Goal: Information Seeking & Learning: Learn about a topic

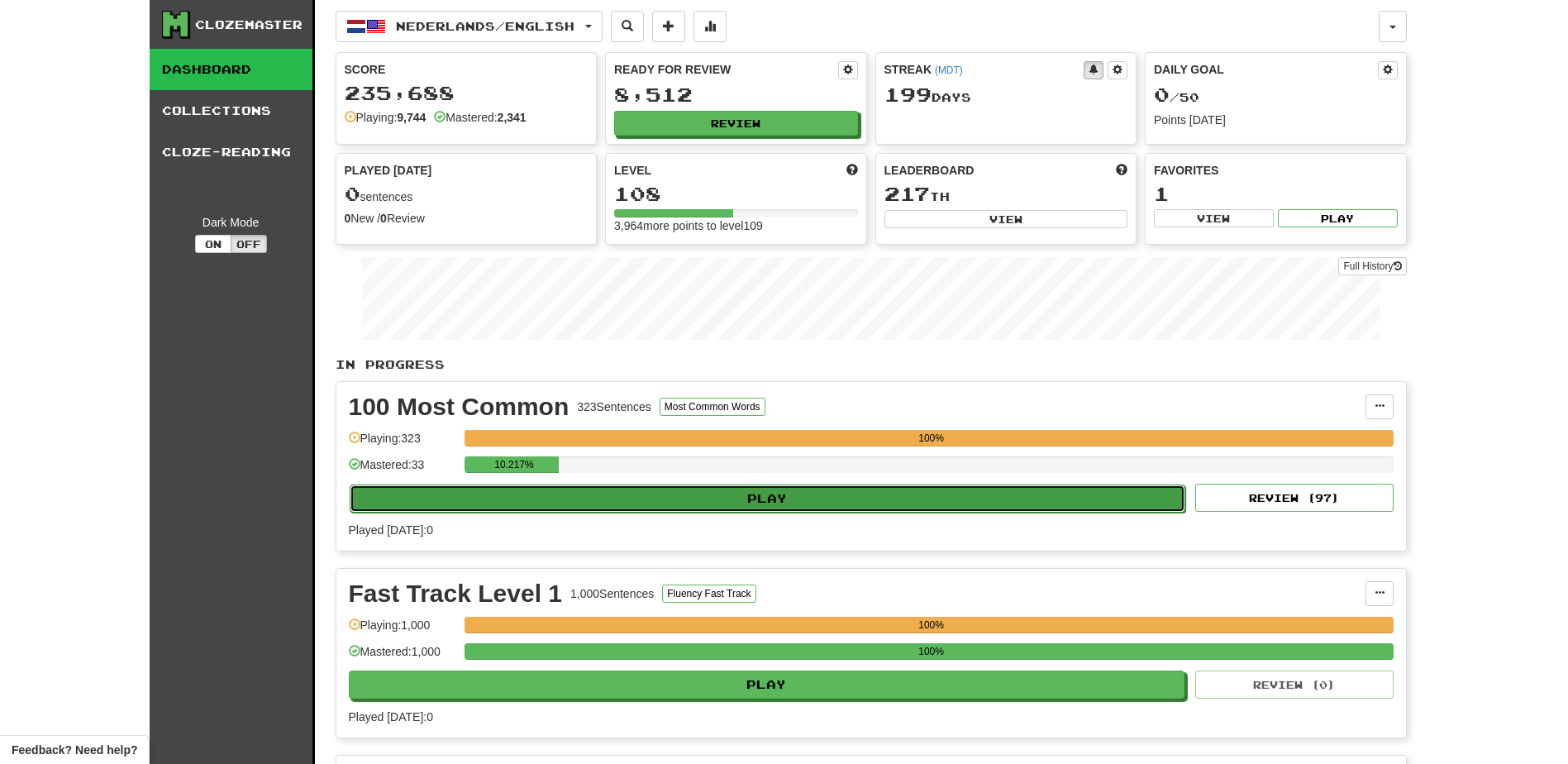
click at [633, 498] on button "Play" at bounding box center [768, 499] width 837 height 29
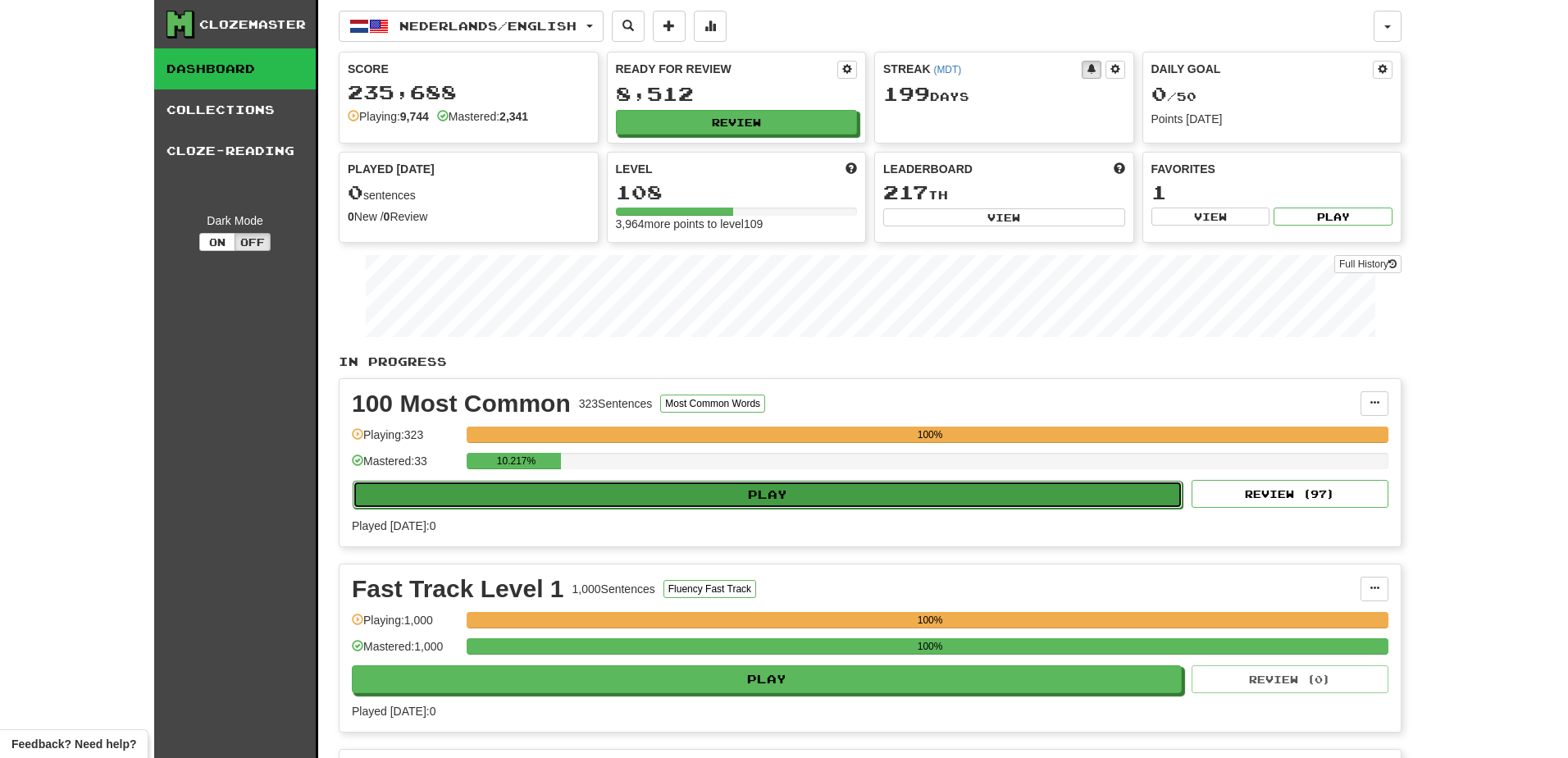
select select "**"
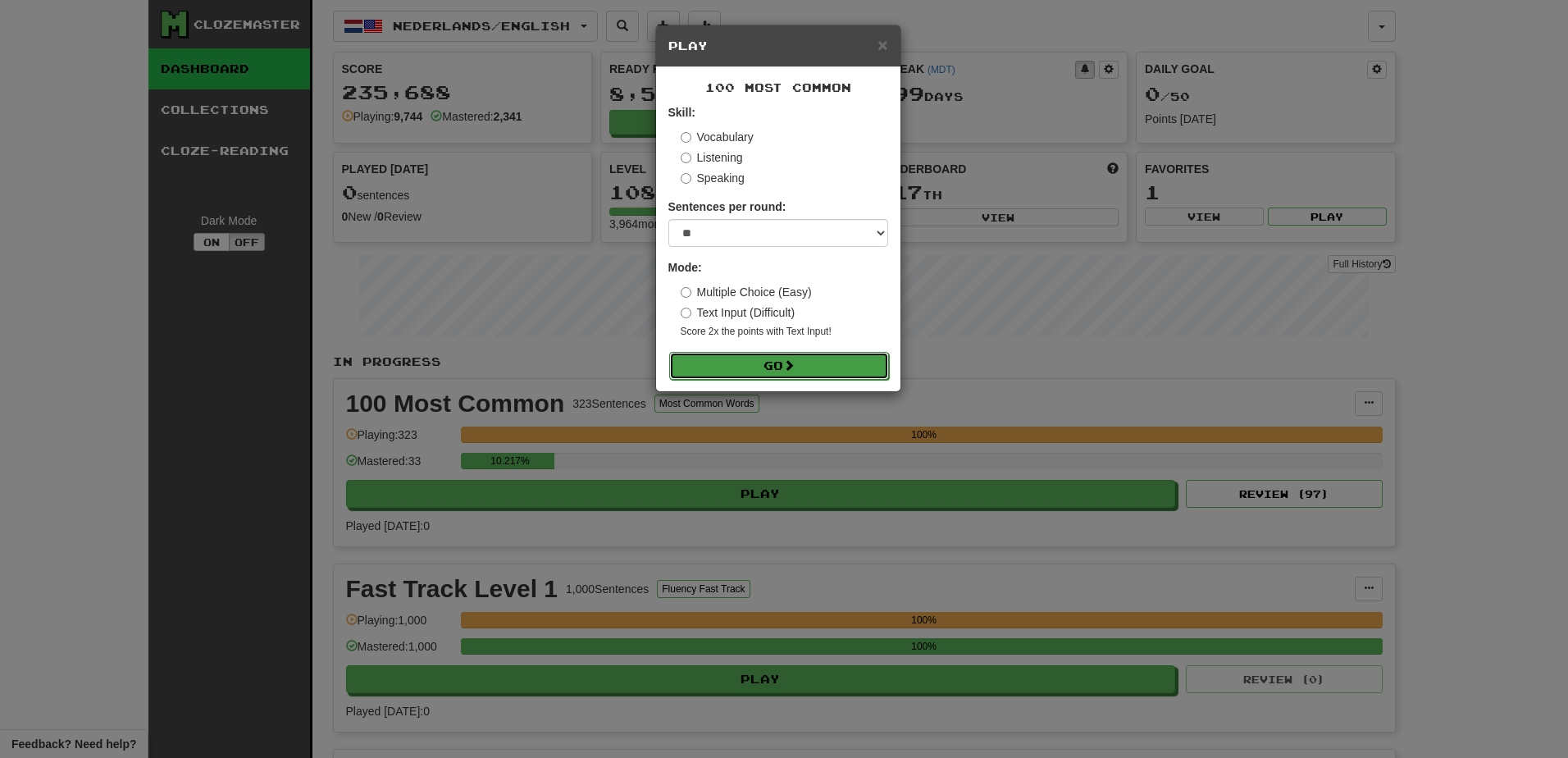
click at [764, 362] on button "Go" at bounding box center [778, 366] width 220 height 28
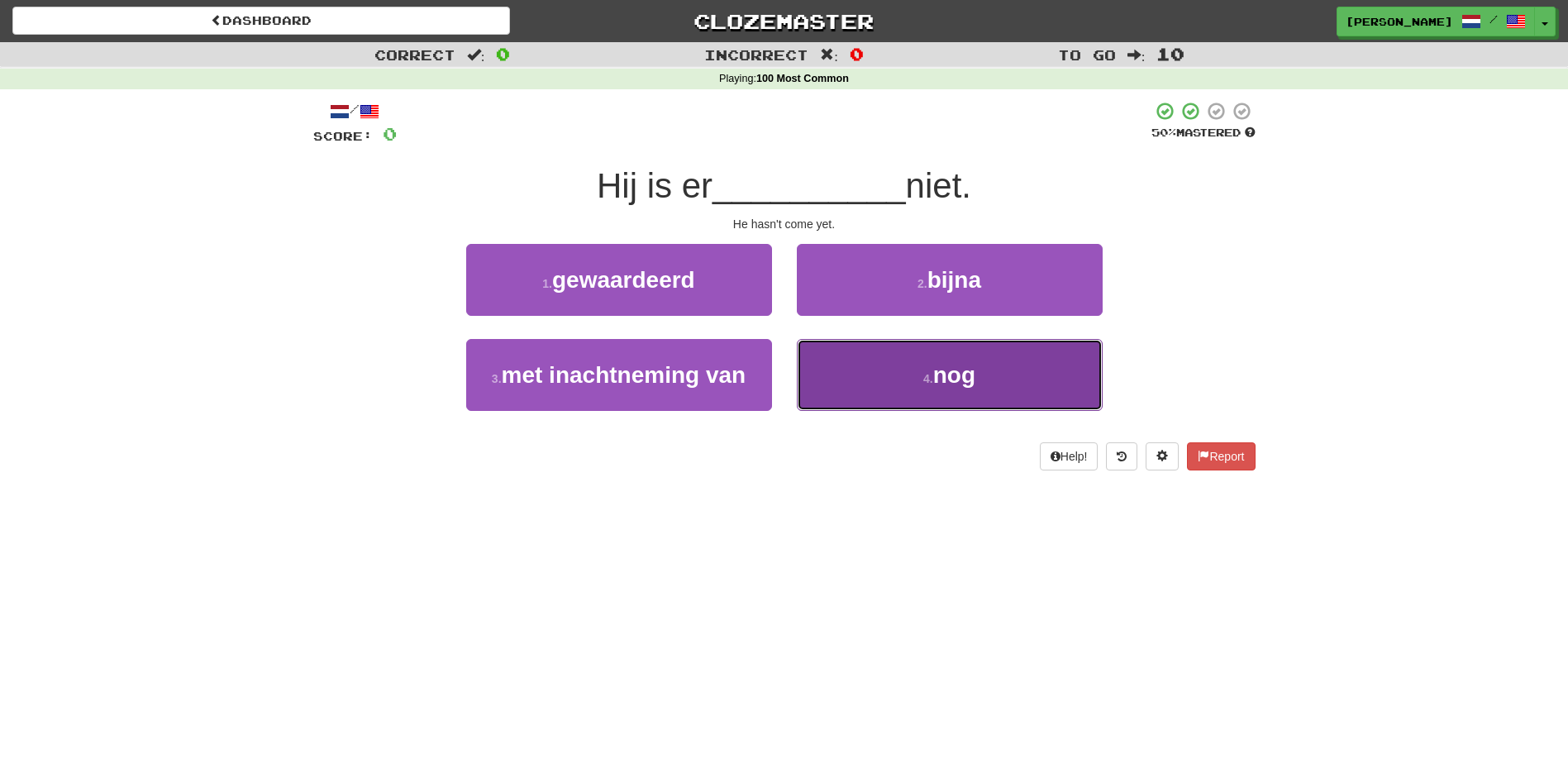
click at [855, 382] on button "4 . nog" at bounding box center [950, 375] width 306 height 72
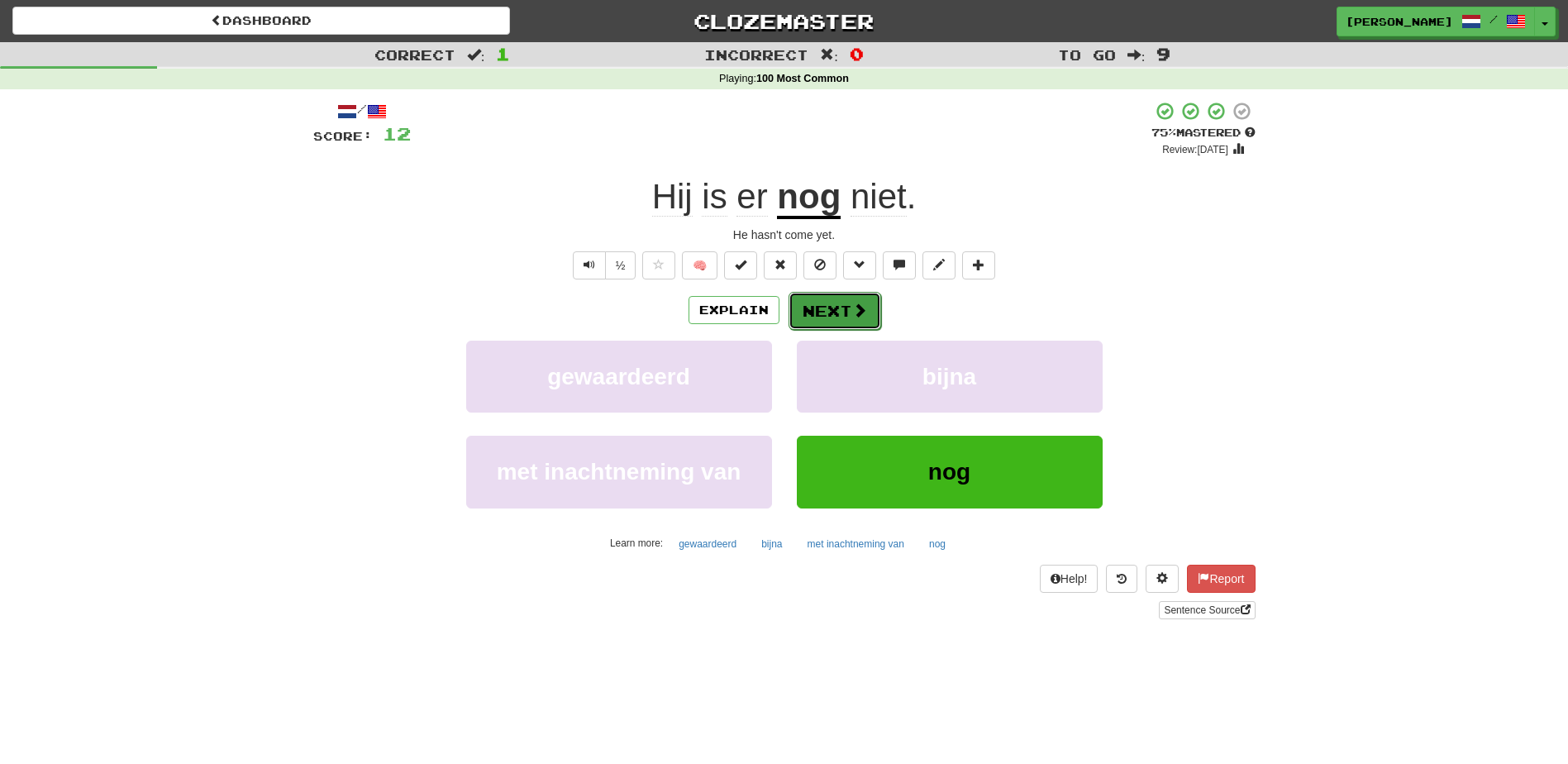
click at [829, 319] on button "Next" at bounding box center [834, 311] width 92 height 38
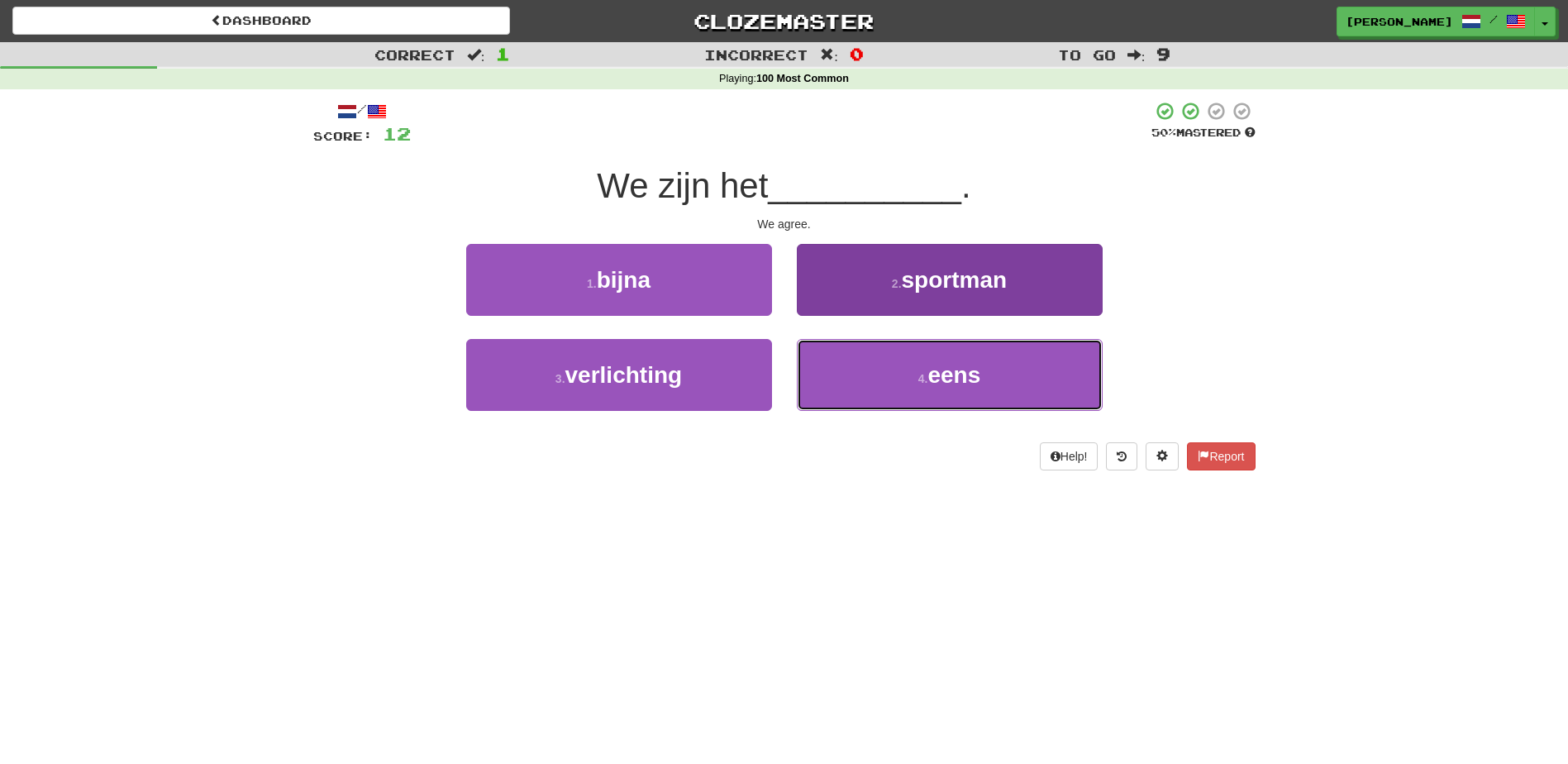
click at [836, 376] on button "4 . eens" at bounding box center [950, 375] width 306 height 72
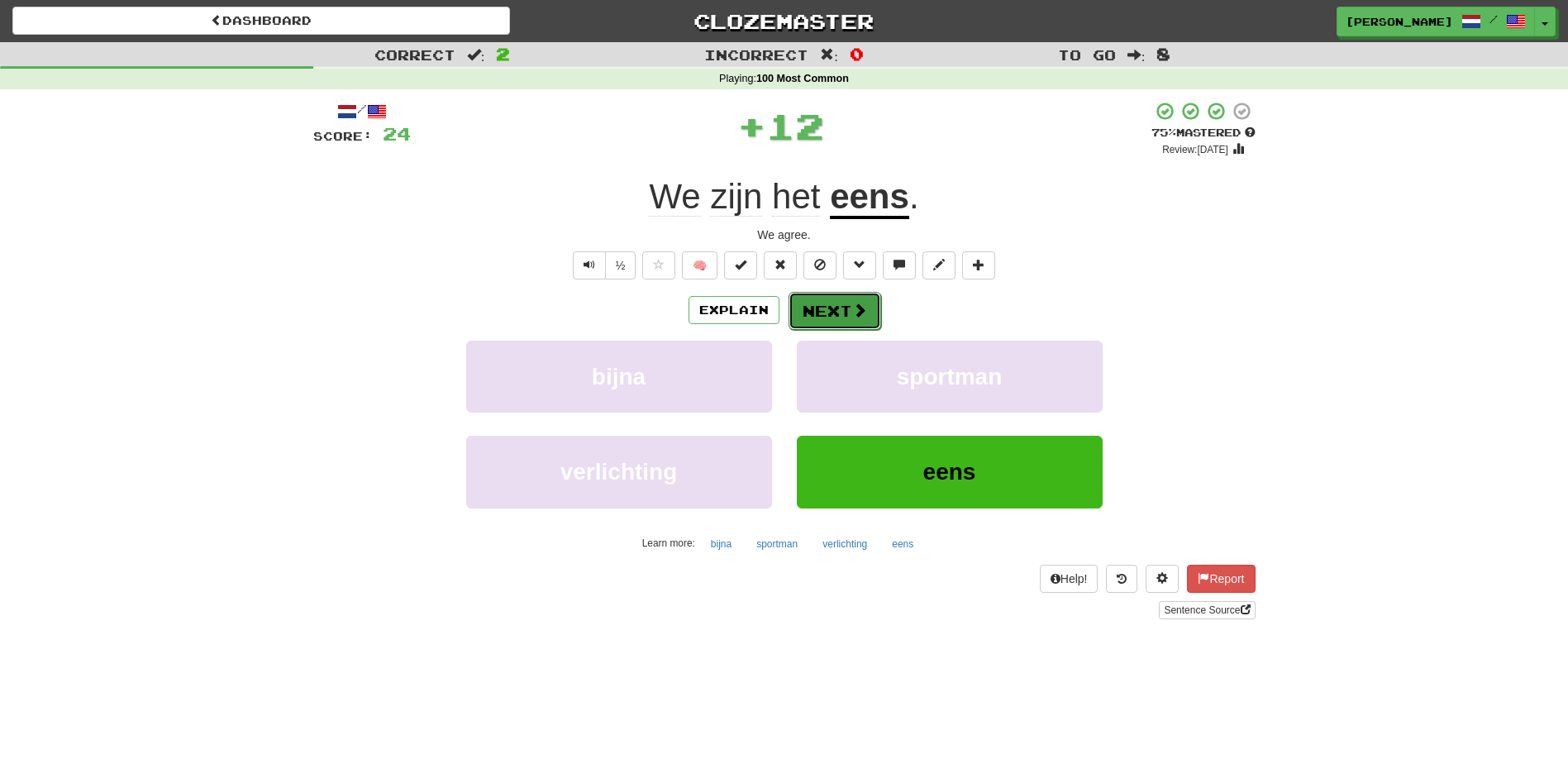
click at [805, 299] on button "Next" at bounding box center [834, 311] width 92 height 38
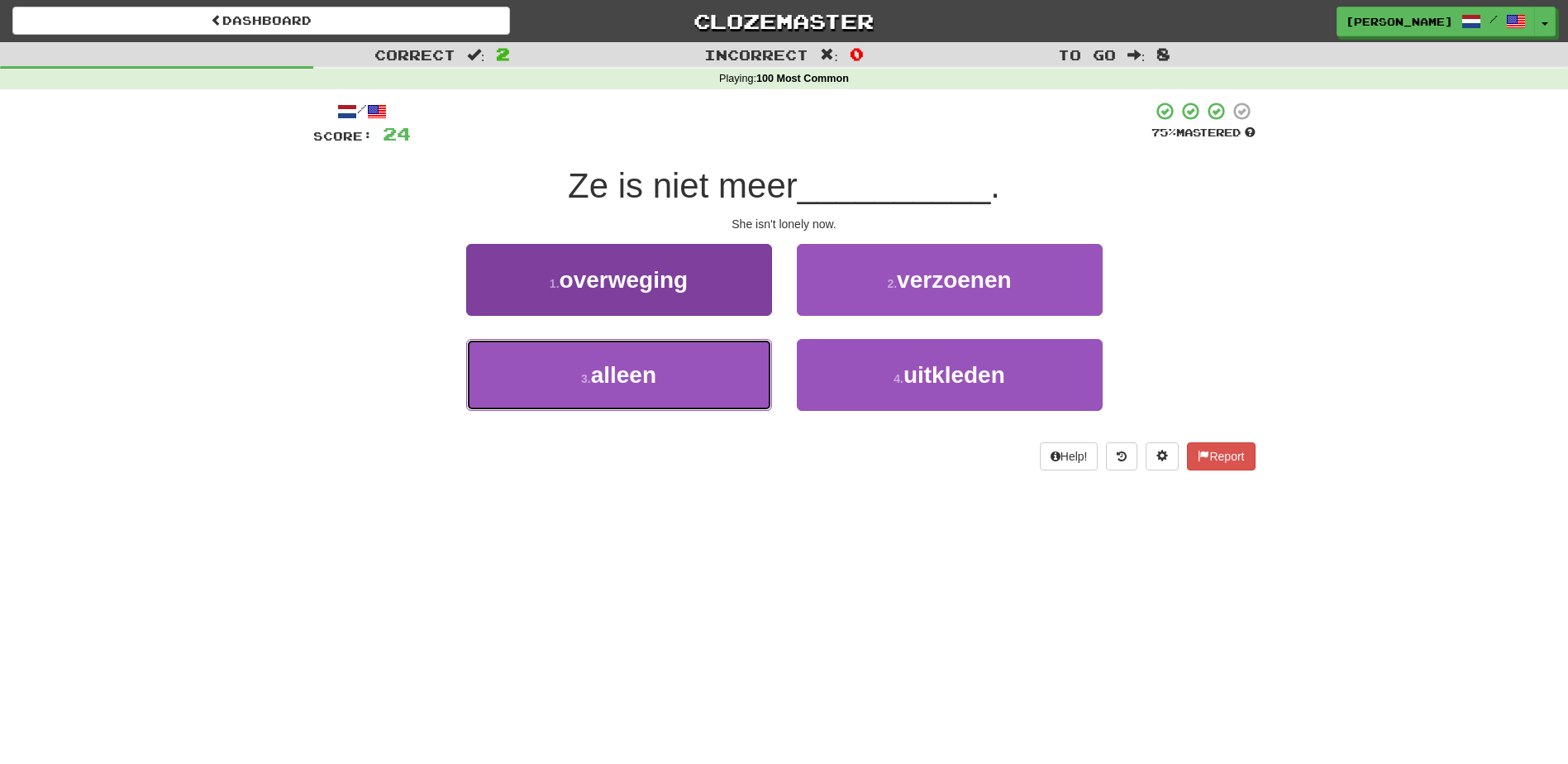
drag, startPoint x: 704, startPoint y: 362, endPoint x: 710, endPoint y: 356, distance: 8.5
click at [704, 363] on button "3 . alleen" at bounding box center [619, 375] width 306 height 72
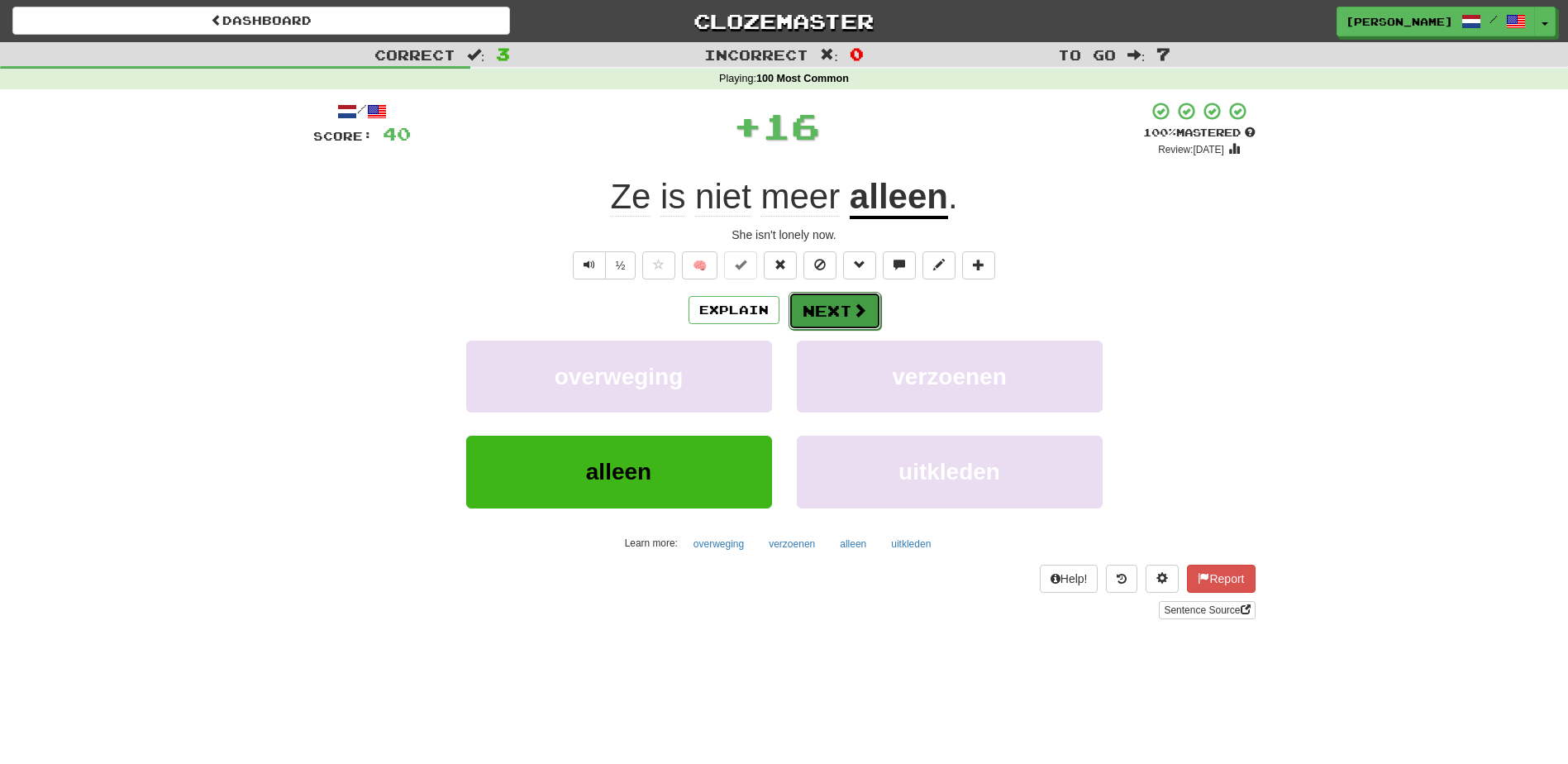
click at [823, 310] on button "Next" at bounding box center [834, 311] width 92 height 38
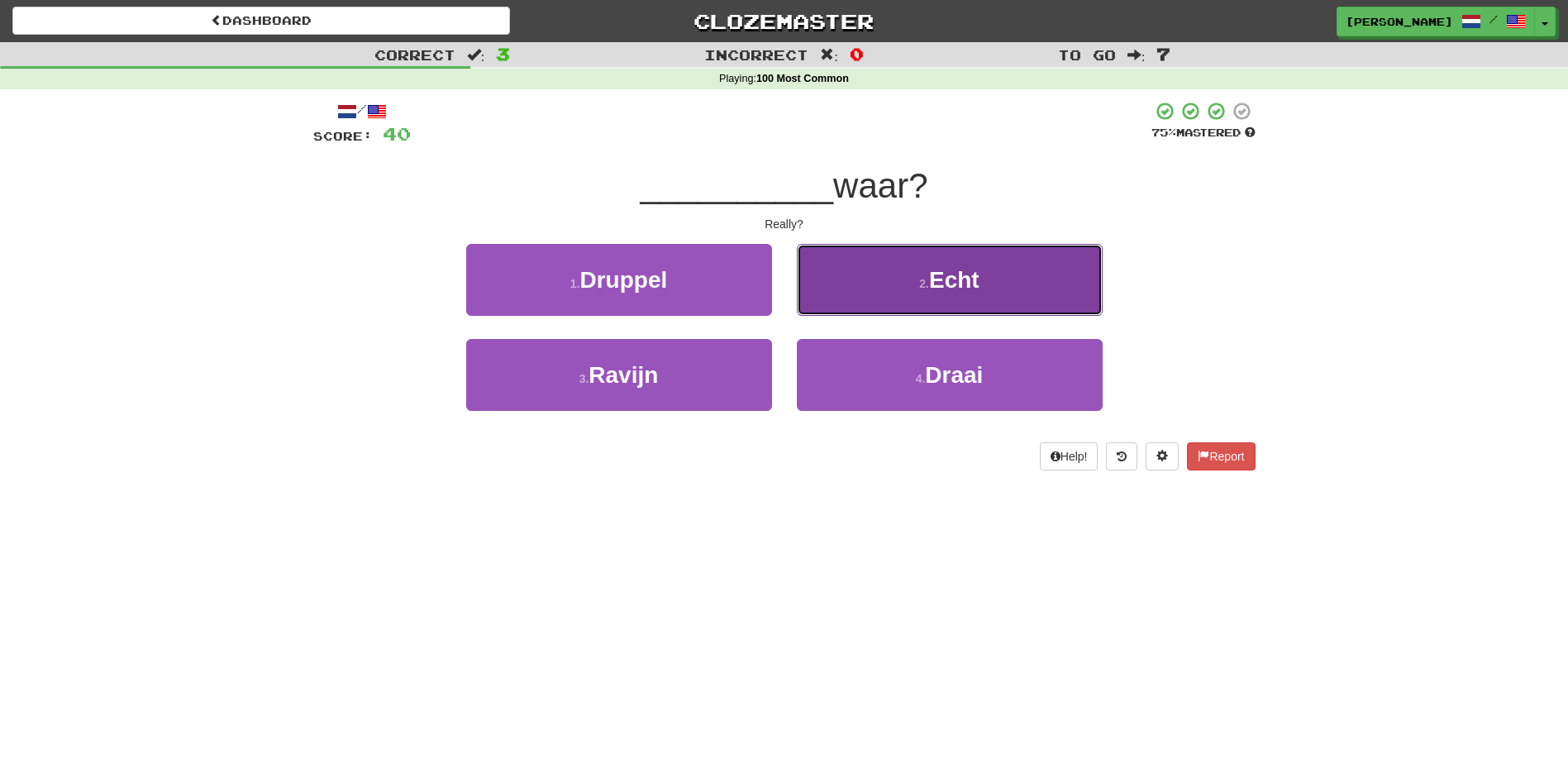
click at [824, 314] on button "2 . Echt" at bounding box center [950, 280] width 306 height 72
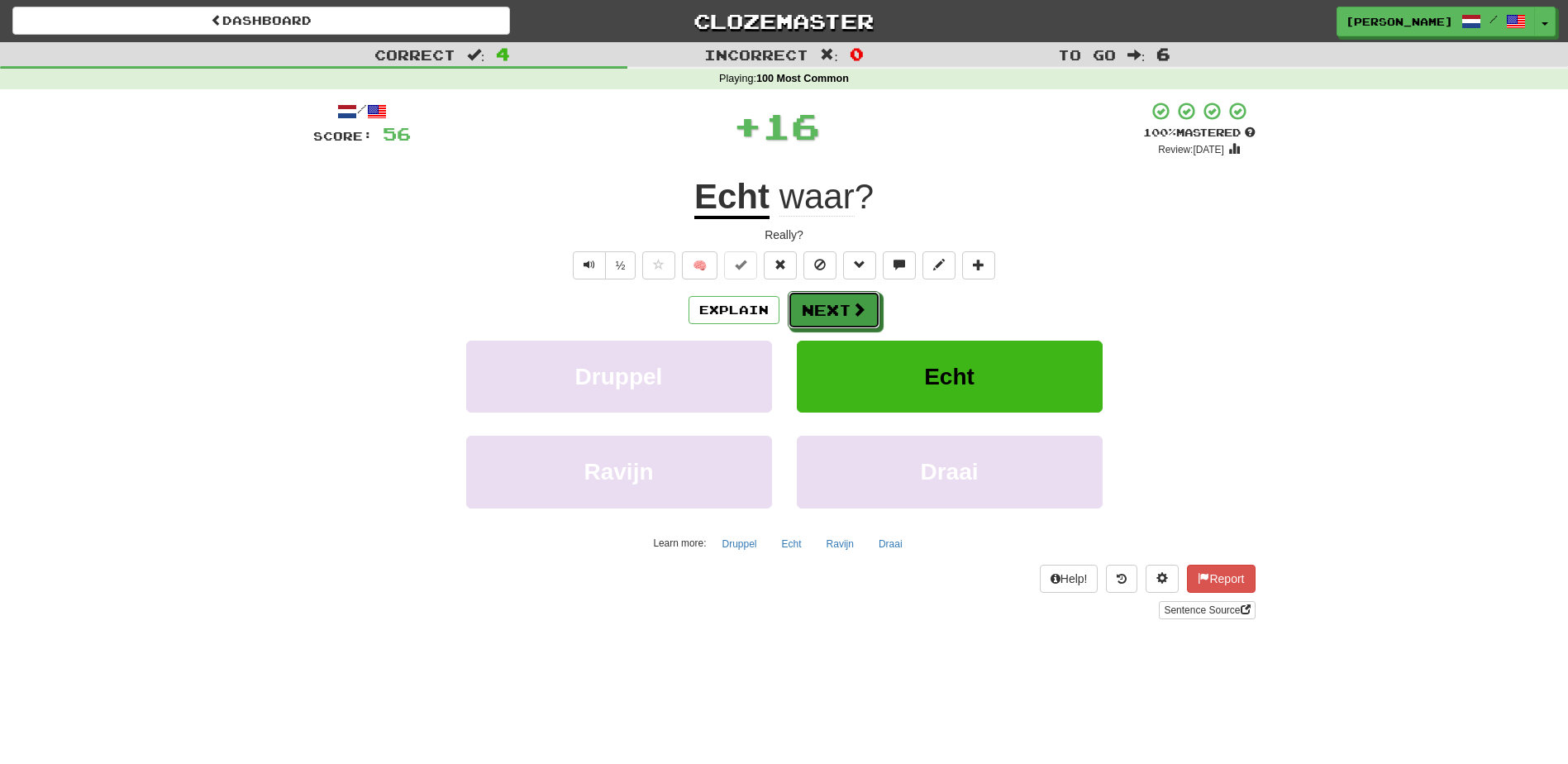
click at [824, 314] on button "Next" at bounding box center [833, 310] width 92 height 38
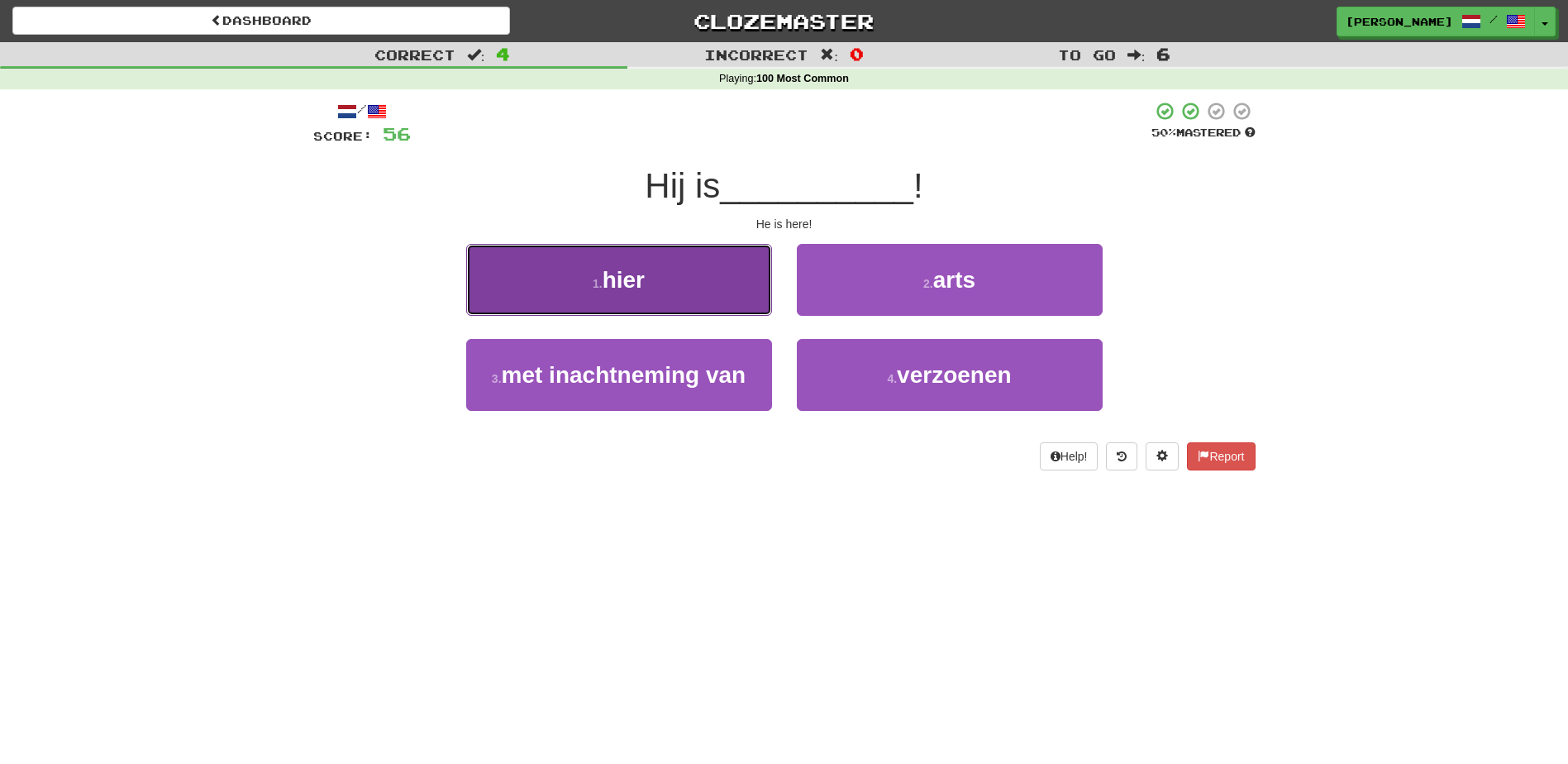
click at [693, 304] on button "1 . hier" at bounding box center [619, 280] width 306 height 72
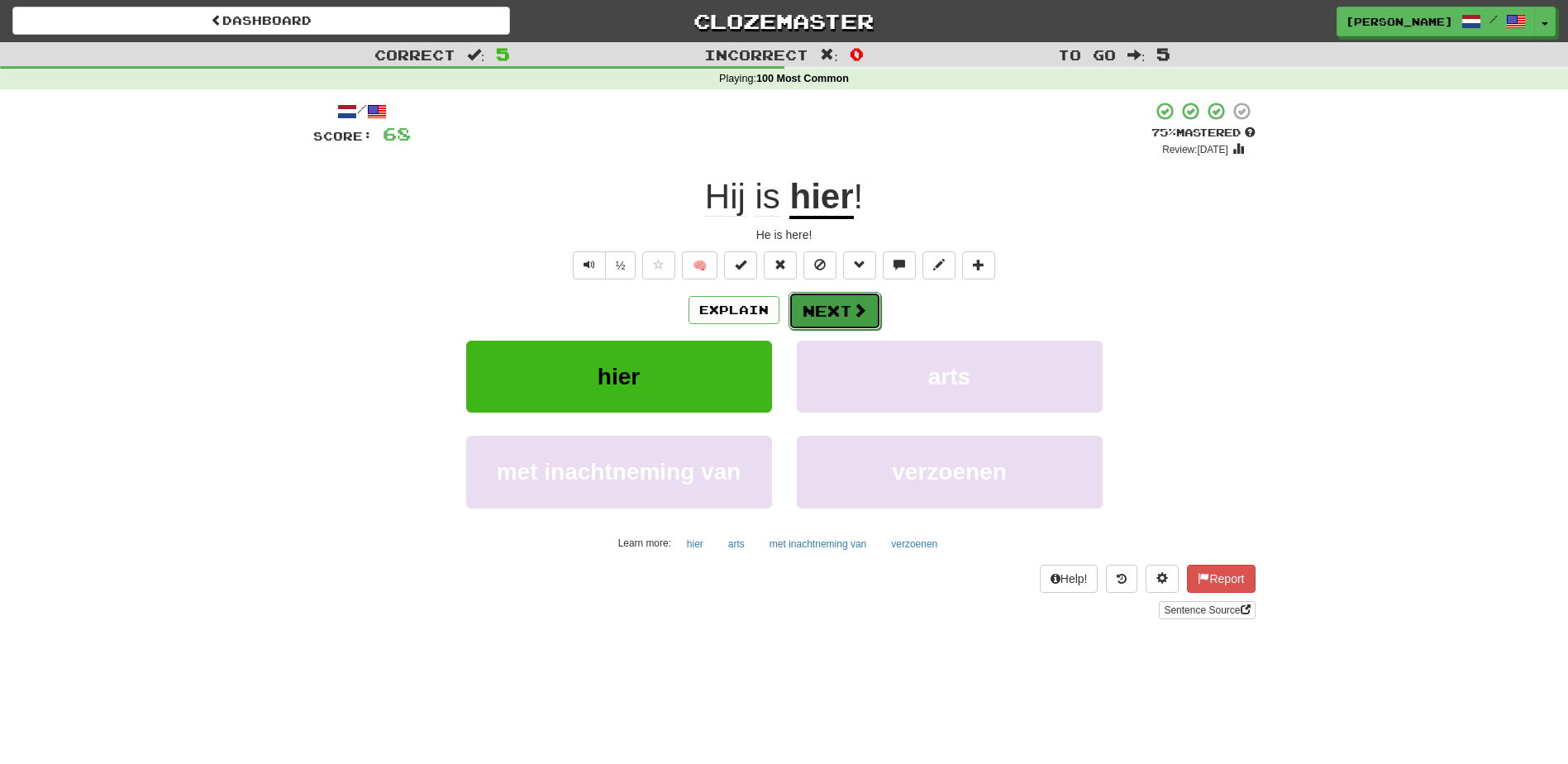
click at [807, 306] on button "Next" at bounding box center [834, 311] width 92 height 38
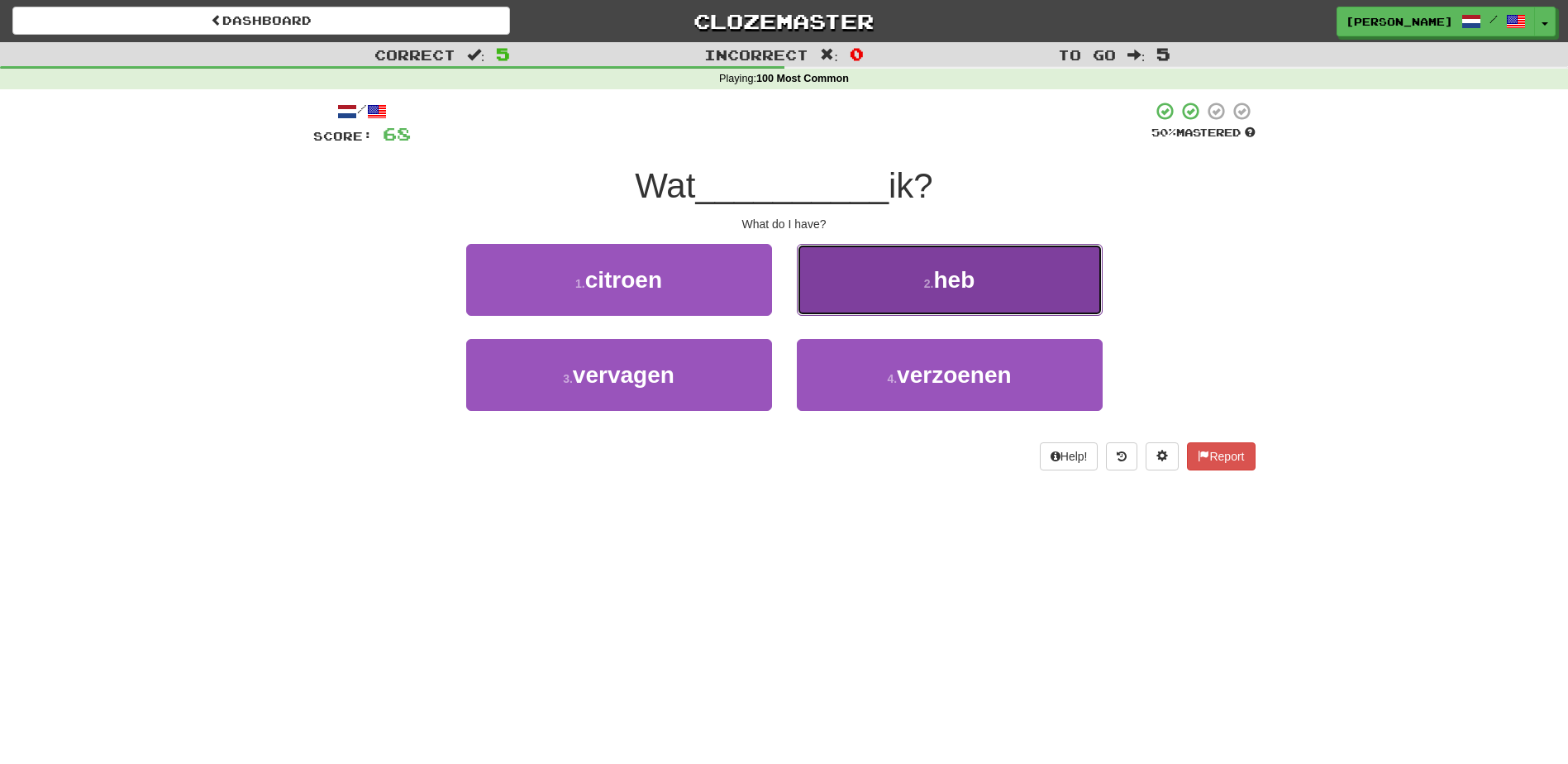
click at [853, 285] on button "2 . heb" at bounding box center [950, 280] width 306 height 72
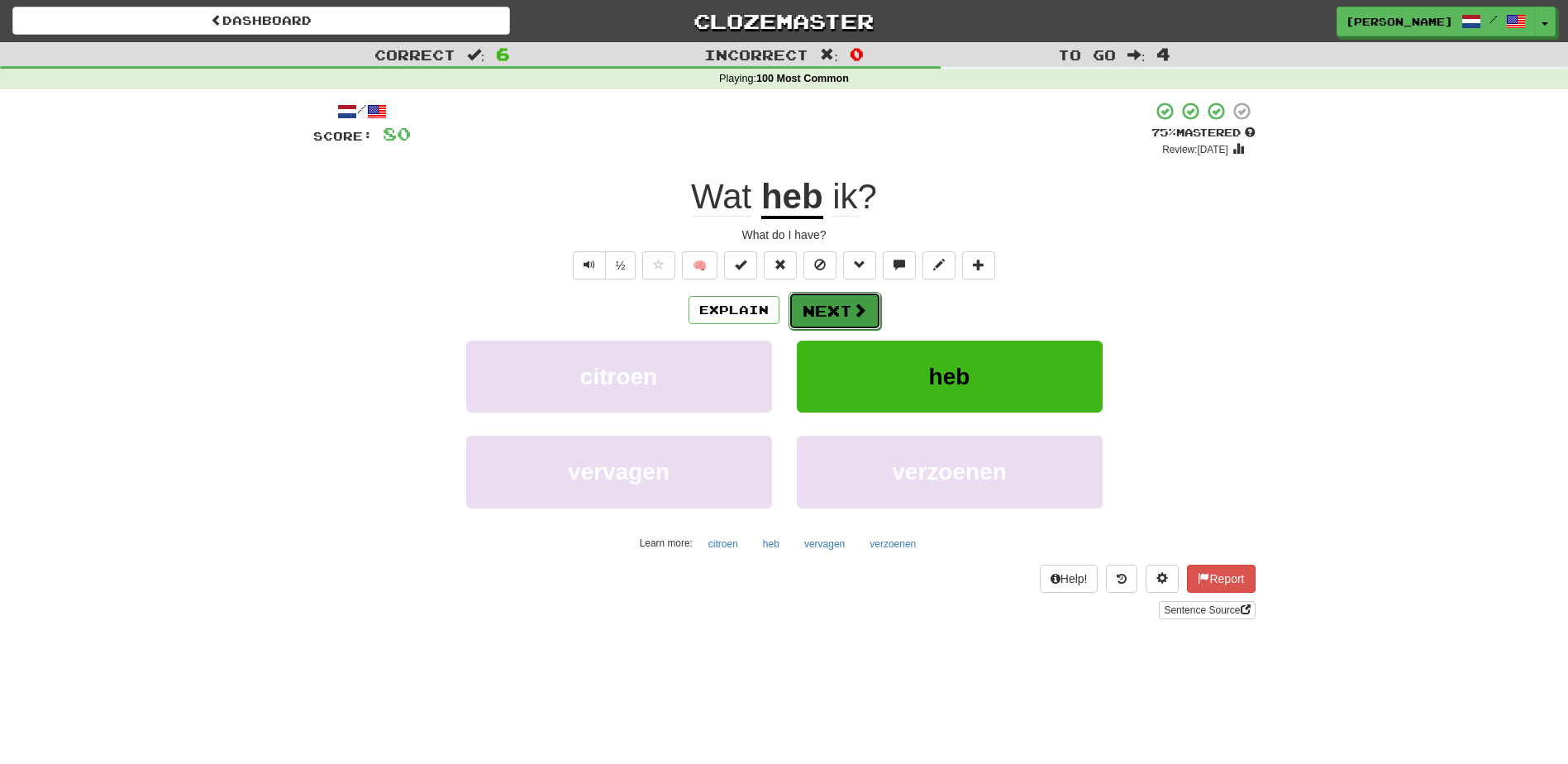
click at [822, 307] on button "Next" at bounding box center [834, 311] width 92 height 38
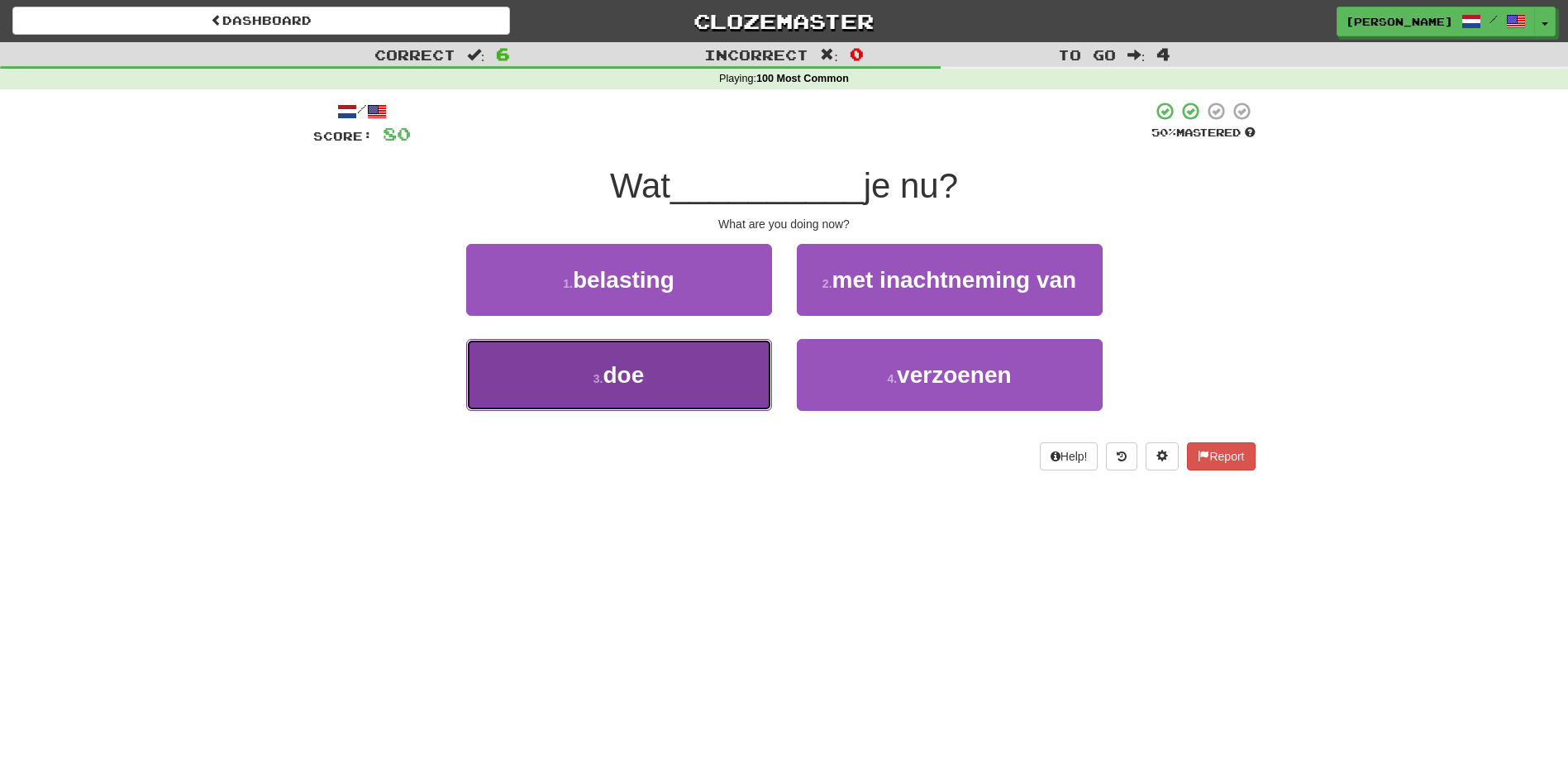
click at [663, 363] on button "3 . doe" at bounding box center [619, 375] width 306 height 72
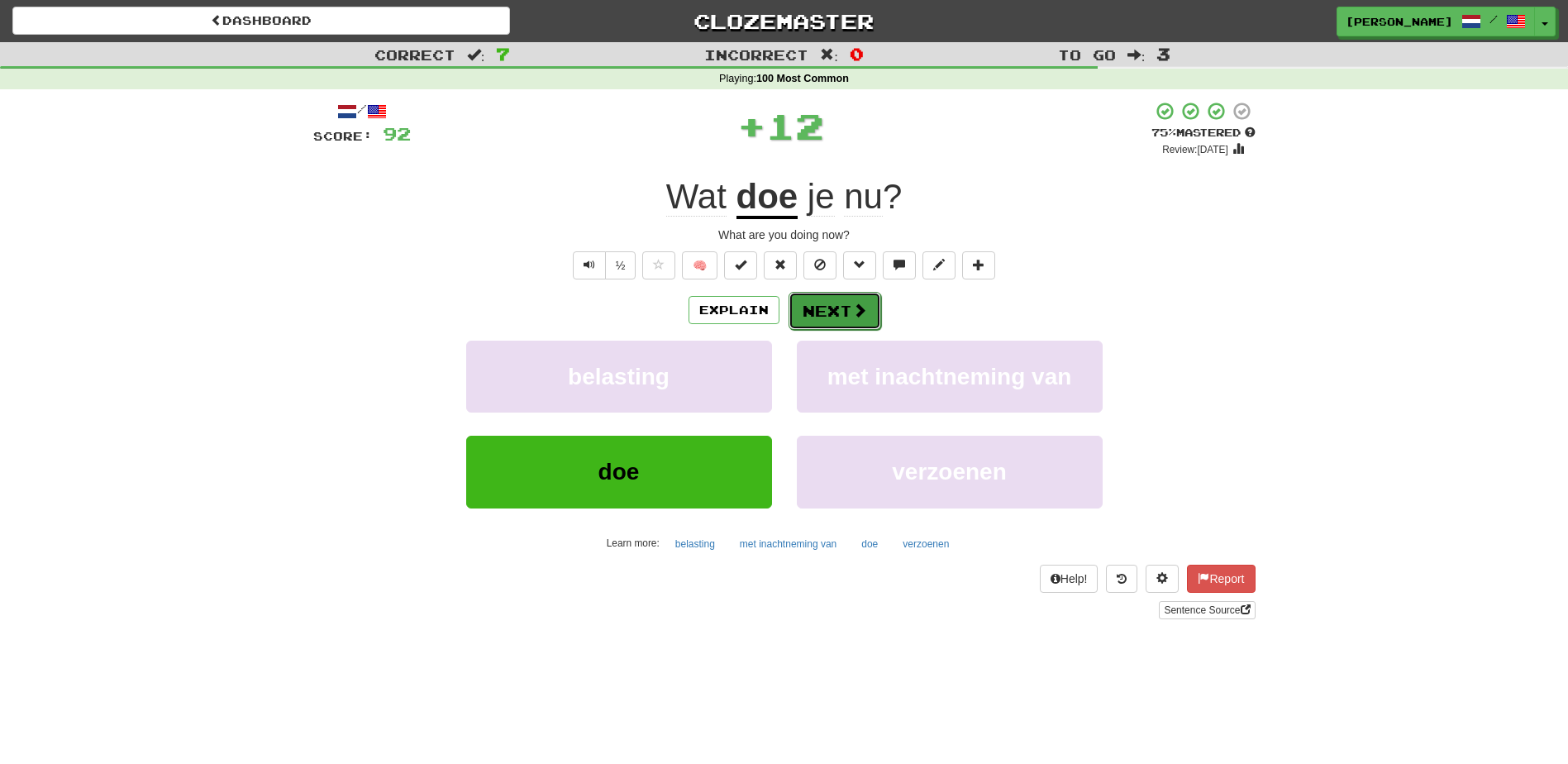
click at [859, 311] on span at bounding box center [860, 310] width 15 height 15
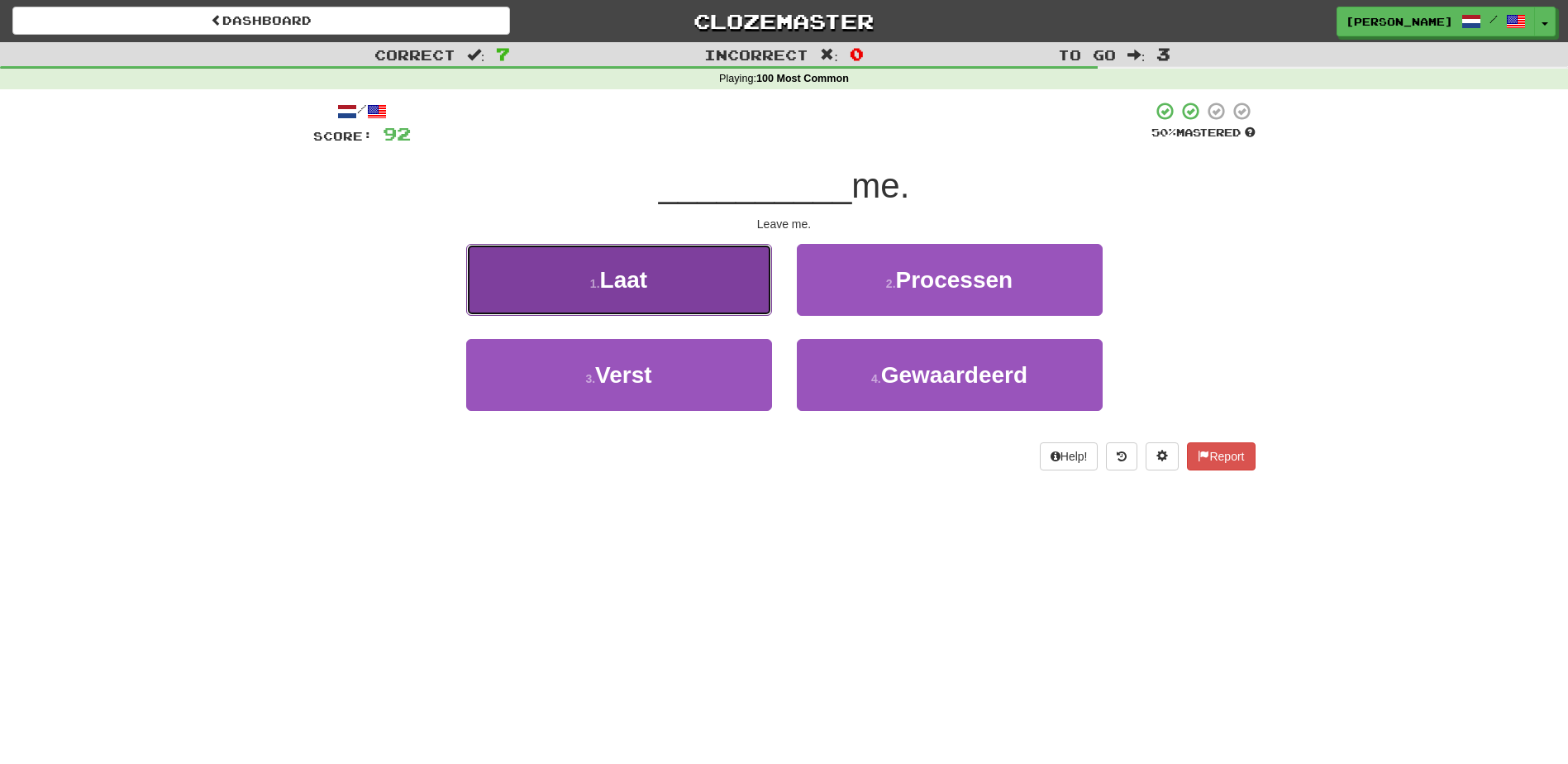
click at [680, 291] on button "1 . Laat" at bounding box center [619, 280] width 306 height 72
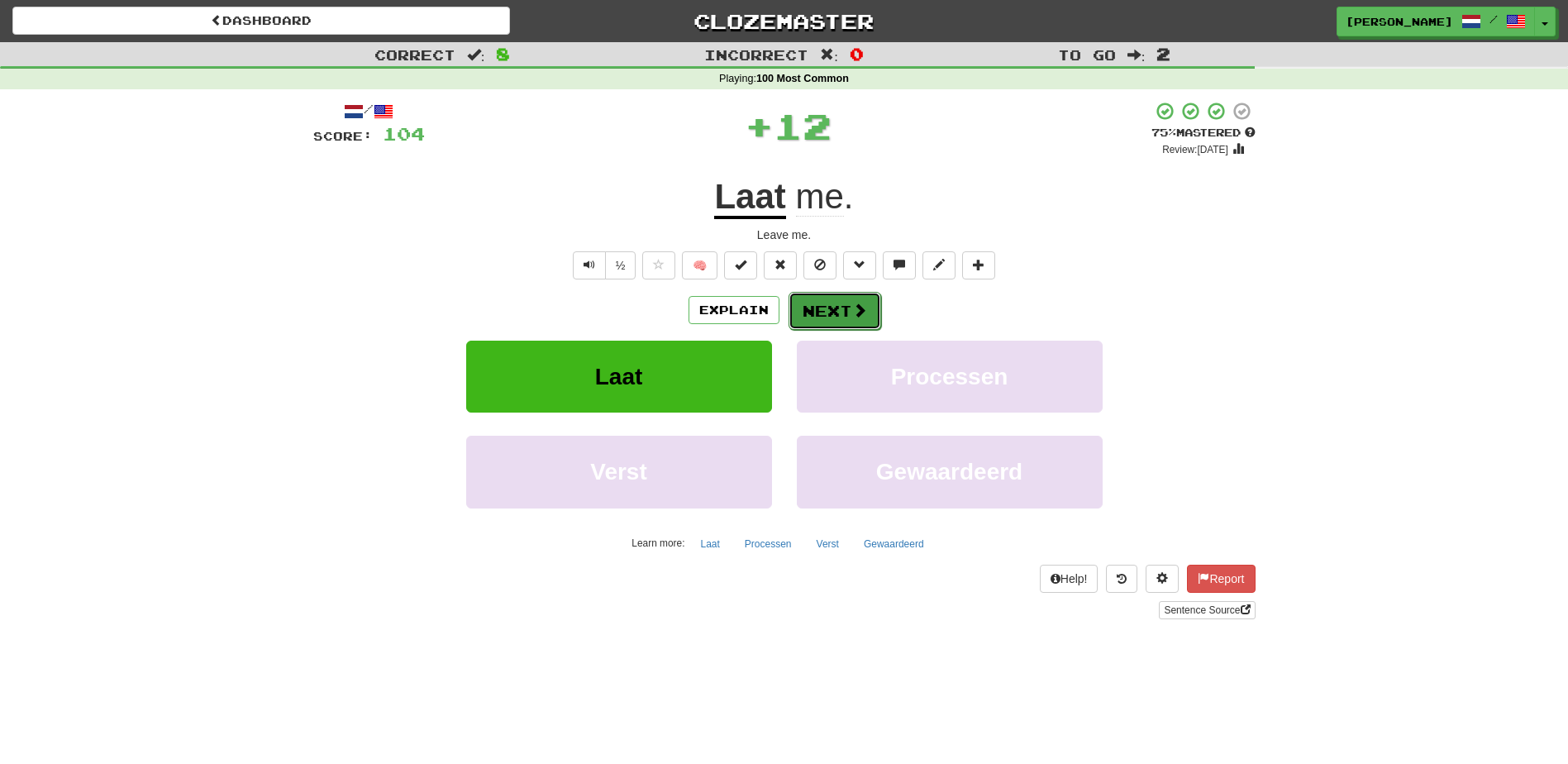
click at [811, 303] on button "Next" at bounding box center [834, 311] width 92 height 38
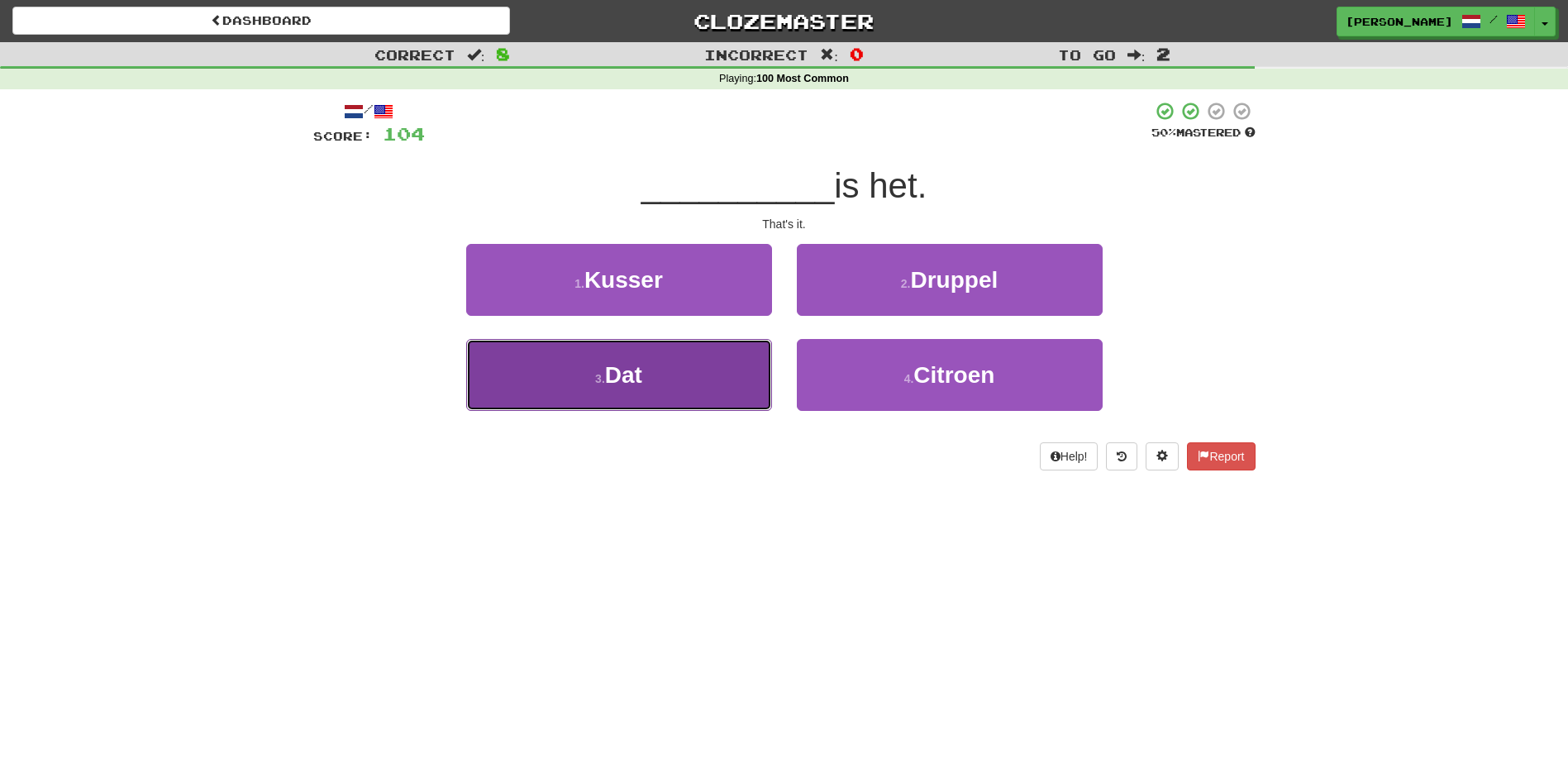
click at [724, 364] on button "3 . Dat" at bounding box center [619, 375] width 306 height 72
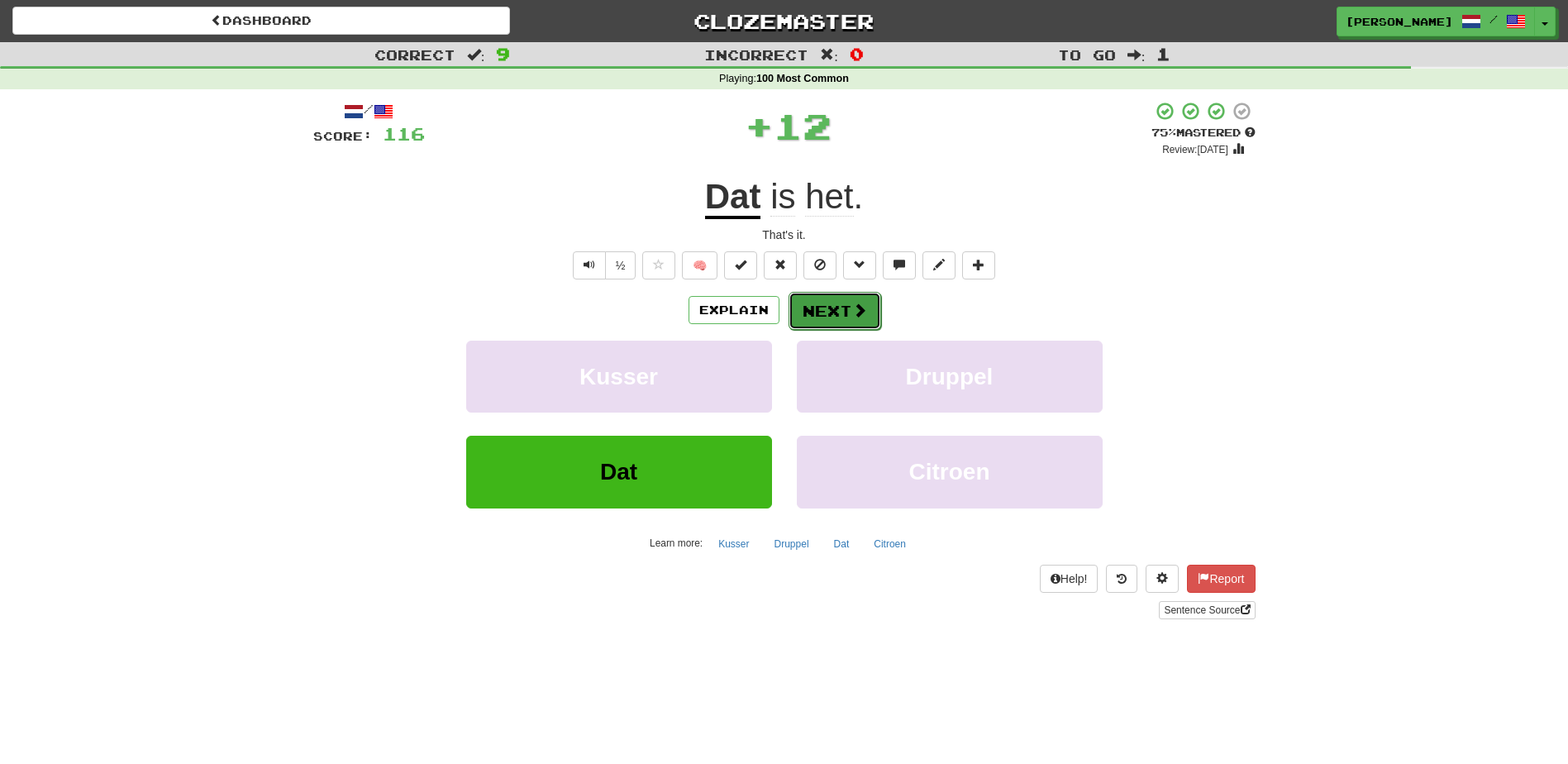
click at [808, 306] on button "Next" at bounding box center [834, 311] width 92 height 38
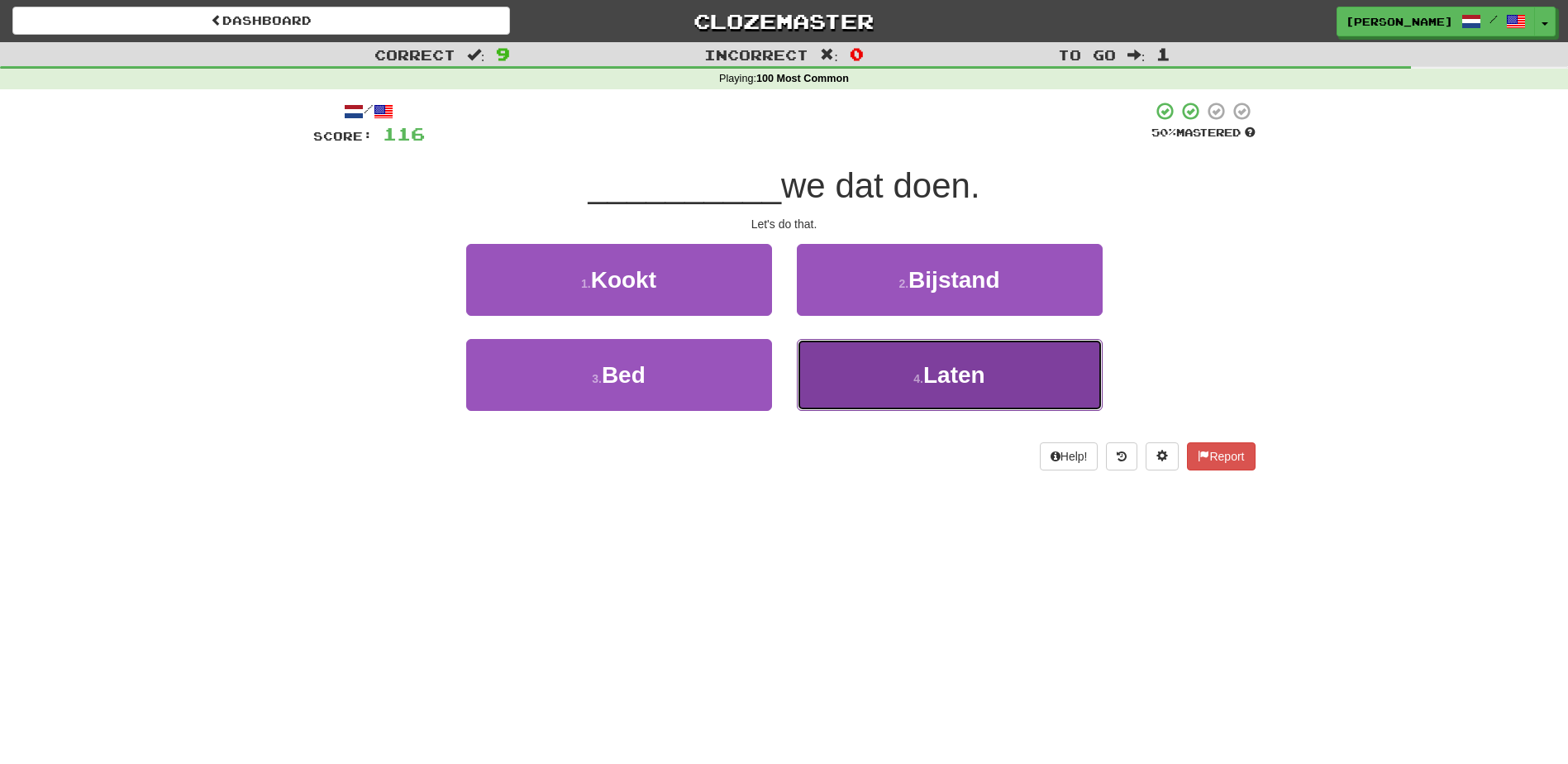
click at [882, 384] on button "4 . Laten" at bounding box center [950, 375] width 306 height 72
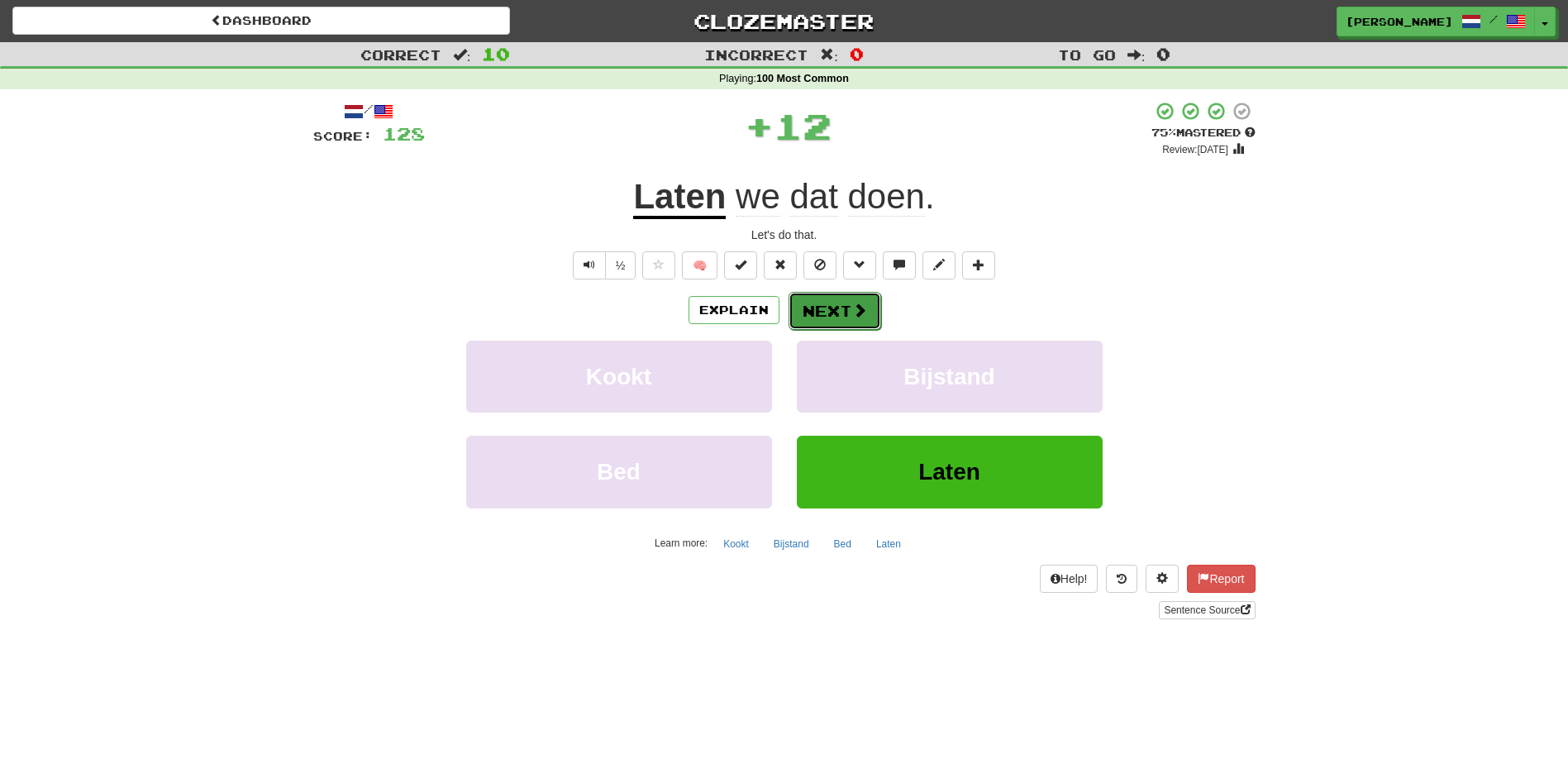
click at [856, 309] on span at bounding box center [860, 310] width 15 height 15
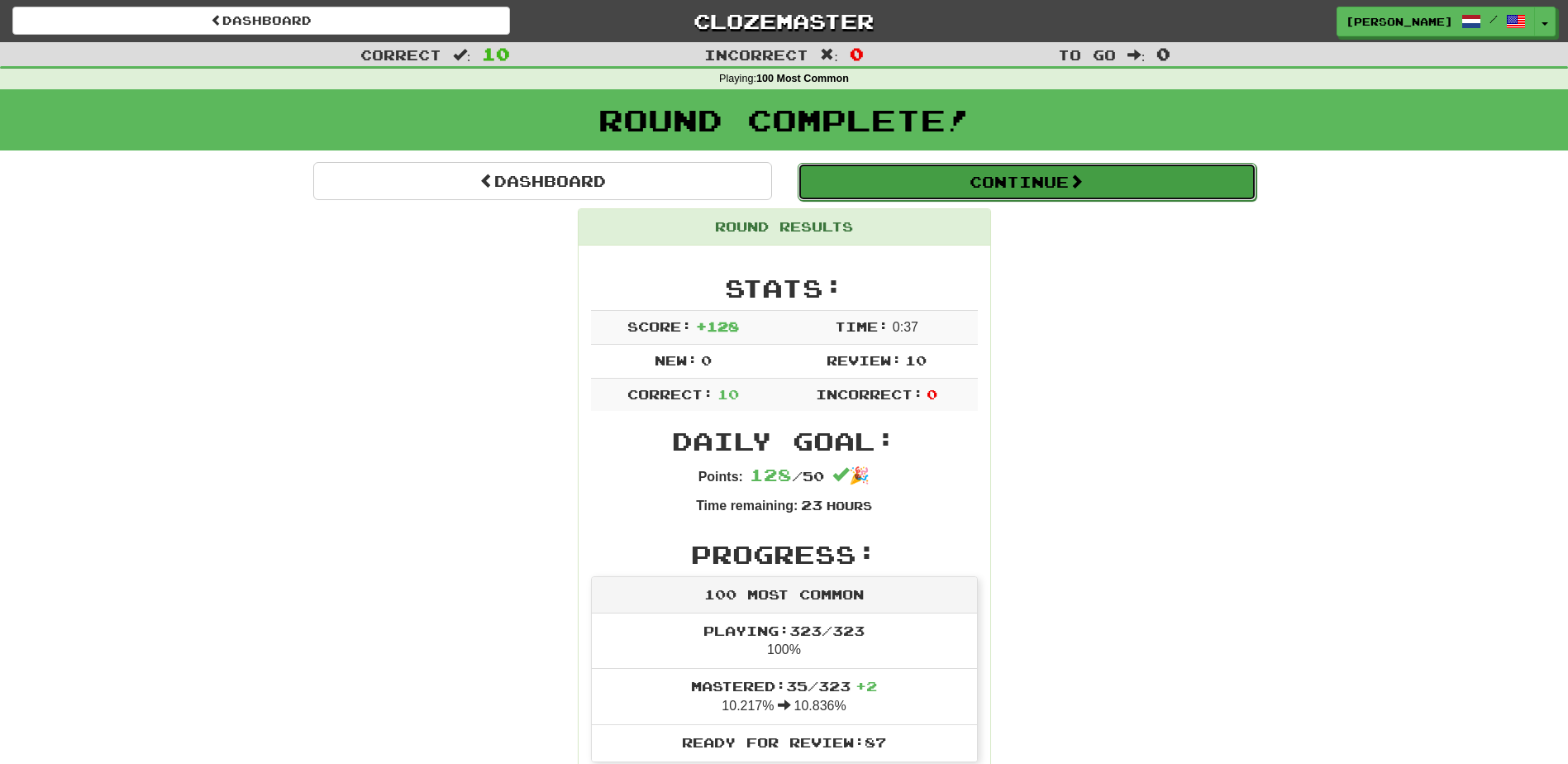
click at [959, 198] on button "Continue" at bounding box center [1027, 182] width 458 height 38
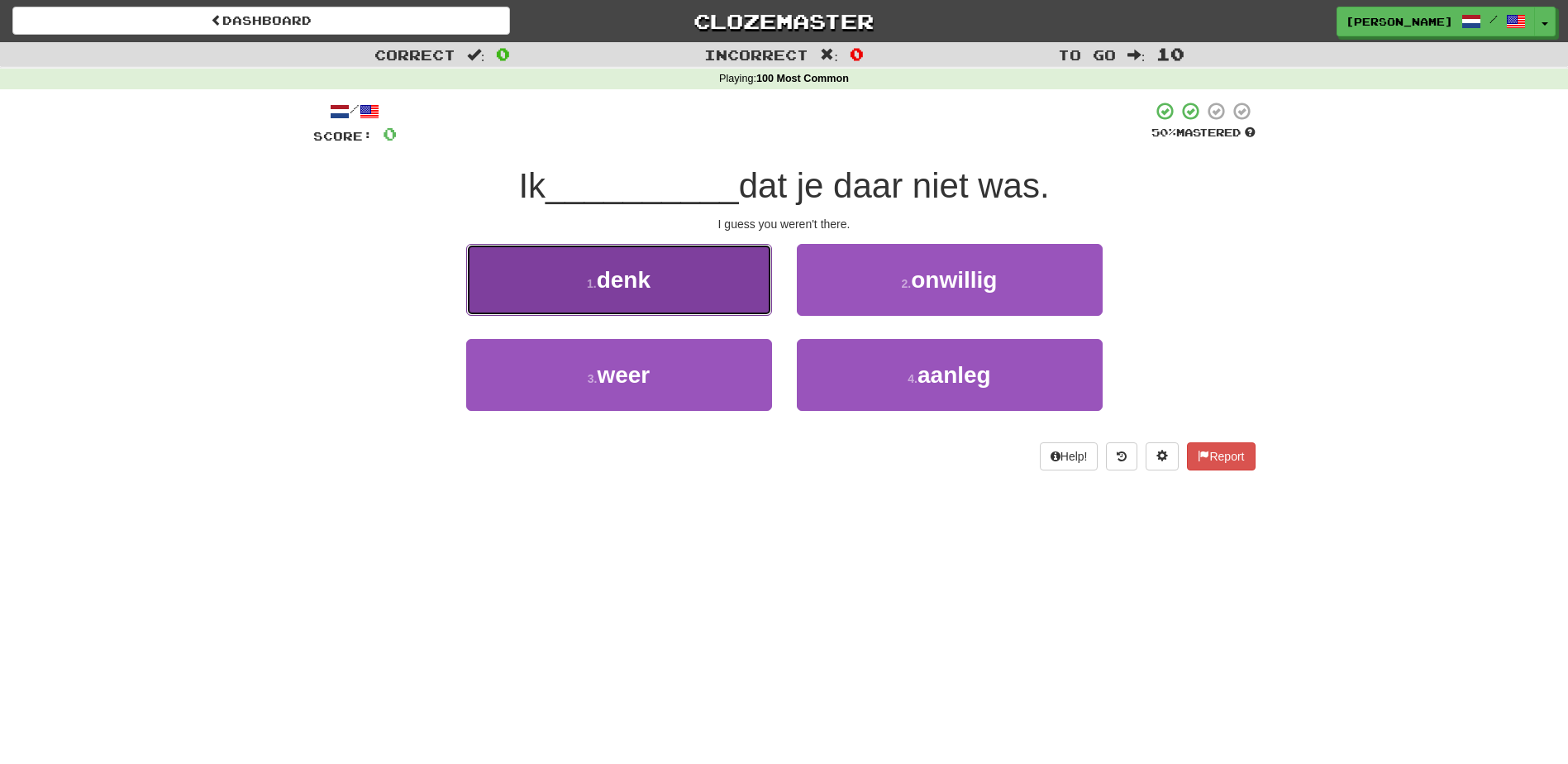
click at [692, 285] on button "1 . denk" at bounding box center [619, 280] width 306 height 72
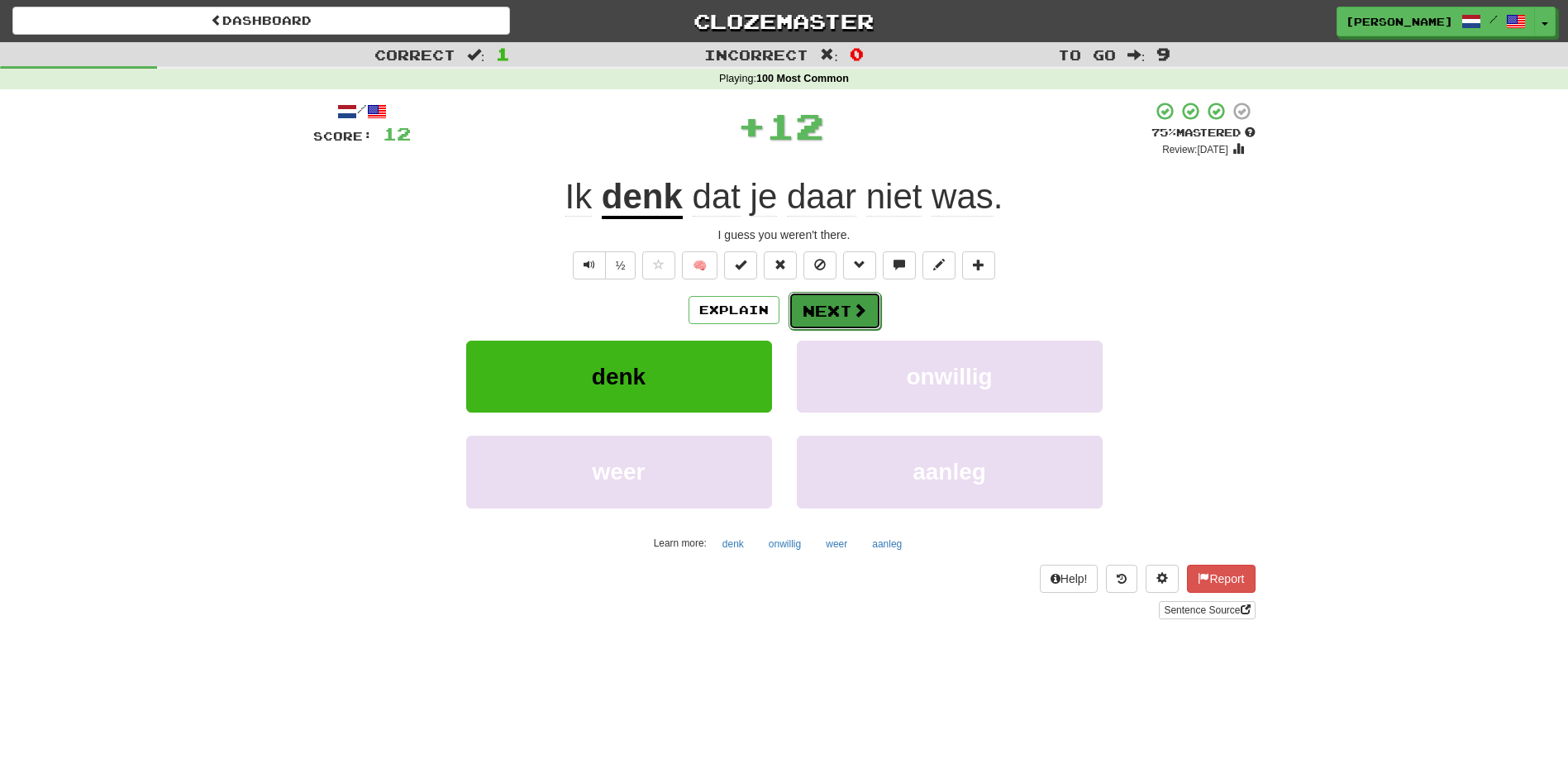
click at [815, 300] on button "Next" at bounding box center [834, 311] width 92 height 38
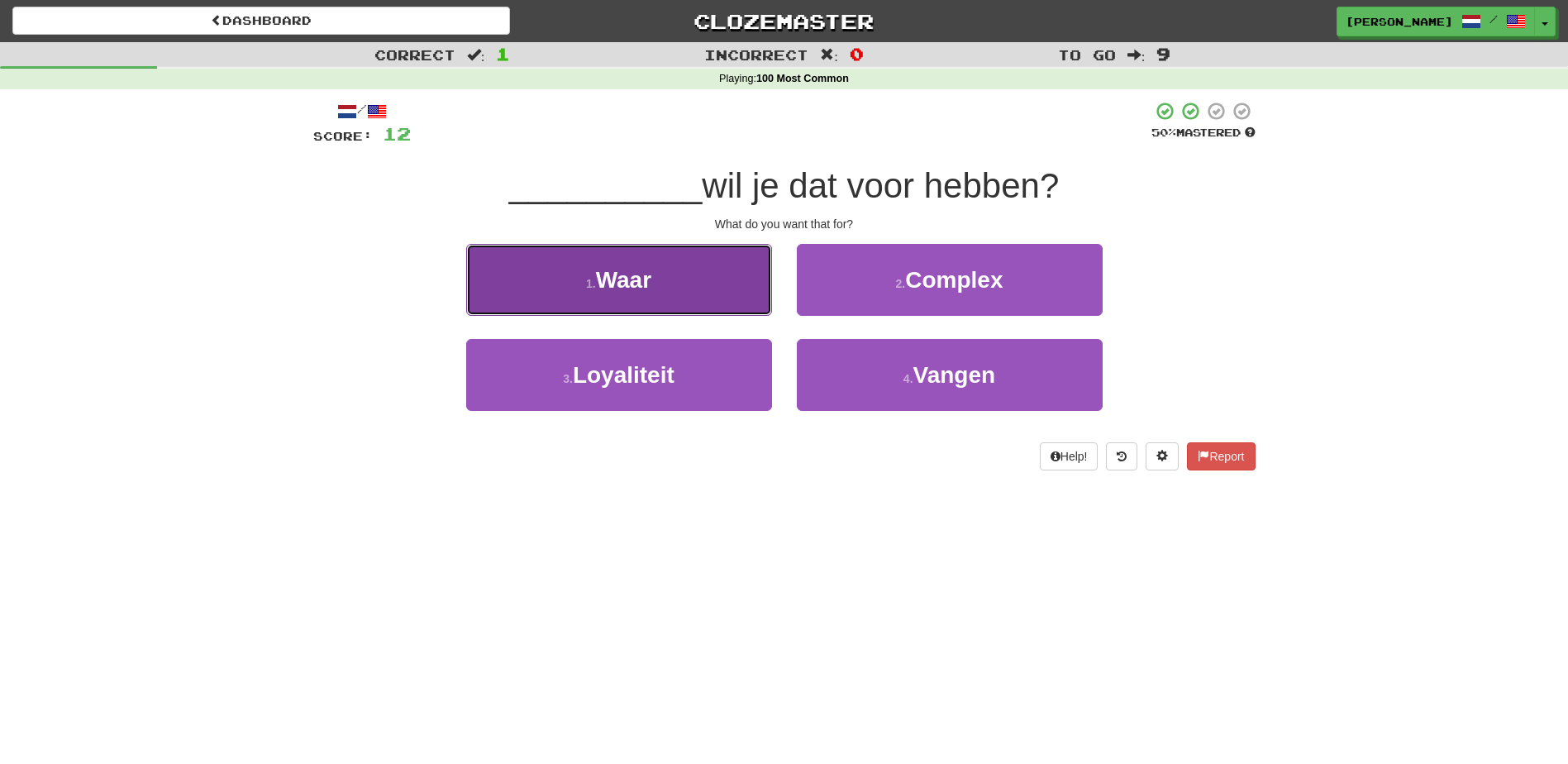
click at [724, 299] on button "1 . Waar" at bounding box center [619, 280] width 306 height 72
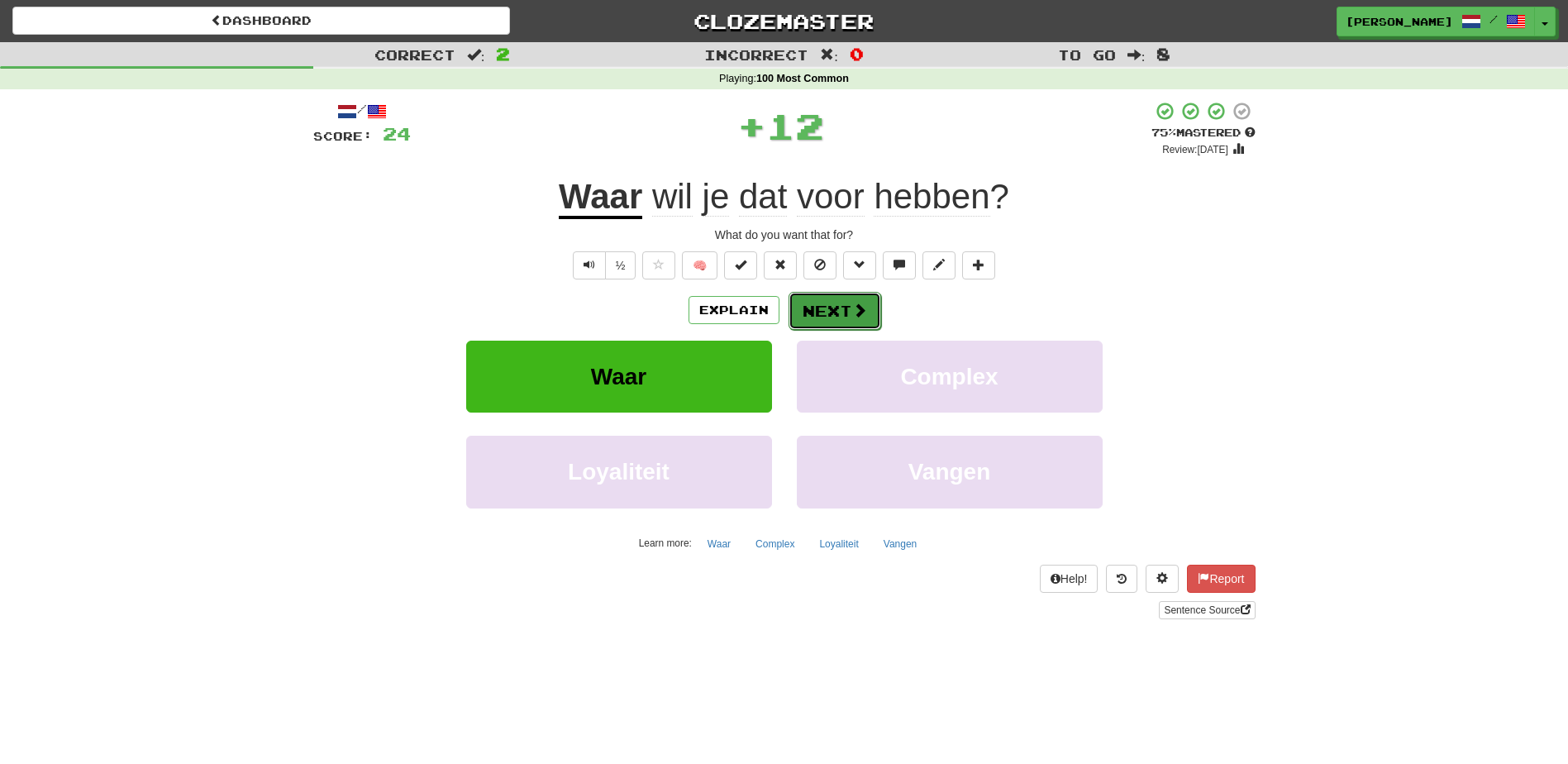
click at [831, 307] on button "Next" at bounding box center [834, 311] width 92 height 38
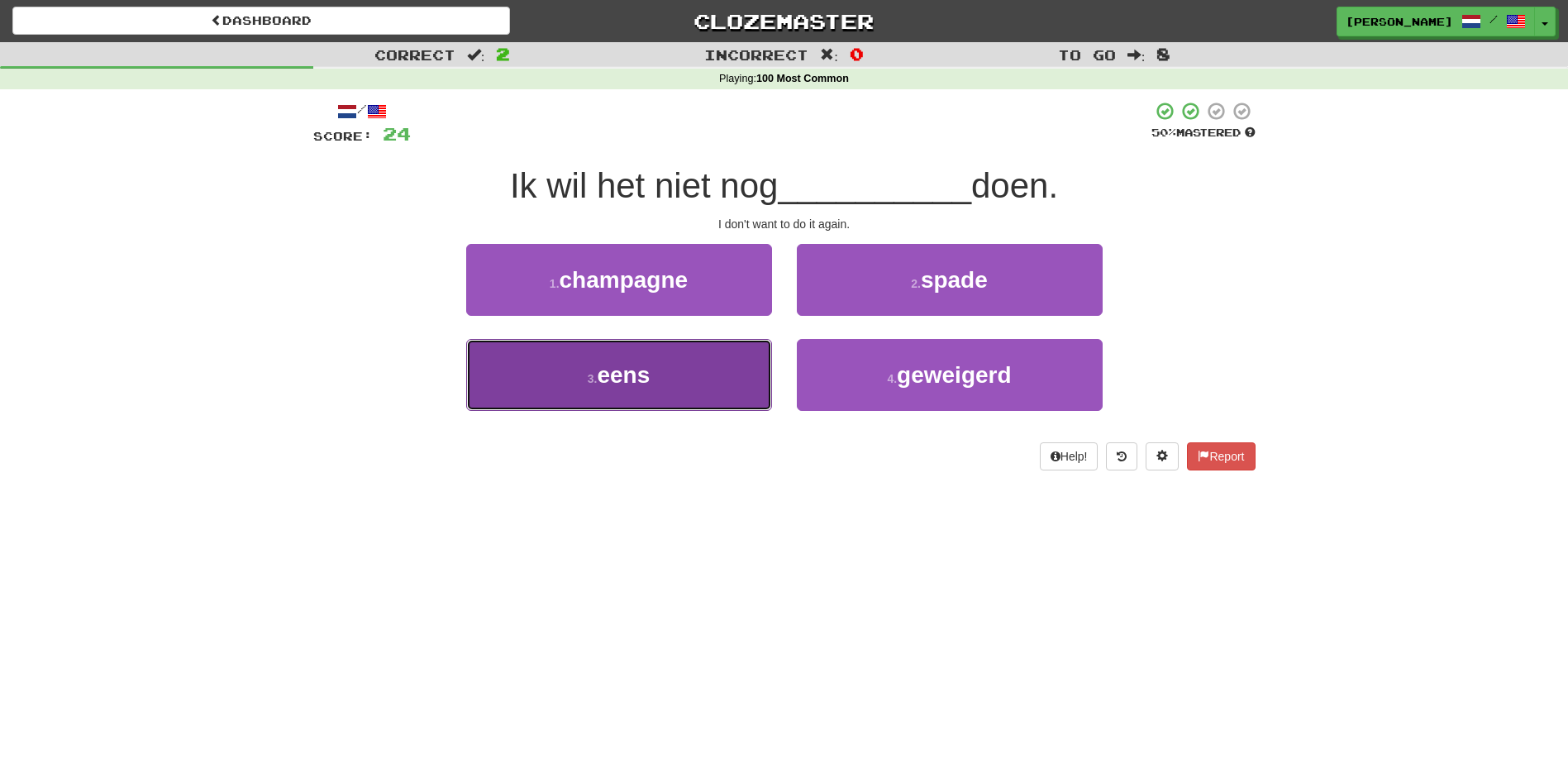
click at [699, 376] on button "3 . eens" at bounding box center [619, 375] width 306 height 72
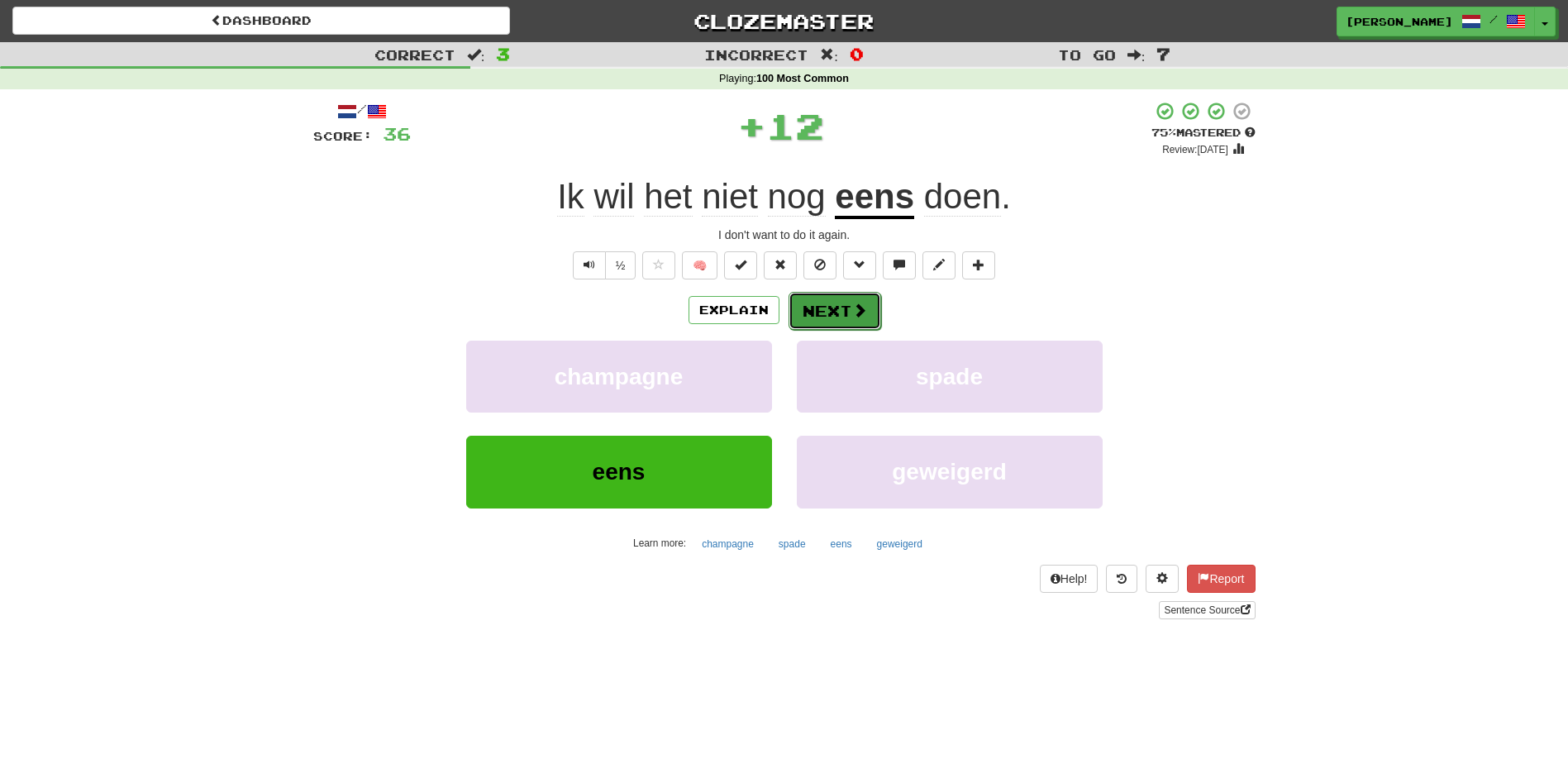
click at [821, 311] on button "Next" at bounding box center [834, 311] width 92 height 38
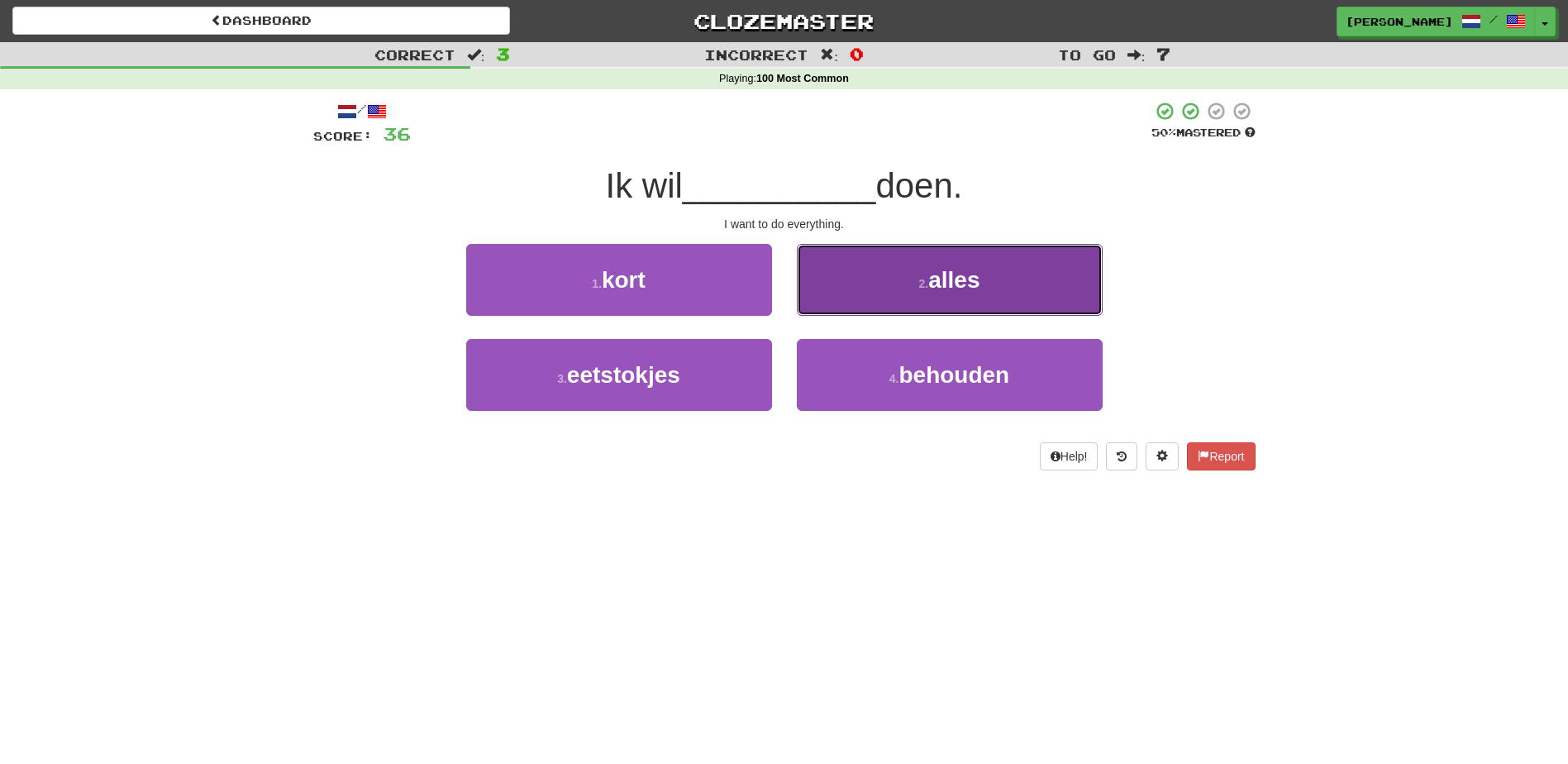
click at [913, 293] on button "2 . alles" at bounding box center [950, 280] width 306 height 72
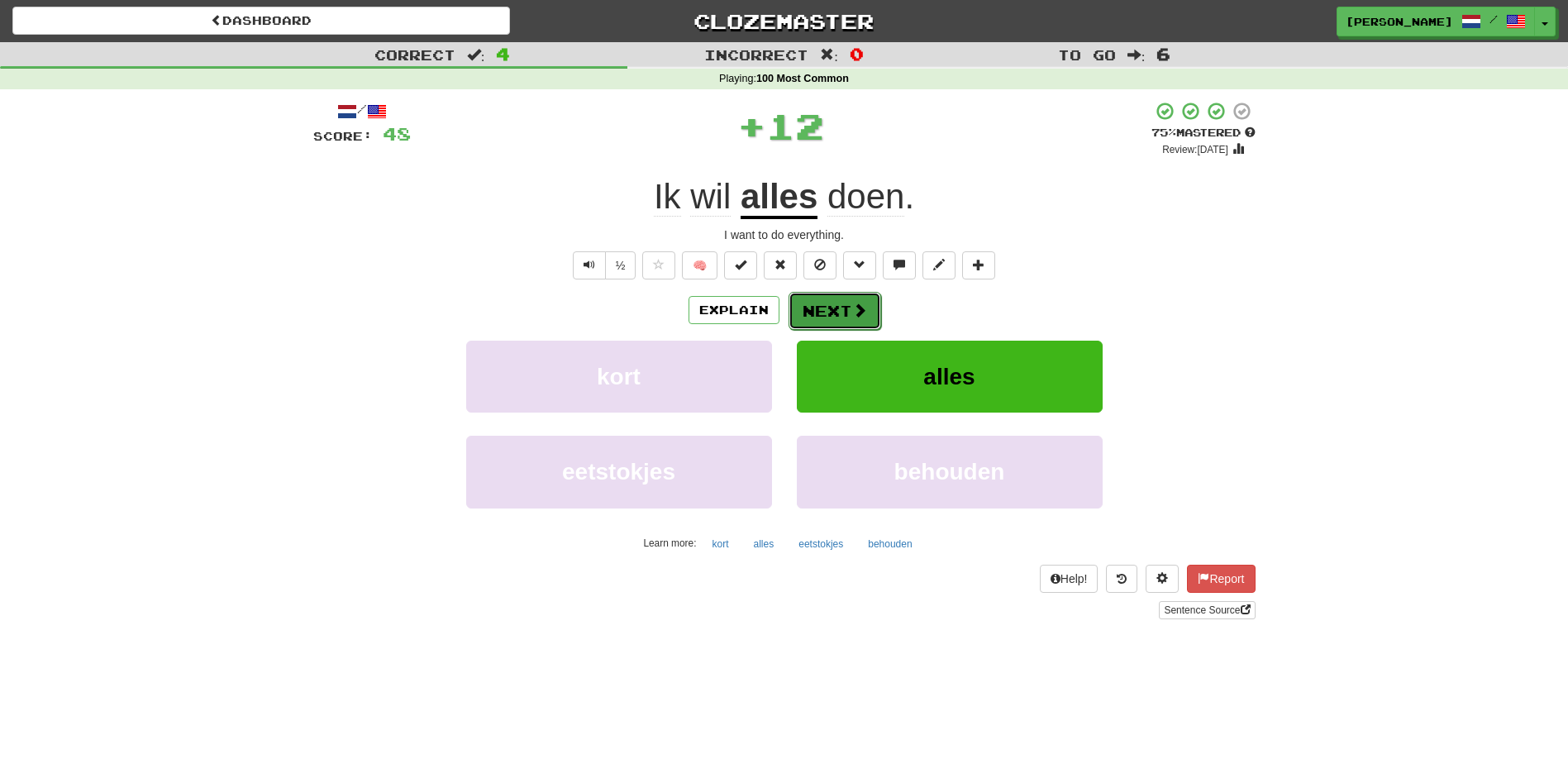
click at [831, 303] on button "Next" at bounding box center [834, 311] width 92 height 38
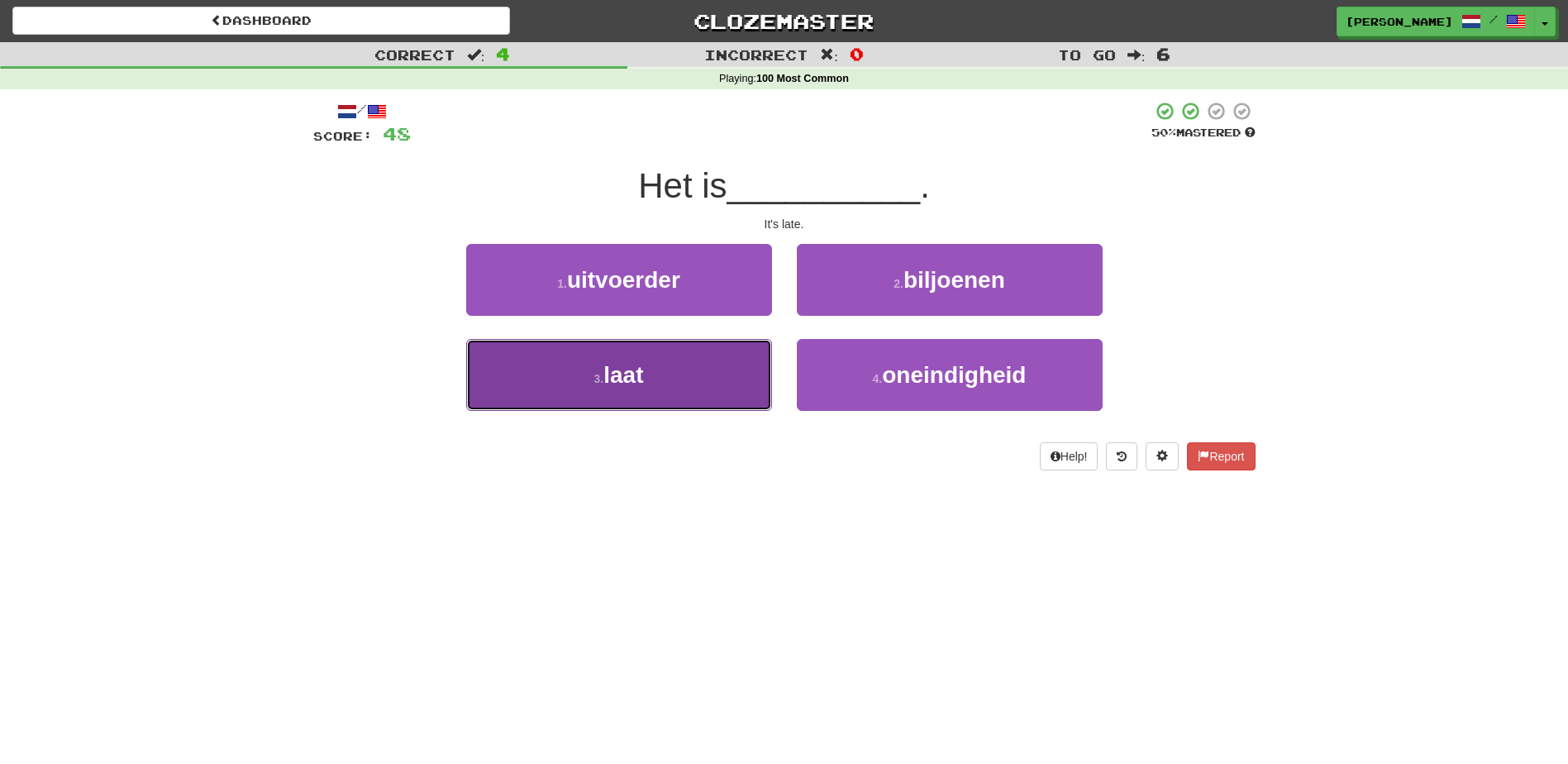
click at [745, 339] on button "3 . laat" at bounding box center [619, 375] width 306 height 72
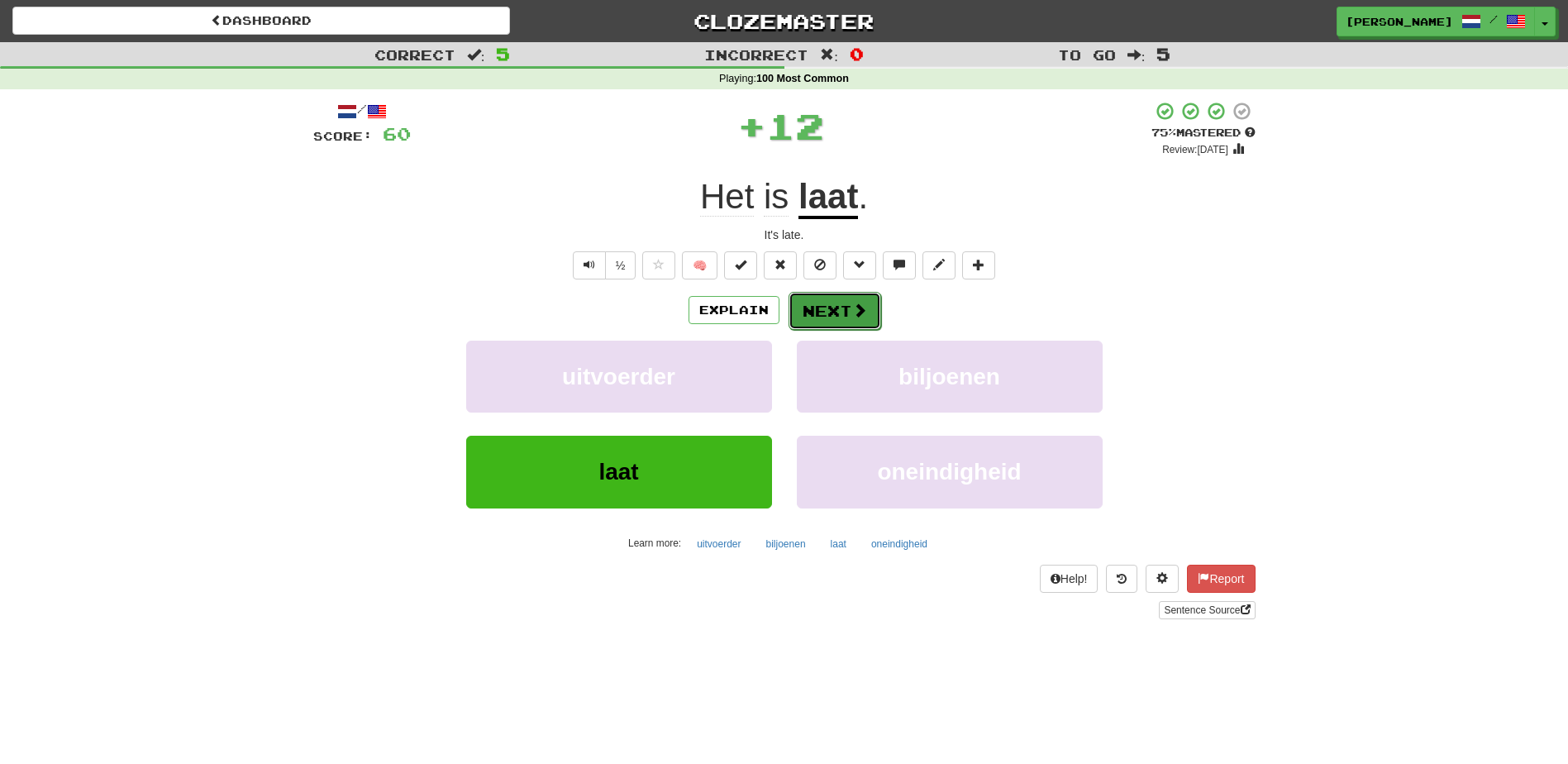
click at [826, 311] on button "Next" at bounding box center [834, 311] width 92 height 38
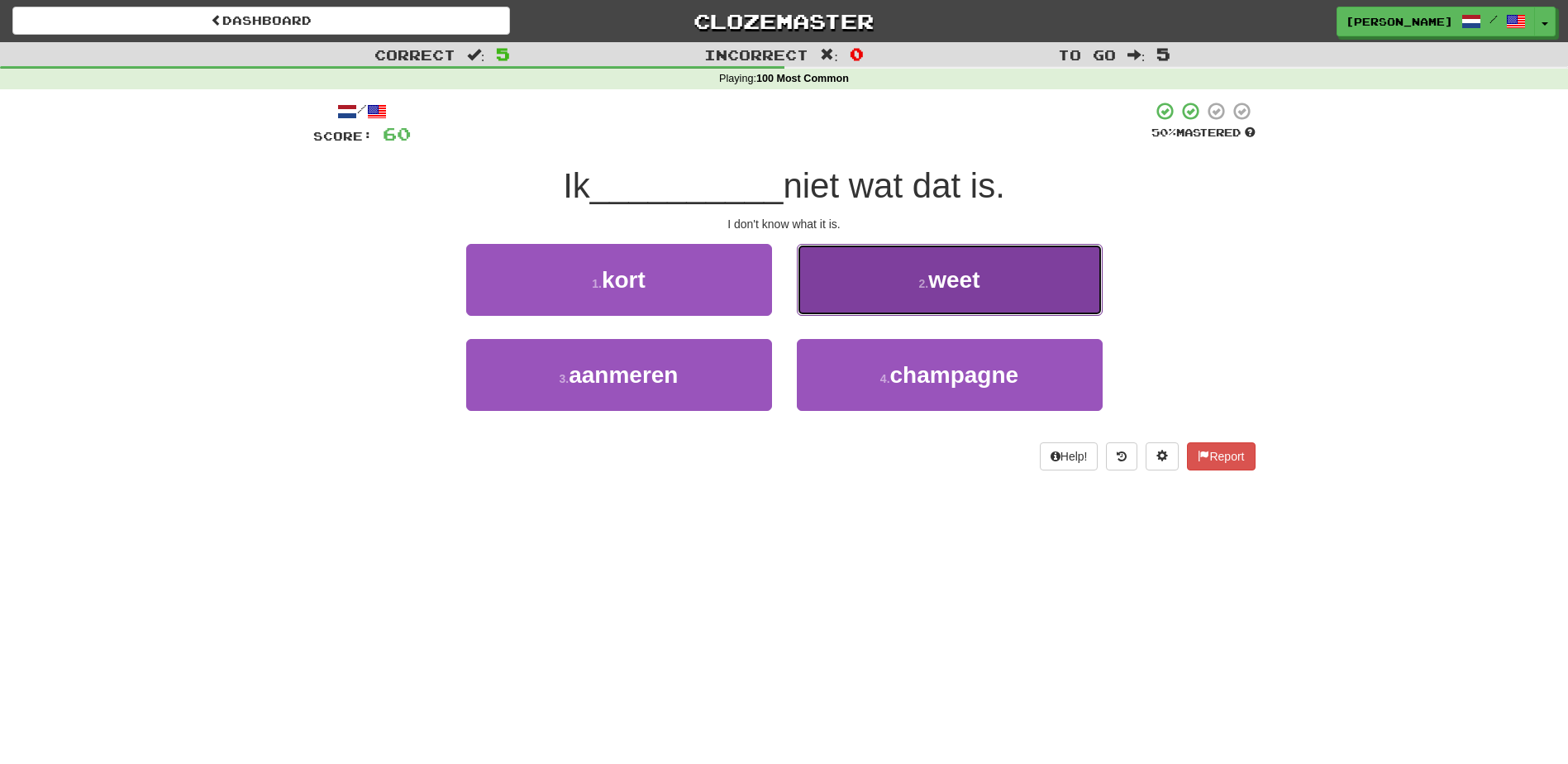
click at [852, 285] on button "2 . weet" at bounding box center [950, 280] width 306 height 72
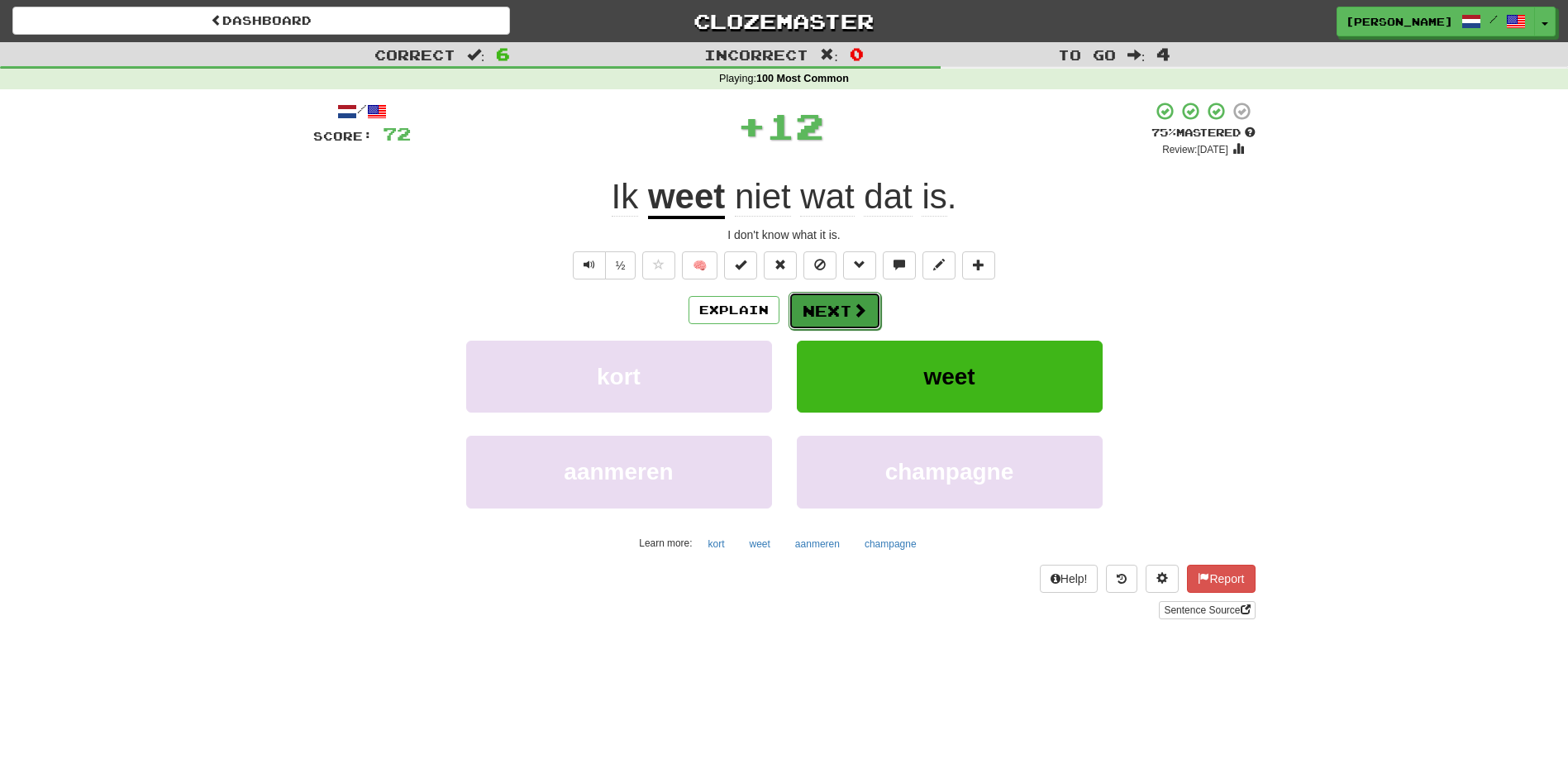
click at [842, 301] on button "Next" at bounding box center [834, 311] width 92 height 38
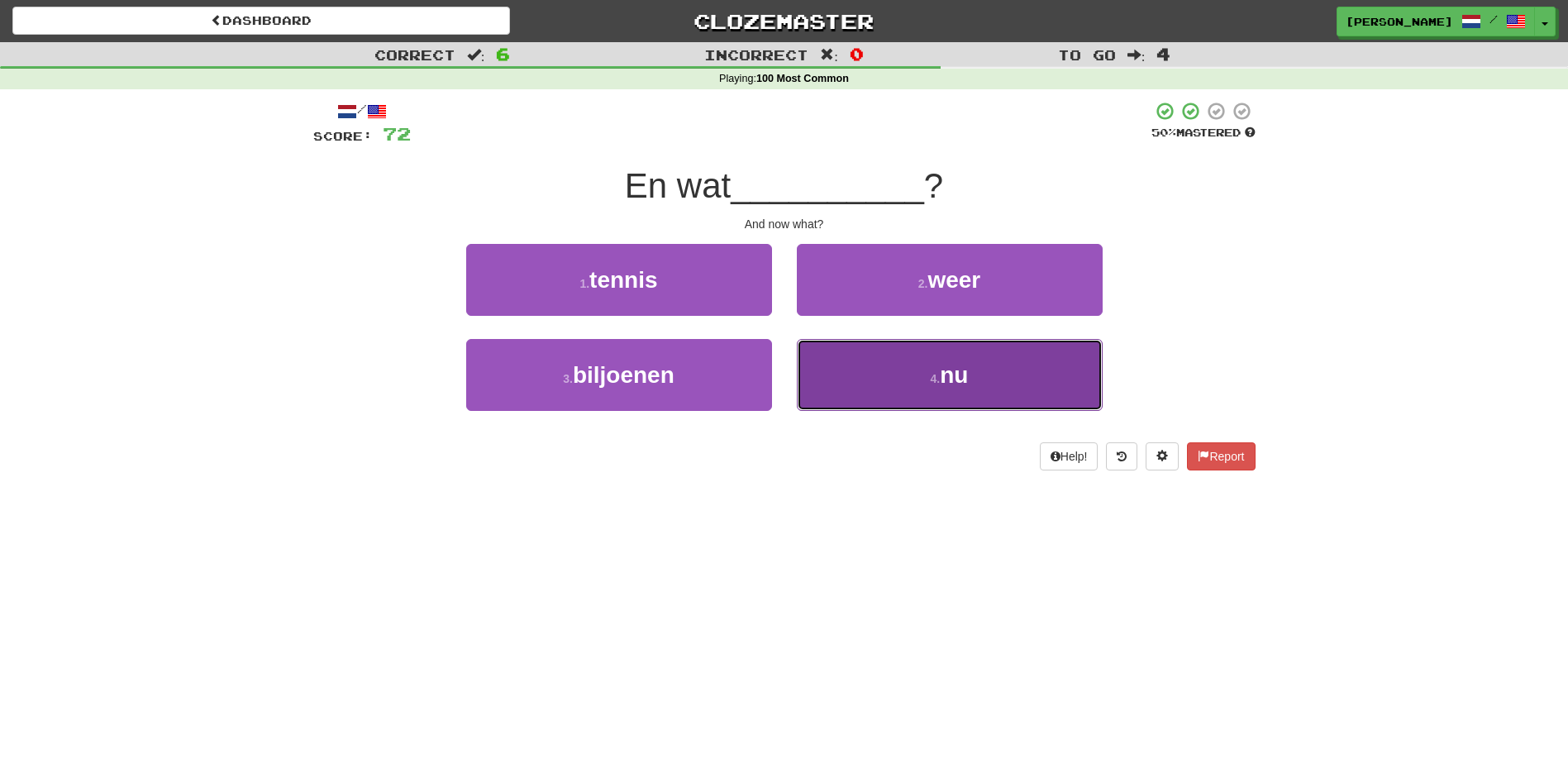
click at [863, 361] on button "4 . nu" at bounding box center [950, 375] width 306 height 72
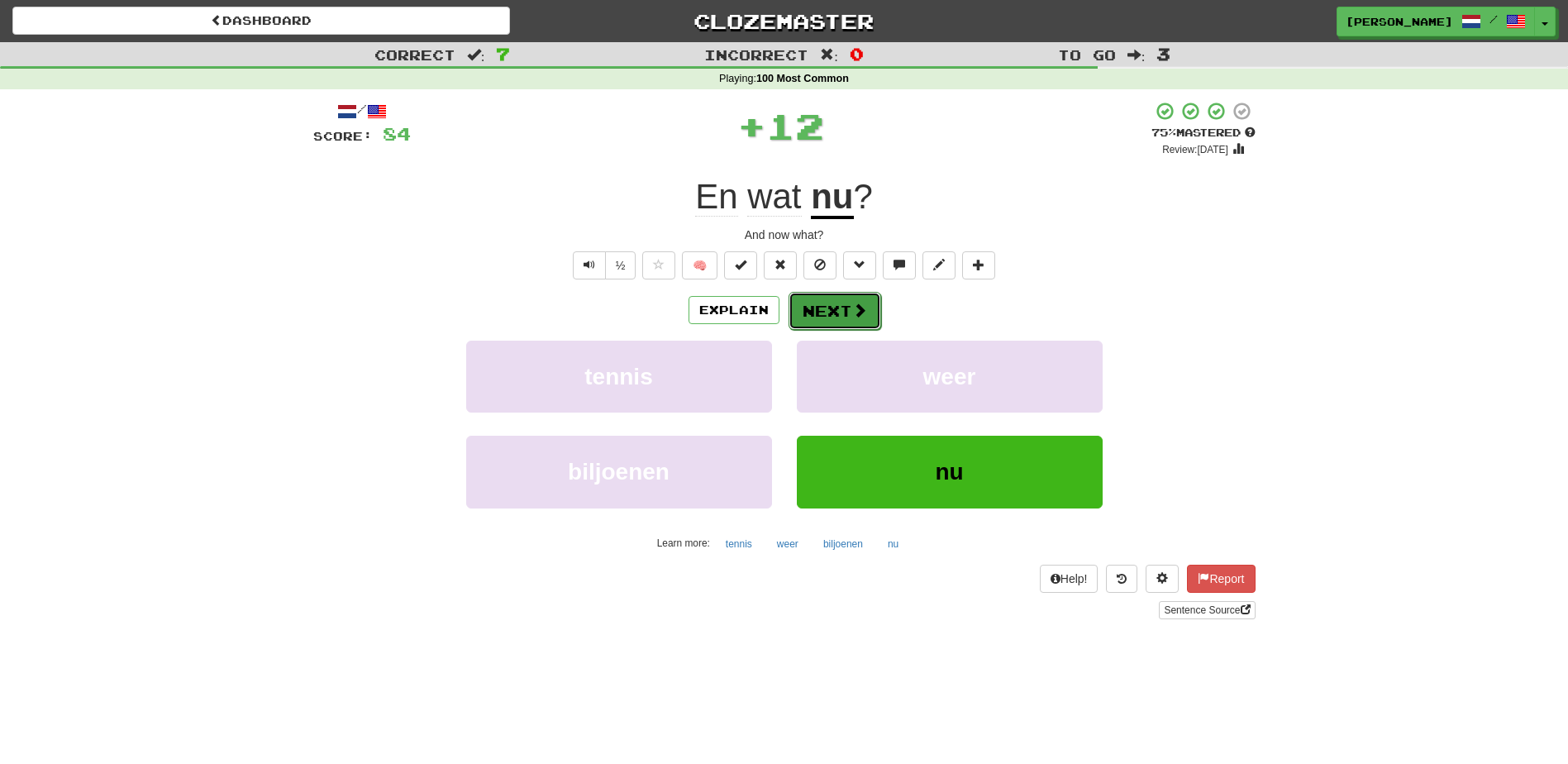
click at [856, 311] on span at bounding box center [860, 310] width 15 height 15
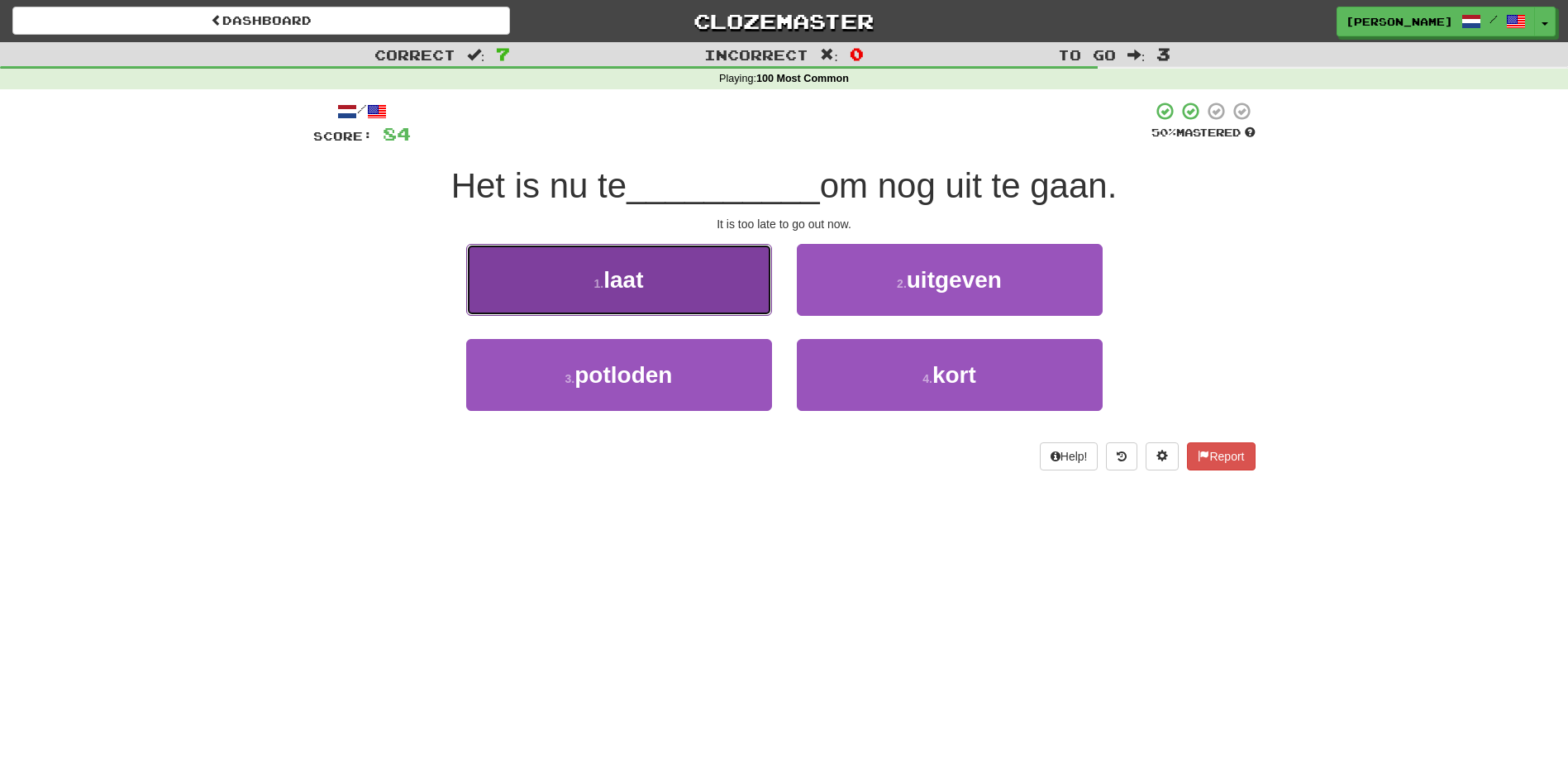
click at [694, 288] on button "1 . laat" at bounding box center [619, 280] width 306 height 72
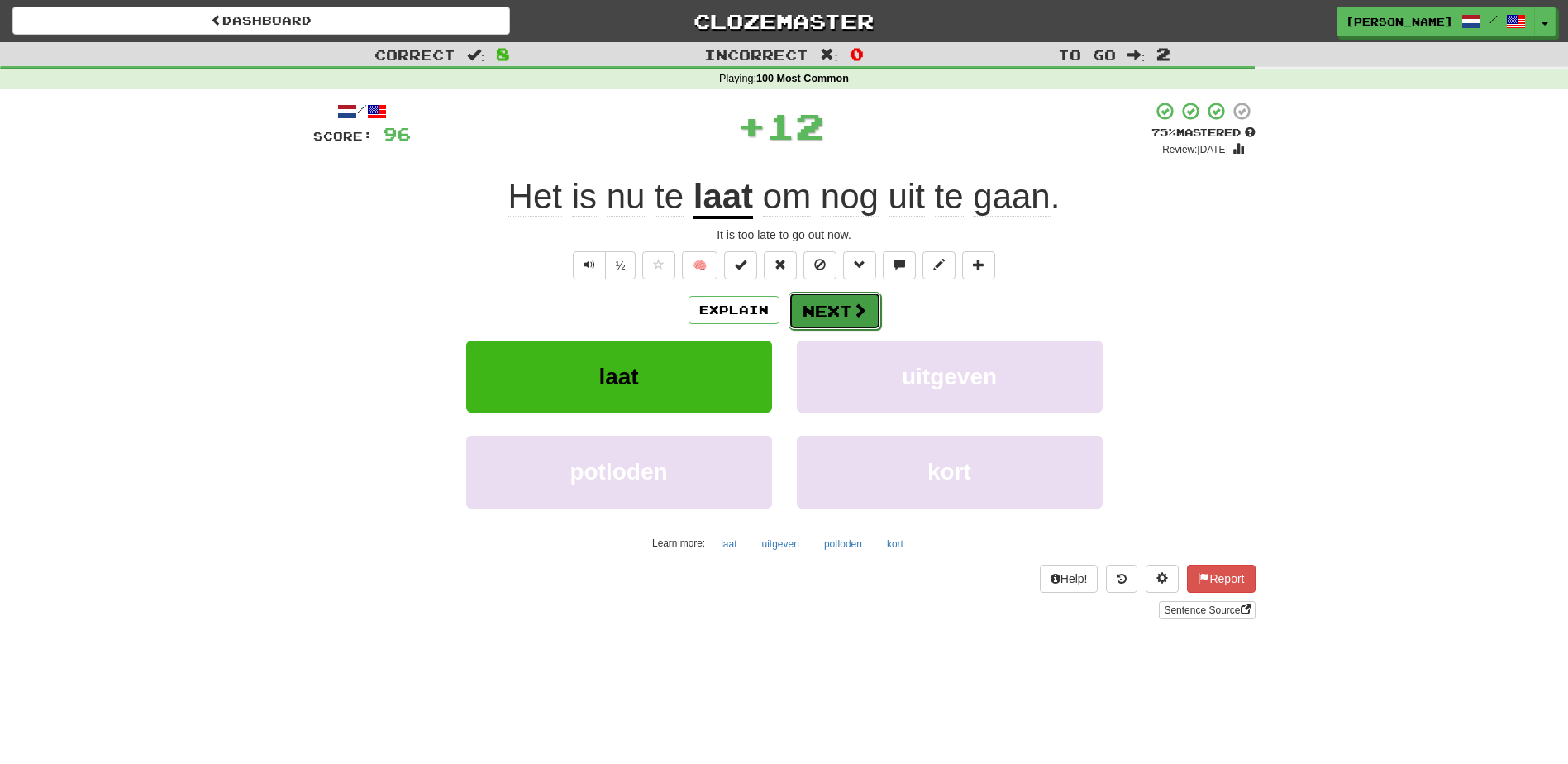
click at [808, 306] on button "Next" at bounding box center [834, 311] width 92 height 38
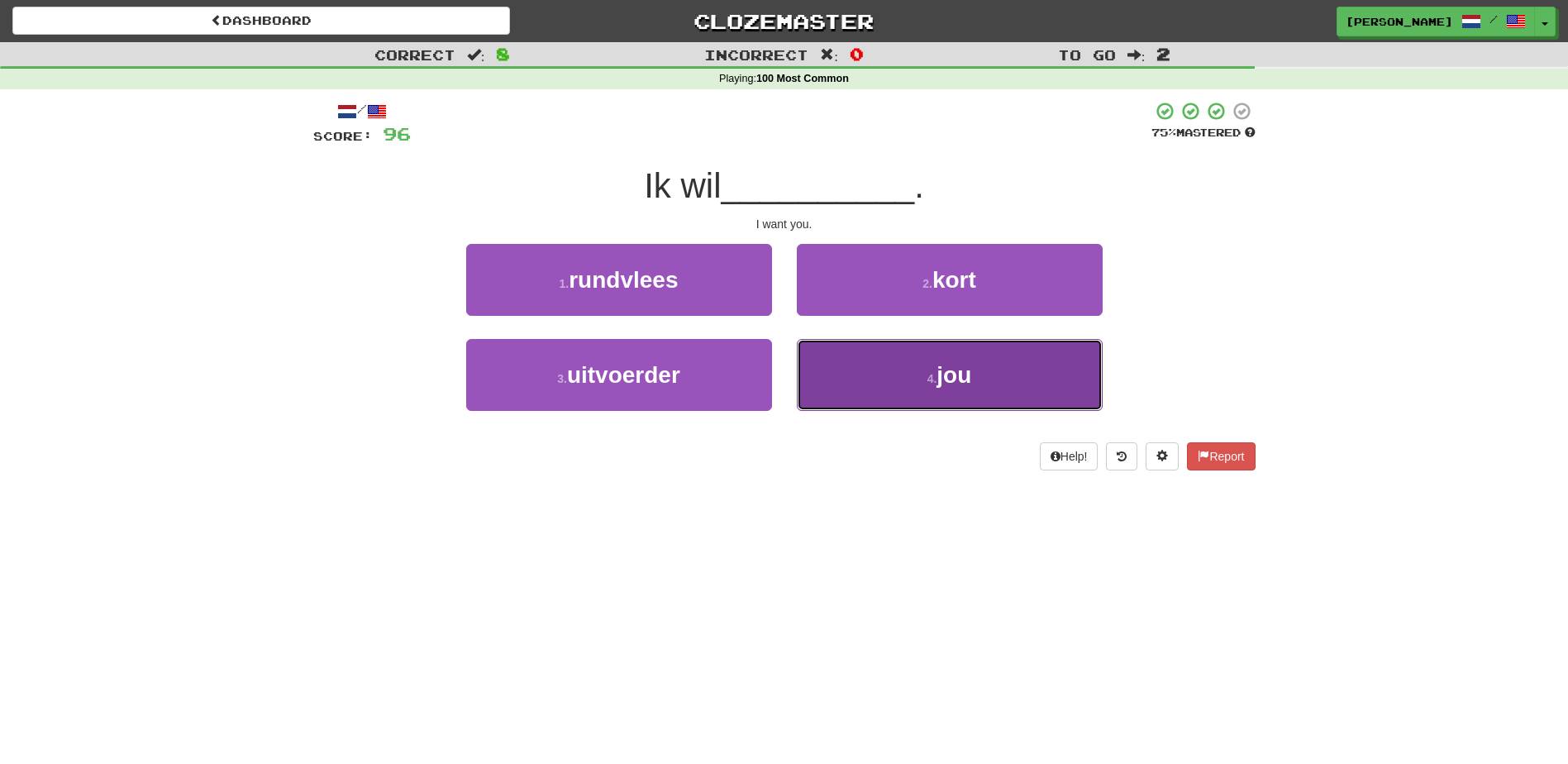
click at [895, 378] on button "4 . jou" at bounding box center [950, 375] width 306 height 72
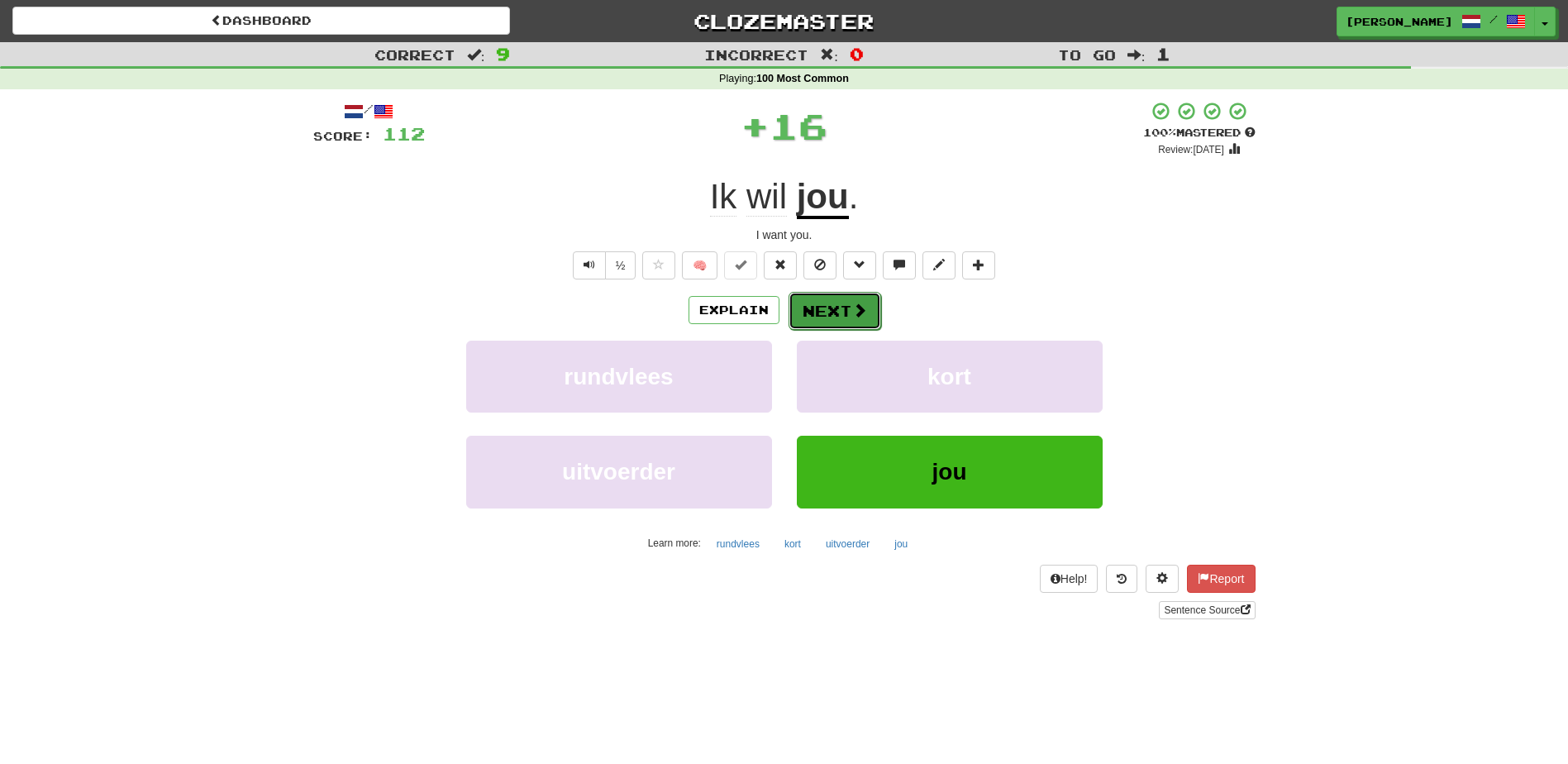
click at [812, 306] on button "Next" at bounding box center [834, 311] width 92 height 38
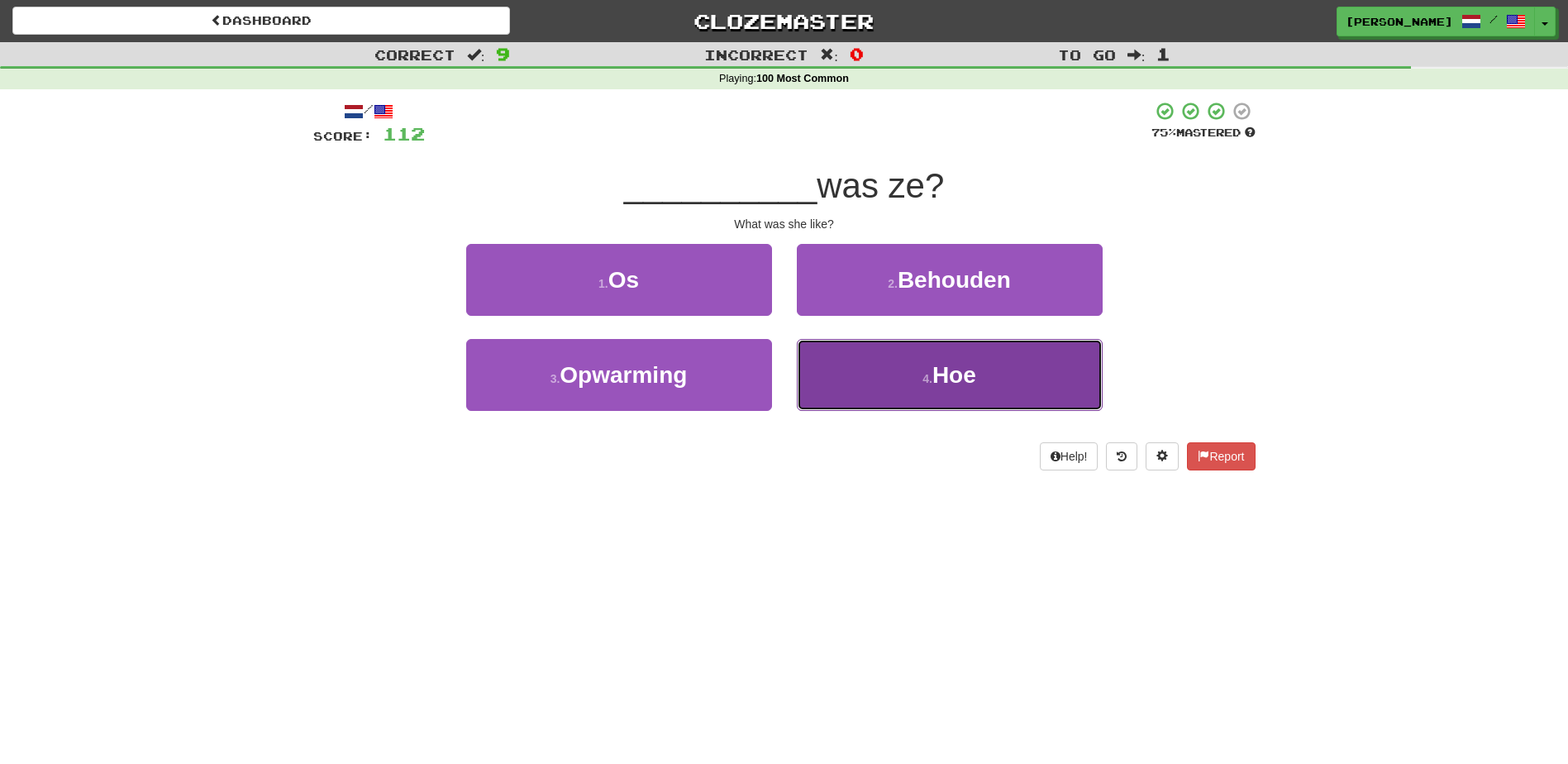
click at [843, 370] on button "4 . Hoe" at bounding box center [950, 375] width 306 height 72
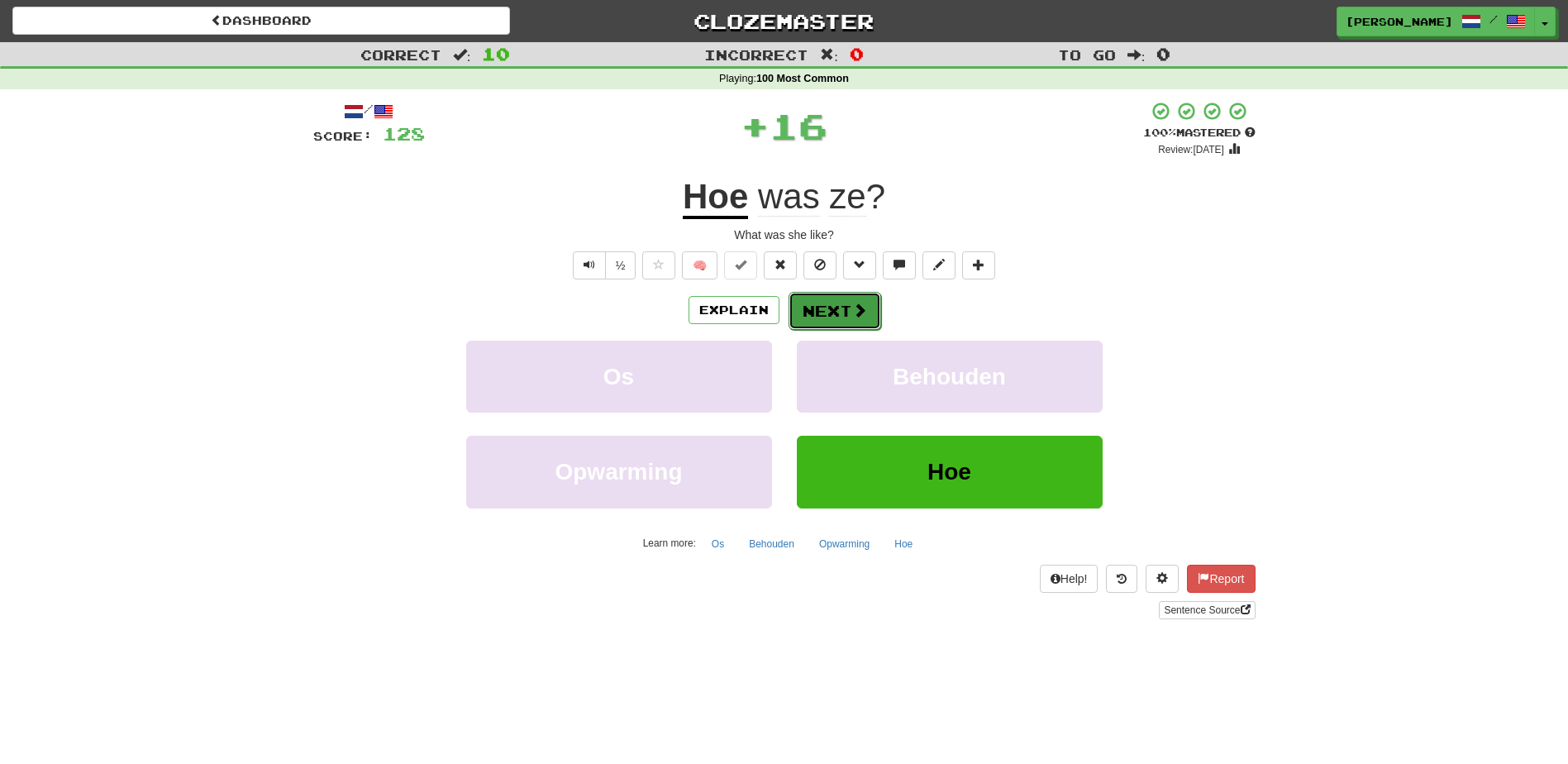
click at [814, 303] on button "Next" at bounding box center [834, 311] width 92 height 38
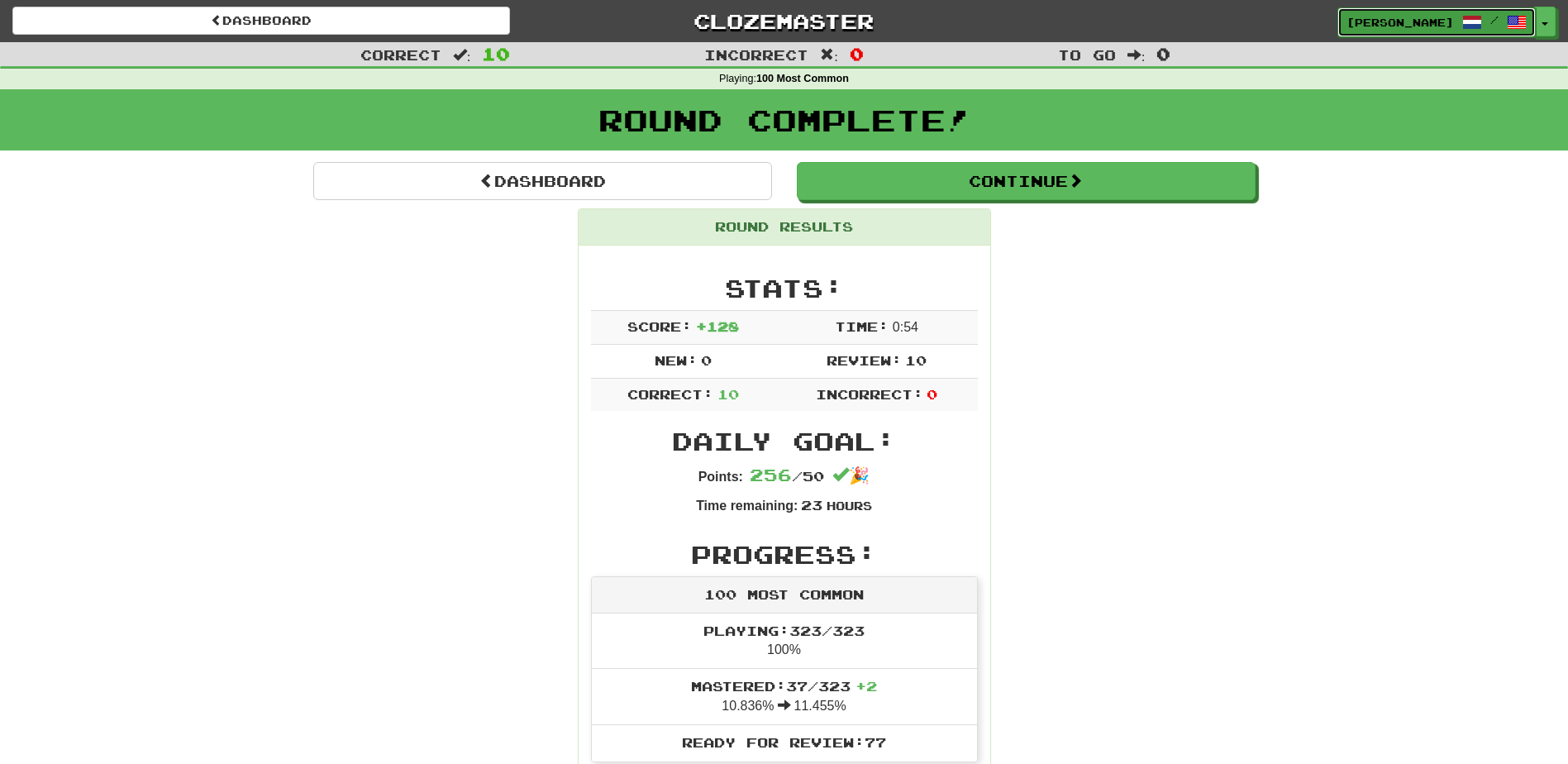
click at [1424, 21] on span "[PERSON_NAME]" at bounding box center [1400, 23] width 107 height 15
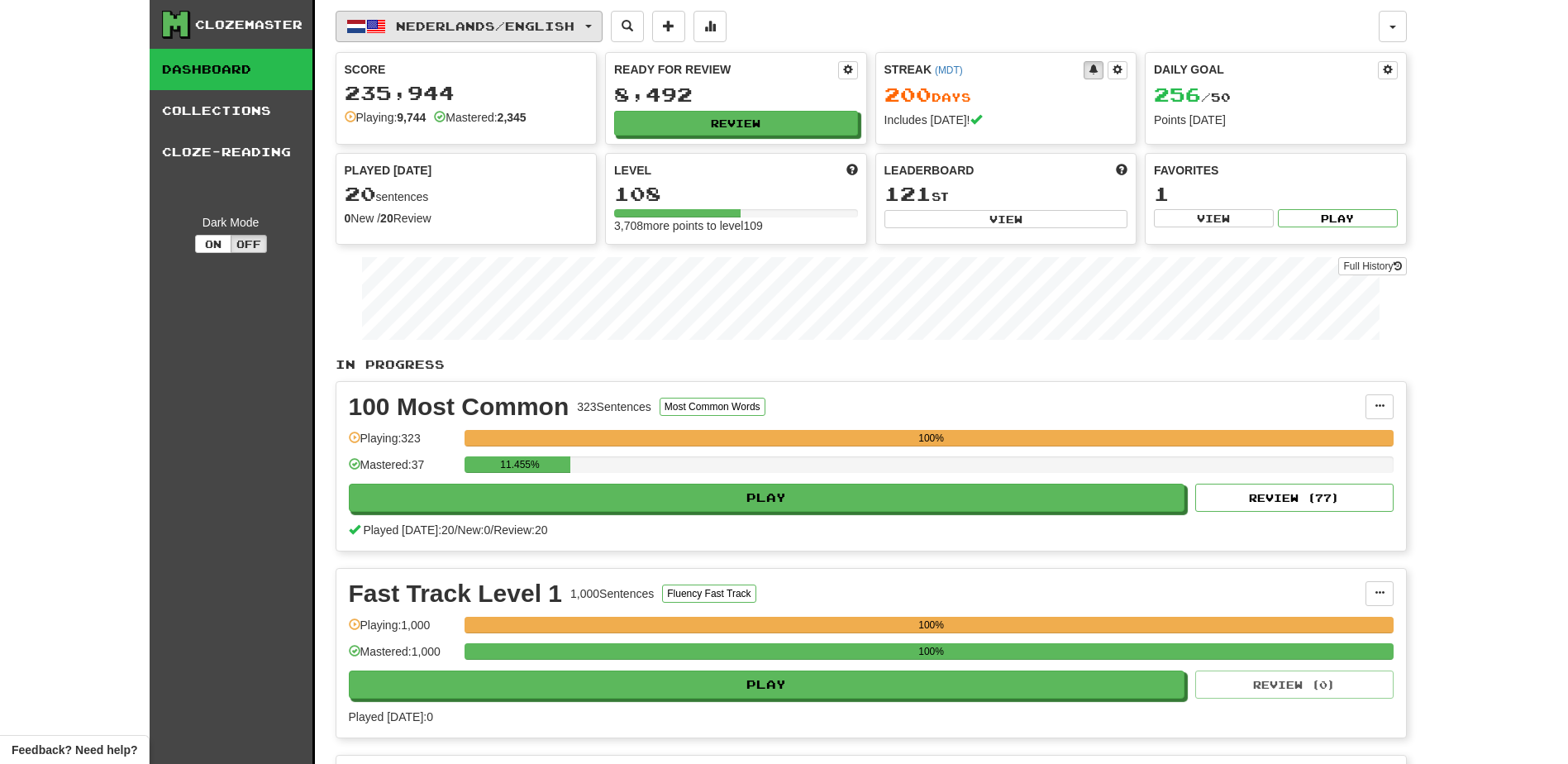
click at [454, 35] on button "Nederlands / English" at bounding box center [469, 26] width 267 height 31
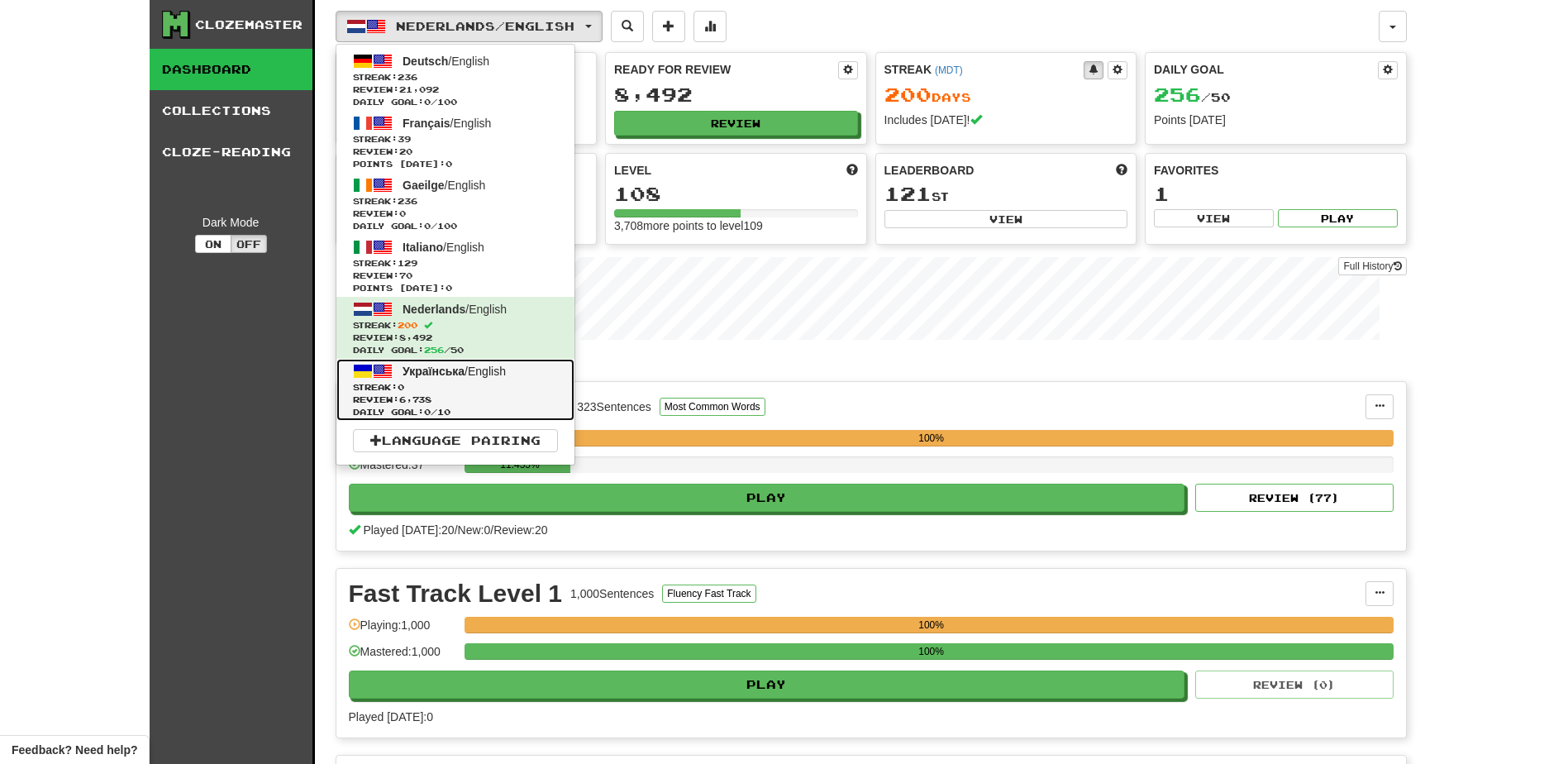
click at [416, 369] on span "Українська" at bounding box center [433, 371] width 62 height 13
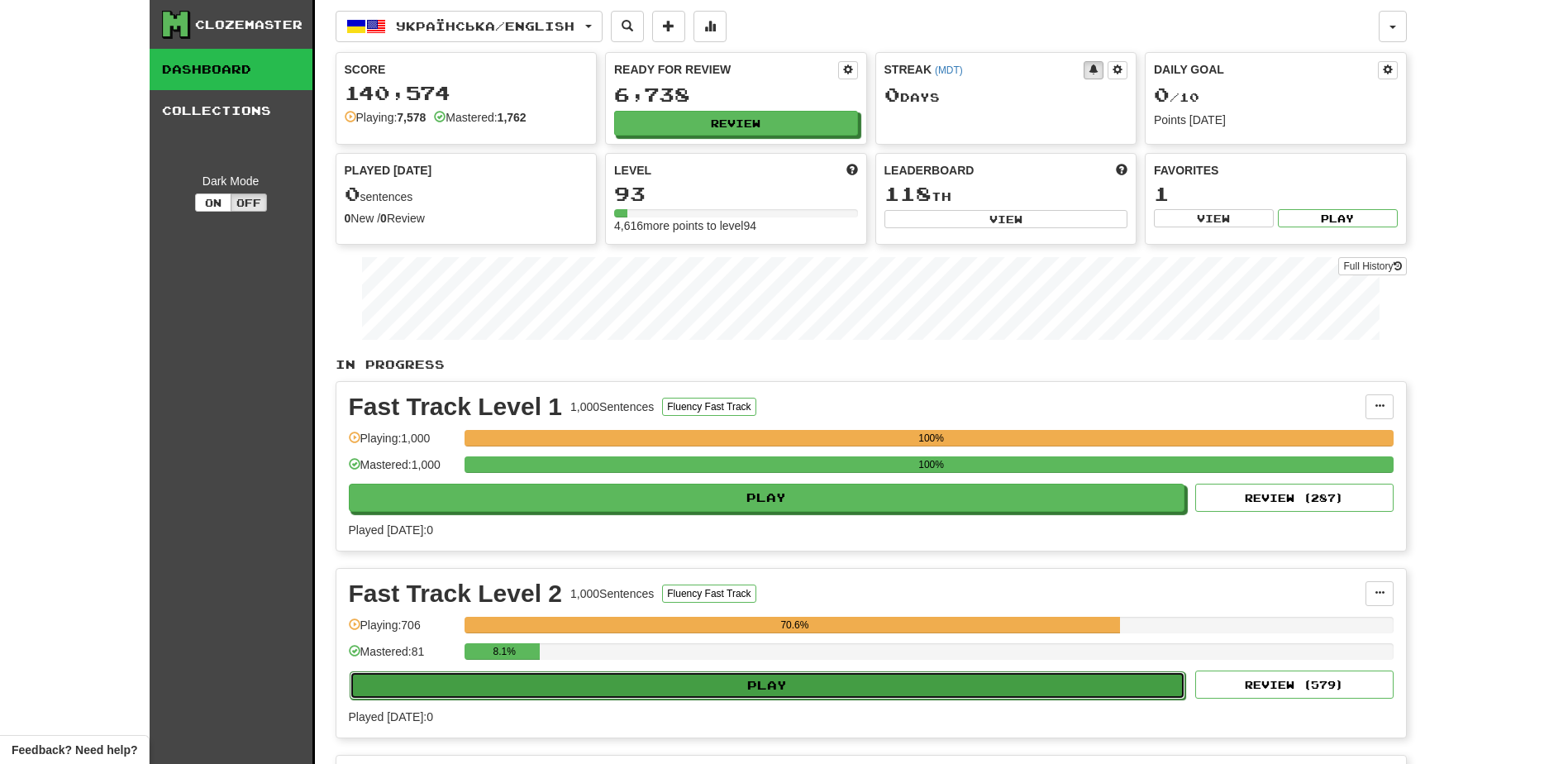
click at [653, 695] on button "Play" at bounding box center [768, 686] width 837 height 29
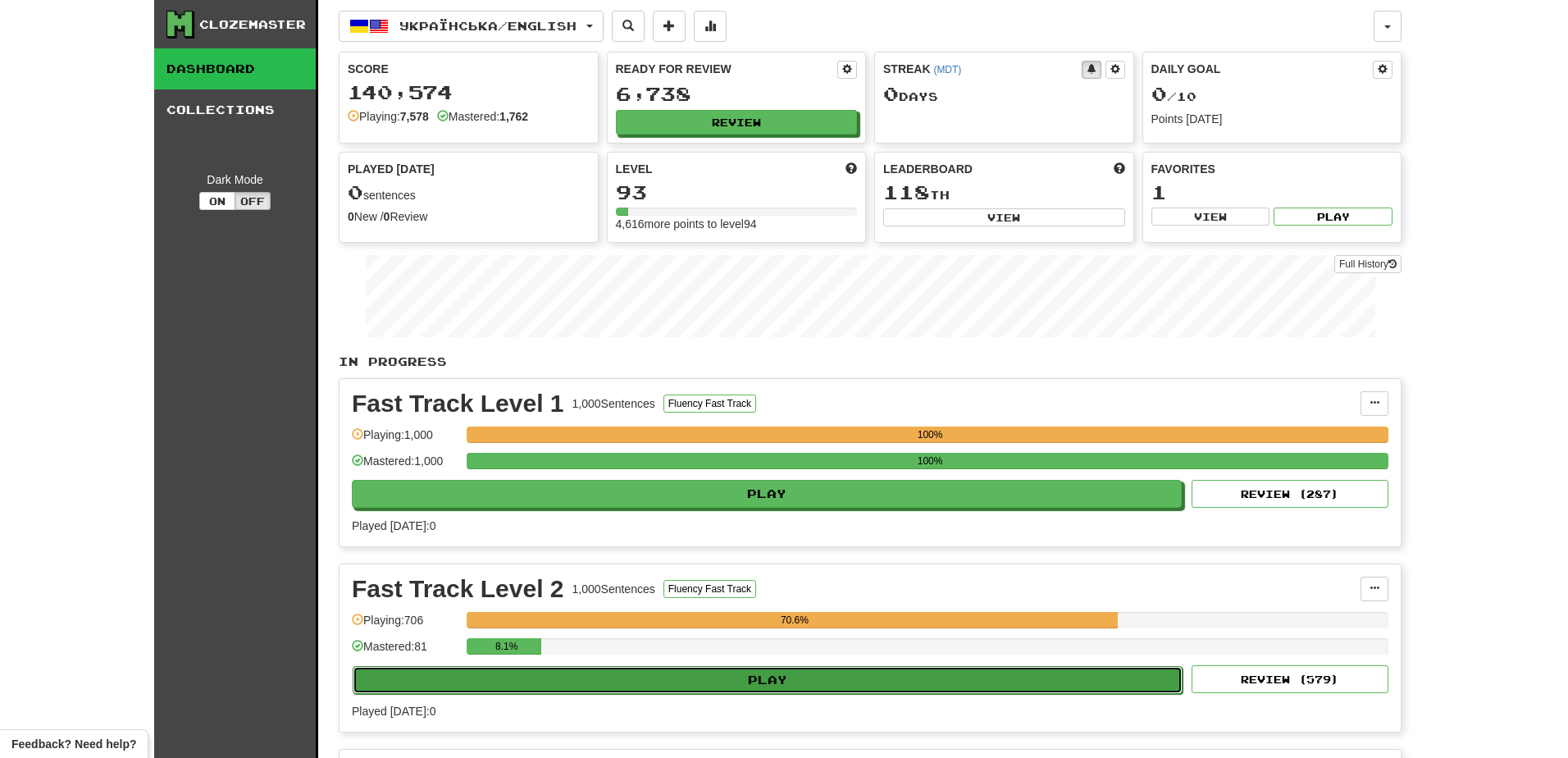
select select "**"
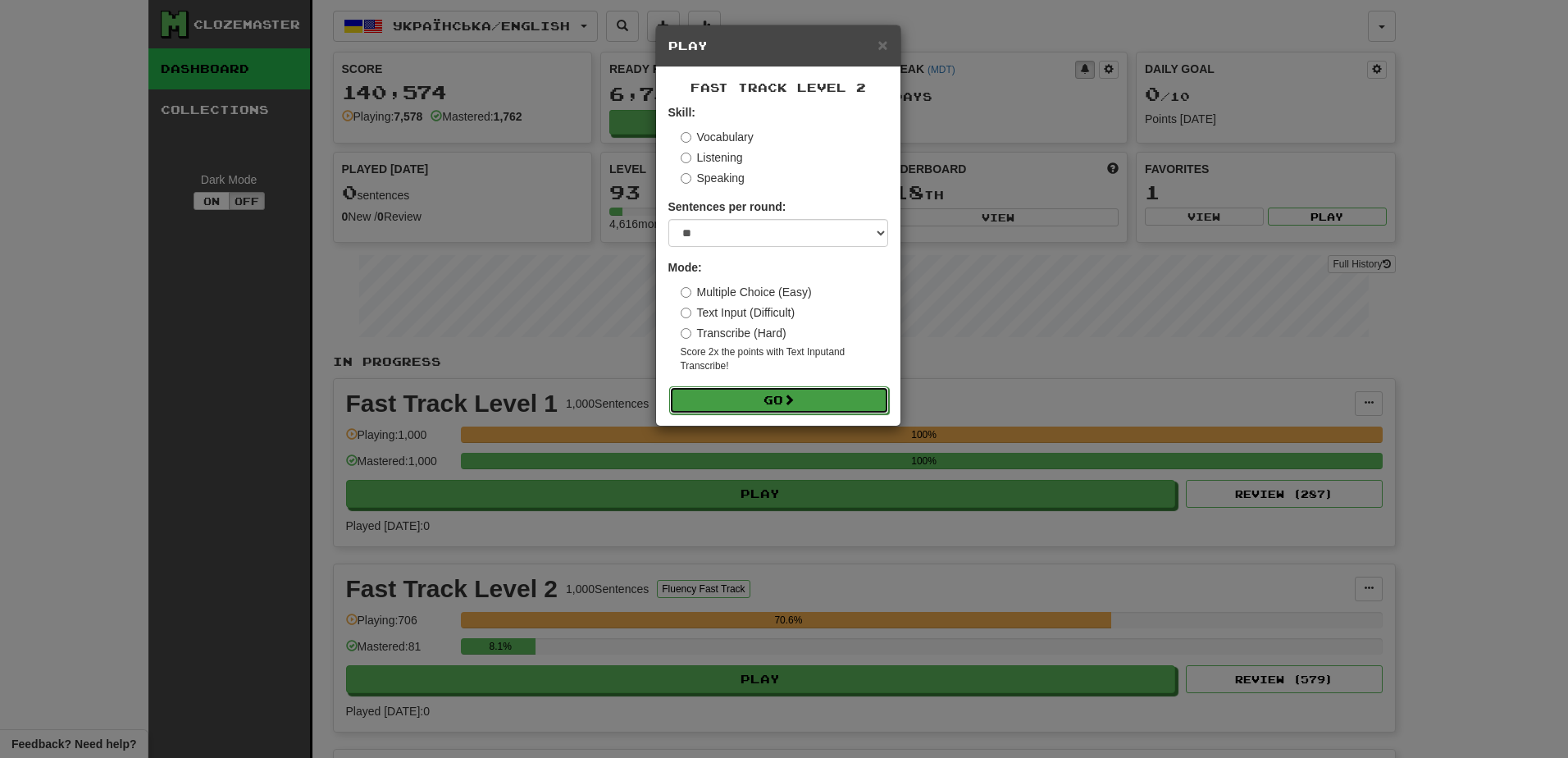
click at [743, 394] on button "Go" at bounding box center [778, 400] width 220 height 28
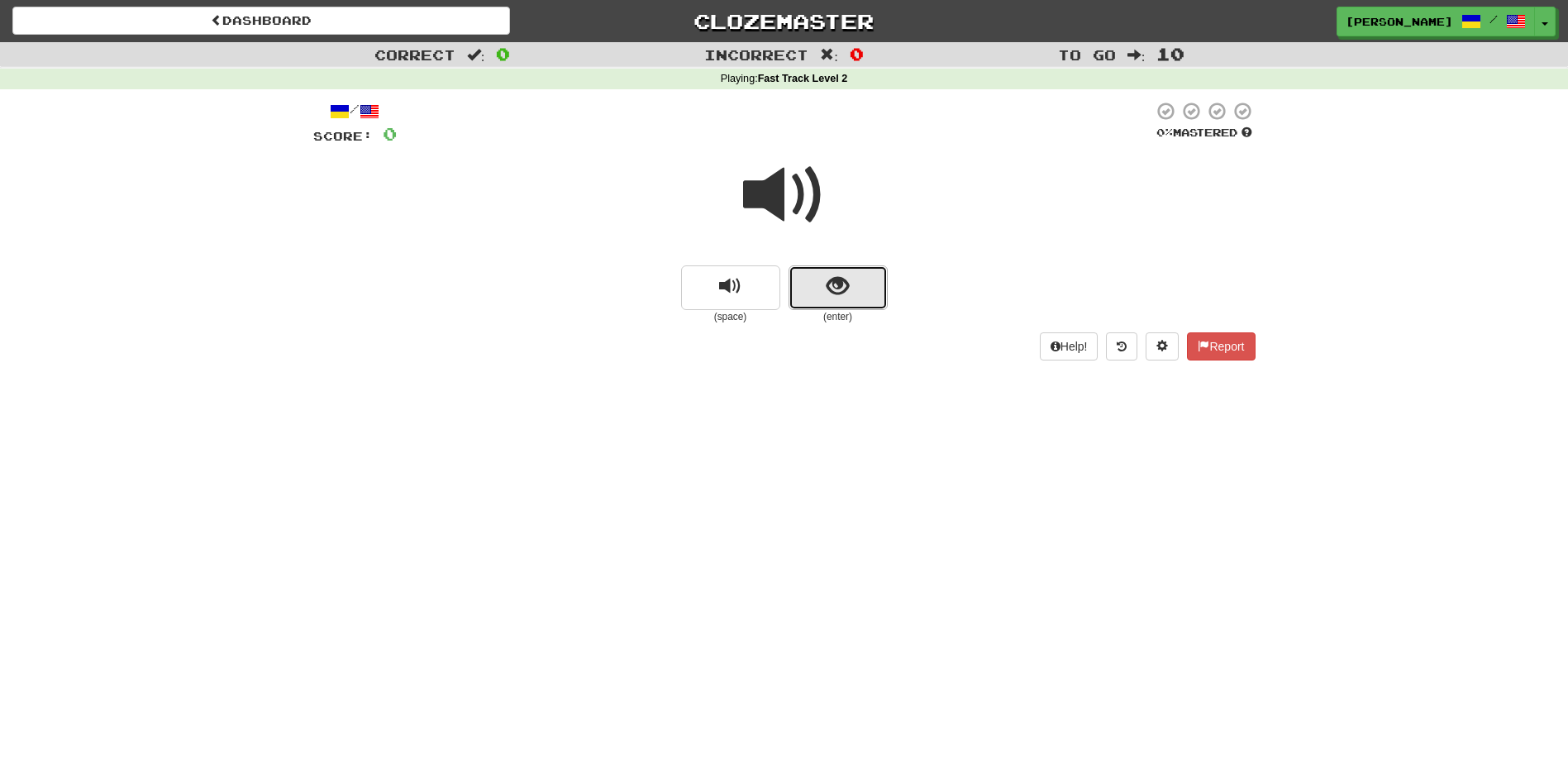
click at [818, 281] on button "show sentence" at bounding box center [838, 287] width 99 height 45
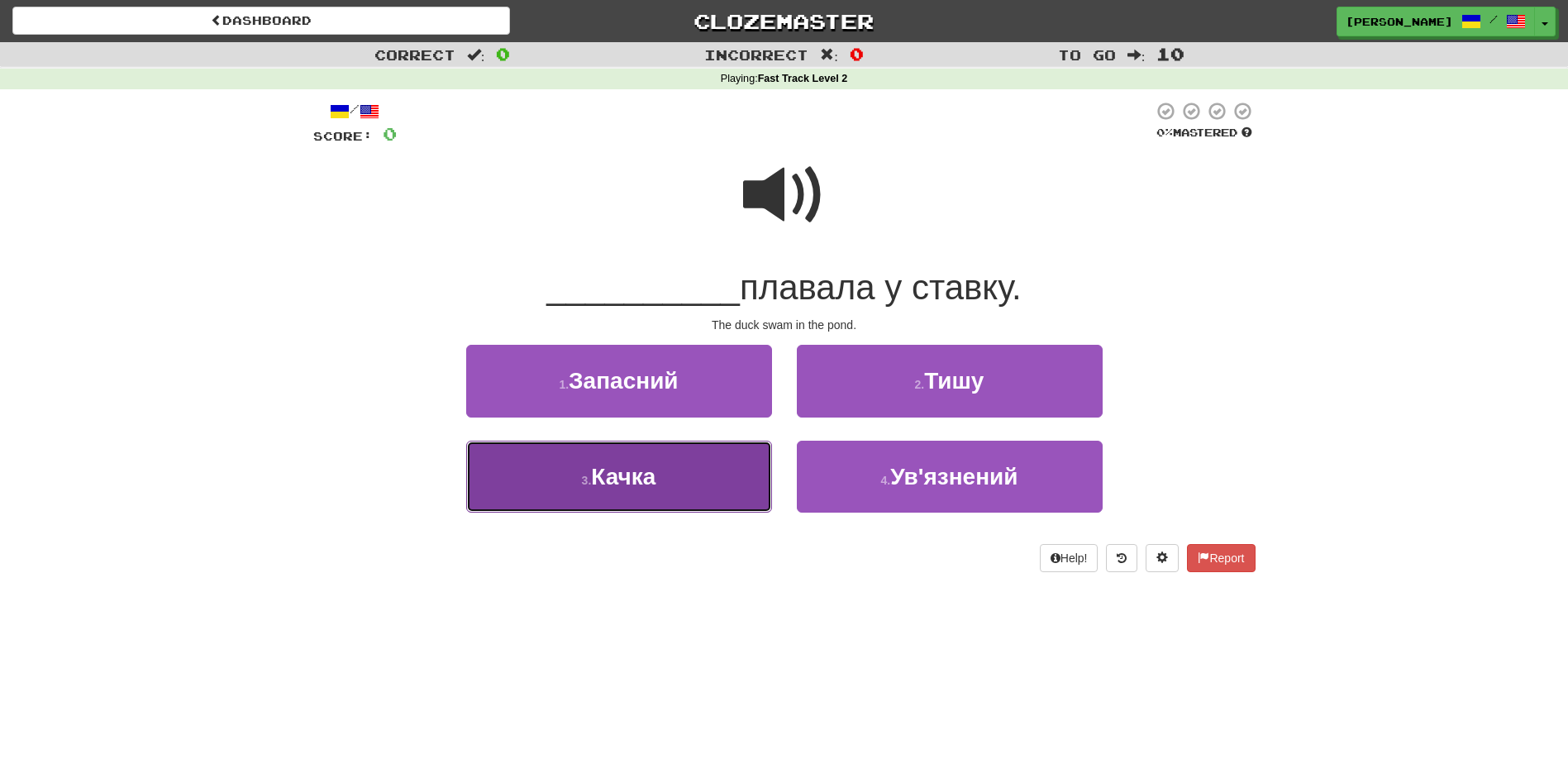
click at [682, 468] on button "3 . Качка" at bounding box center [619, 477] width 306 height 72
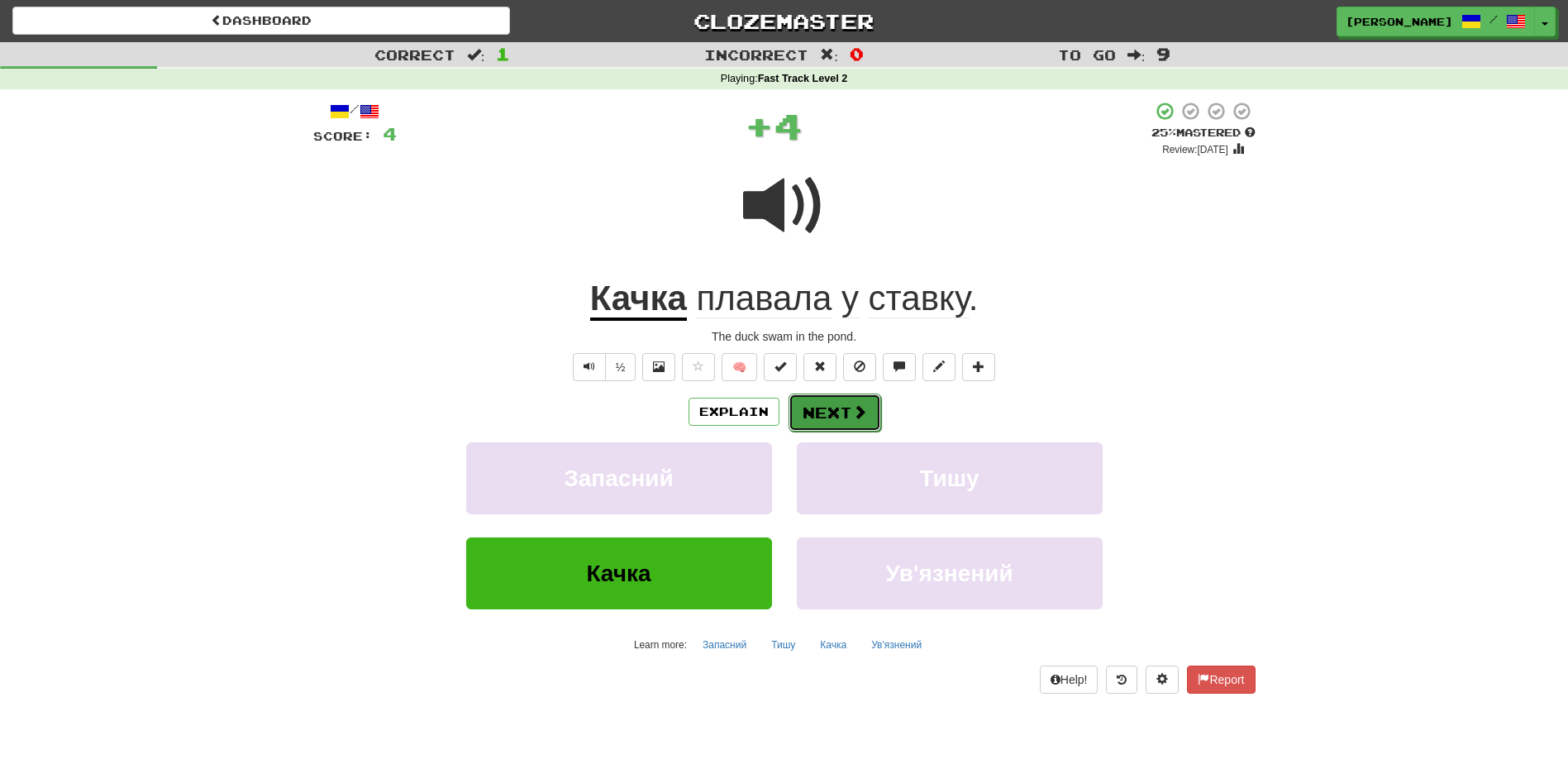
click at [814, 415] on button "Next" at bounding box center [834, 413] width 92 height 38
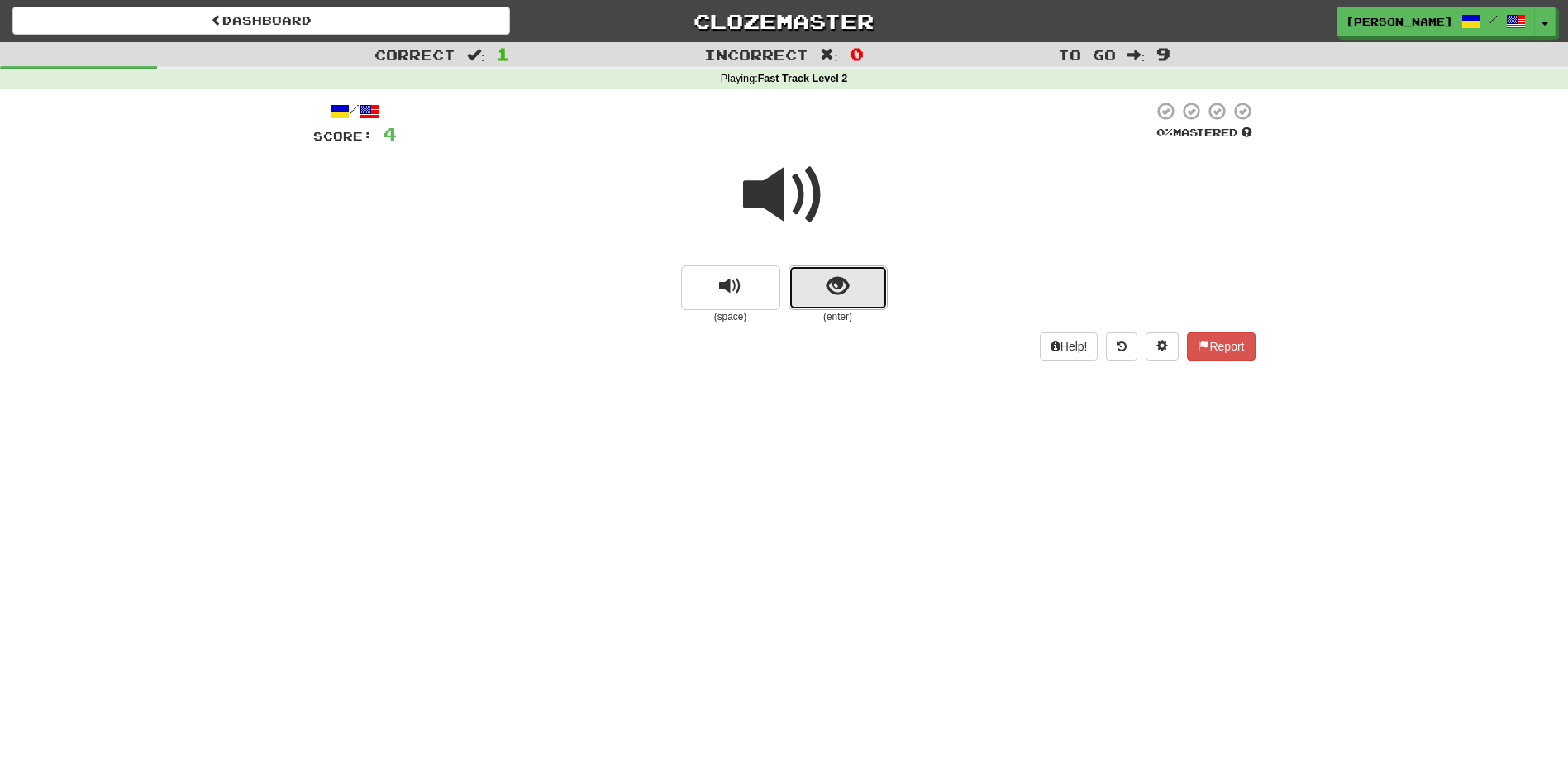
click at [837, 289] on span "show sentence" at bounding box center [837, 285] width 22 height 22
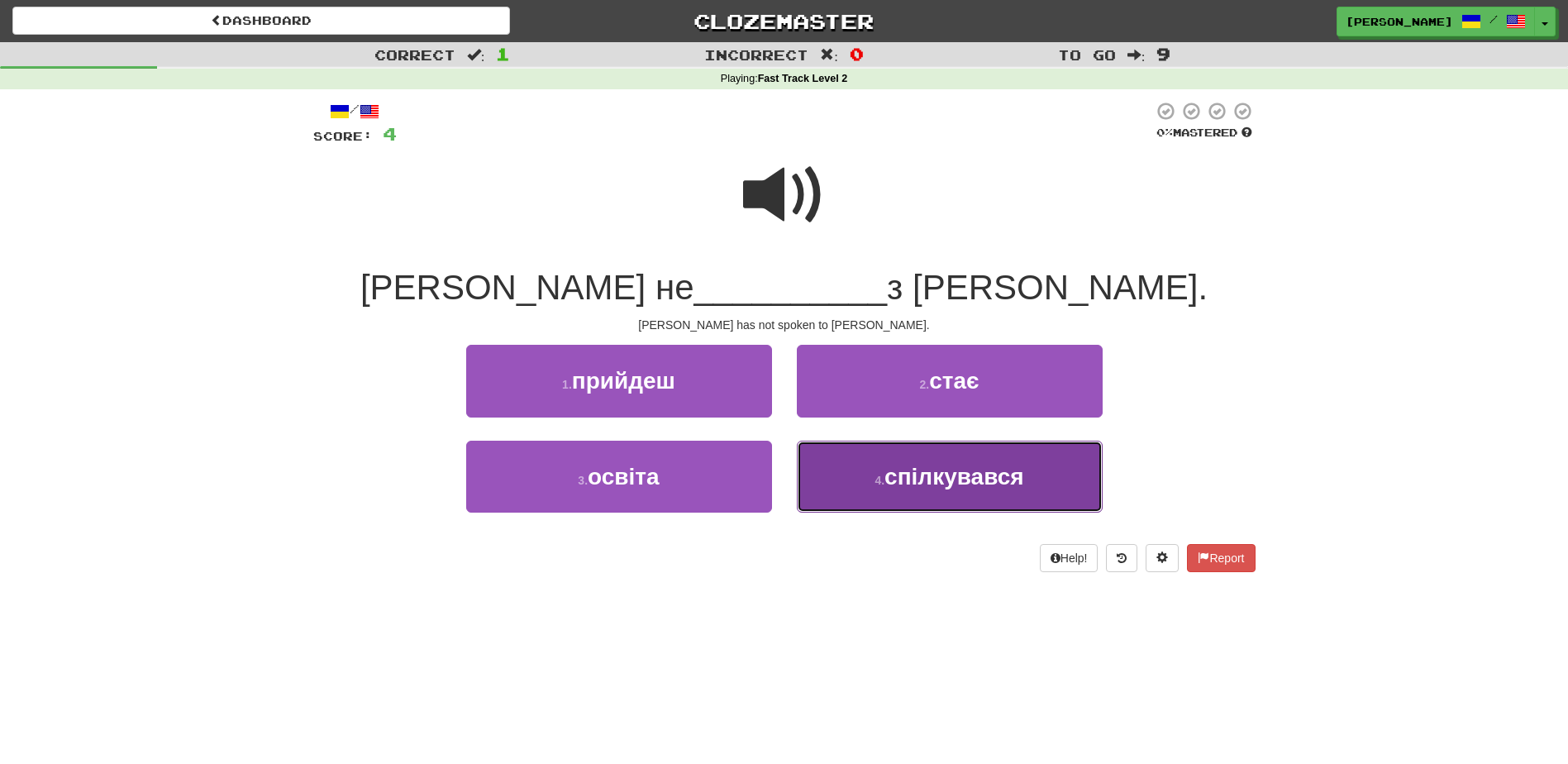
click at [837, 482] on button "4 . спілкувався" at bounding box center [950, 477] width 306 height 72
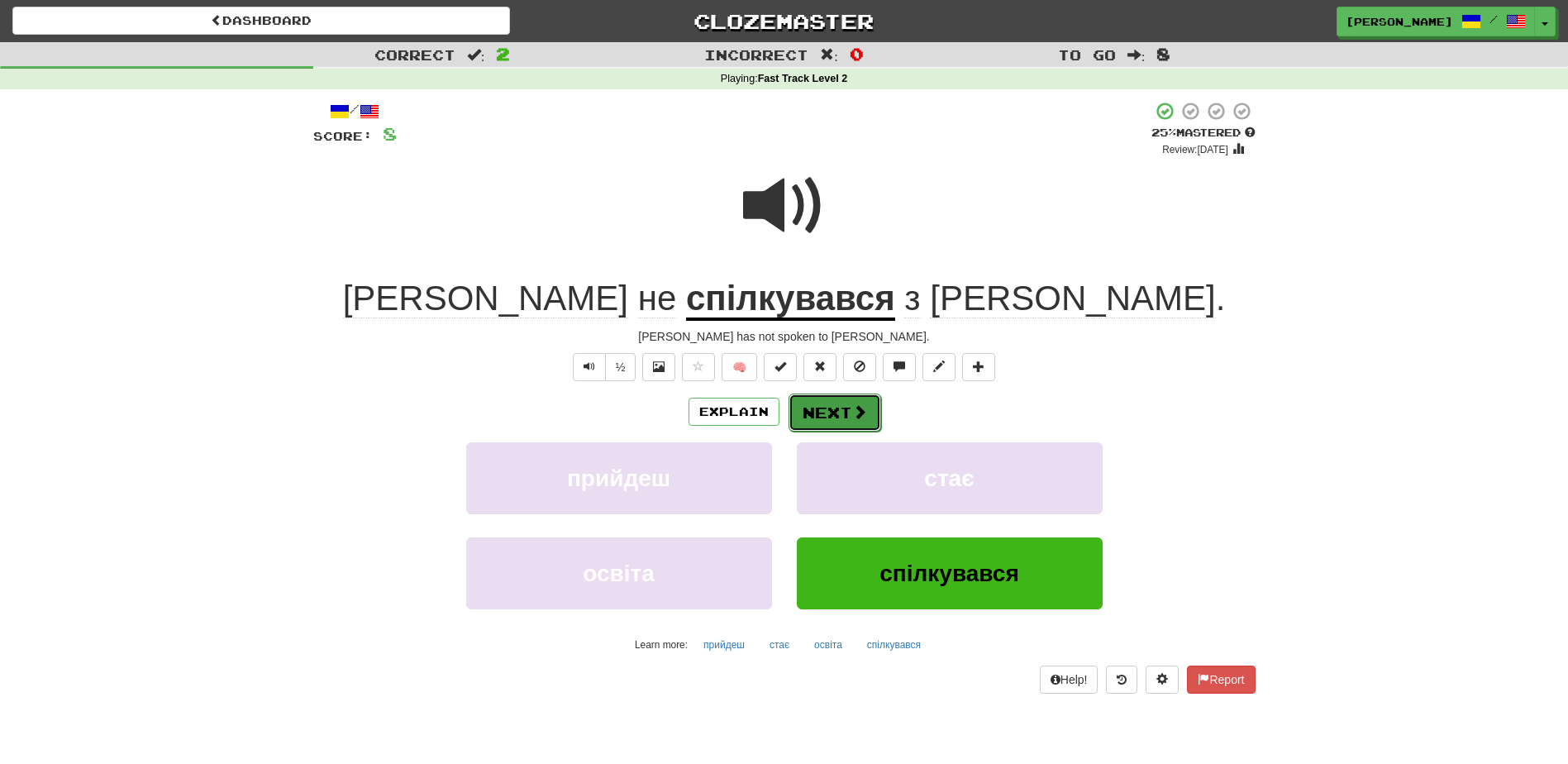
click at [823, 420] on button "Next" at bounding box center [834, 413] width 92 height 38
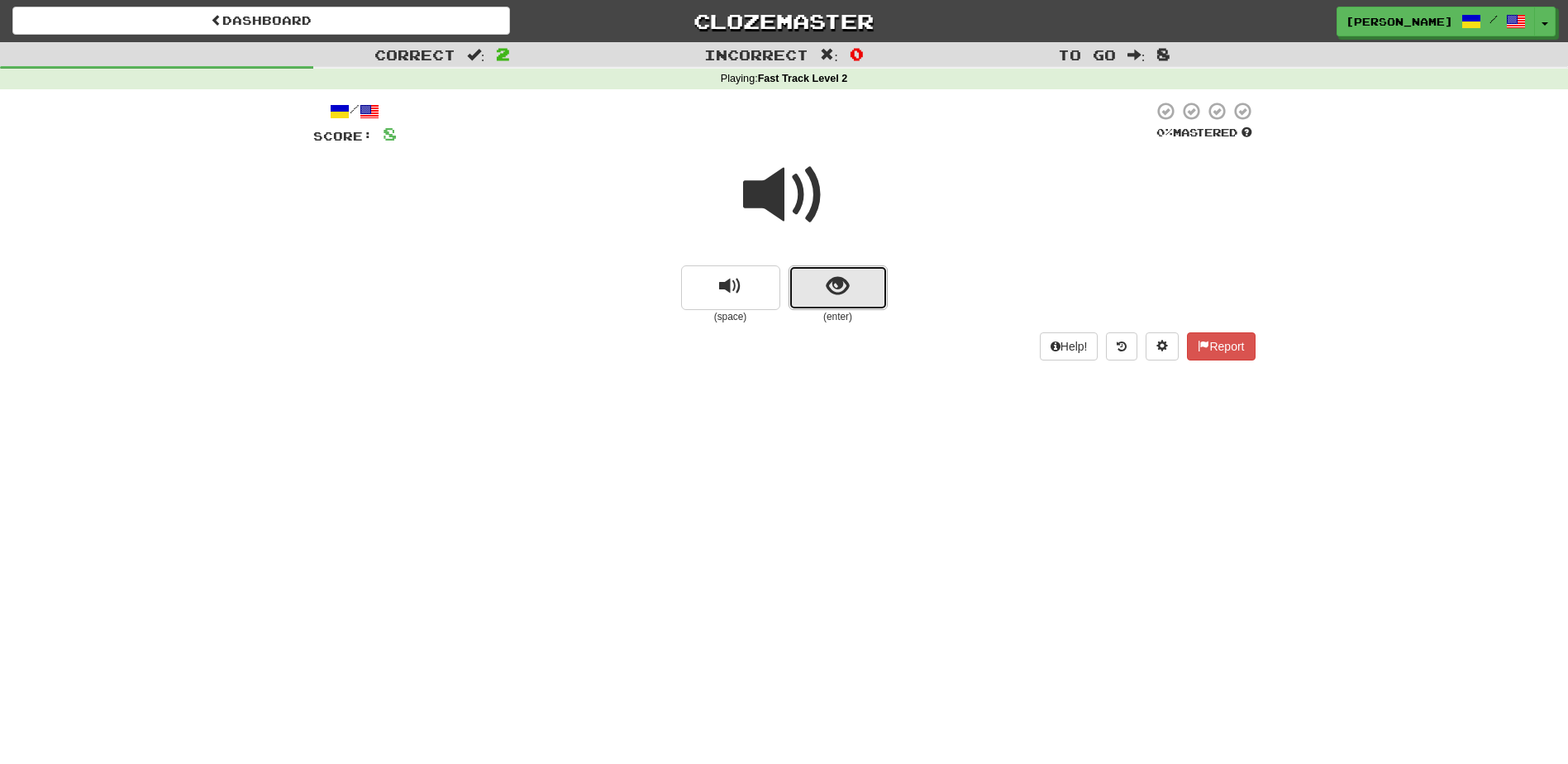
click at [829, 275] on span "show sentence" at bounding box center [837, 285] width 22 height 22
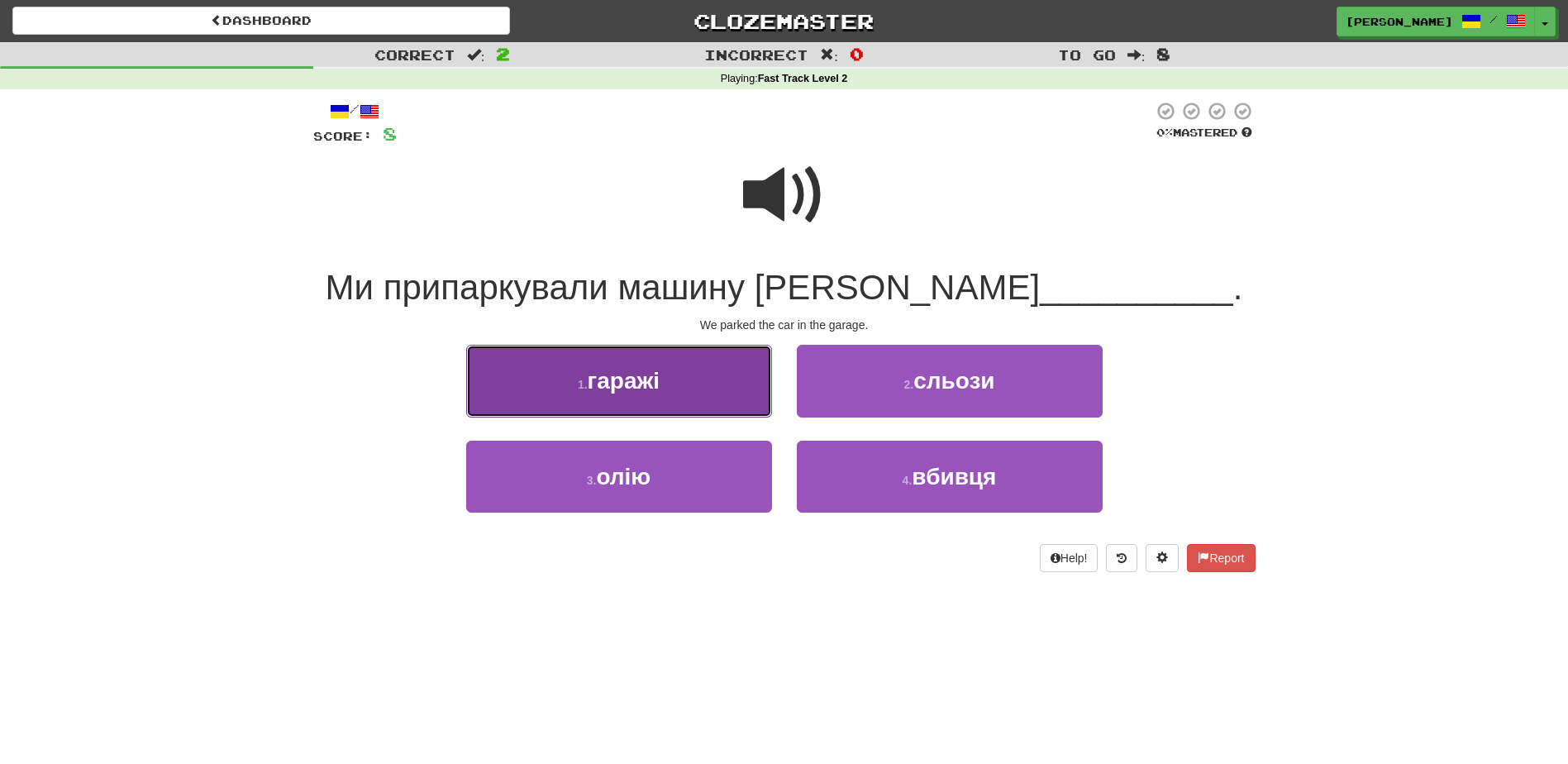
click at [743, 401] on button "1 . гаражі" at bounding box center [619, 381] width 306 height 72
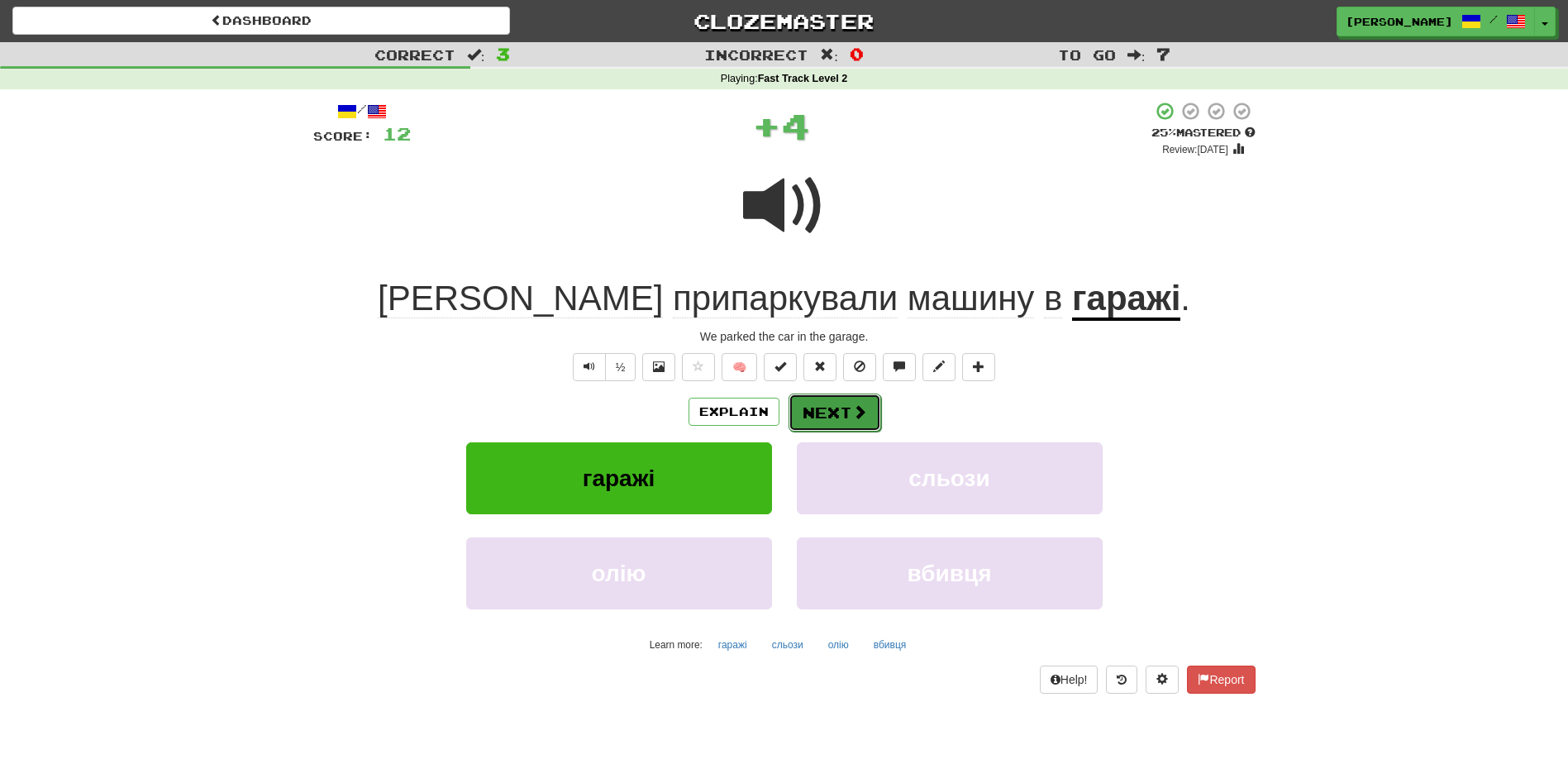
click at [823, 403] on button "Next" at bounding box center [834, 413] width 92 height 38
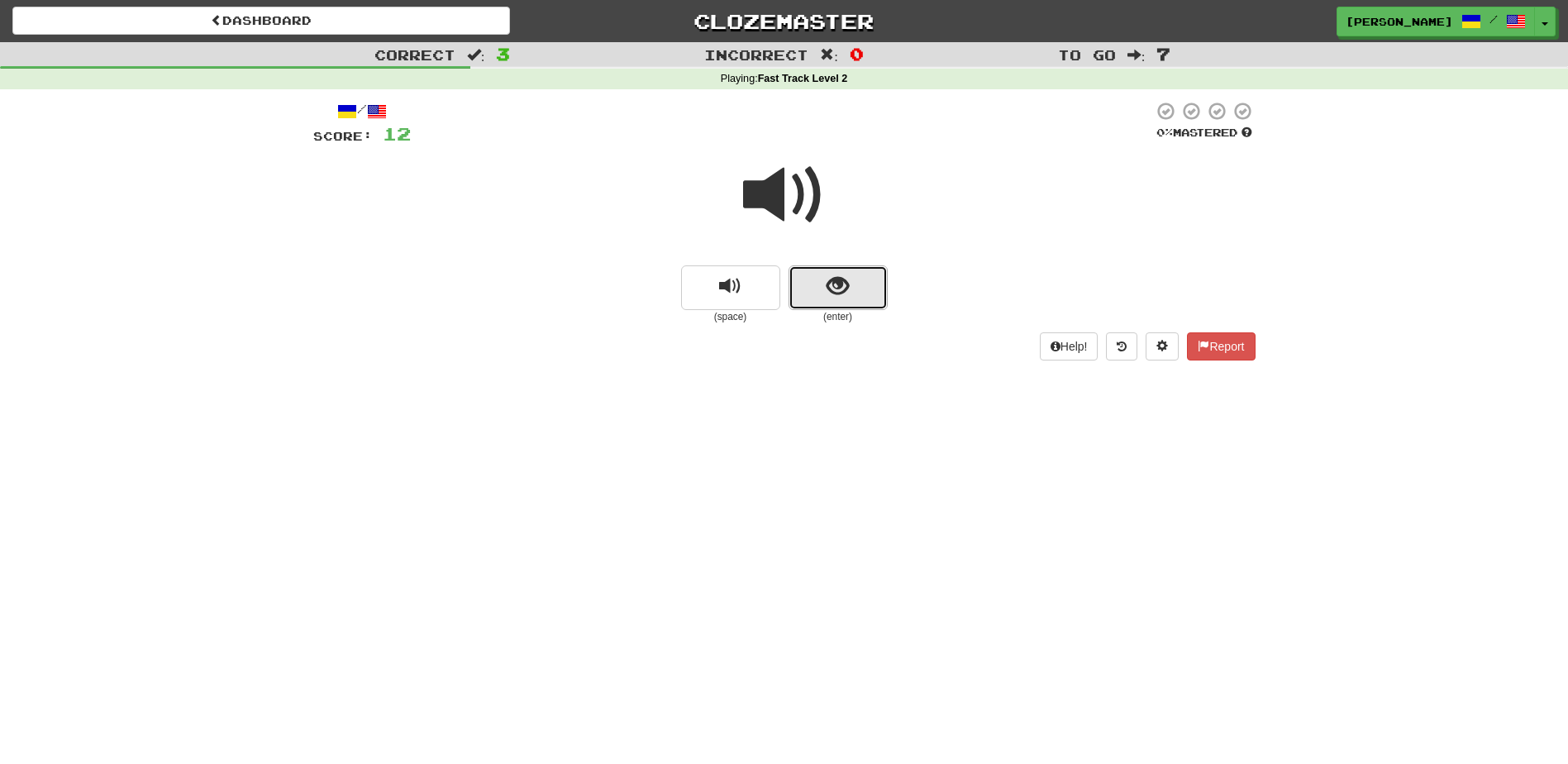
click at [805, 293] on button "show sentence" at bounding box center [838, 287] width 99 height 45
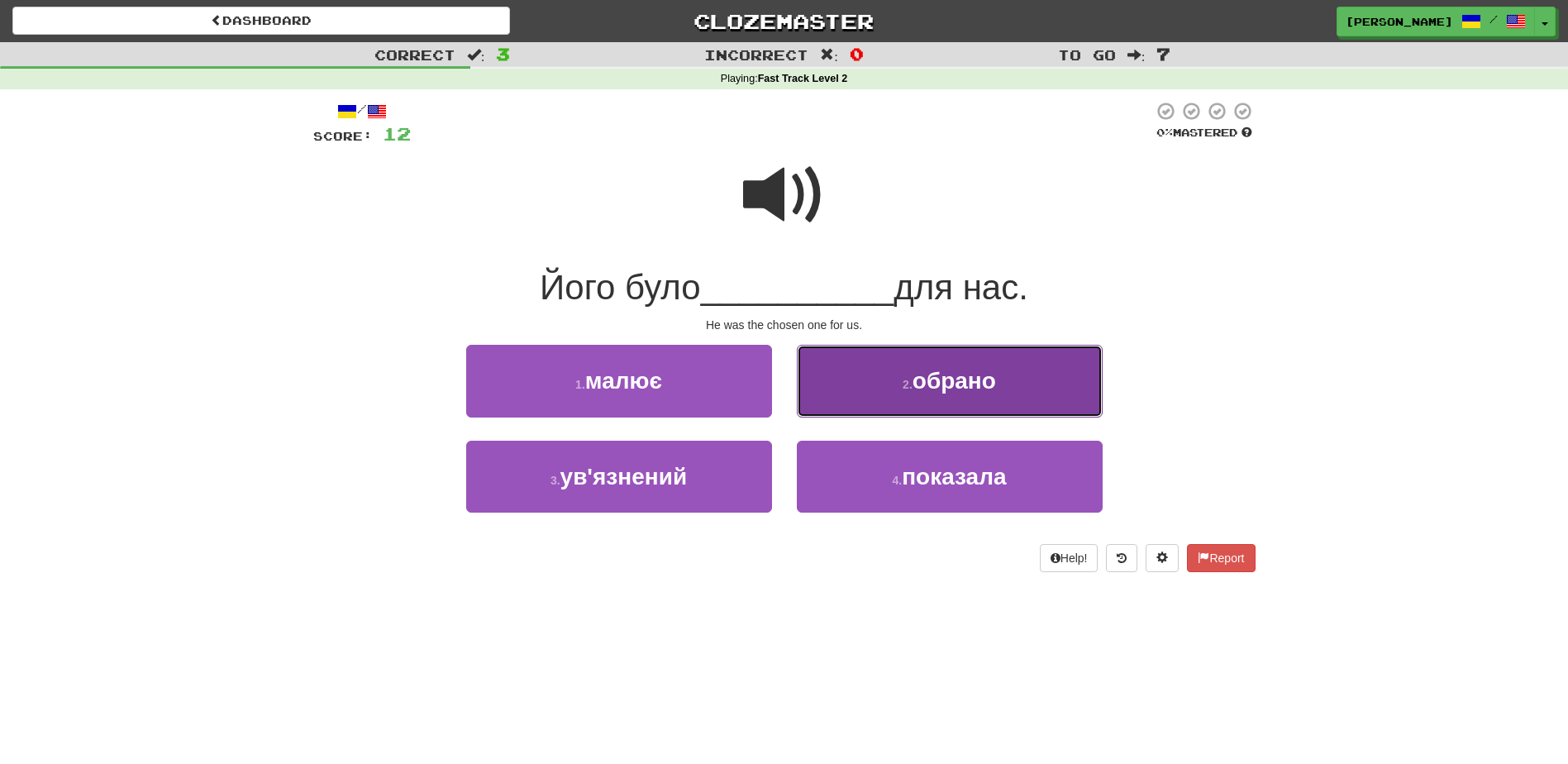
click at [932, 386] on span "обрано" at bounding box center [955, 381] width 84 height 26
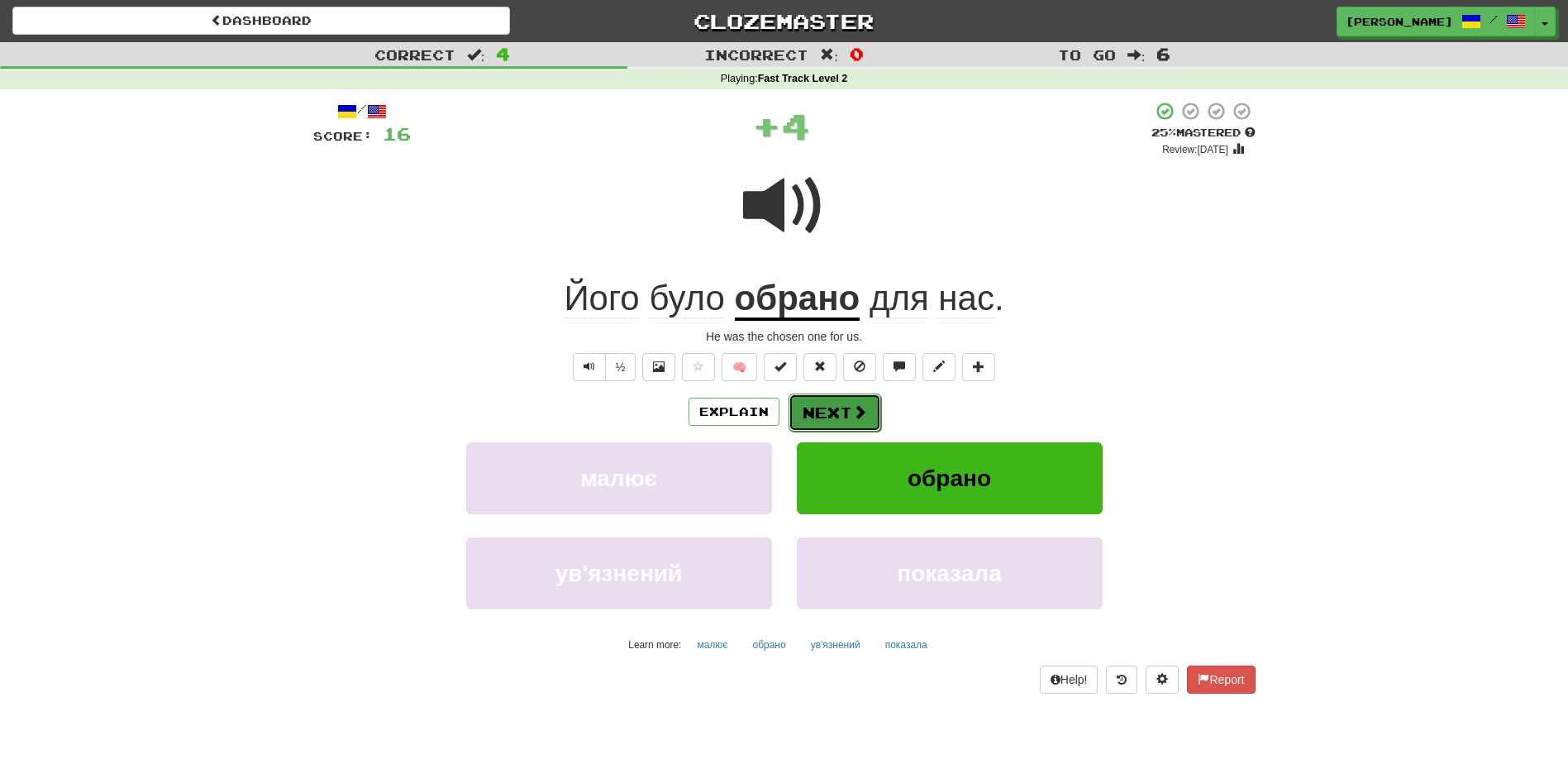
click at [852, 412] on span at bounding box center [860, 412] width 15 height 15
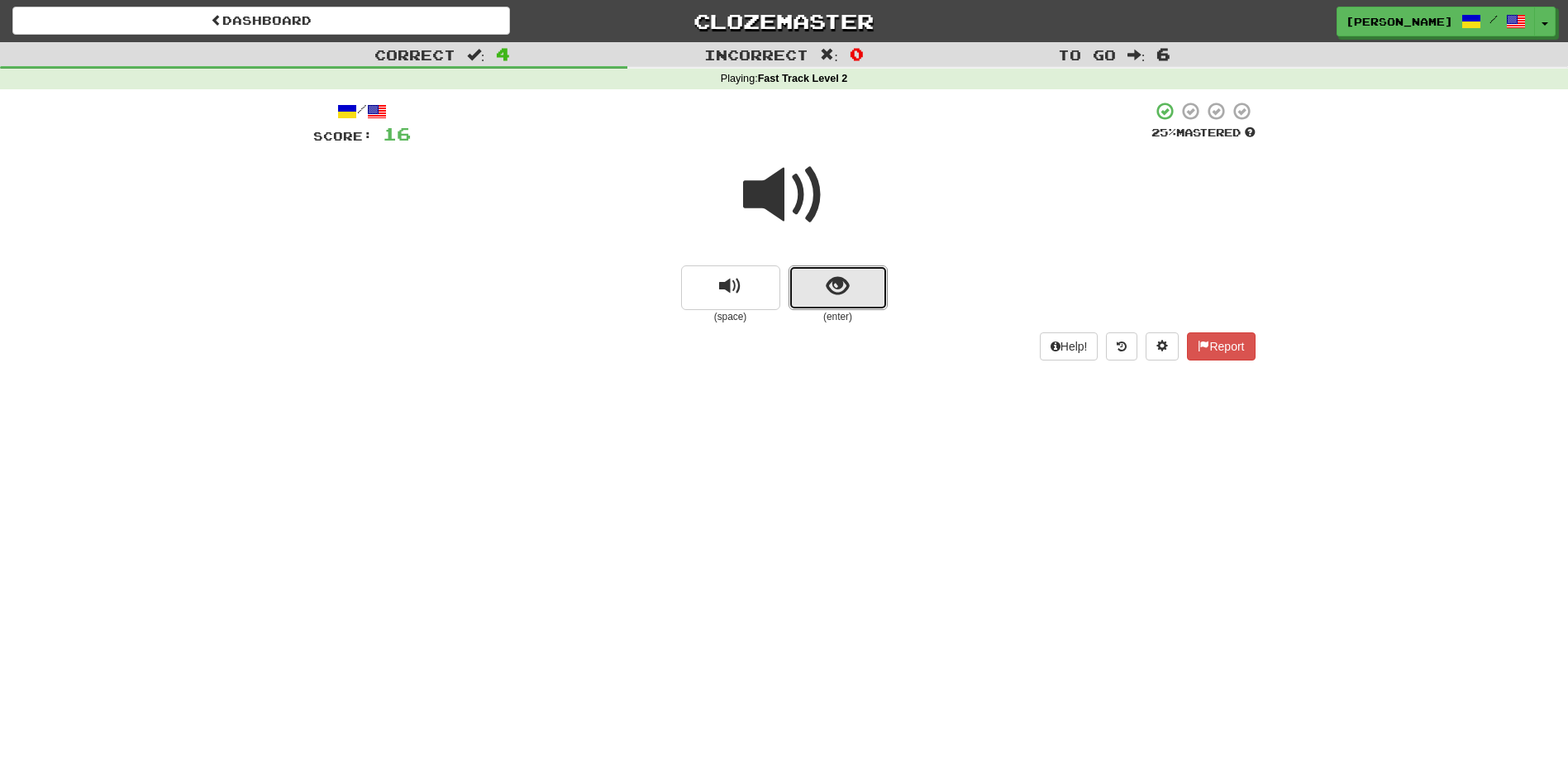
click at [823, 289] on button "show sentence" at bounding box center [838, 287] width 99 height 45
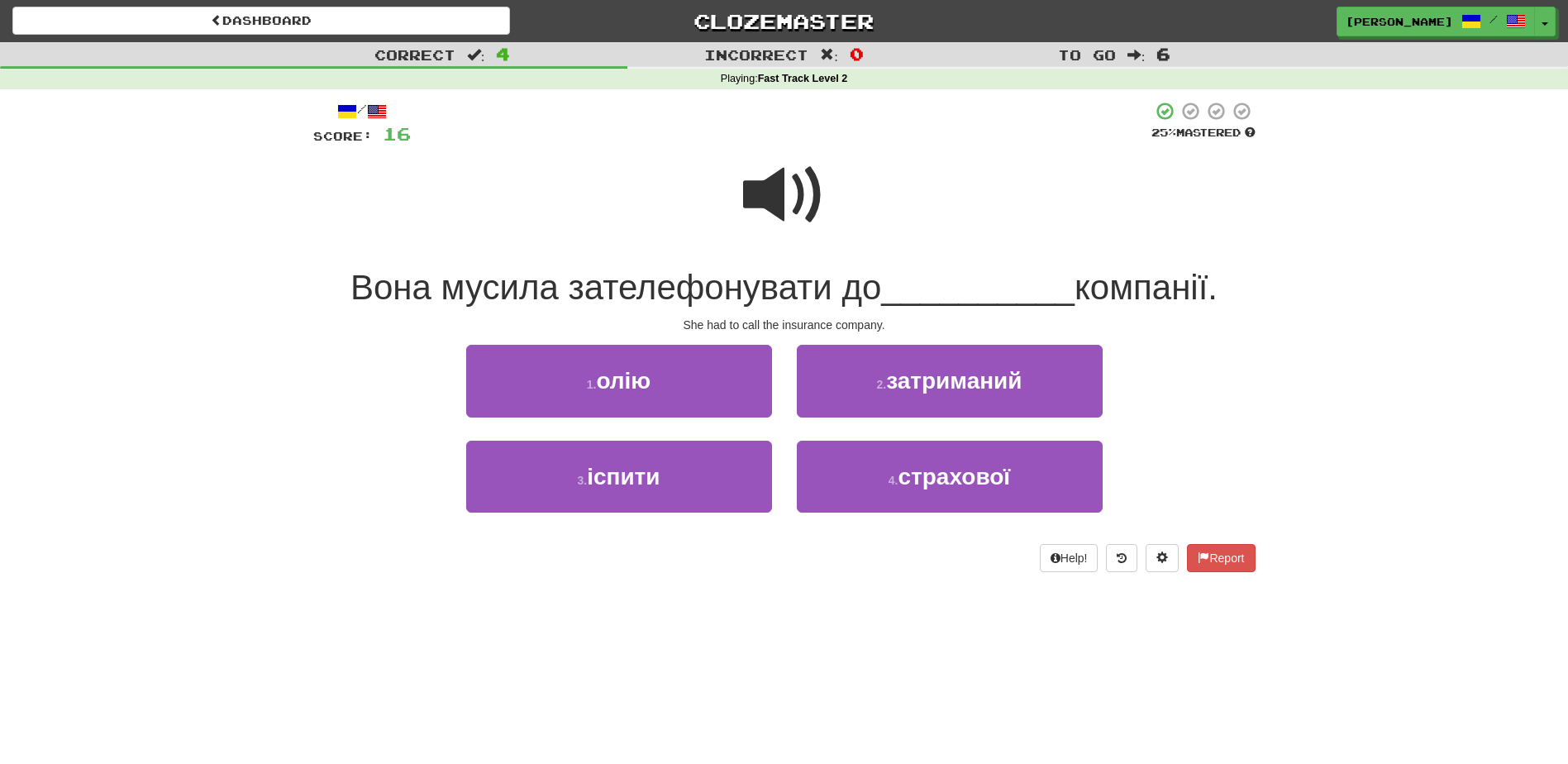
click at [776, 216] on span at bounding box center [784, 195] width 83 height 83
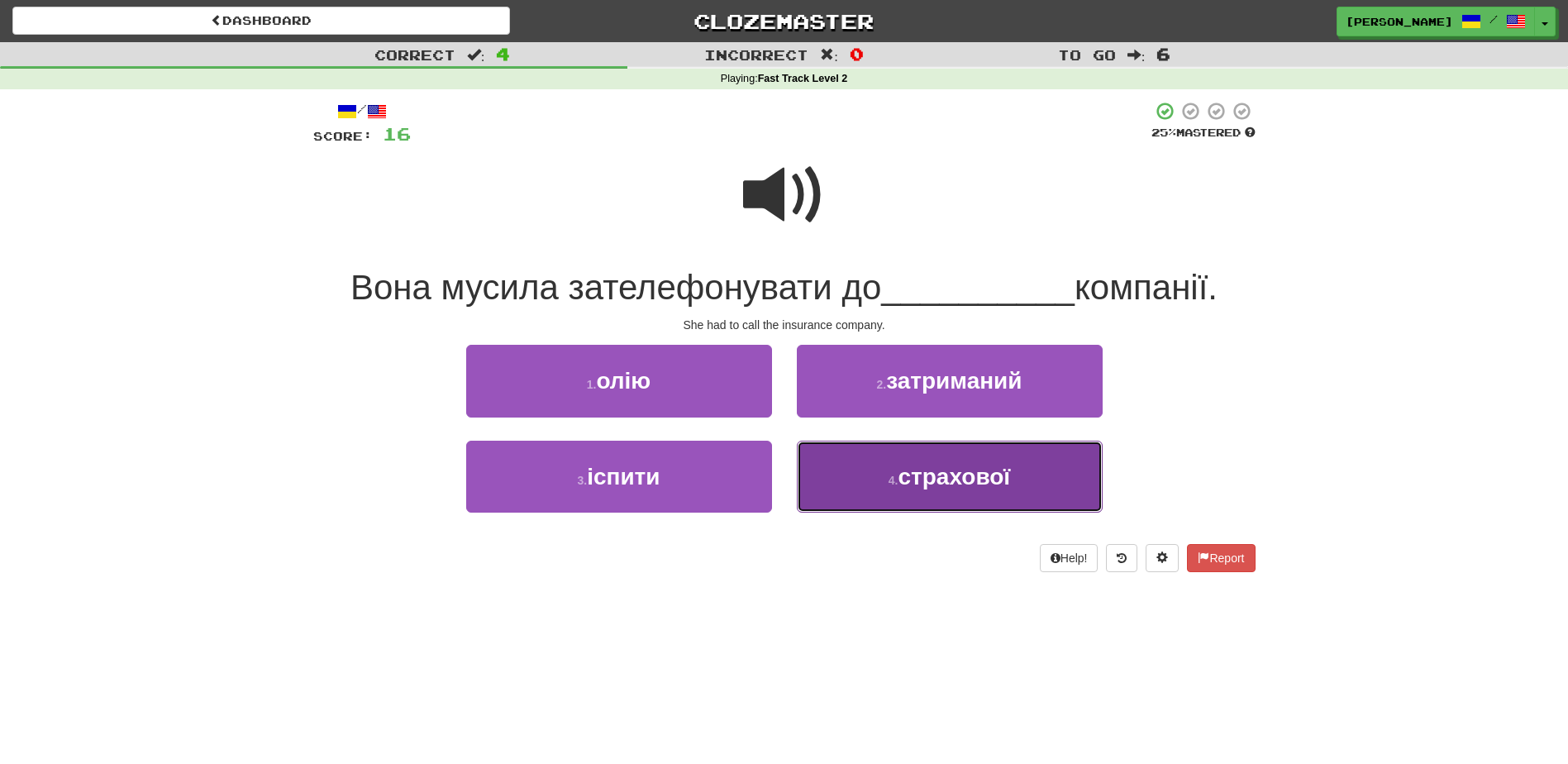
click at [847, 479] on button "4 . страхової" at bounding box center [950, 477] width 306 height 72
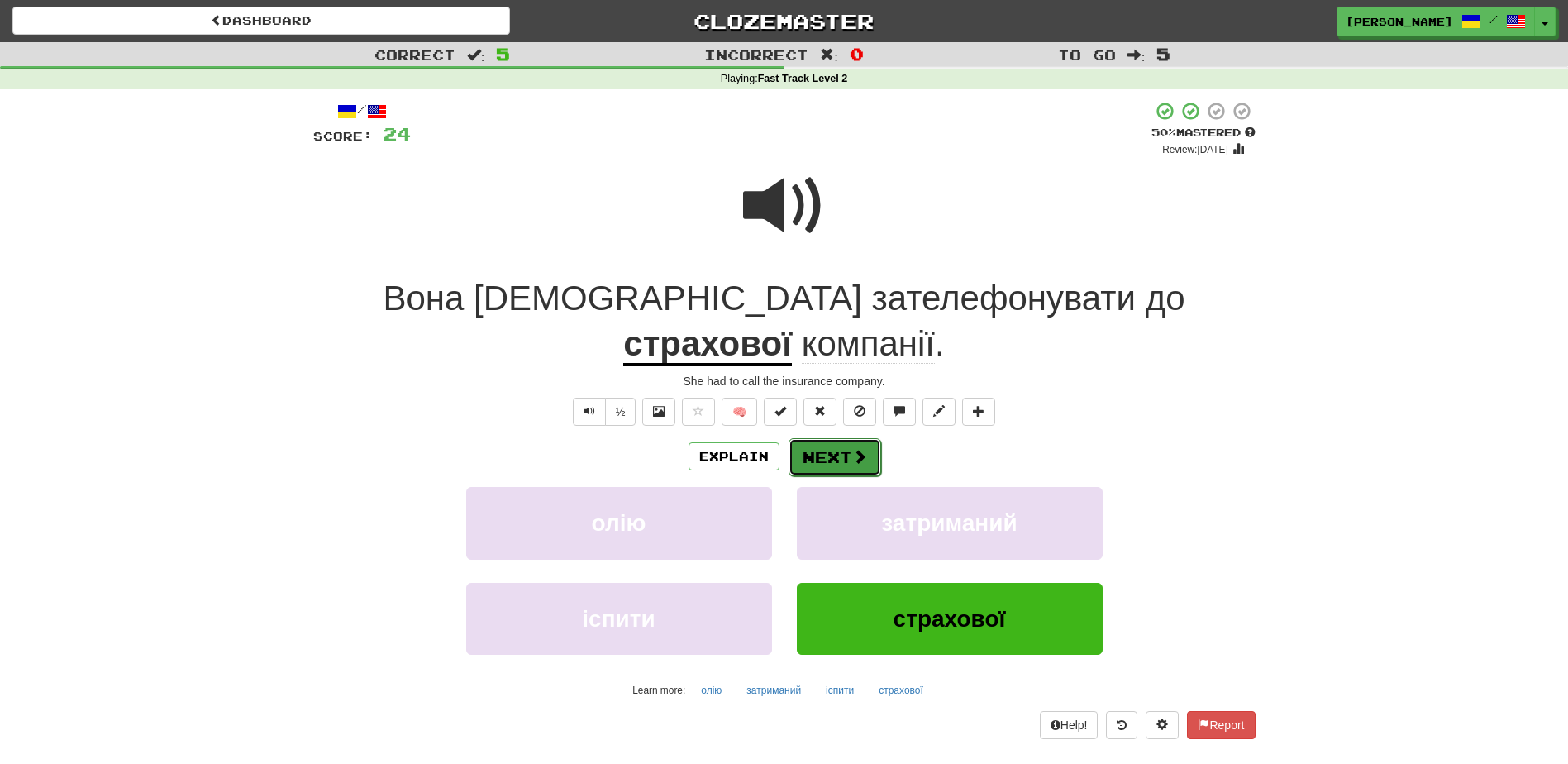
click at [822, 439] on button "Next" at bounding box center [834, 458] width 92 height 38
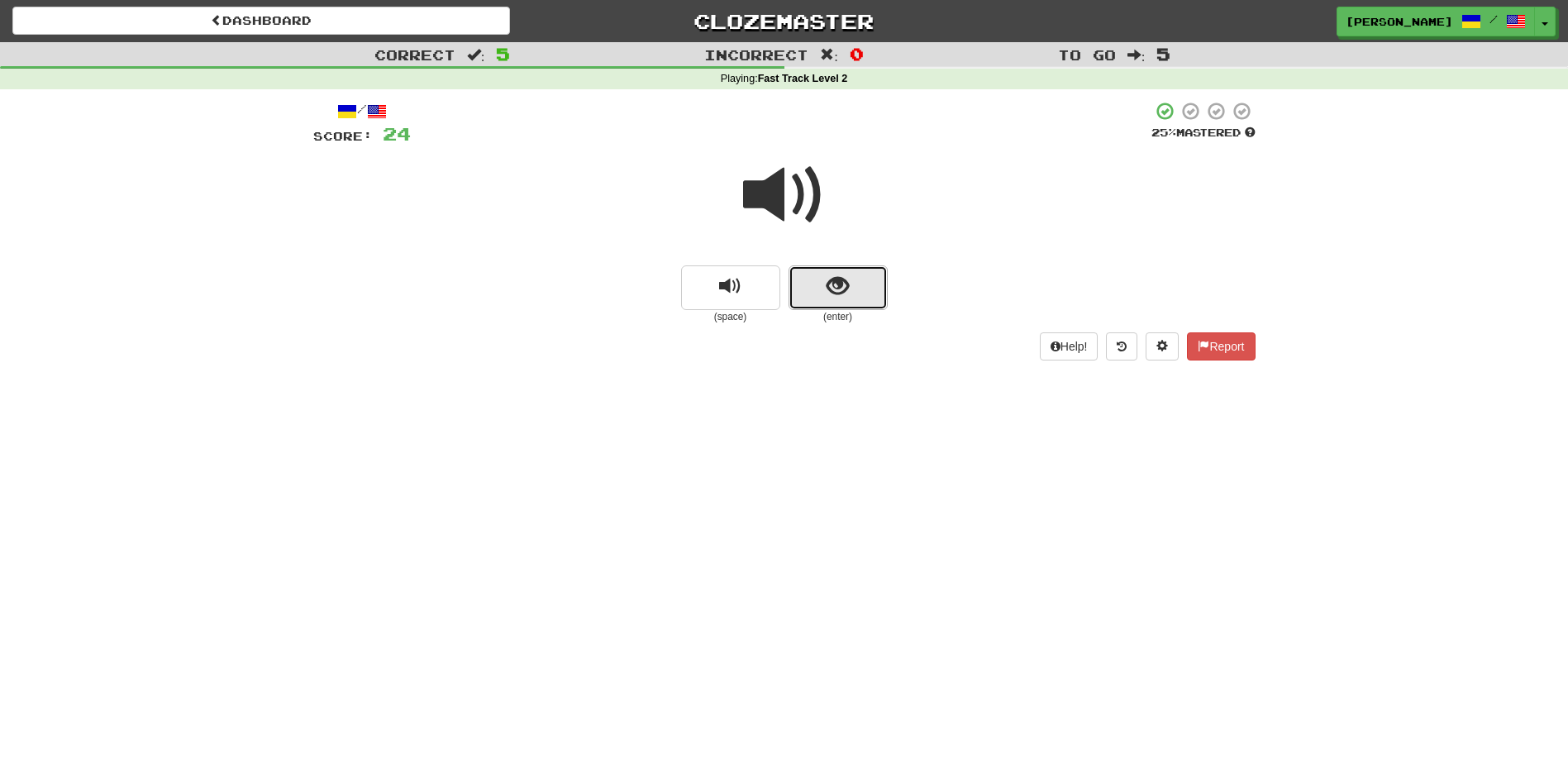
click at [838, 296] on span "show sentence" at bounding box center [837, 285] width 22 height 22
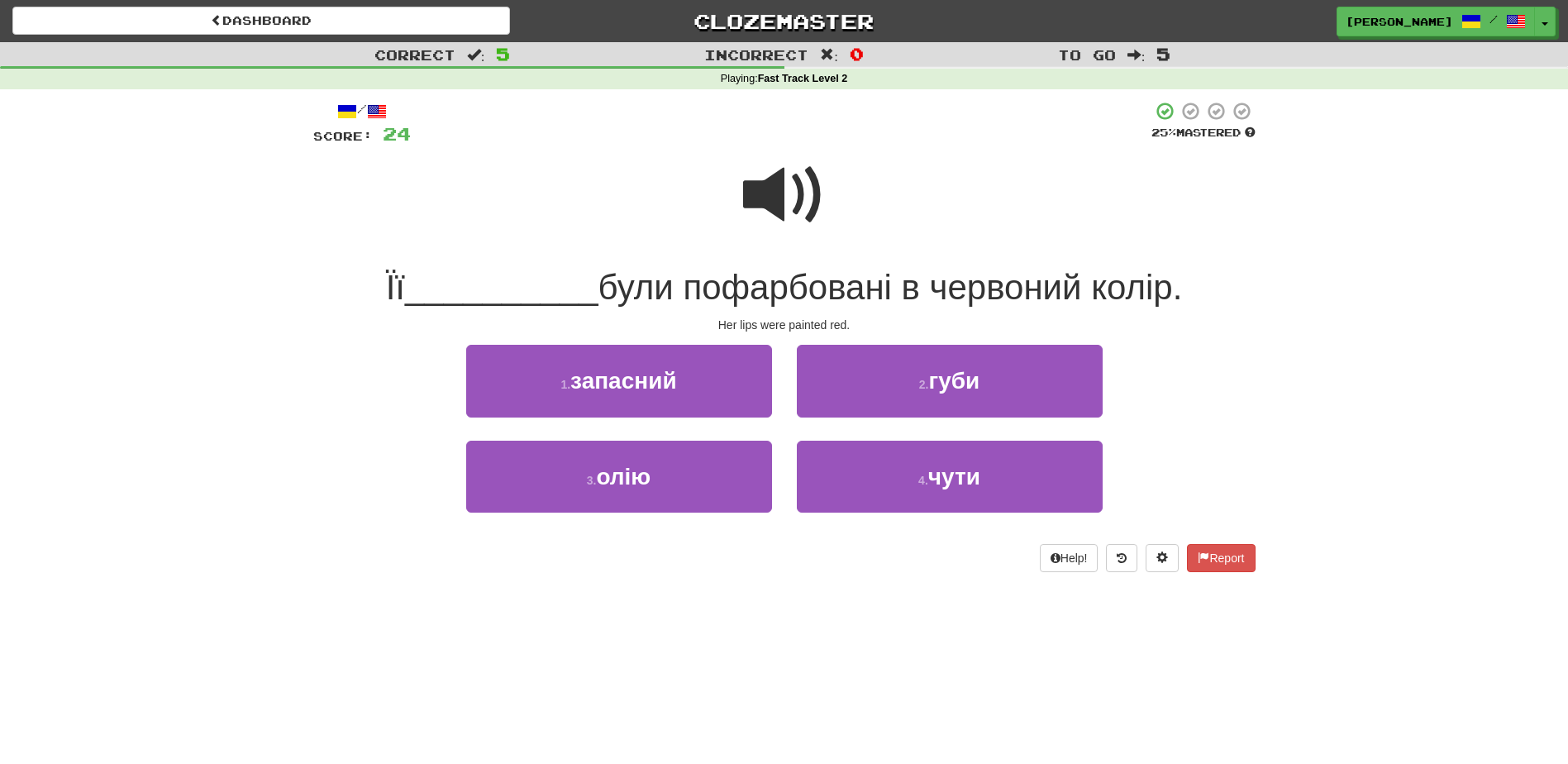
click at [774, 199] on span at bounding box center [784, 195] width 83 height 83
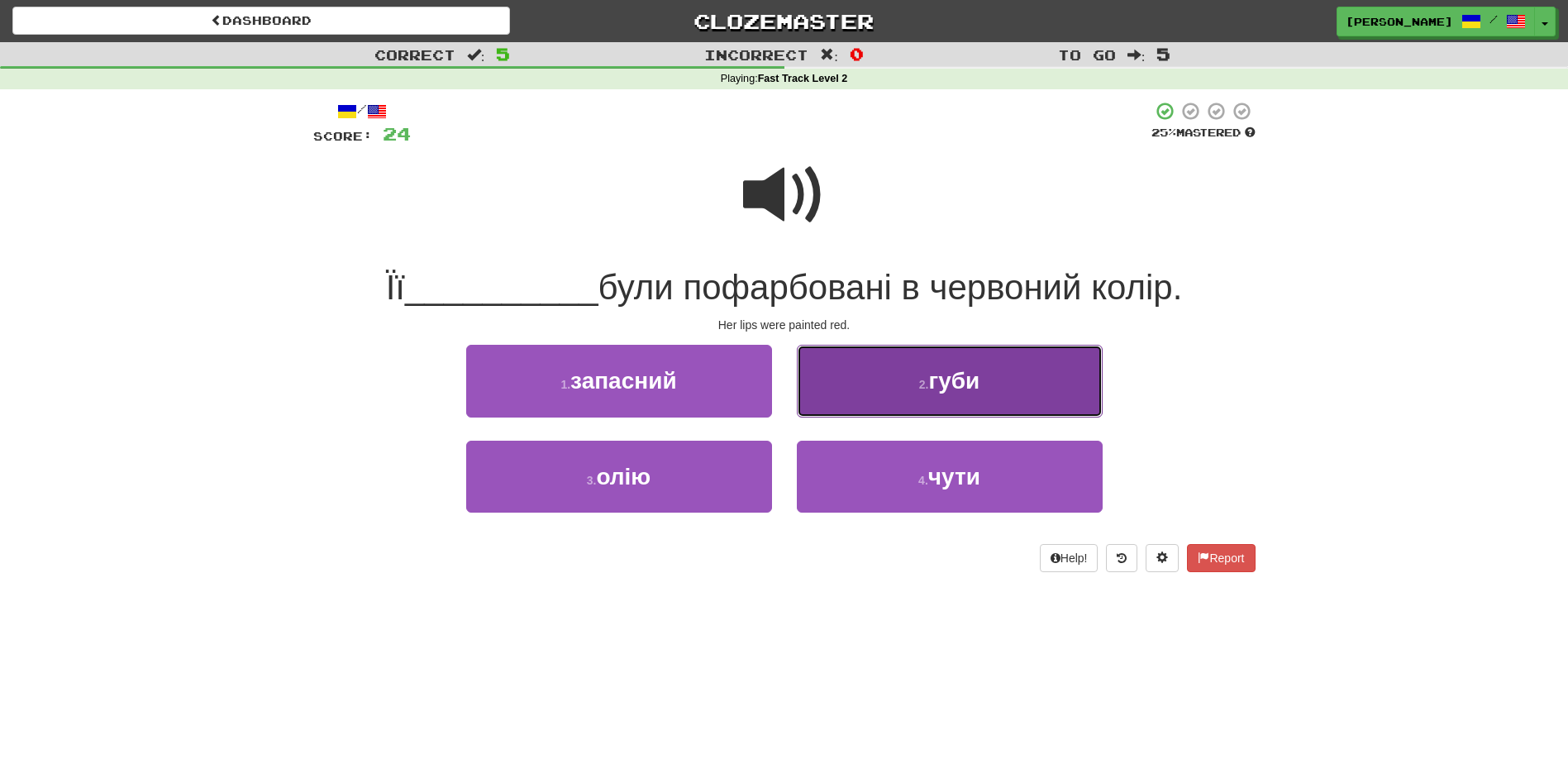
click at [918, 400] on button "2 . губи" at bounding box center [950, 381] width 306 height 72
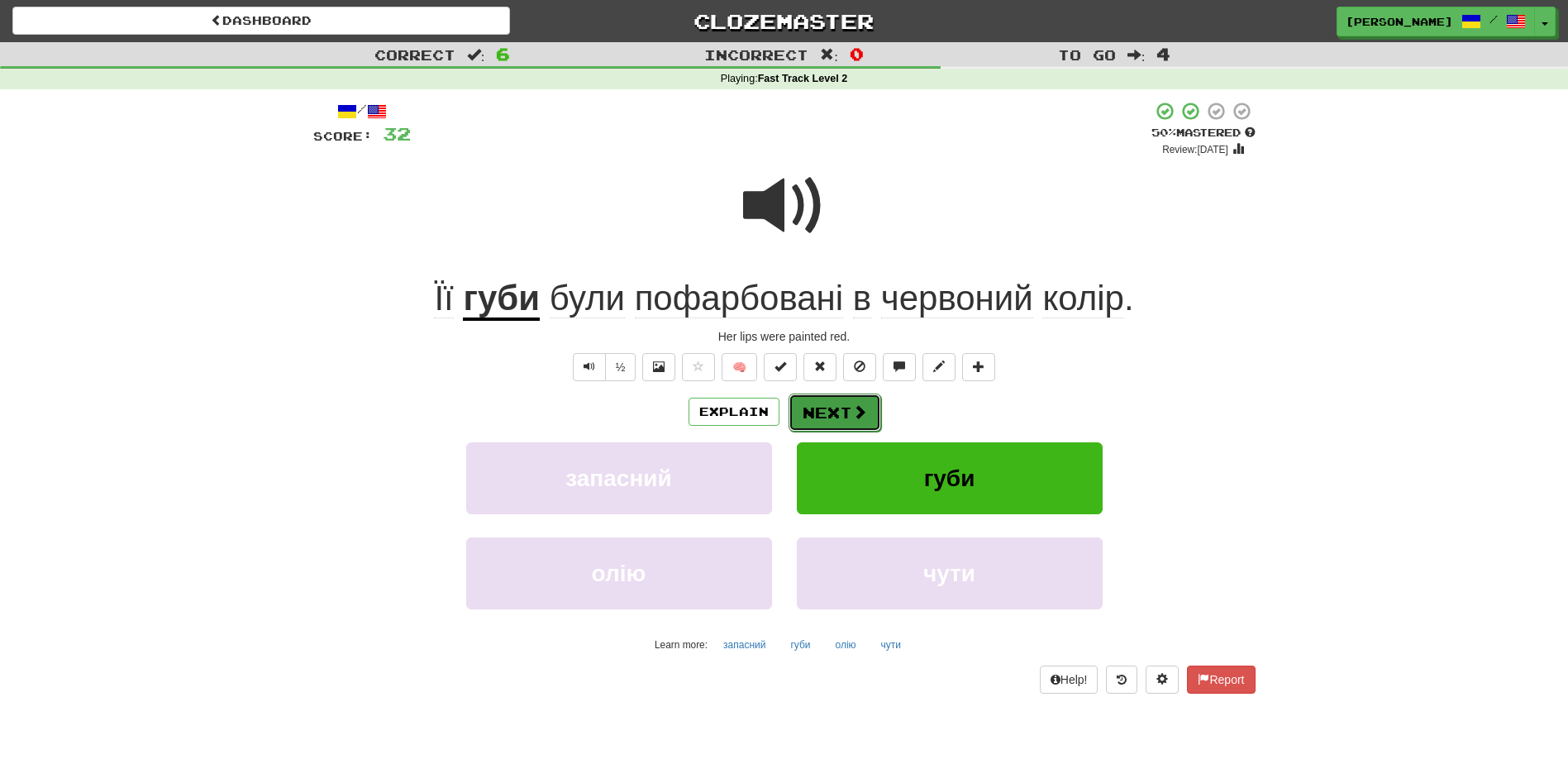
click at [832, 416] on button "Next" at bounding box center [834, 413] width 92 height 38
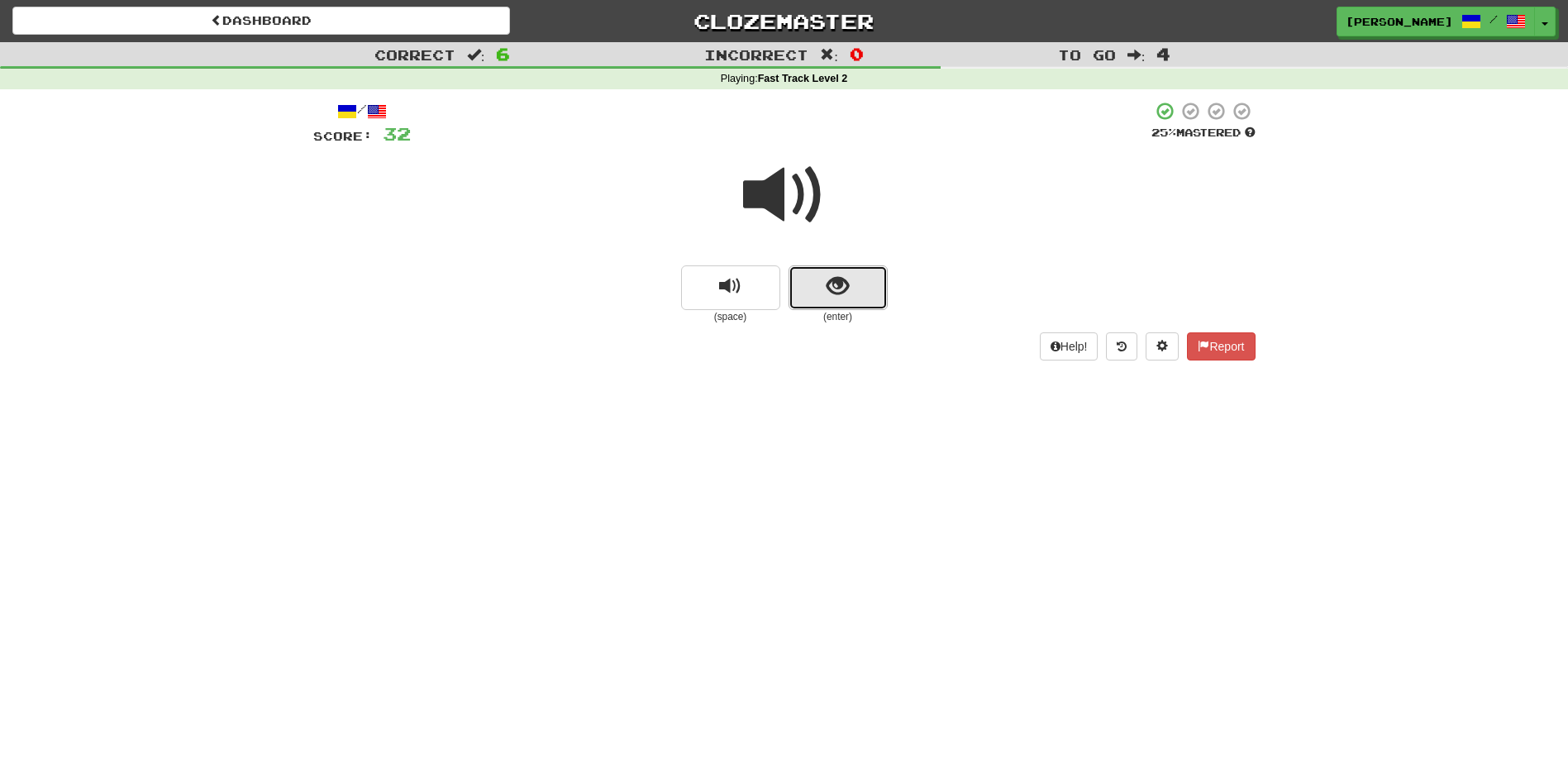
click at [825, 282] on button "show sentence" at bounding box center [838, 287] width 99 height 45
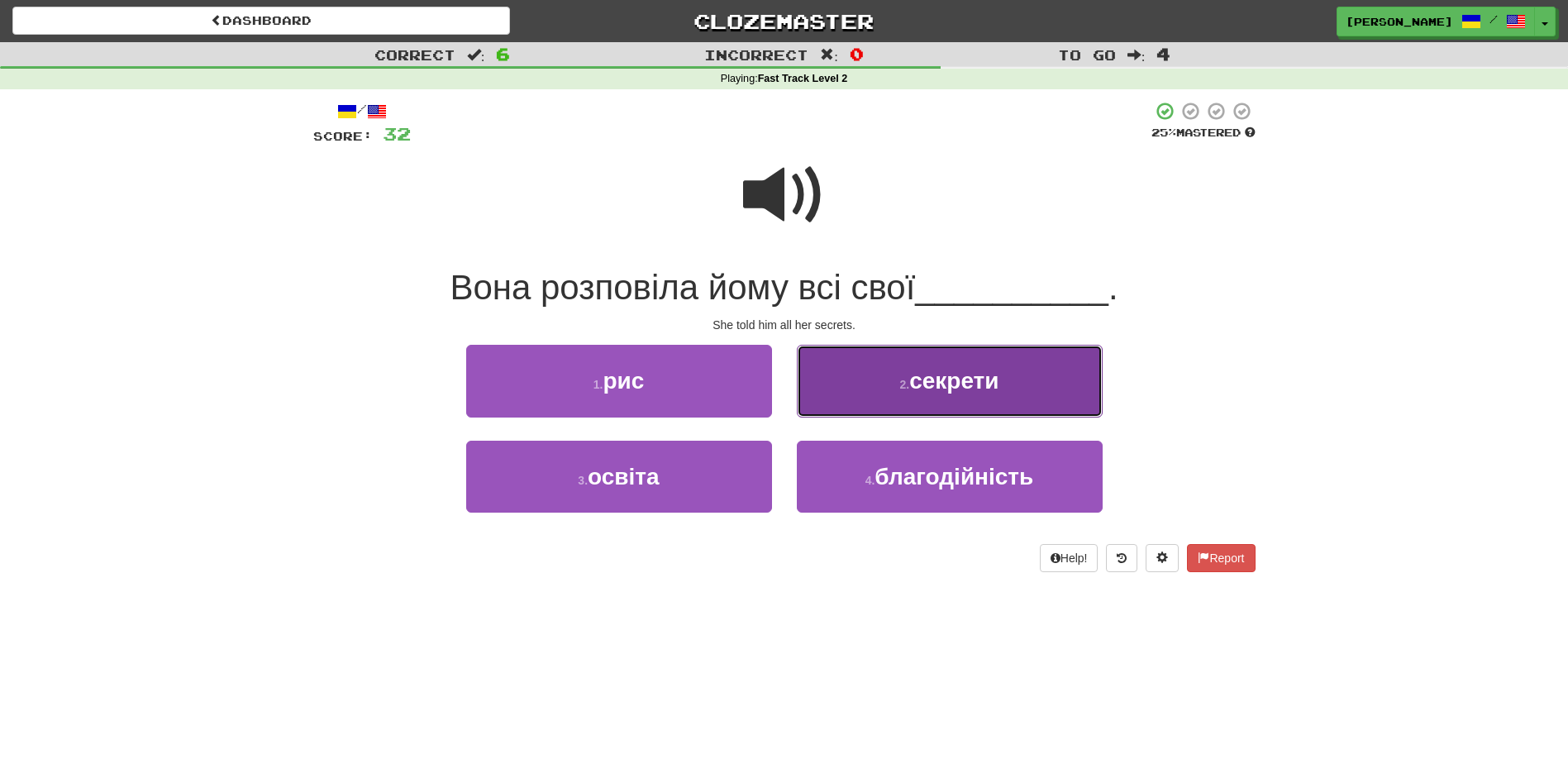
click at [843, 388] on button "2 . секрети" at bounding box center [950, 381] width 306 height 72
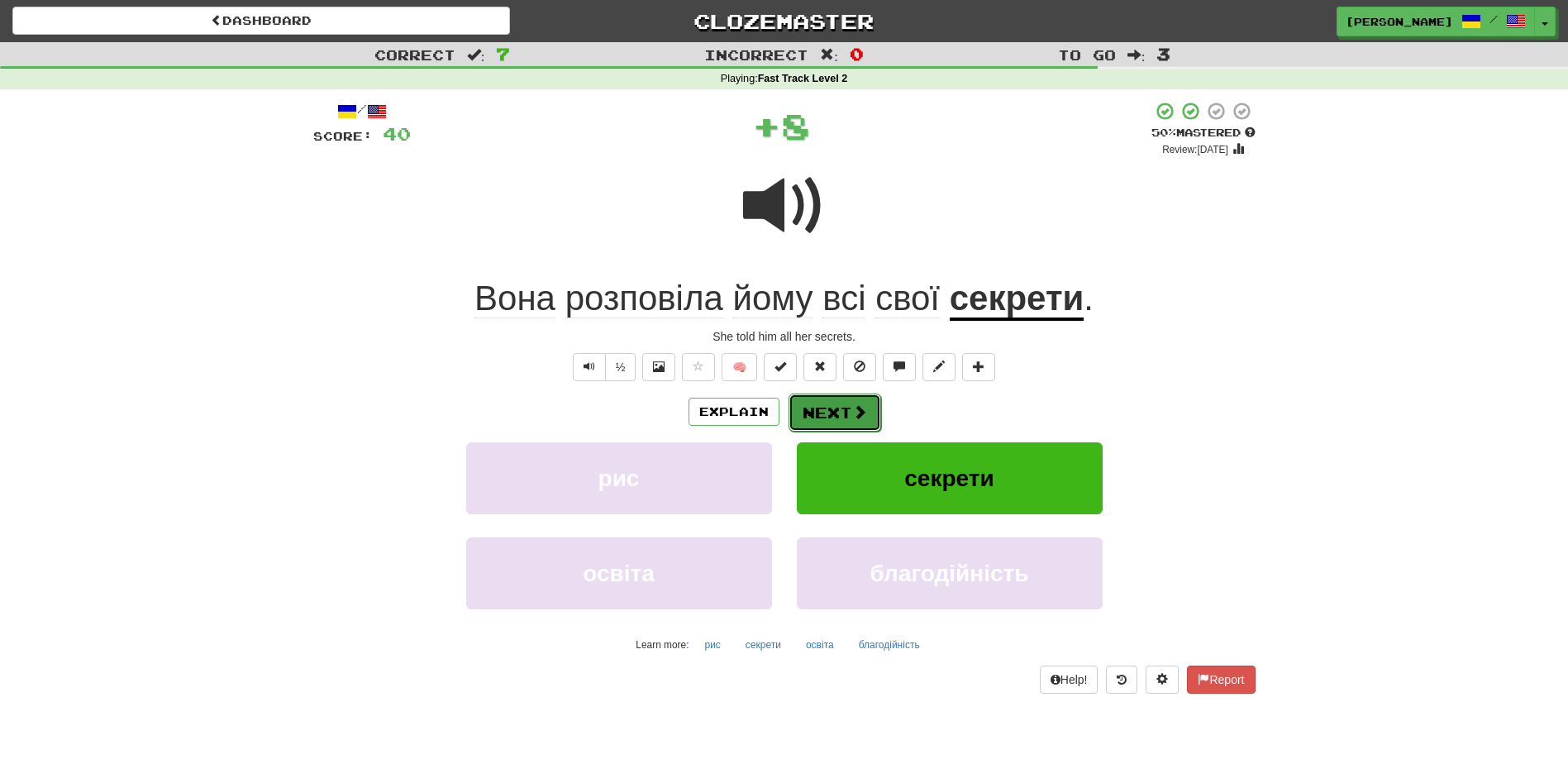
click at [844, 414] on button "Next" at bounding box center [834, 413] width 92 height 38
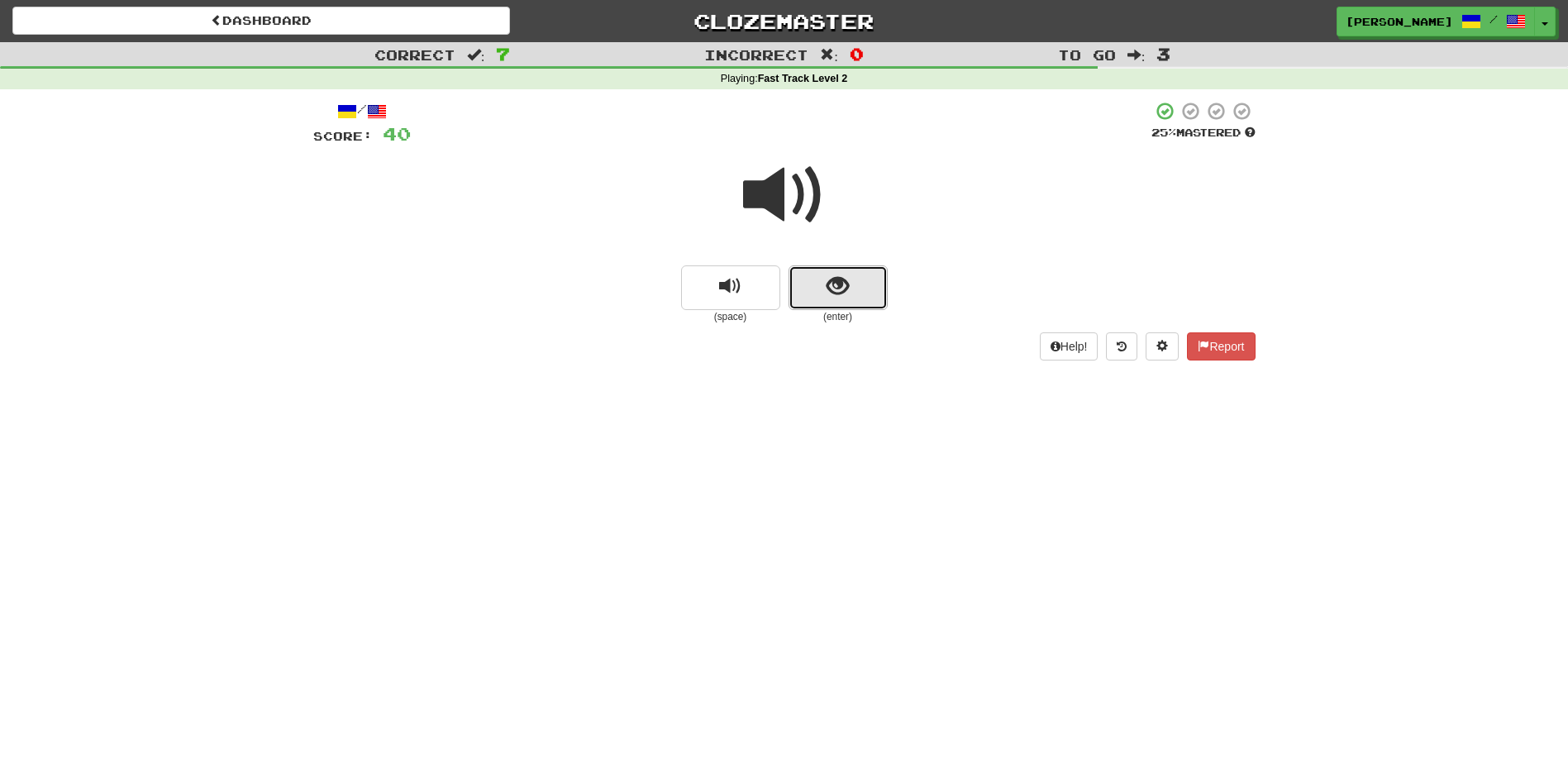
click at [819, 294] on button "show sentence" at bounding box center [838, 287] width 99 height 45
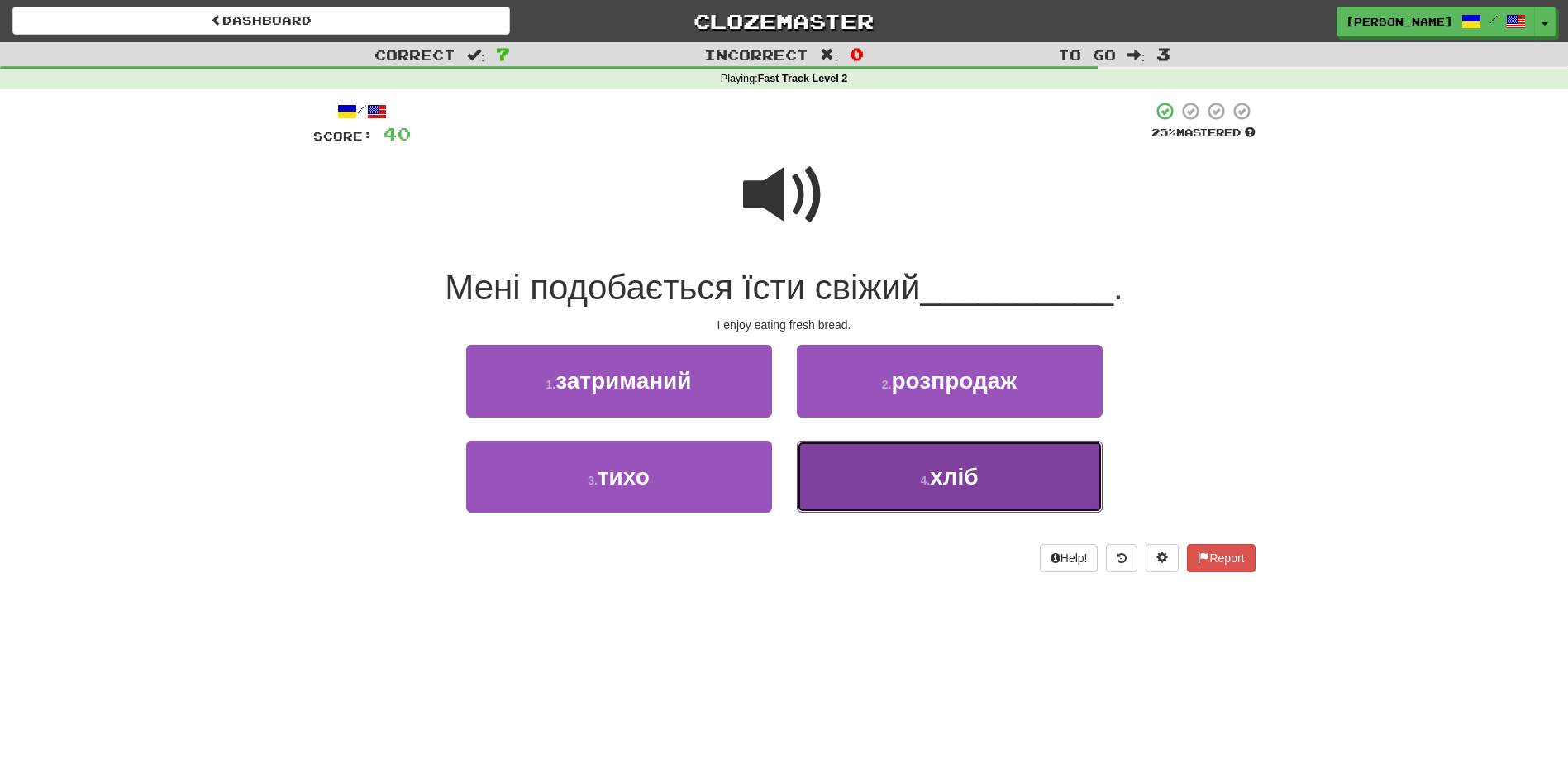
click at [844, 480] on button "4 . хліб" at bounding box center [950, 477] width 306 height 72
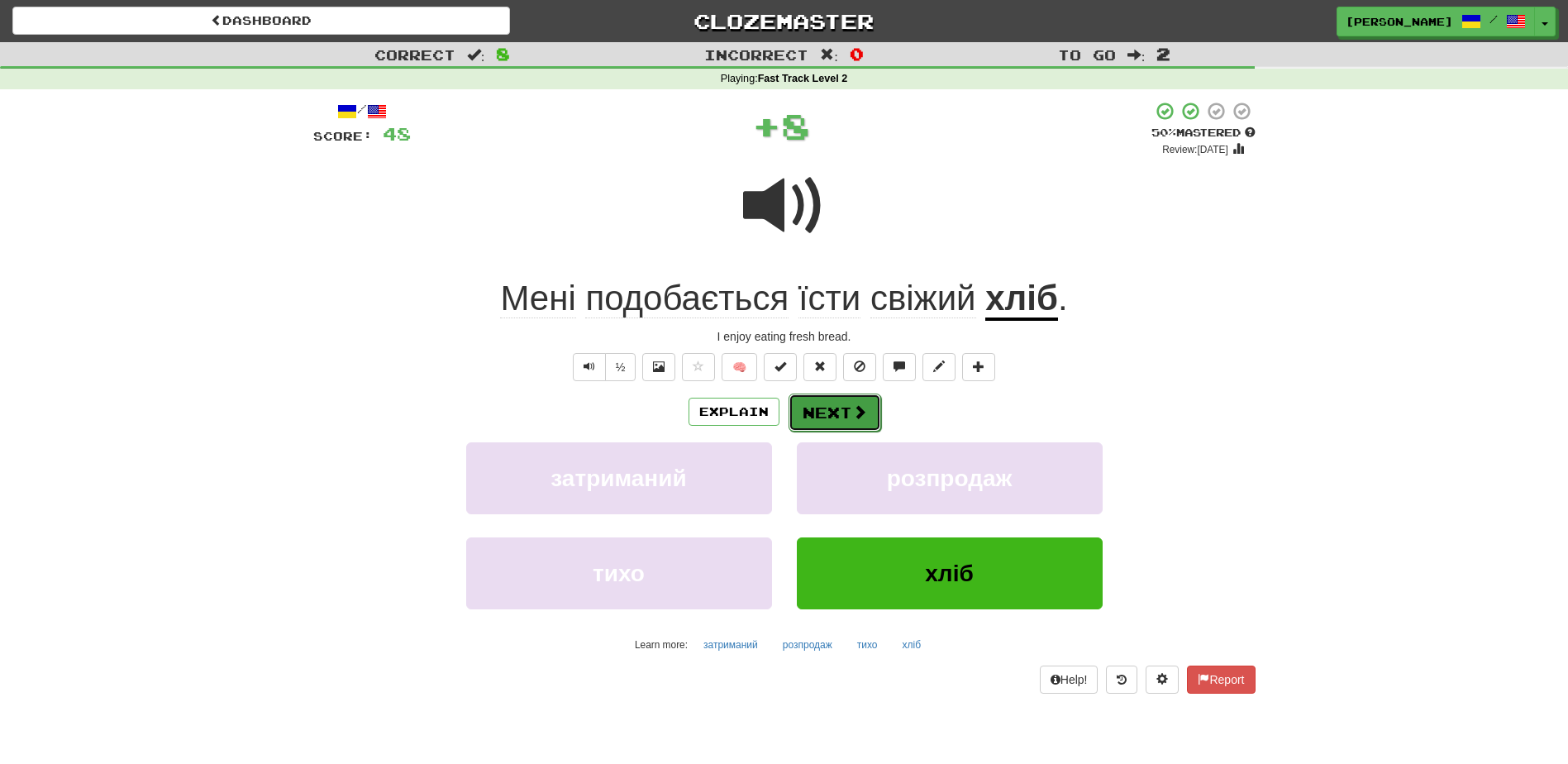
click at [835, 410] on button "Next" at bounding box center [834, 413] width 92 height 38
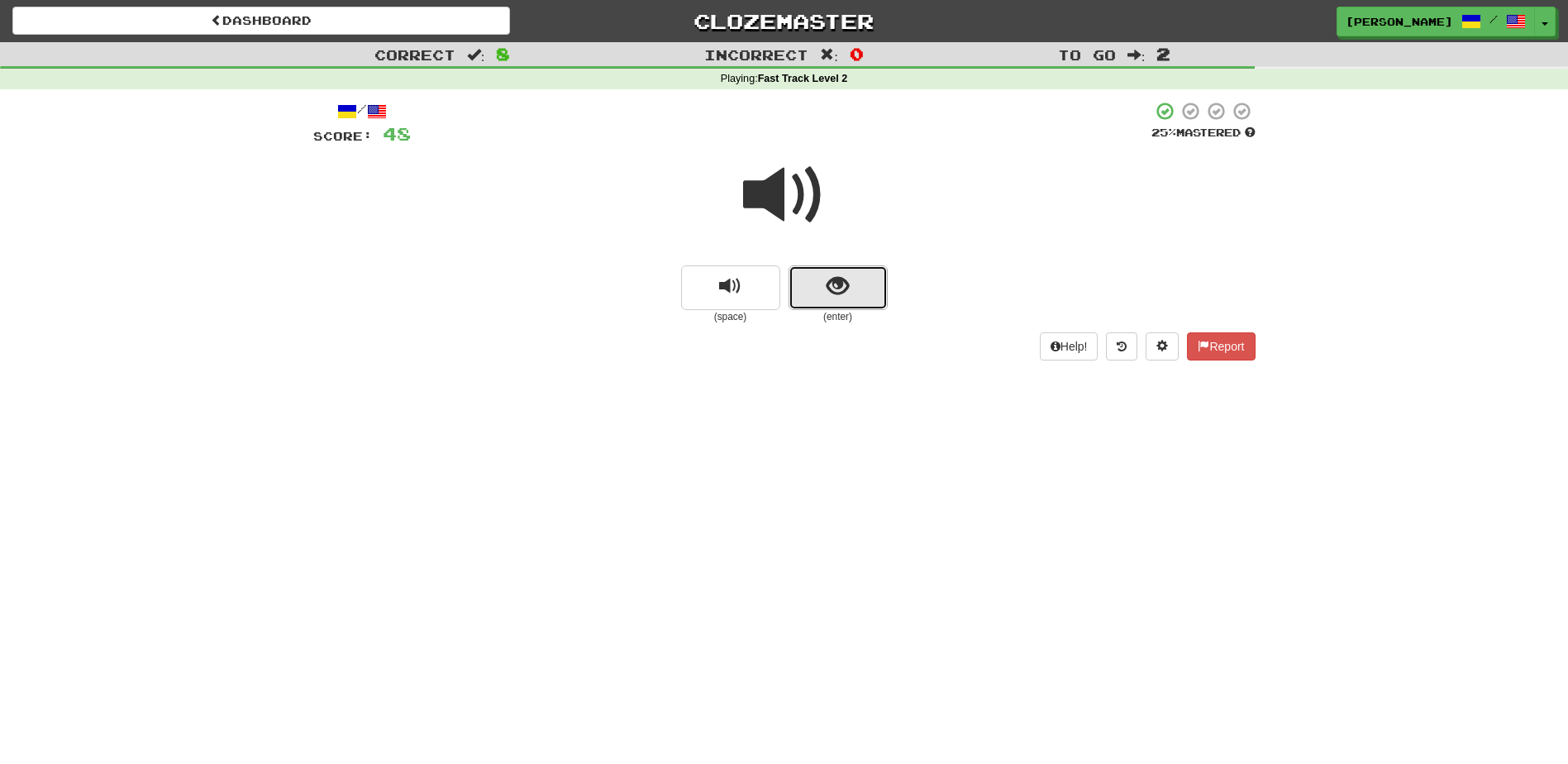
click at [825, 291] on button "show sentence" at bounding box center [838, 287] width 99 height 45
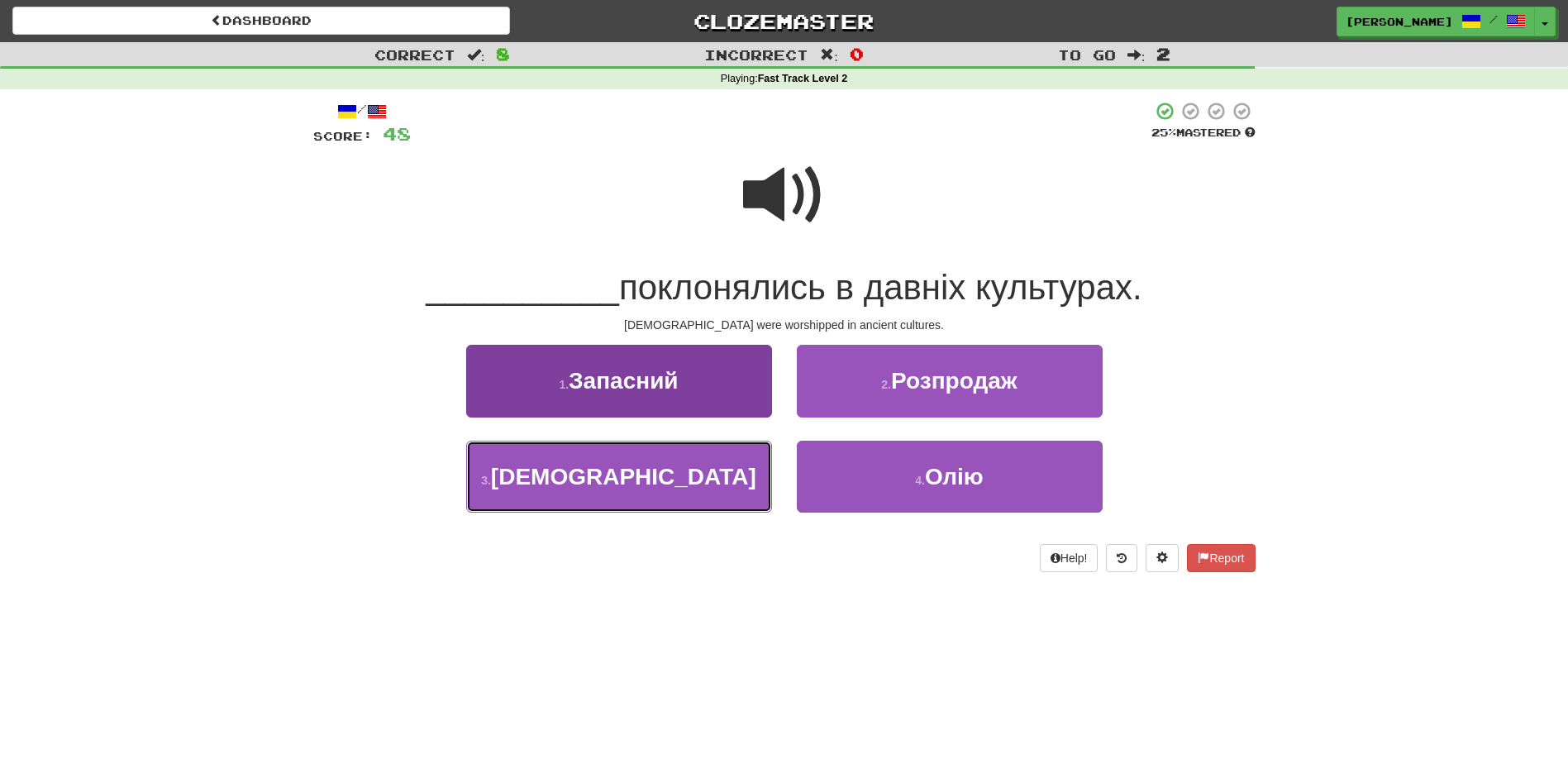
click at [746, 472] on button "3 . Богам" at bounding box center [619, 477] width 306 height 72
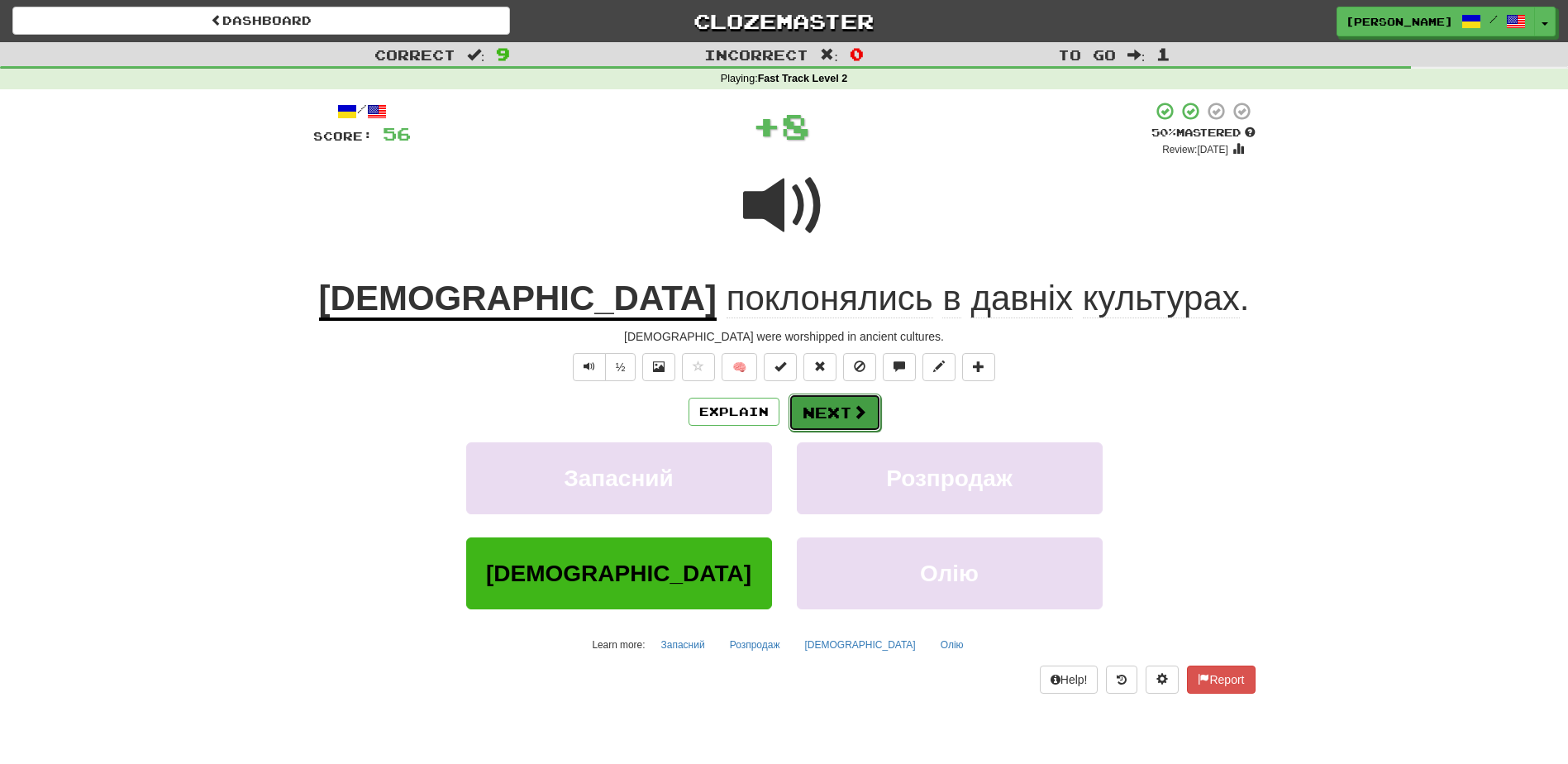
click at [821, 408] on button "Next" at bounding box center [834, 413] width 92 height 38
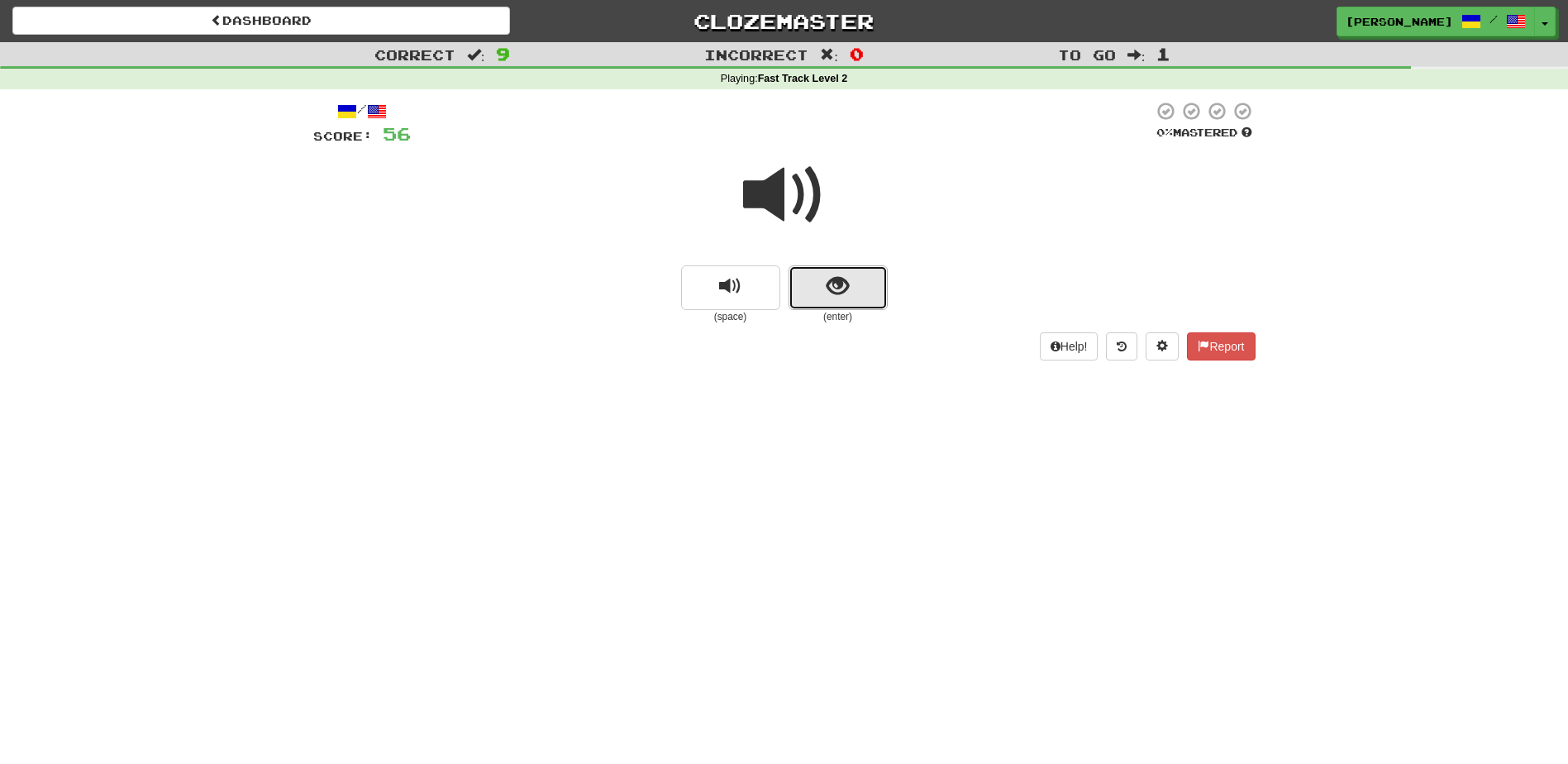
click at [808, 304] on button "show sentence" at bounding box center [838, 287] width 99 height 45
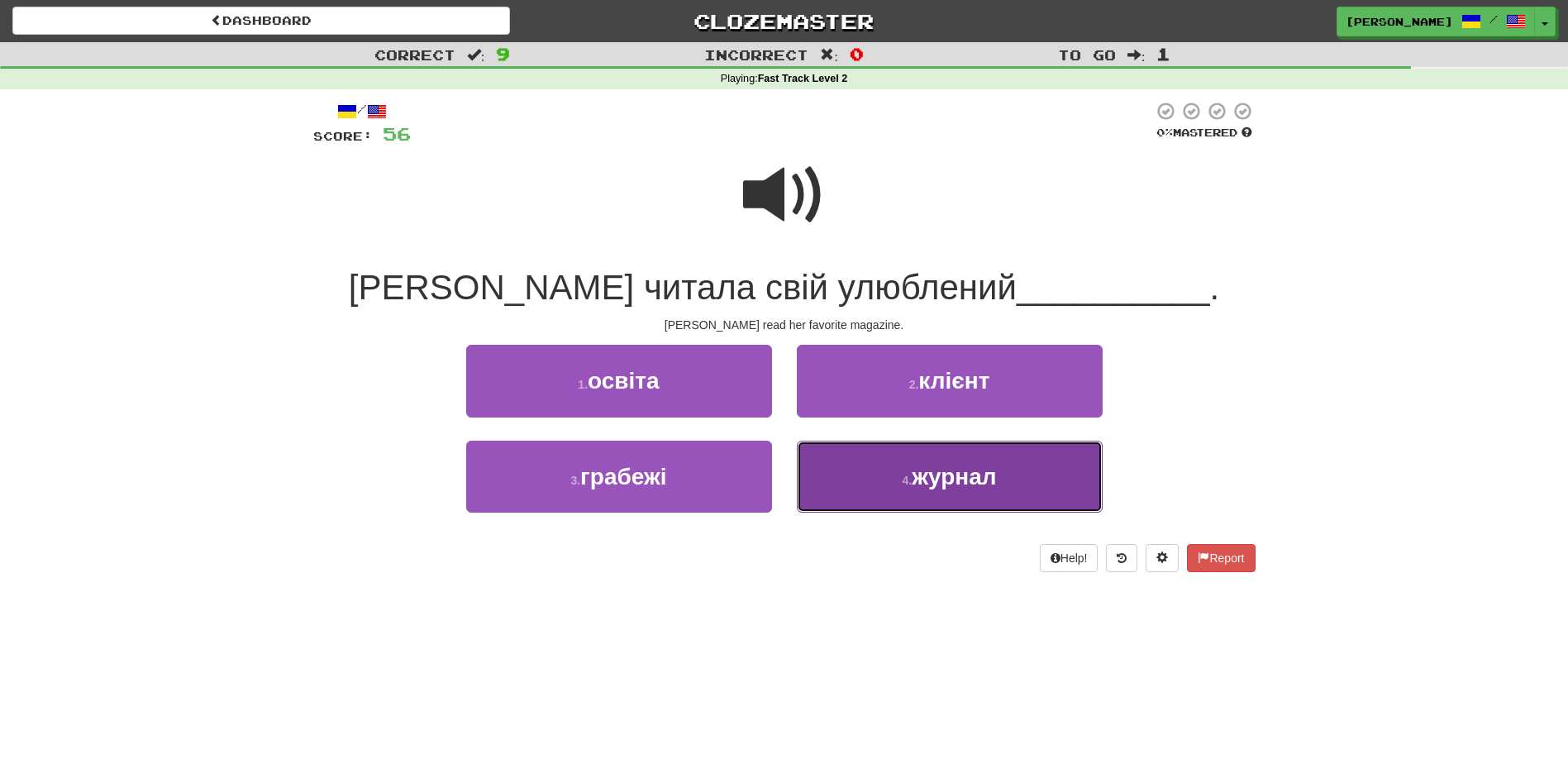
click at [844, 487] on button "4 . журнал" at bounding box center [950, 477] width 306 height 72
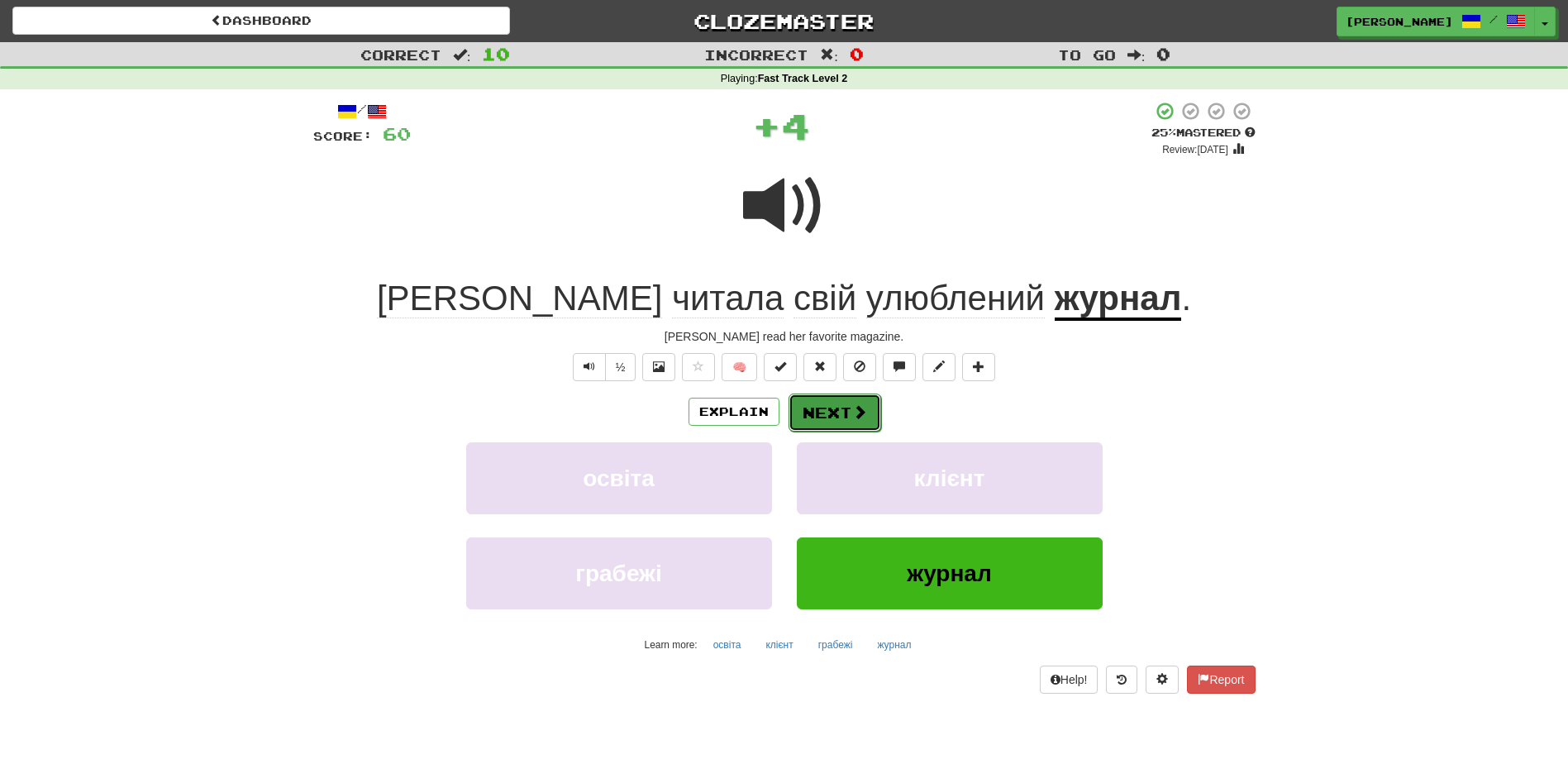
click at [827, 414] on button "Next" at bounding box center [834, 413] width 92 height 38
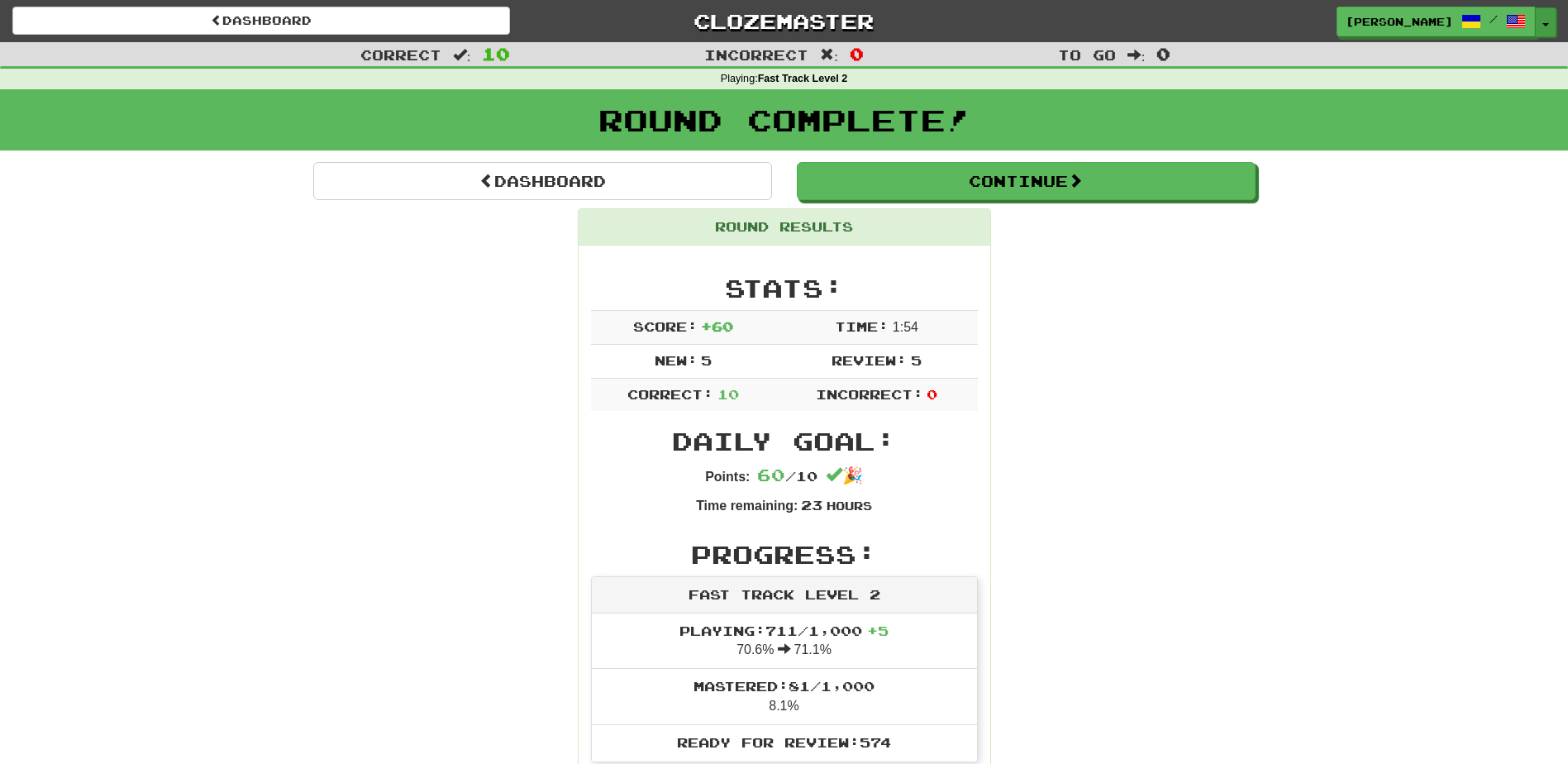
click at [1546, 30] on button "Toggle Dropdown" at bounding box center [1545, 22] width 22 height 29
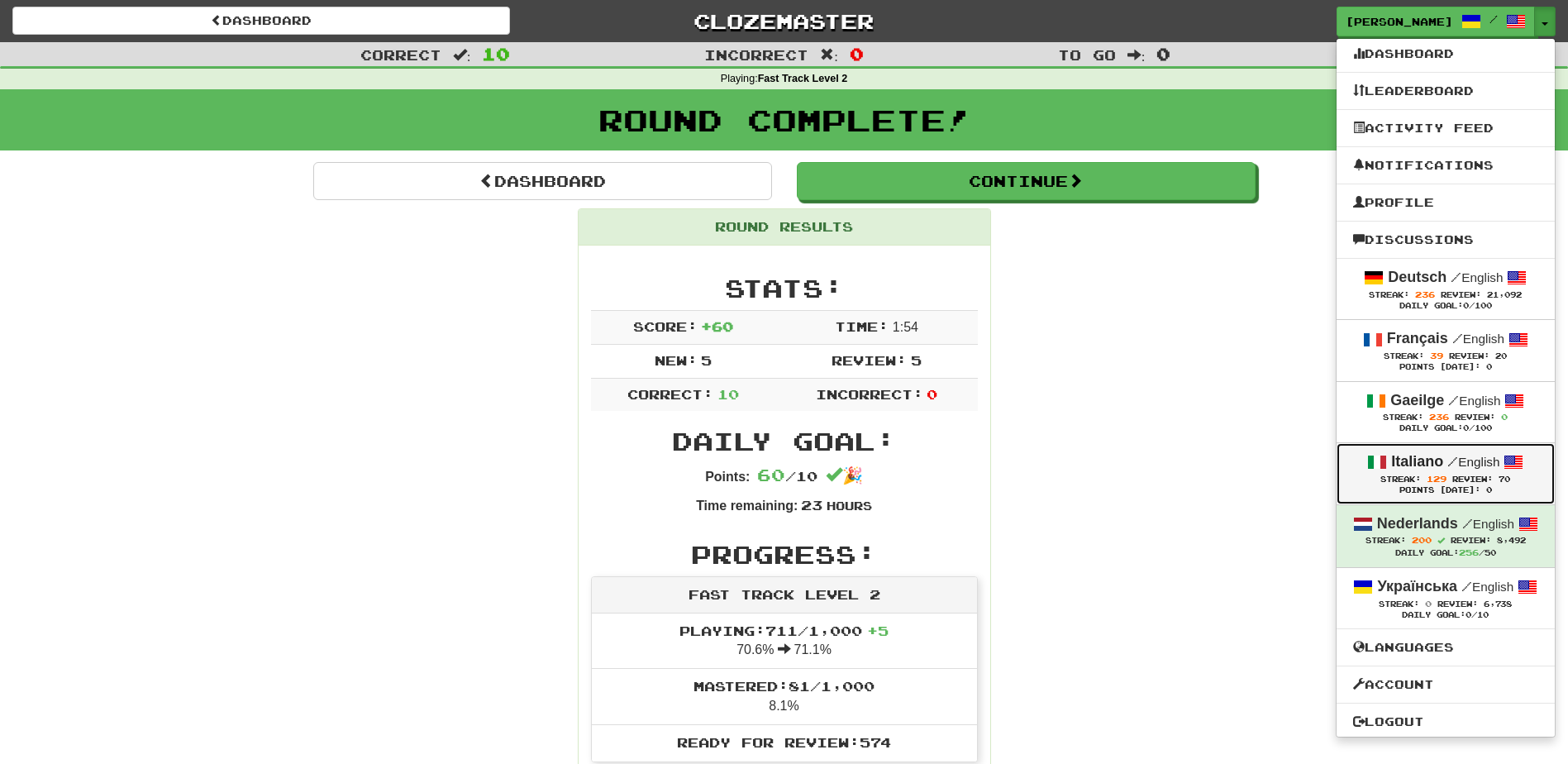
click at [1403, 464] on strong "Italiano" at bounding box center [1417, 460] width 52 height 16
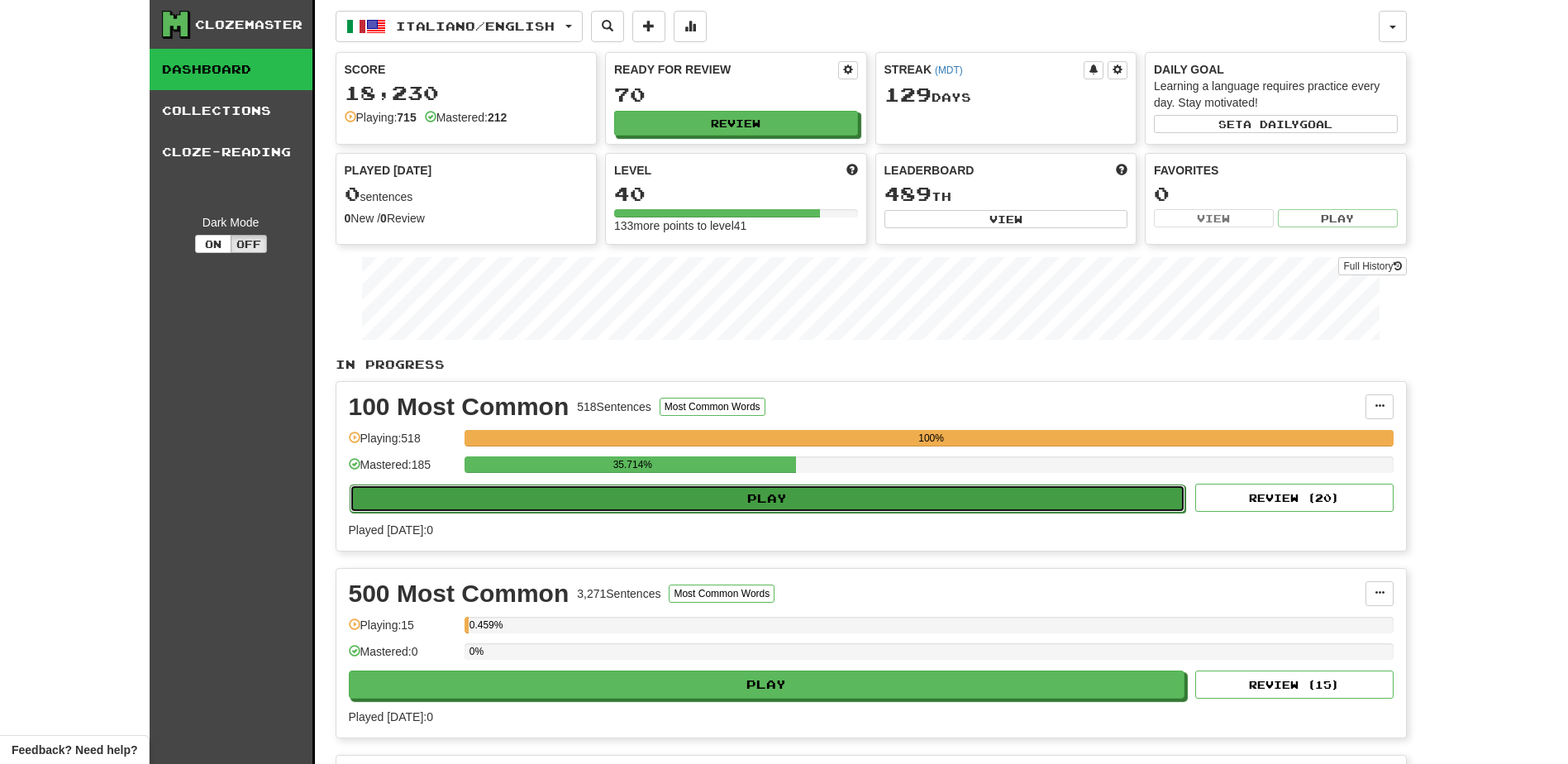
click at [817, 507] on button "Play" at bounding box center [768, 499] width 837 height 29
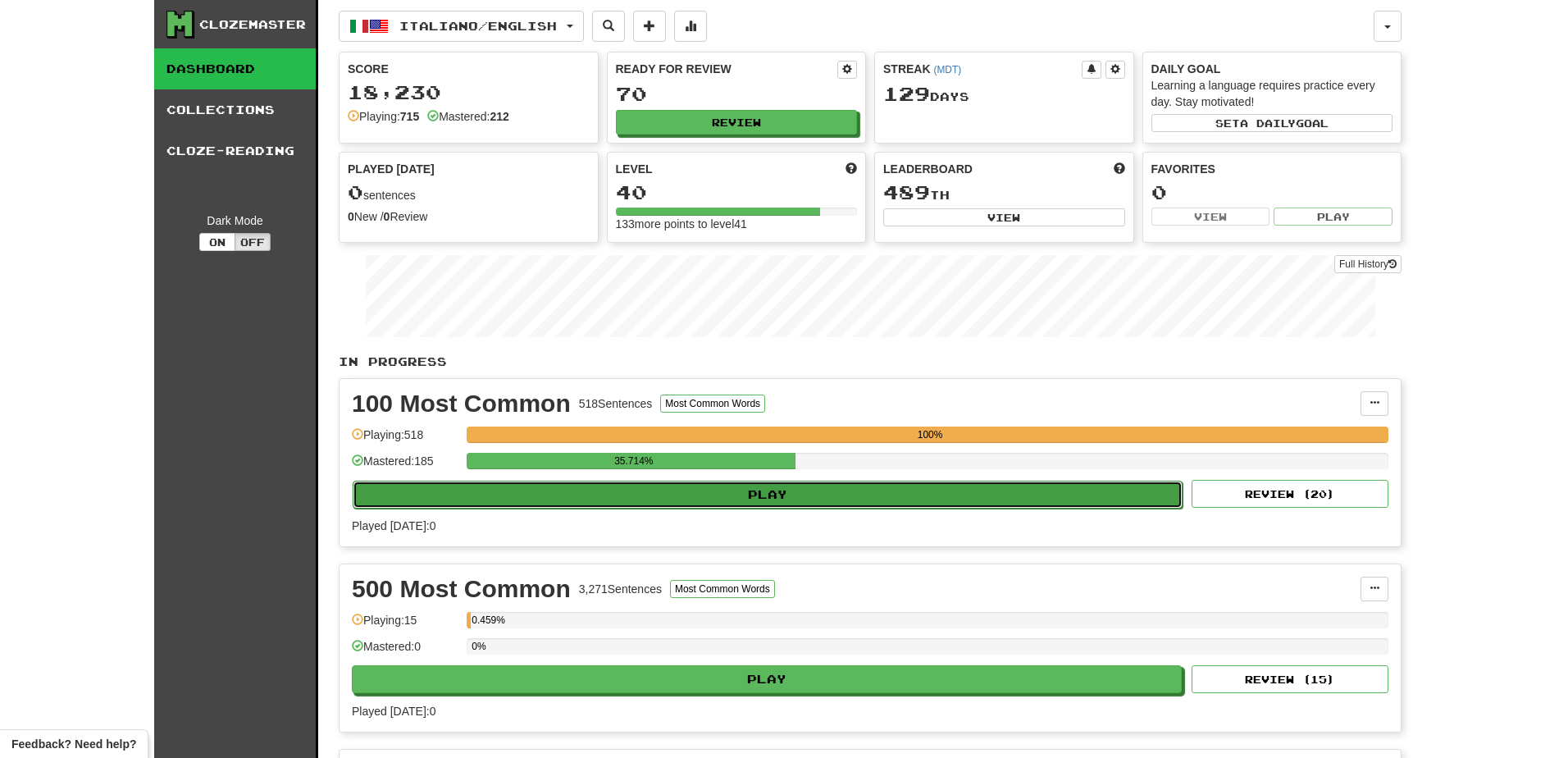
select select "**"
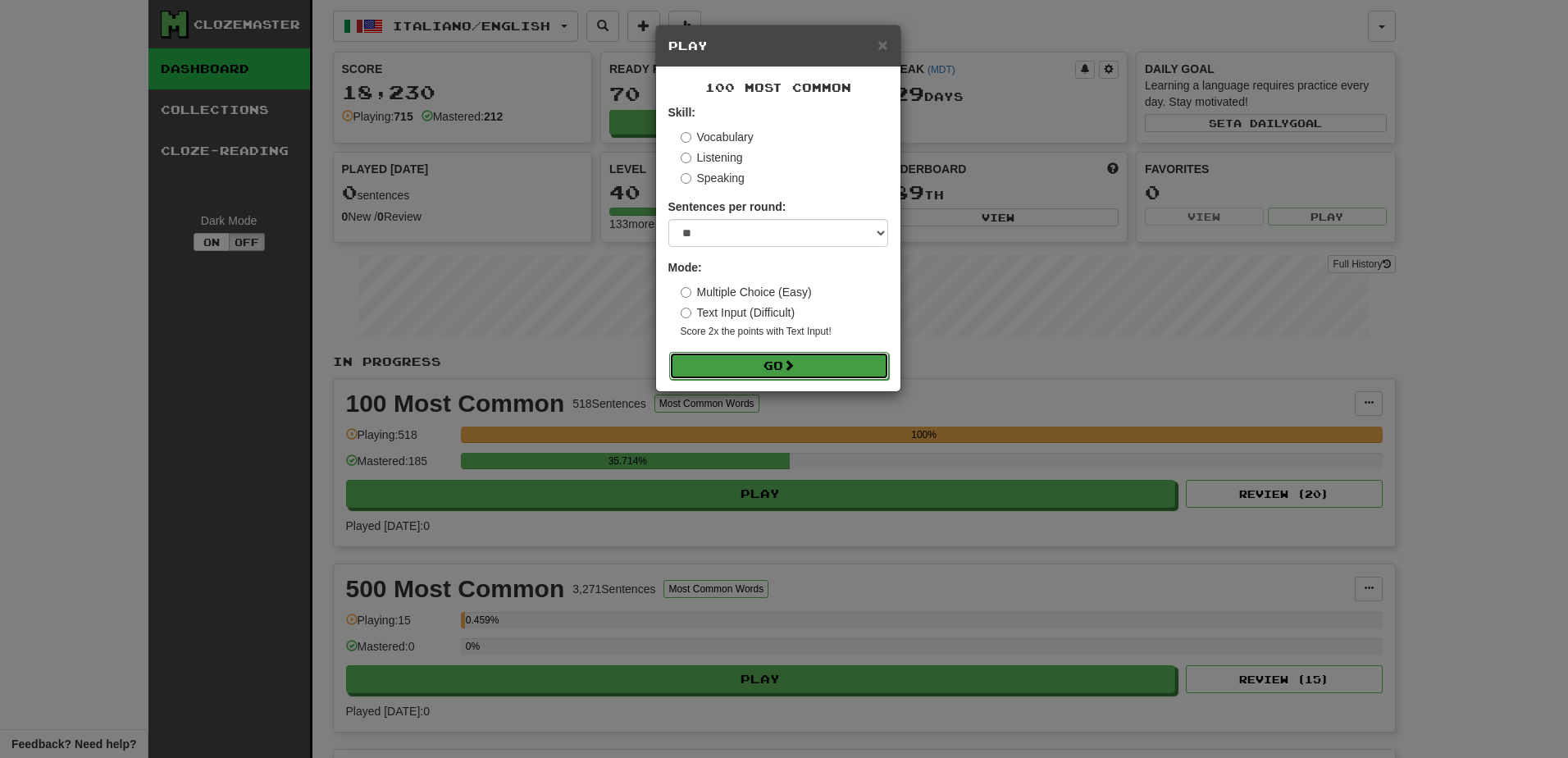
click at [820, 366] on button "Go" at bounding box center [778, 366] width 220 height 28
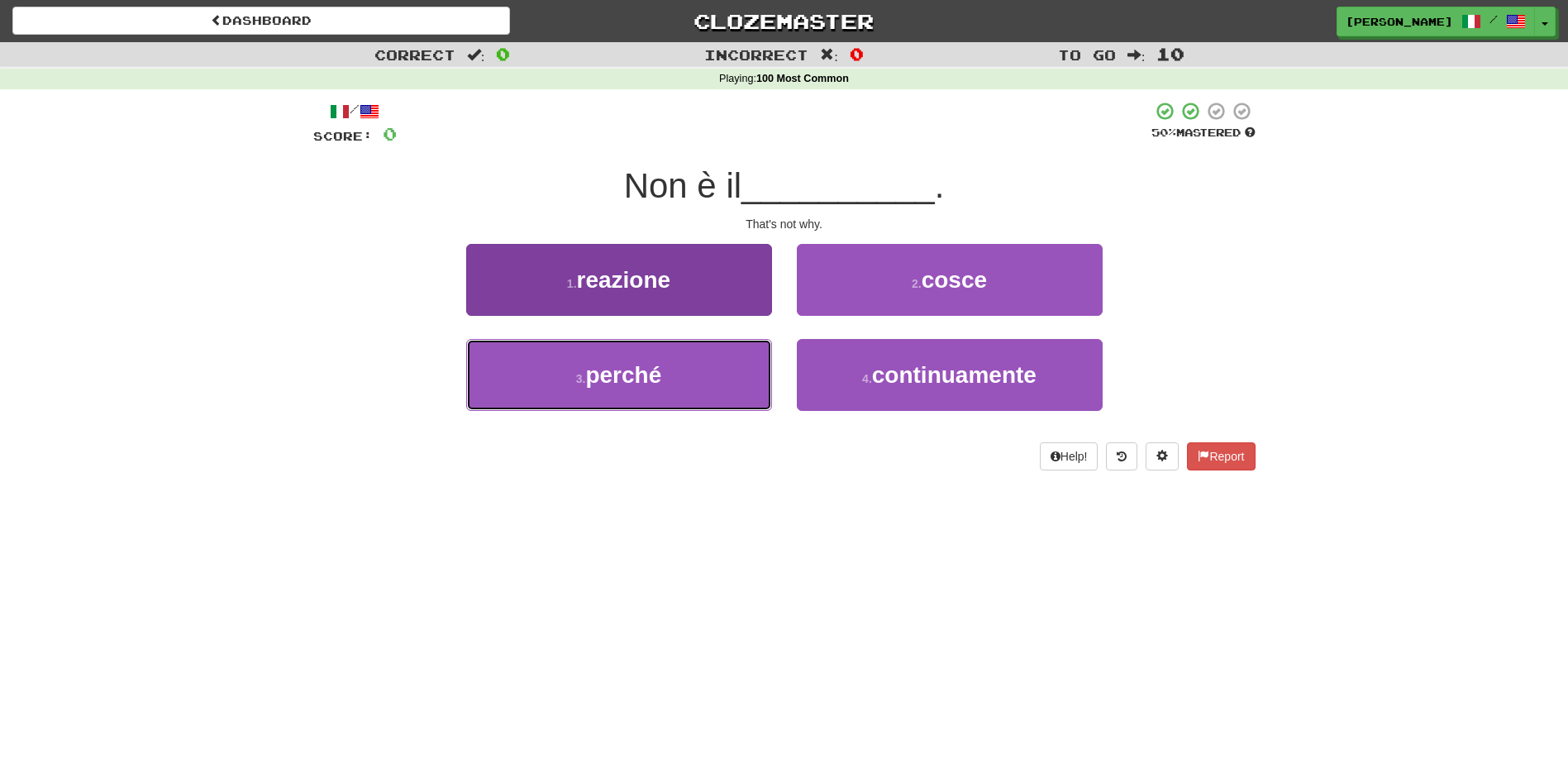
click at [748, 391] on button "3 . perché" at bounding box center [619, 375] width 306 height 72
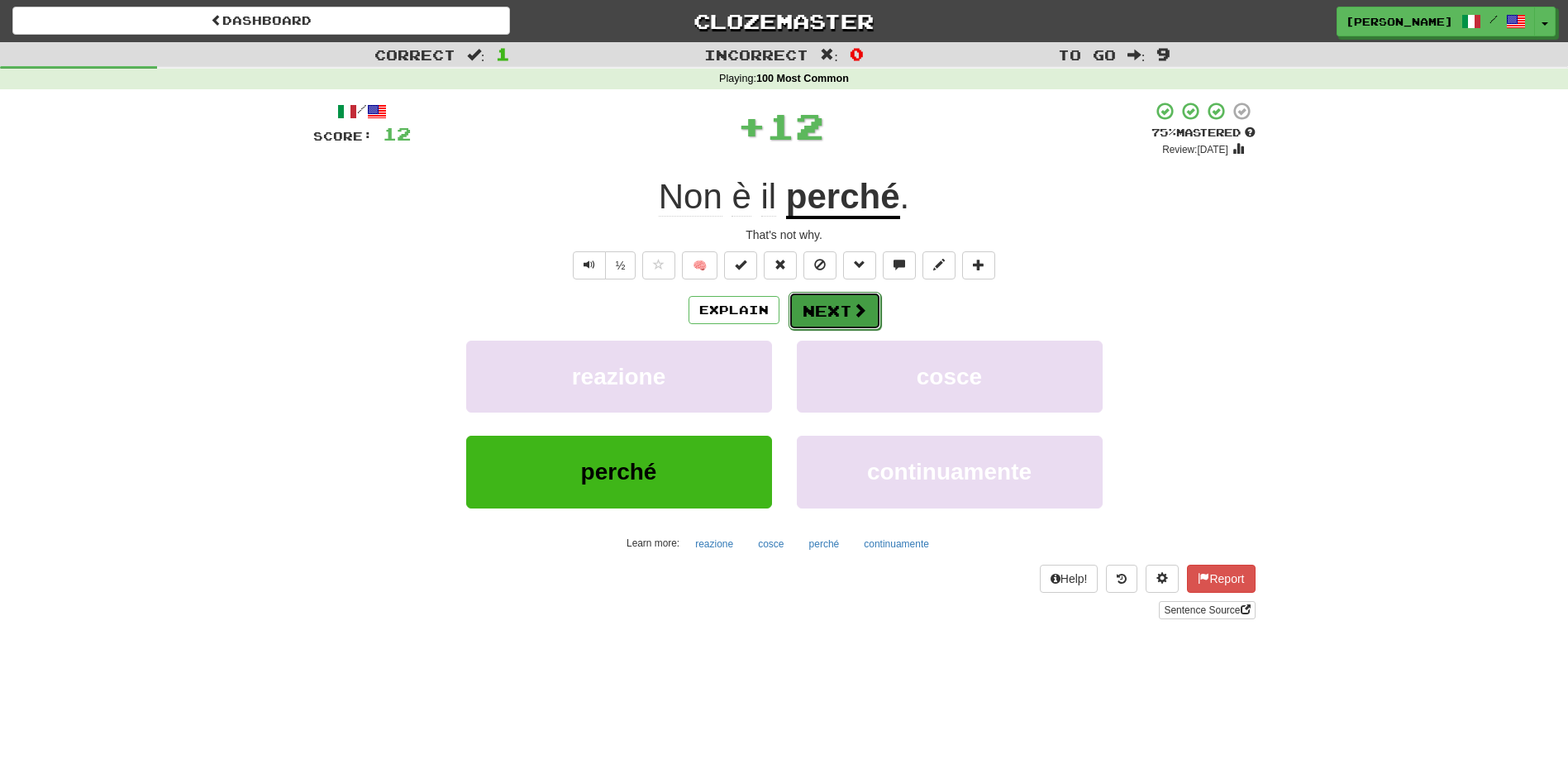
click at [839, 316] on button "Next" at bounding box center [834, 311] width 92 height 38
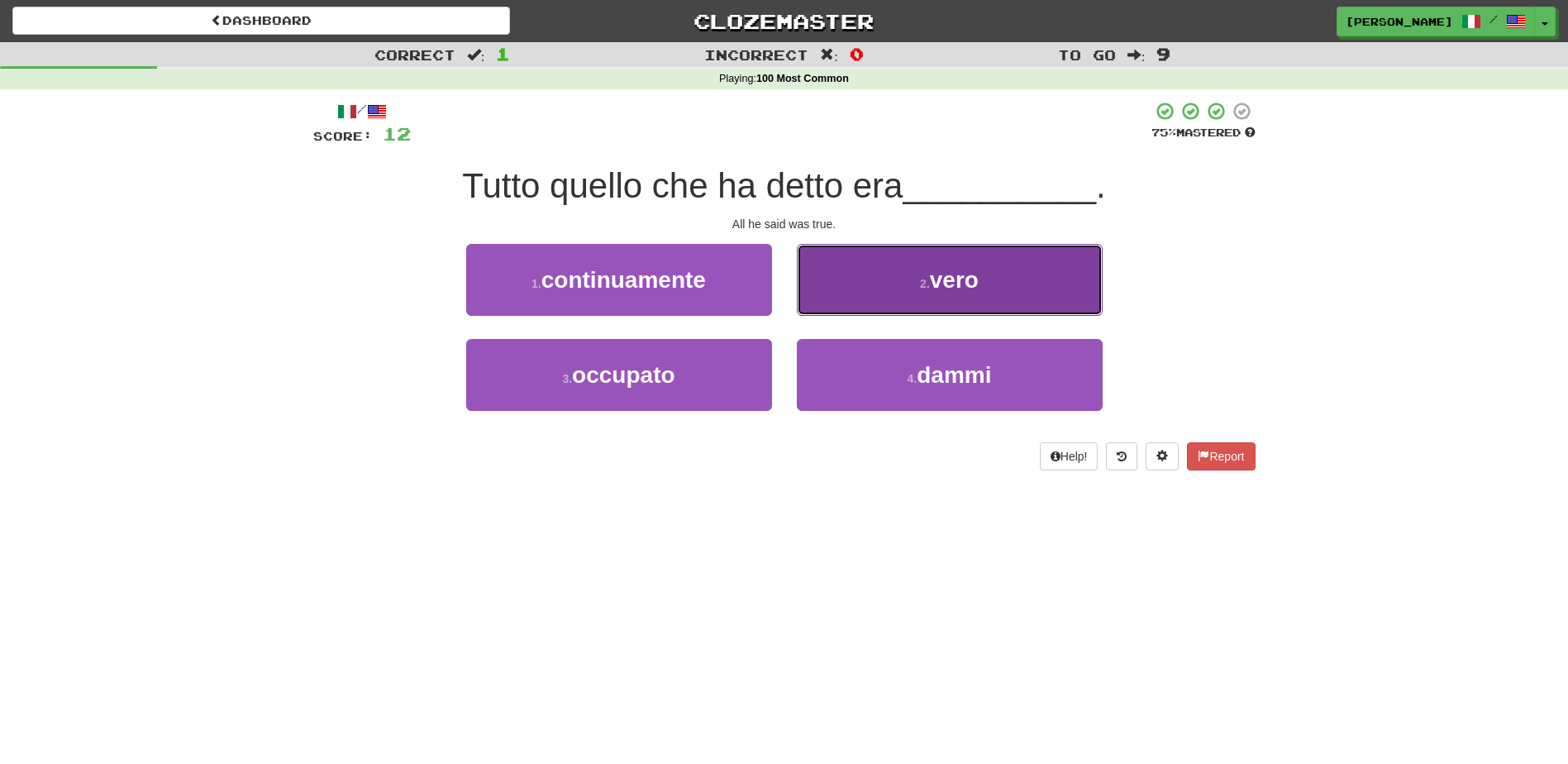
click at [856, 307] on button "2 . vero" at bounding box center [950, 280] width 306 height 72
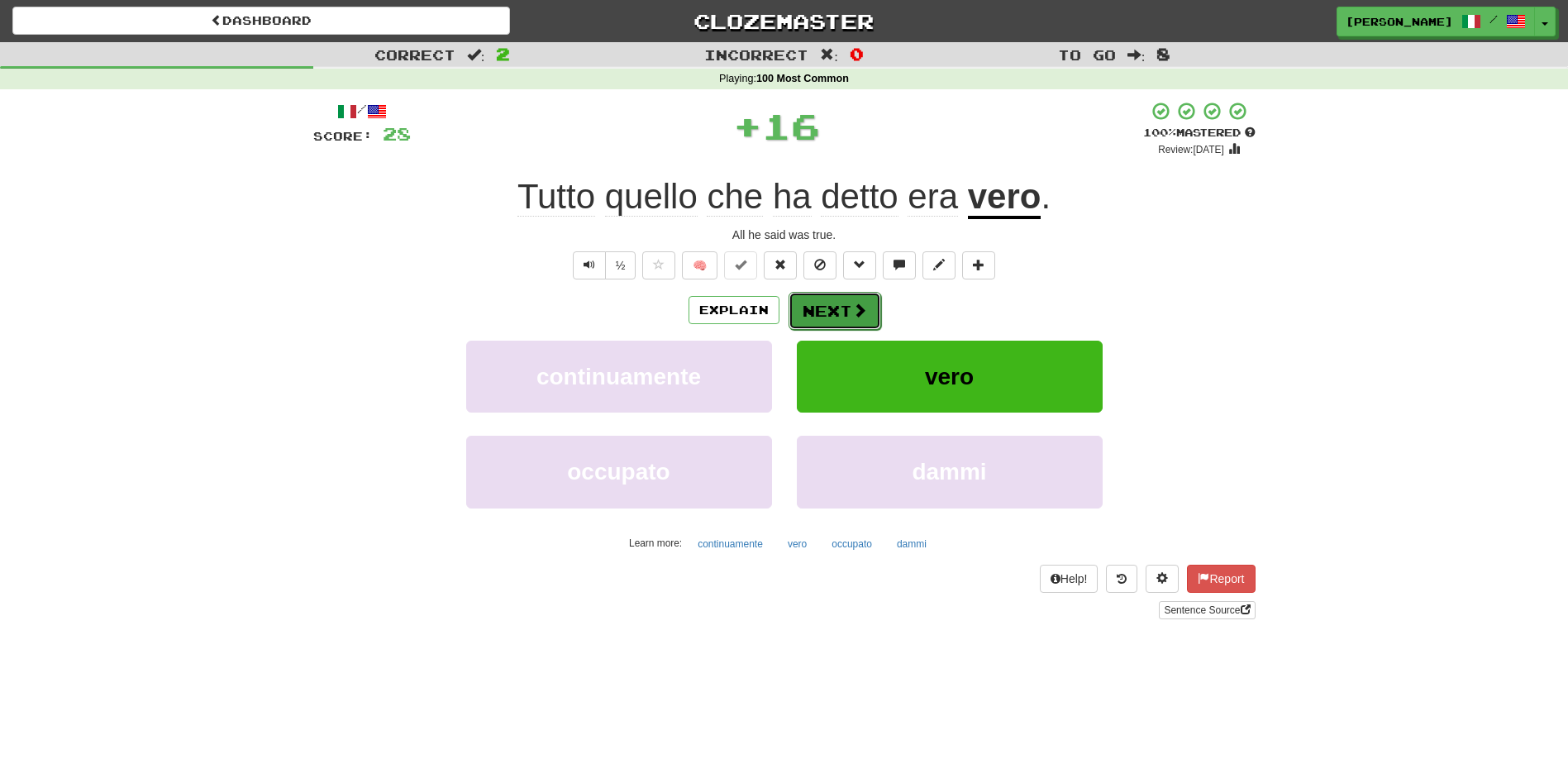
click at [832, 315] on button "Next" at bounding box center [834, 311] width 92 height 38
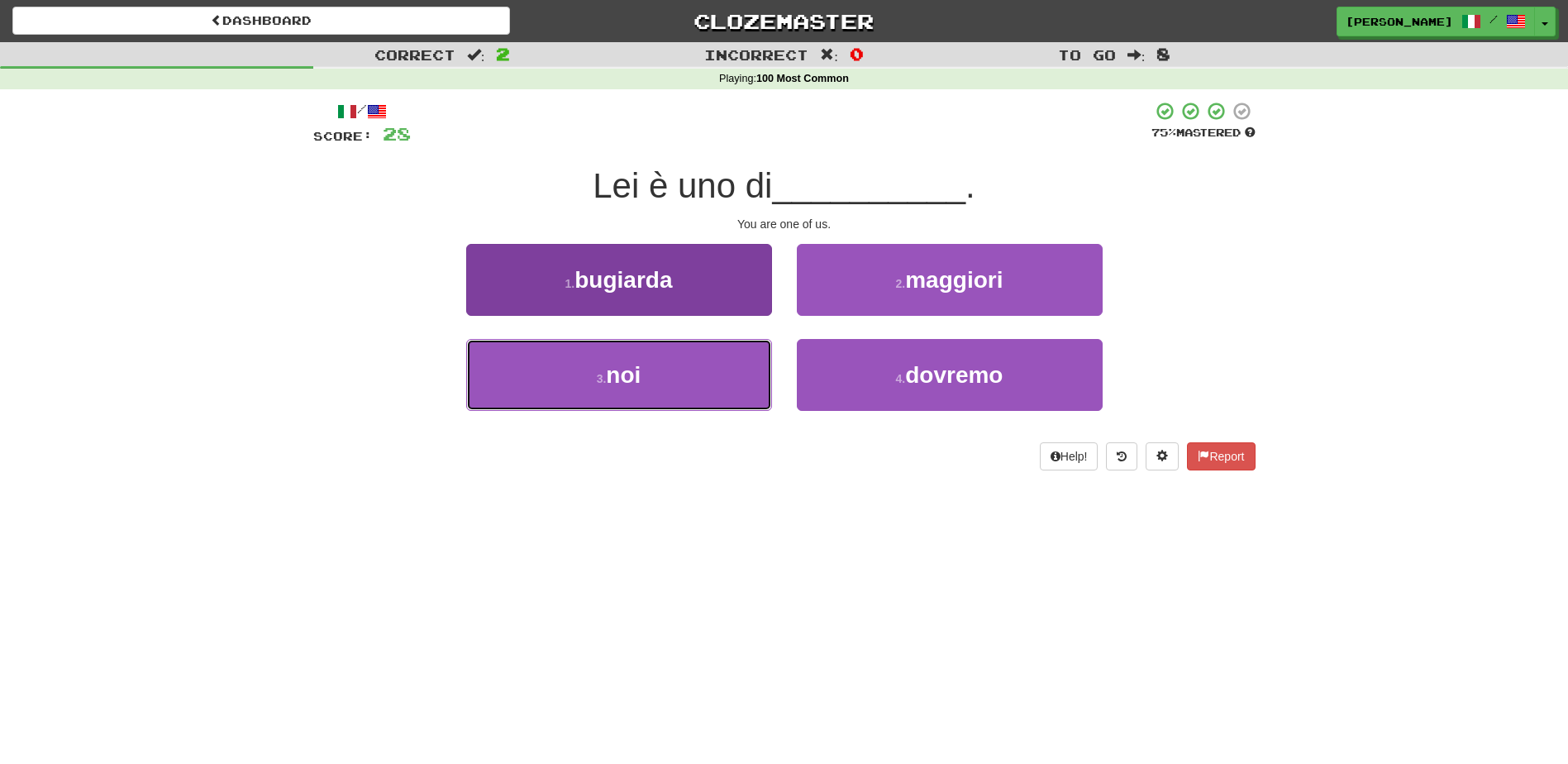
click at [742, 372] on button "3 . noi" at bounding box center [619, 375] width 306 height 72
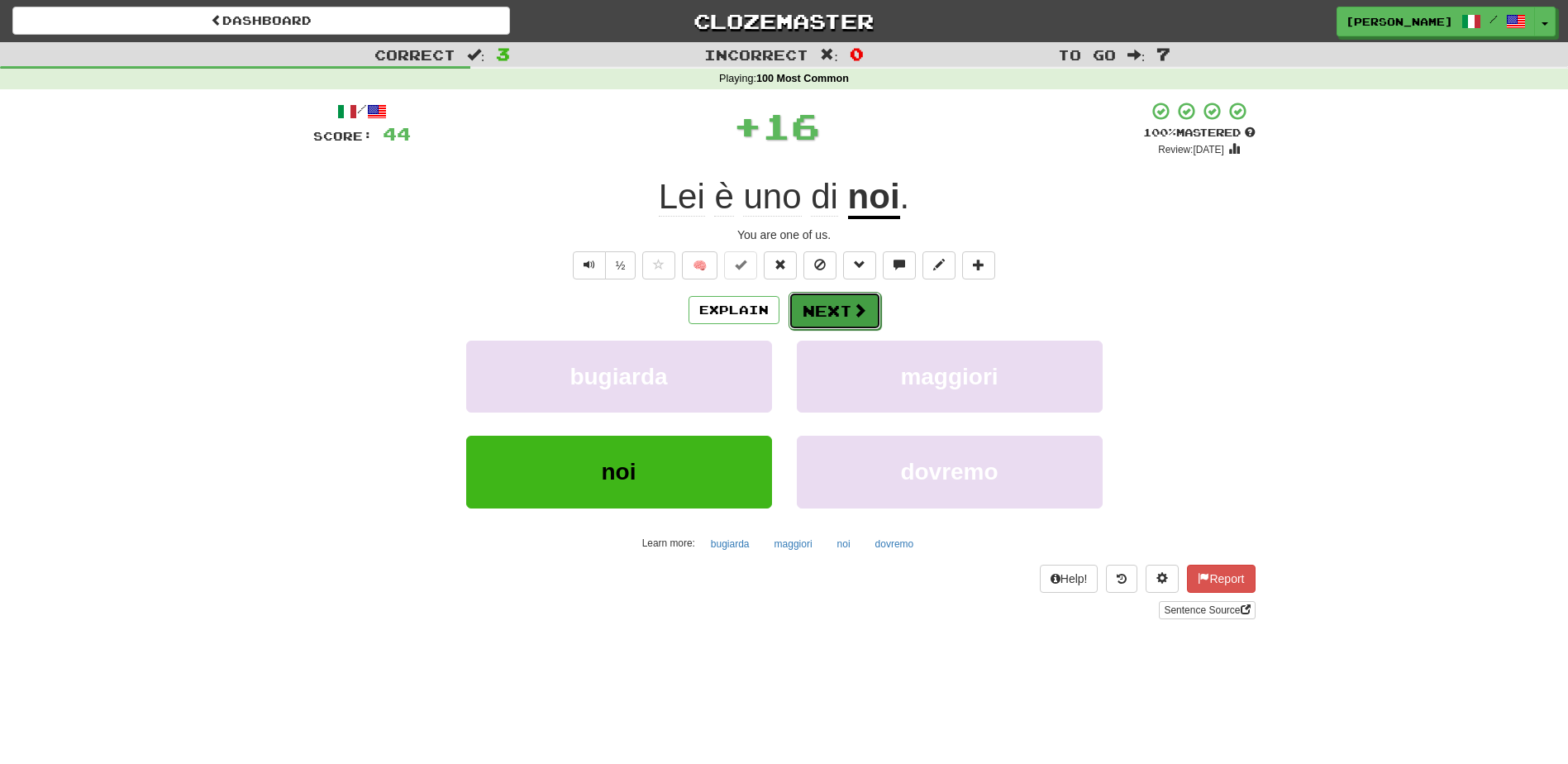
click at [818, 310] on button "Next" at bounding box center [834, 311] width 92 height 38
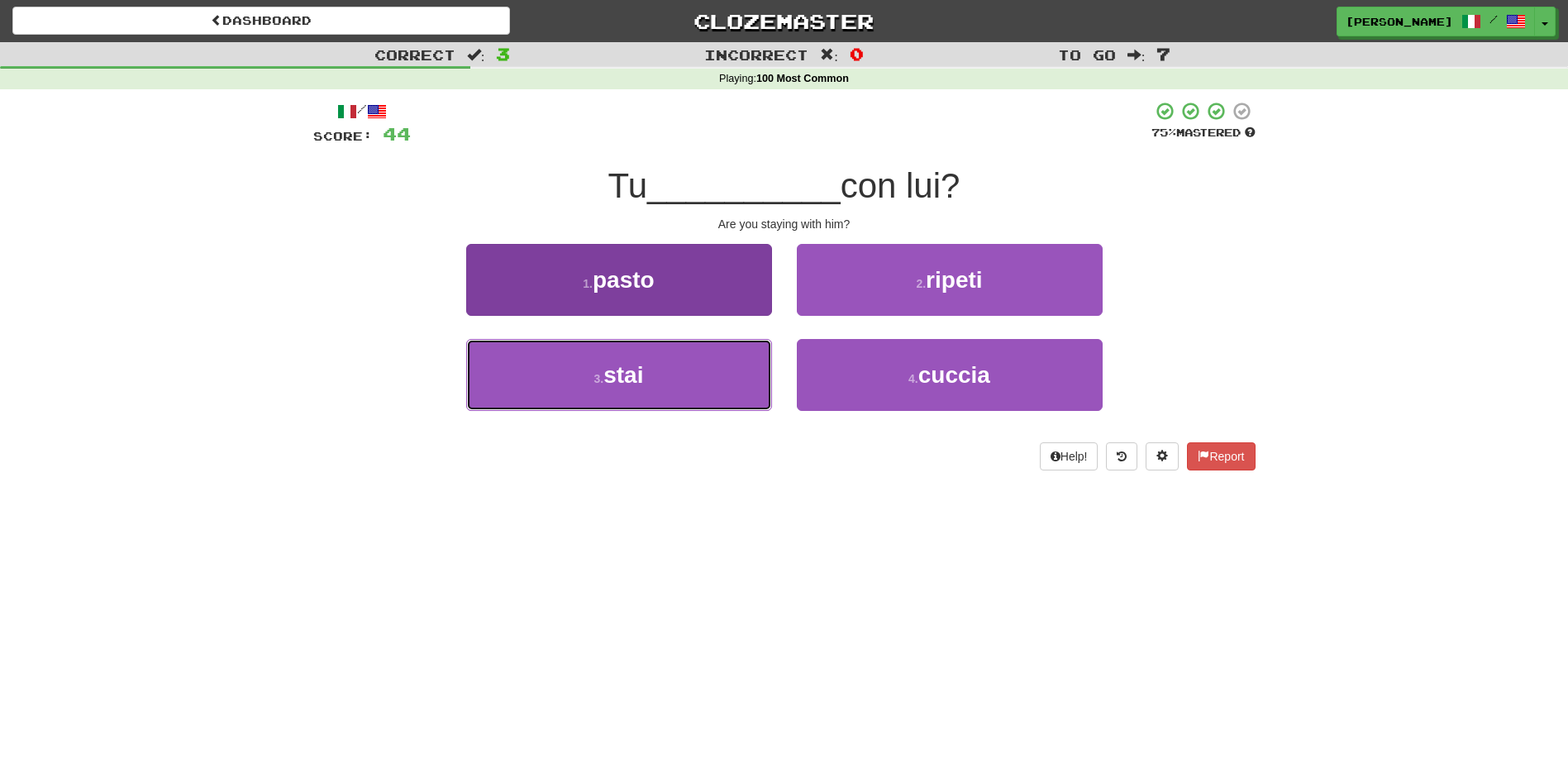
drag, startPoint x: 719, startPoint y: 371, endPoint x: 739, endPoint y: 353, distance: 26.9
click at [723, 366] on button "3 . stai" at bounding box center [619, 375] width 306 height 72
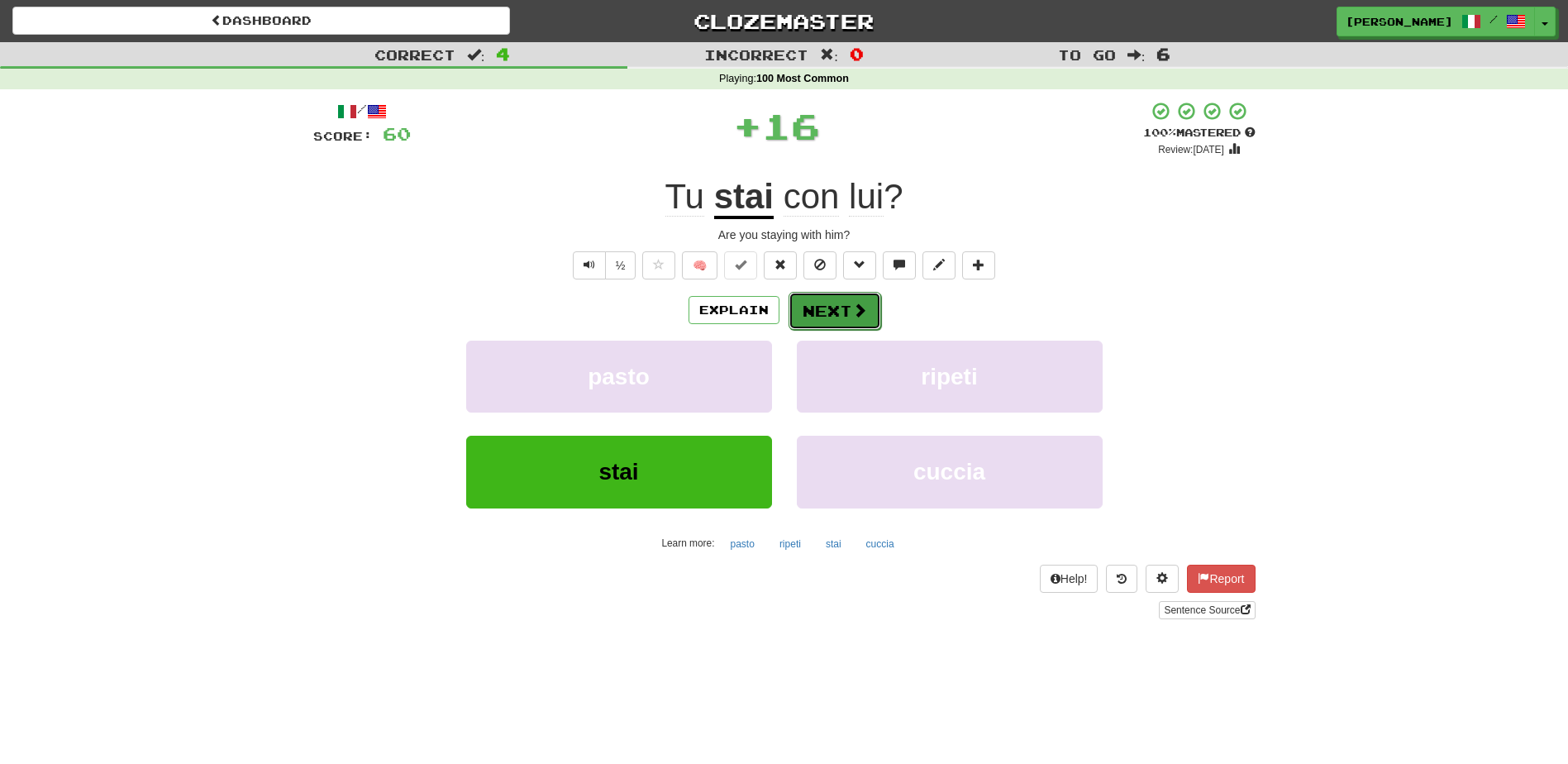
click at [812, 312] on button "Next" at bounding box center [834, 311] width 92 height 38
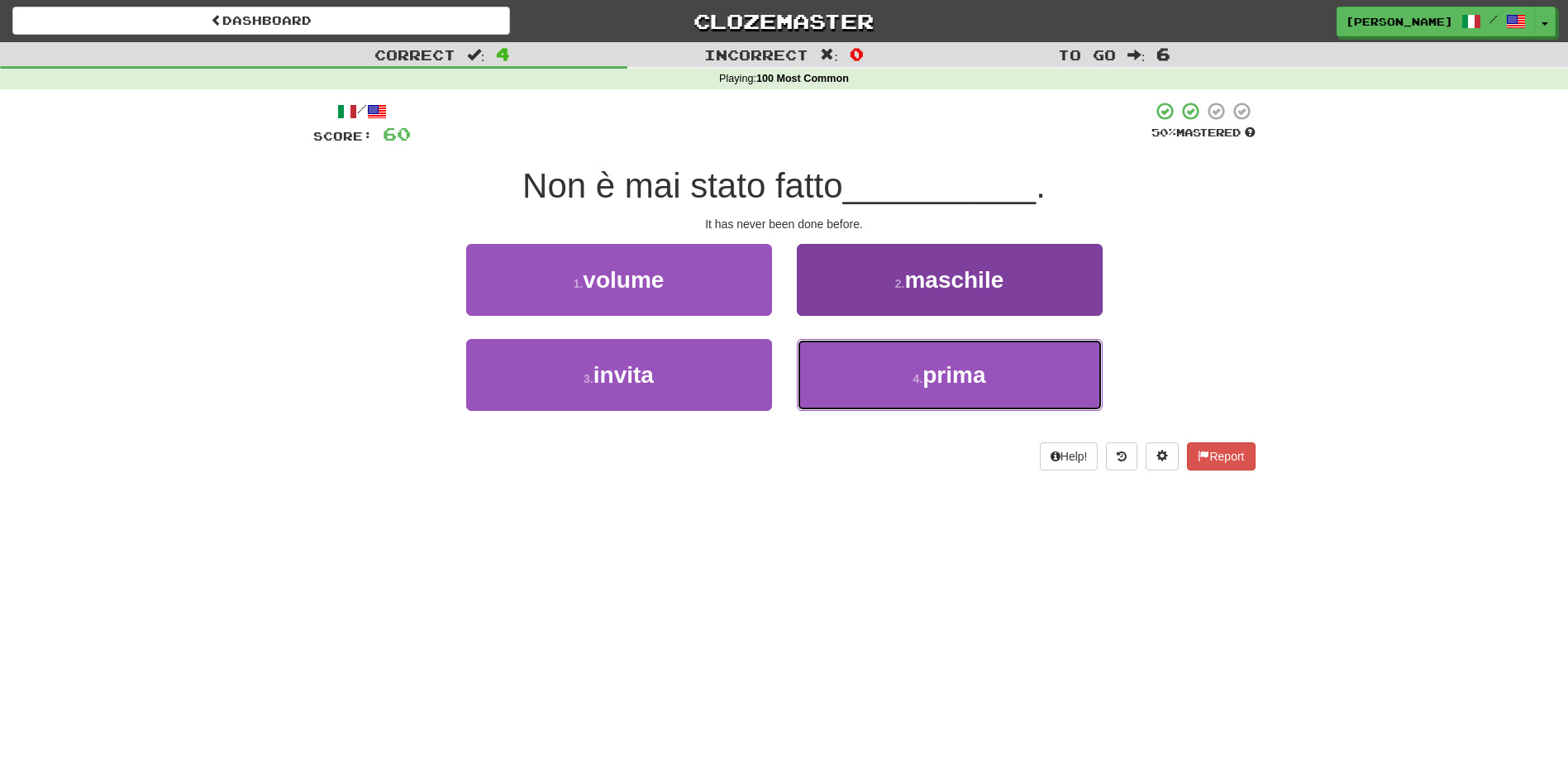
click at [913, 372] on small "4 ." at bounding box center [918, 379] width 10 height 13
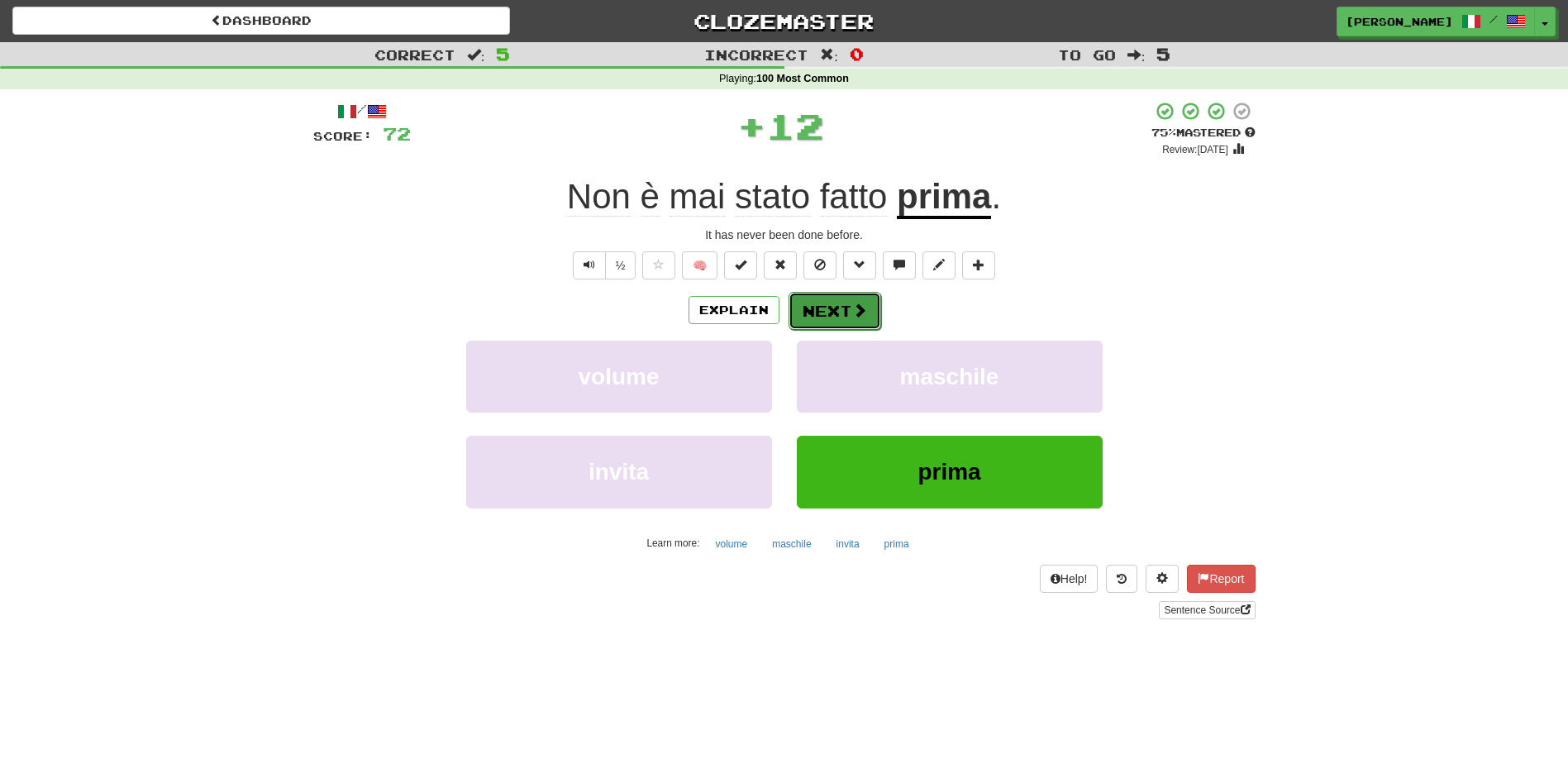
click at [852, 314] on span at bounding box center [860, 310] width 15 height 15
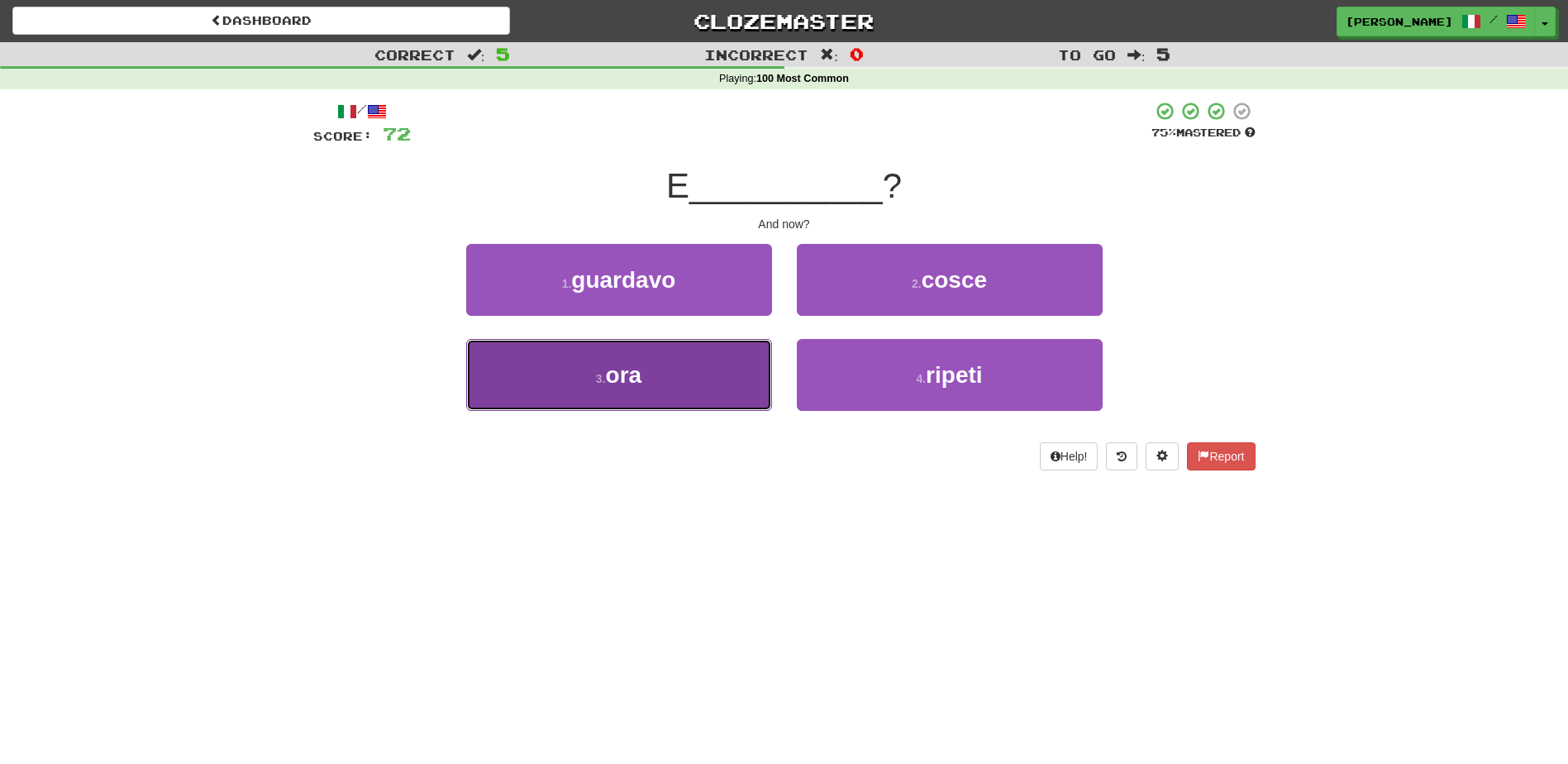
click at [745, 376] on button "3 . ora" at bounding box center [619, 375] width 306 height 72
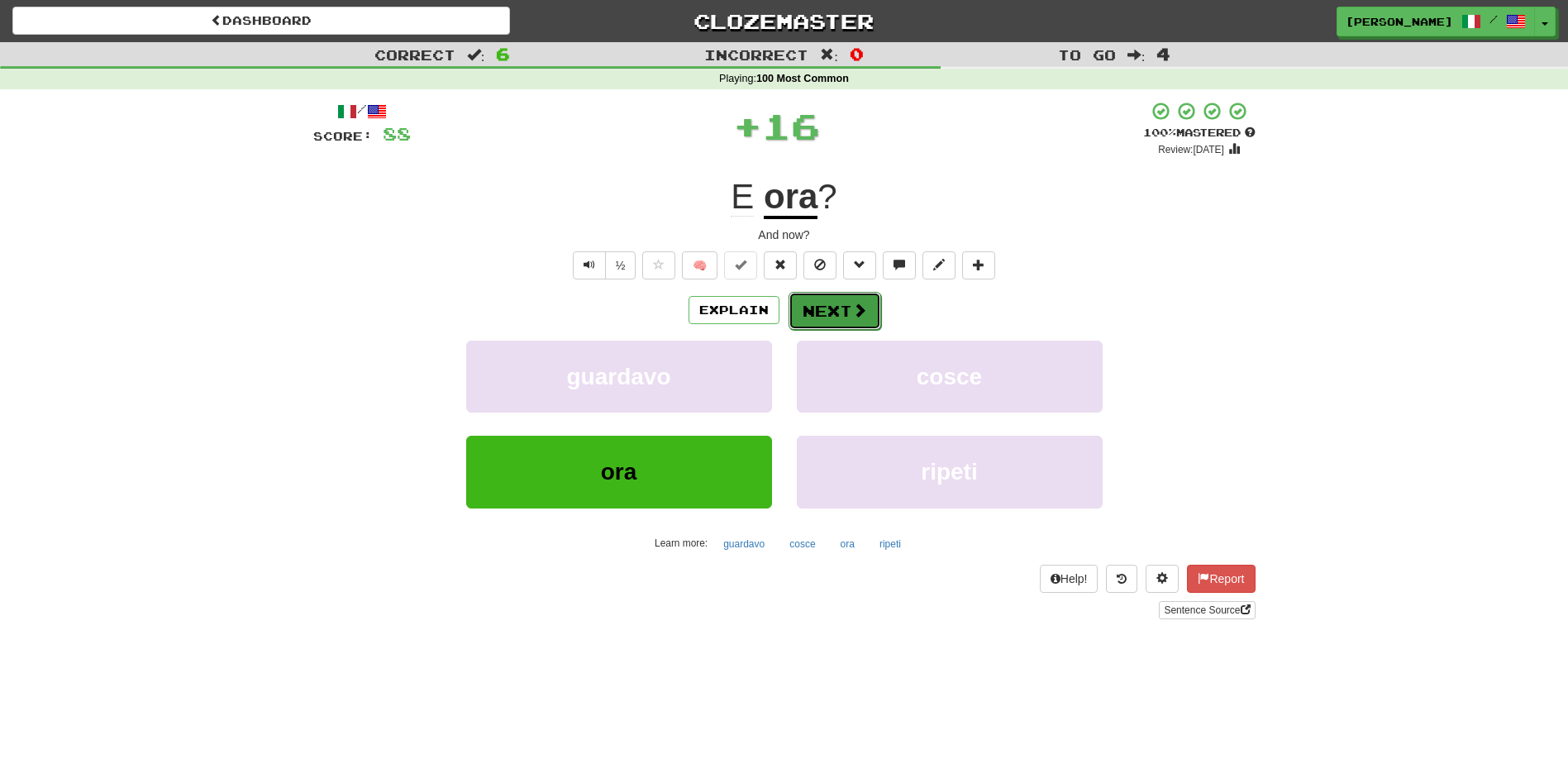
click at [827, 309] on button "Next" at bounding box center [834, 311] width 92 height 38
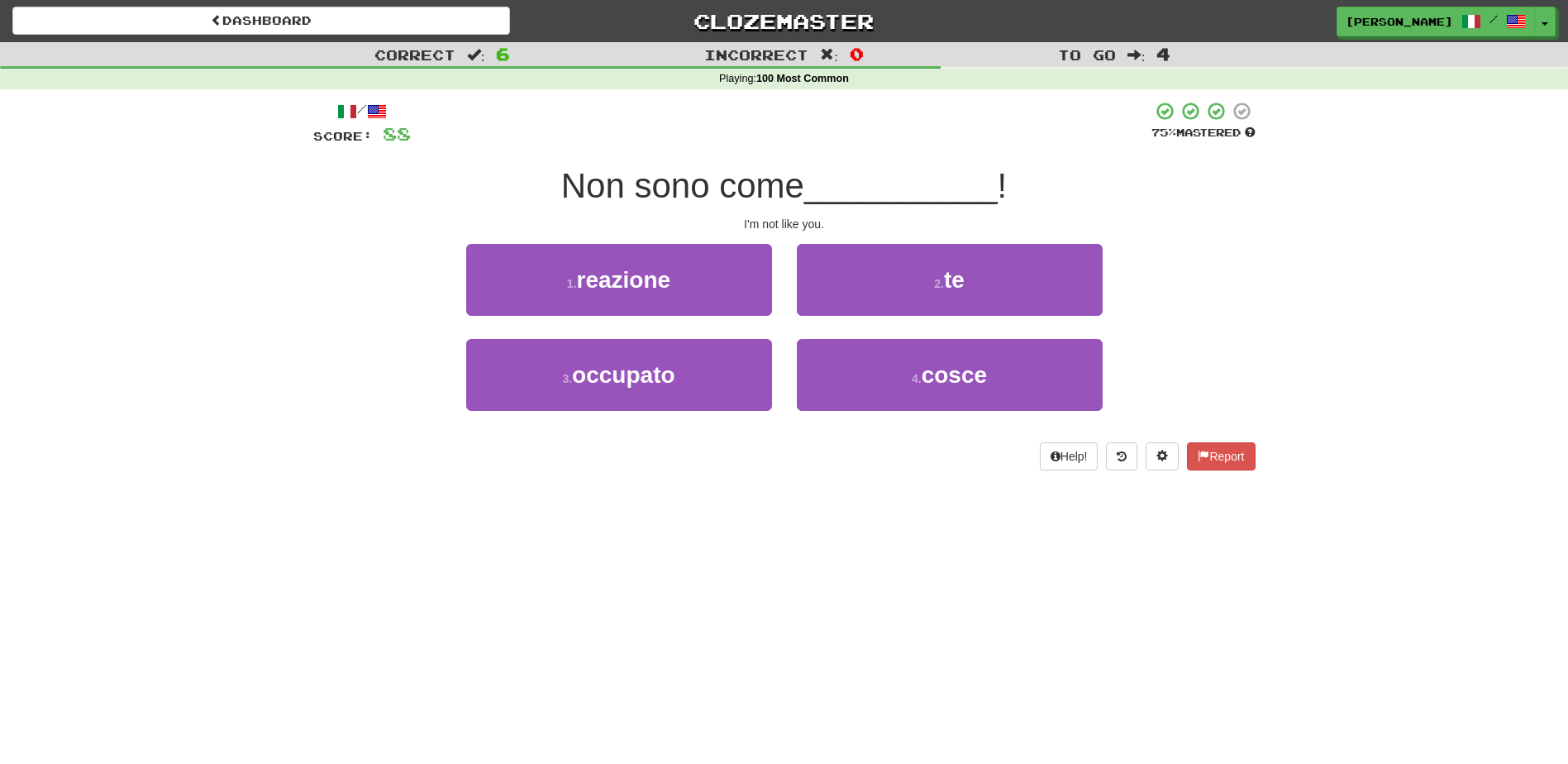
click at [825, 321] on div "2 . te" at bounding box center [950, 291] width 331 height 95
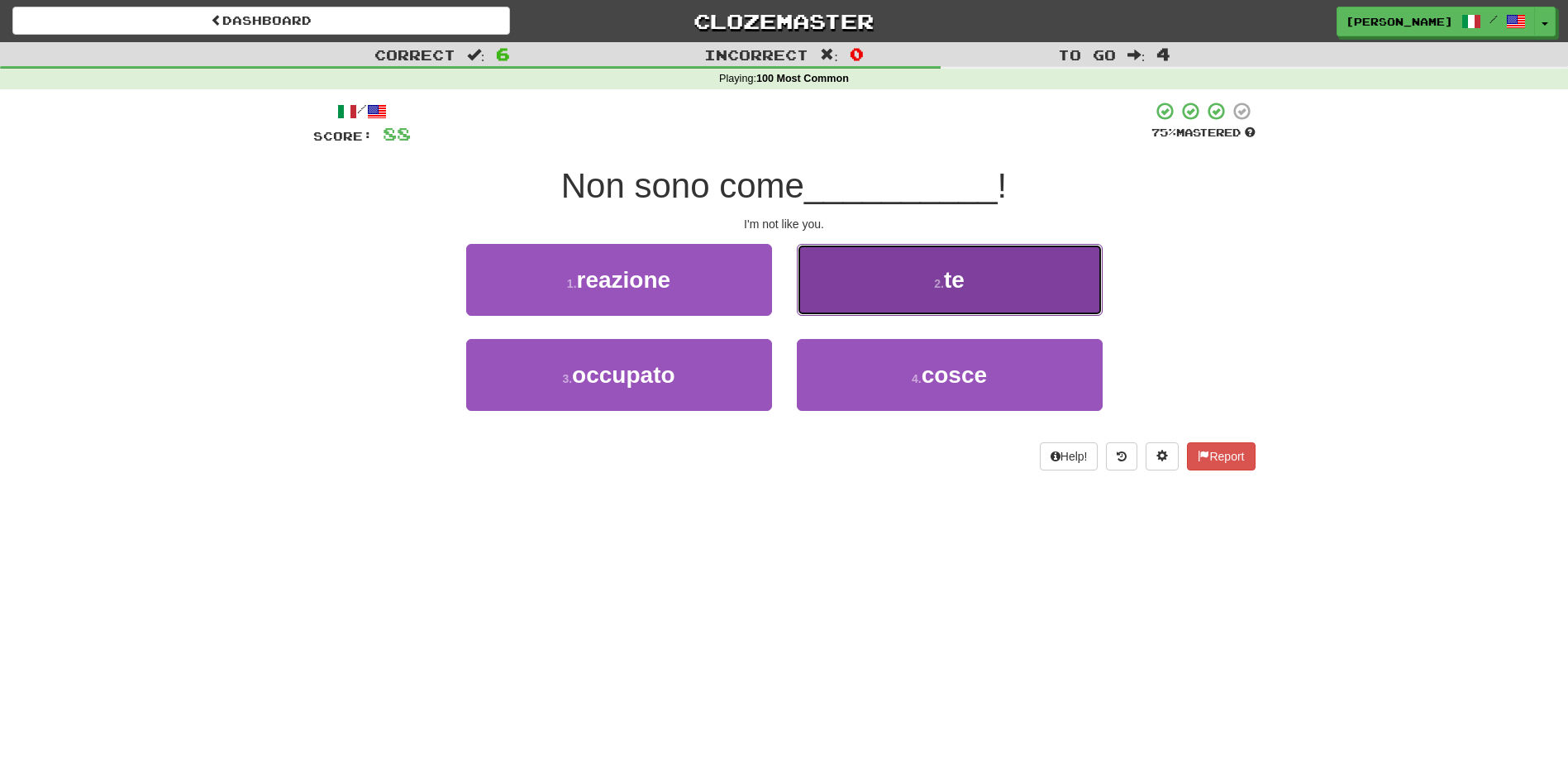
click at [865, 304] on button "2 . te" at bounding box center [950, 280] width 306 height 72
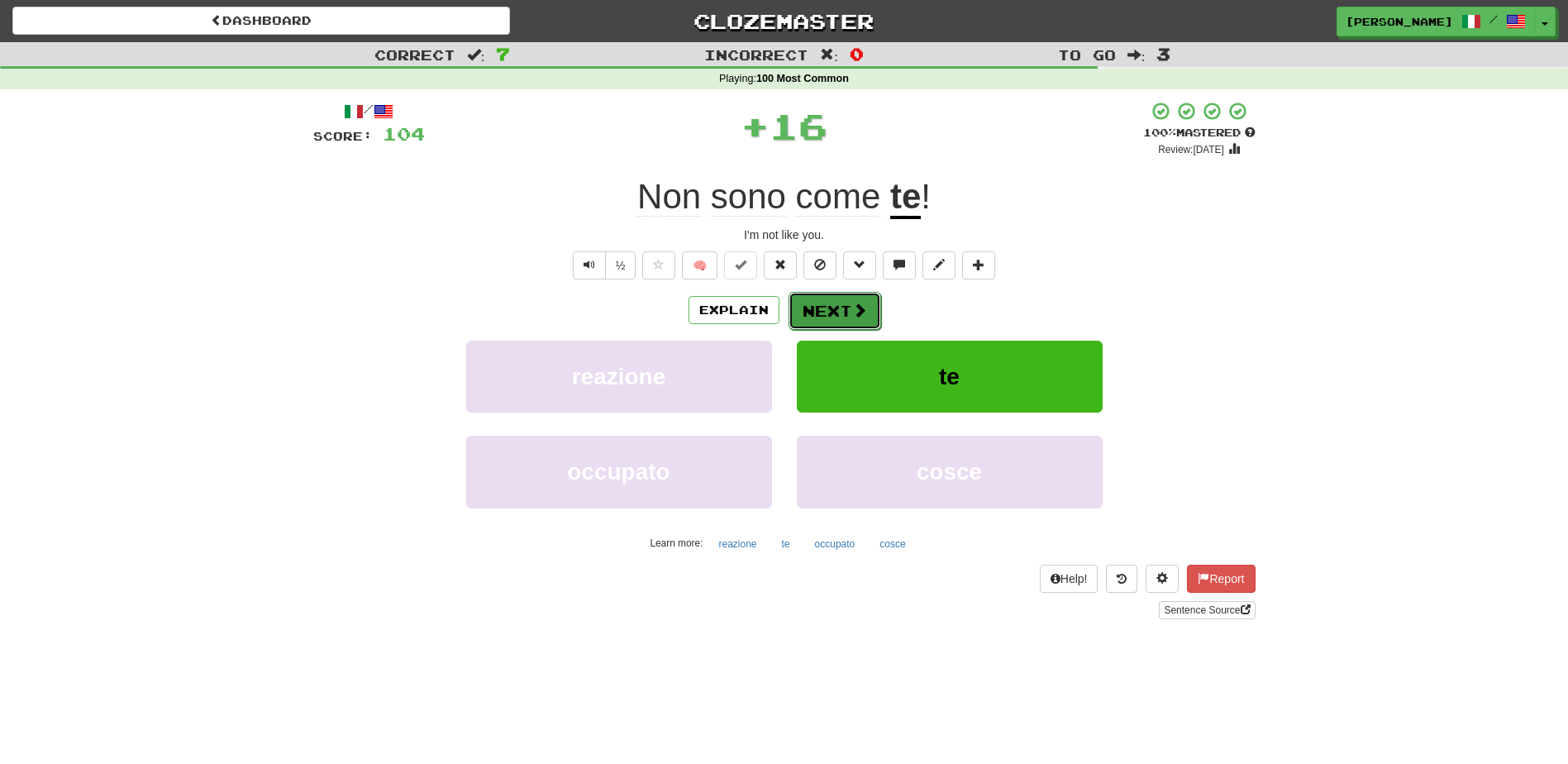
click at [826, 313] on button "Next" at bounding box center [834, 311] width 92 height 38
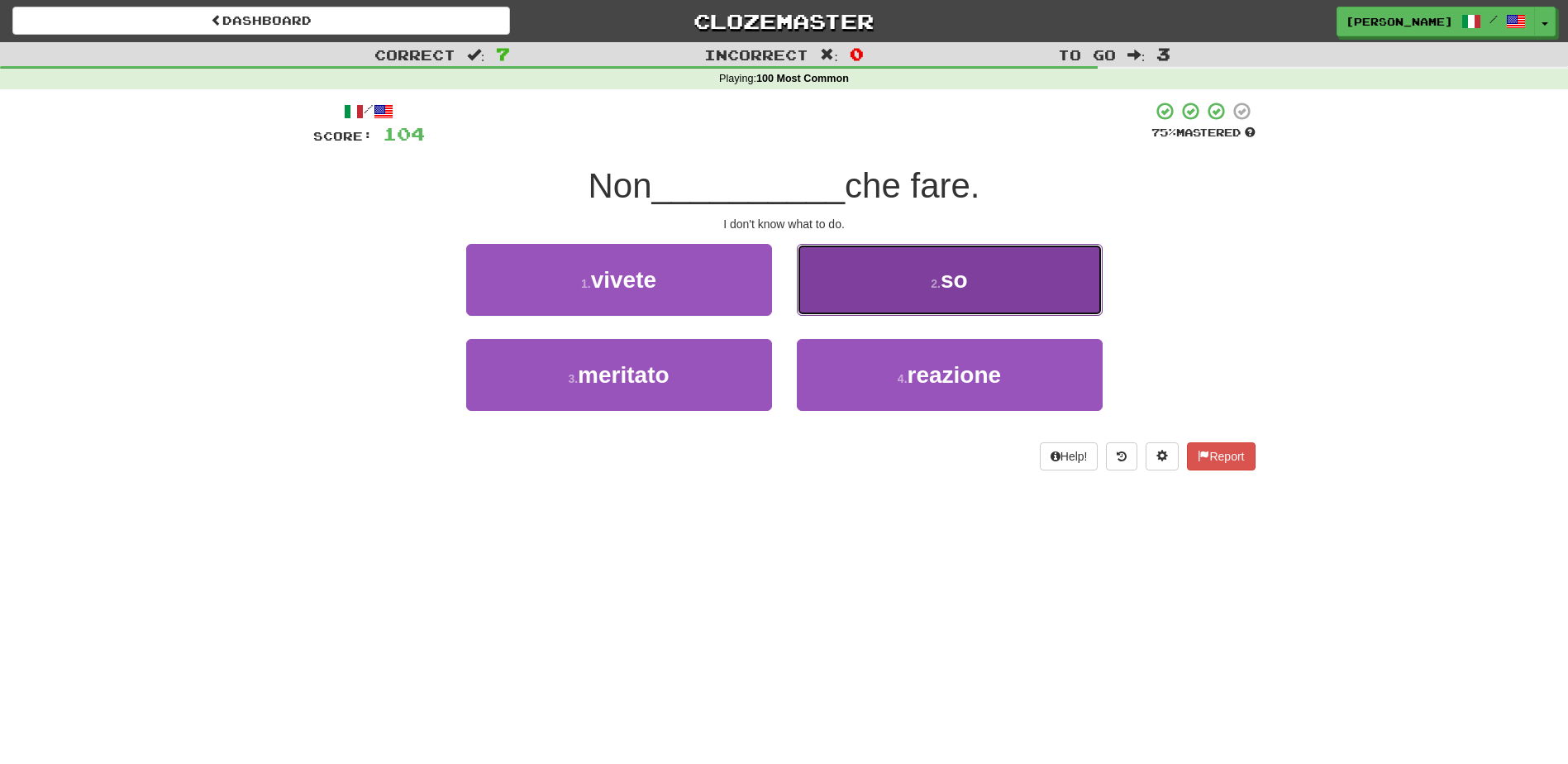
click at [839, 312] on button "2 . so" at bounding box center [950, 280] width 306 height 72
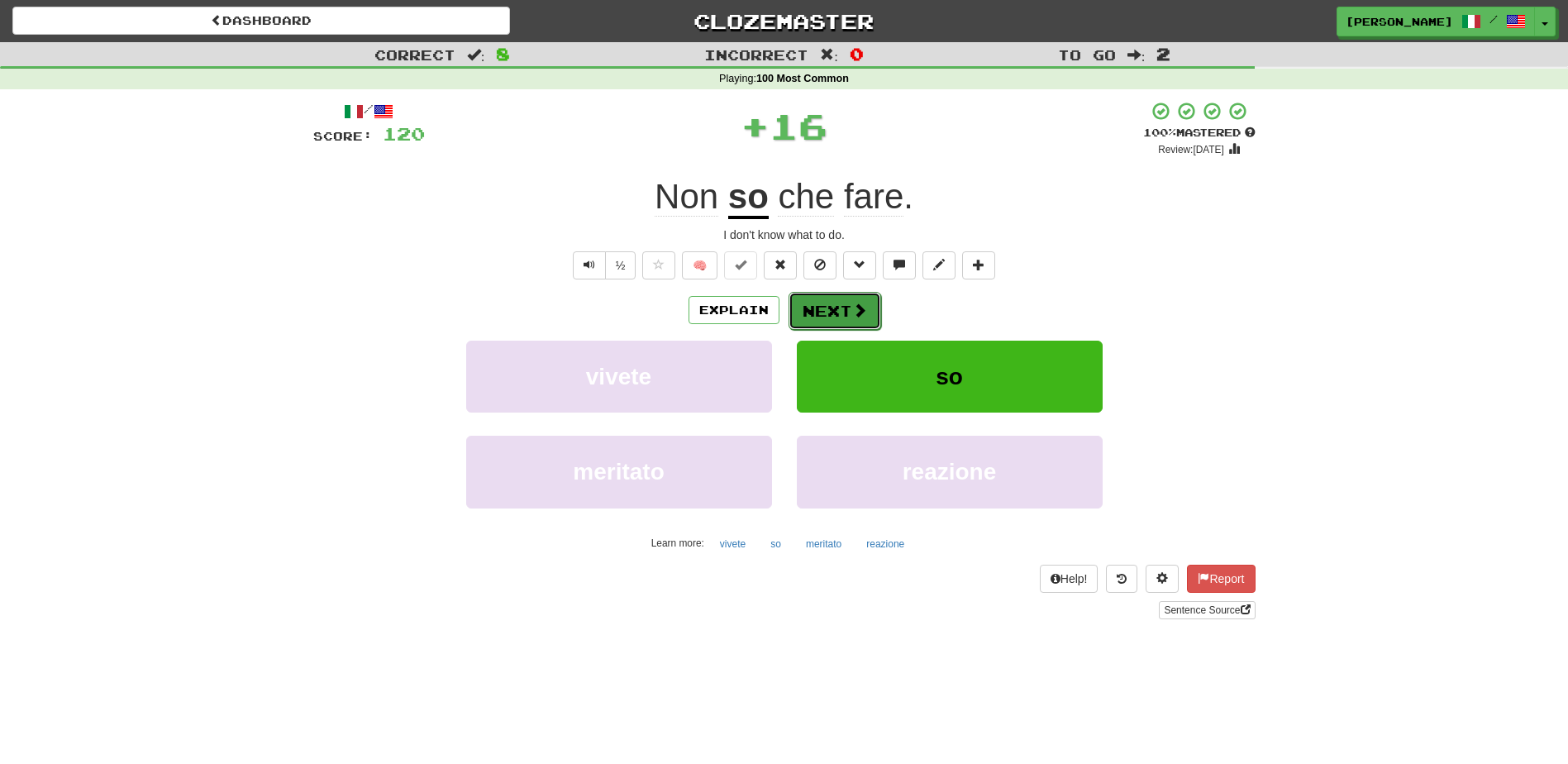
click at [837, 313] on button "Next" at bounding box center [834, 311] width 92 height 38
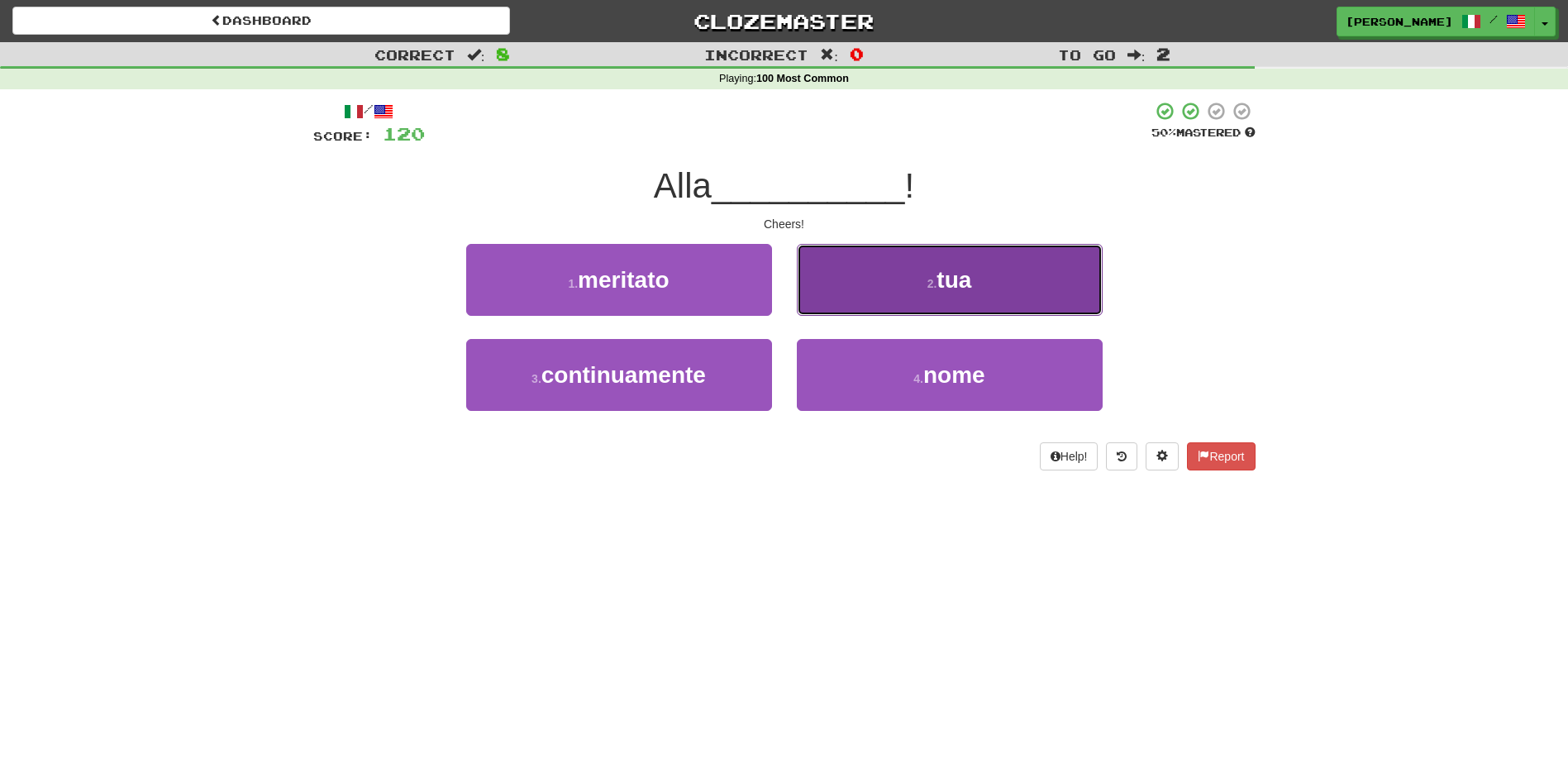
click at [850, 314] on button "2 . tua" at bounding box center [950, 280] width 306 height 72
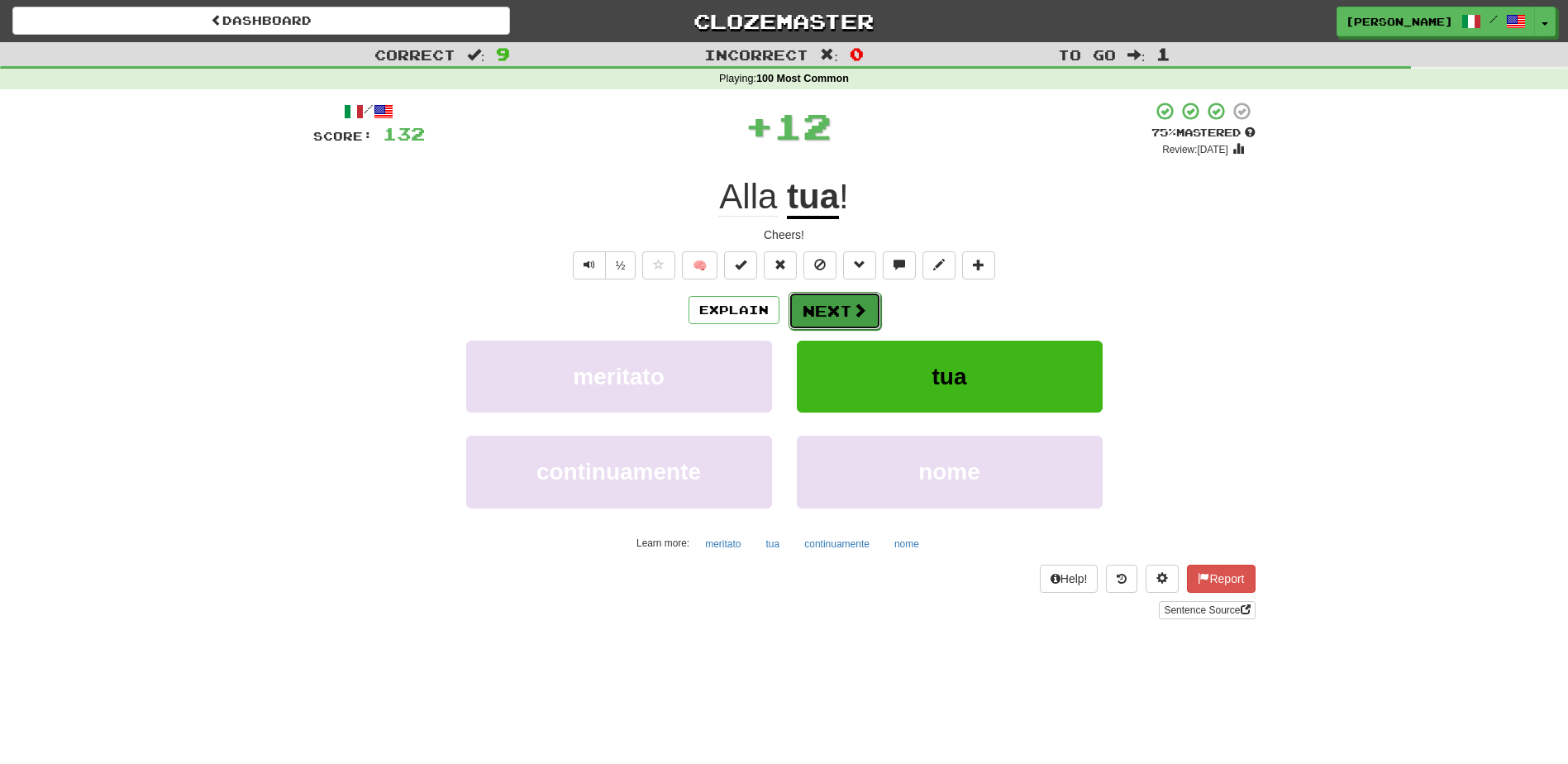
click at [842, 317] on button "Next" at bounding box center [834, 311] width 92 height 38
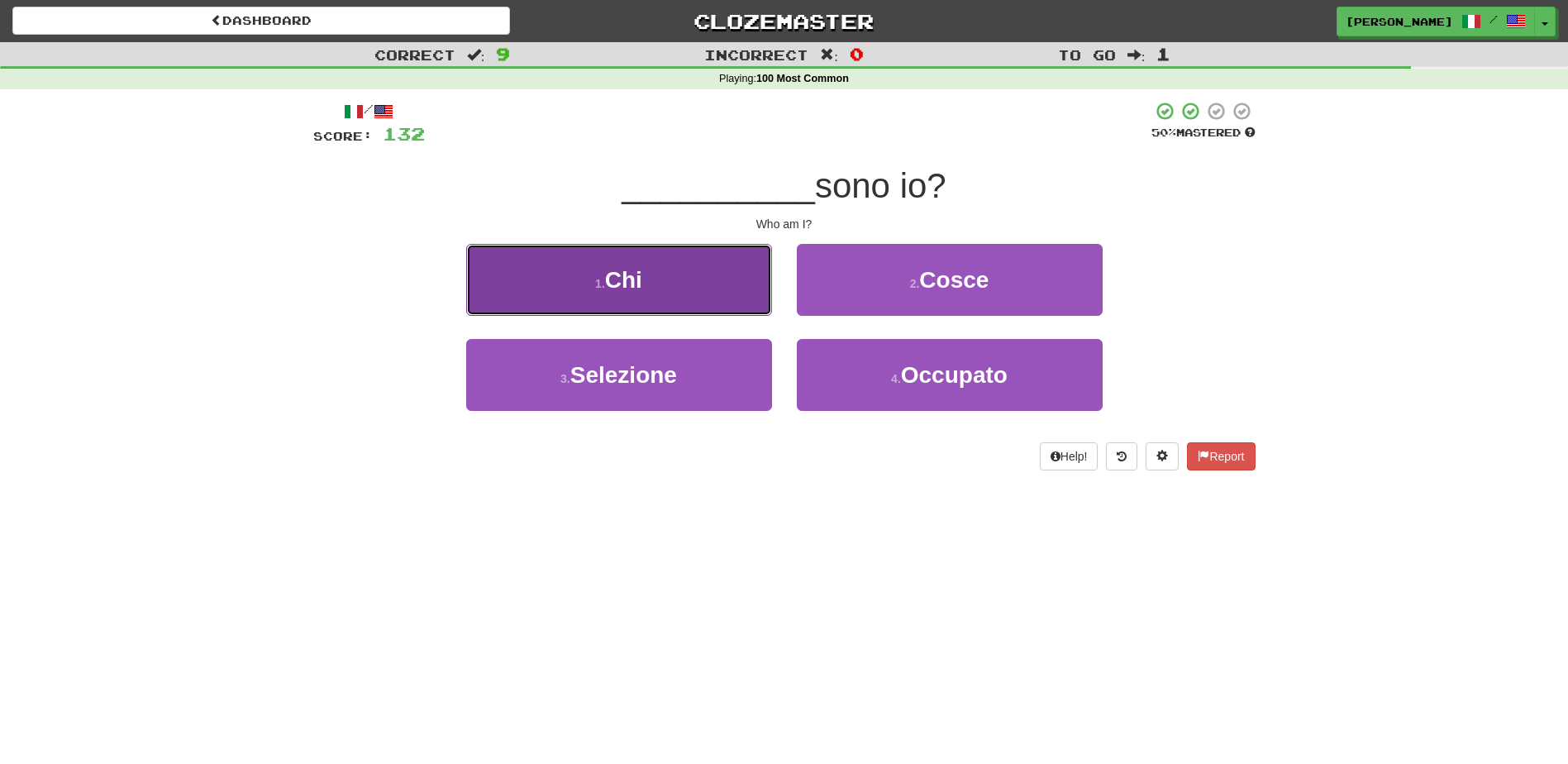
click at [738, 314] on button "1 . Chi" at bounding box center [619, 280] width 306 height 72
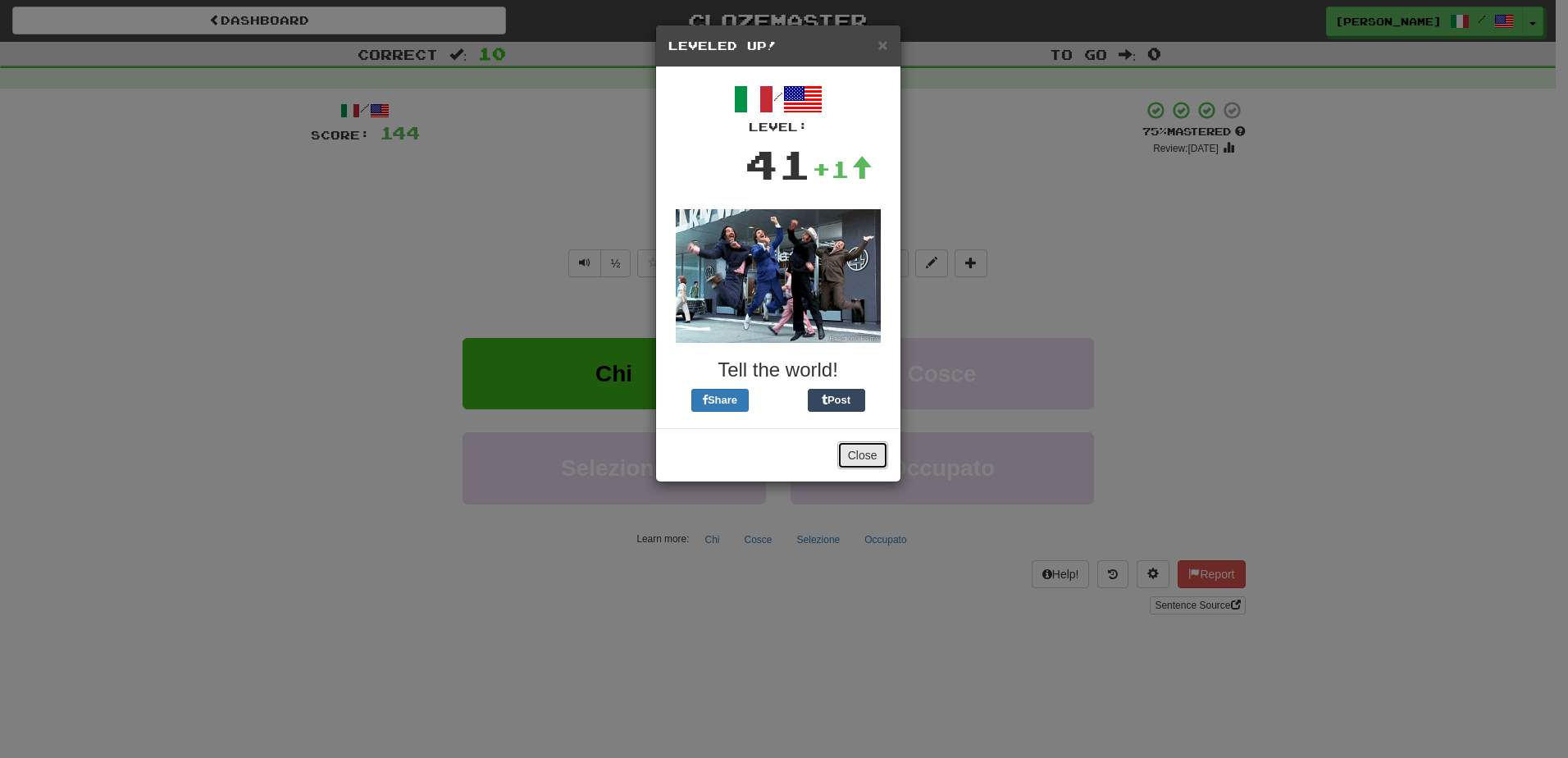
click at [866, 451] on button "Close" at bounding box center [862, 456] width 51 height 28
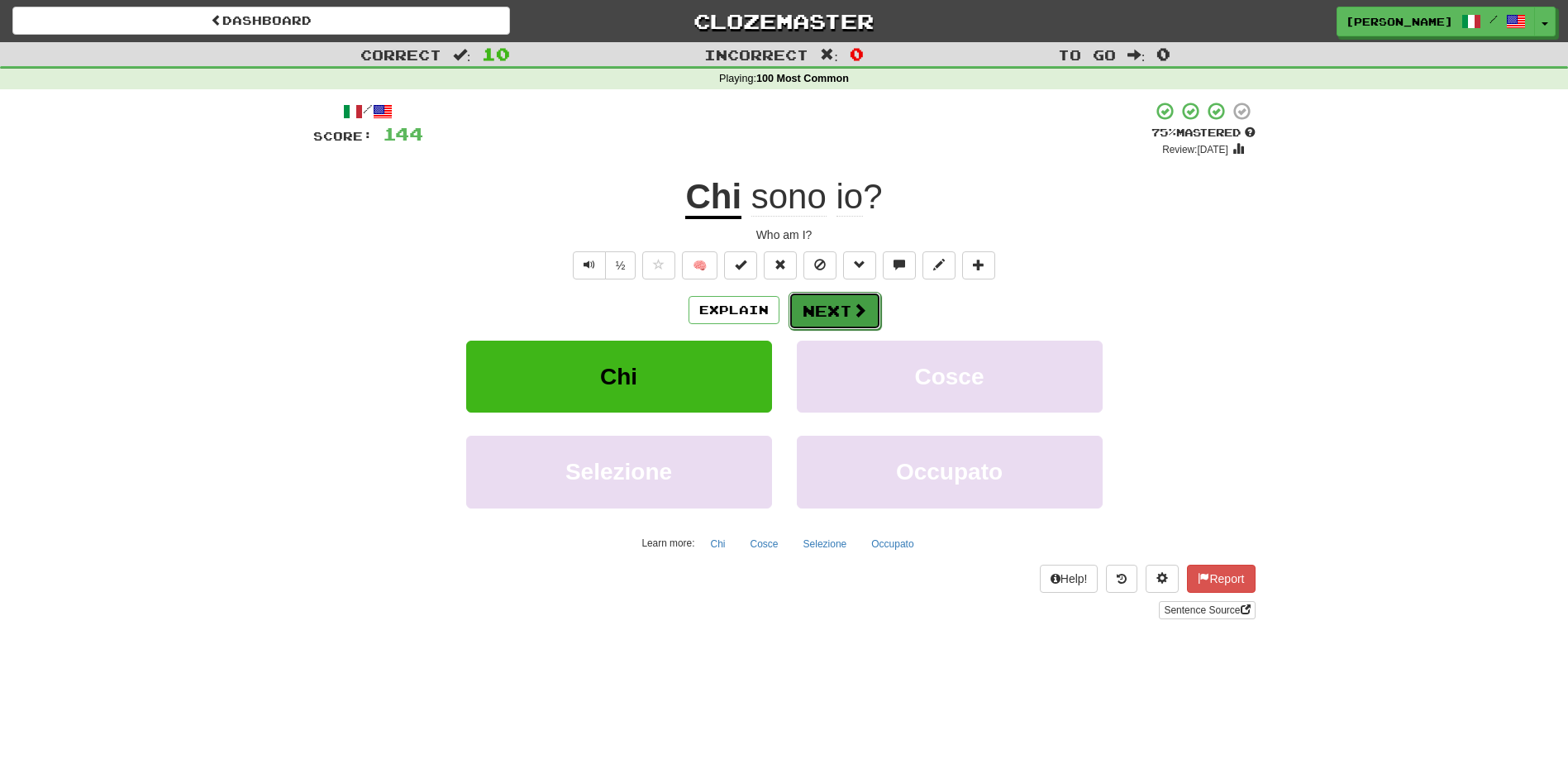
click at [819, 316] on button "Next" at bounding box center [834, 311] width 92 height 38
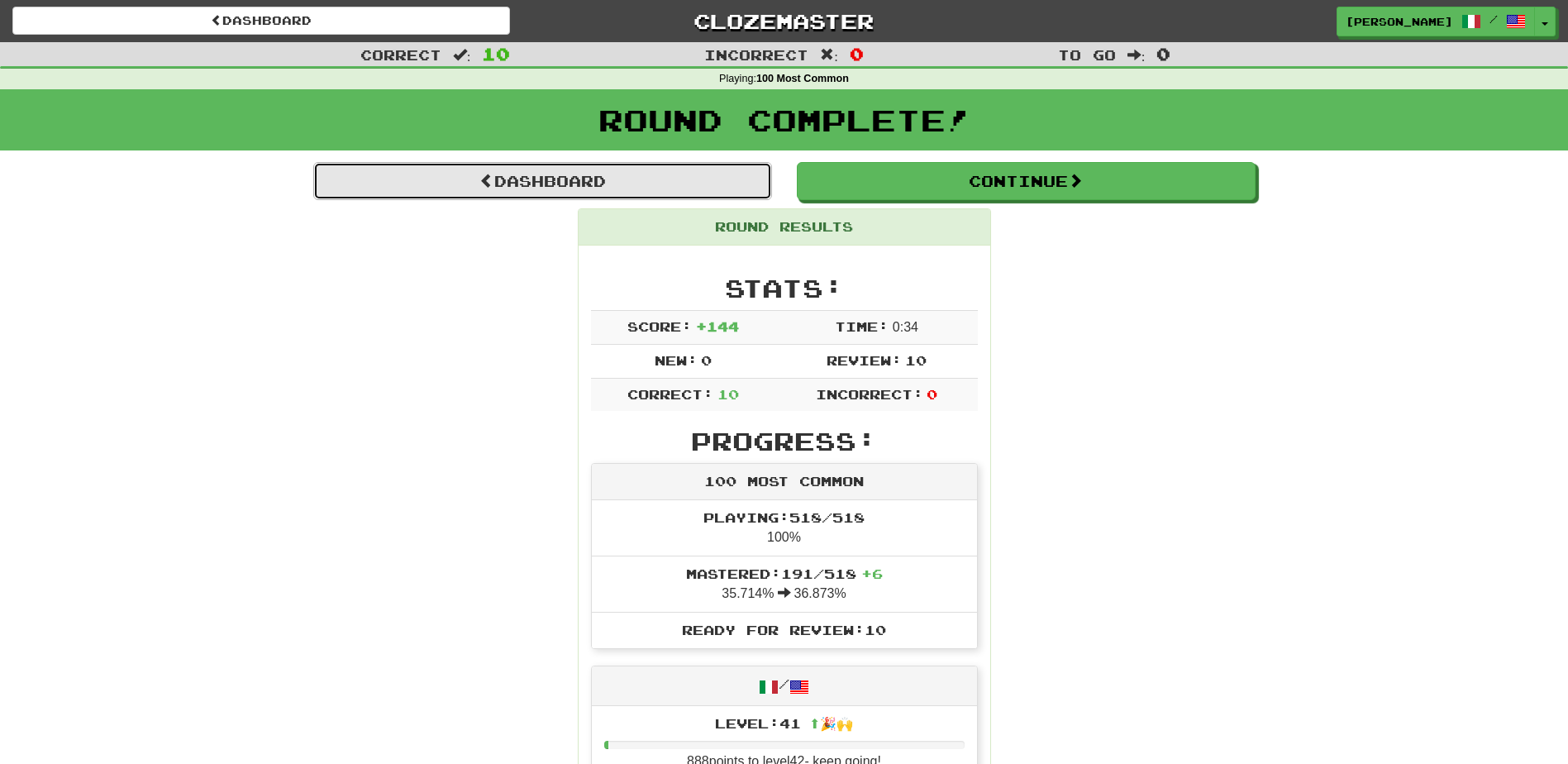
click at [619, 187] on link "Dashboard" at bounding box center [542, 181] width 458 height 38
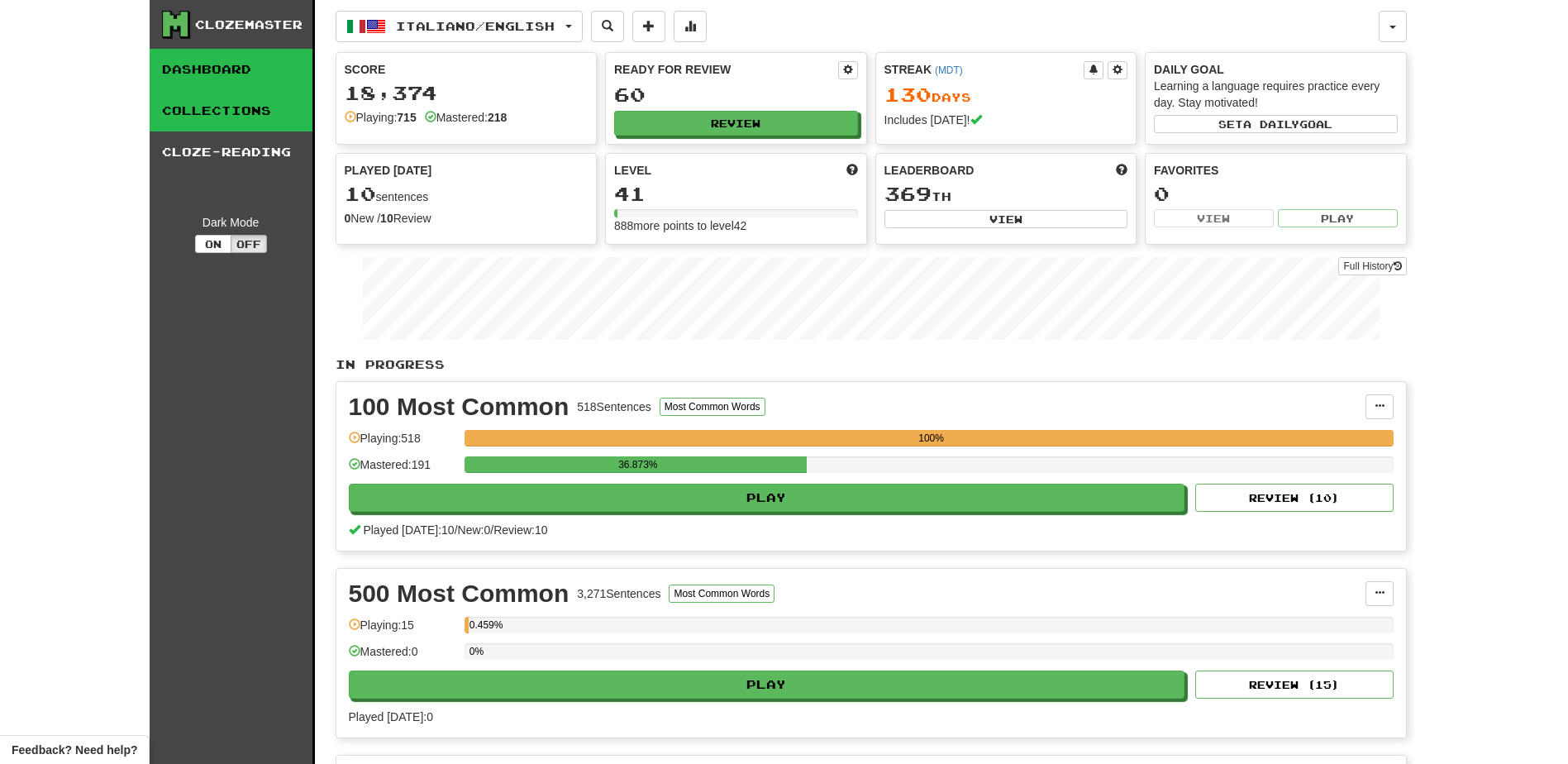
click at [239, 106] on link "Collections" at bounding box center [230, 110] width 163 height 41
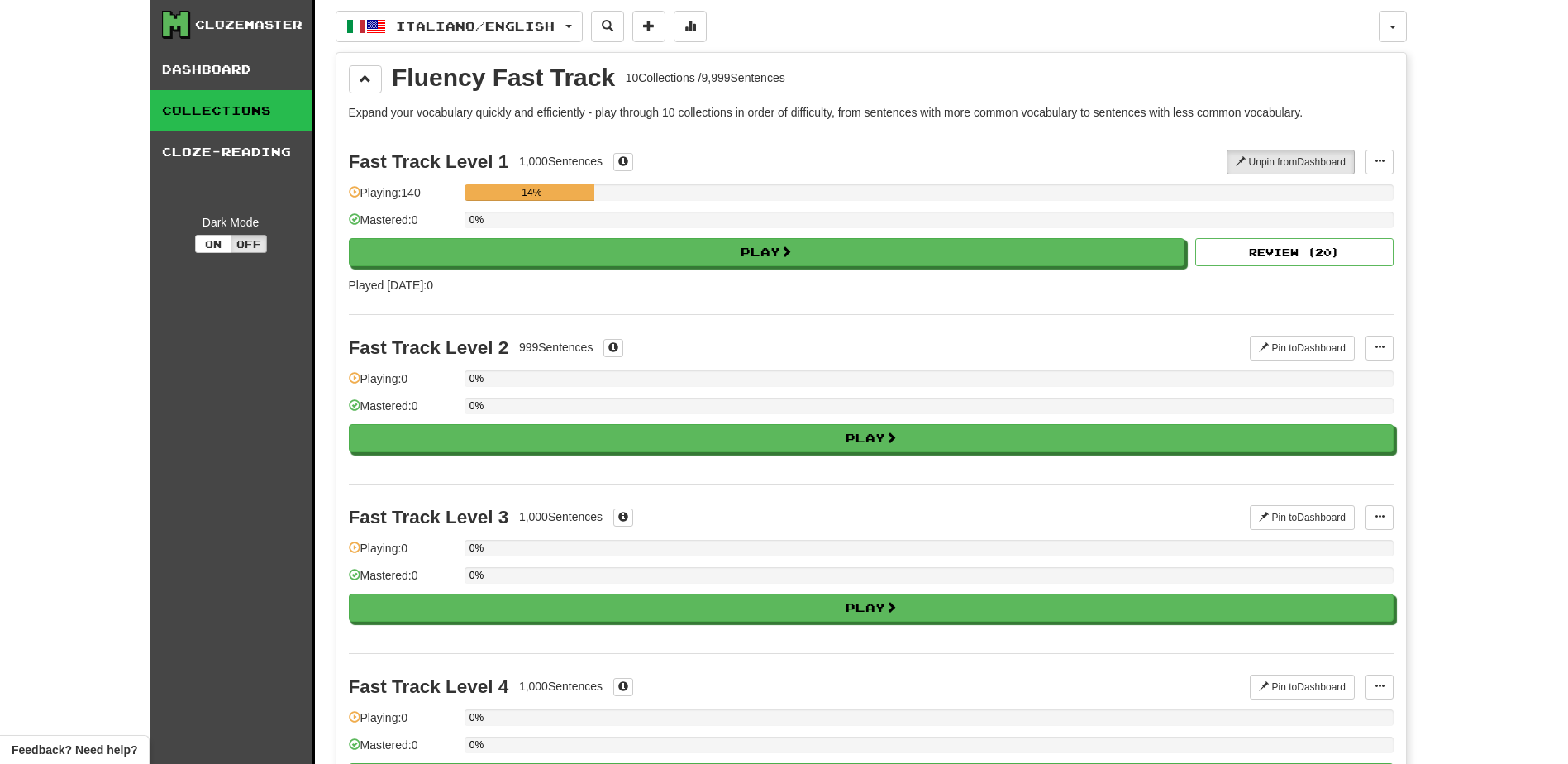
drag, startPoint x: 1563, startPoint y: 118, endPoint x: 1565, endPoint y: 132, distance: 14.1
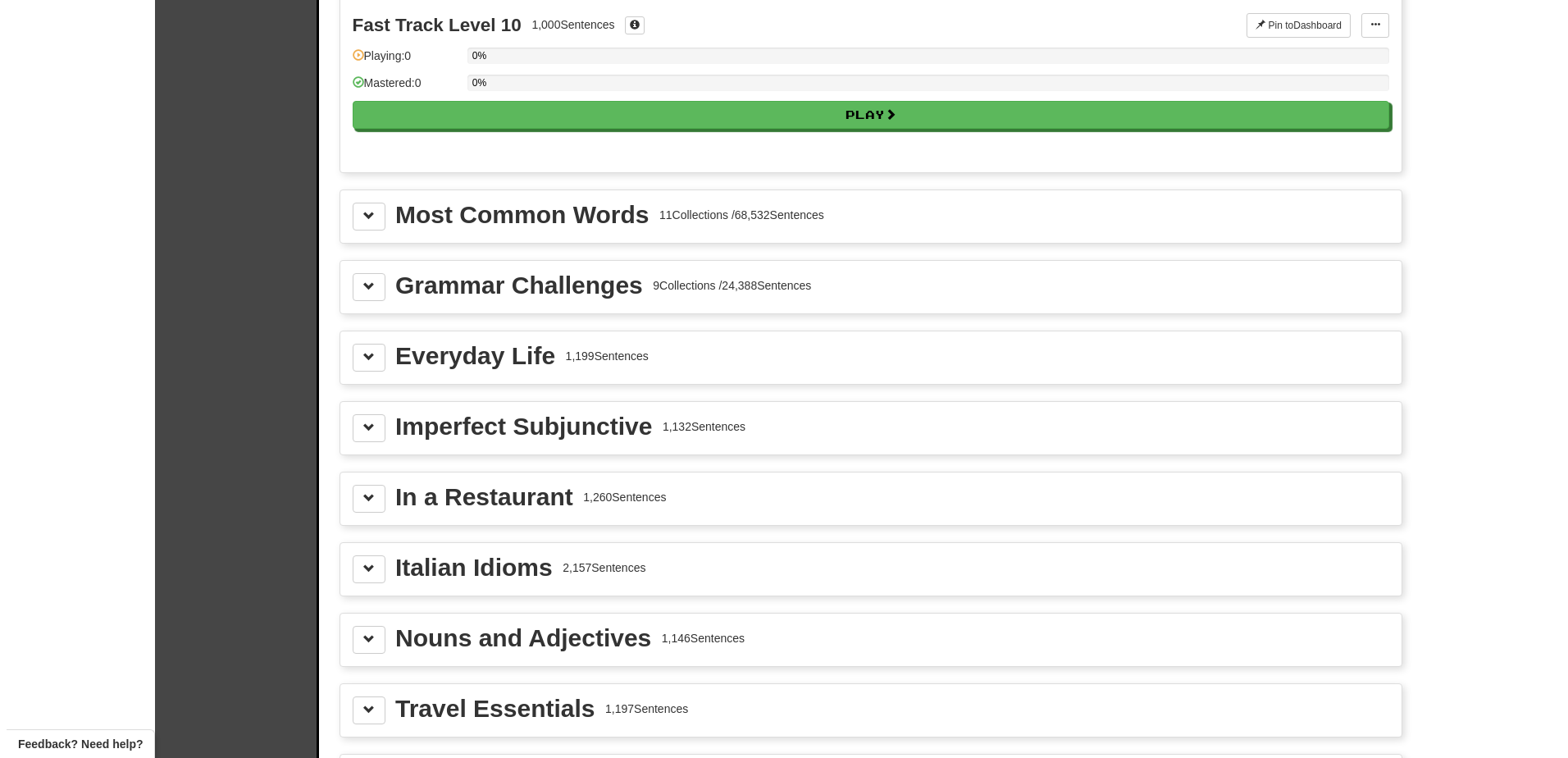
scroll to position [1672, 0]
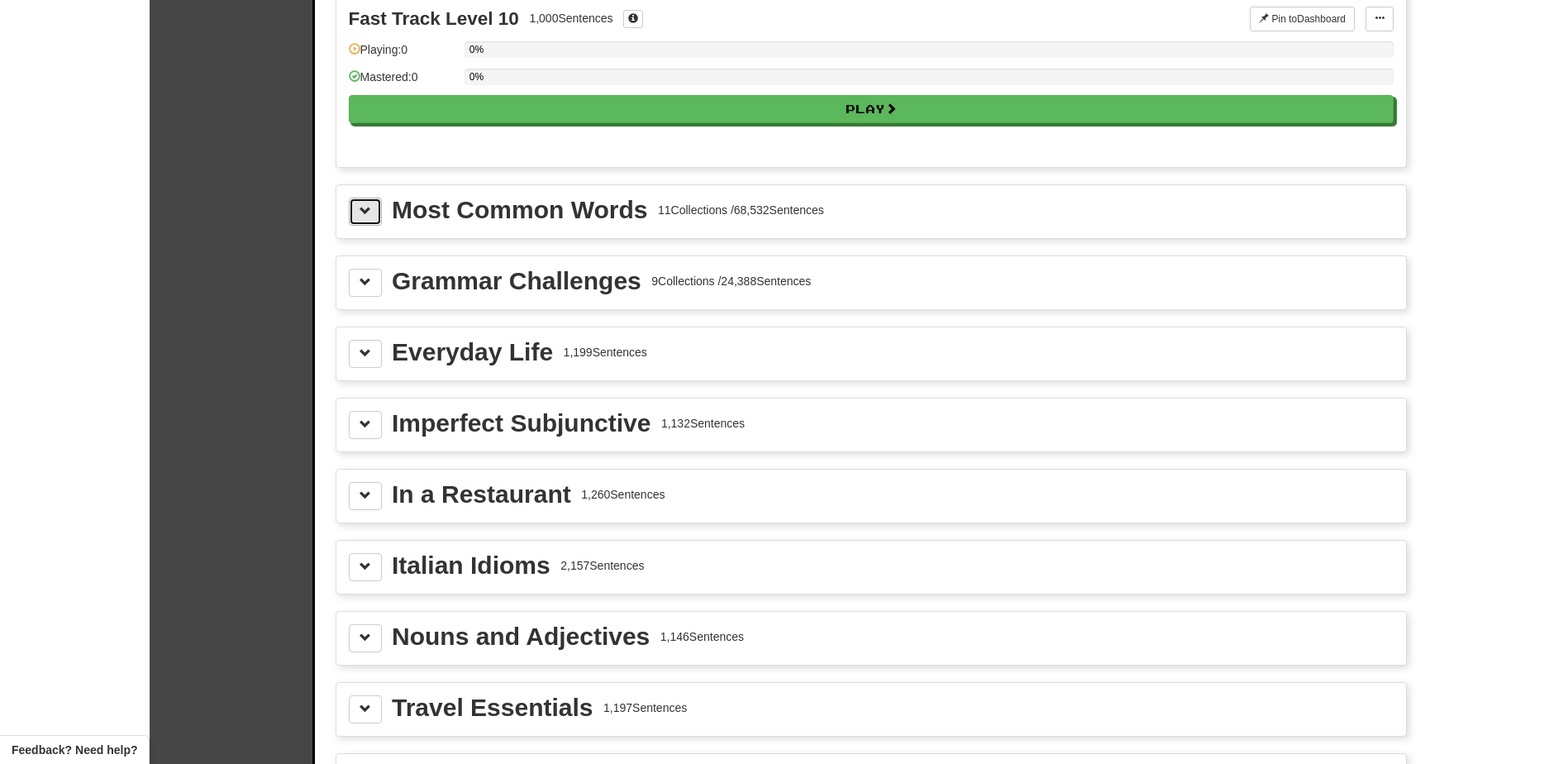
click at [367, 223] on button at bounding box center [365, 212] width 33 height 29
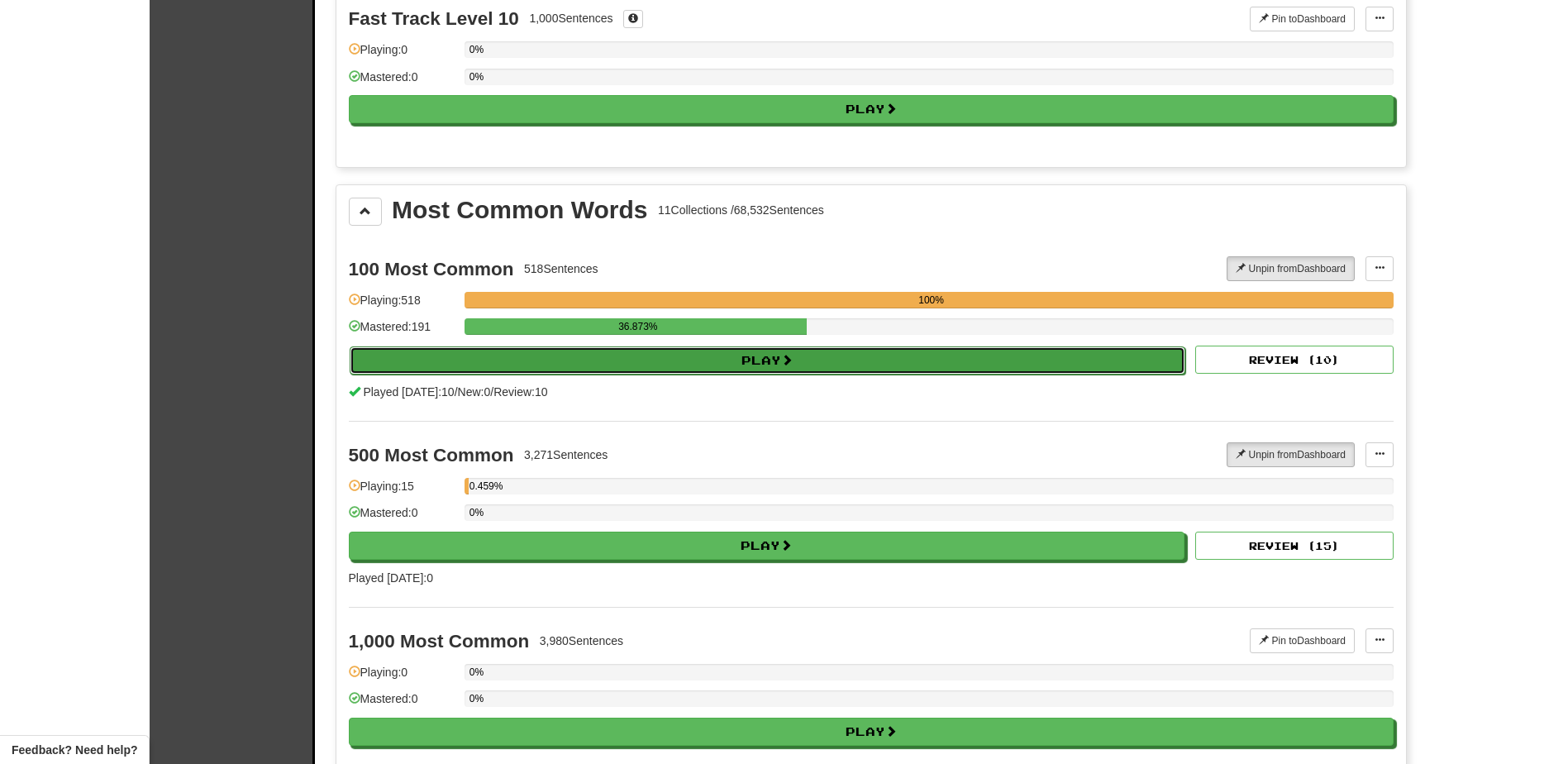
click at [536, 361] on button "Play" at bounding box center [768, 361] width 837 height 29
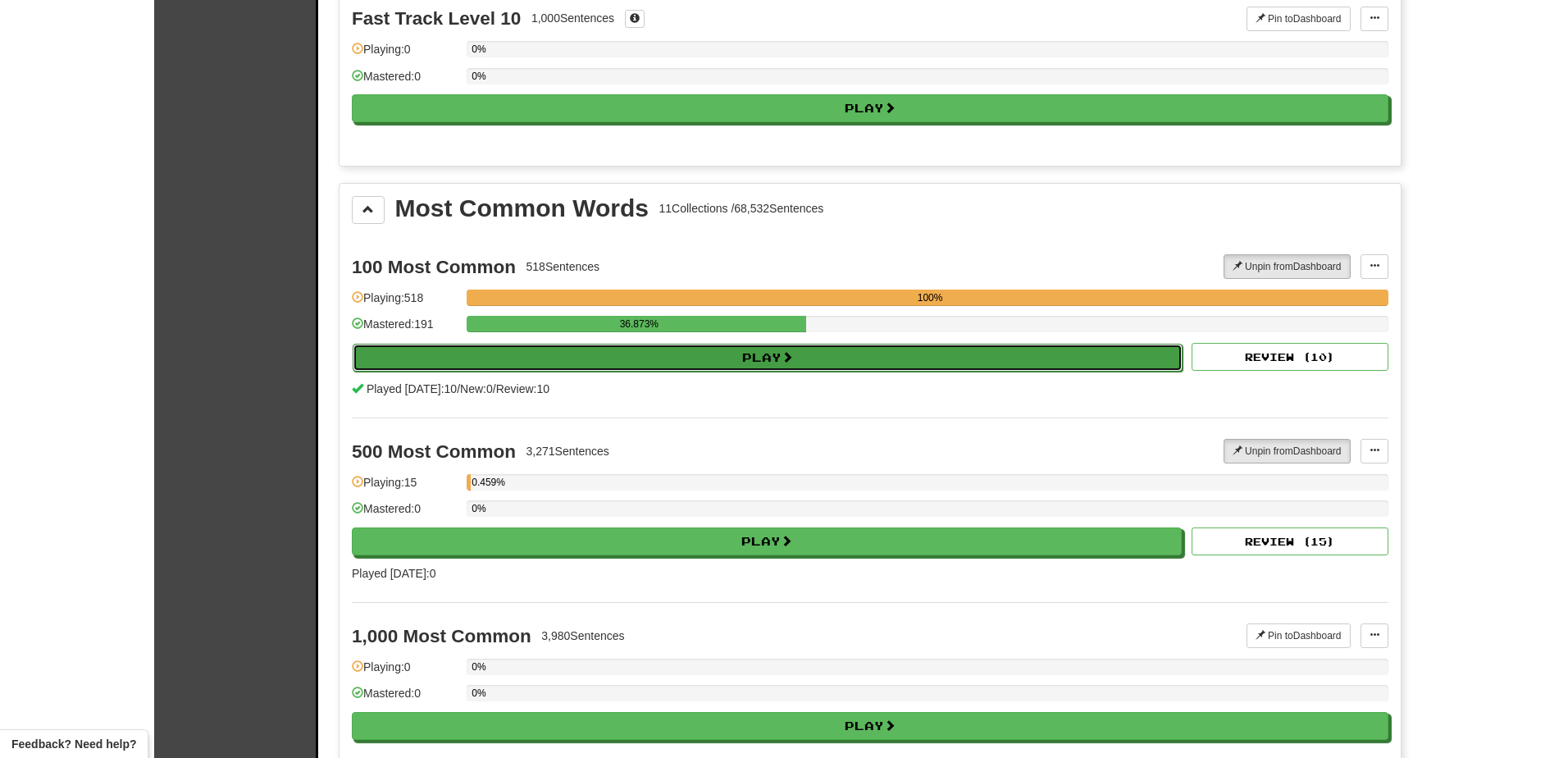
select select "**"
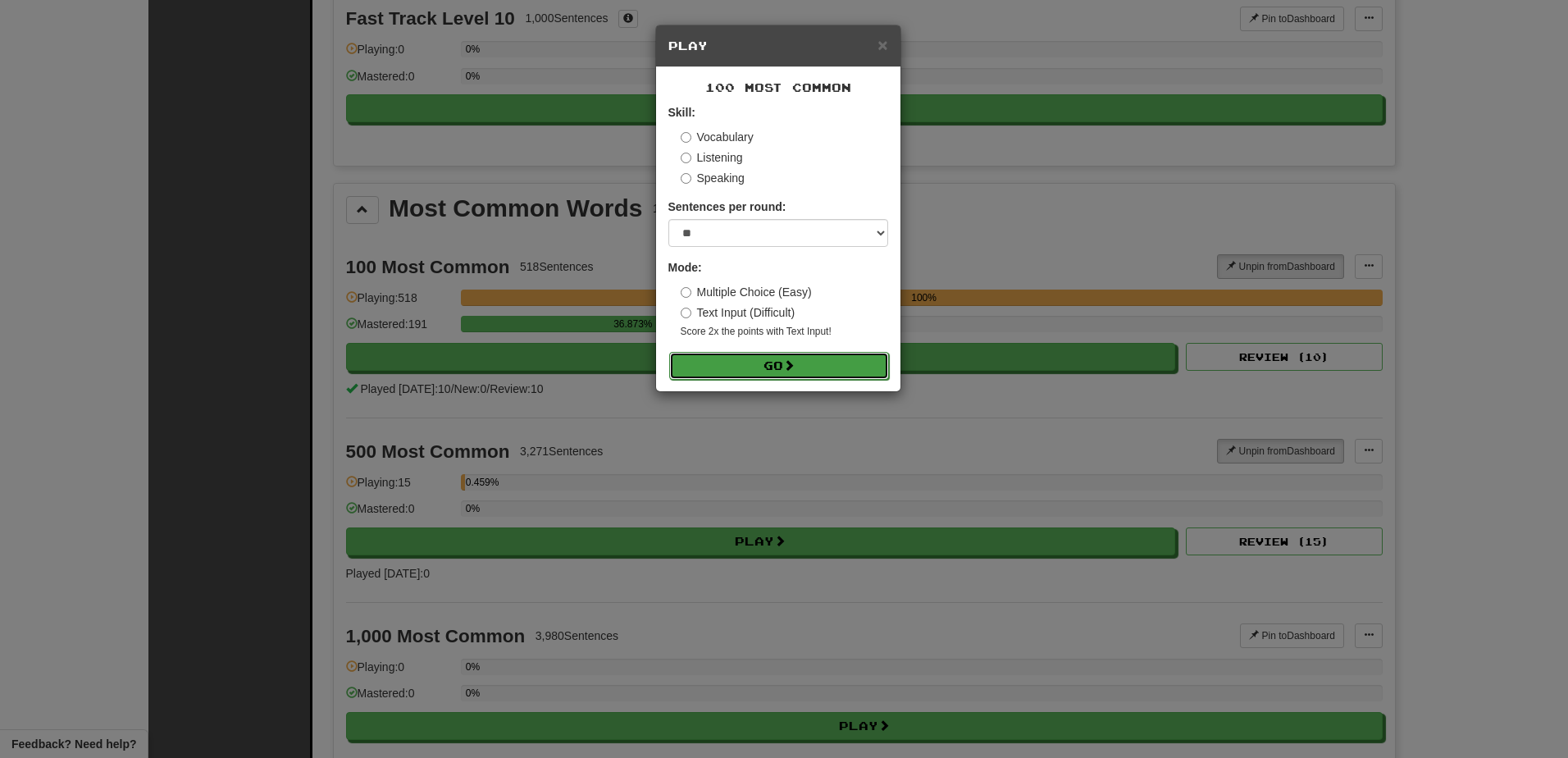
click at [705, 361] on button "Go" at bounding box center [778, 366] width 220 height 28
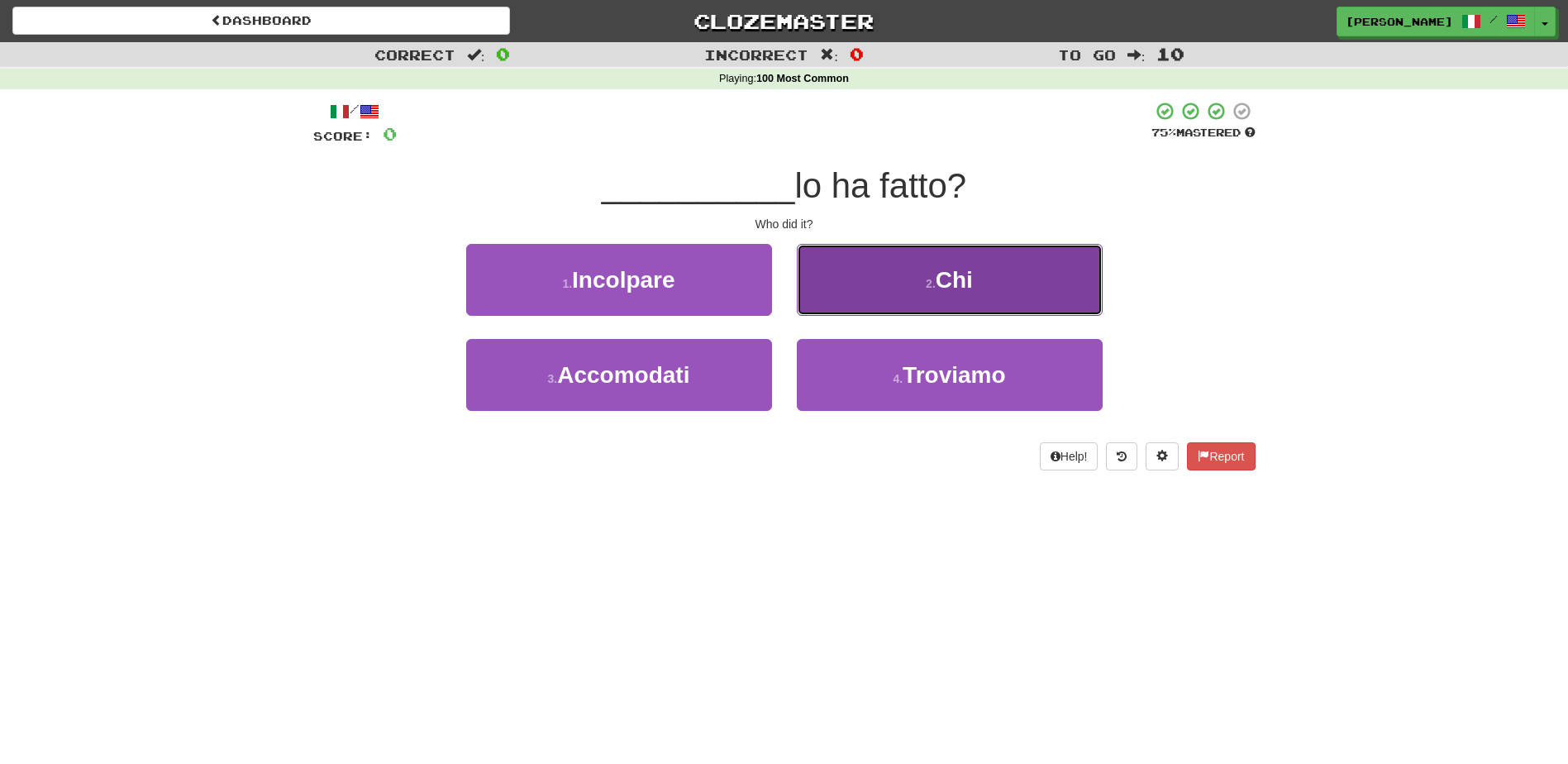
click at [834, 298] on button "2 . Chi" at bounding box center [950, 280] width 306 height 72
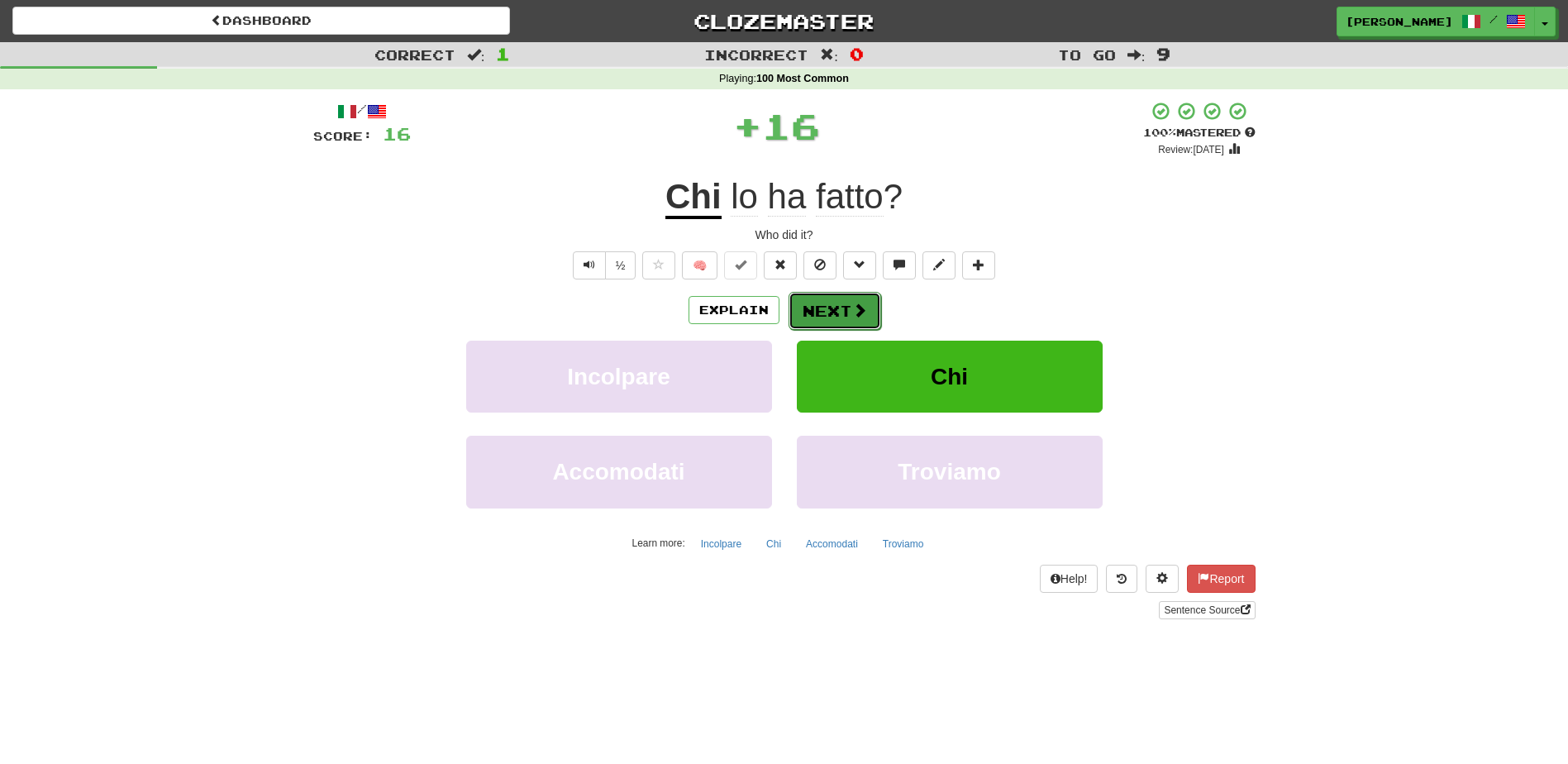
click at [832, 299] on button "Next" at bounding box center [834, 311] width 92 height 38
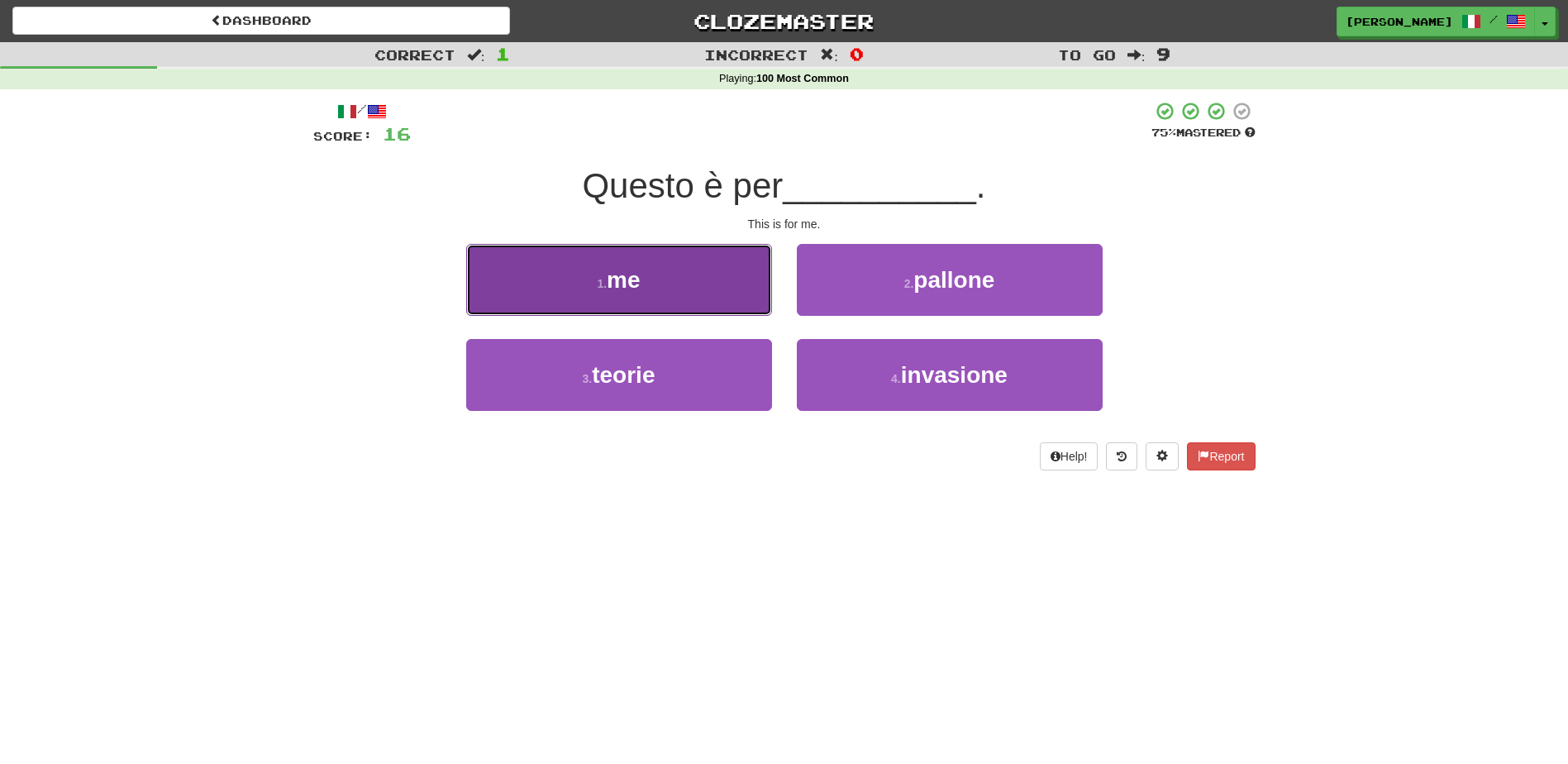
click at [743, 284] on button "1 . me" at bounding box center [619, 280] width 306 height 72
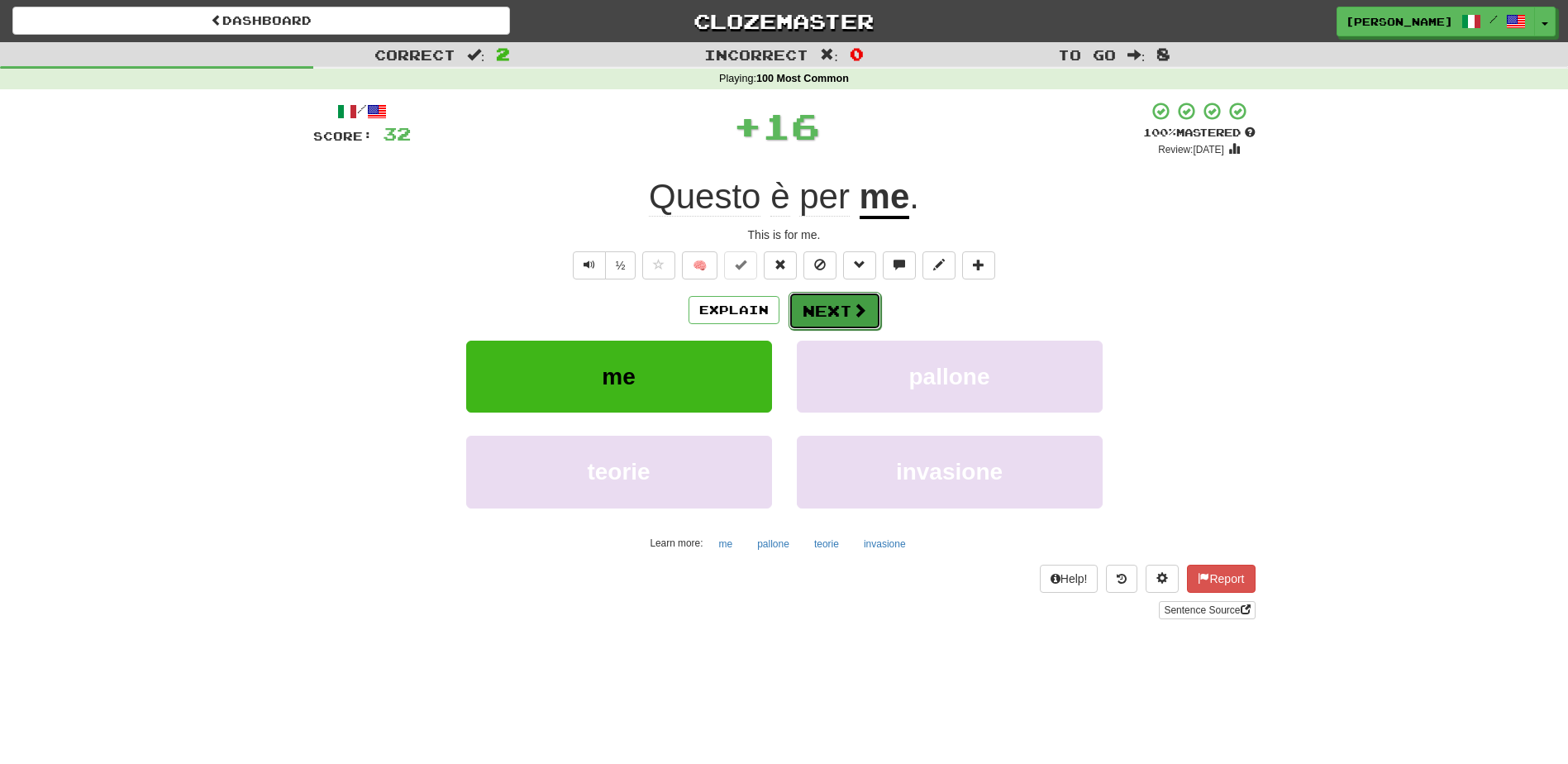
click at [826, 306] on button "Next" at bounding box center [834, 311] width 92 height 38
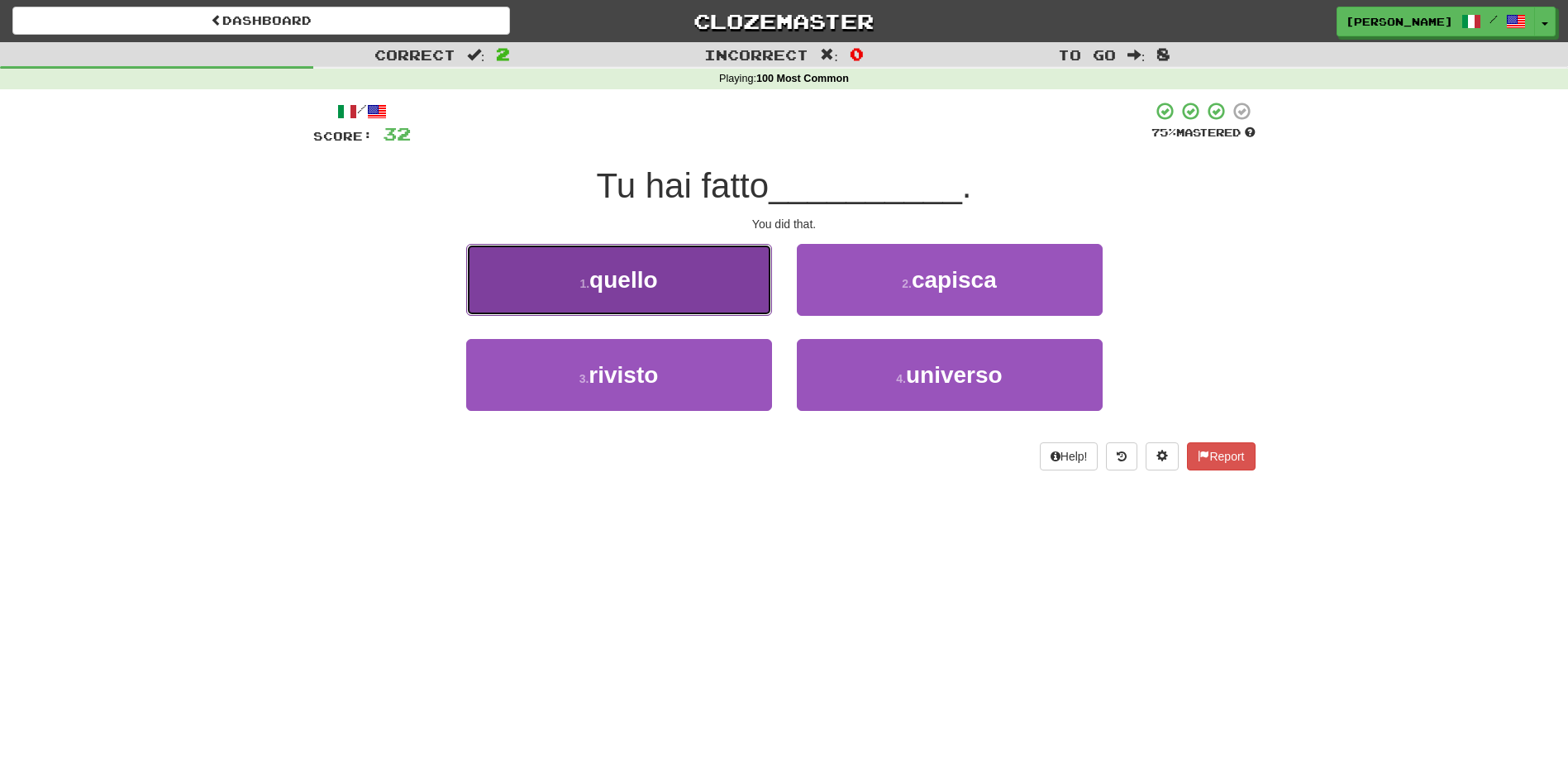
click at [729, 296] on button "1 . quello" at bounding box center [619, 280] width 306 height 72
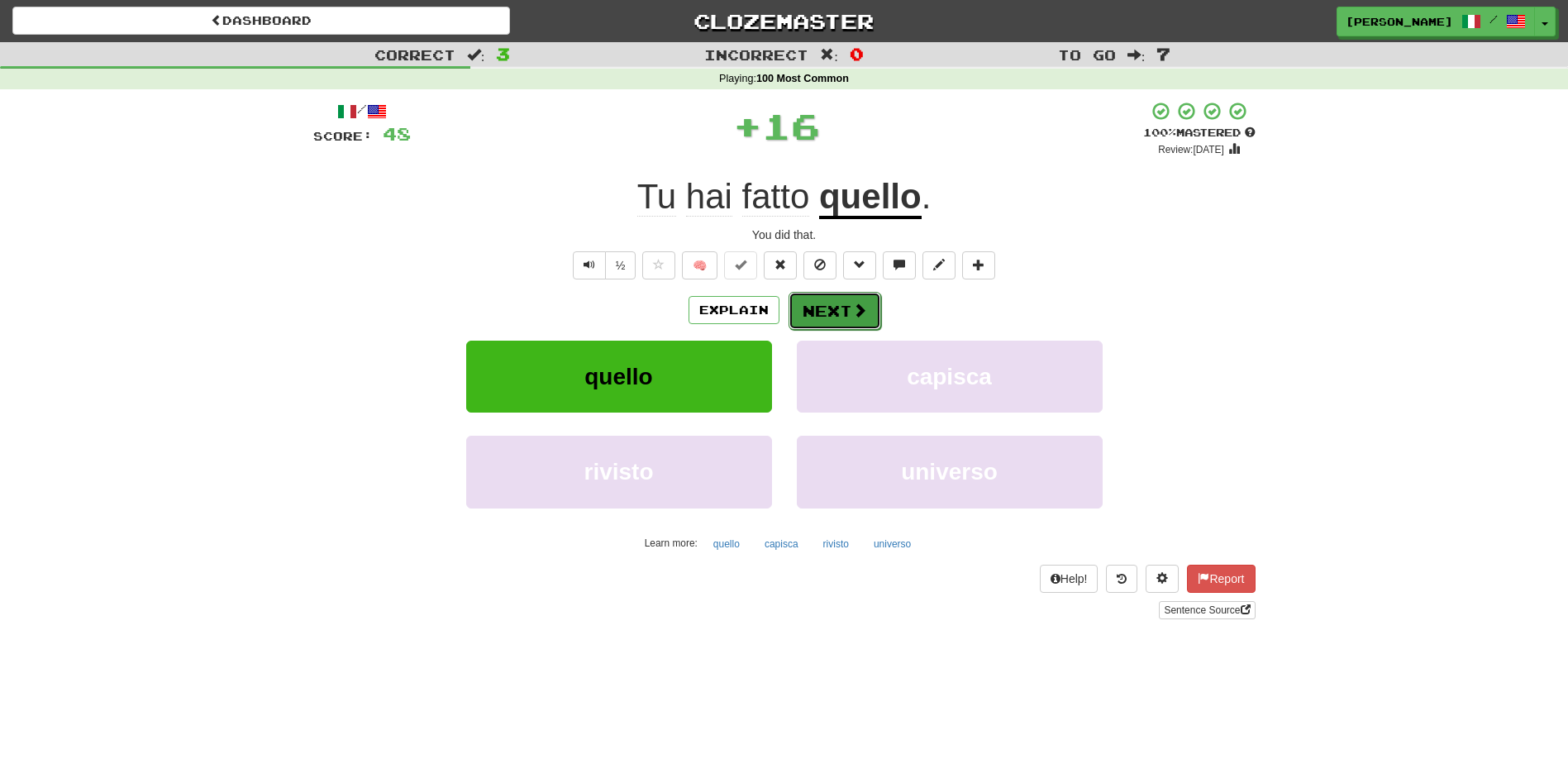
click at [814, 305] on button "Next" at bounding box center [834, 311] width 92 height 38
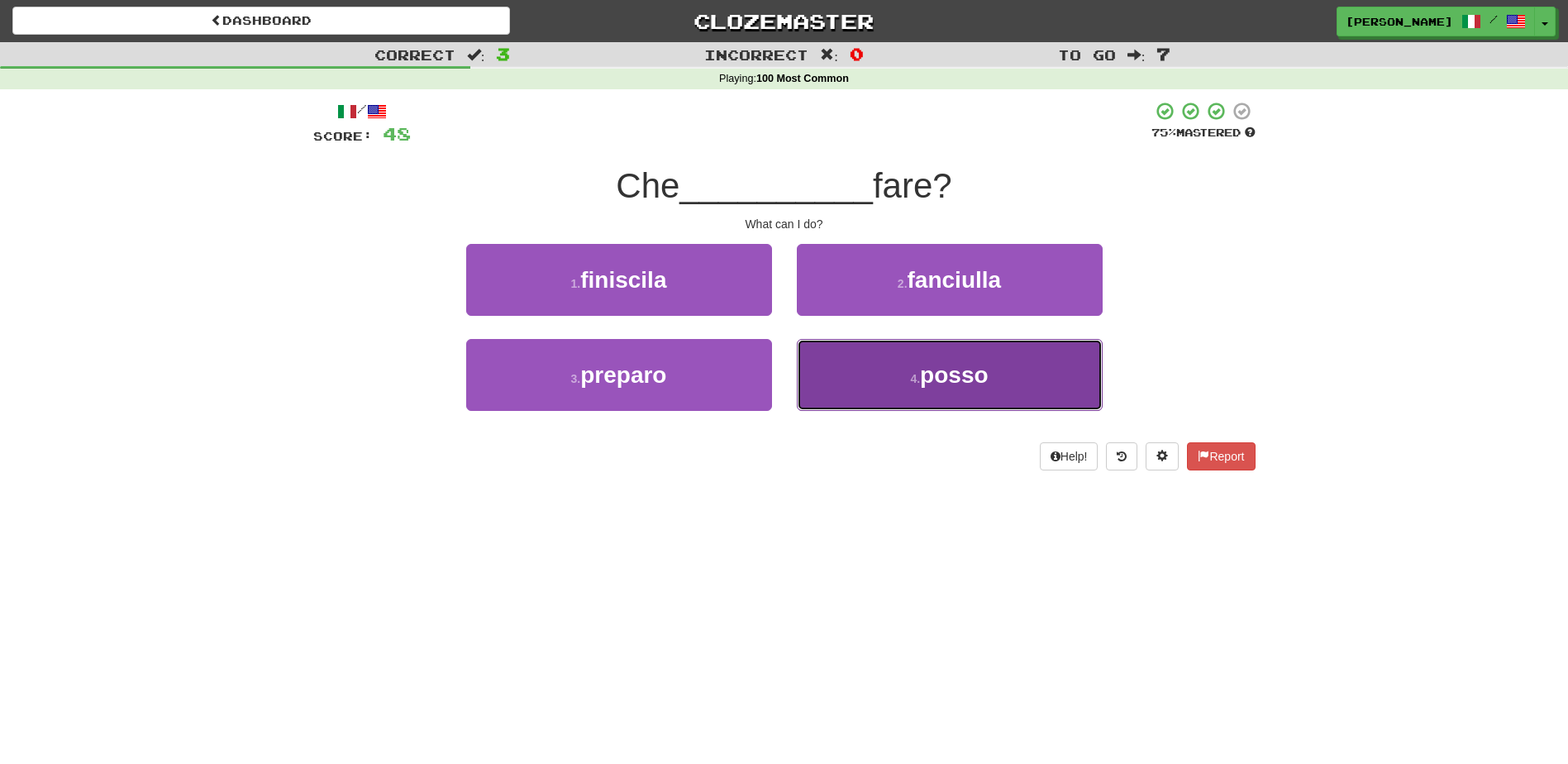
click at [839, 372] on button "4 . posso" at bounding box center [950, 375] width 306 height 72
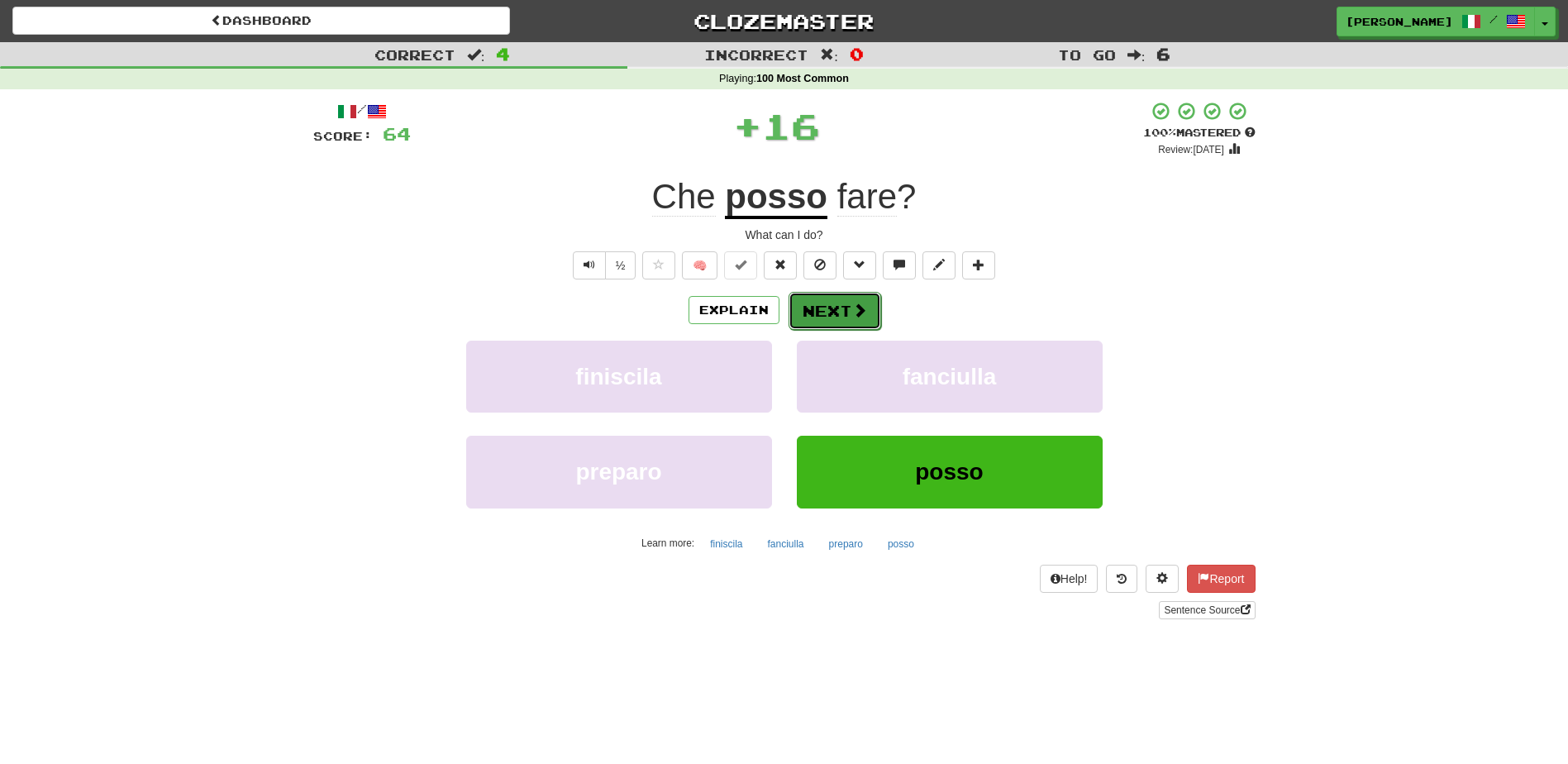
click at [837, 316] on button "Next" at bounding box center [834, 311] width 92 height 38
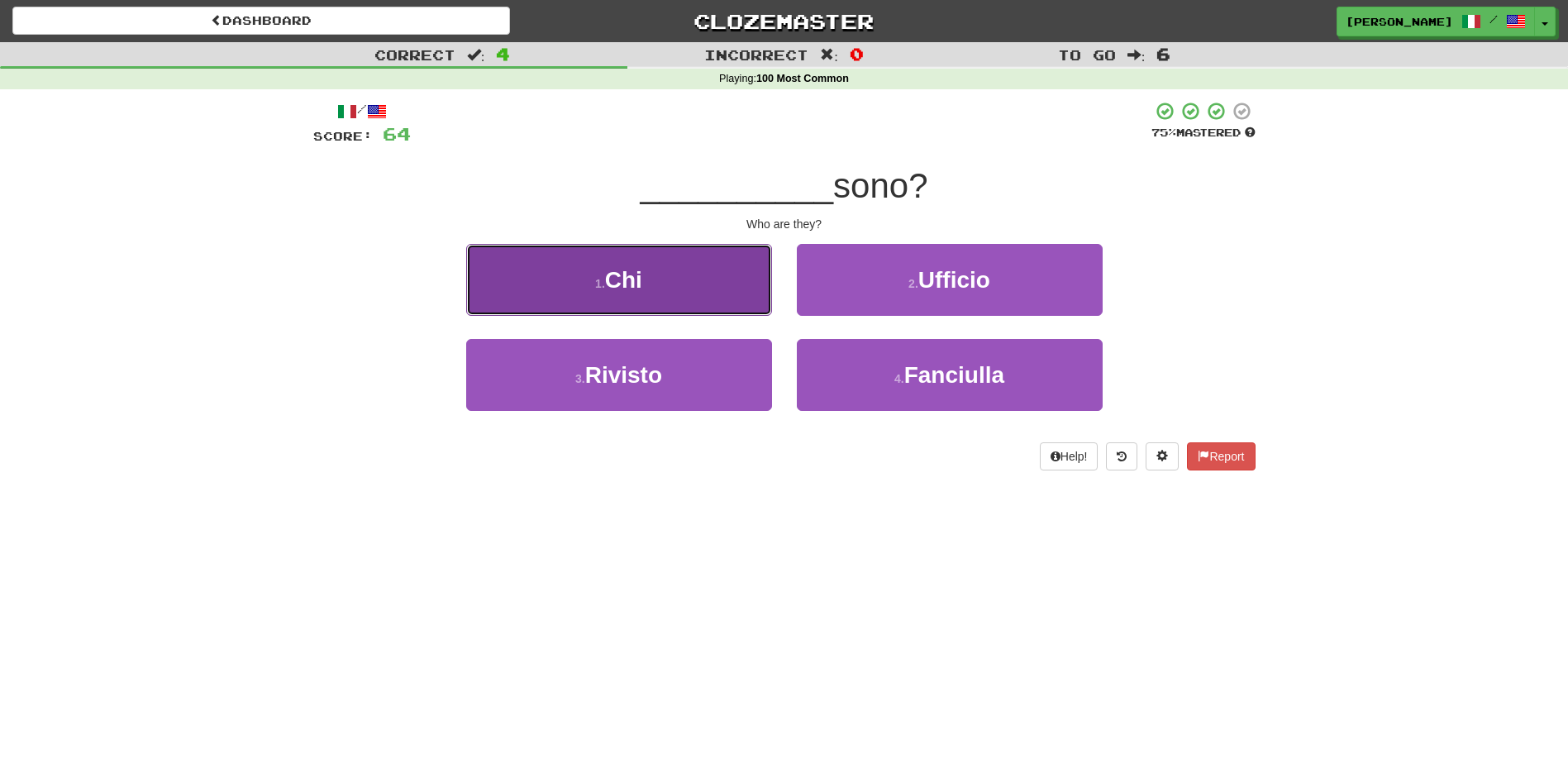
click at [761, 301] on button "1 . Chi" at bounding box center [619, 280] width 306 height 72
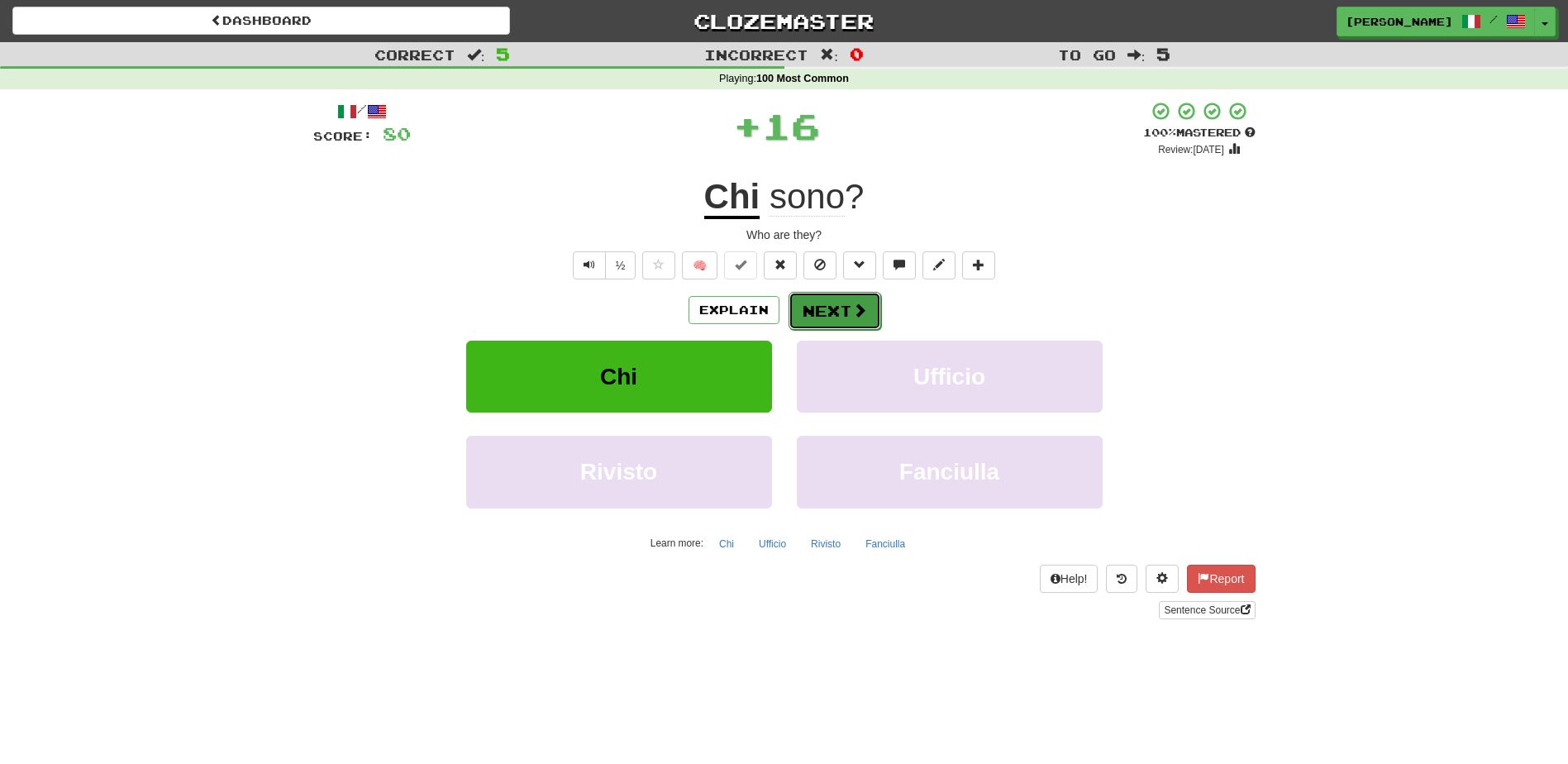
click at [835, 309] on button "Next" at bounding box center [834, 311] width 92 height 38
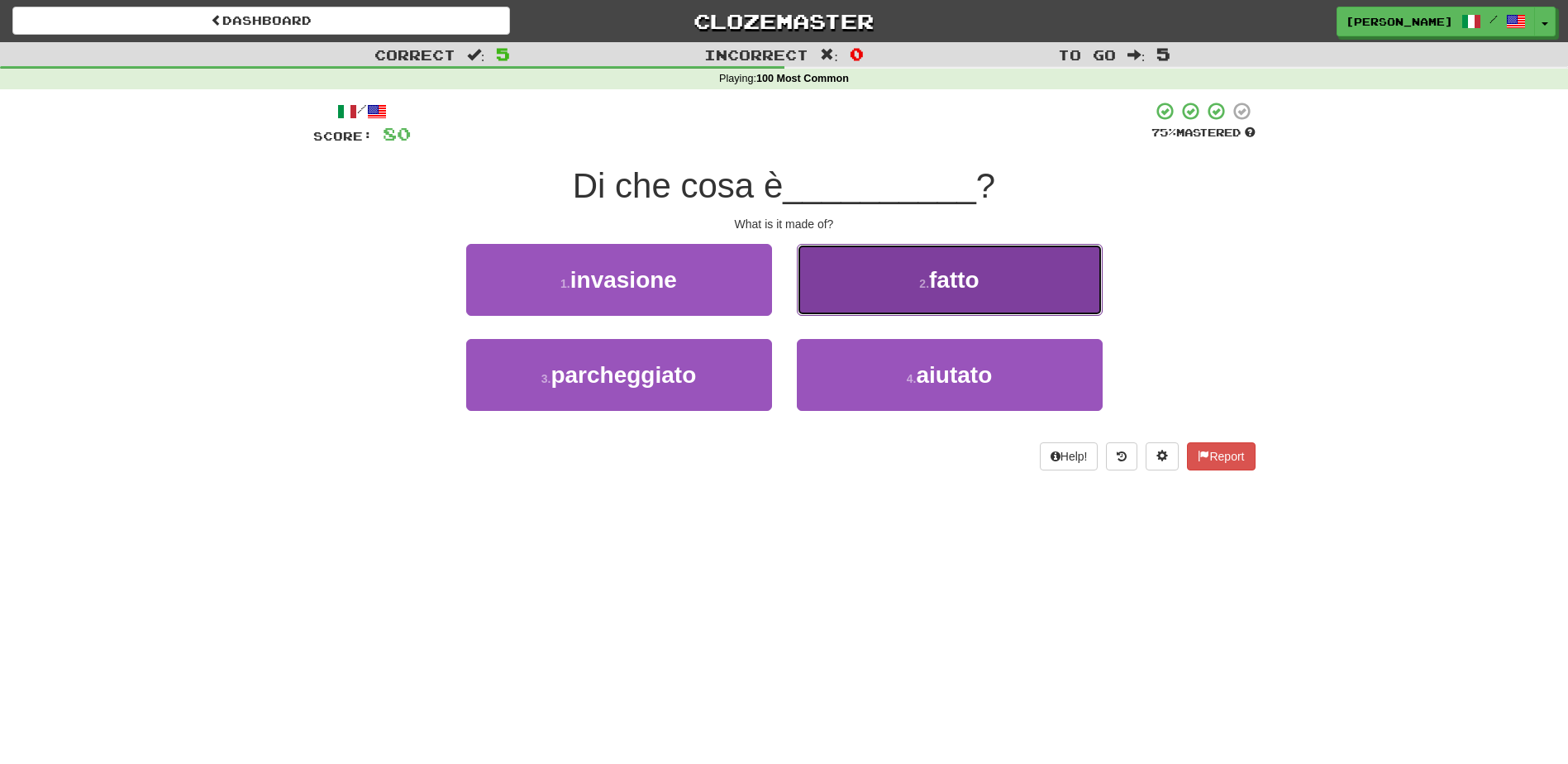
click at [856, 292] on button "2 . fatto" at bounding box center [950, 280] width 306 height 72
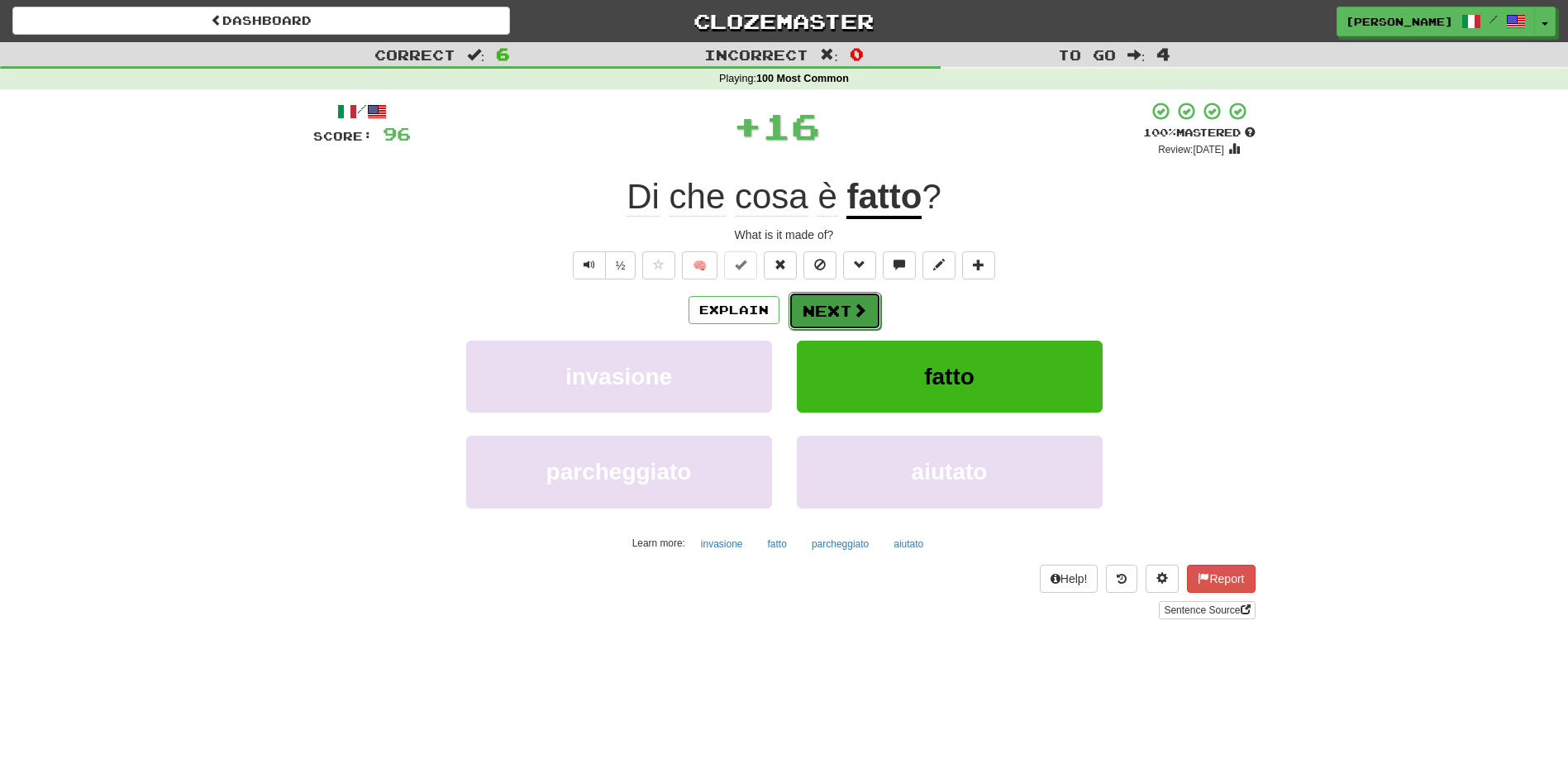
click at [836, 299] on button "Next" at bounding box center [834, 311] width 92 height 38
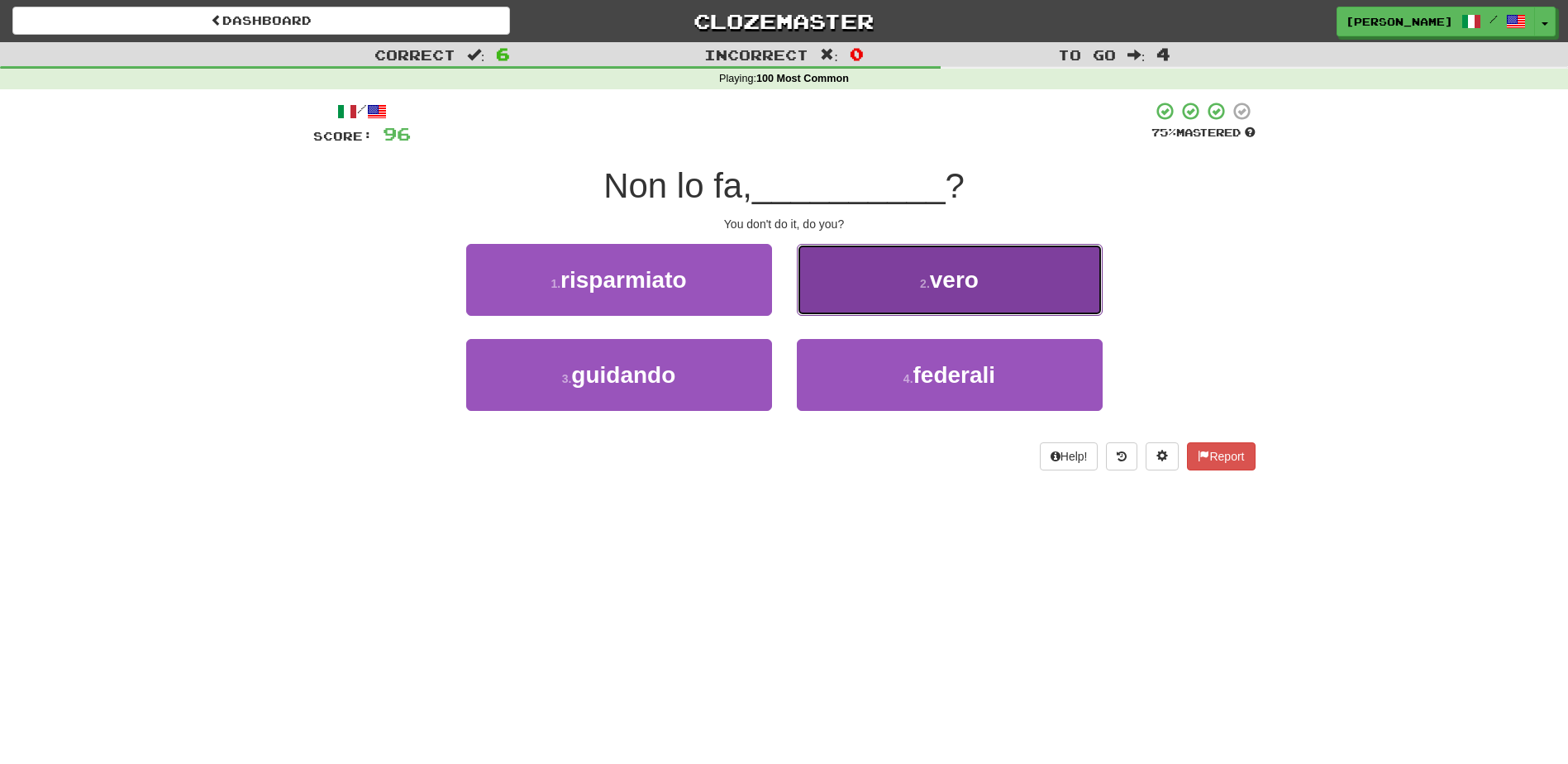
drag, startPoint x: 828, startPoint y: 294, endPoint x: 812, endPoint y: 312, distance: 24.1
click at [812, 312] on button "2 . vero" at bounding box center [950, 280] width 306 height 72
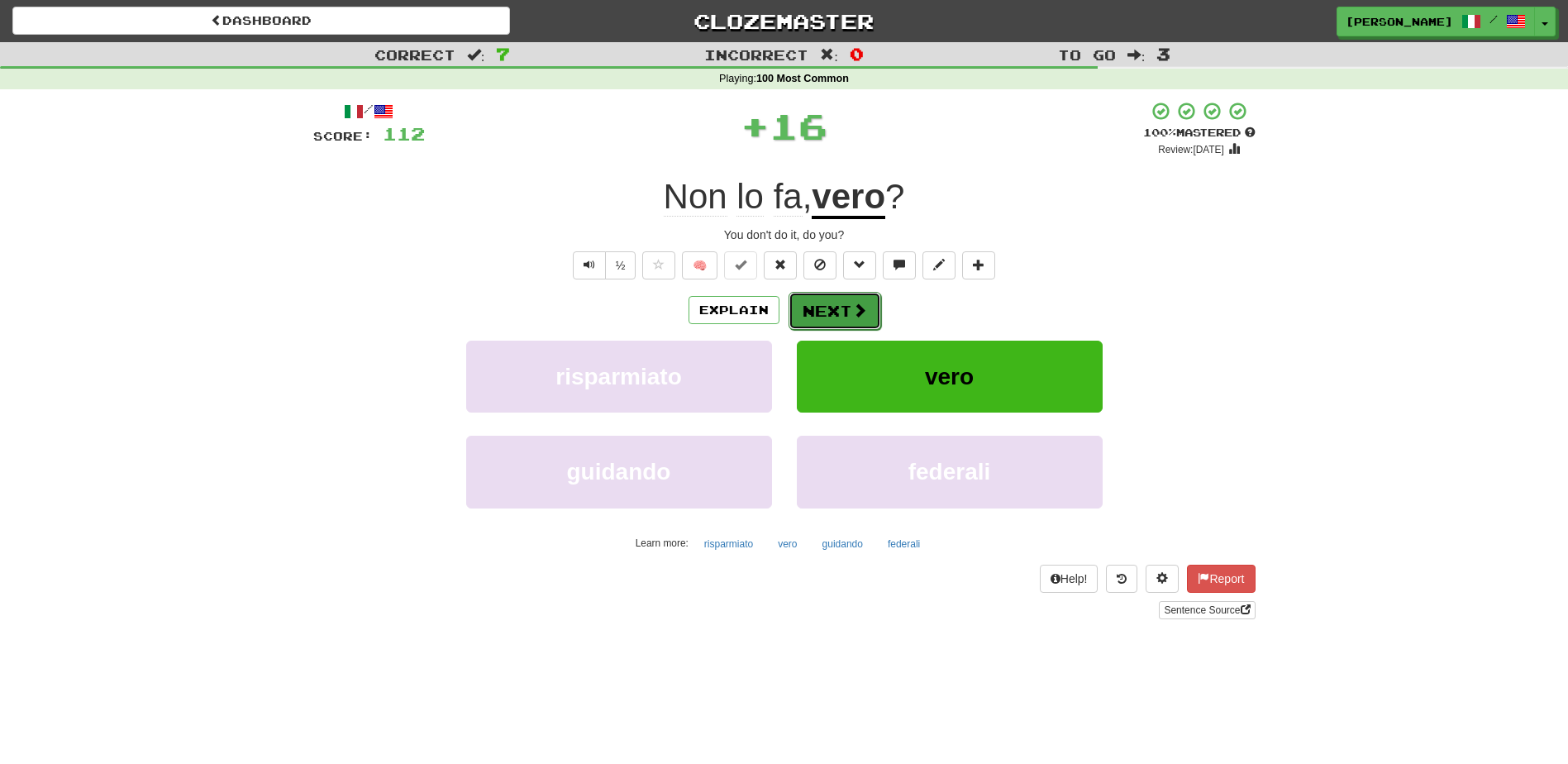
click at [811, 313] on button "Next" at bounding box center [834, 311] width 92 height 38
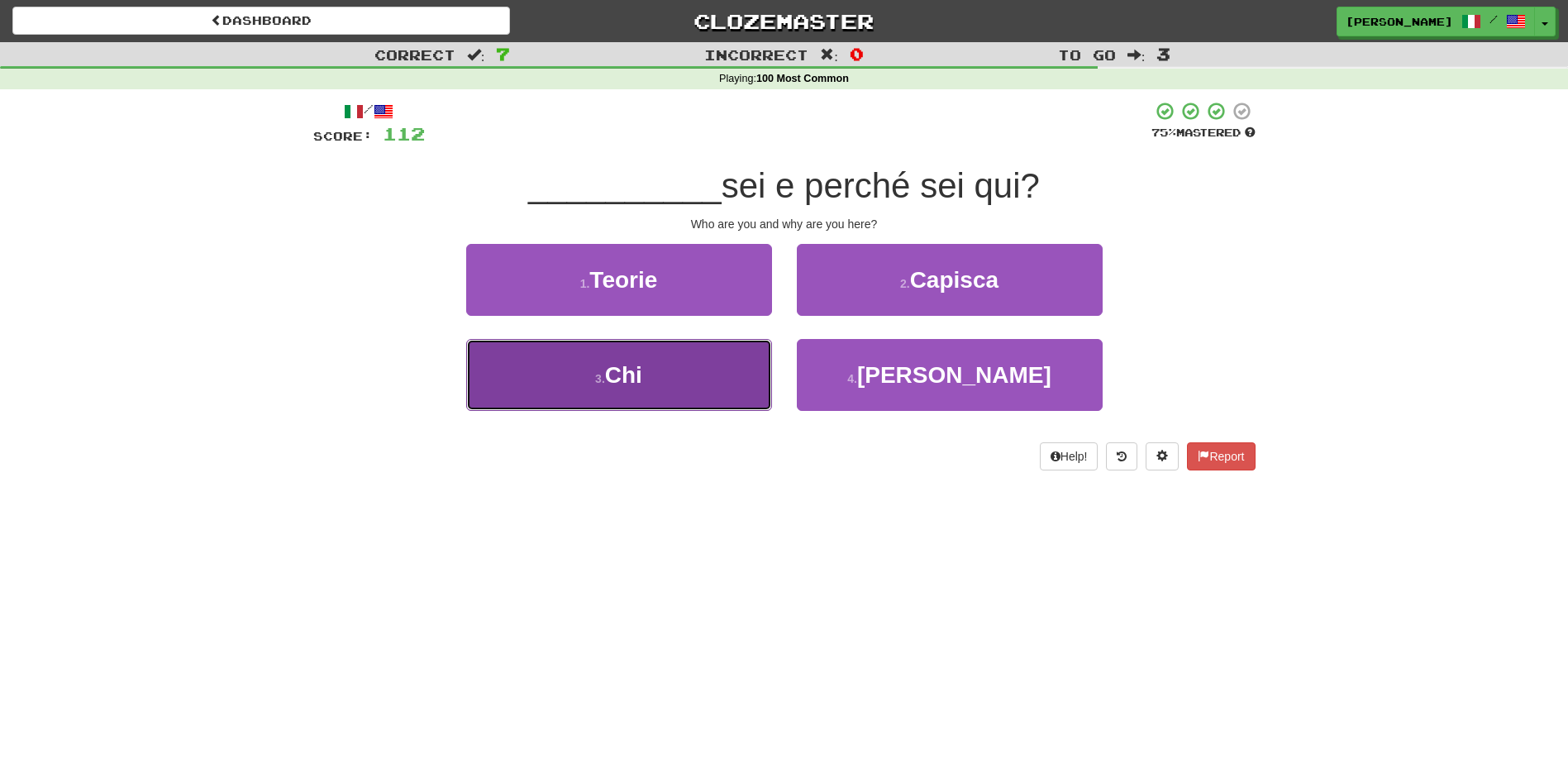
click at [717, 370] on button "3 . Chi" at bounding box center [619, 375] width 306 height 72
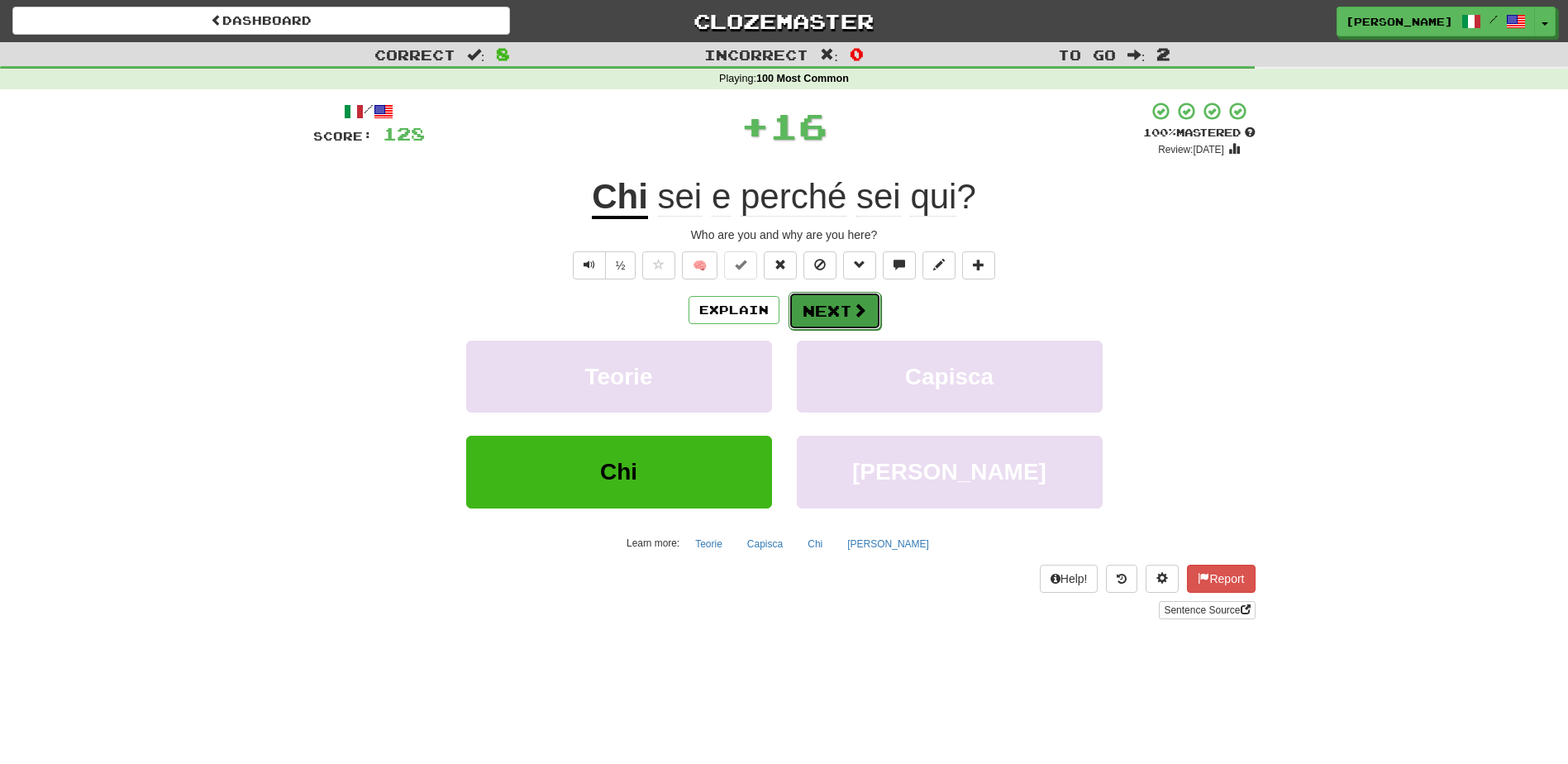
click at [808, 307] on button "Next" at bounding box center [834, 311] width 92 height 38
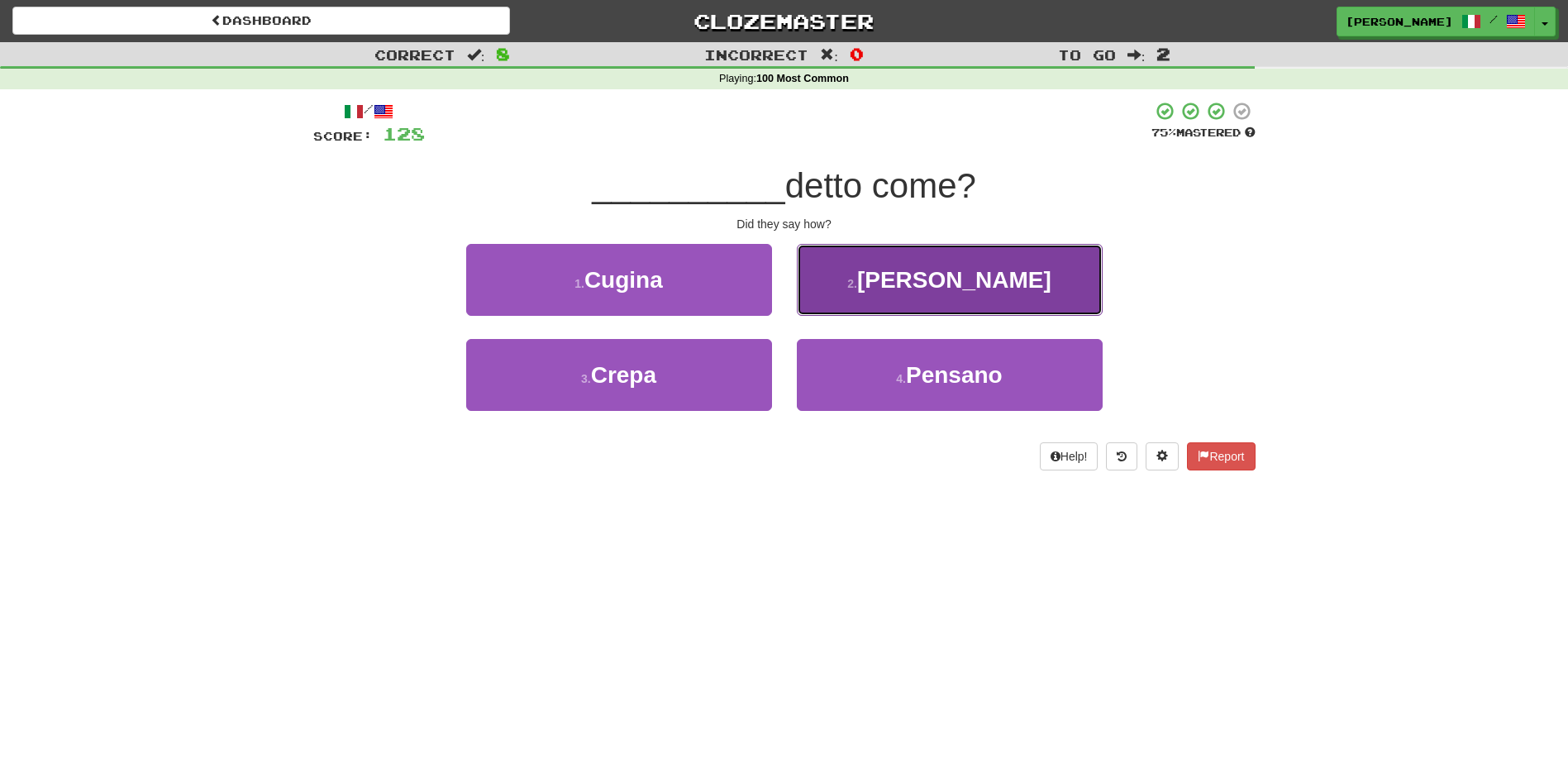
click at [838, 289] on button "2 . Hanno" at bounding box center [950, 280] width 306 height 72
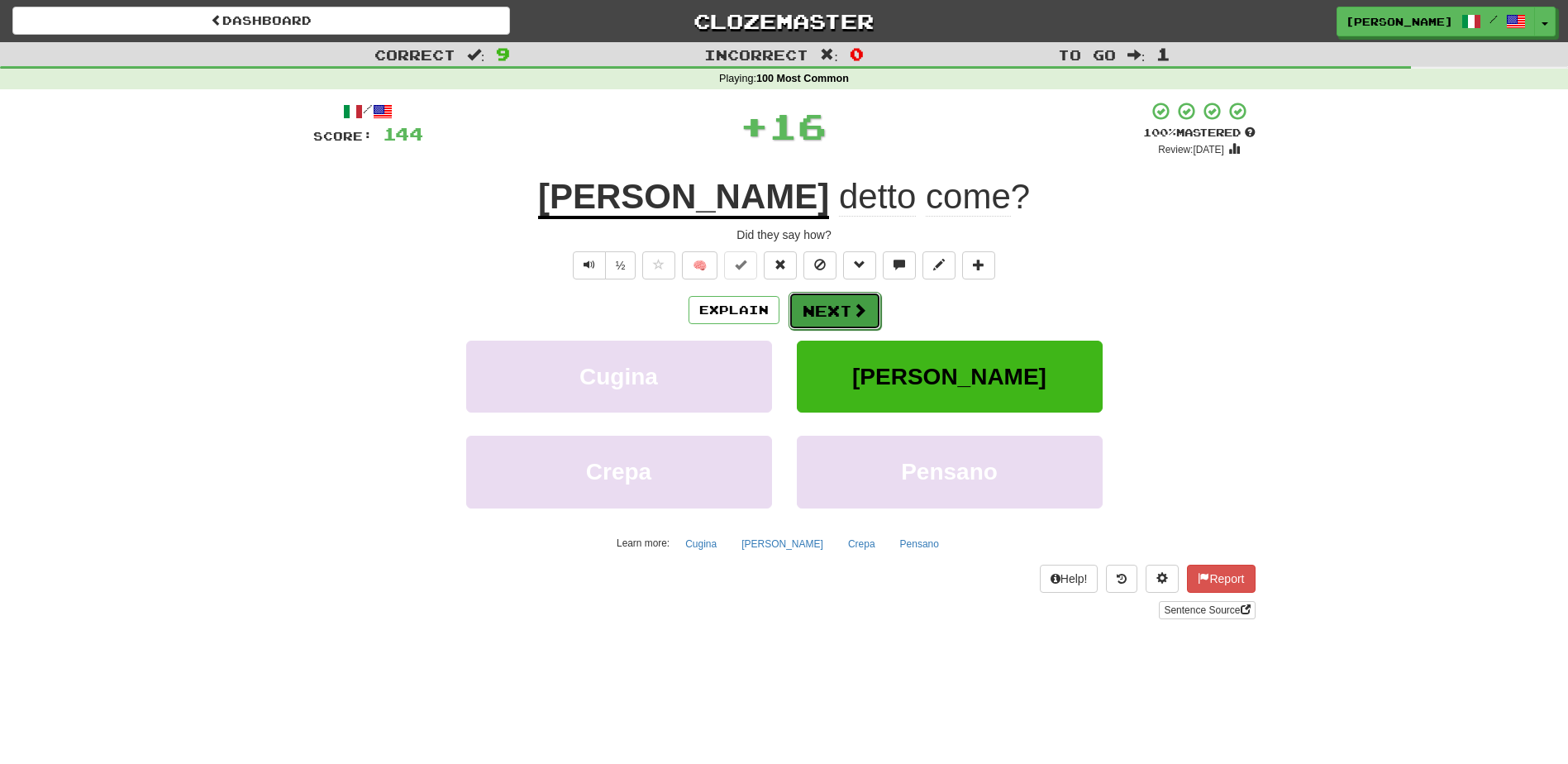
click at [820, 302] on button "Next" at bounding box center [834, 311] width 92 height 38
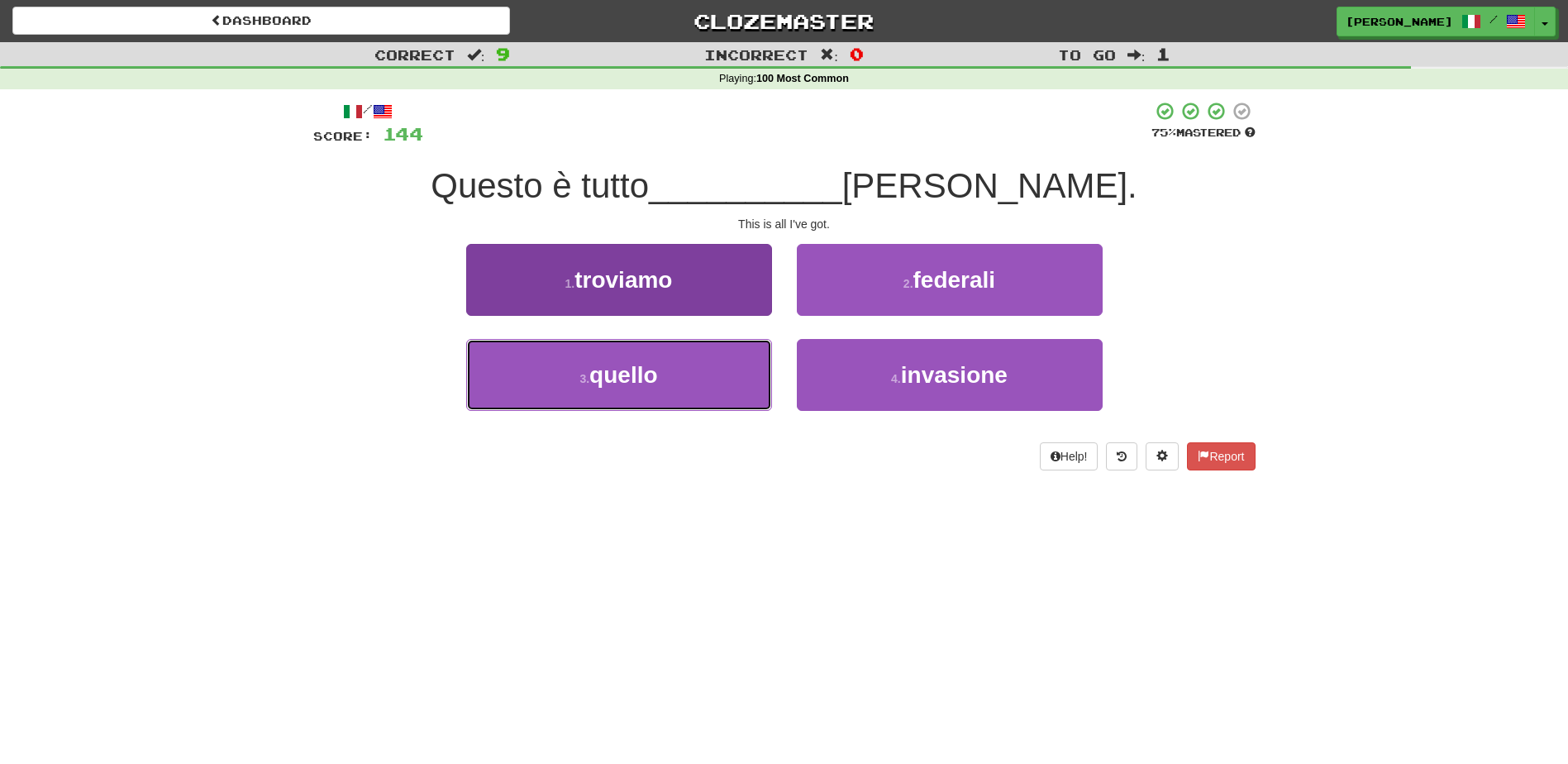
click at [732, 366] on button "3 . quello" at bounding box center [619, 375] width 306 height 72
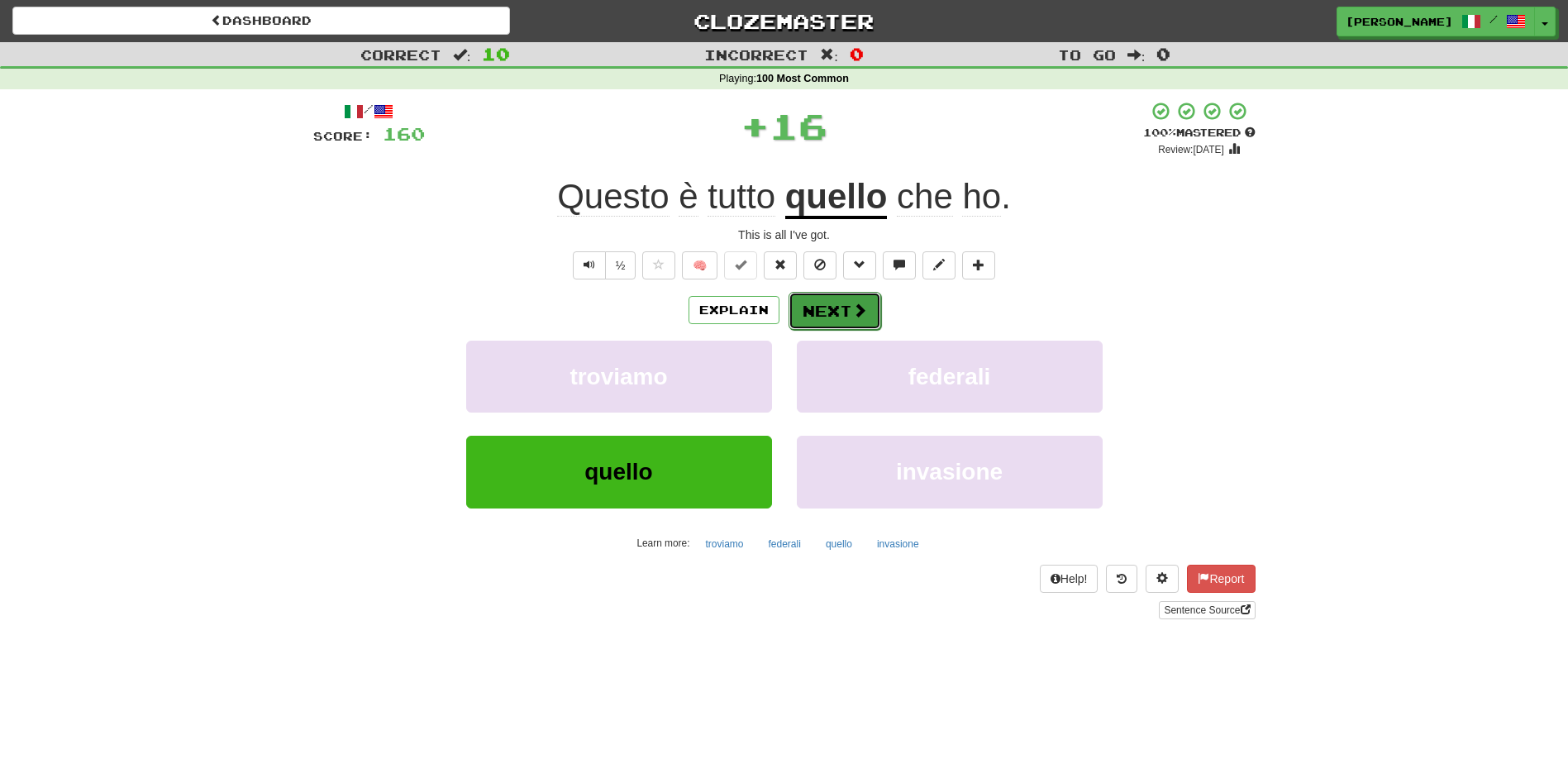
click at [816, 312] on button "Next" at bounding box center [834, 311] width 92 height 38
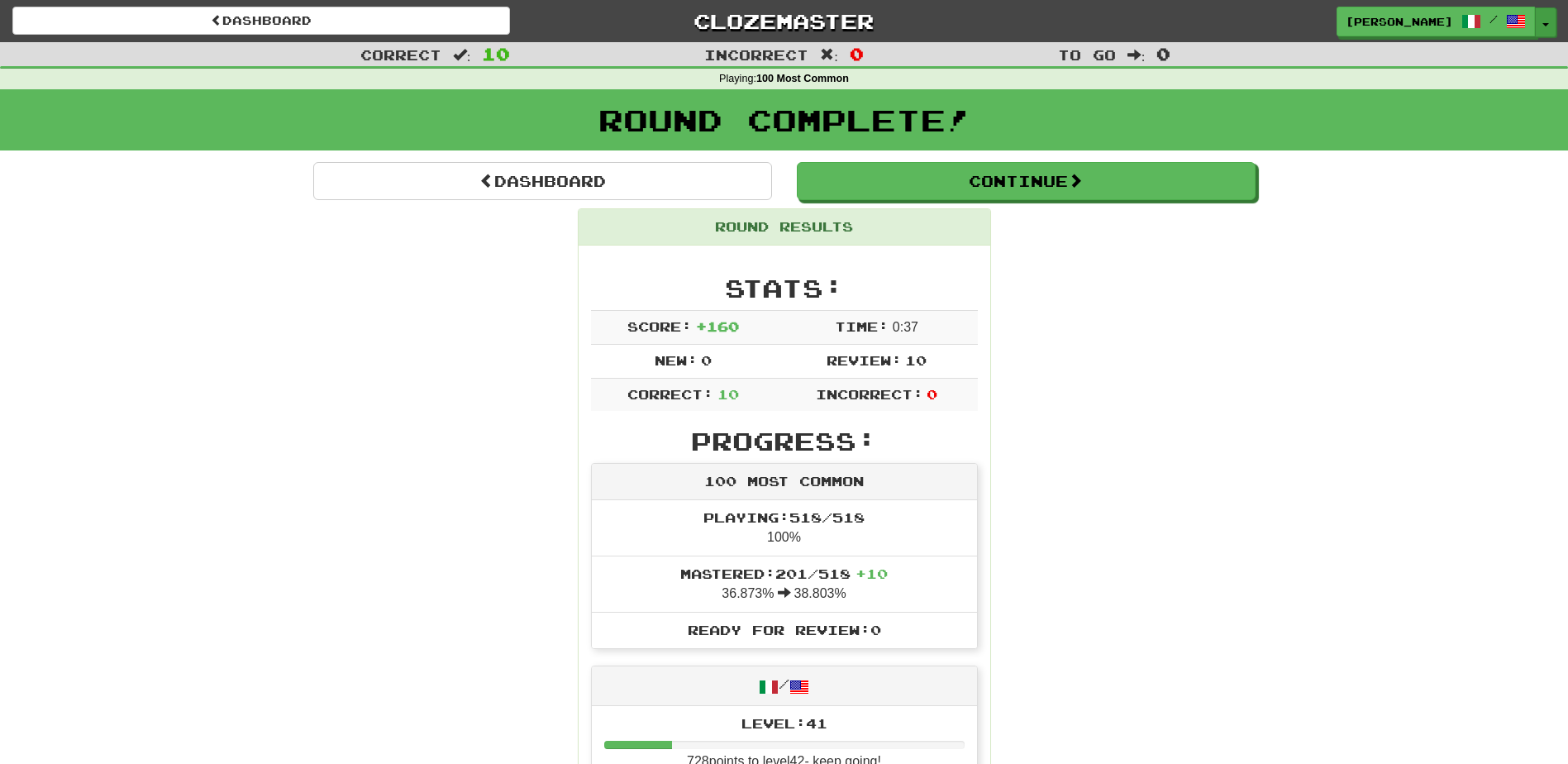
click at [1548, 29] on button "Toggle Dropdown" at bounding box center [1545, 22] width 22 height 29
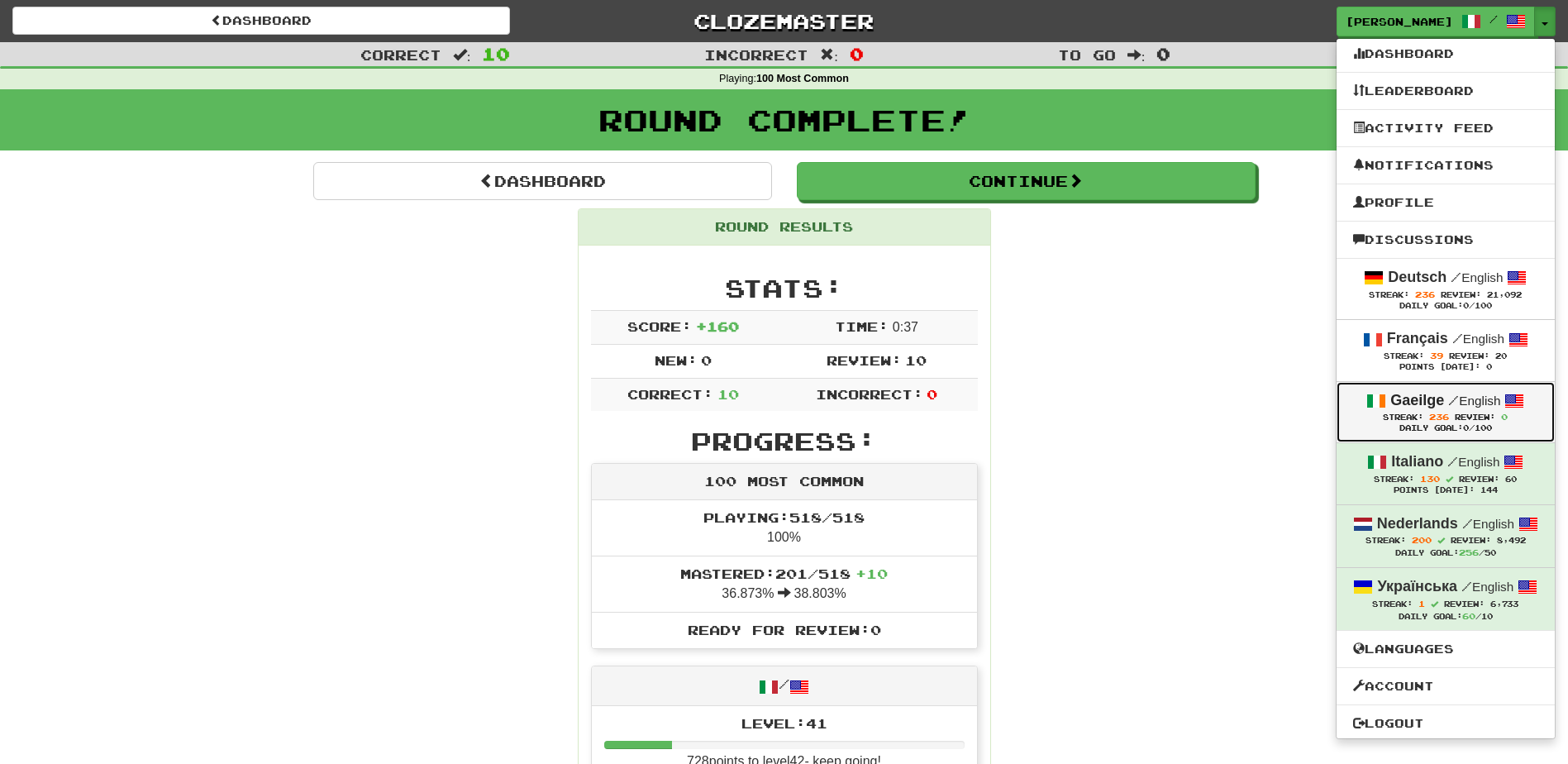
click at [1396, 399] on strong "Gaeilge" at bounding box center [1417, 400] width 53 height 16
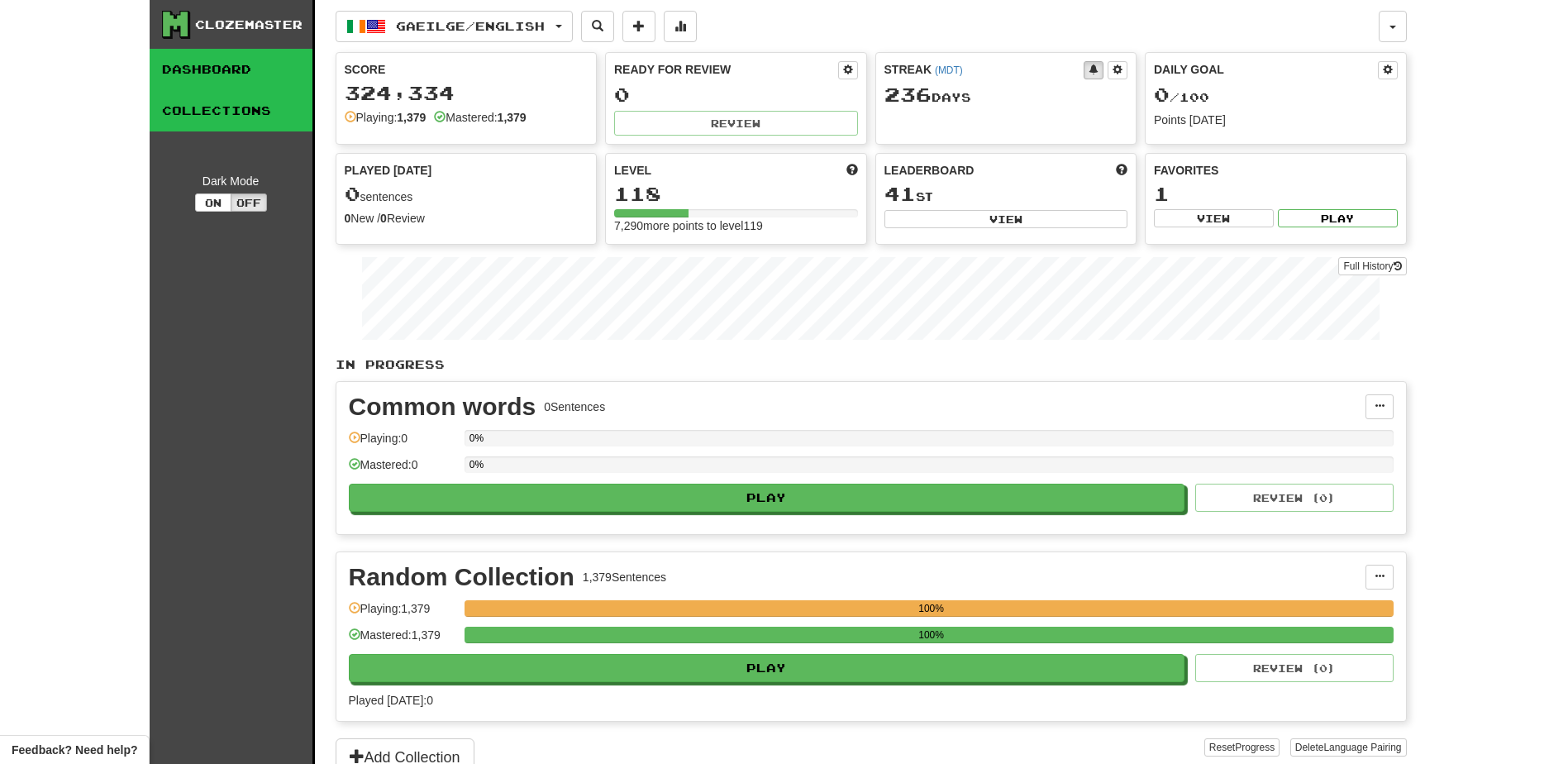
click at [188, 101] on link "Collections" at bounding box center [230, 110] width 163 height 41
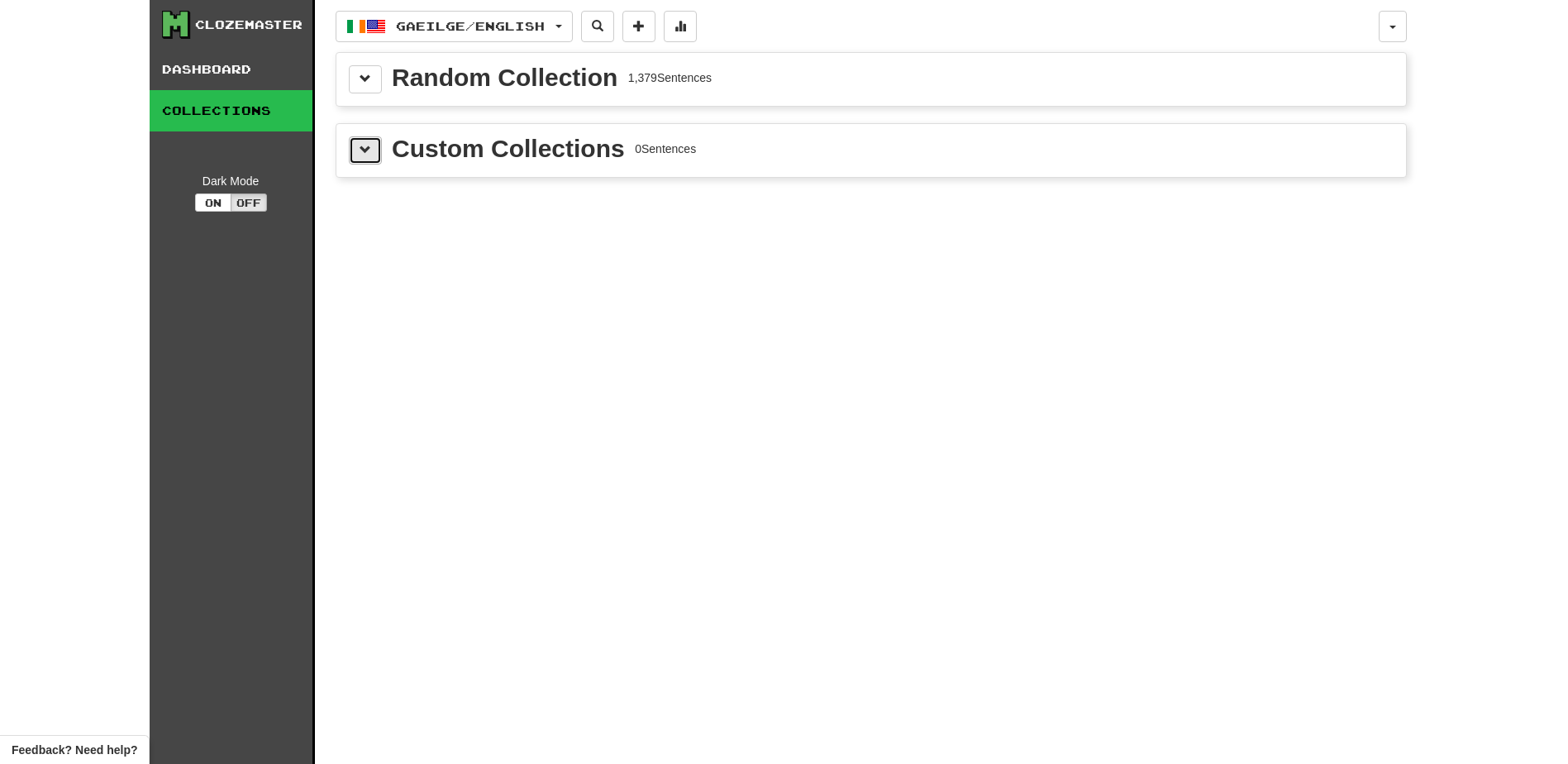
click at [363, 156] on button at bounding box center [365, 150] width 33 height 29
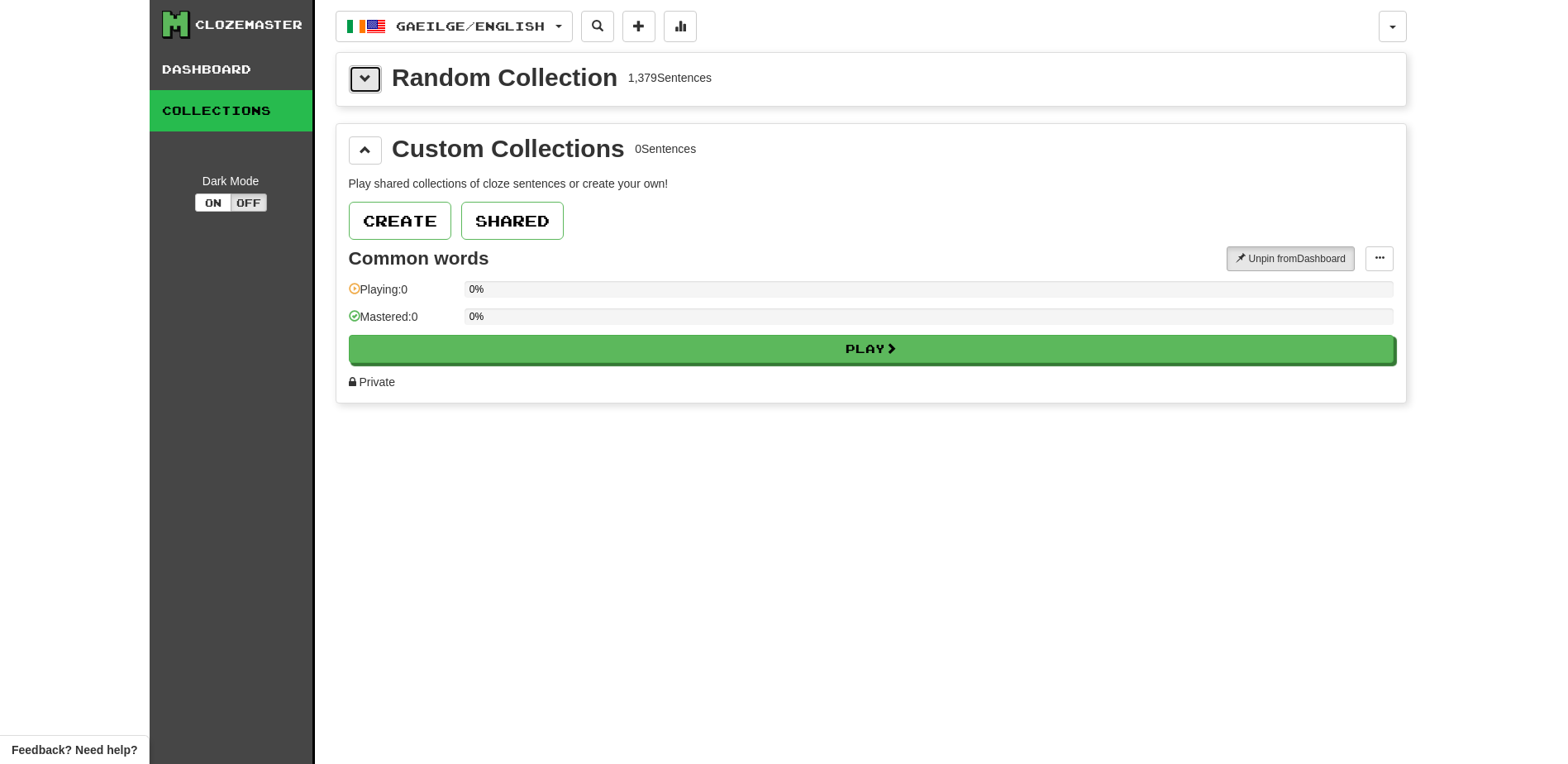
click at [366, 79] on span at bounding box center [365, 78] width 11 height 11
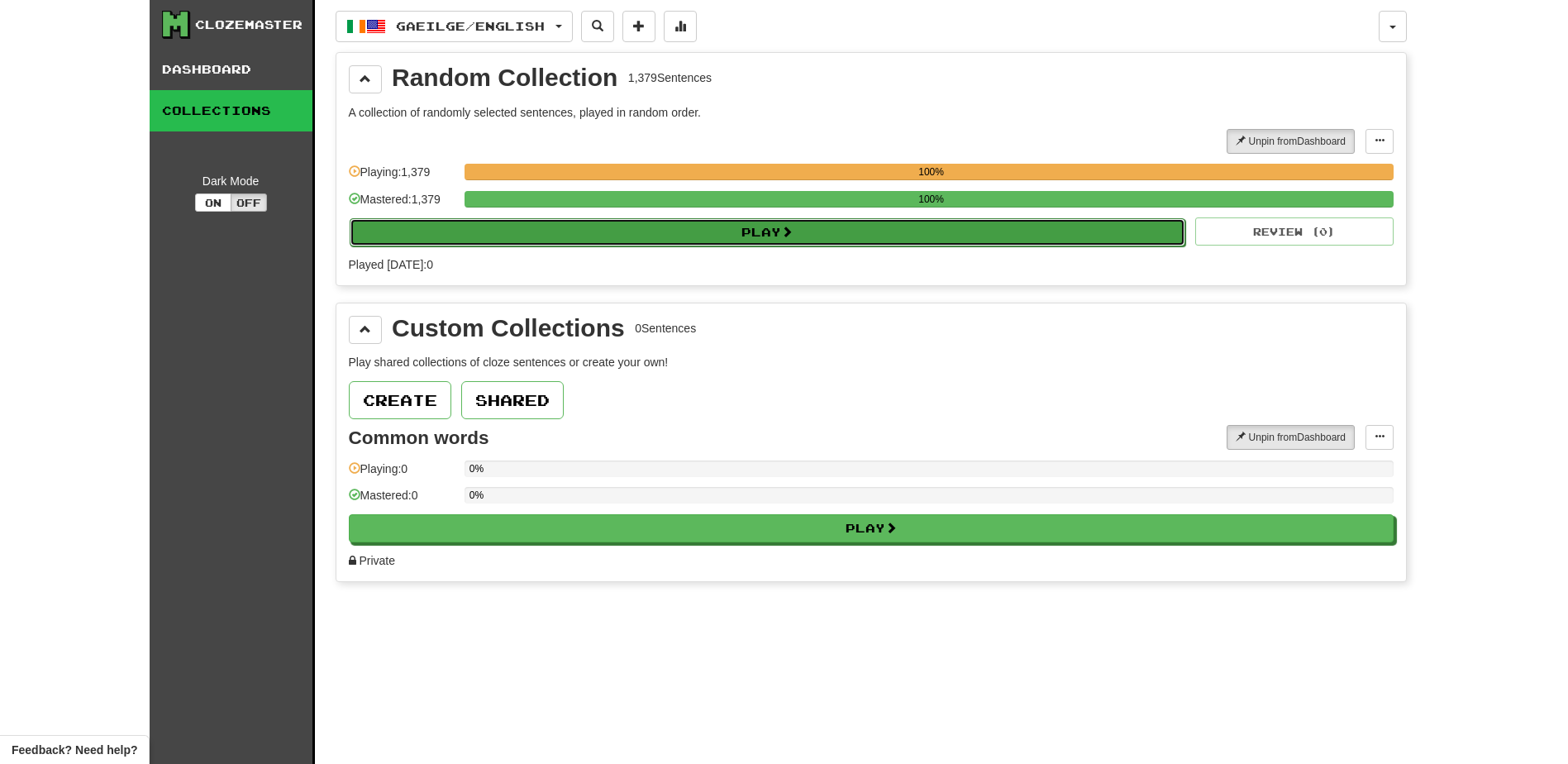
click at [646, 237] on button "Play" at bounding box center [768, 232] width 837 height 29
select select "**"
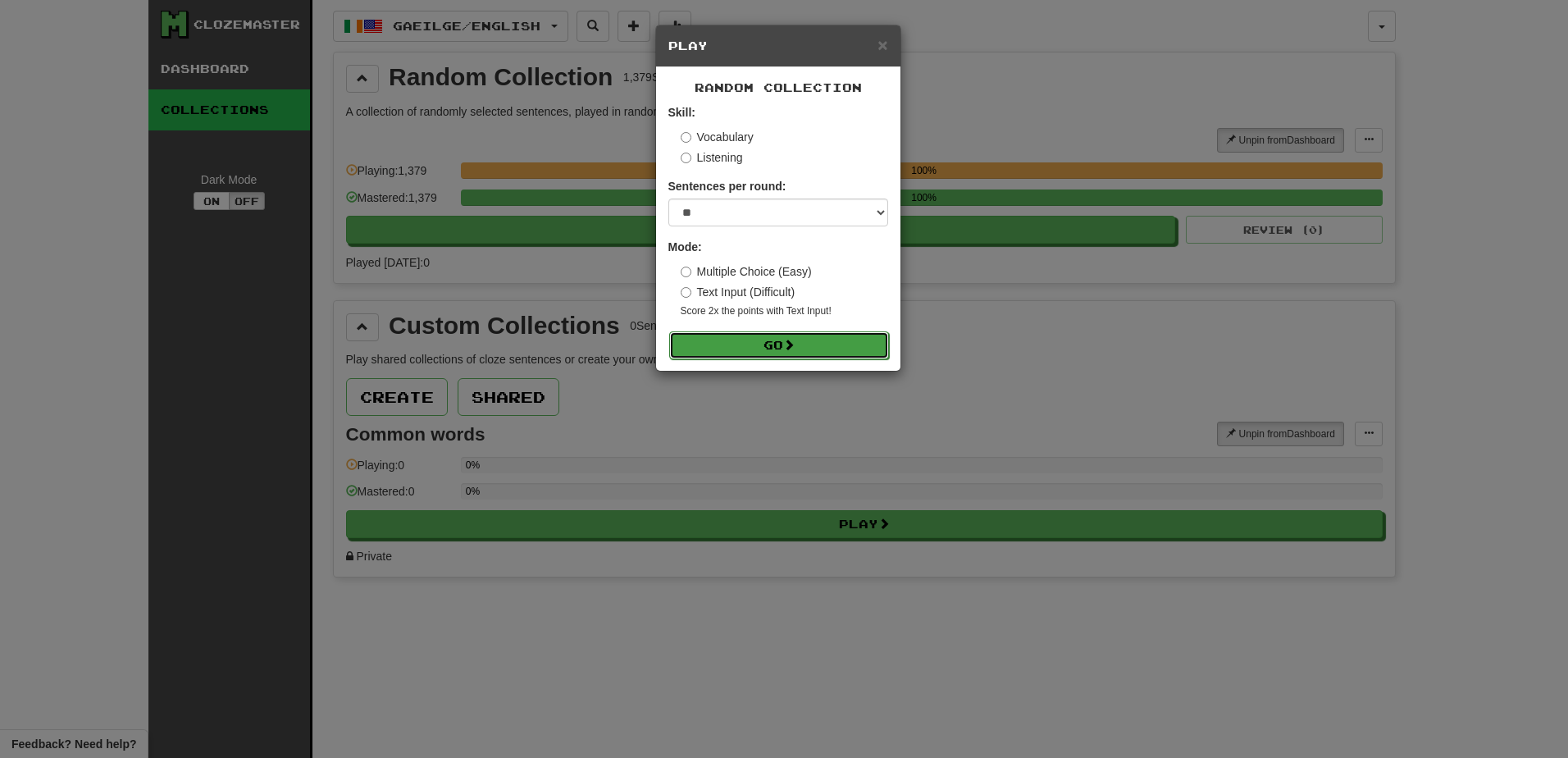
click at [755, 351] on button "Go" at bounding box center [778, 345] width 220 height 28
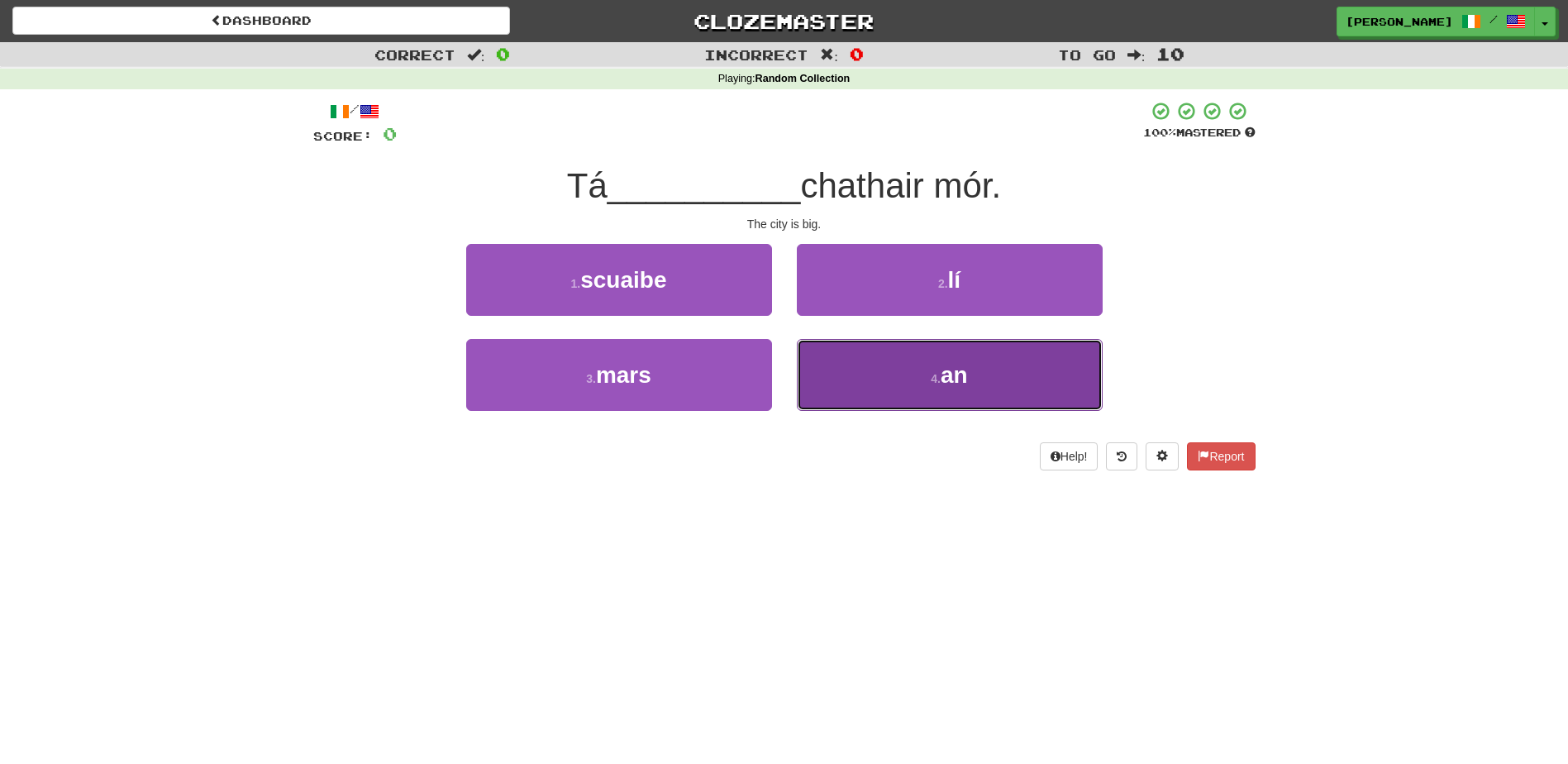
click at [876, 382] on button "4 . an" at bounding box center [950, 375] width 306 height 72
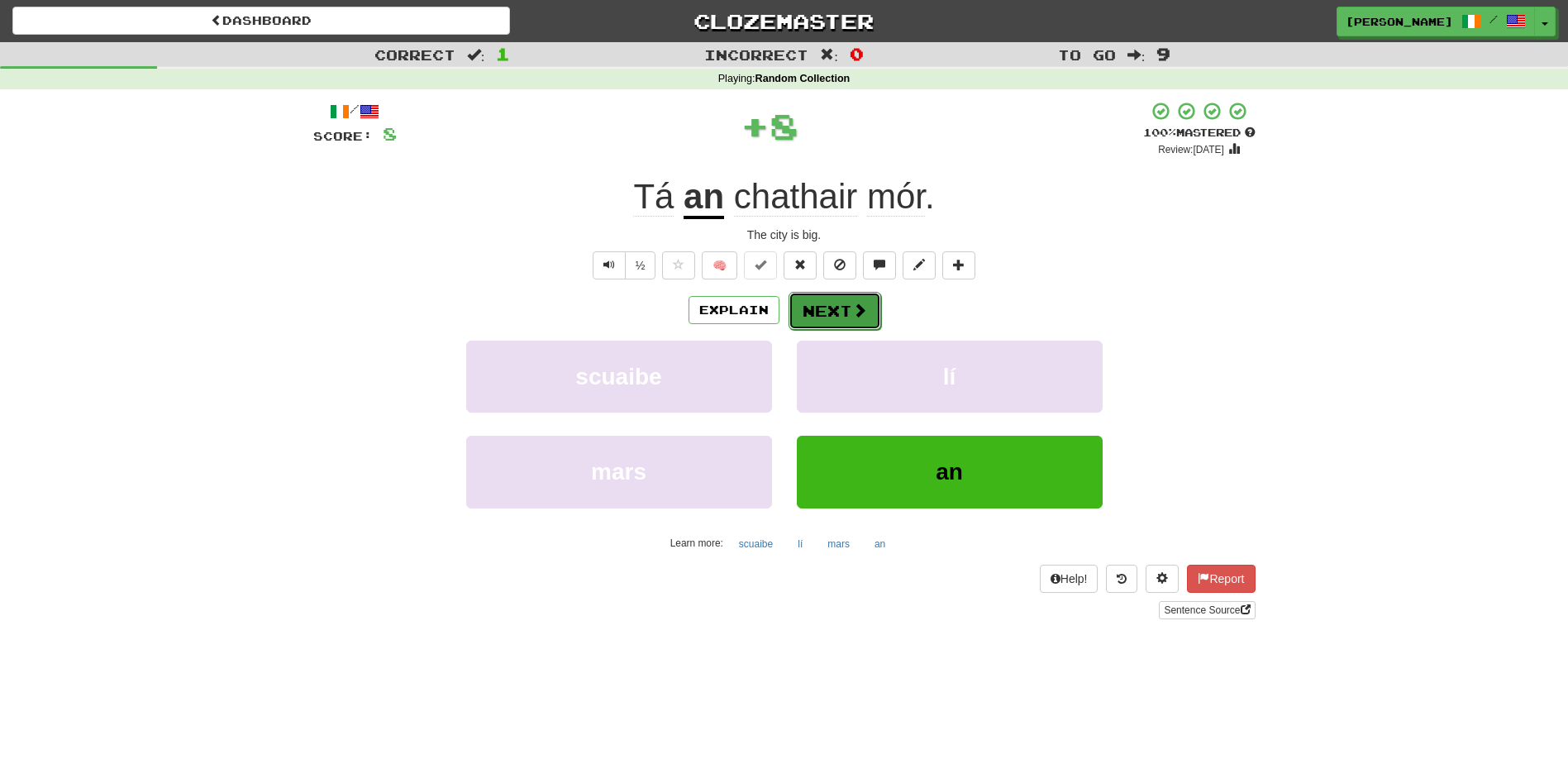
click at [834, 313] on button "Next" at bounding box center [834, 311] width 92 height 38
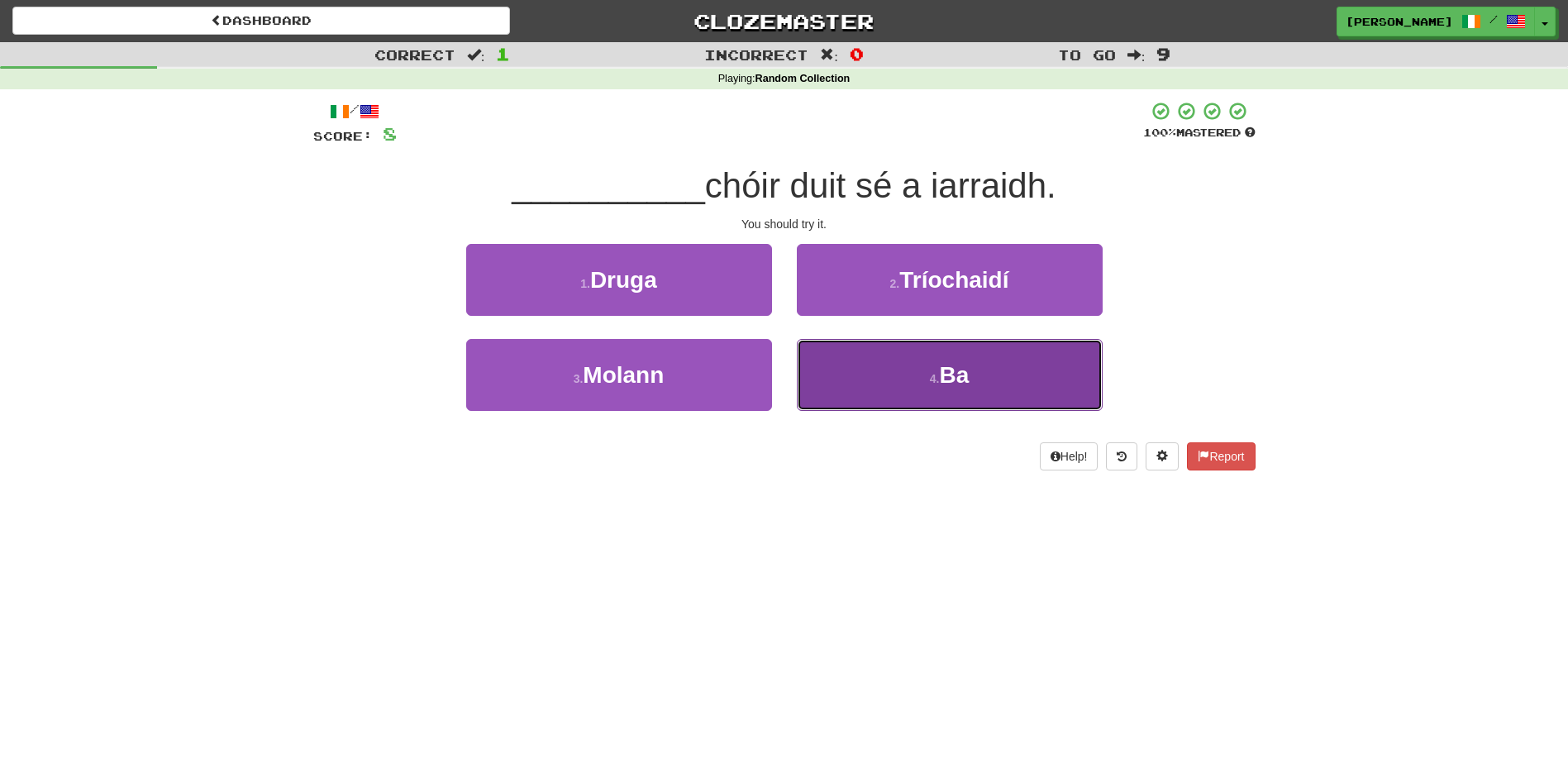
click at [842, 370] on button "4 . Ba" at bounding box center [950, 375] width 306 height 72
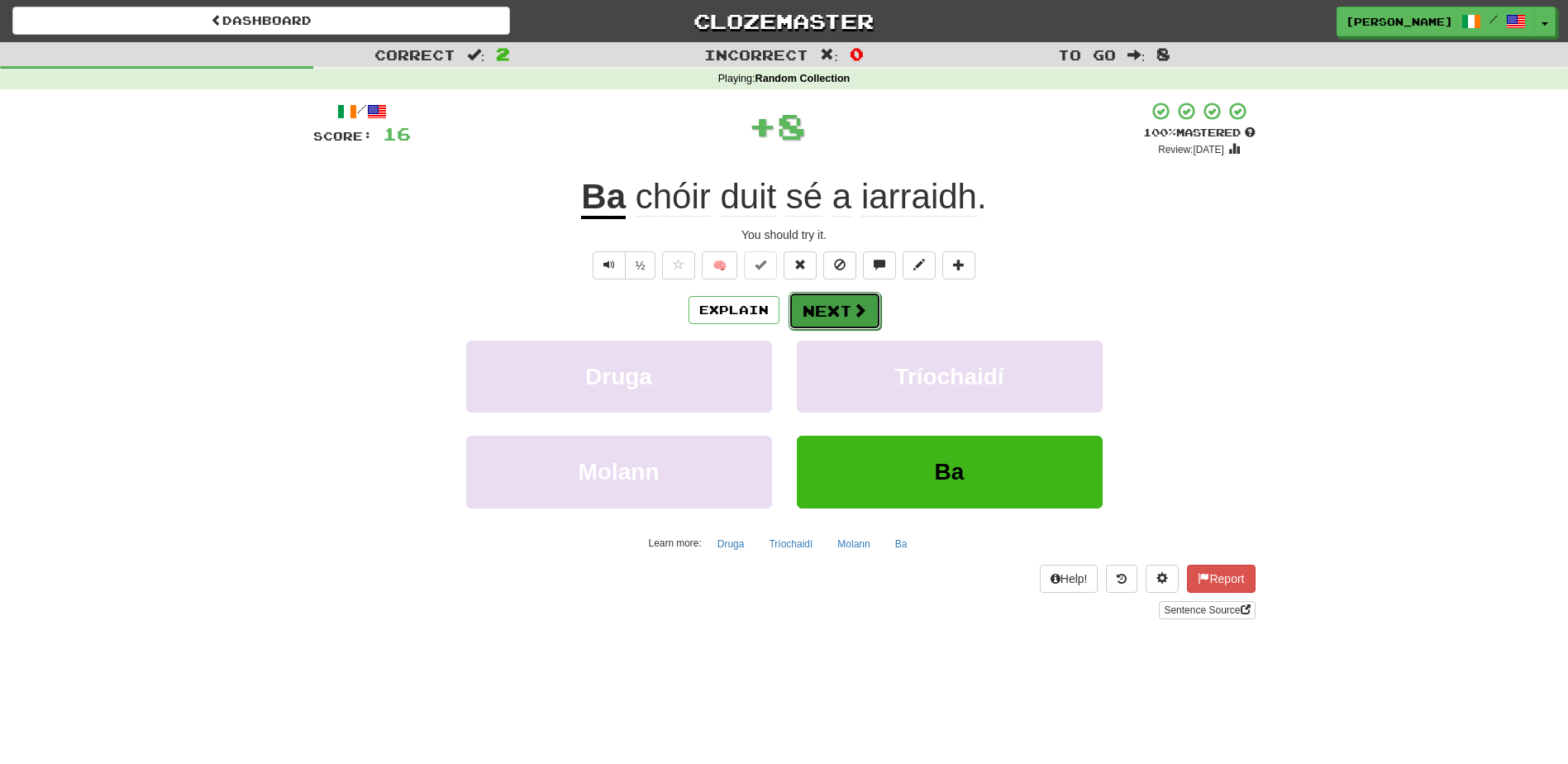
click at [819, 307] on button "Next" at bounding box center [834, 311] width 92 height 38
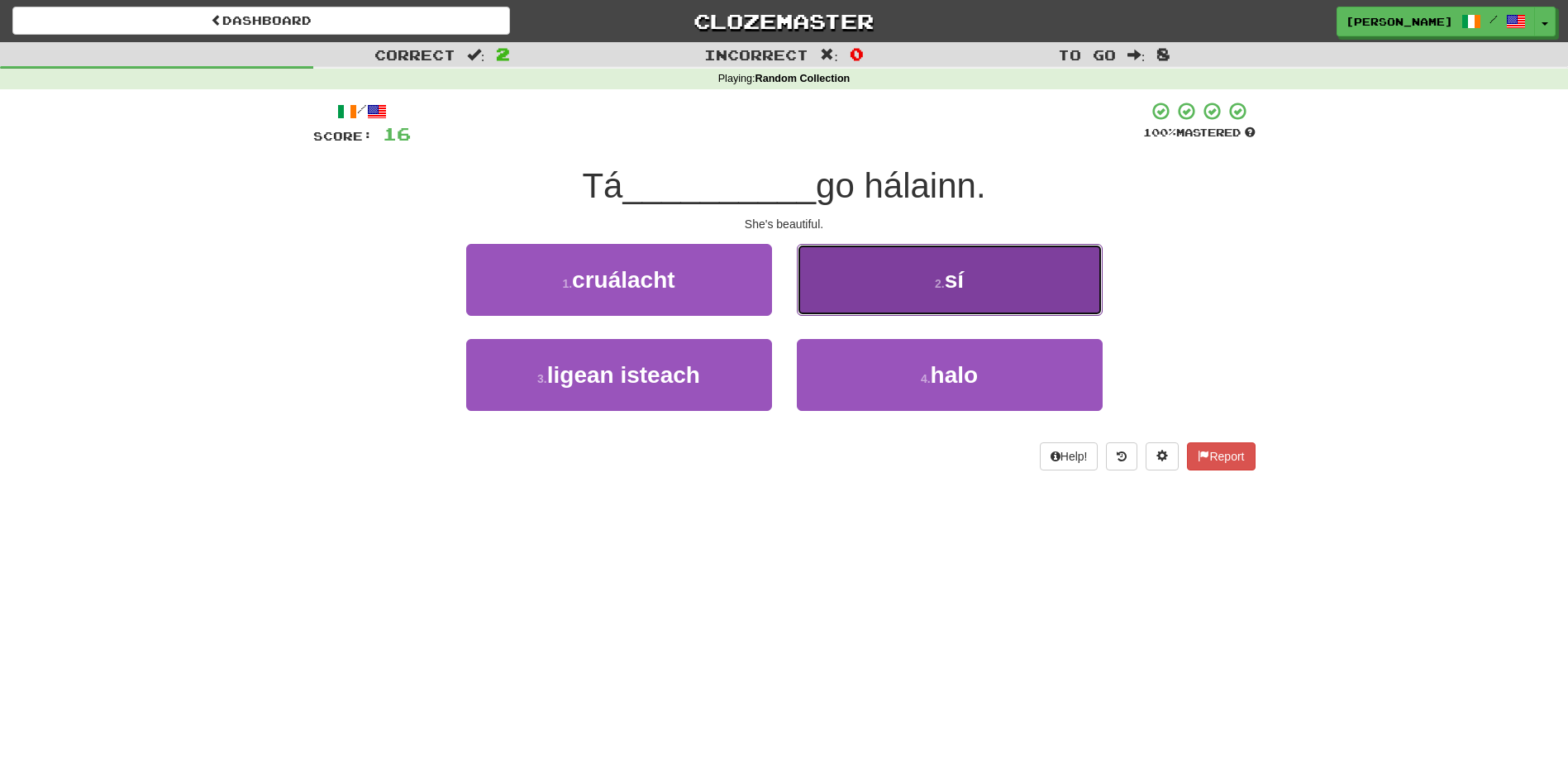
click at [820, 306] on button "2 . sí" at bounding box center [950, 280] width 306 height 72
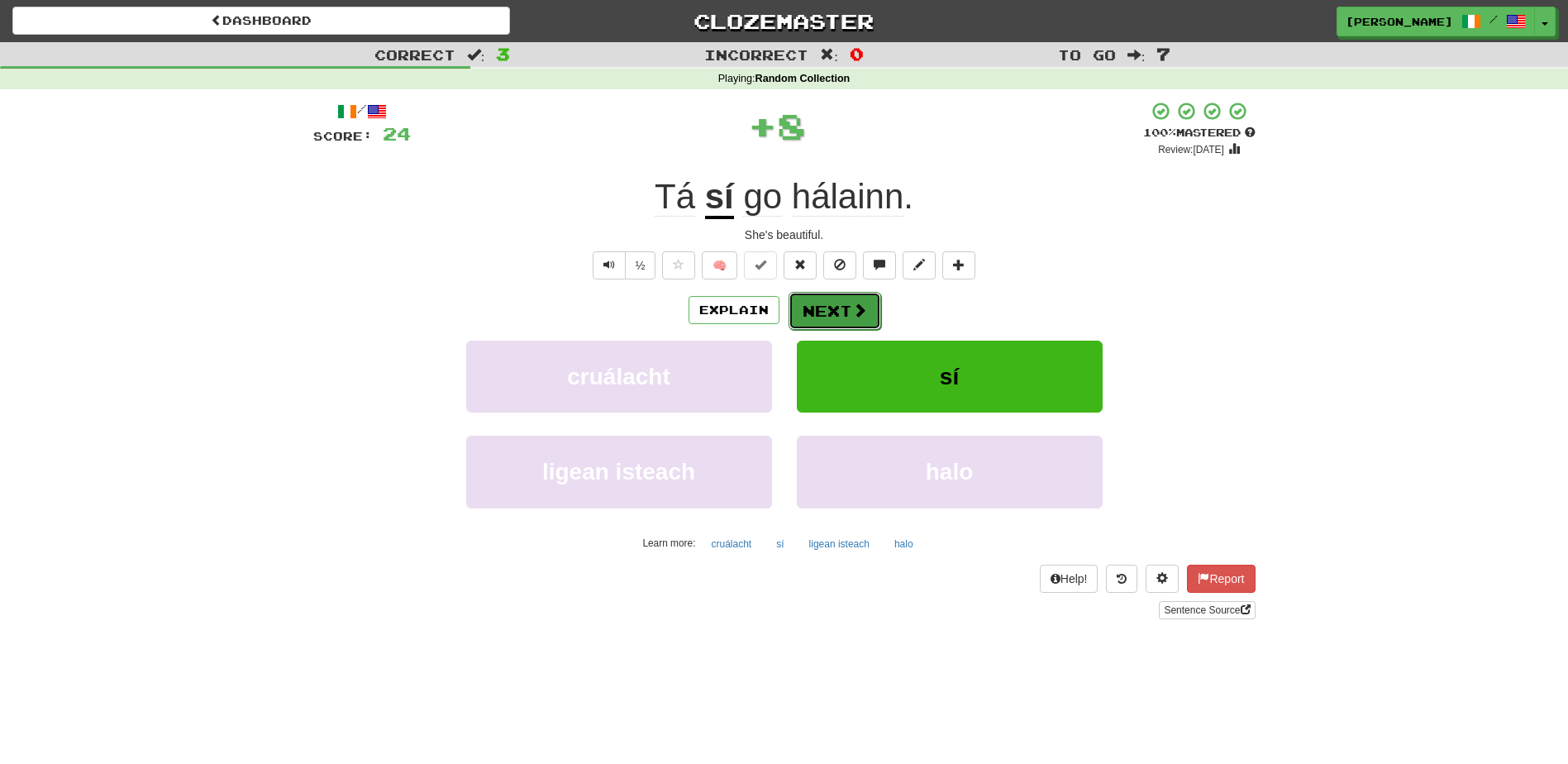
click at [820, 305] on button "Next" at bounding box center [834, 311] width 92 height 38
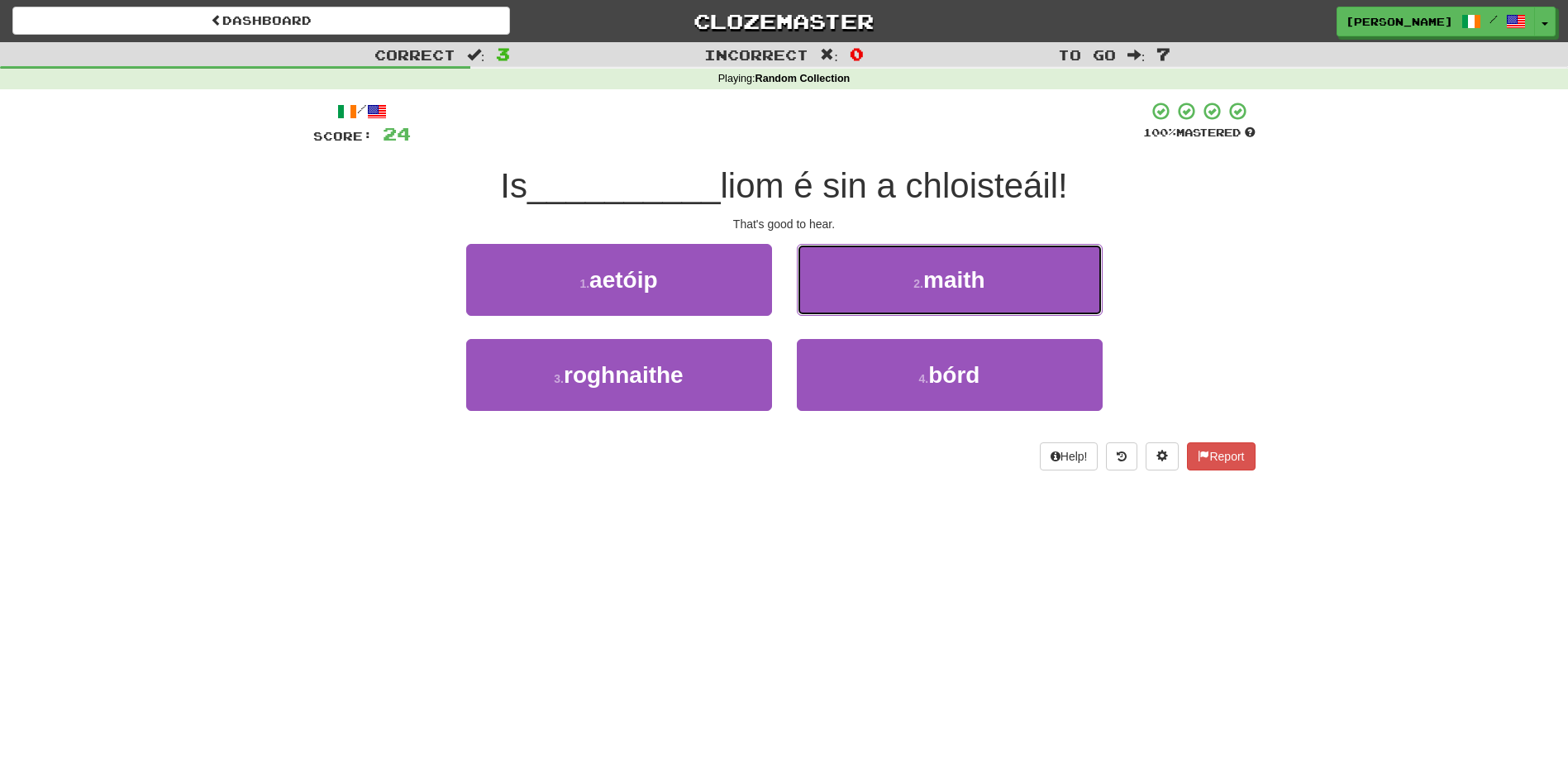
click at [820, 305] on button "2 . maith" at bounding box center [950, 280] width 306 height 72
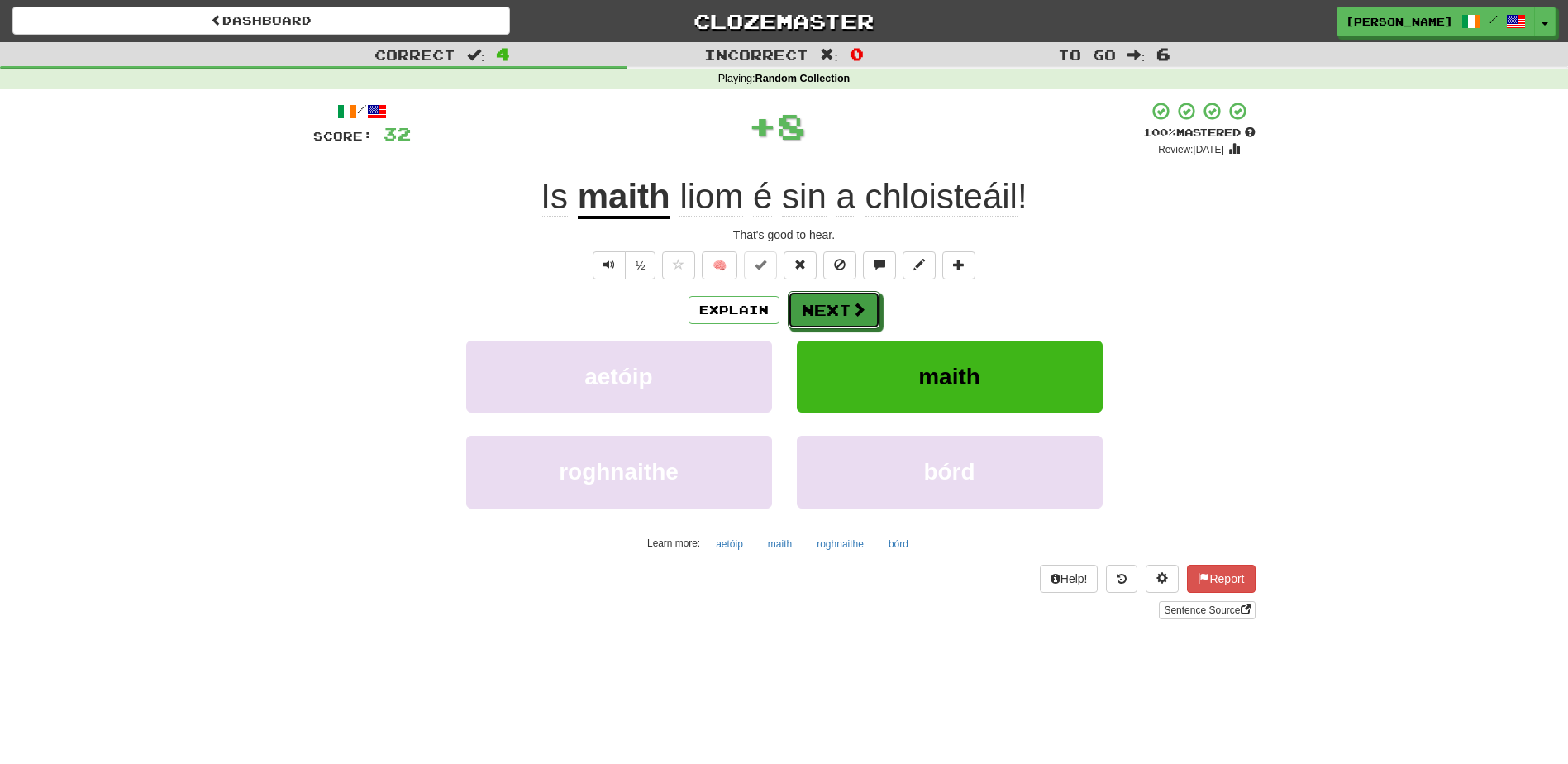
click at [820, 305] on button "Next" at bounding box center [833, 310] width 92 height 38
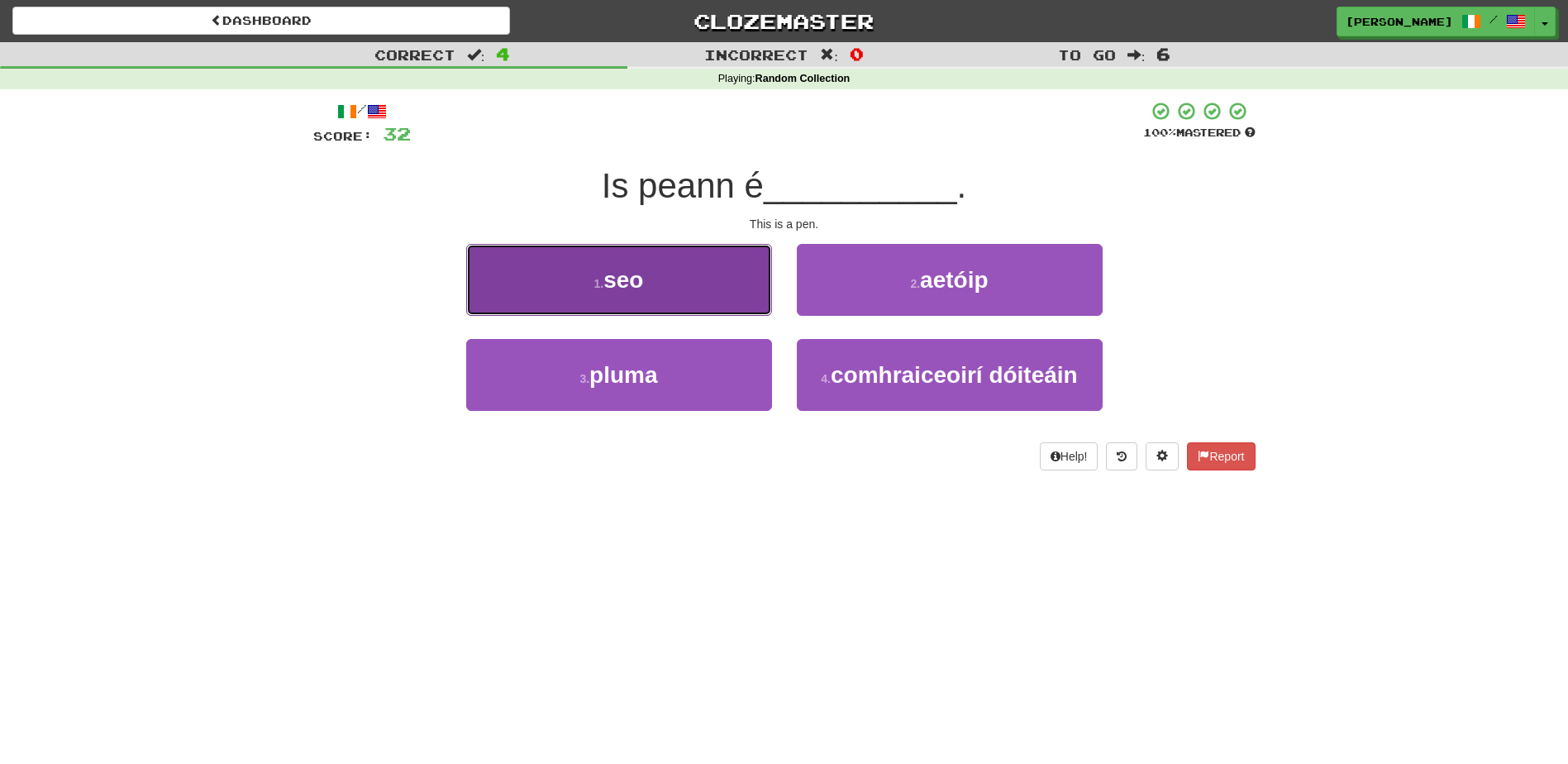
click at [719, 294] on button "1 . seo" at bounding box center [619, 280] width 306 height 72
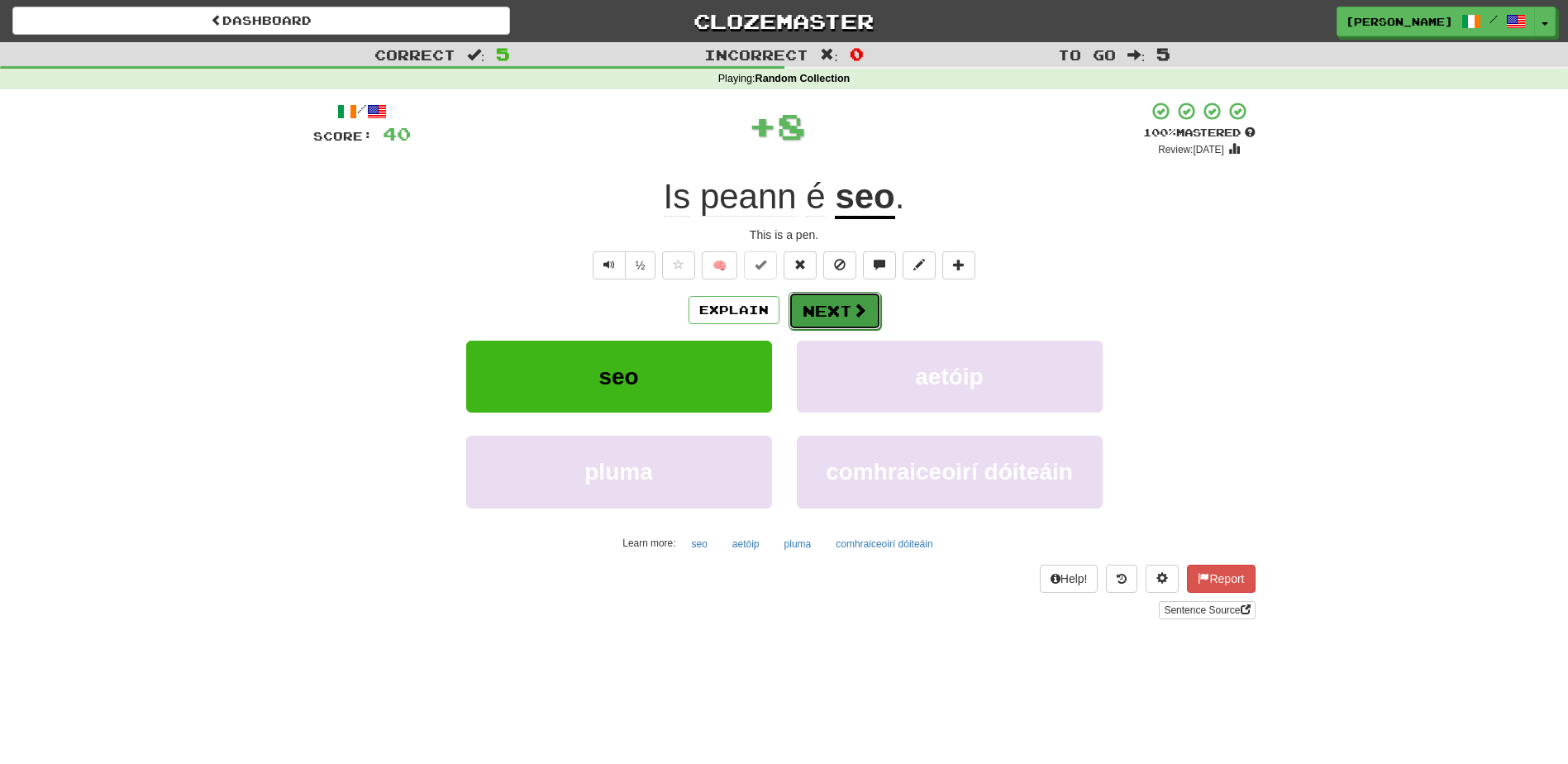
click at [806, 304] on button "Next" at bounding box center [834, 311] width 92 height 38
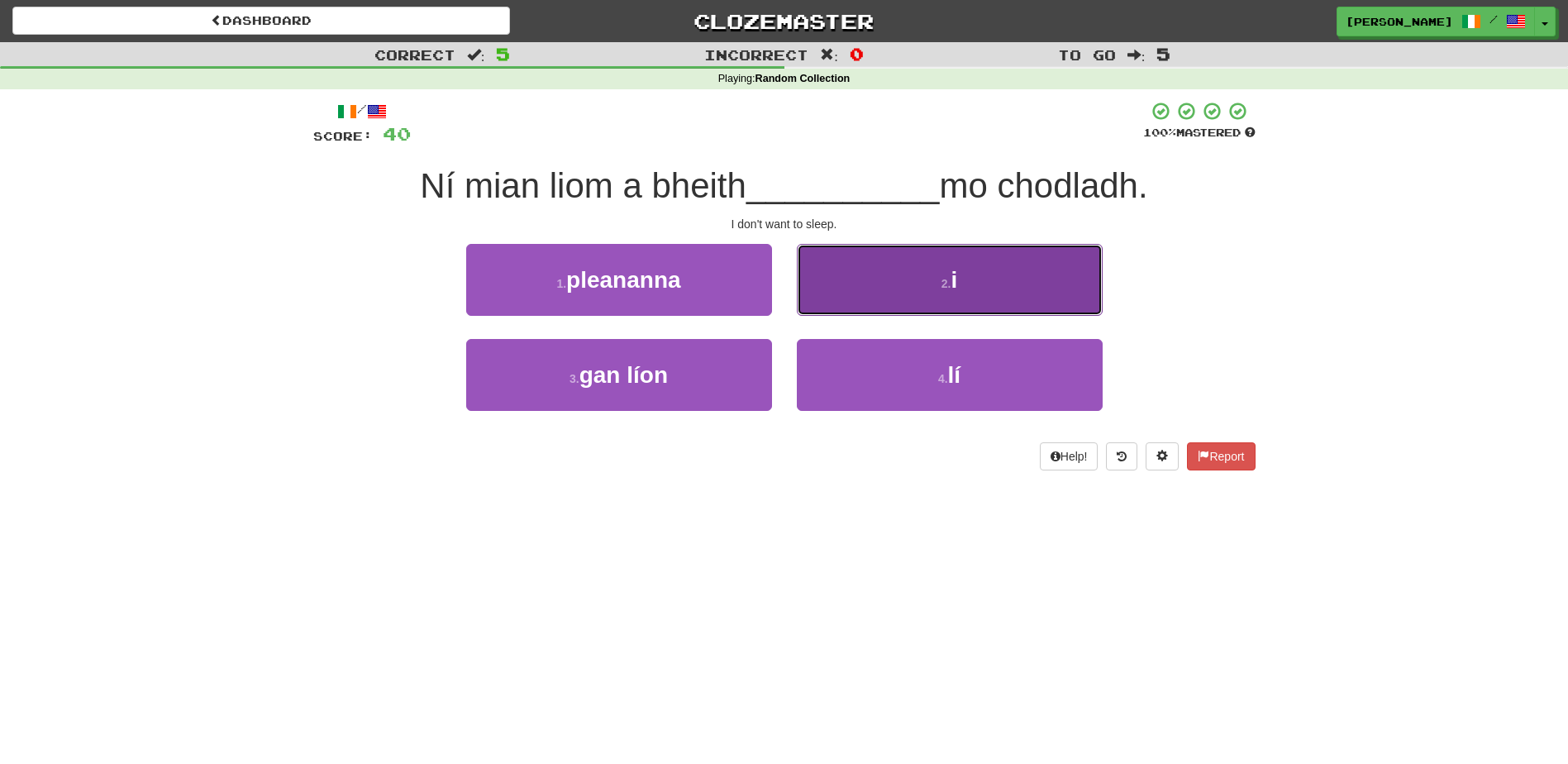
click at [813, 285] on button "2 . i" at bounding box center [950, 280] width 306 height 72
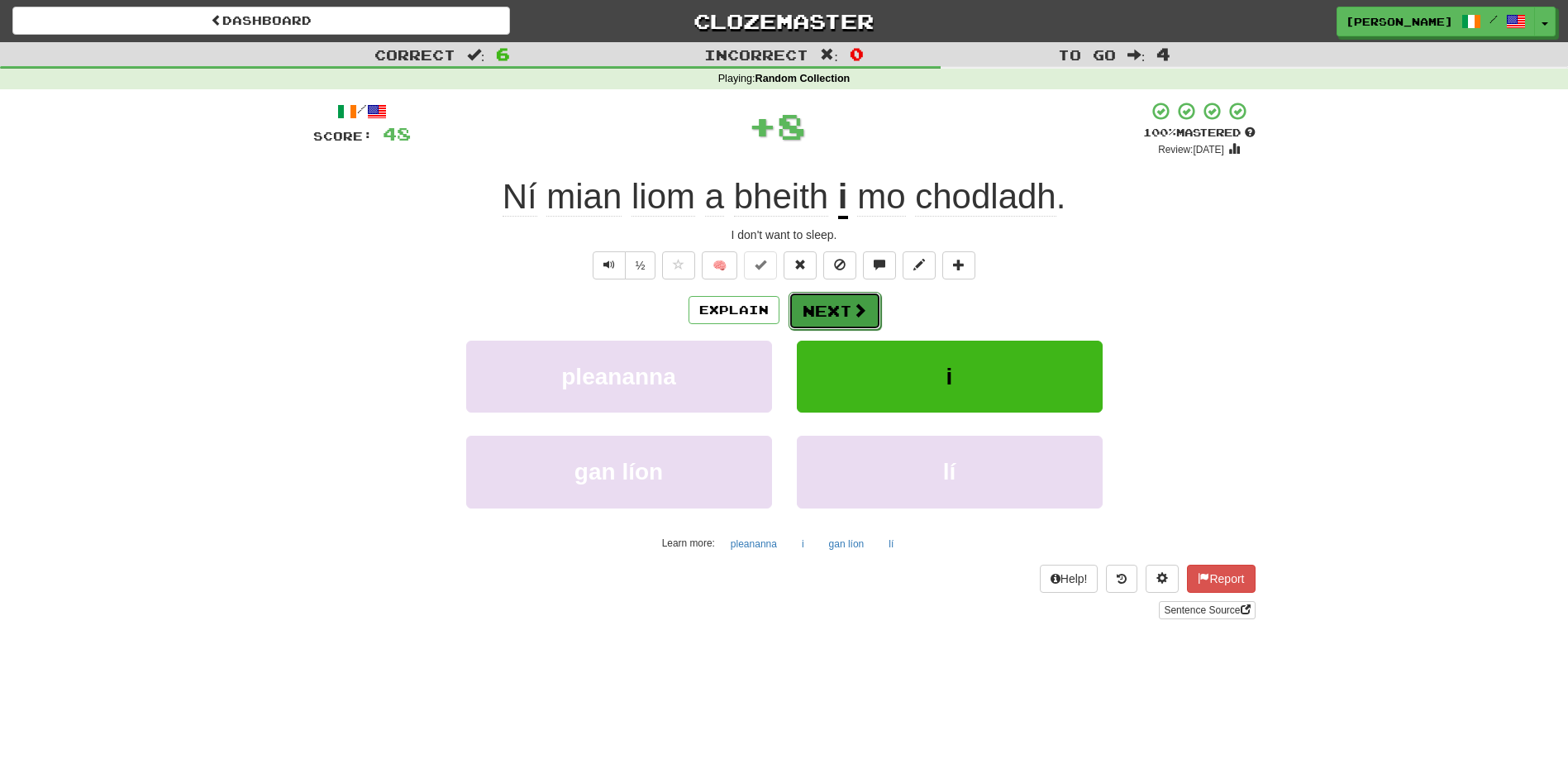
click at [812, 302] on button "Next" at bounding box center [834, 311] width 92 height 38
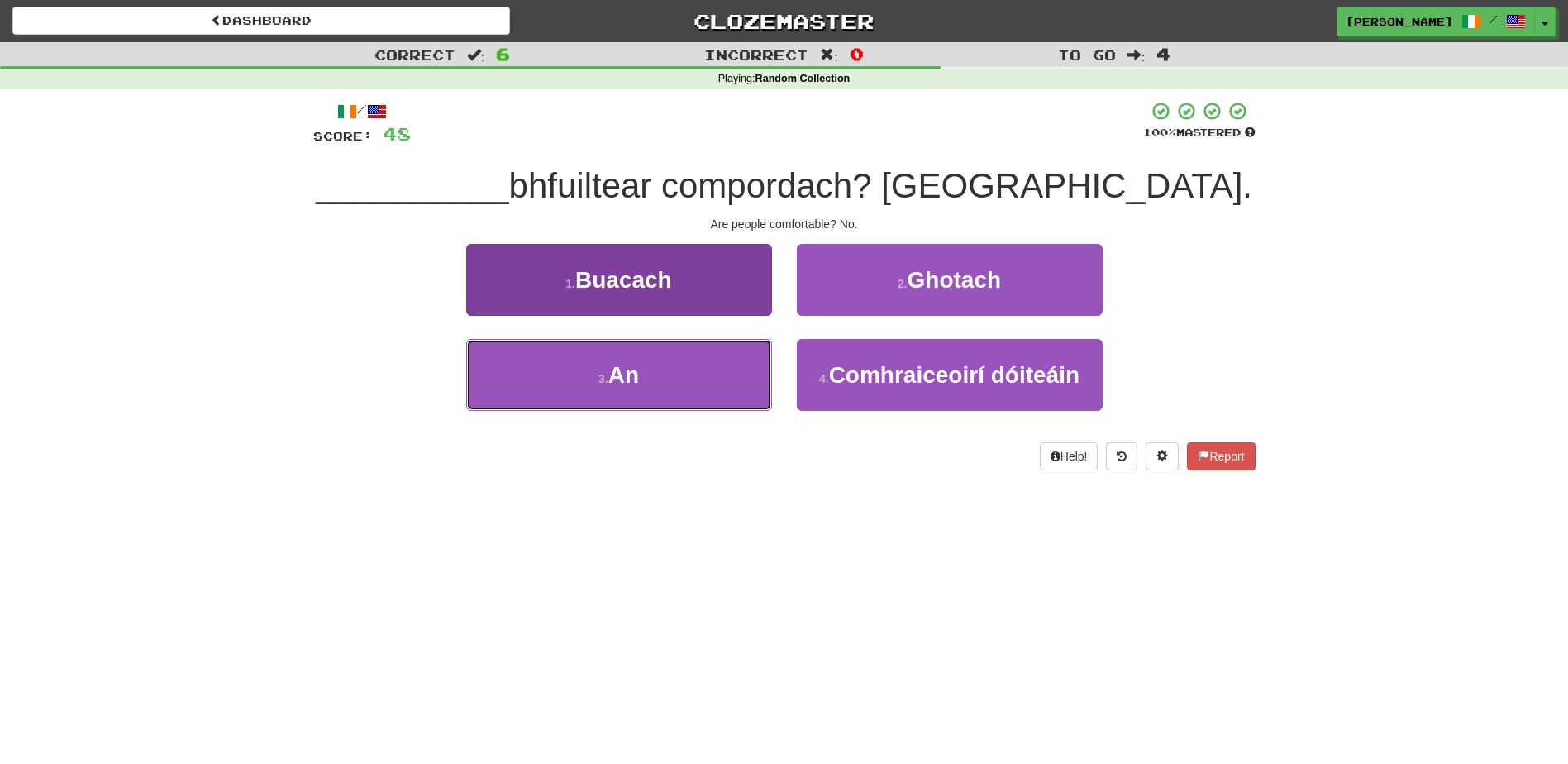
click at [698, 369] on button "3 . An" at bounding box center [619, 375] width 306 height 72
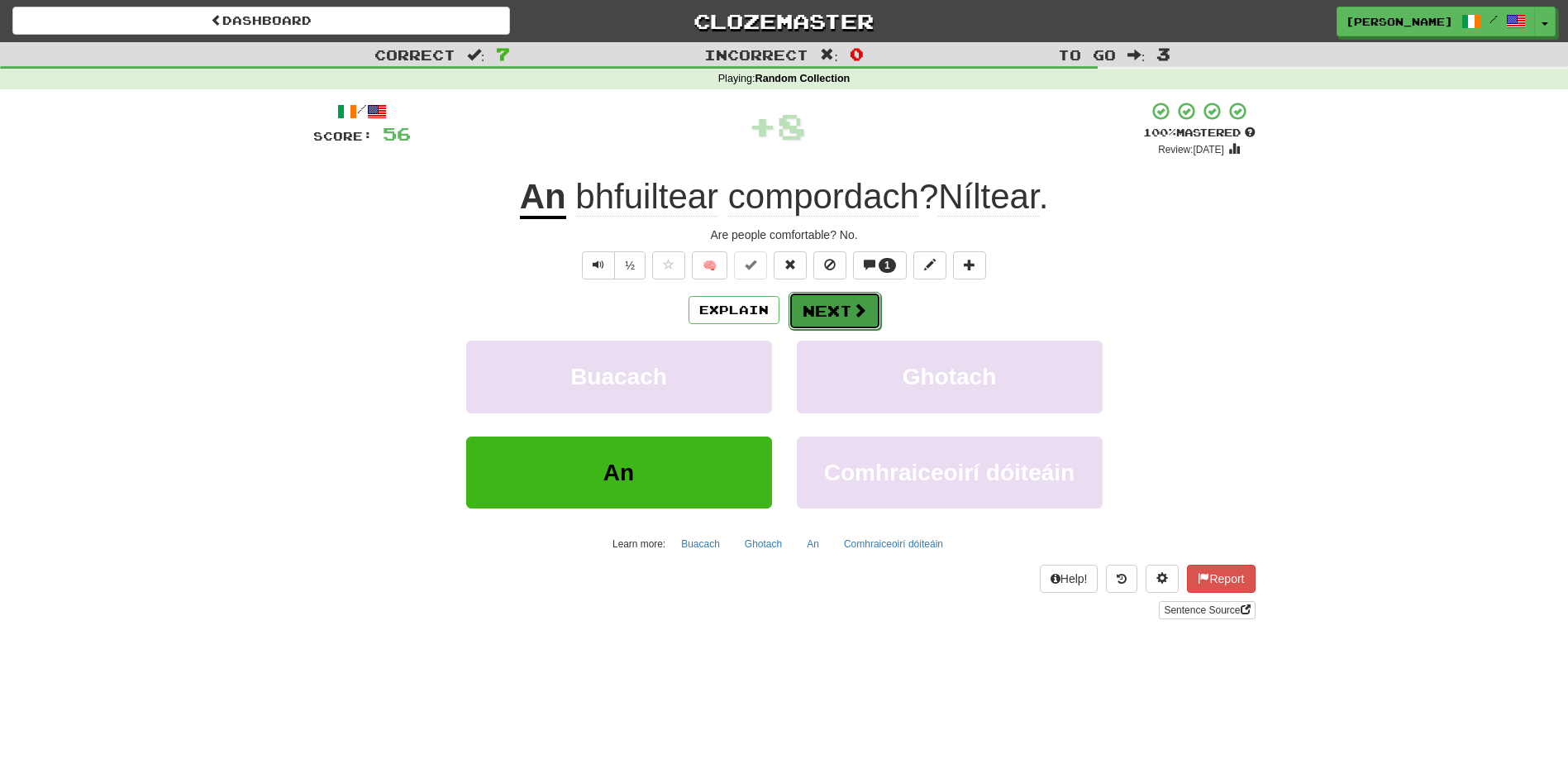
click at [801, 312] on button "Next" at bounding box center [834, 311] width 92 height 38
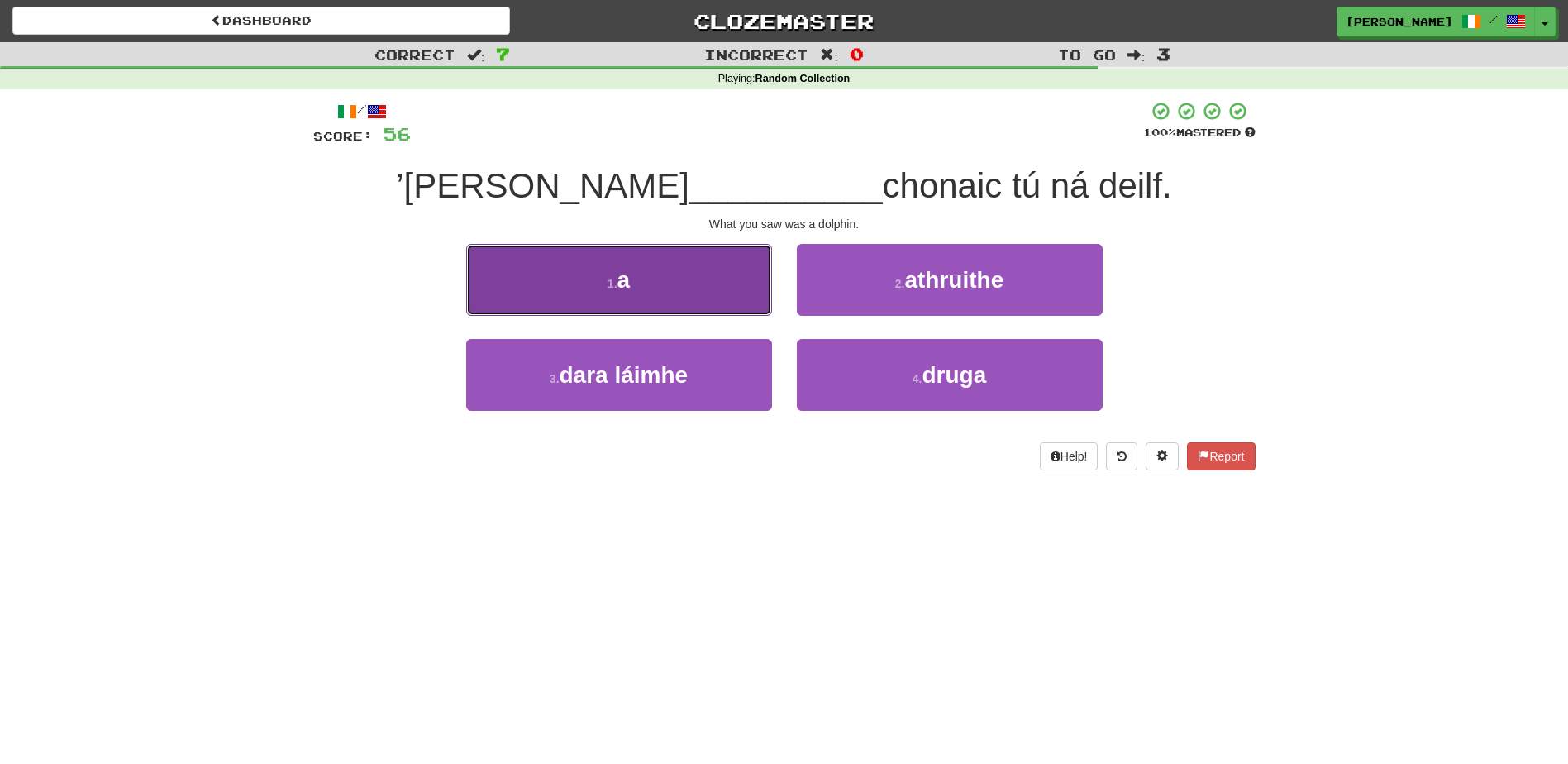
click at [730, 305] on button "1 . a" at bounding box center [619, 280] width 306 height 72
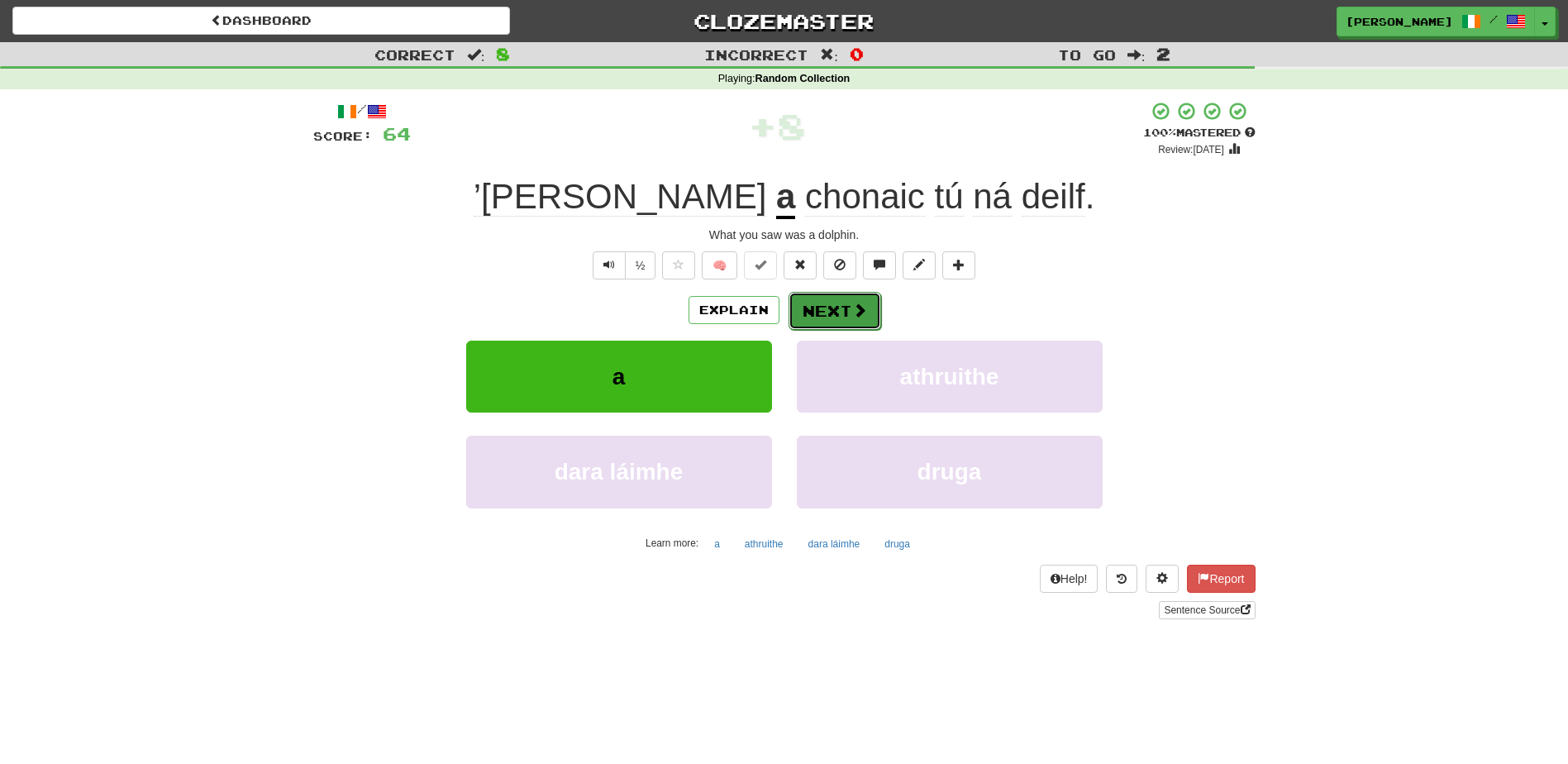
click at [818, 309] on button "Next" at bounding box center [834, 311] width 92 height 38
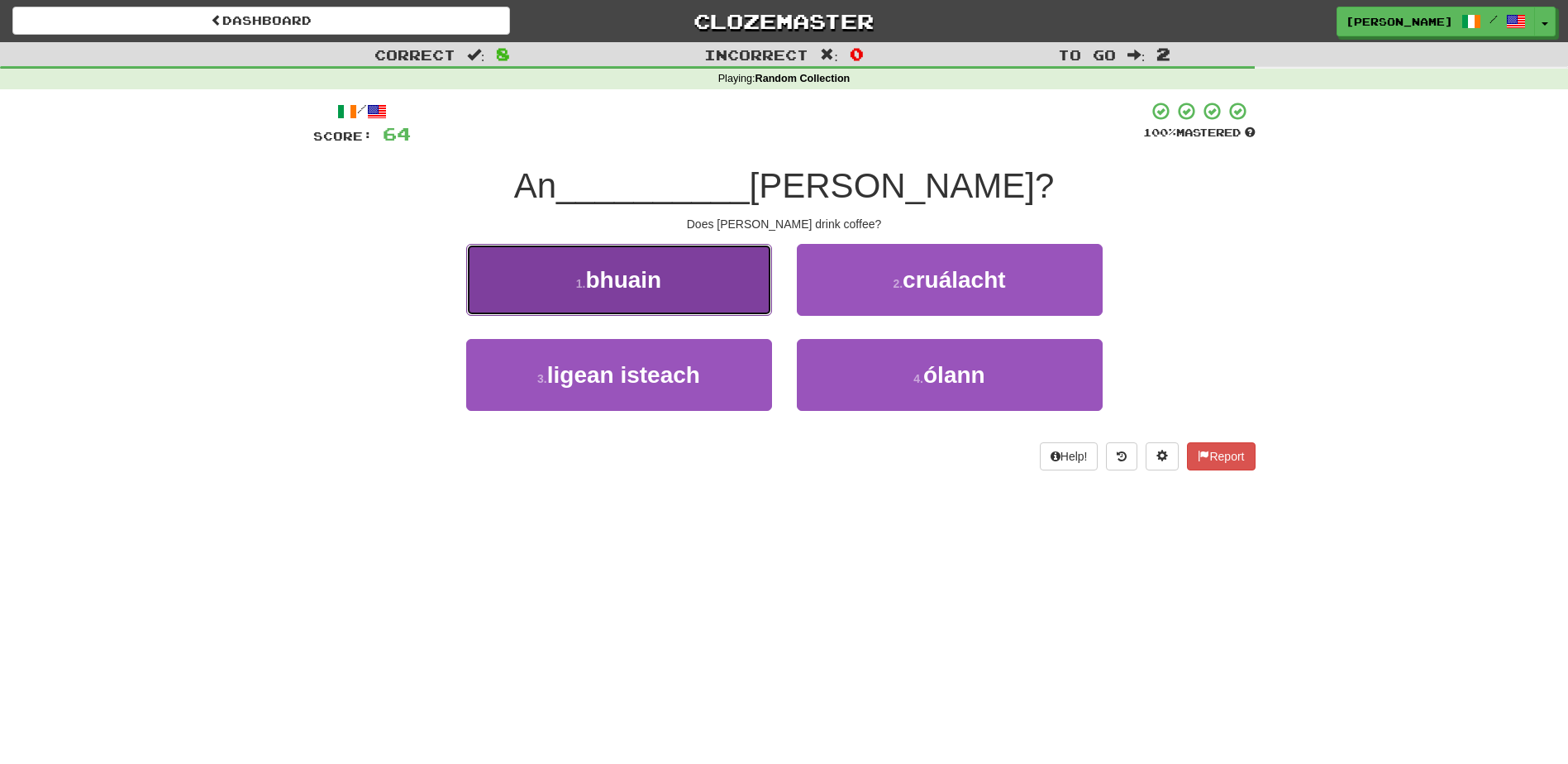
click at [726, 288] on button "1 . bhuain" at bounding box center [619, 280] width 306 height 72
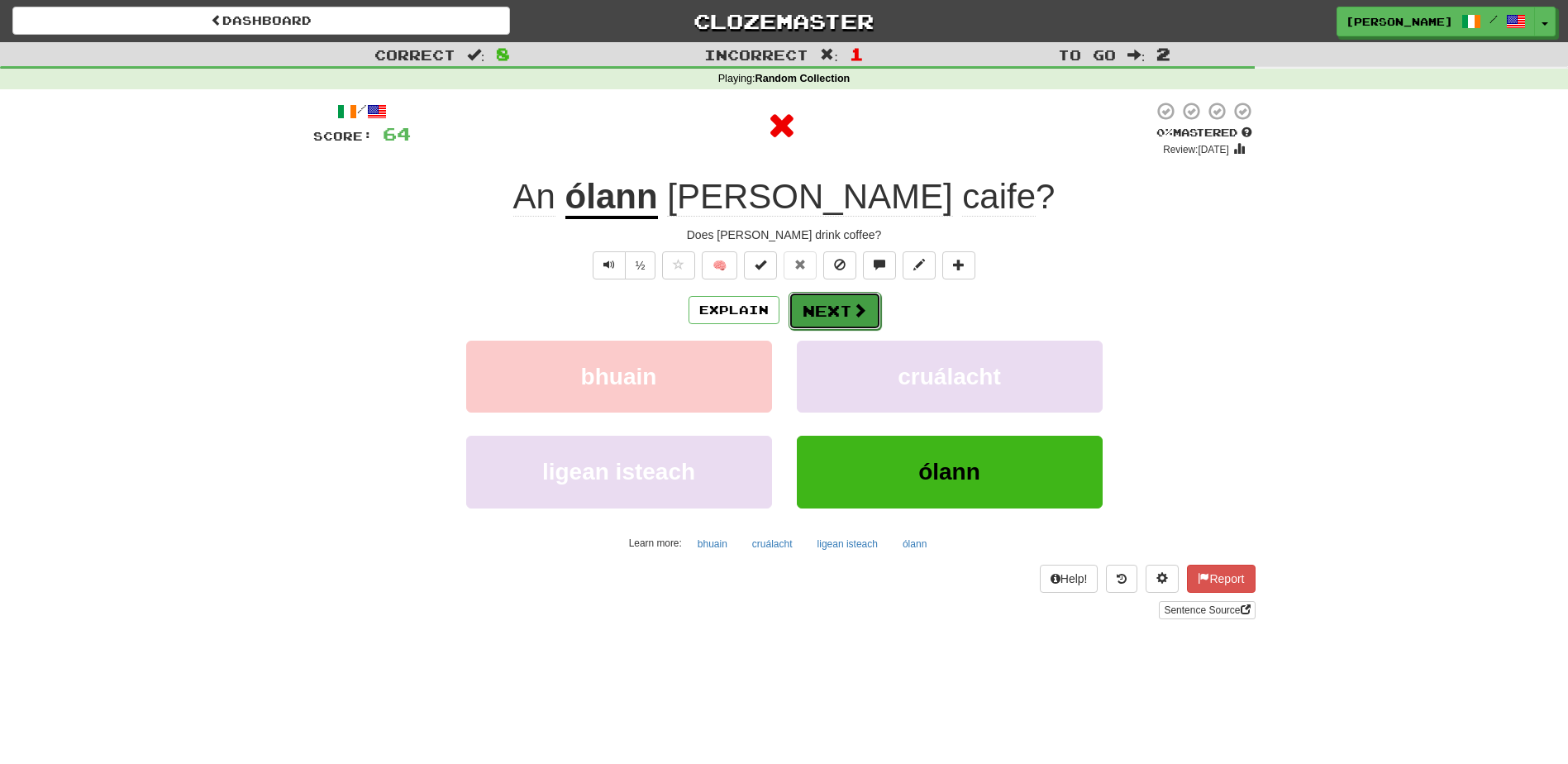
click at [810, 306] on button "Next" at bounding box center [834, 311] width 92 height 38
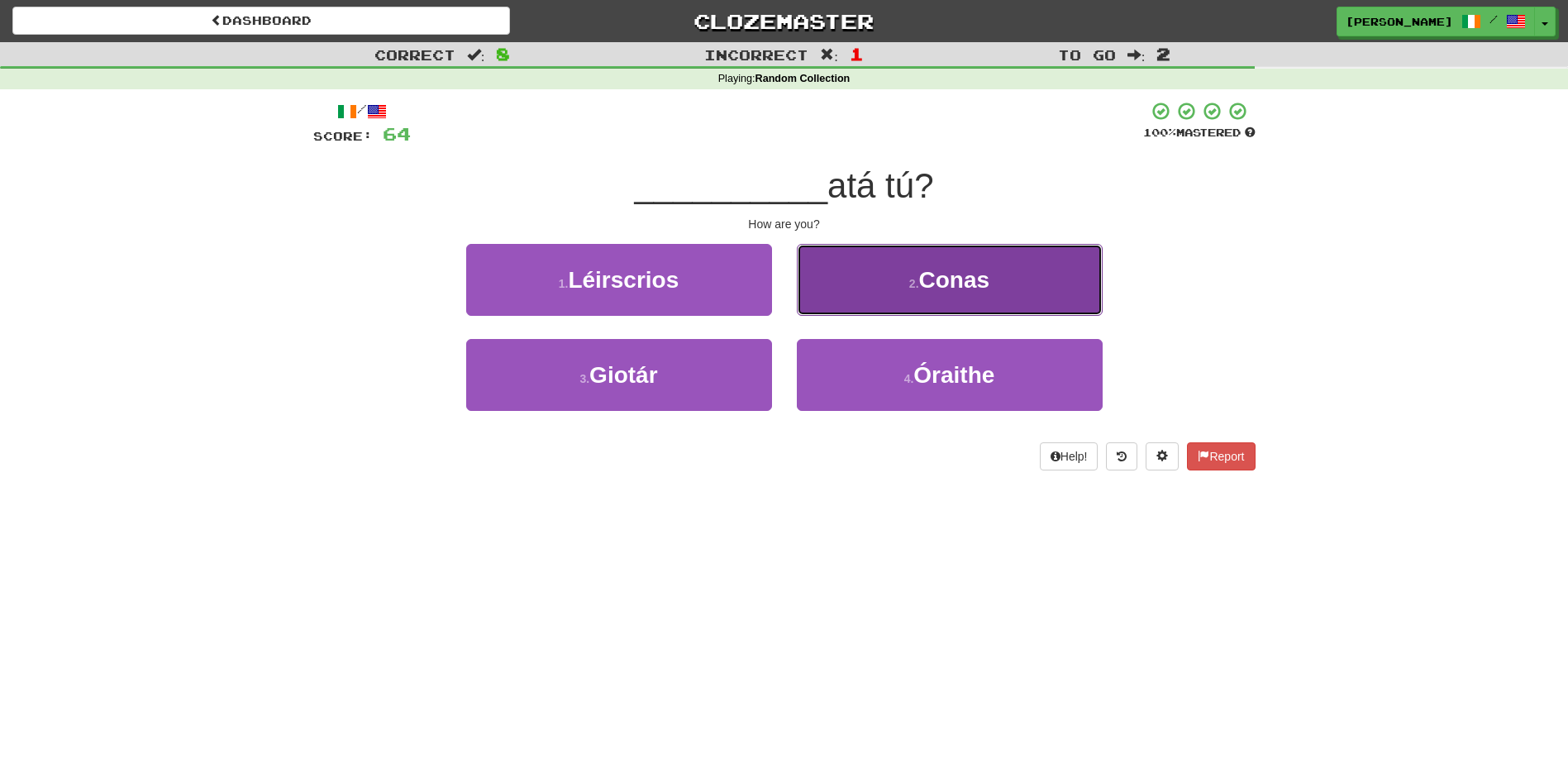
click at [837, 298] on button "2 . Conas" at bounding box center [950, 280] width 306 height 72
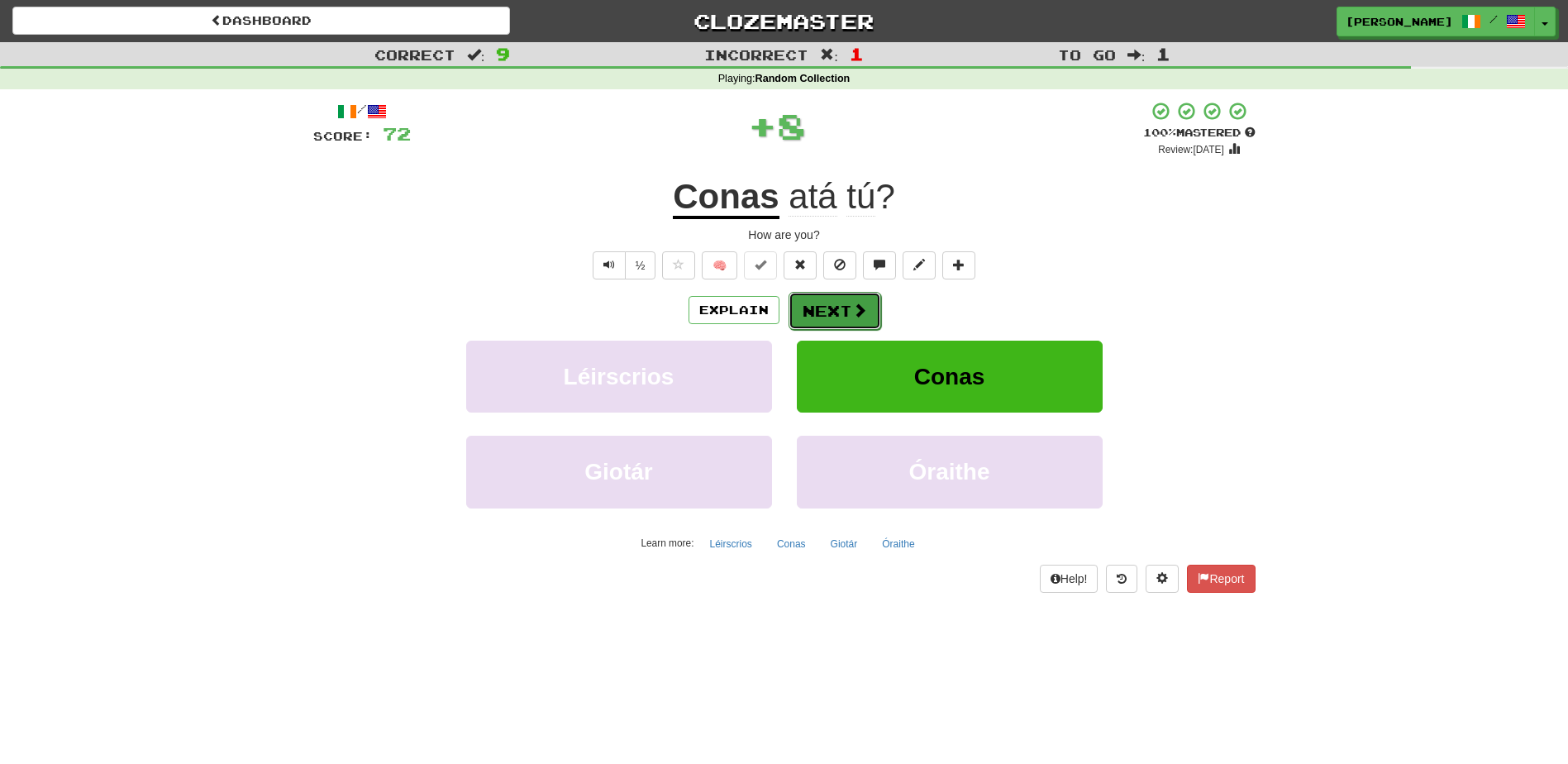
click at [834, 304] on button "Next" at bounding box center [834, 311] width 92 height 38
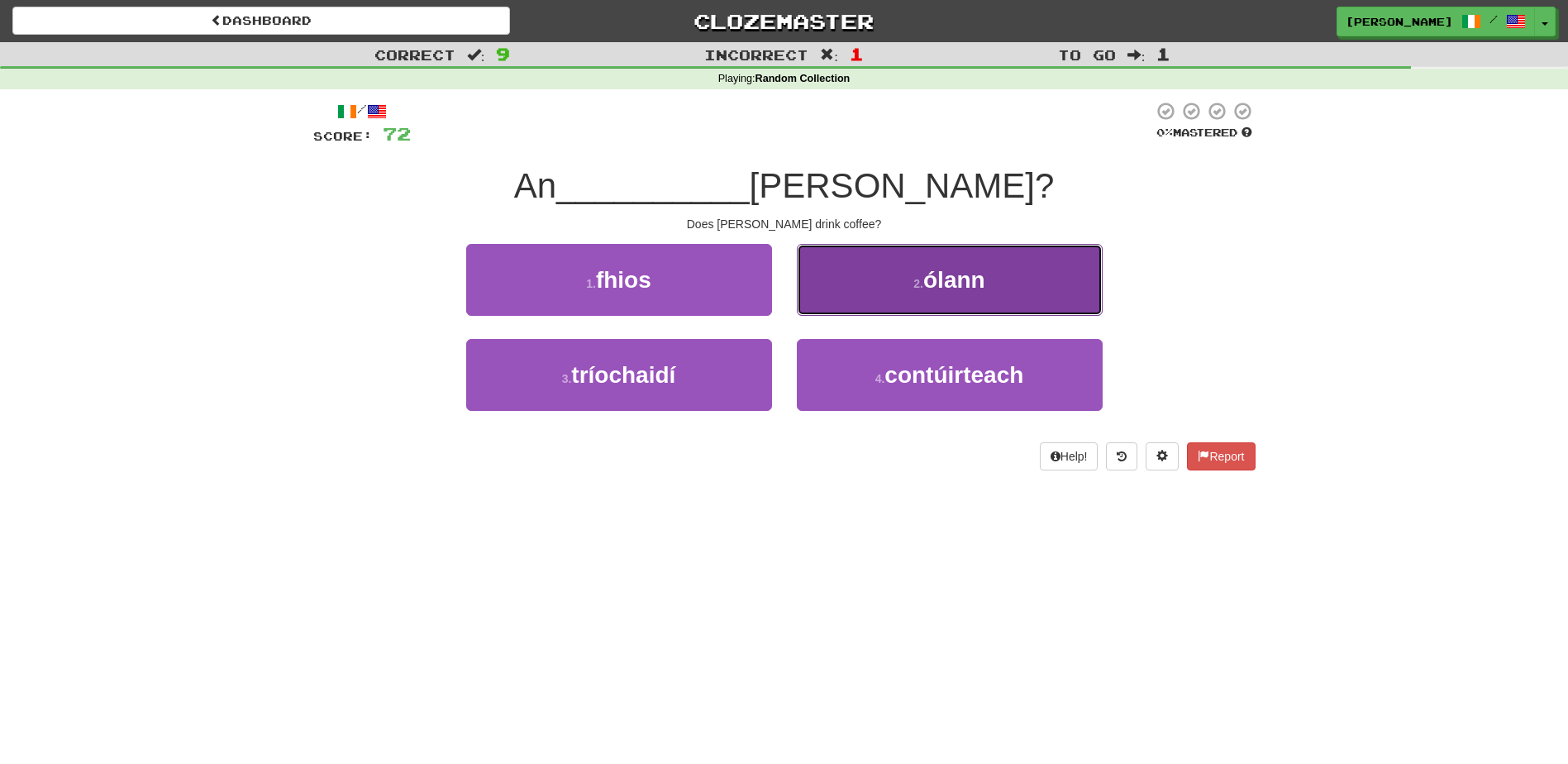
click at [843, 300] on button "2 . ólann" at bounding box center [950, 280] width 306 height 72
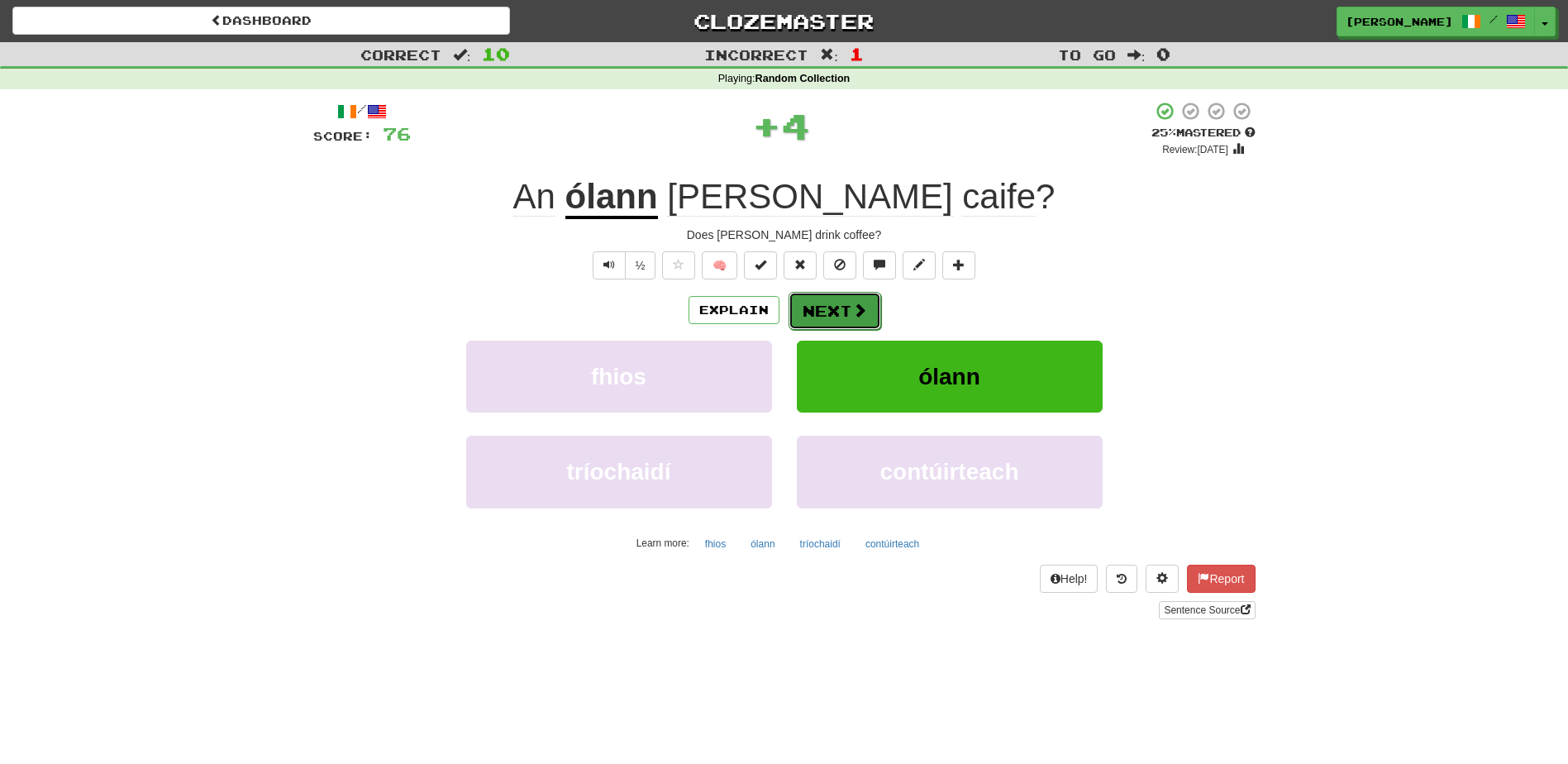
click at [853, 312] on span at bounding box center [860, 310] width 15 height 15
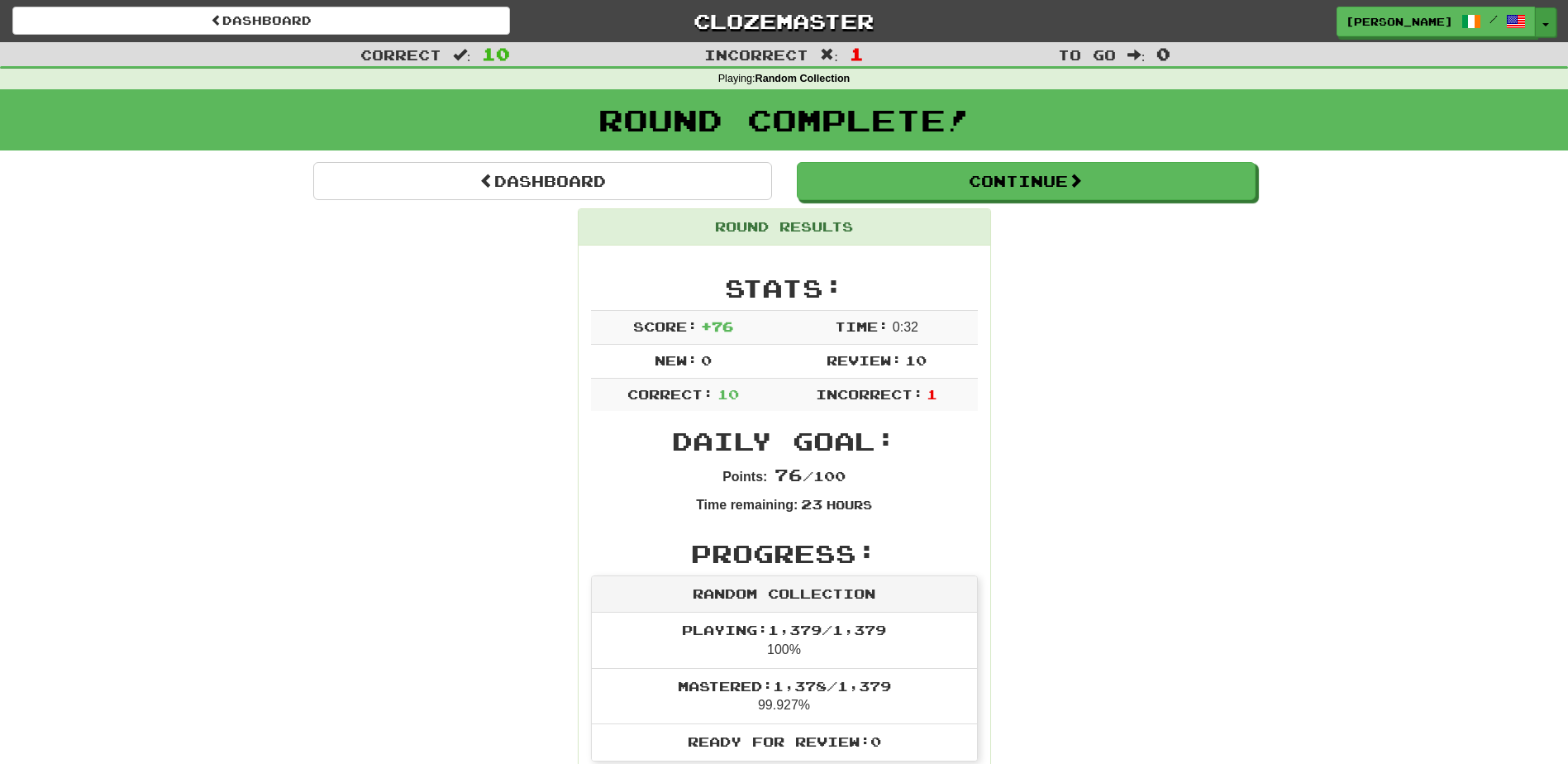
click at [1542, 23] on span "button" at bounding box center [1545, 24] width 7 height 3
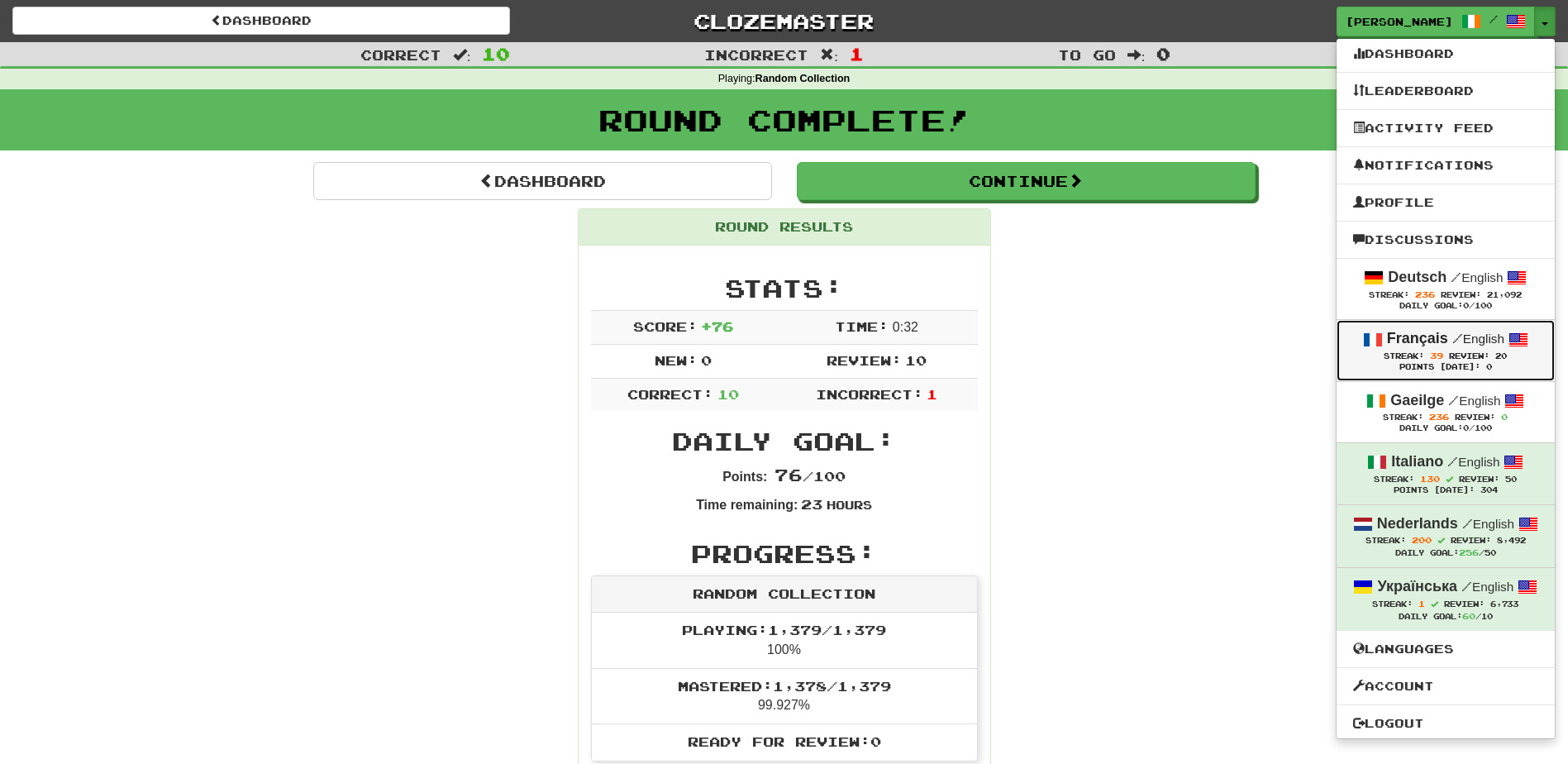
click at [1417, 338] on strong "Français" at bounding box center [1417, 338] width 61 height 16
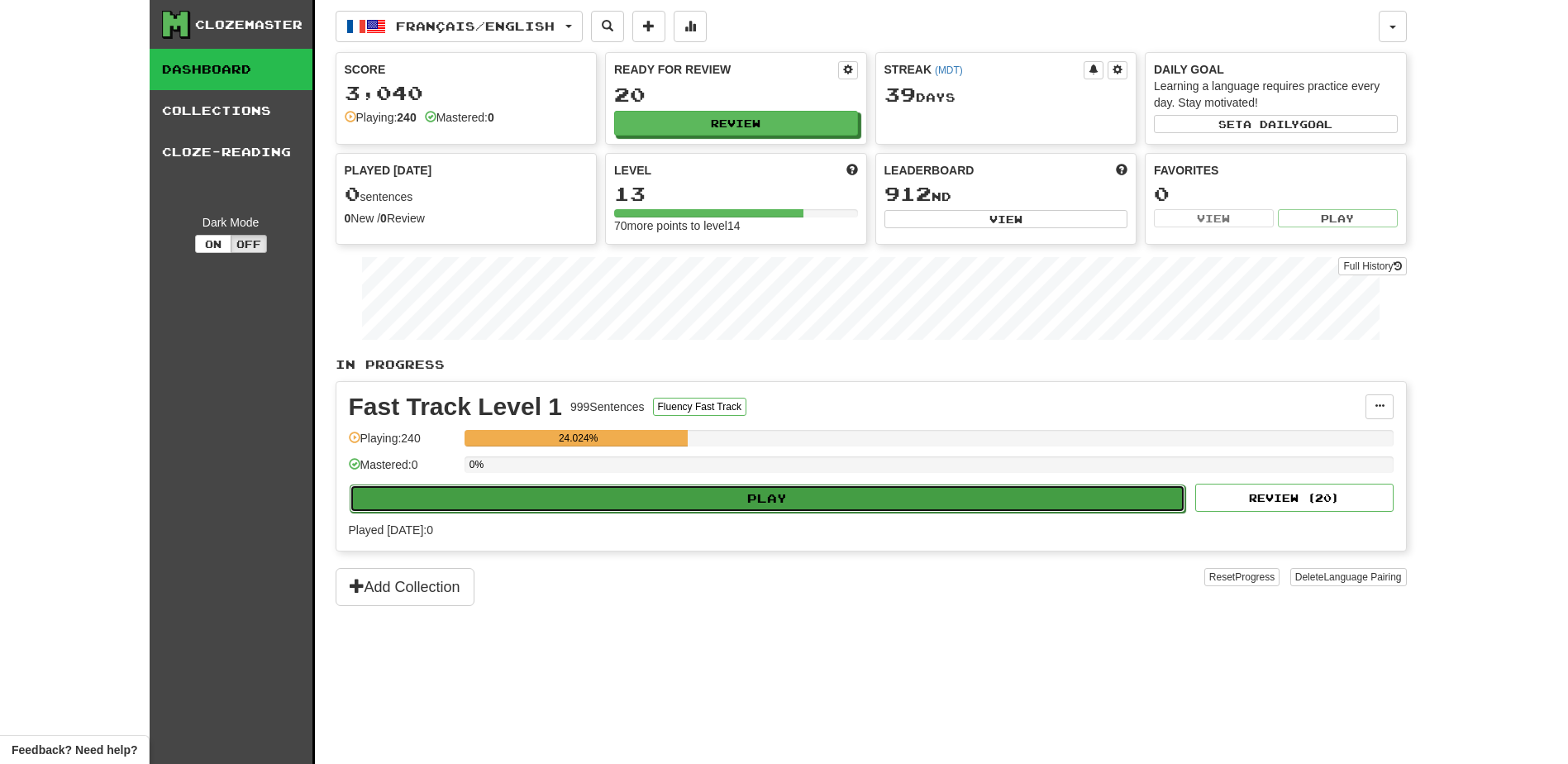
click at [660, 502] on button "Play" at bounding box center [768, 499] width 837 height 29
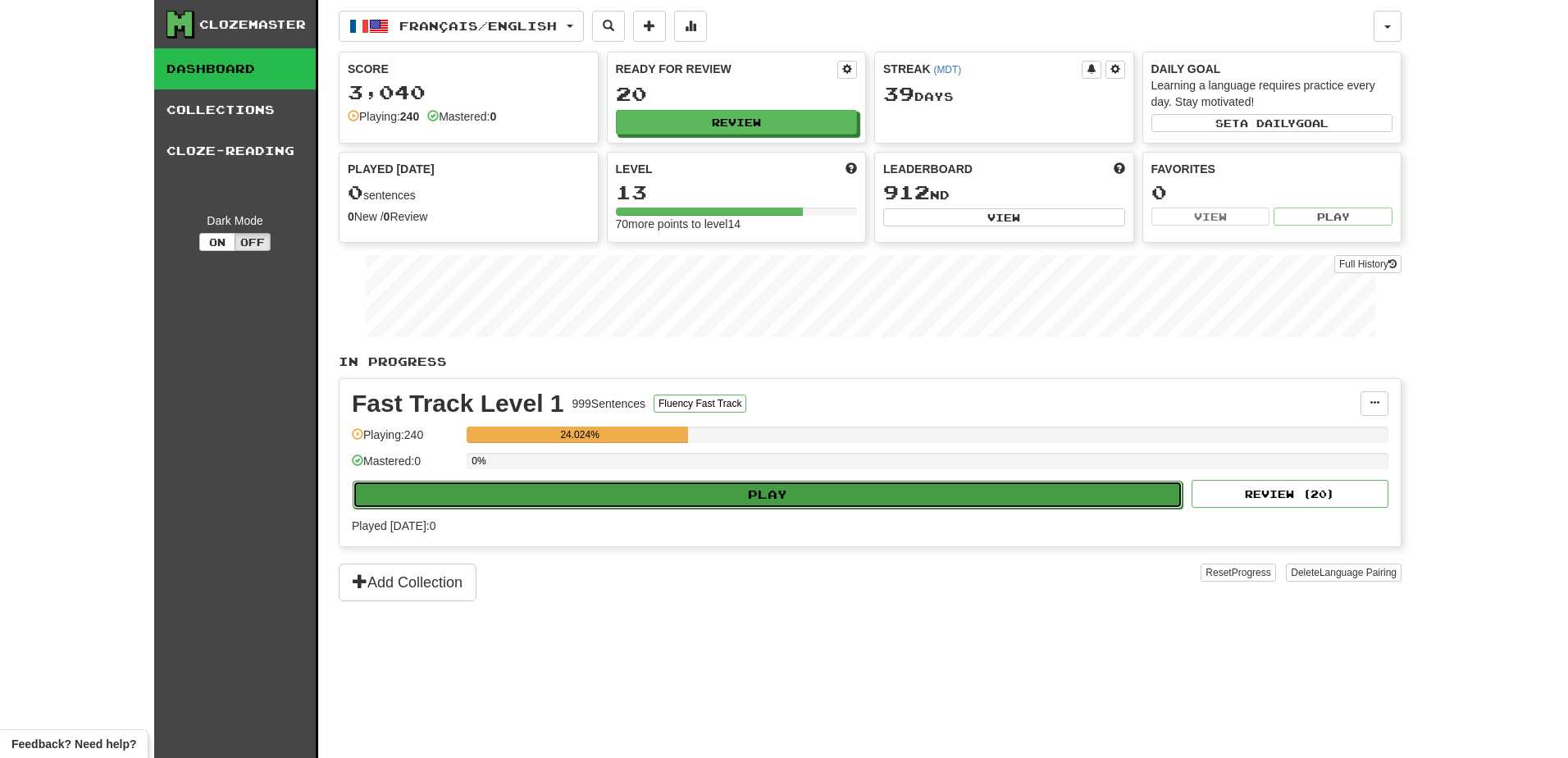
select select "**"
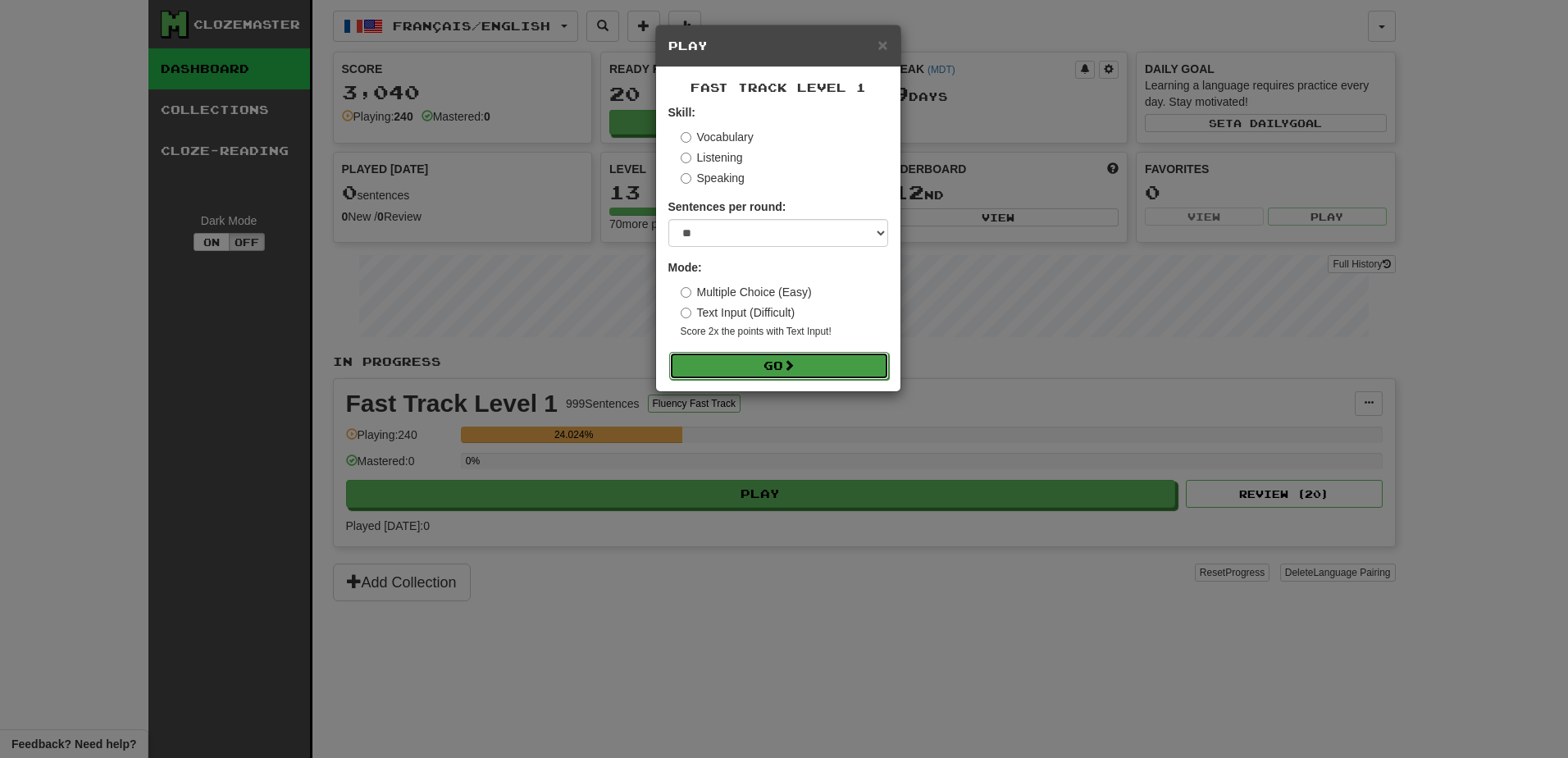
click at [803, 376] on button "Go" at bounding box center [778, 366] width 220 height 28
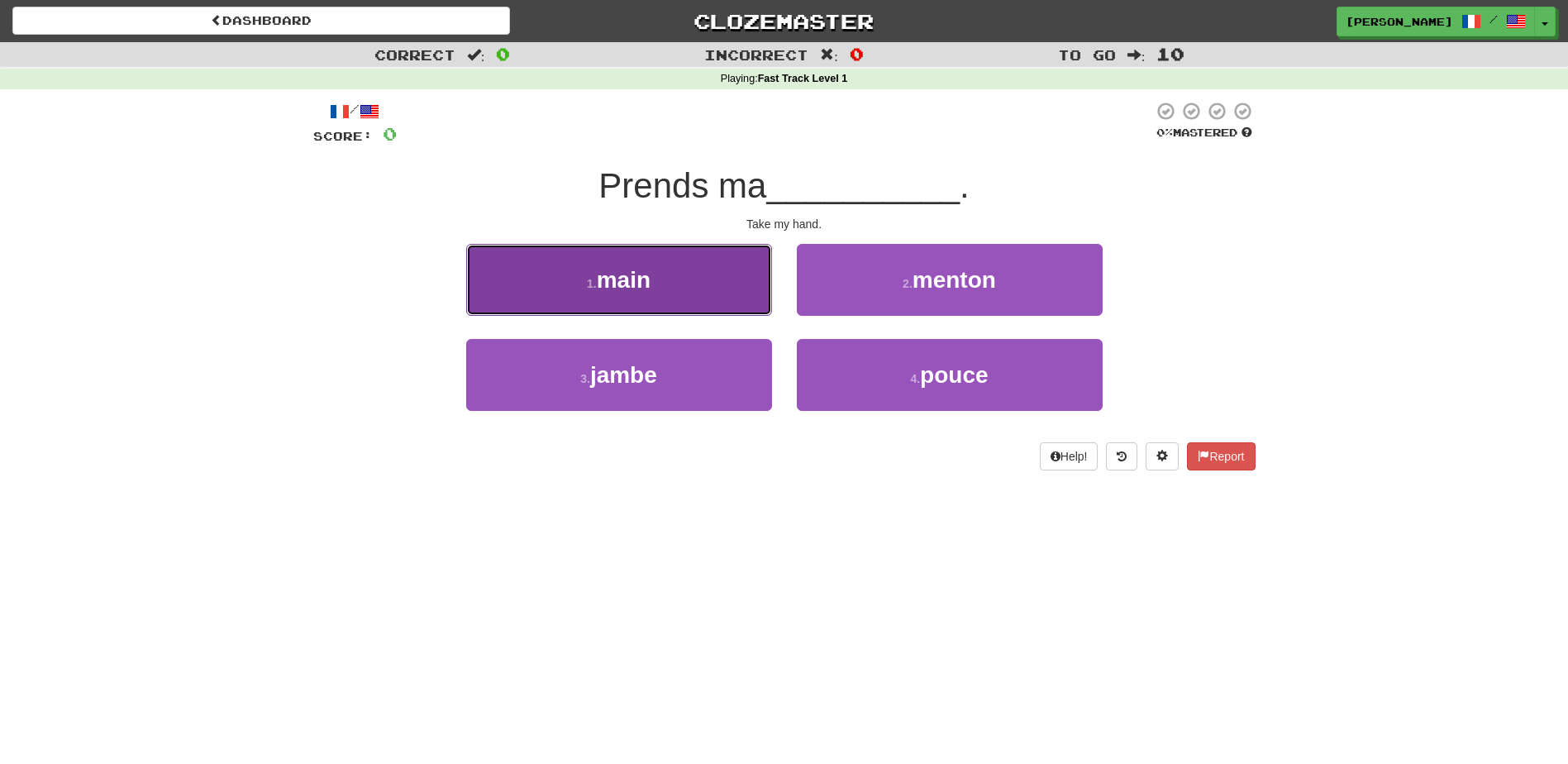
click at [724, 292] on button "1 . main" at bounding box center [619, 280] width 306 height 72
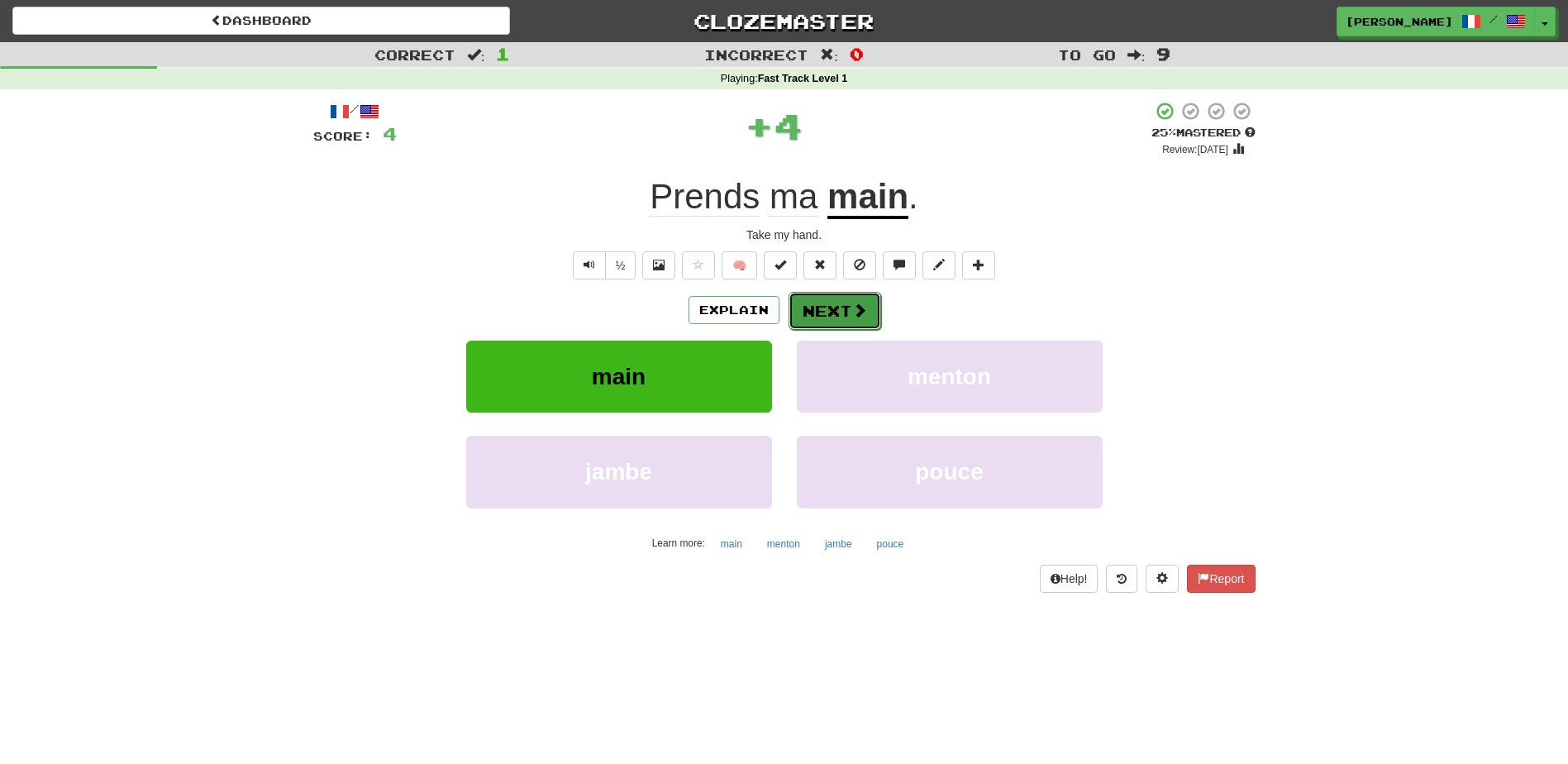
click at [803, 303] on button "Next" at bounding box center [834, 311] width 92 height 38
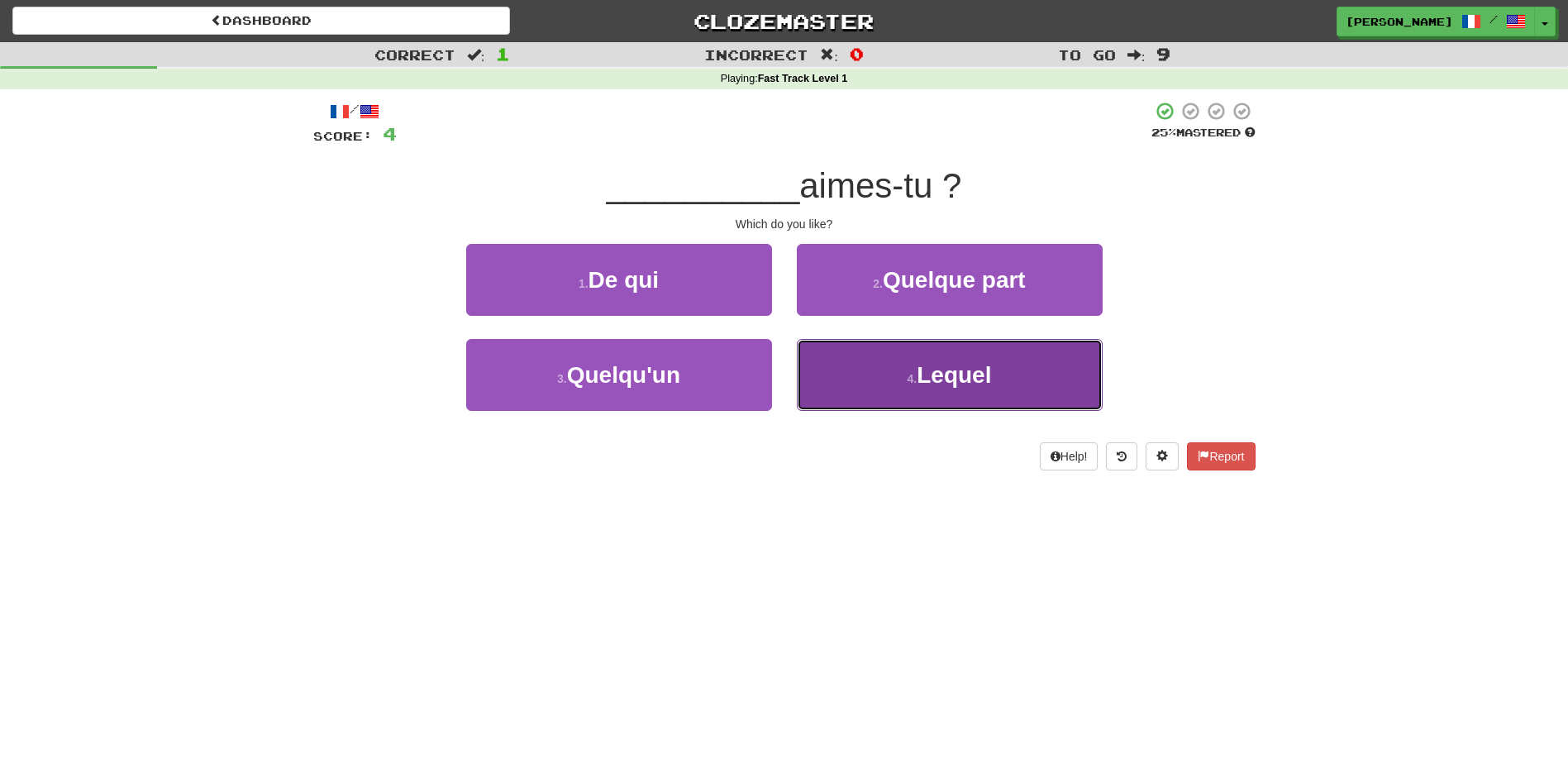
click at [851, 372] on button "4 . Lequel" at bounding box center [950, 375] width 306 height 72
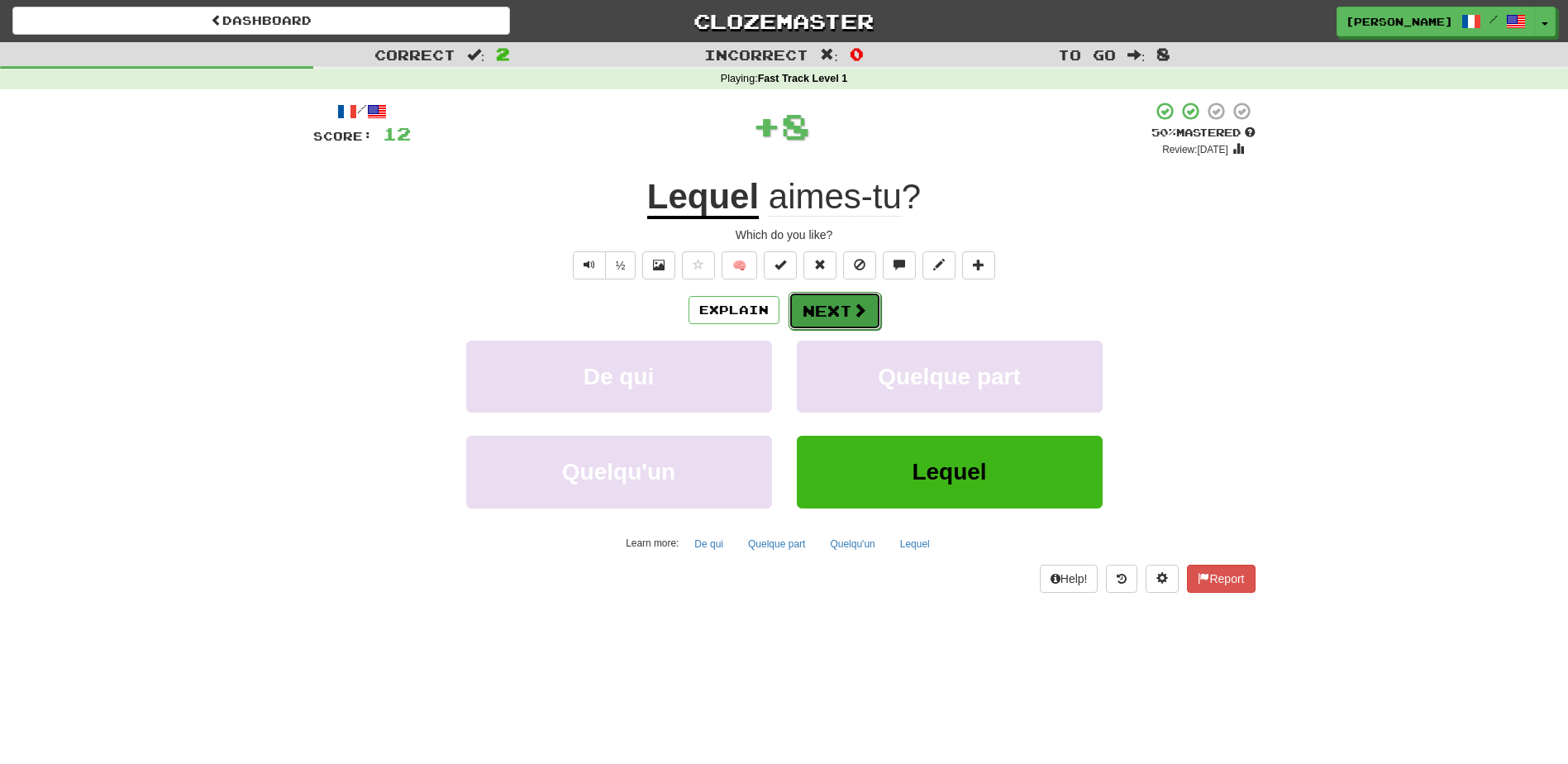
click at [833, 306] on button "Next" at bounding box center [834, 311] width 92 height 38
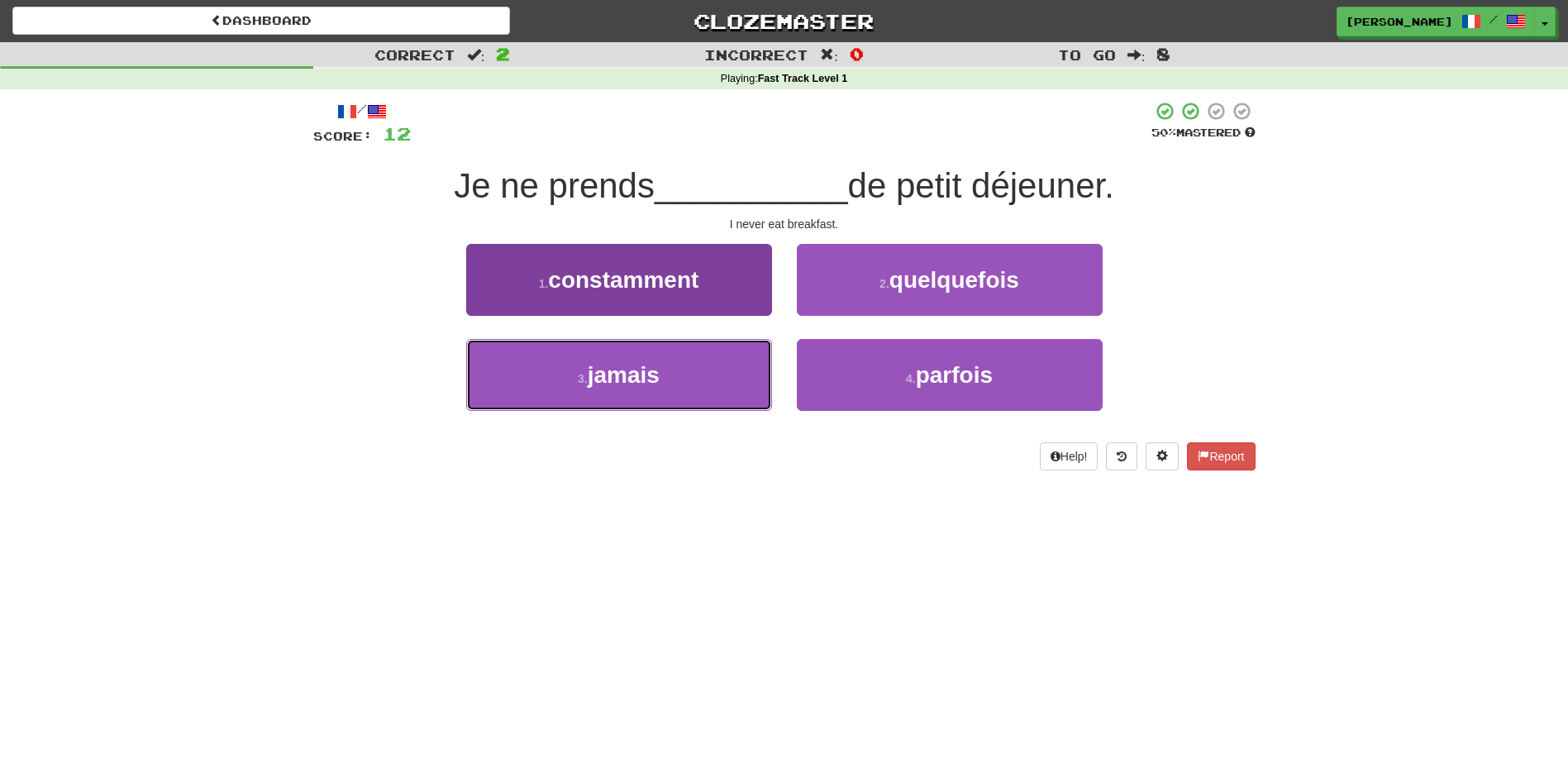
drag, startPoint x: 724, startPoint y: 352, endPoint x: 732, endPoint y: 344, distance: 11.3
click at [725, 350] on button "3 . jamais" at bounding box center [619, 375] width 306 height 72
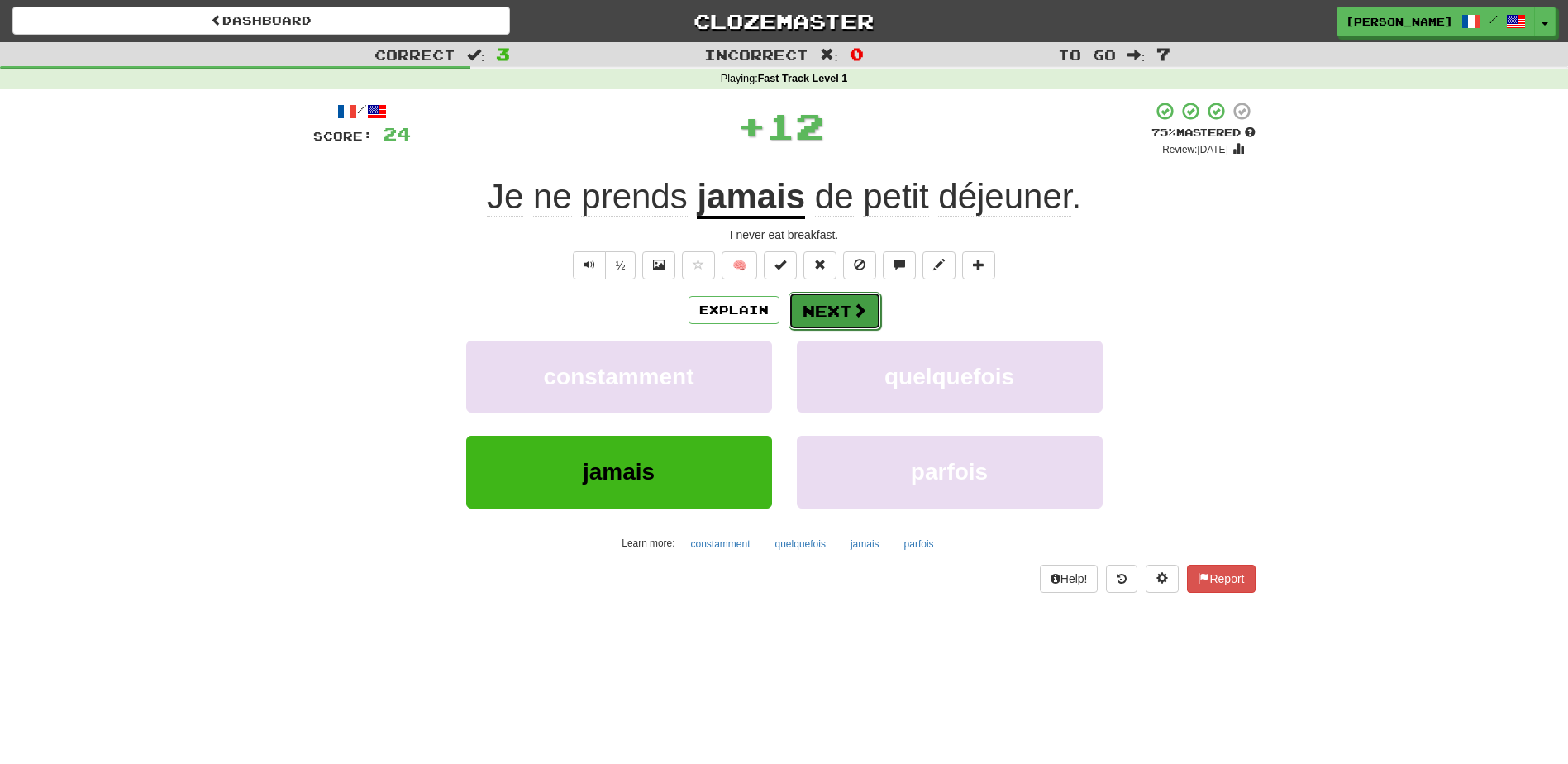
click at [842, 305] on button "Next" at bounding box center [834, 311] width 92 height 38
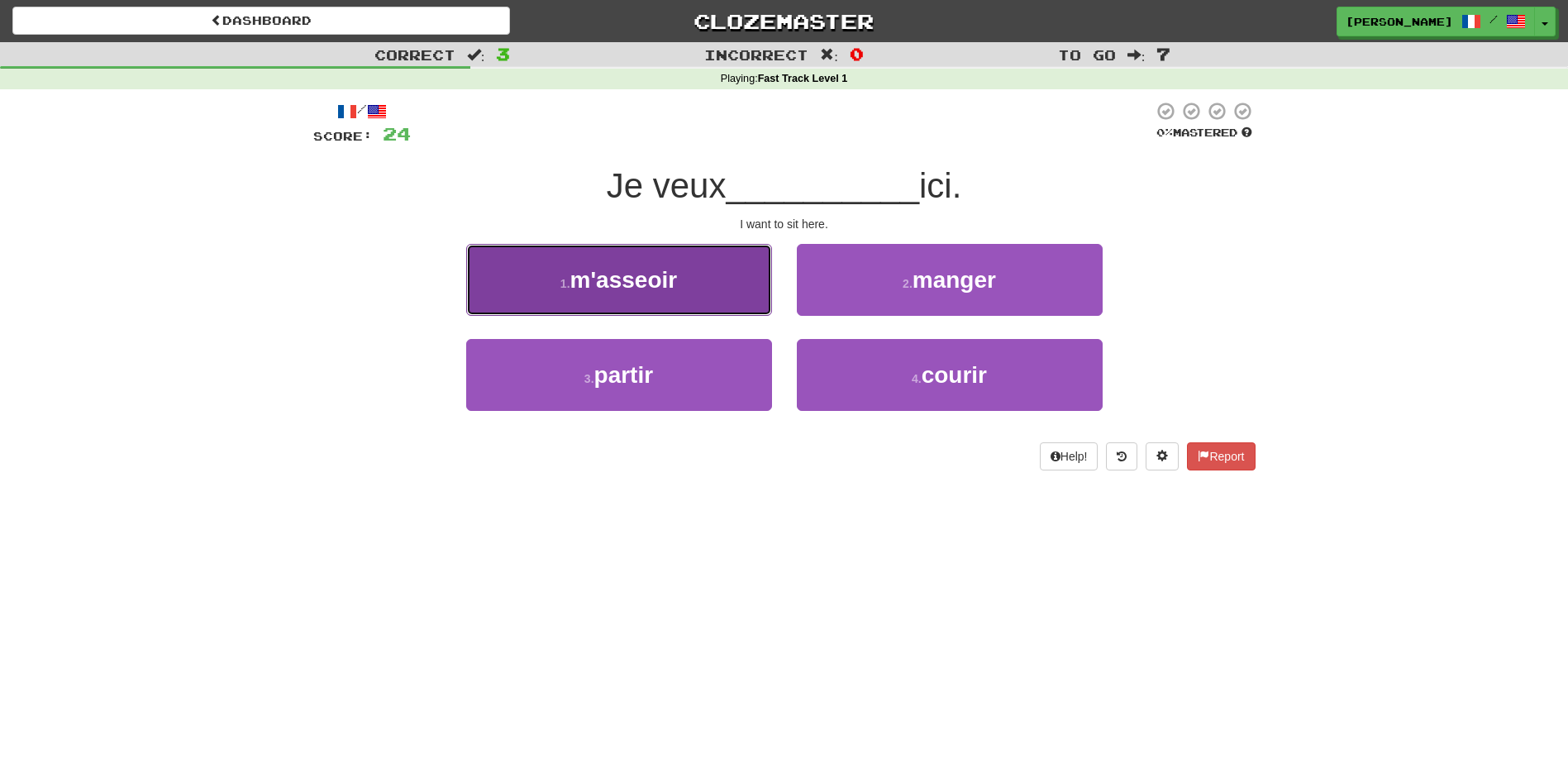
click at [729, 298] on button "1 . m'asseoir" at bounding box center [619, 280] width 306 height 72
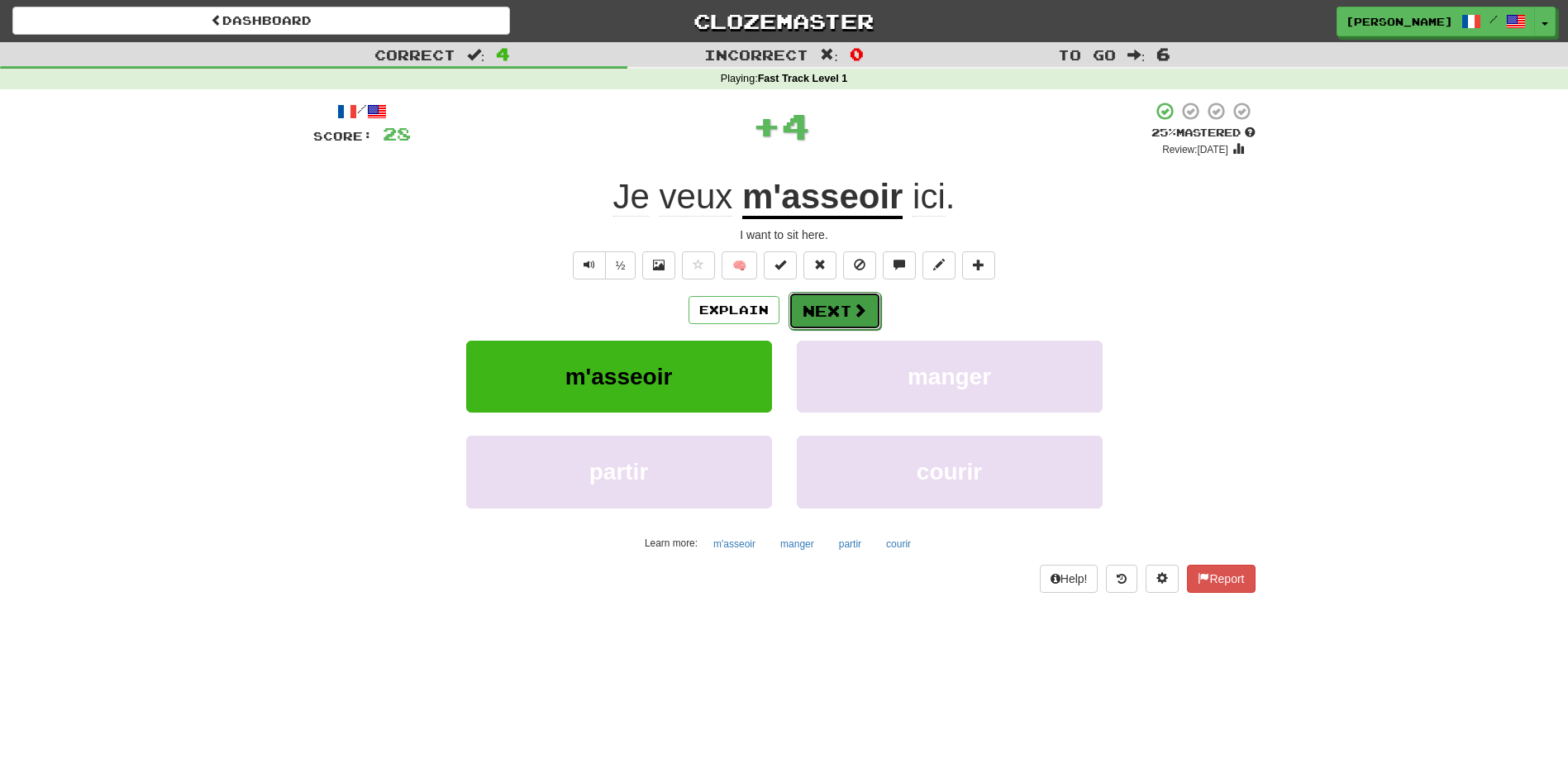
click at [826, 301] on button "Next" at bounding box center [834, 311] width 92 height 38
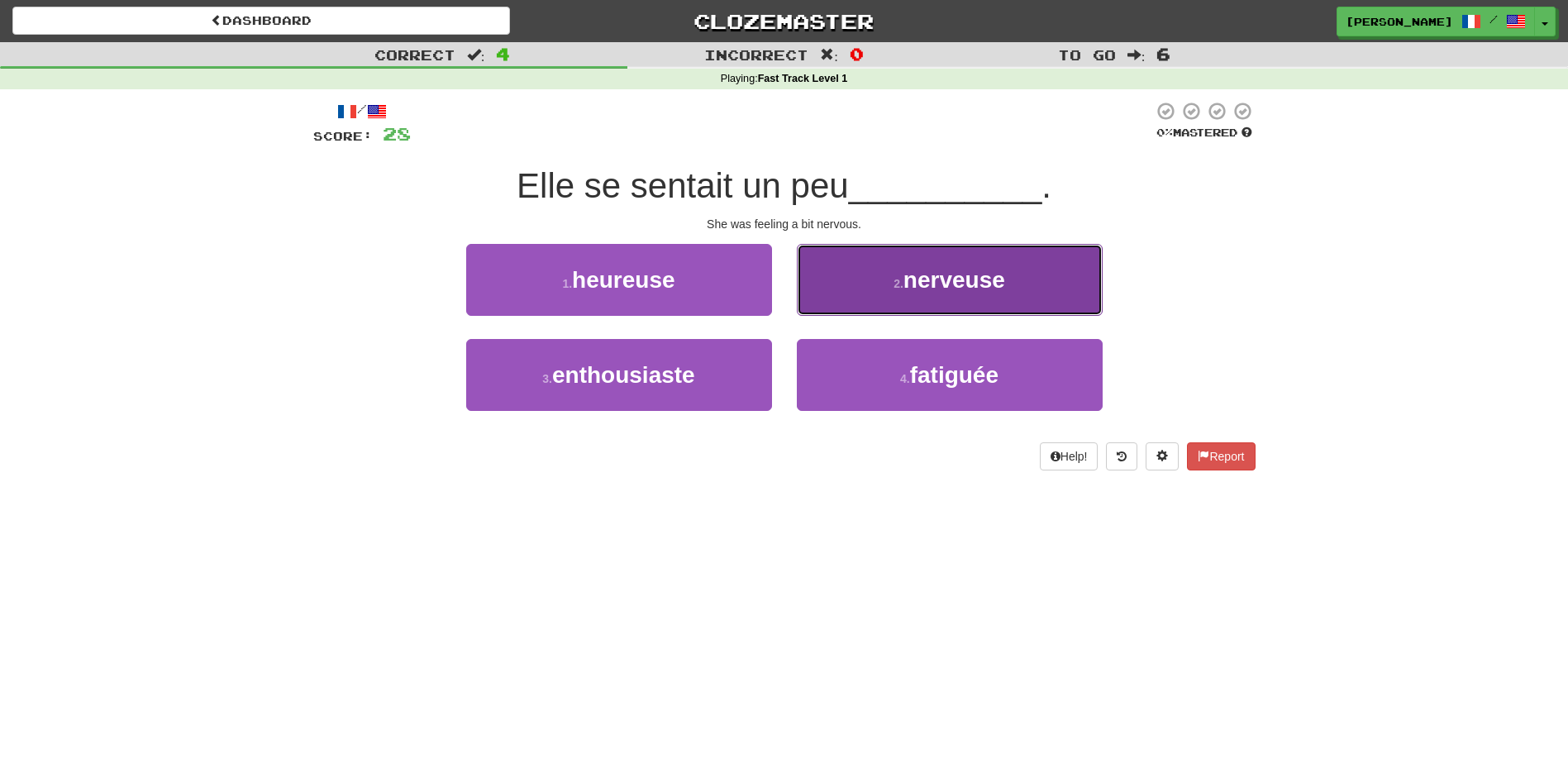
click at [828, 295] on button "2 . nerveuse" at bounding box center [950, 280] width 306 height 72
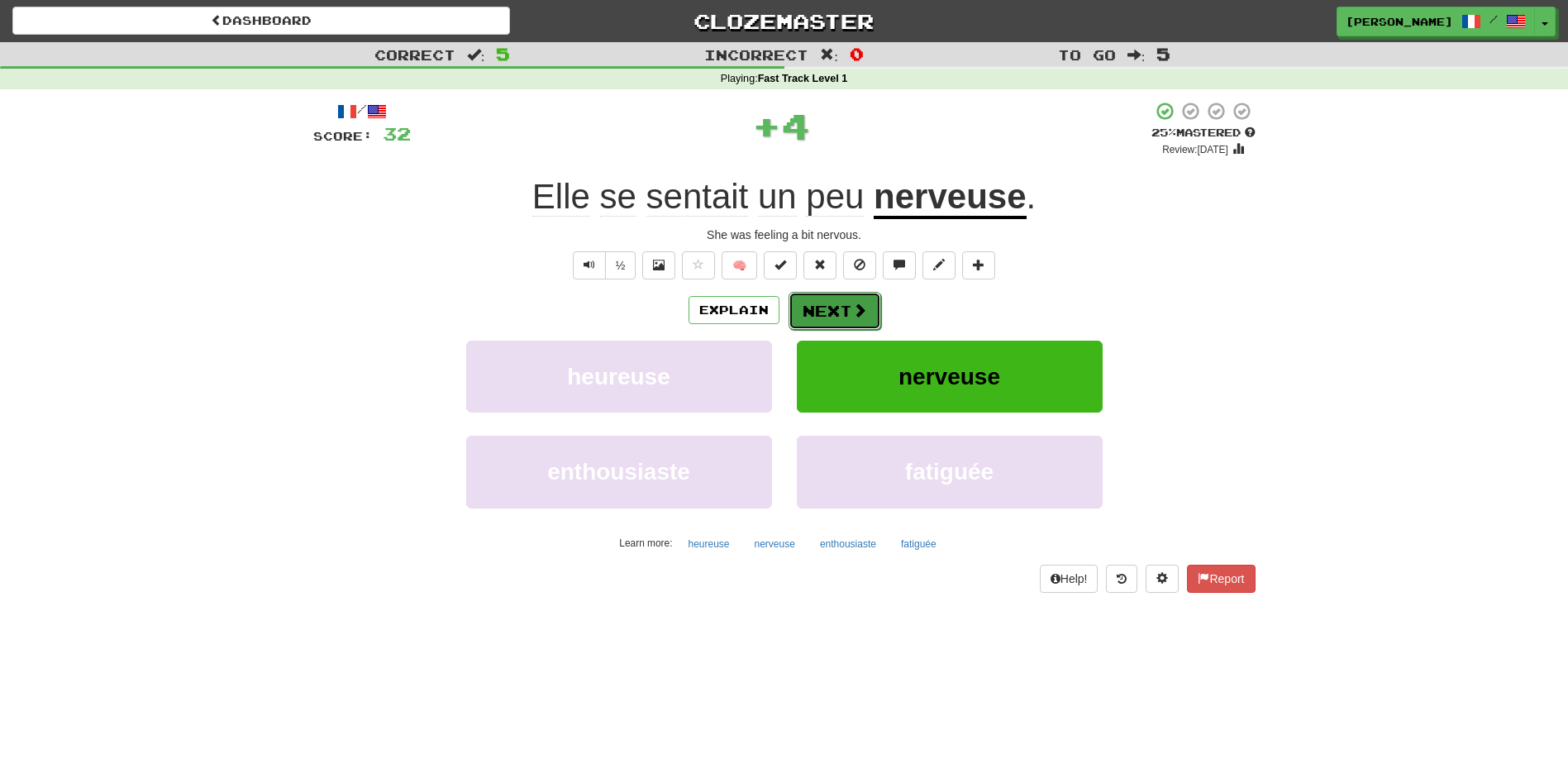
click at [818, 304] on button "Next" at bounding box center [834, 311] width 92 height 38
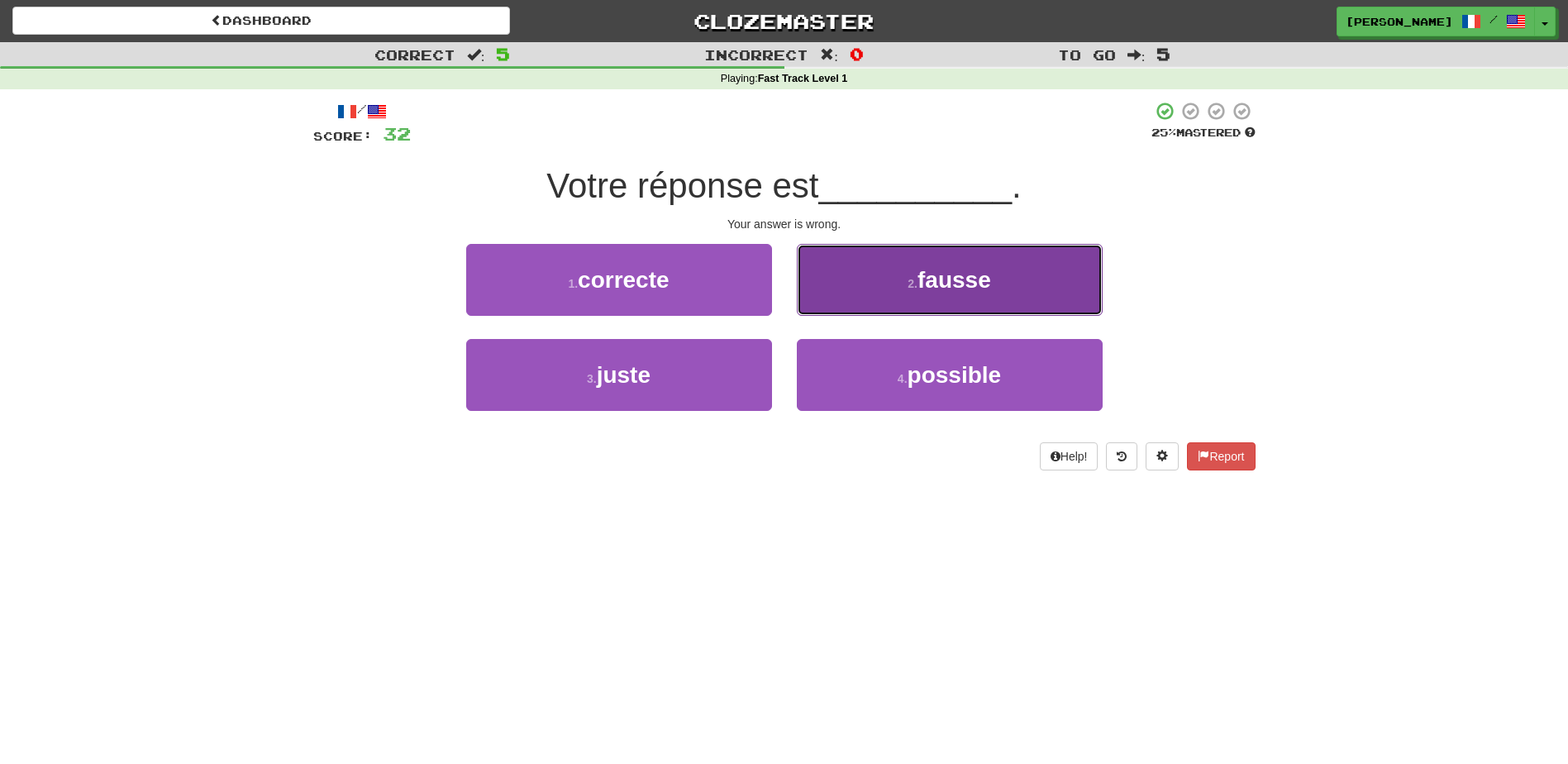
click at [833, 299] on button "2 . fausse" at bounding box center [950, 280] width 306 height 72
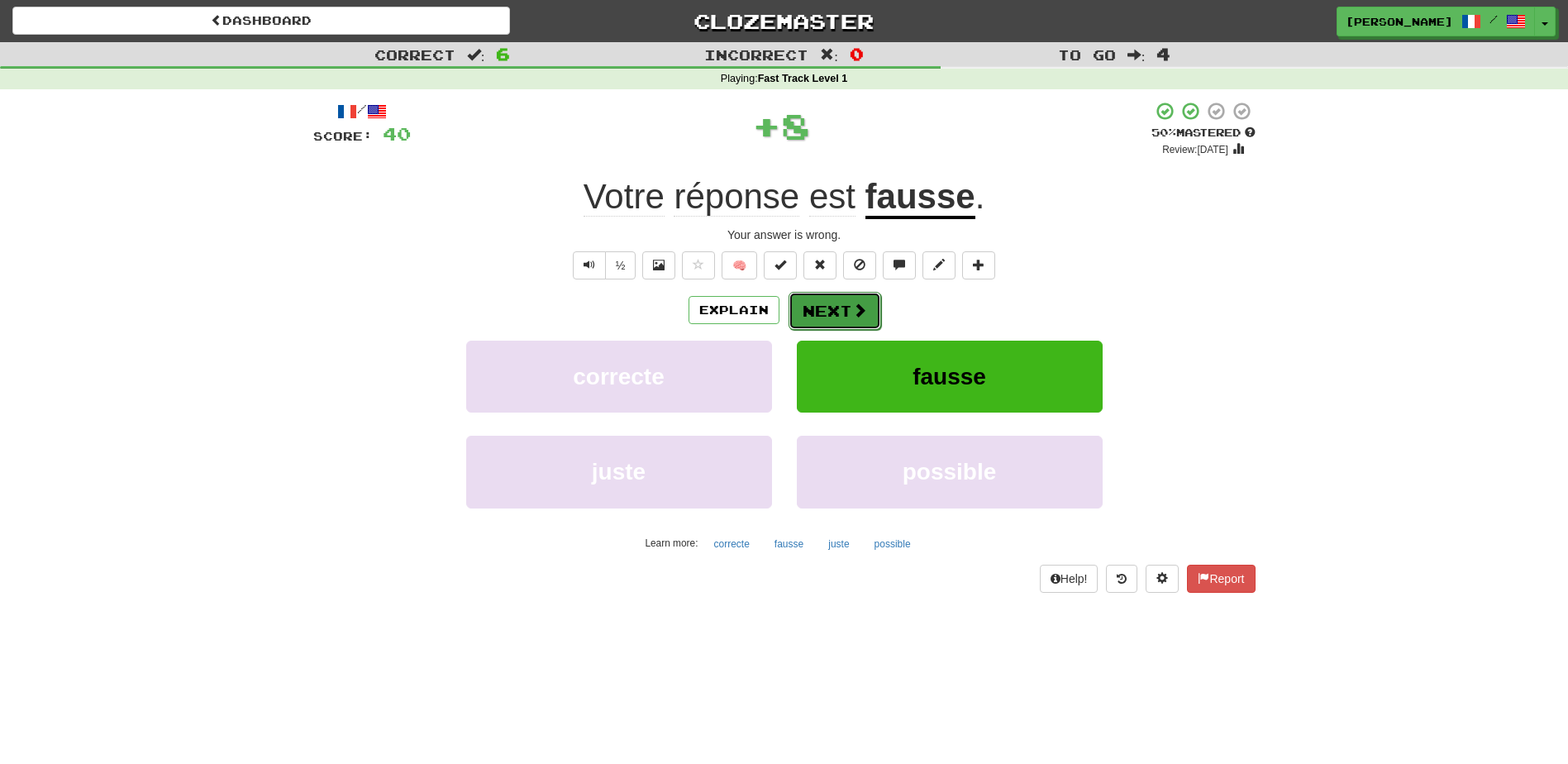
click at [814, 303] on button "Next" at bounding box center [834, 311] width 92 height 38
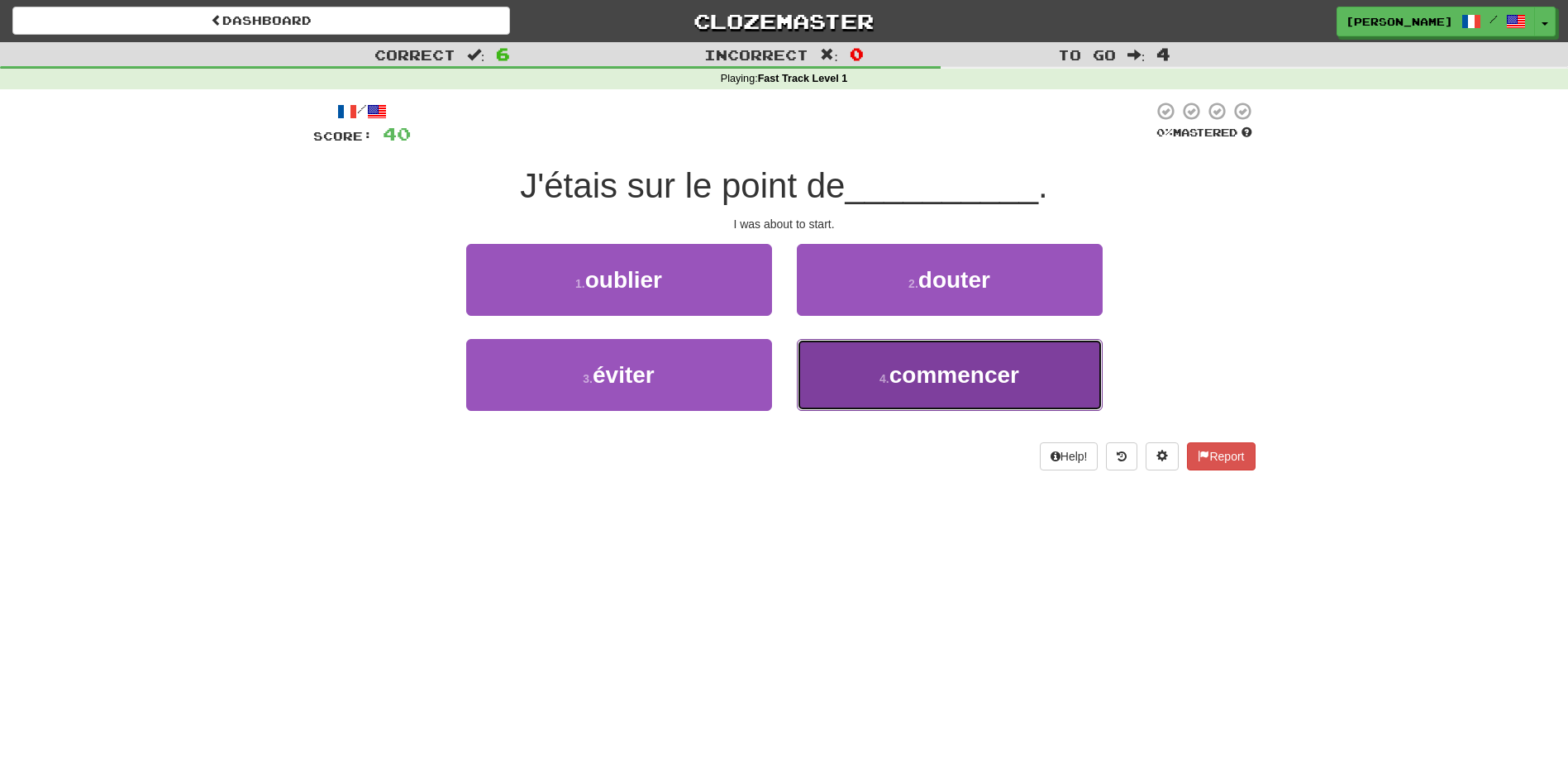
click at [822, 363] on button "4 . commencer" at bounding box center [950, 375] width 306 height 72
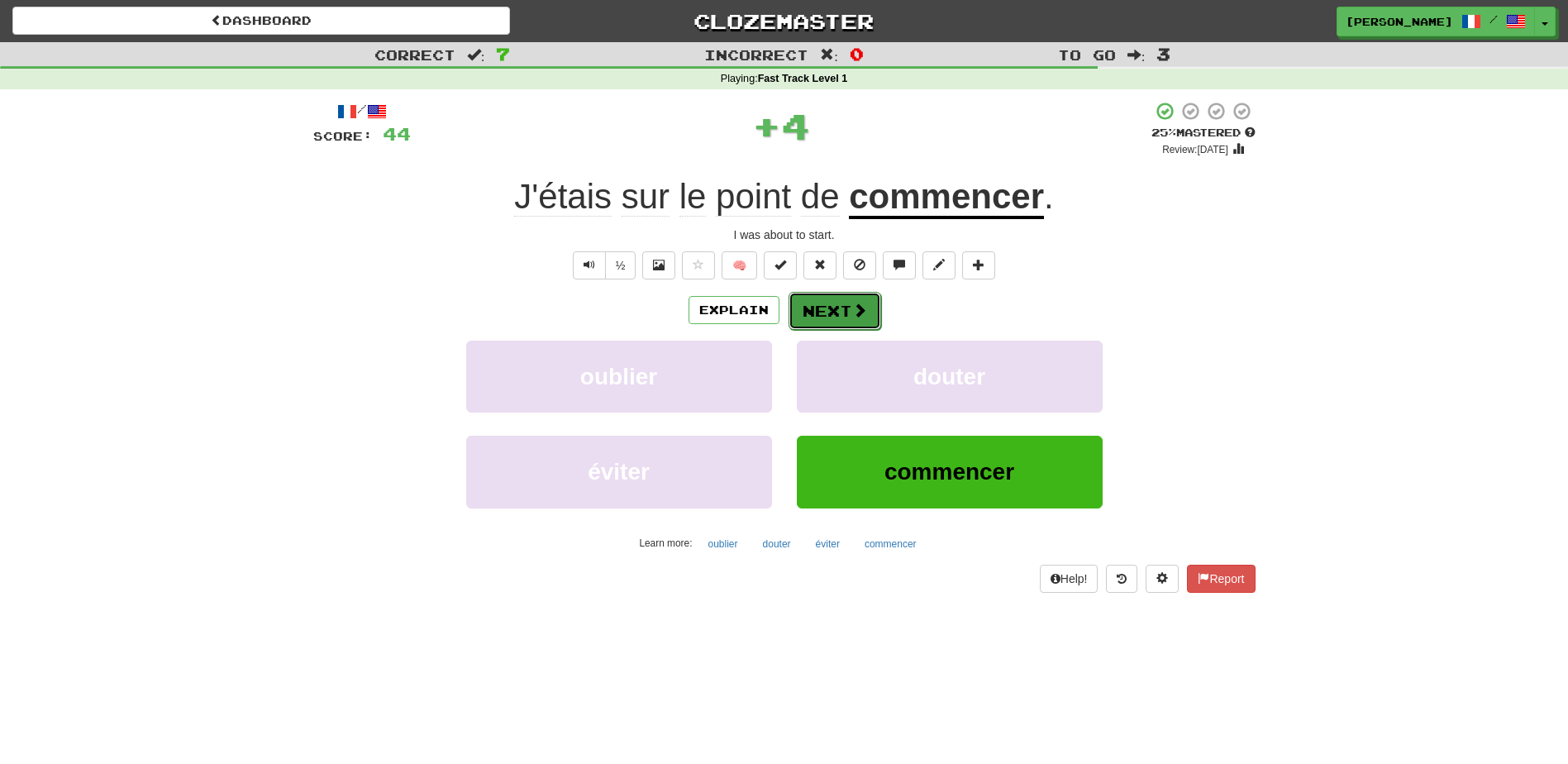
click at [815, 306] on button "Next" at bounding box center [834, 311] width 92 height 38
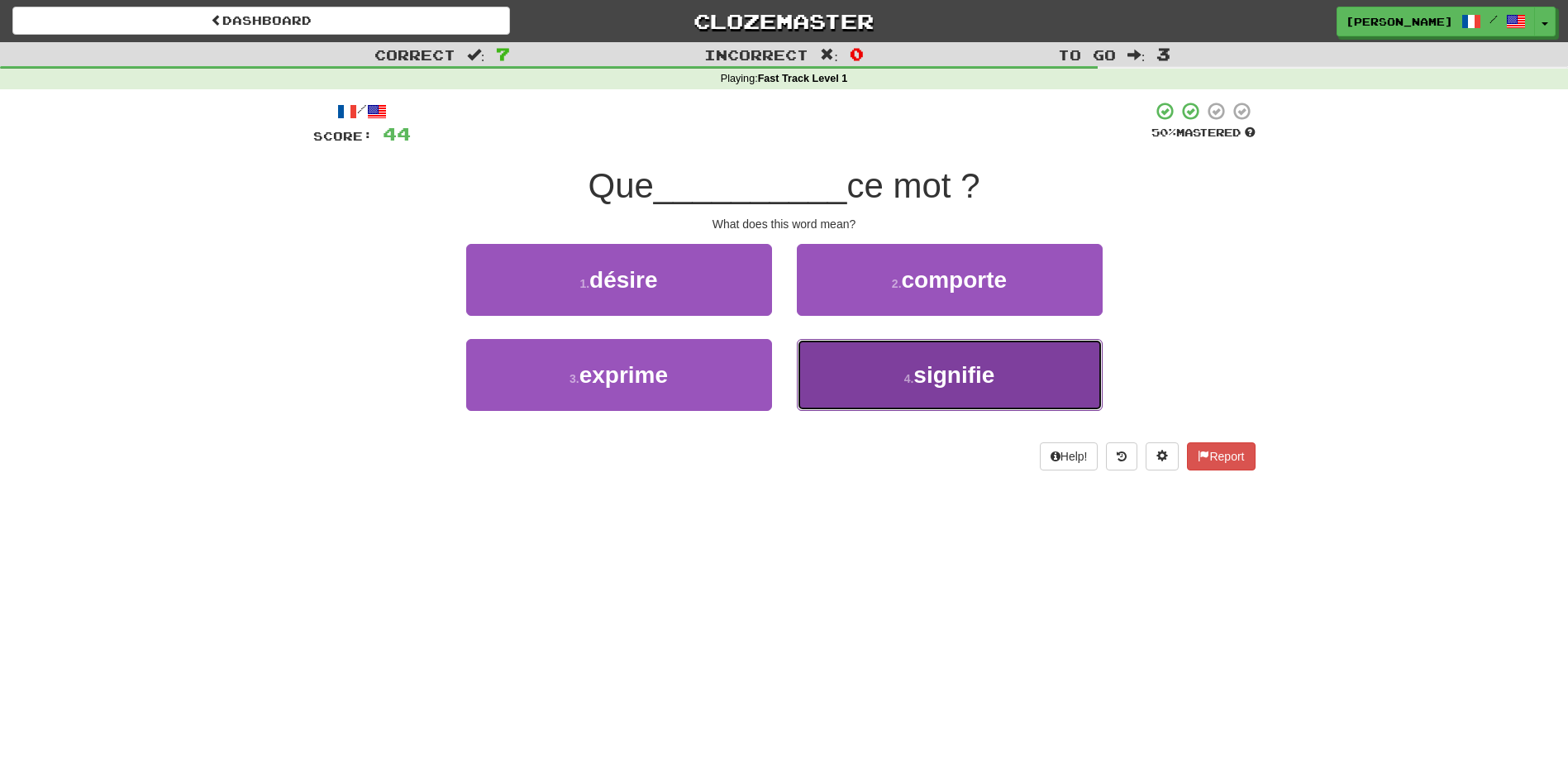
click at [824, 369] on button "4 . signifie" at bounding box center [950, 375] width 306 height 72
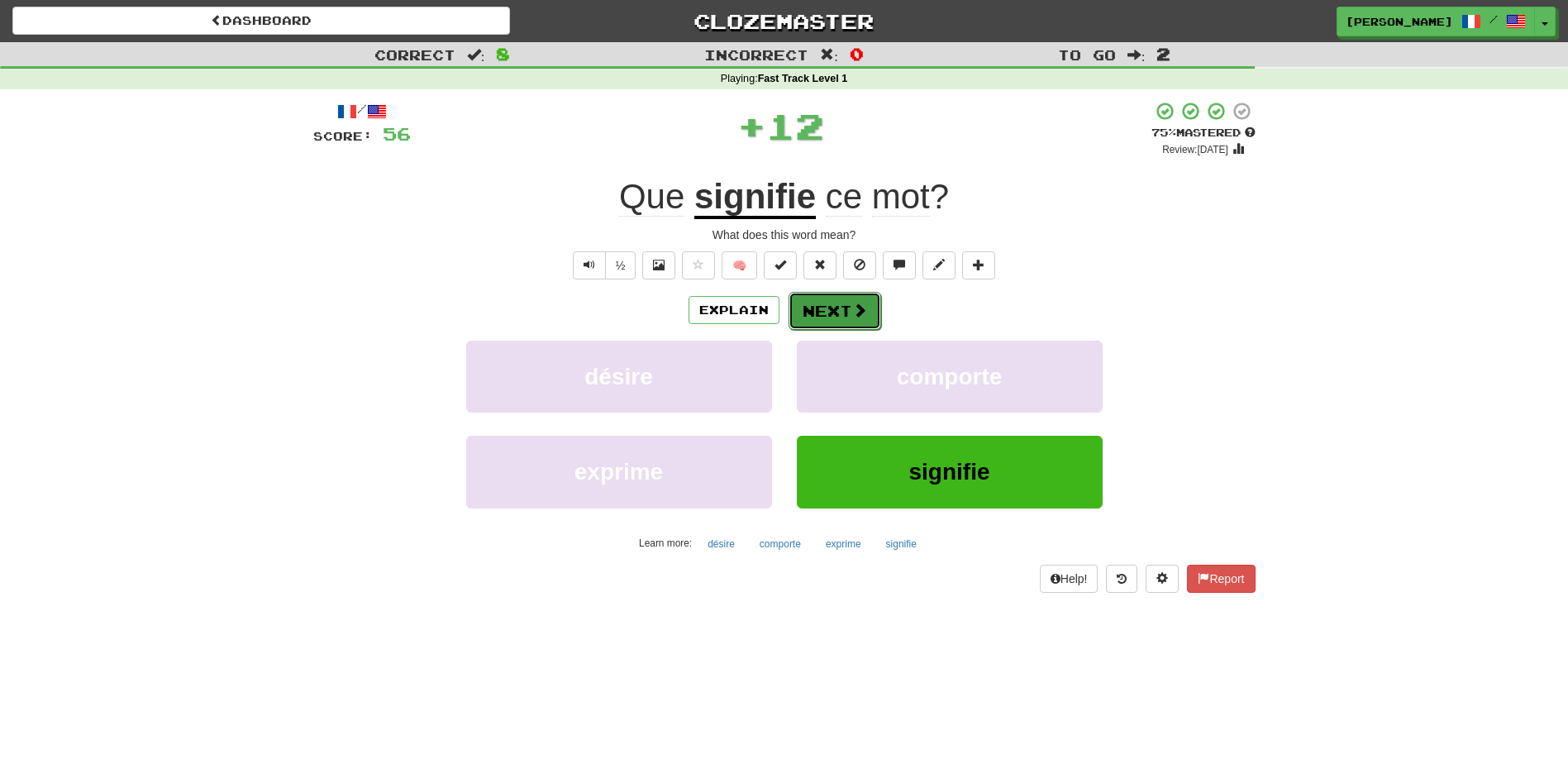
click at [815, 303] on button "Next" at bounding box center [834, 311] width 92 height 38
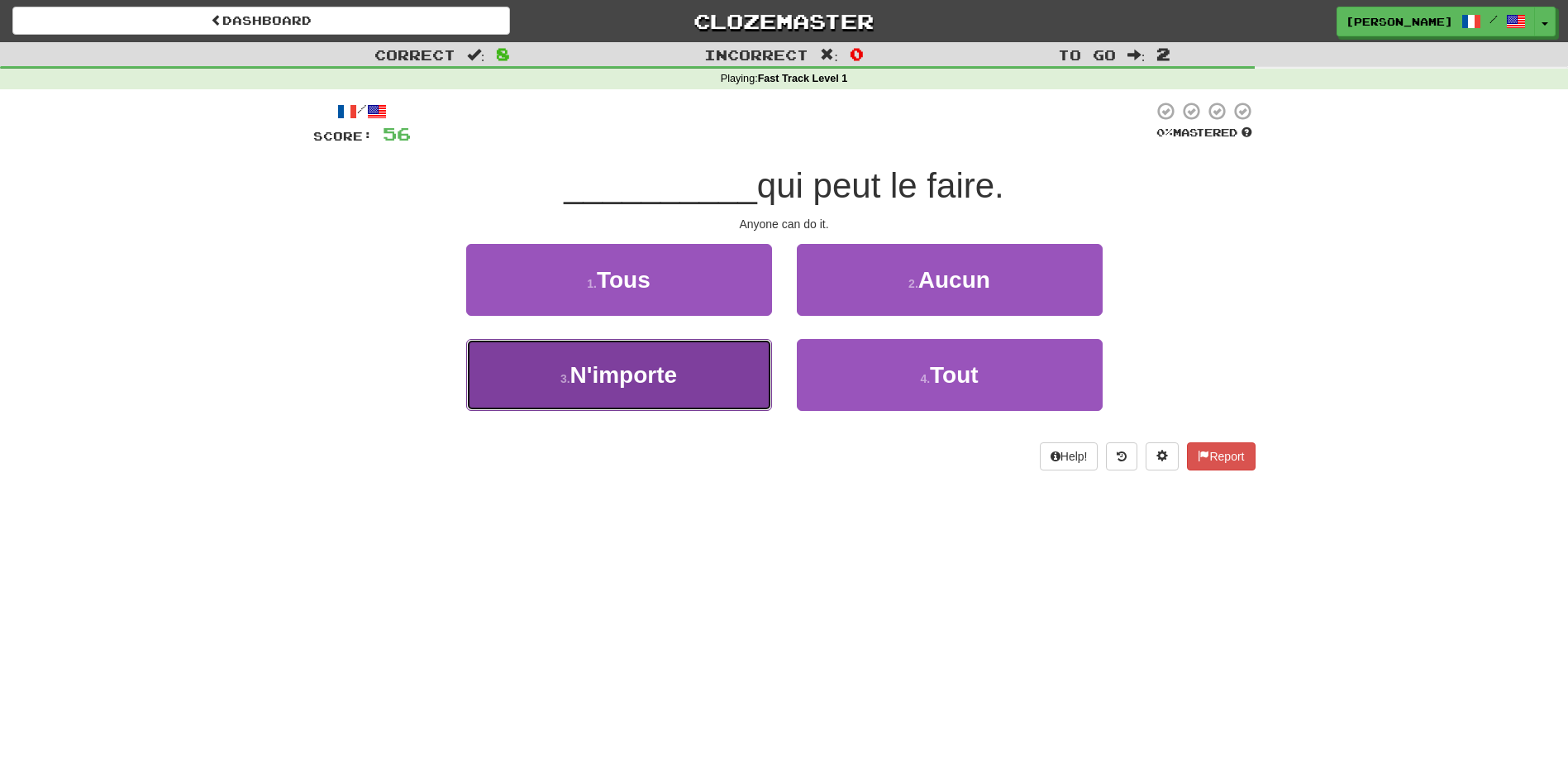
click at [729, 363] on button "3 . N'importe" at bounding box center [619, 375] width 306 height 72
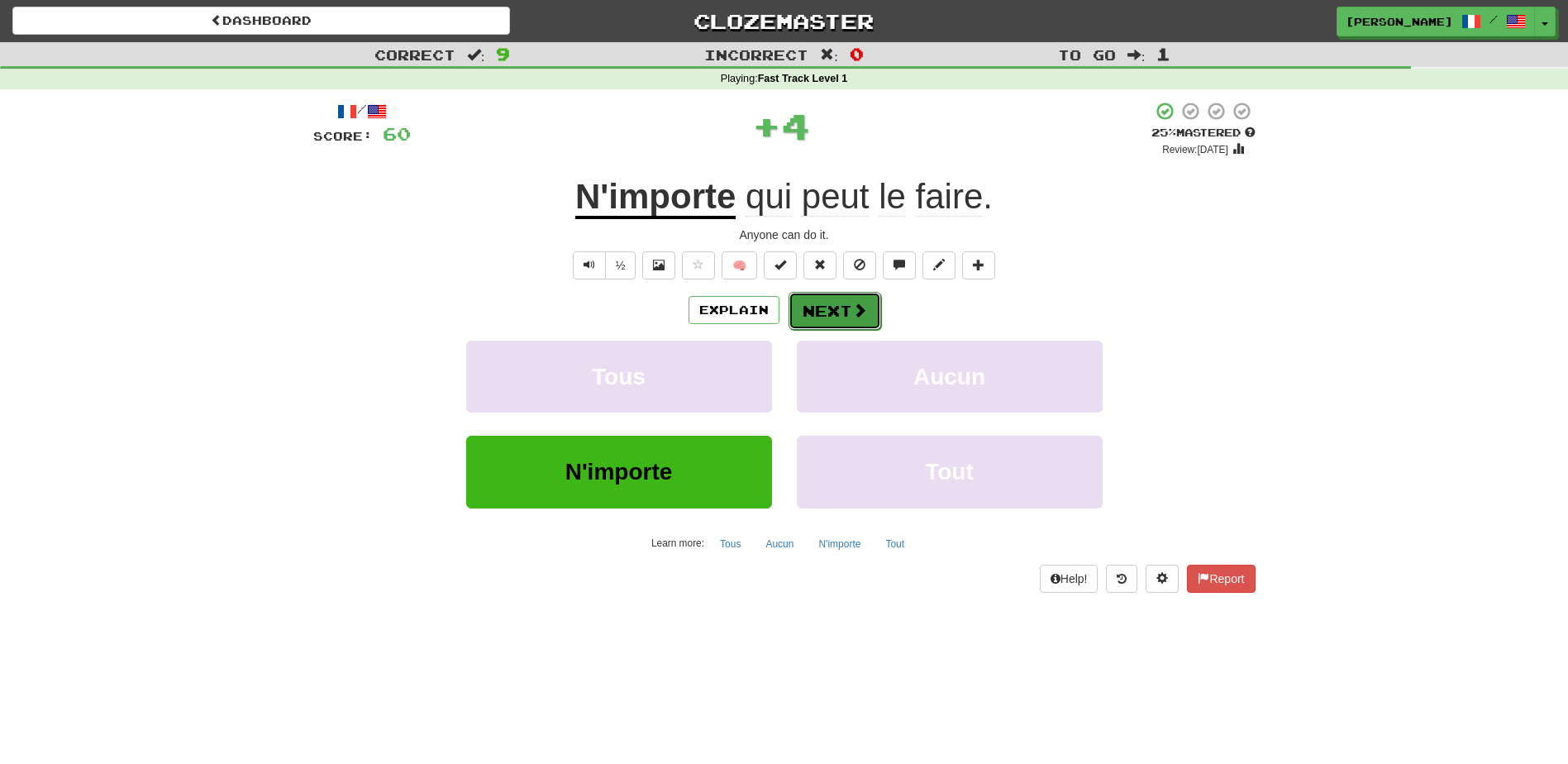
click at [823, 310] on button "Next" at bounding box center [834, 311] width 92 height 38
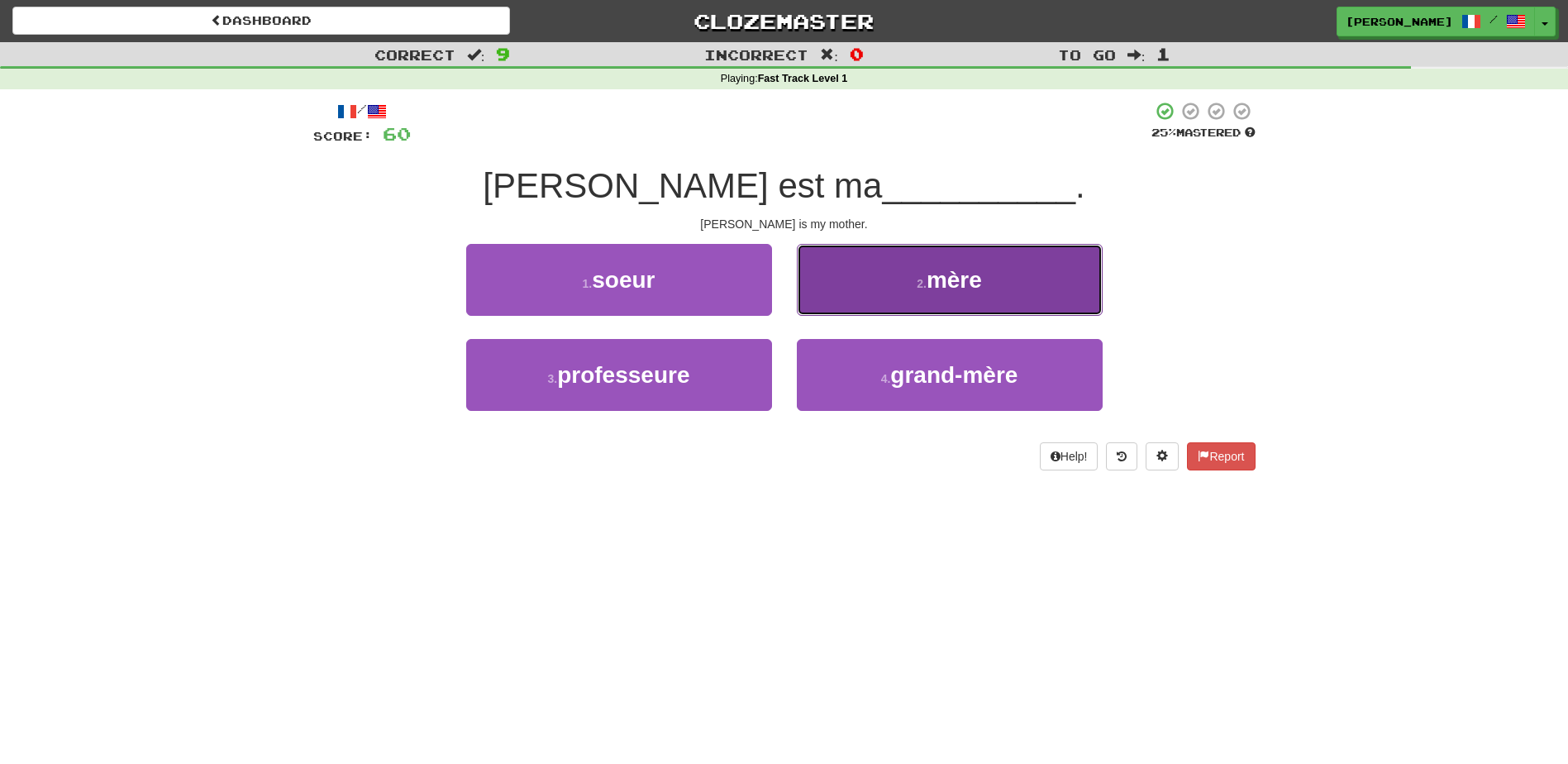
click at [832, 296] on button "2 . mère" at bounding box center [950, 280] width 306 height 72
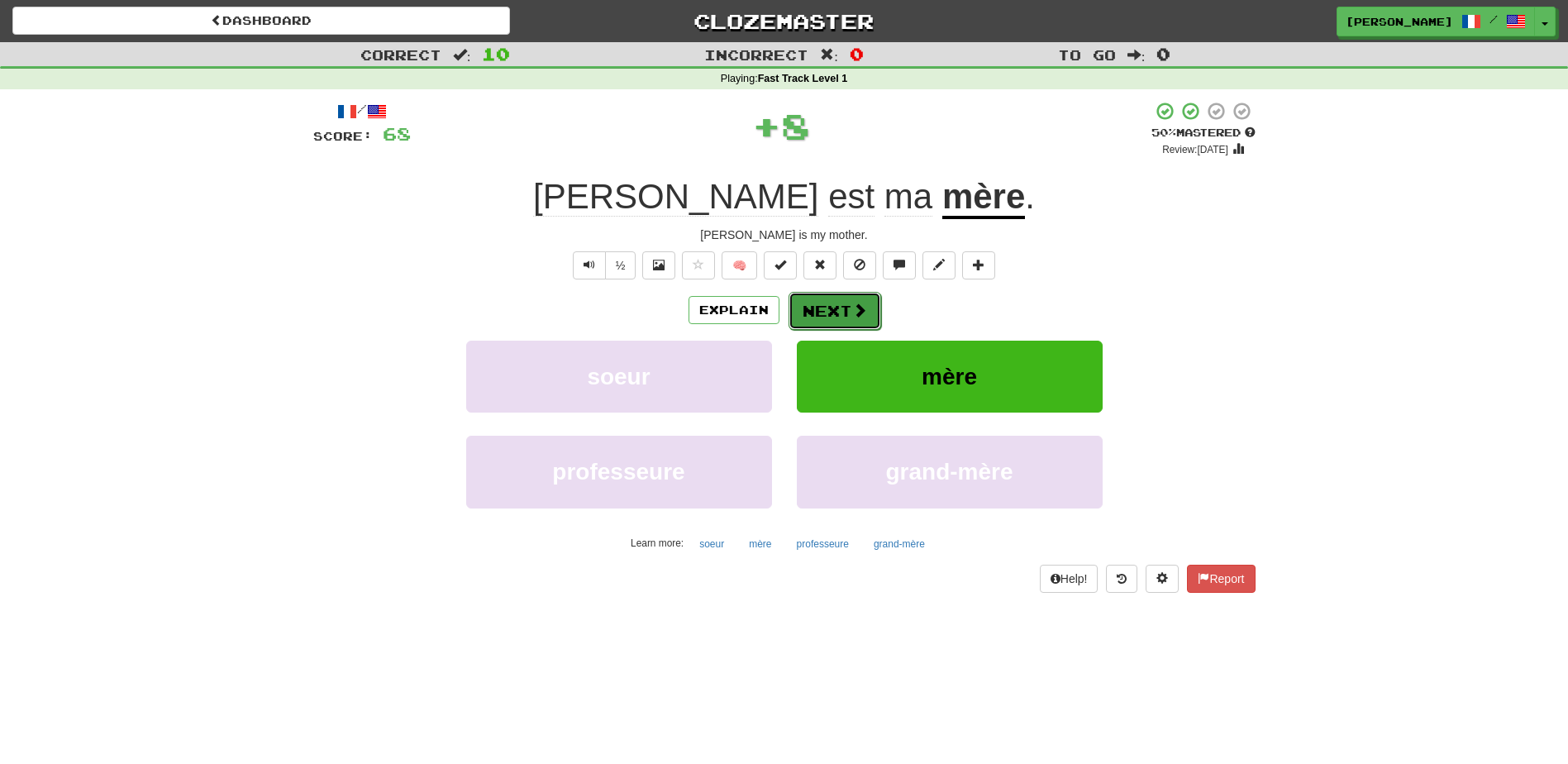
click at [799, 310] on button "Next" at bounding box center [834, 311] width 92 height 38
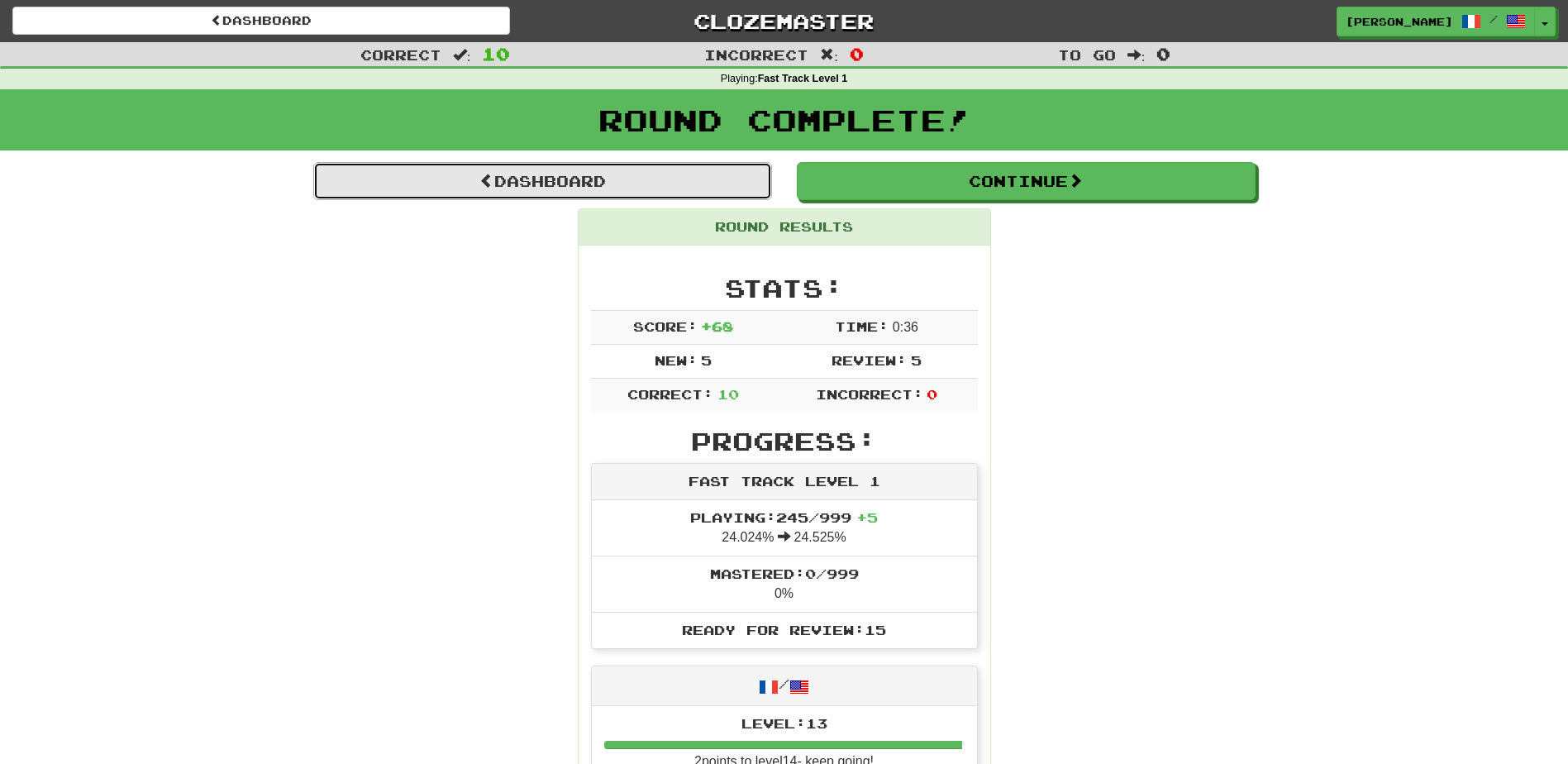
click at [511, 180] on link "Dashboard" at bounding box center [542, 181] width 458 height 38
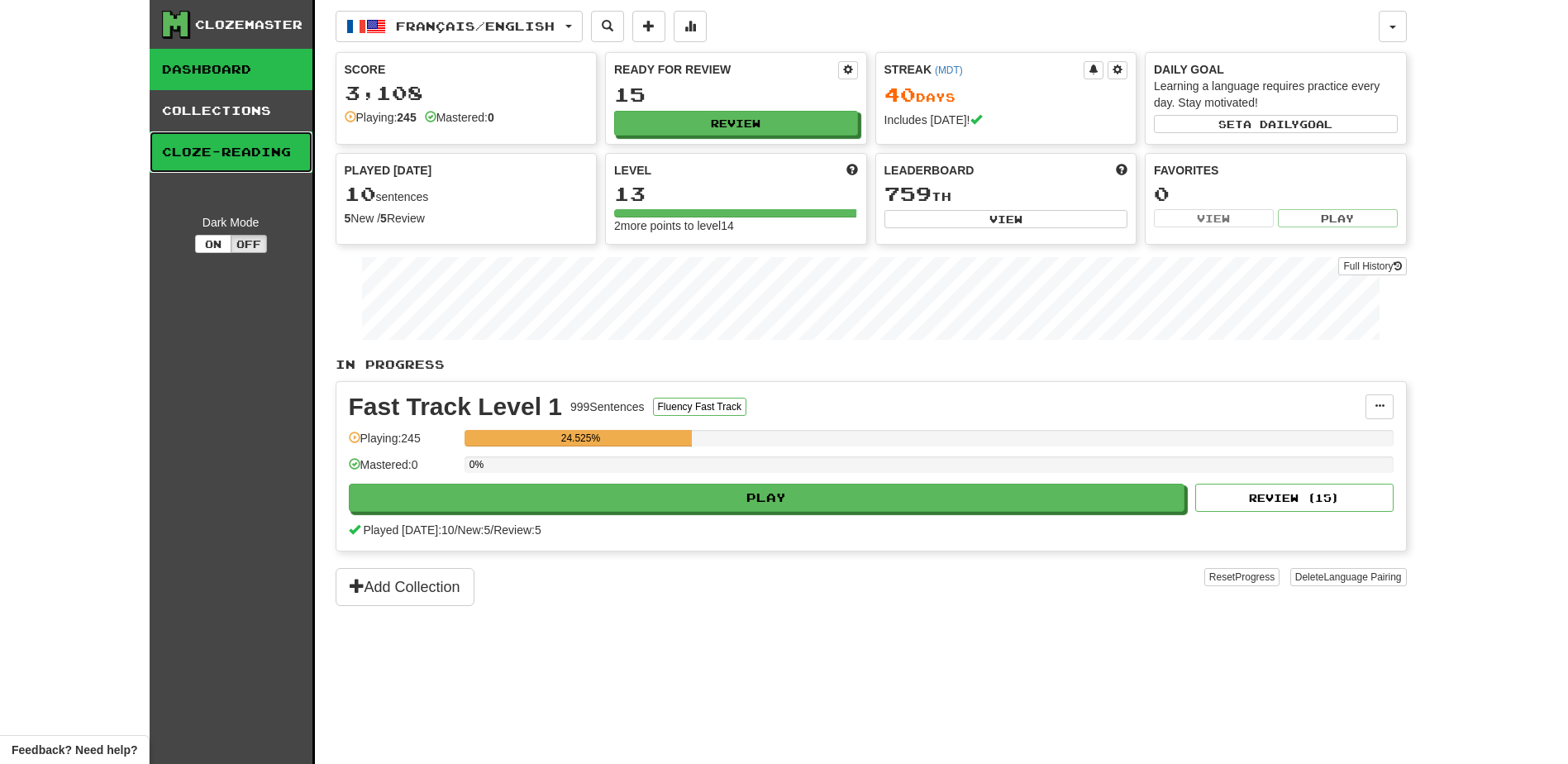
click at [224, 150] on link "Cloze-Reading" at bounding box center [230, 151] width 163 height 41
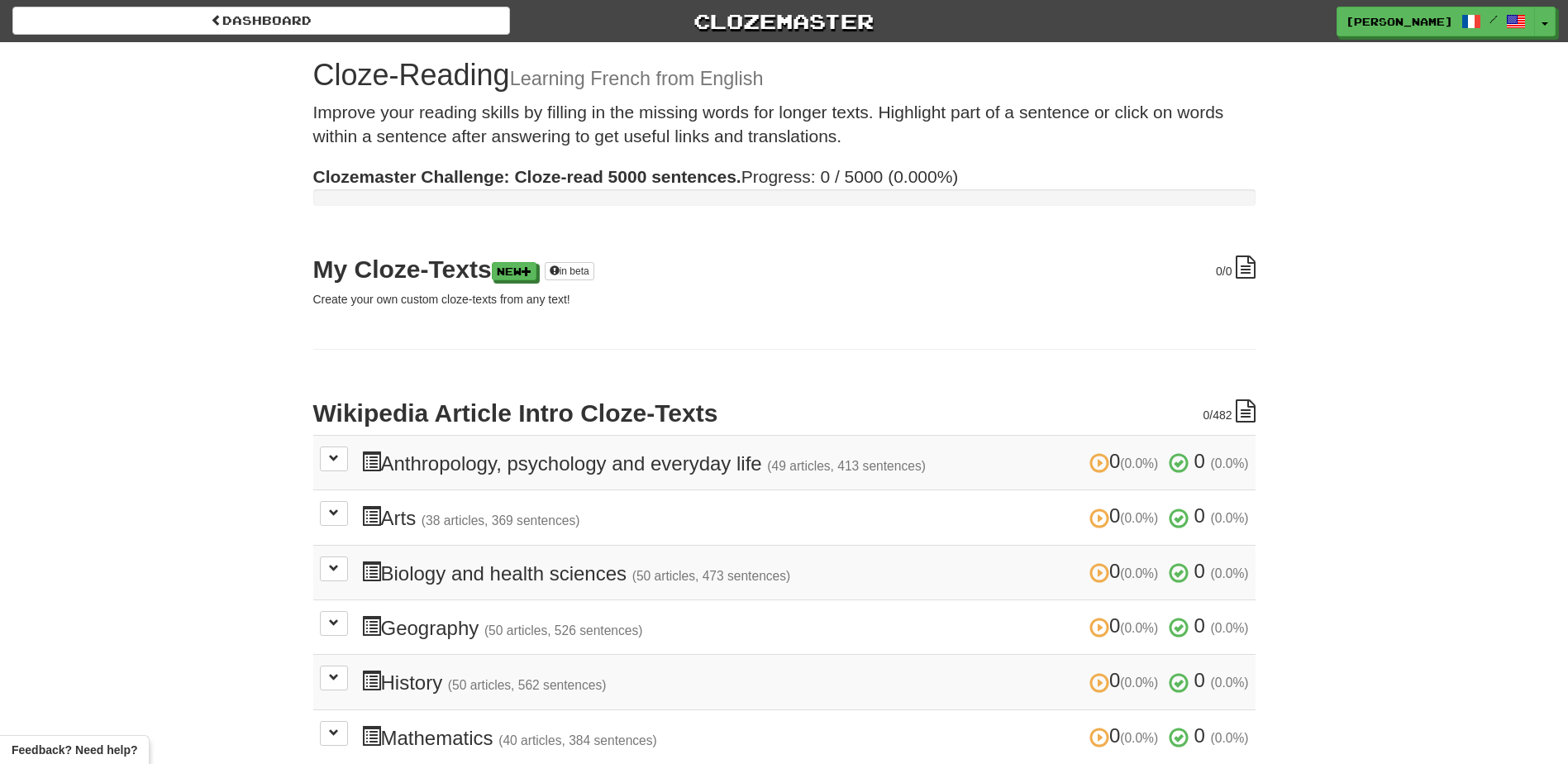
click at [424, 636] on h3 "0 (0.0%) 0 (0.0%) Geography (50 articles, 526 sentences) 0 (0.0%) 0 (0.0%)" at bounding box center [804, 627] width 887 height 24
click at [327, 462] on button at bounding box center [334, 459] width 29 height 25
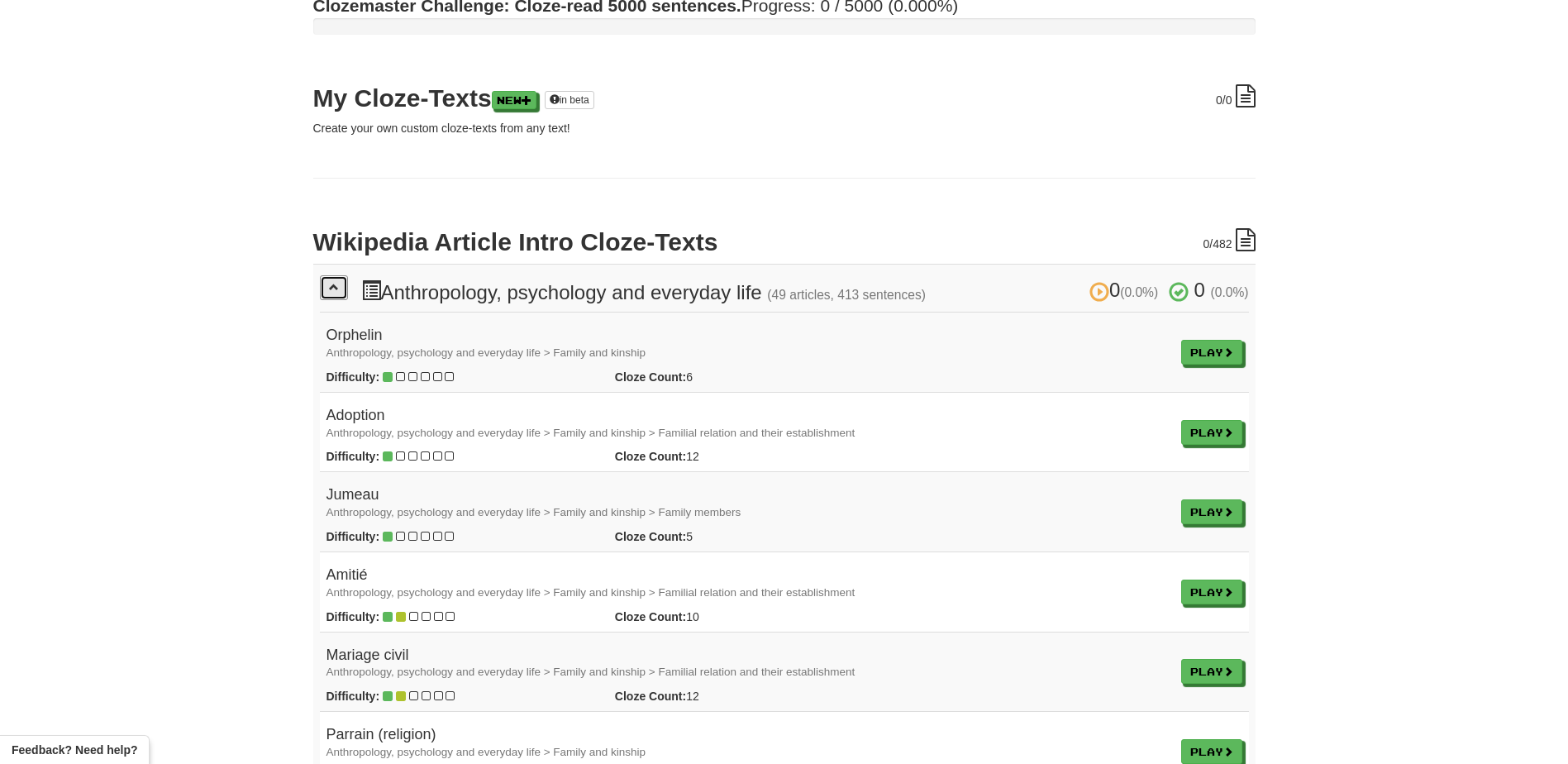
scroll to position [178, 0]
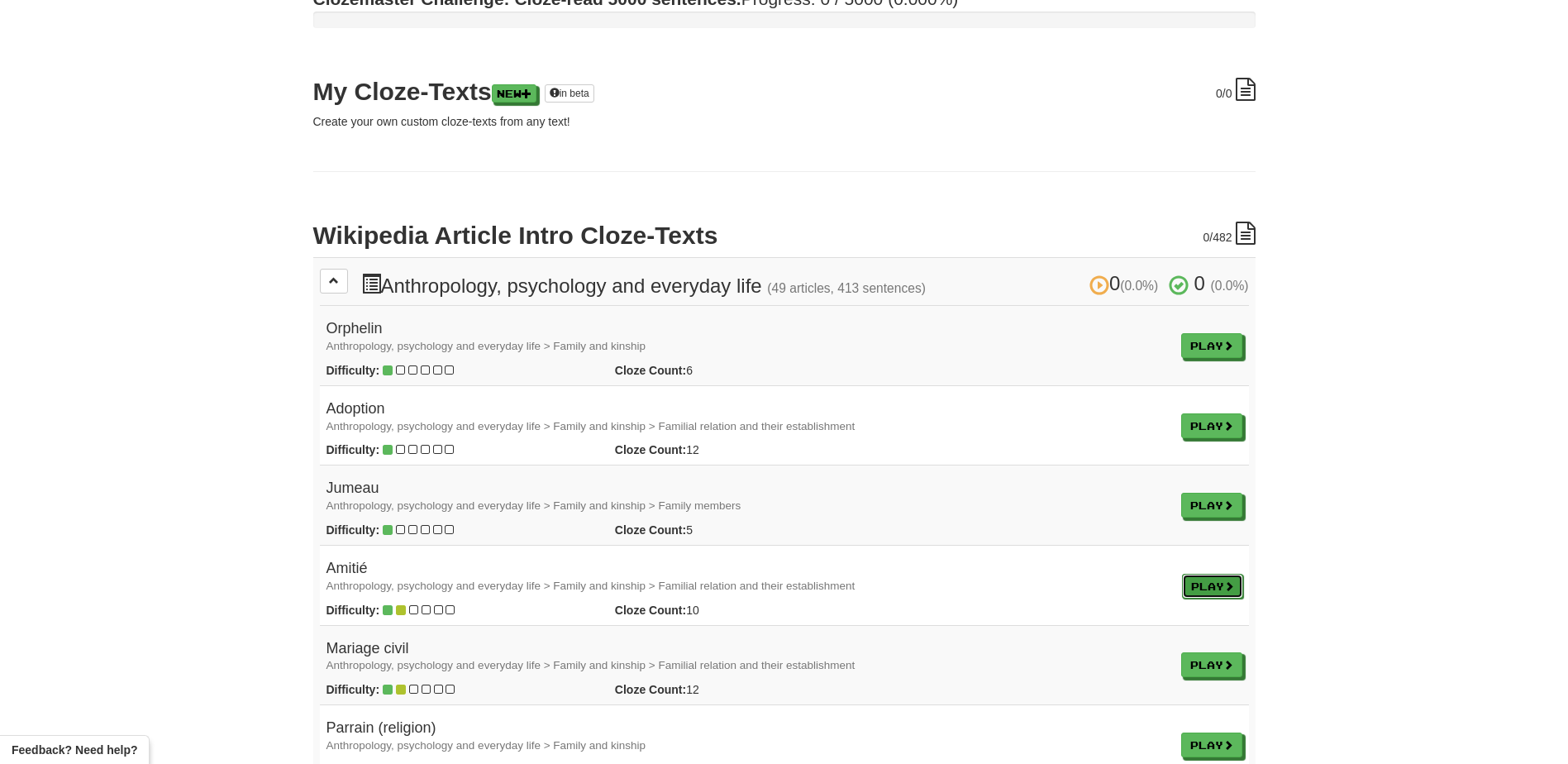
click at [1187, 591] on link "Play" at bounding box center [1212, 586] width 61 height 25
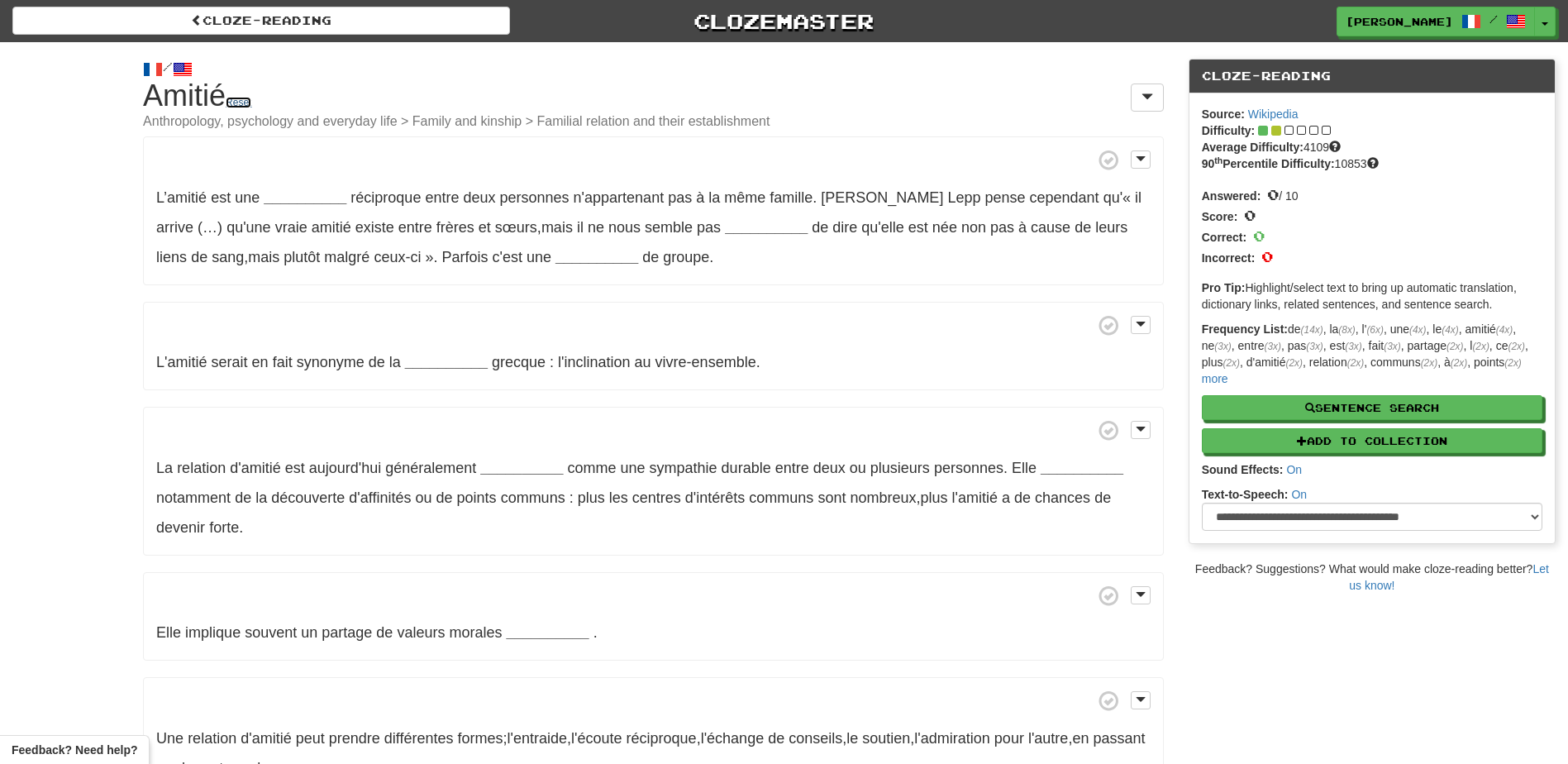
click at [242, 105] on link "Reset" at bounding box center [238, 103] width 26 height 11
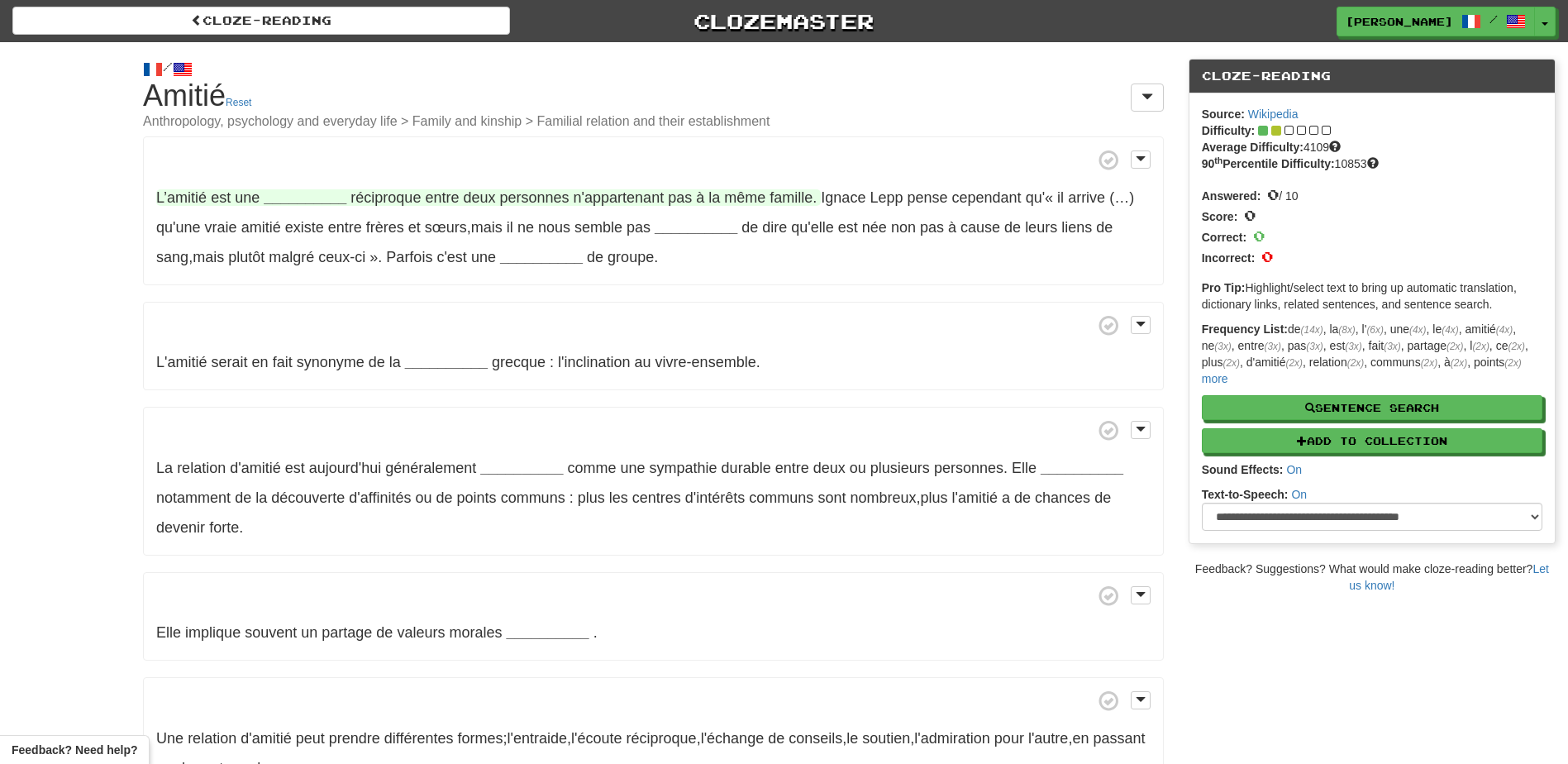
click at [315, 189] on strong "__________" at bounding box center [304, 197] width 83 height 16
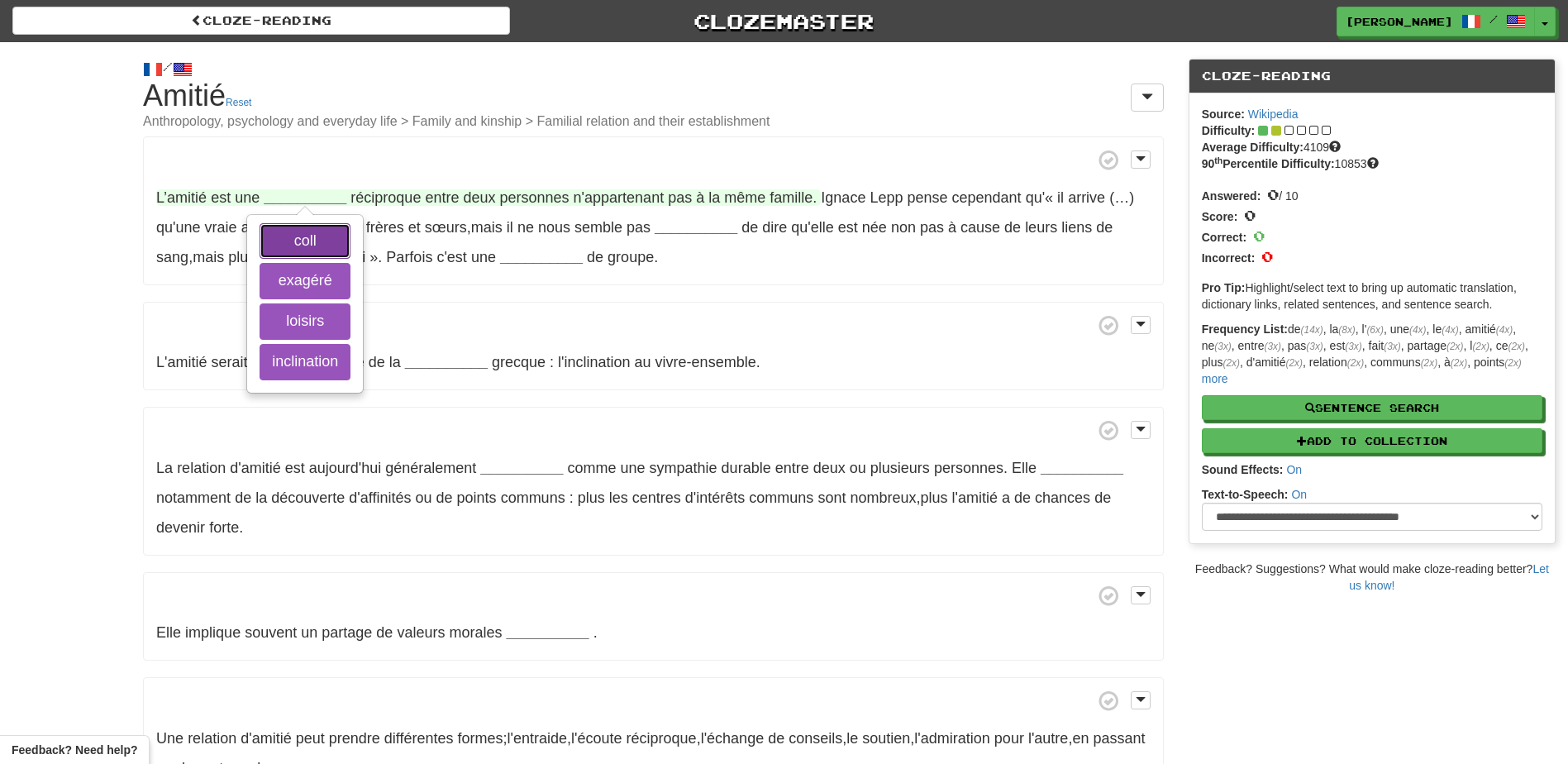
click at [298, 249] on button "coll" at bounding box center [305, 242] width 91 height 36
click at [314, 271] on button "exagéré" at bounding box center [305, 281] width 91 height 36
click at [314, 310] on button "loisirs" at bounding box center [305, 322] width 91 height 36
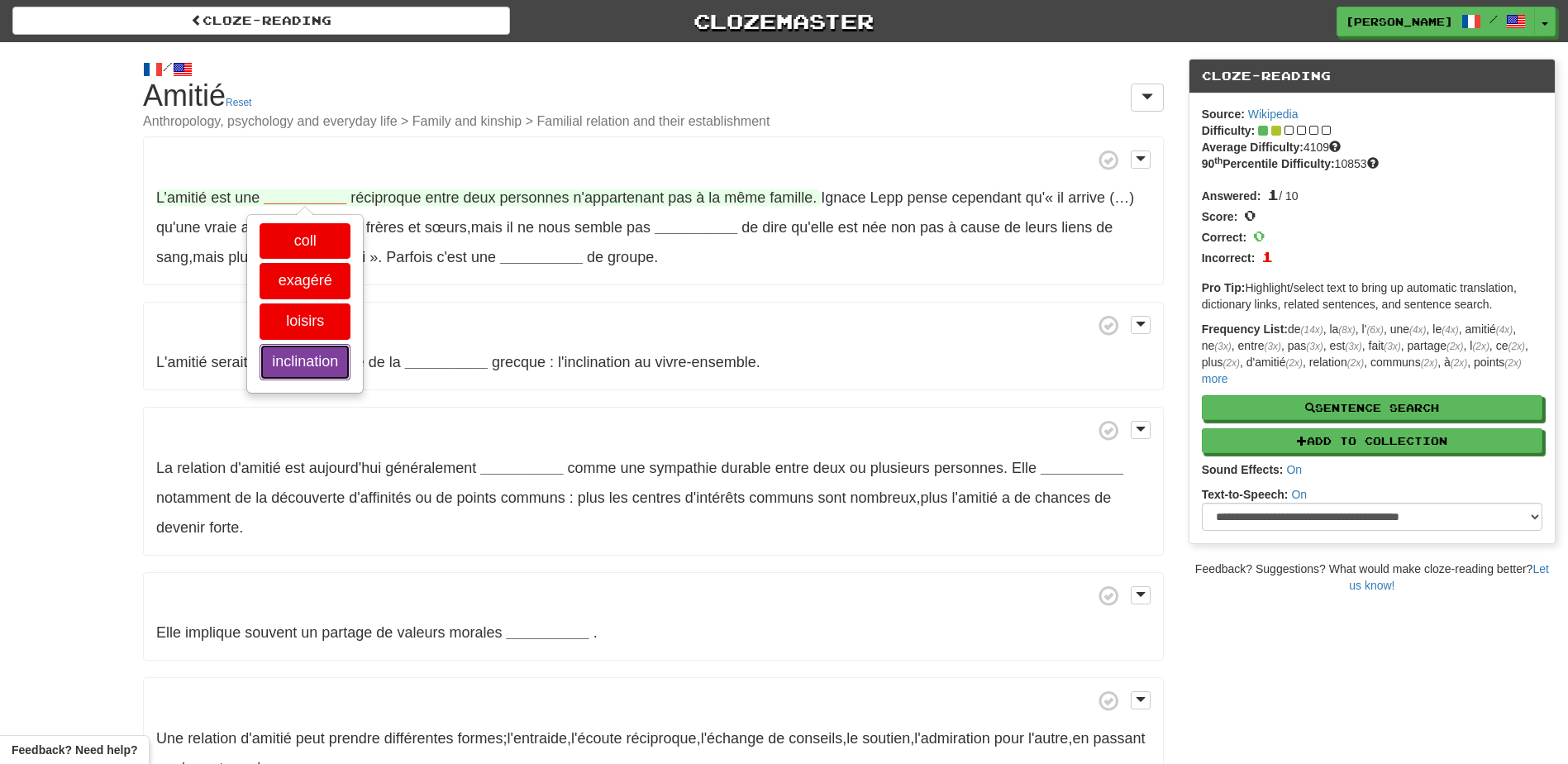
click at [315, 357] on button "inclination" at bounding box center [305, 362] width 91 height 36
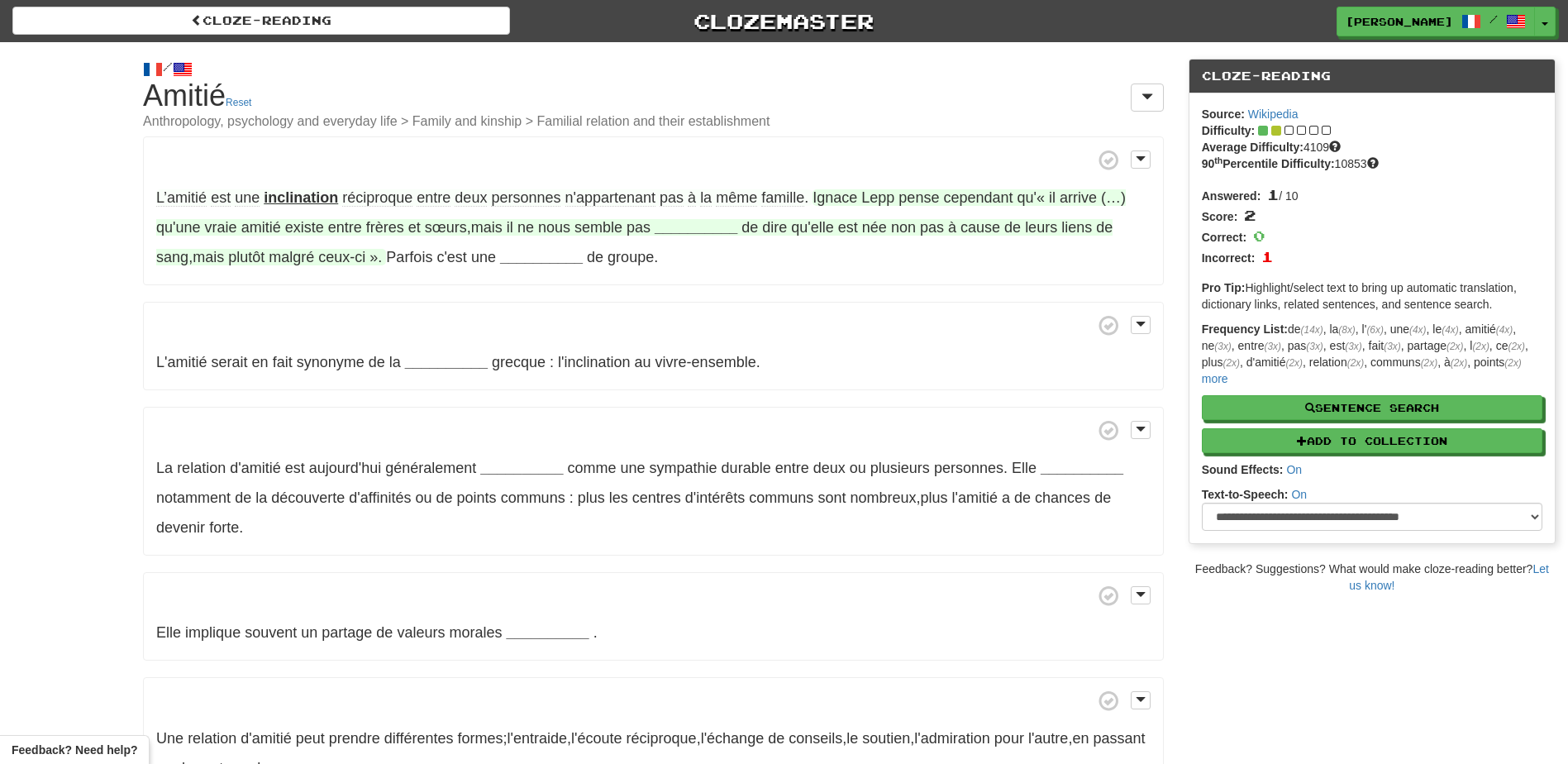
click at [692, 233] on strong "__________" at bounding box center [695, 226] width 83 height 16
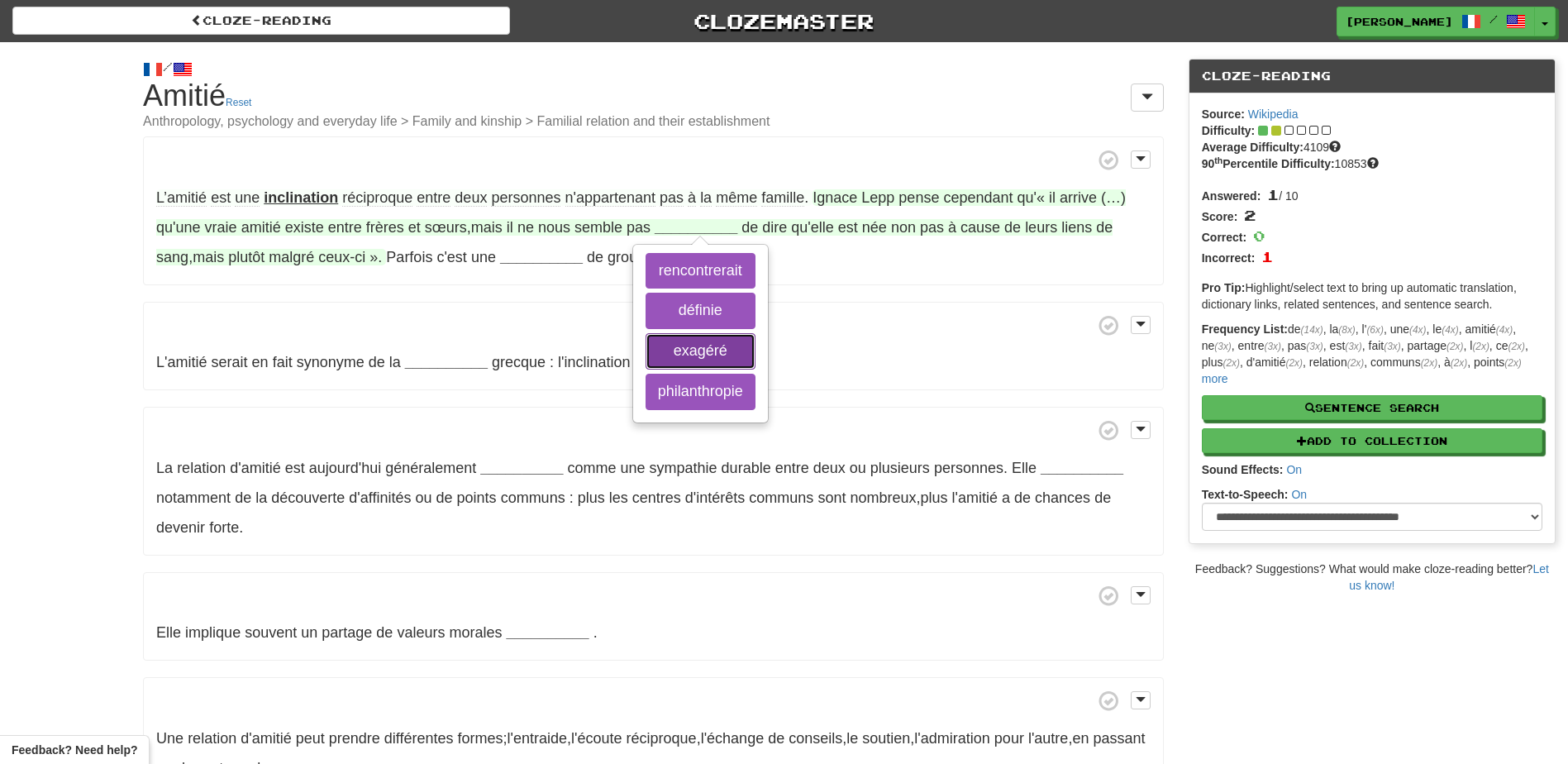
click at [718, 350] on button "exagéré" at bounding box center [701, 351] width 110 height 36
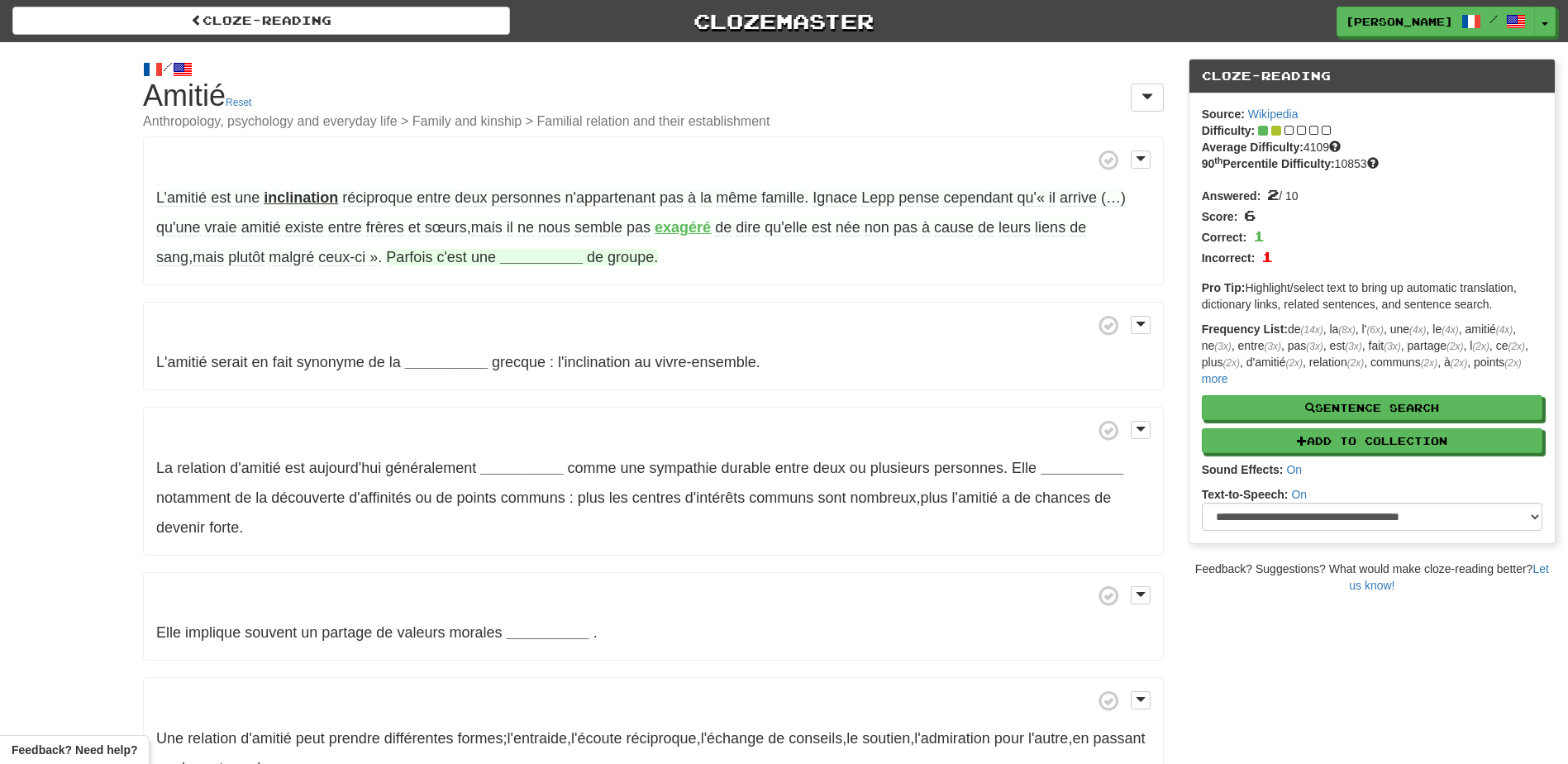
click at [500, 256] on strong "__________" at bounding box center [541, 257] width 83 height 16
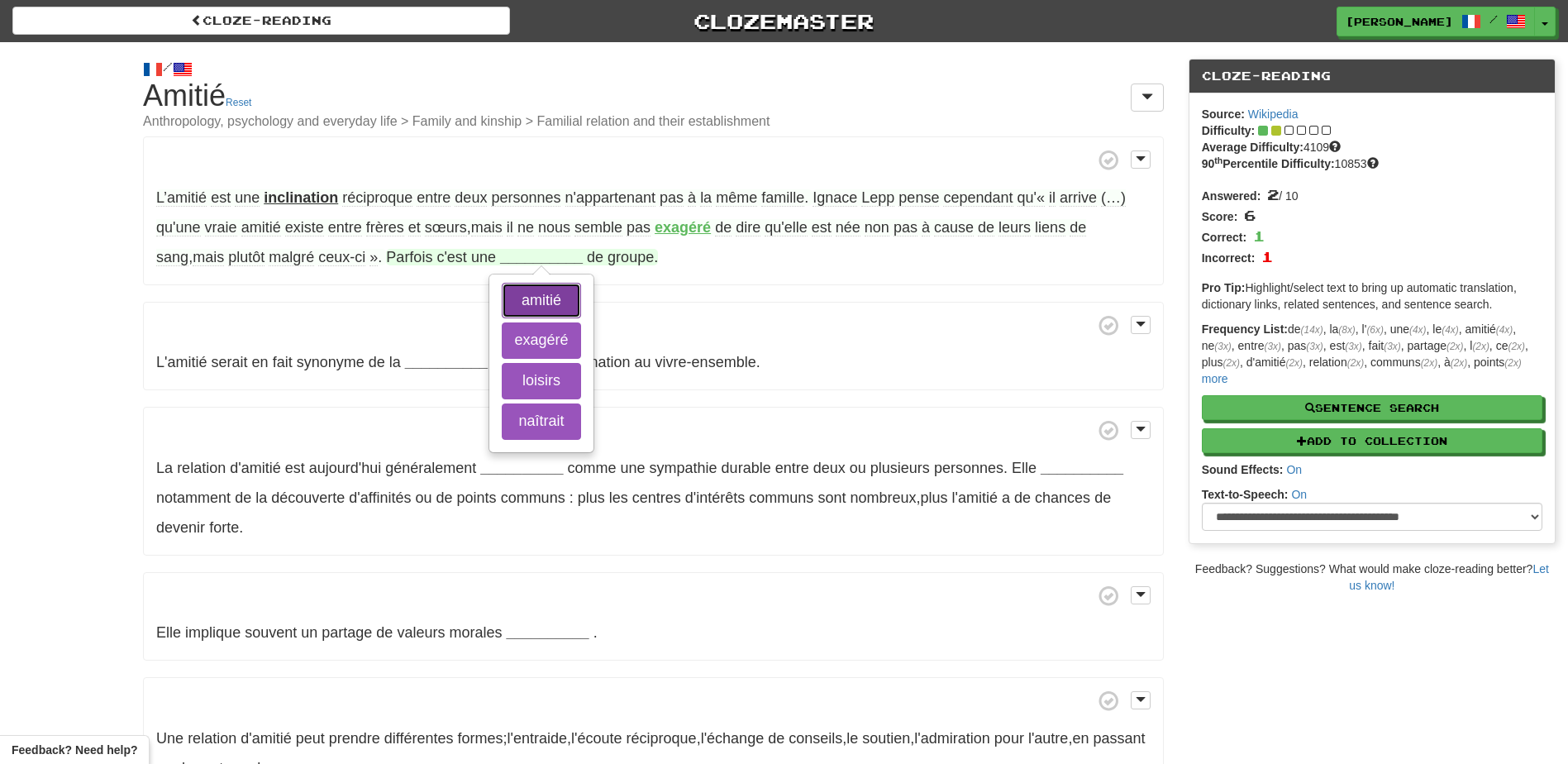
click at [502, 298] on button "amitié" at bounding box center [541, 301] width 79 height 36
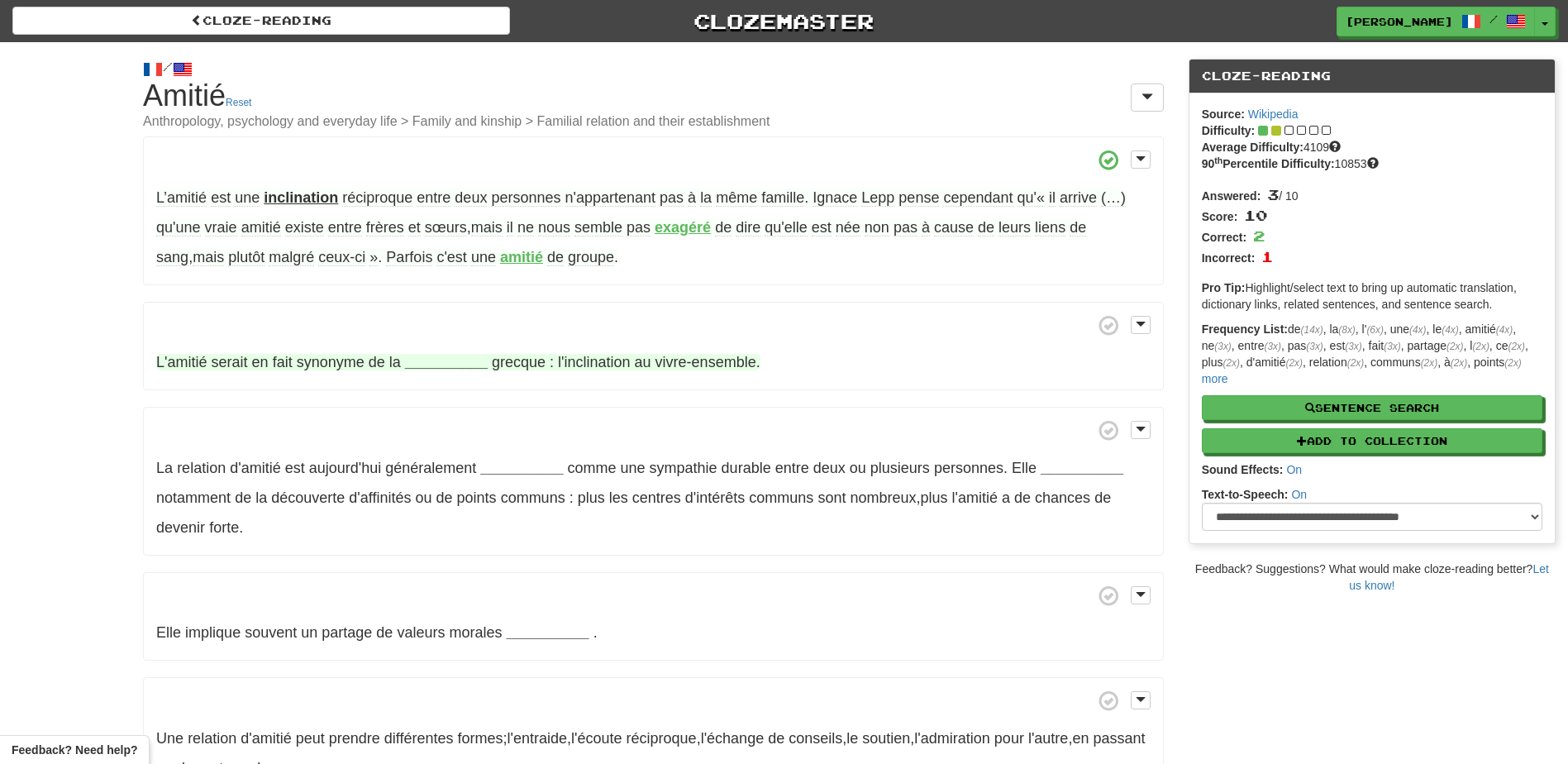
click at [426, 361] on strong "__________" at bounding box center [446, 362] width 83 height 16
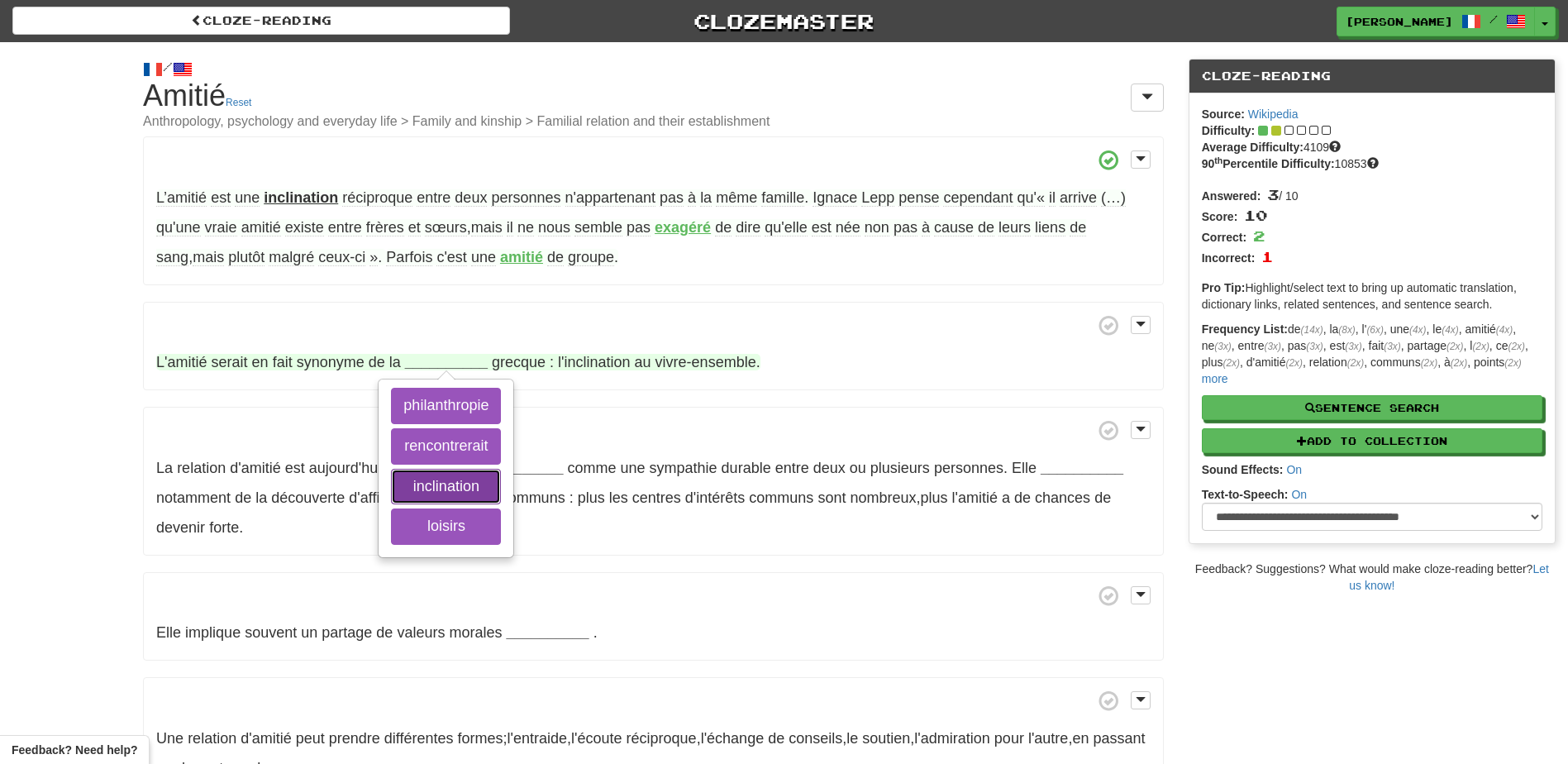
click at [449, 484] on button "inclination" at bounding box center [446, 487] width 110 height 36
click at [455, 414] on button "philanthropie" at bounding box center [446, 406] width 110 height 36
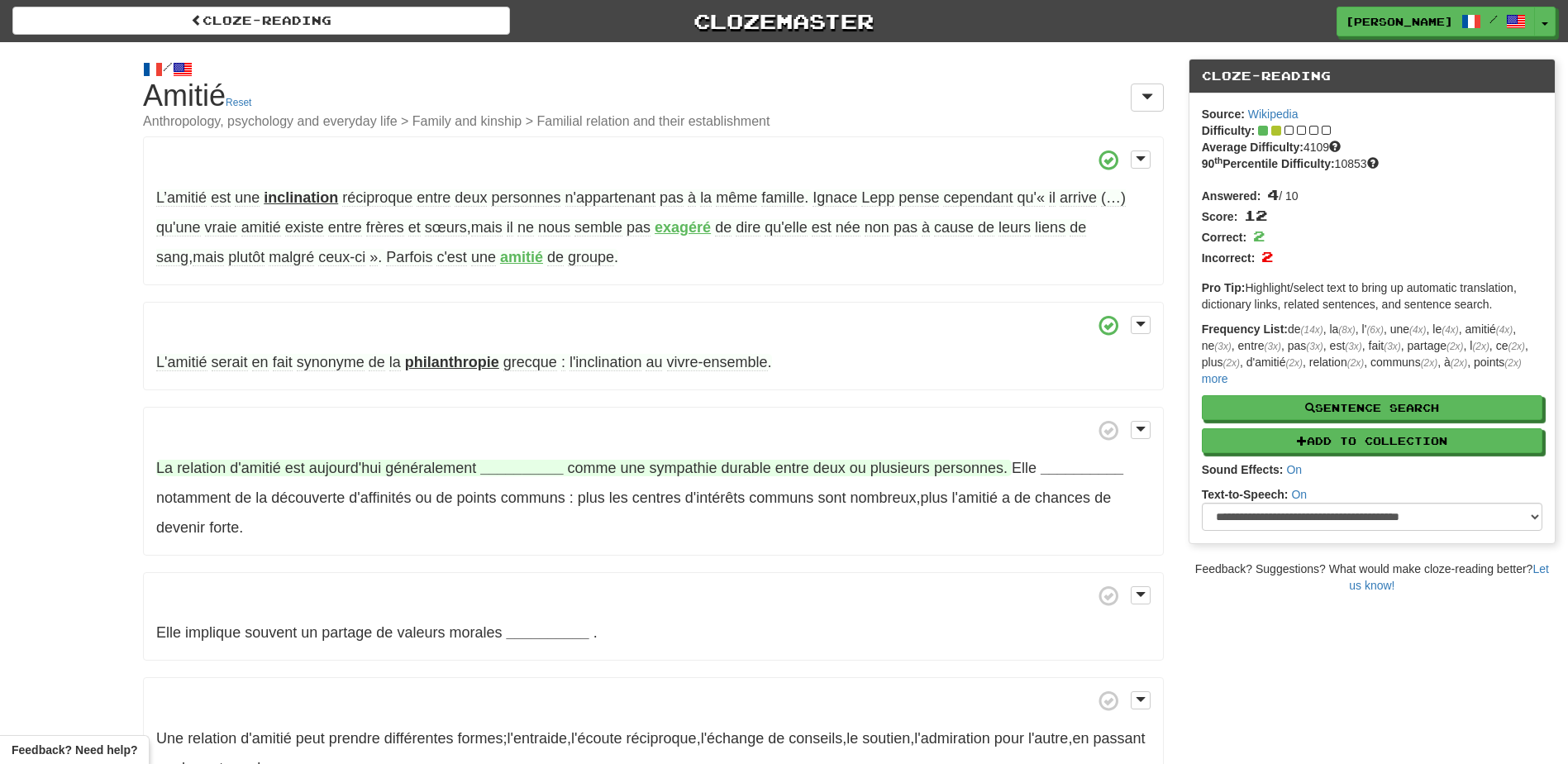
click at [494, 471] on strong "__________" at bounding box center [521, 467] width 83 height 16
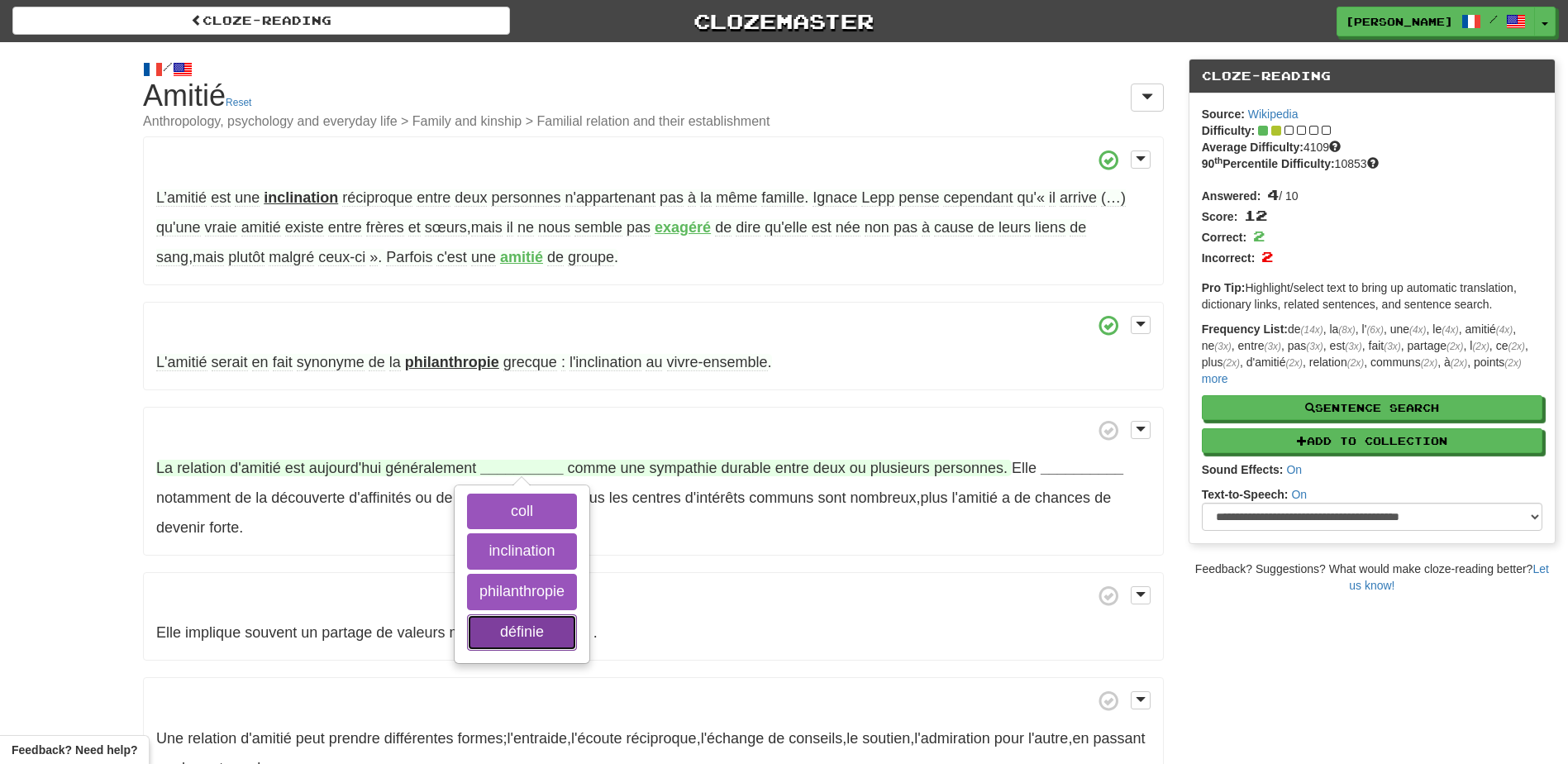
click at [520, 633] on button "définie" at bounding box center [522, 633] width 110 height 36
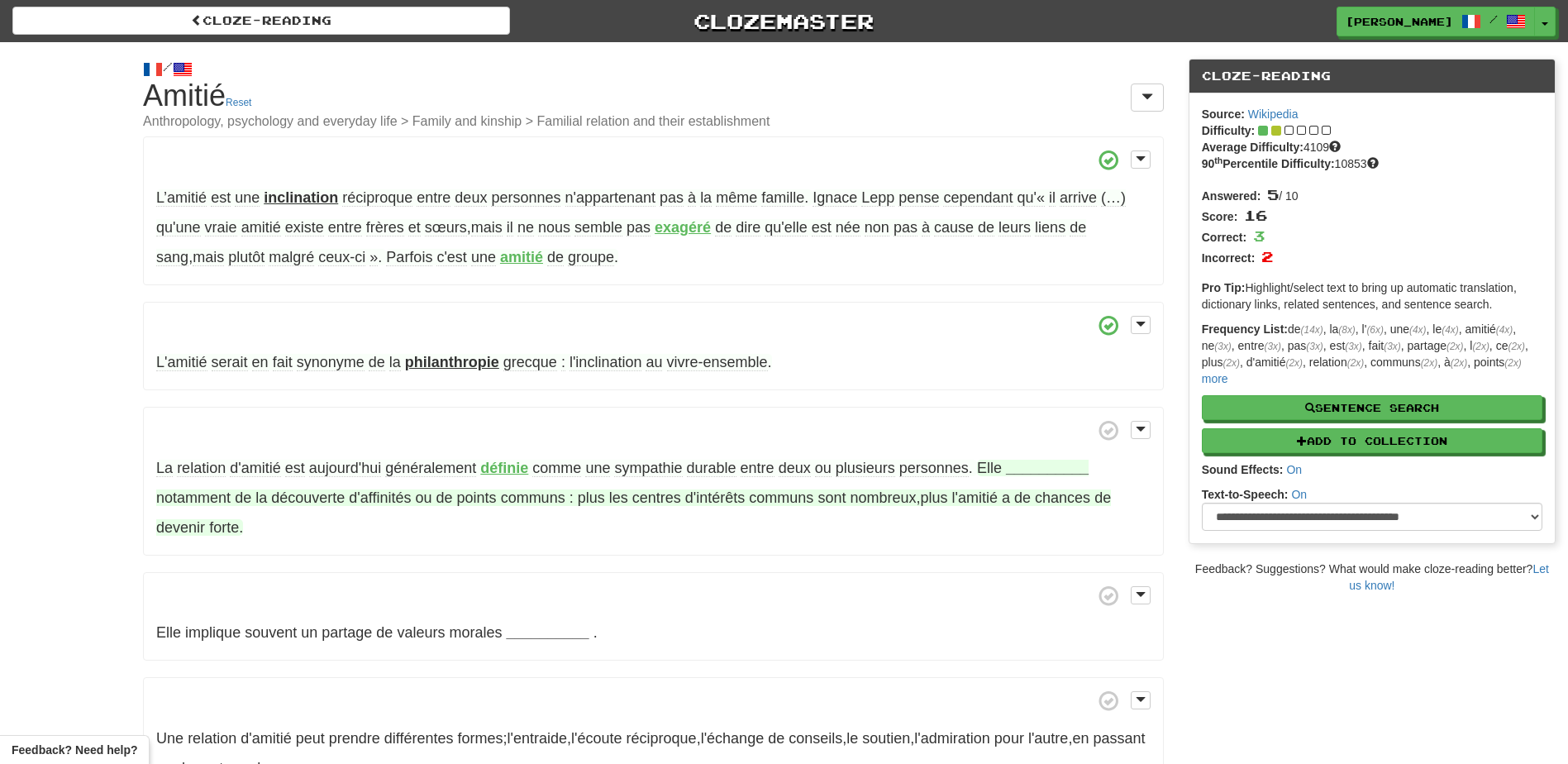
click at [1030, 467] on strong "__________" at bounding box center [1047, 467] width 83 height 16
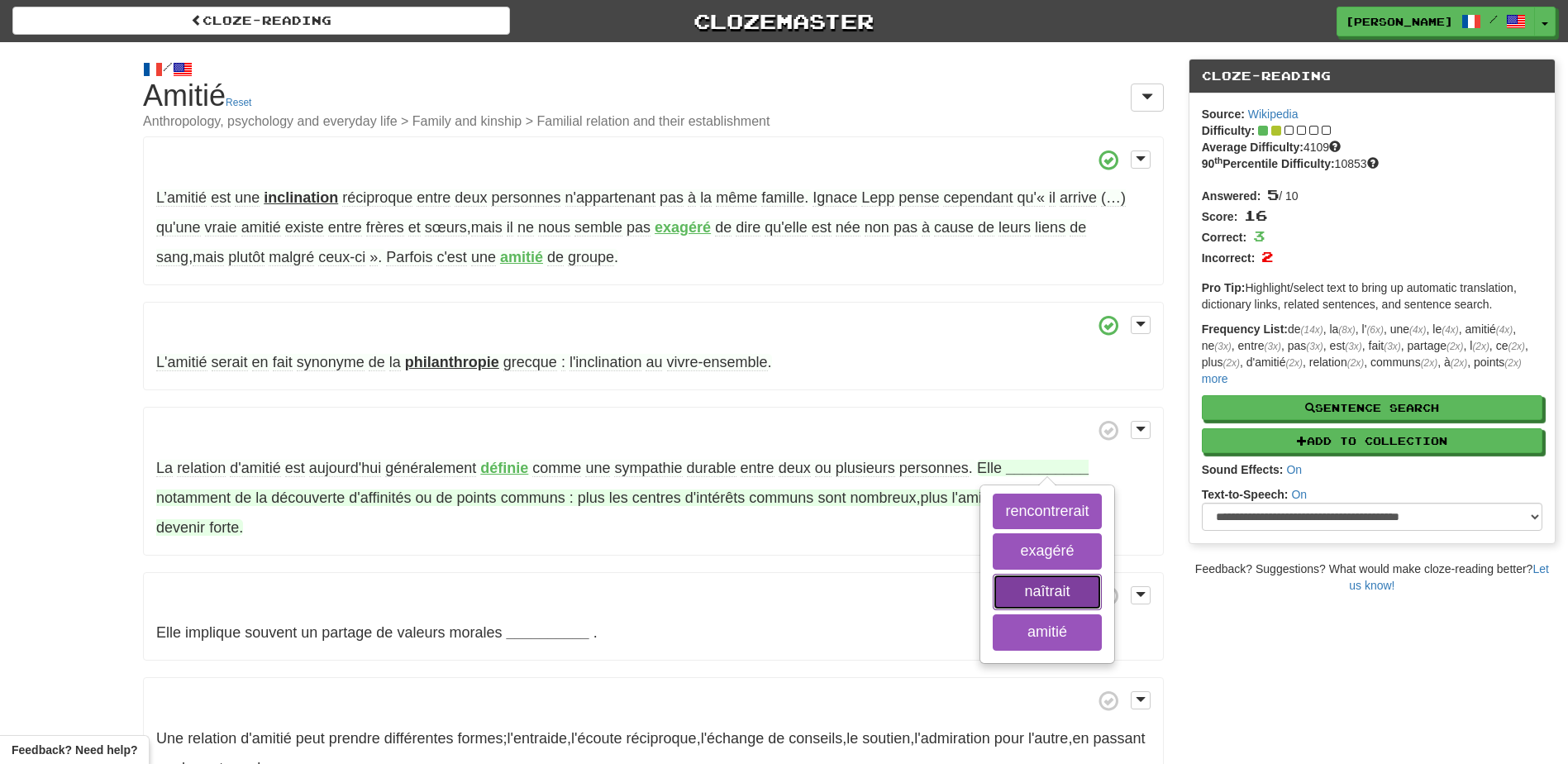
click at [1052, 595] on button "naîtrait" at bounding box center [1047, 592] width 108 height 36
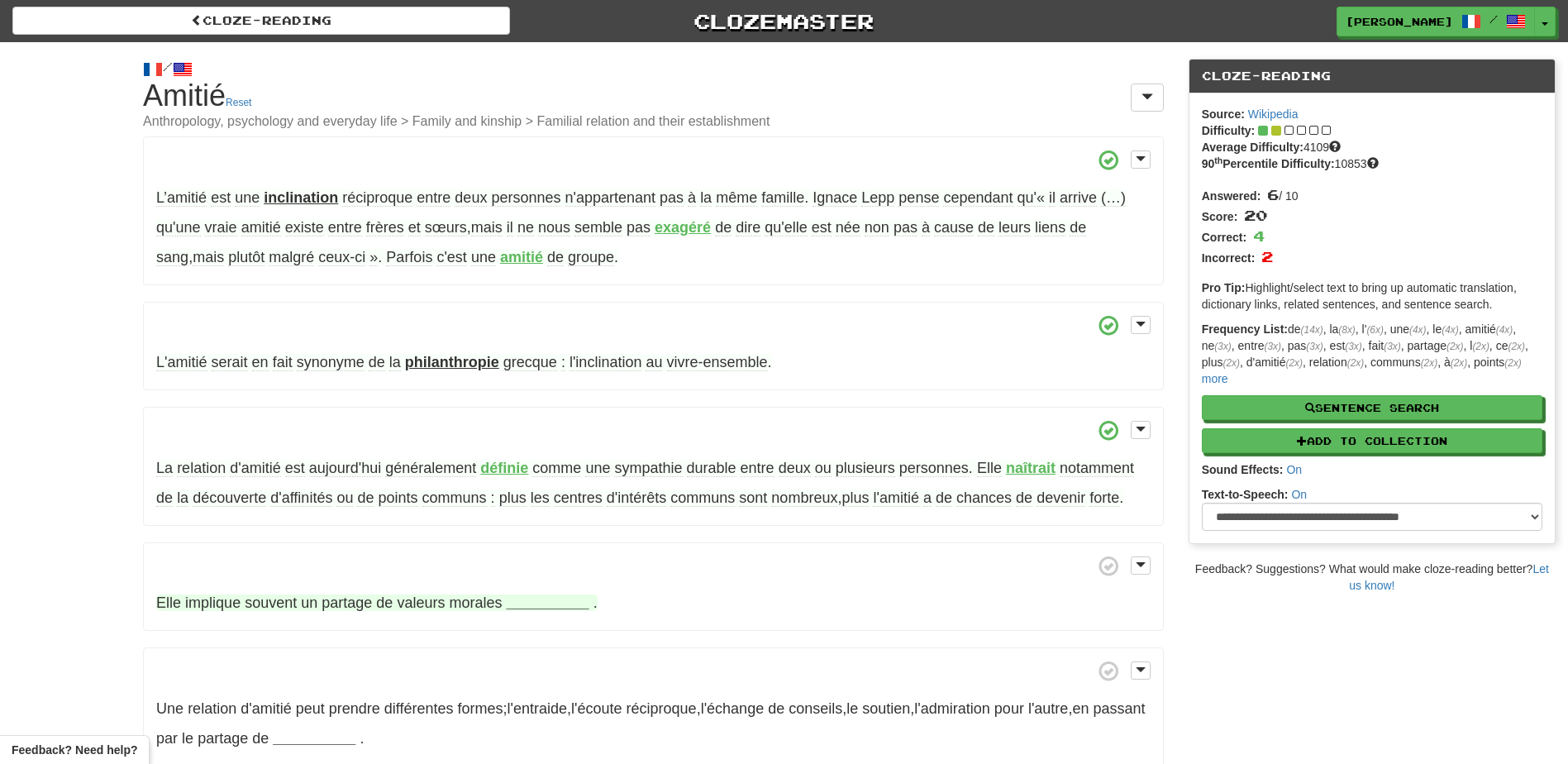
click at [533, 597] on strong "__________" at bounding box center [548, 602] width 83 height 16
click at [571, 647] on button "communes" at bounding box center [548, 647] width 98 height 36
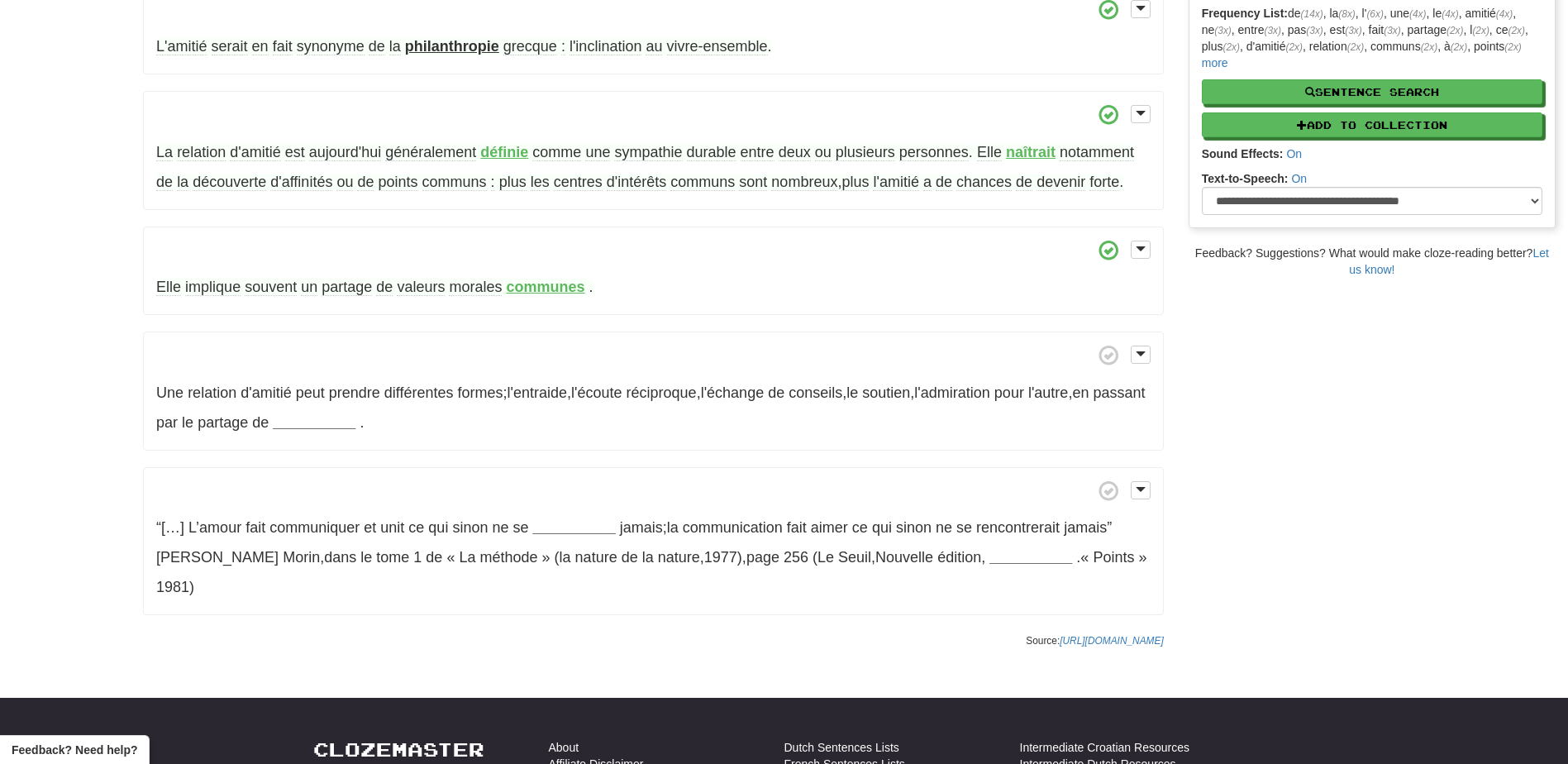
scroll to position [323, 0]
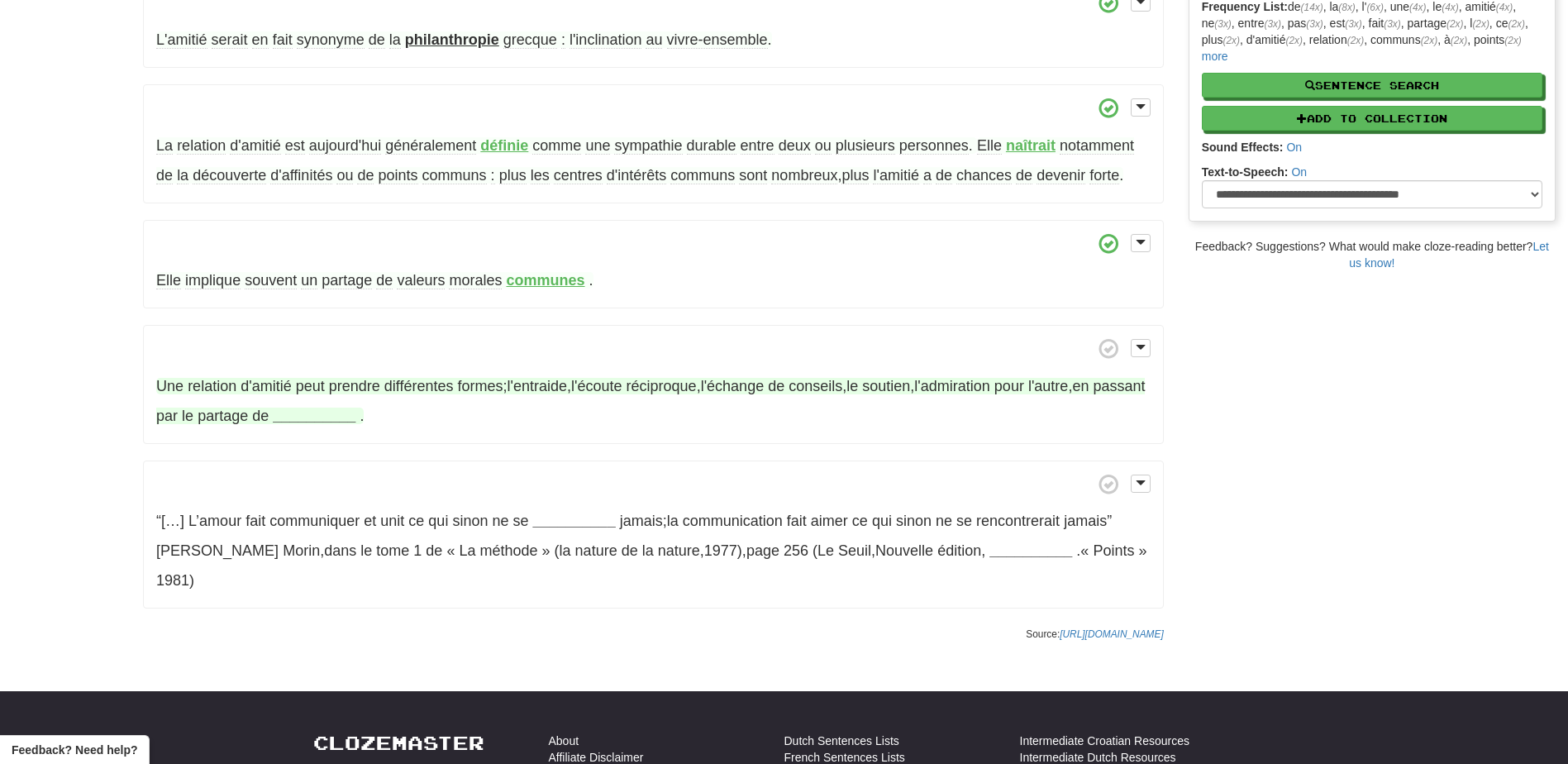
click at [356, 416] on strong "__________" at bounding box center [314, 416] width 83 height 16
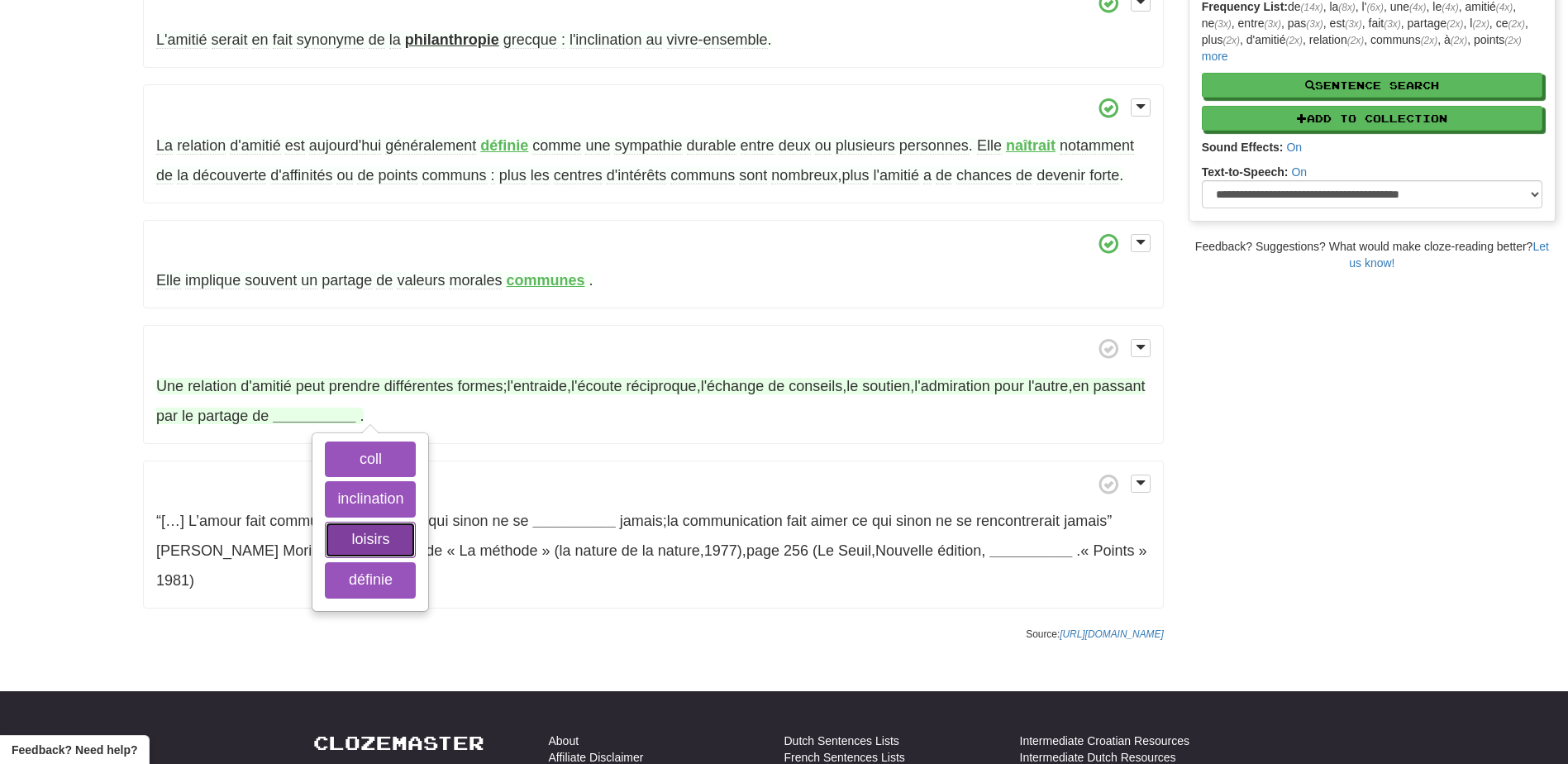
click at [370, 532] on button "loisirs" at bounding box center [371, 539] width 91 height 36
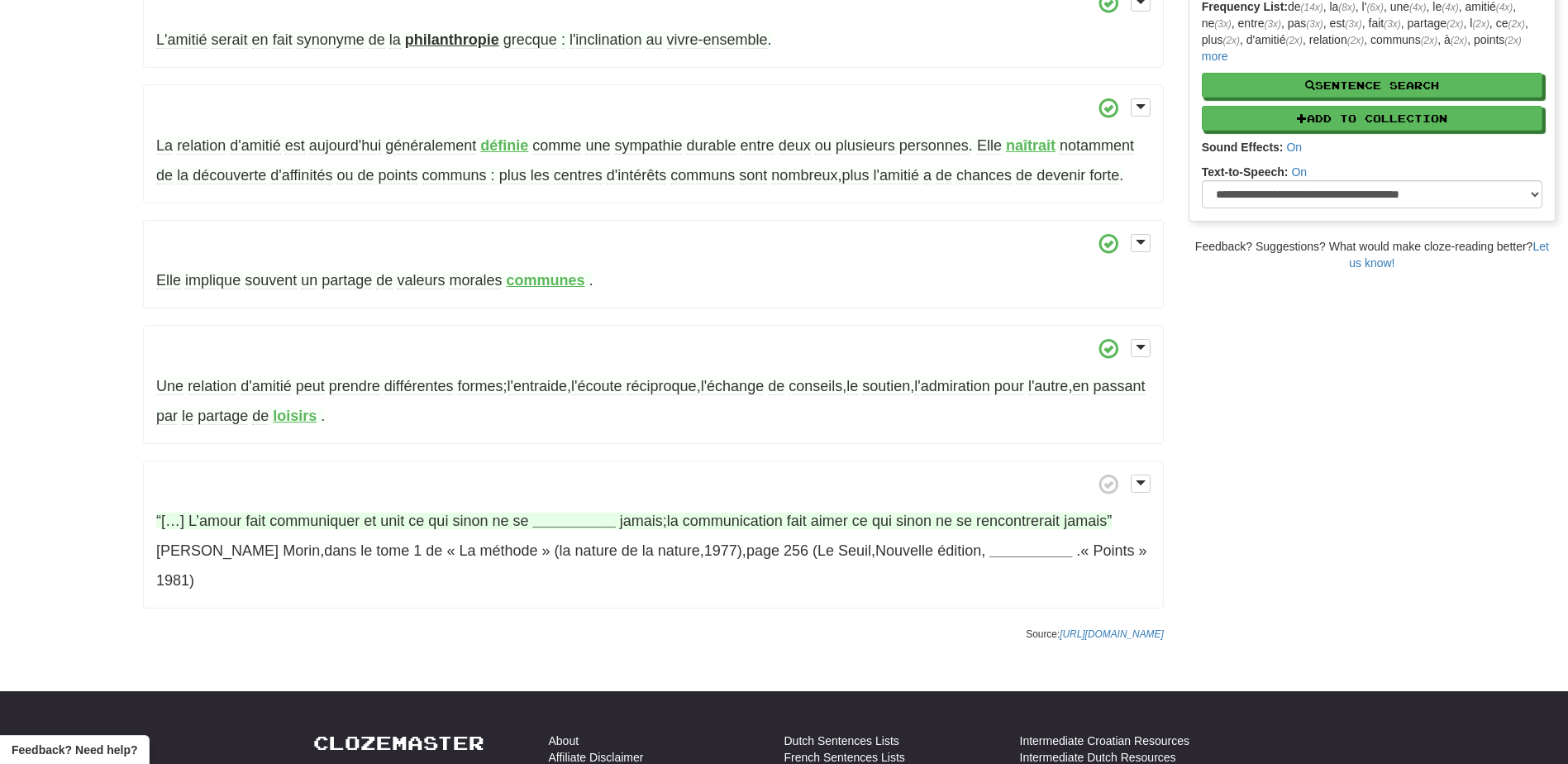
click at [562, 521] on strong "__________" at bounding box center [574, 520] width 83 height 16
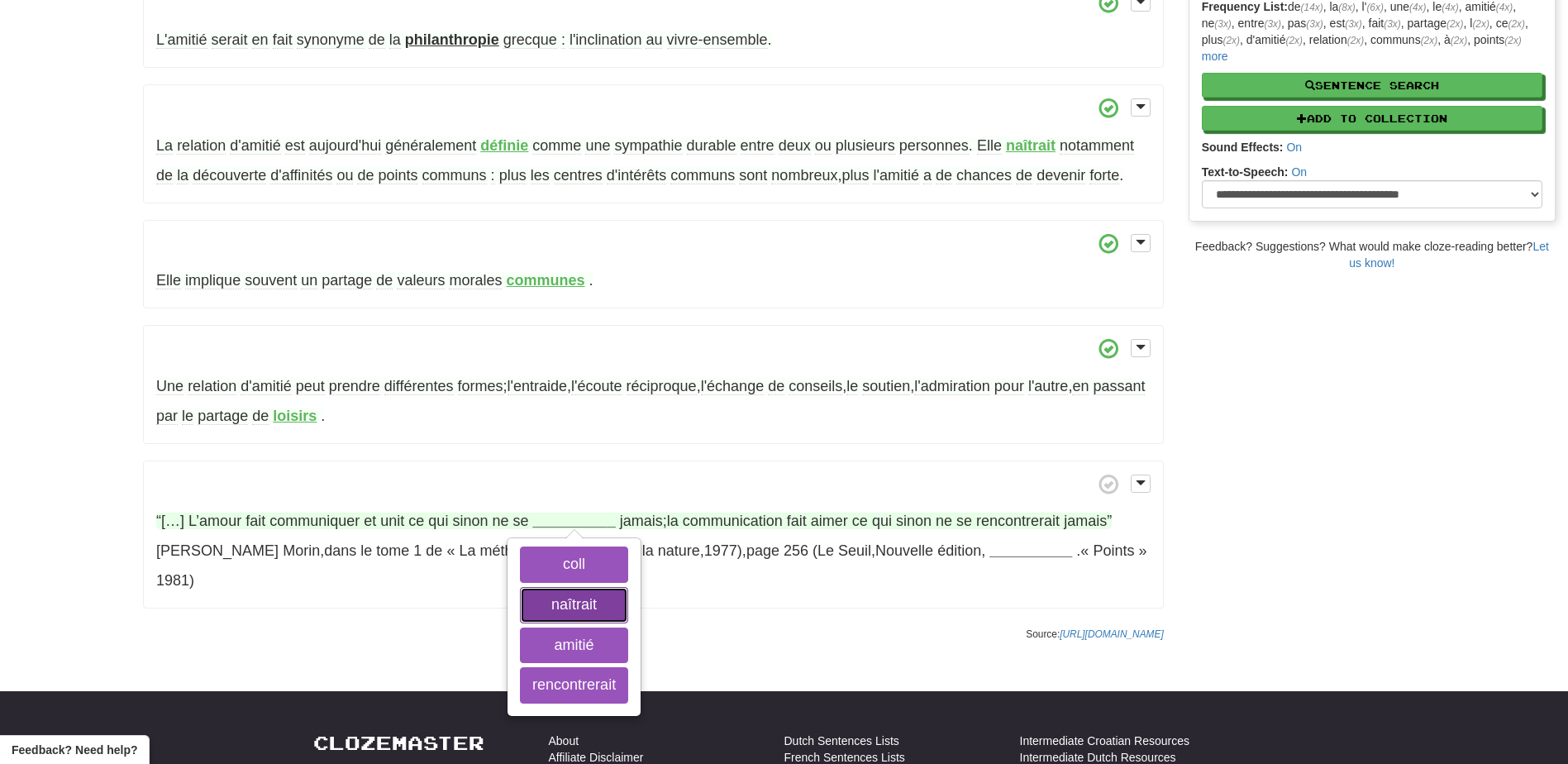
click at [573, 602] on button "naîtrait" at bounding box center [574, 605] width 108 height 36
click at [586, 675] on button "rencontrerait" at bounding box center [574, 685] width 108 height 36
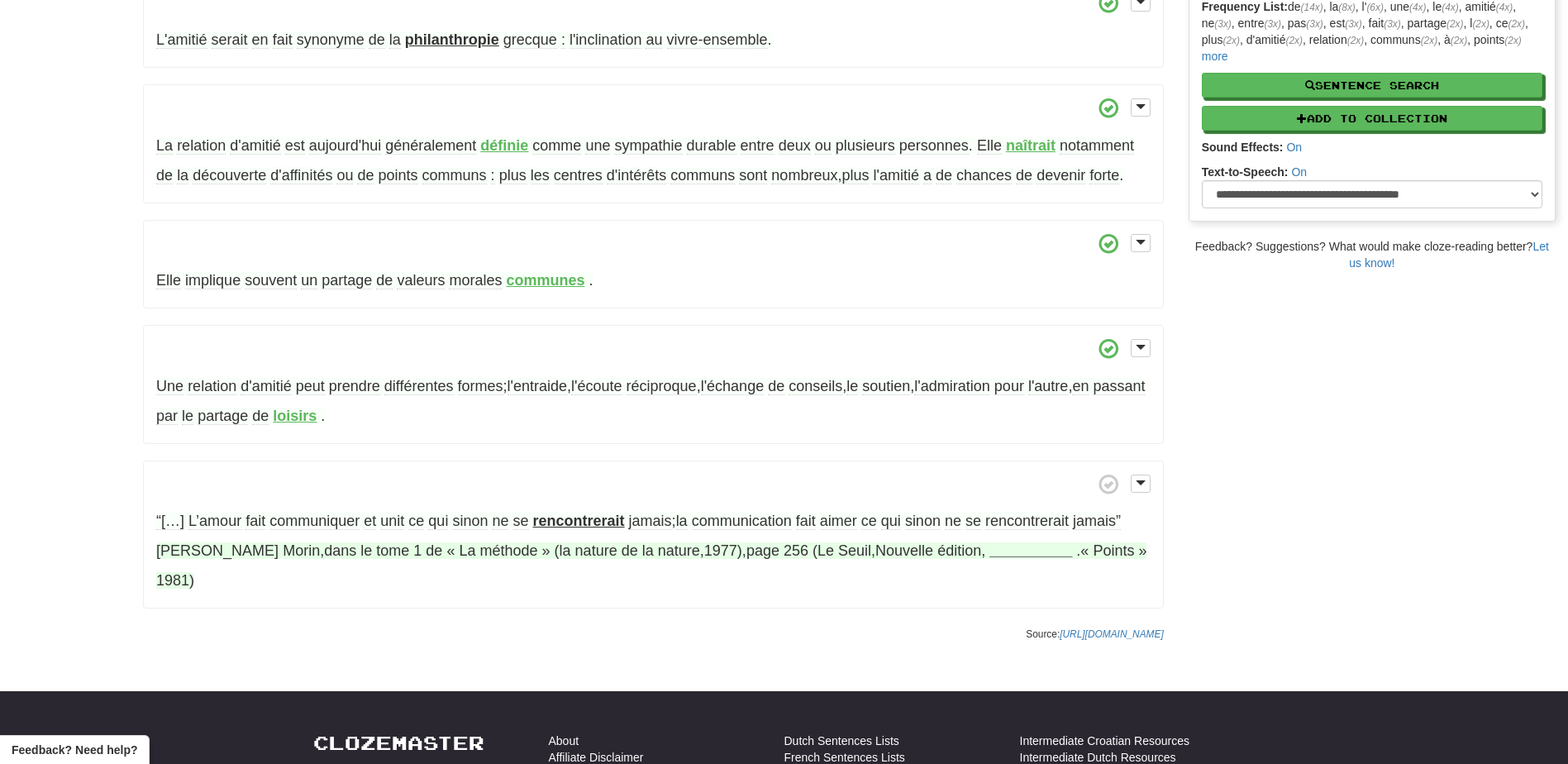
click at [989, 550] on strong "__________" at bounding box center [1030, 550] width 83 height 16
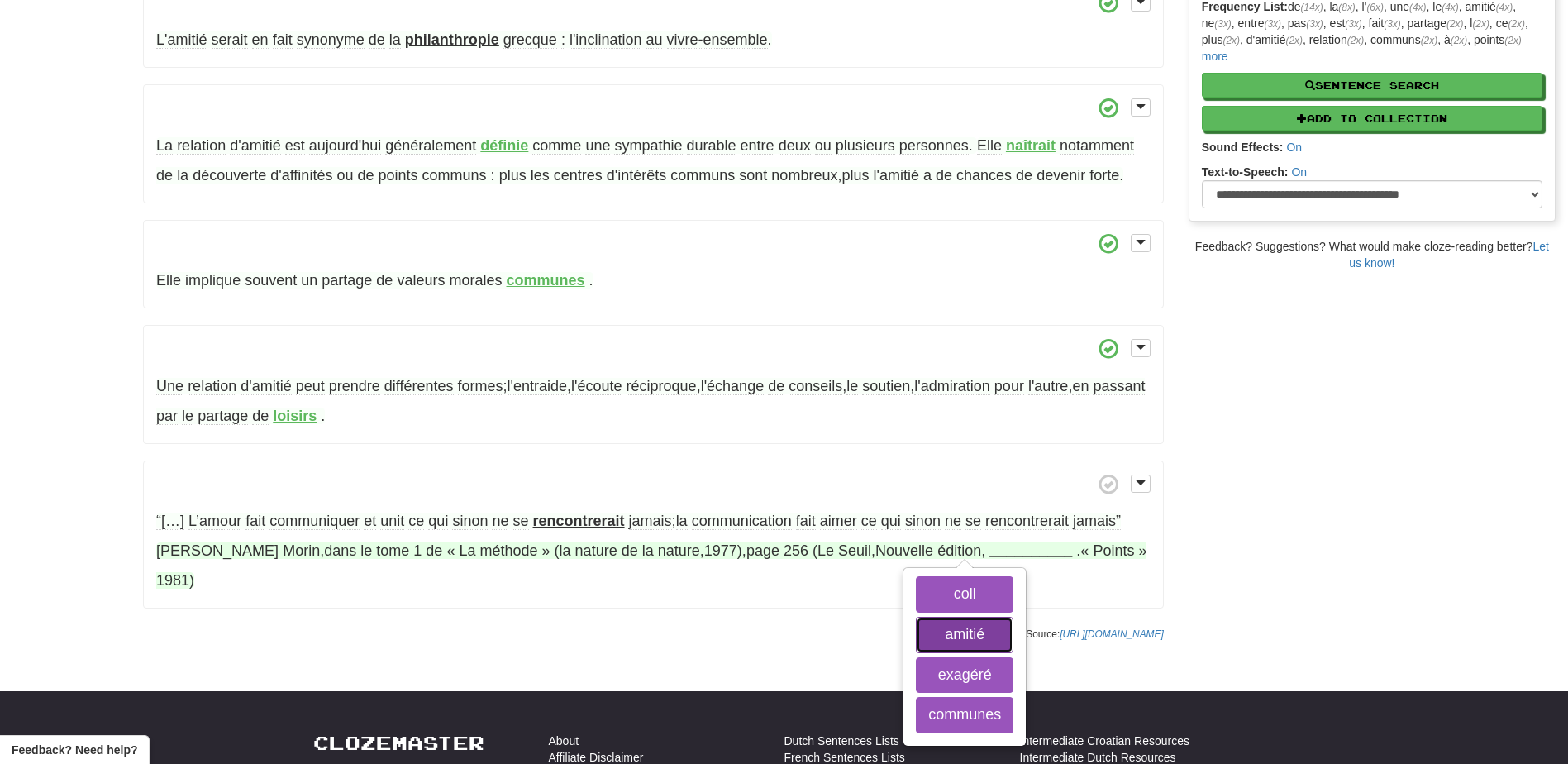
click at [962, 638] on button "amitié" at bounding box center [964, 635] width 98 height 36
click at [964, 674] on button "exagéré" at bounding box center [964, 676] width 98 height 36
click at [966, 710] on button "communes" at bounding box center [964, 715] width 98 height 36
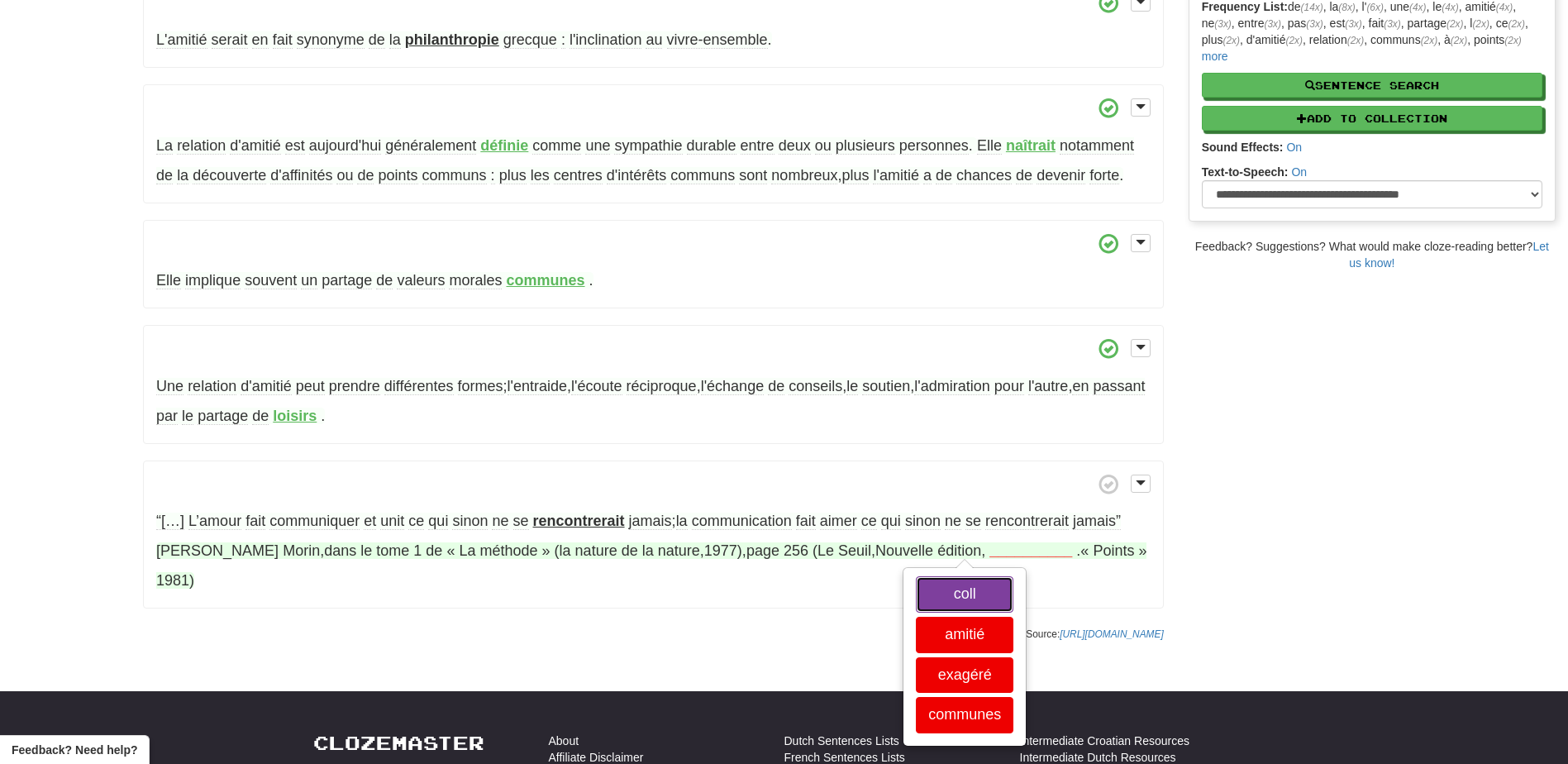
click at [982, 602] on button "coll" at bounding box center [964, 595] width 98 height 36
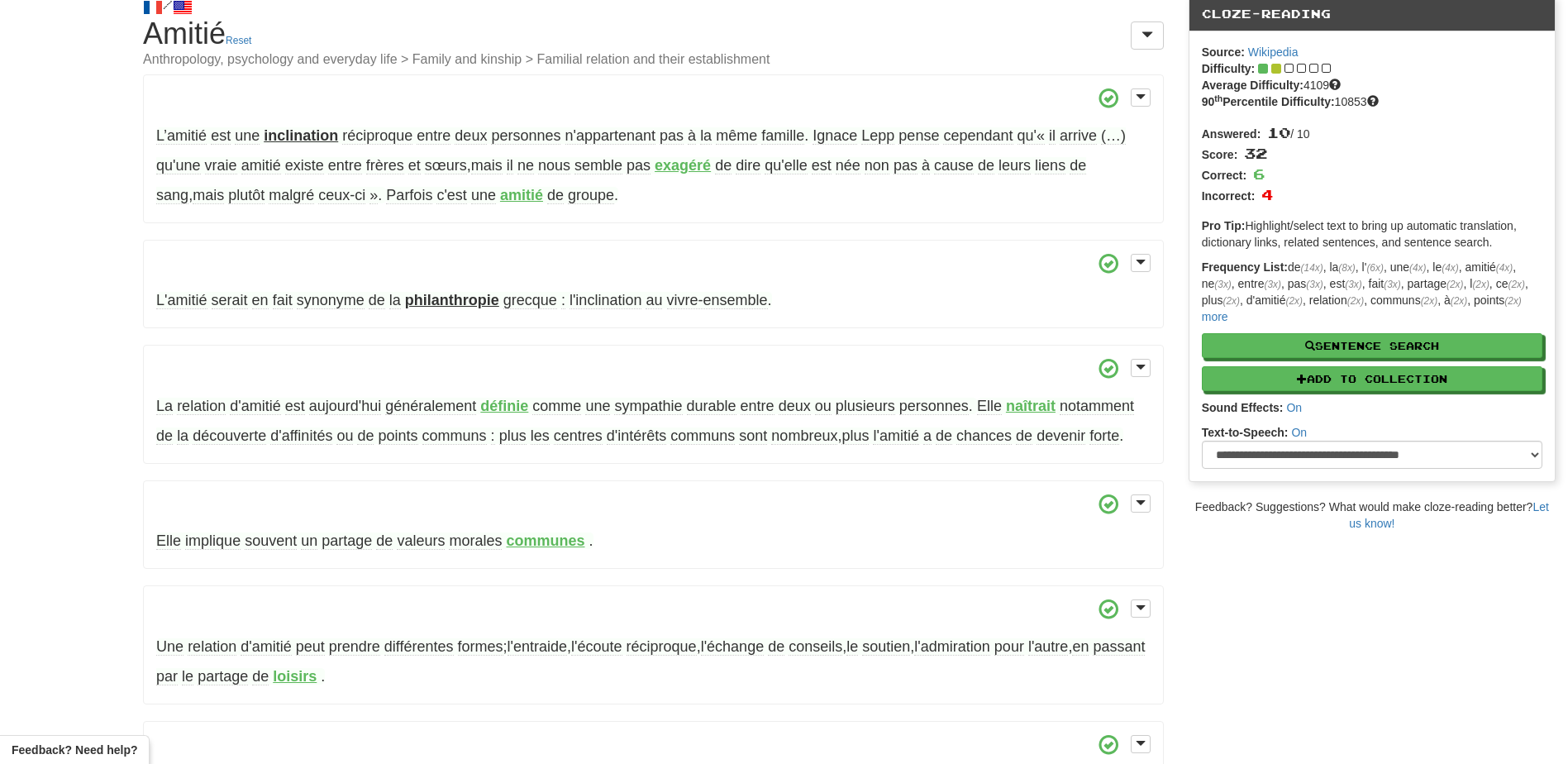
scroll to position [0, 0]
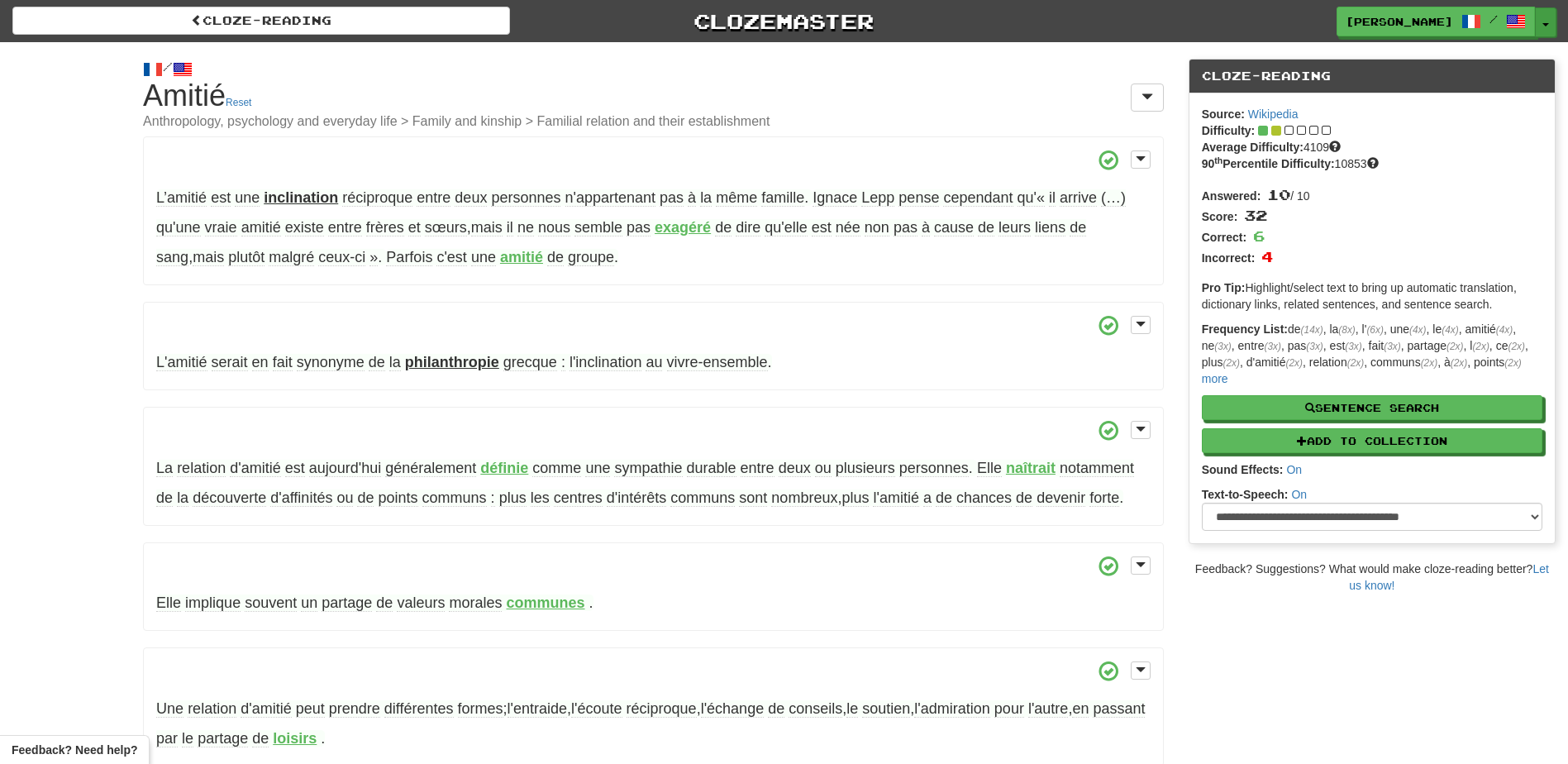
click at [1551, 21] on button "Toggle Dropdown" at bounding box center [1545, 22] width 22 height 29
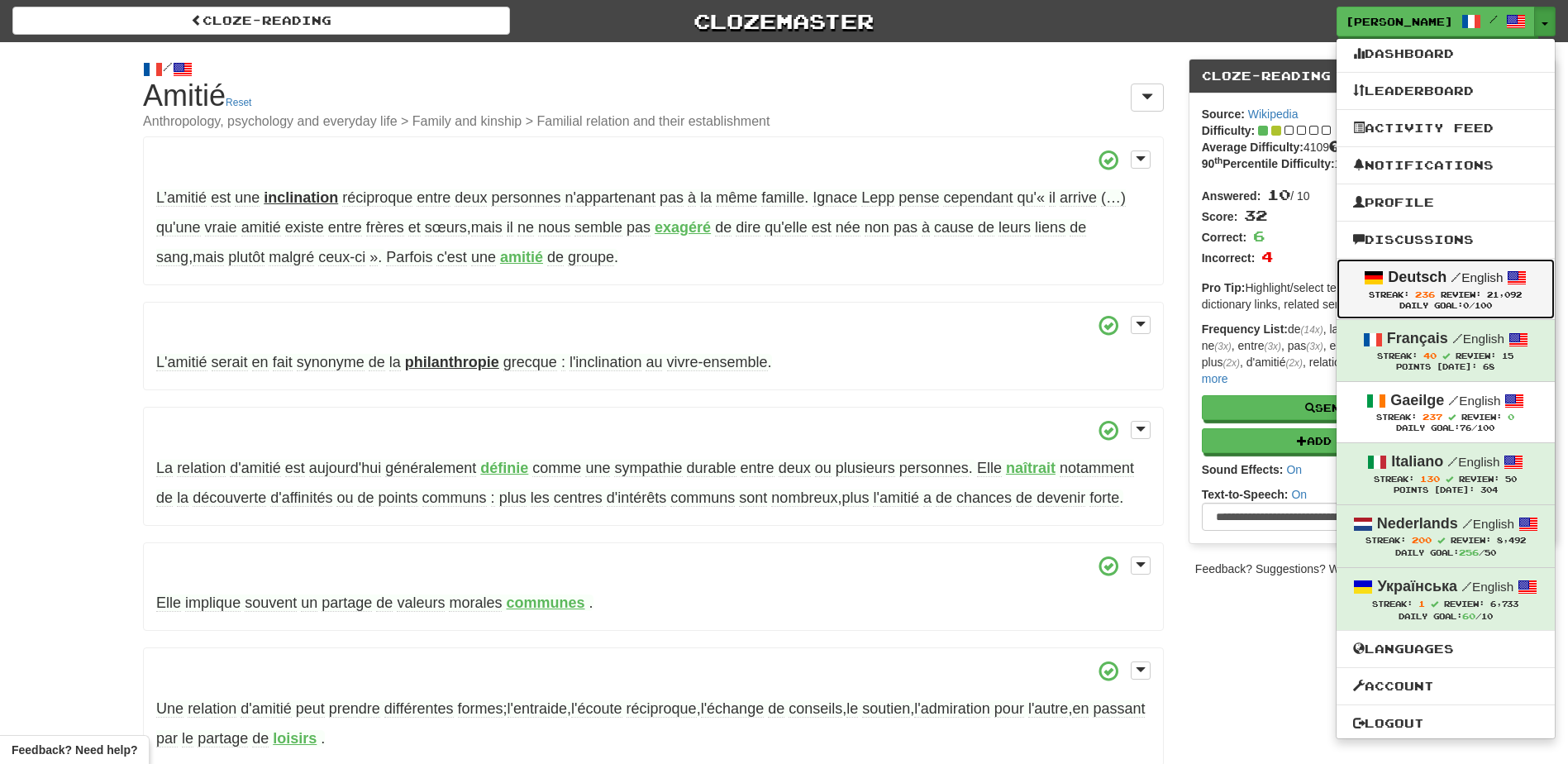
click at [1423, 275] on strong "Deutsch" at bounding box center [1417, 276] width 59 height 16
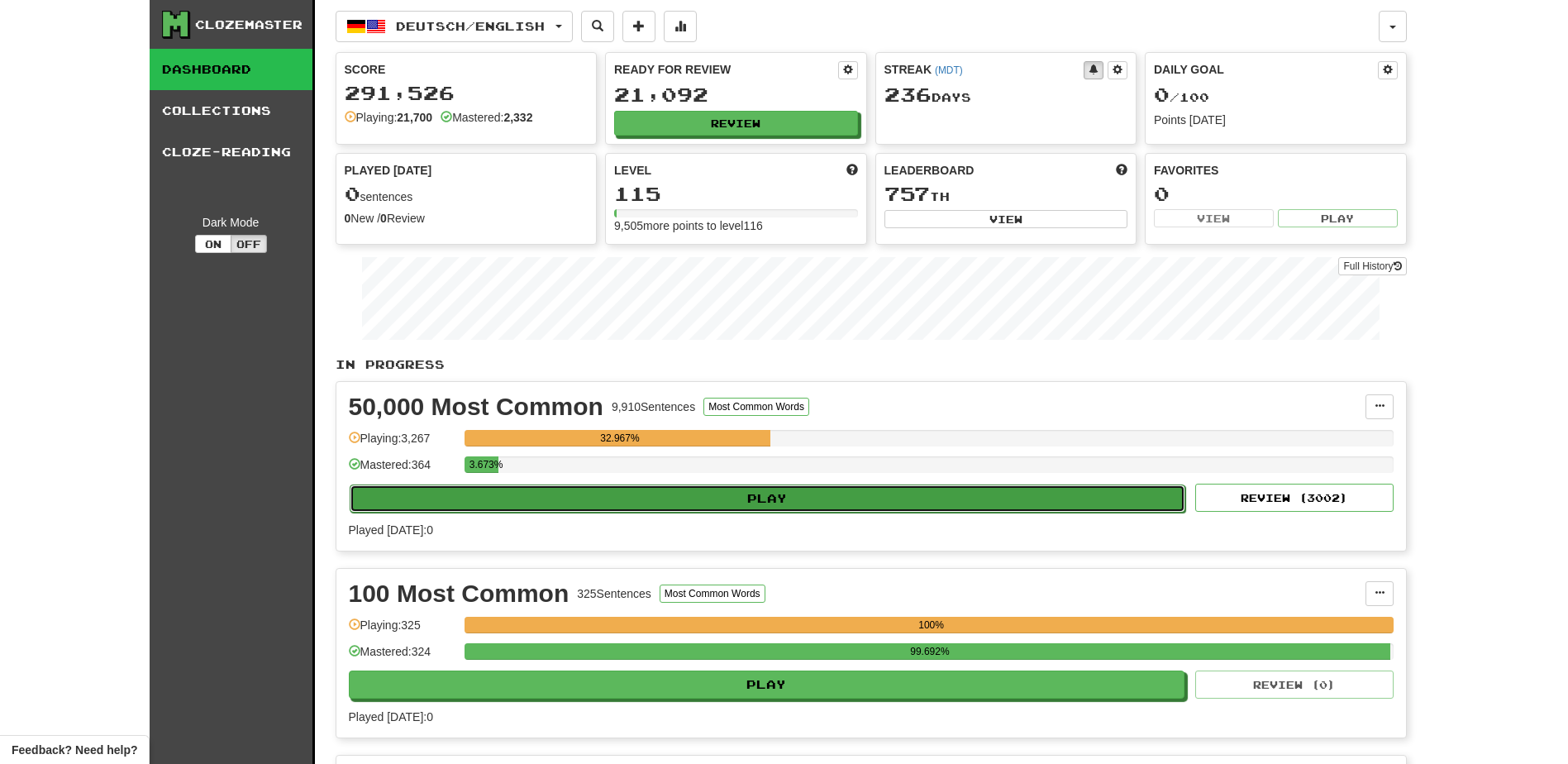
click at [692, 499] on button "Play" at bounding box center [768, 499] width 837 height 29
select select "**"
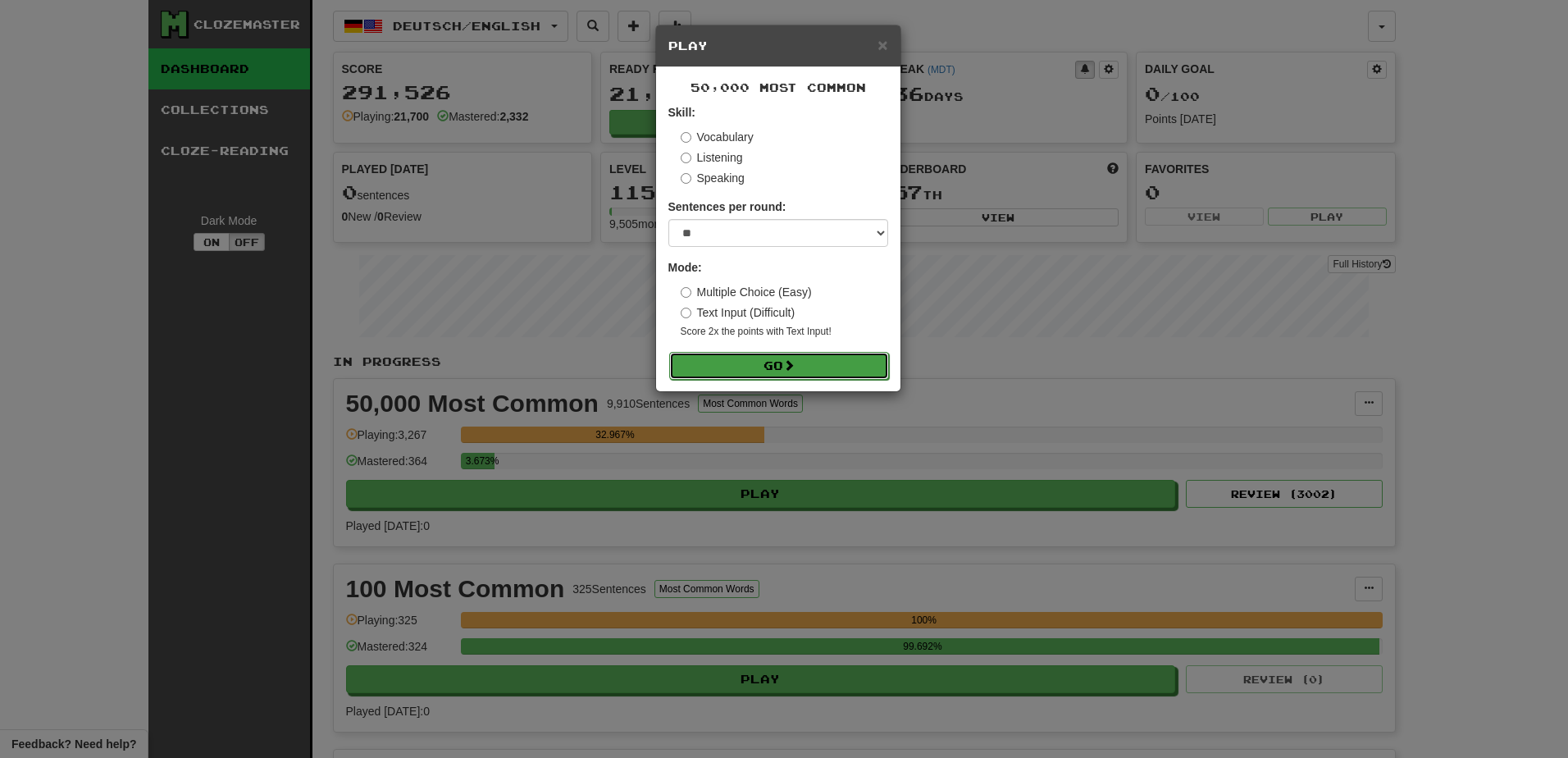
click at [757, 361] on button "Go" at bounding box center [778, 366] width 220 height 28
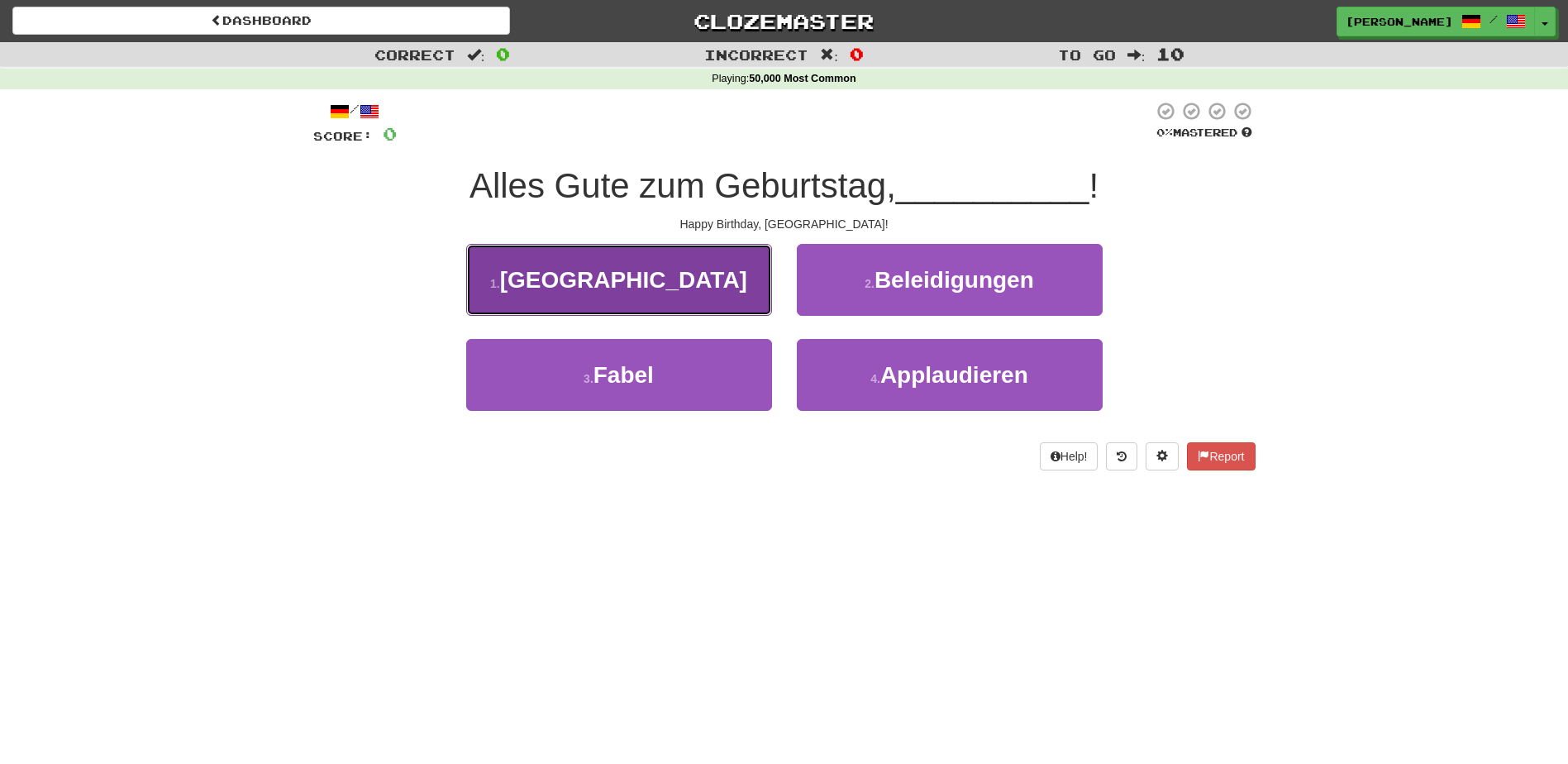
click at [709, 279] on button "1 . [GEOGRAPHIC_DATA]" at bounding box center [619, 280] width 306 height 72
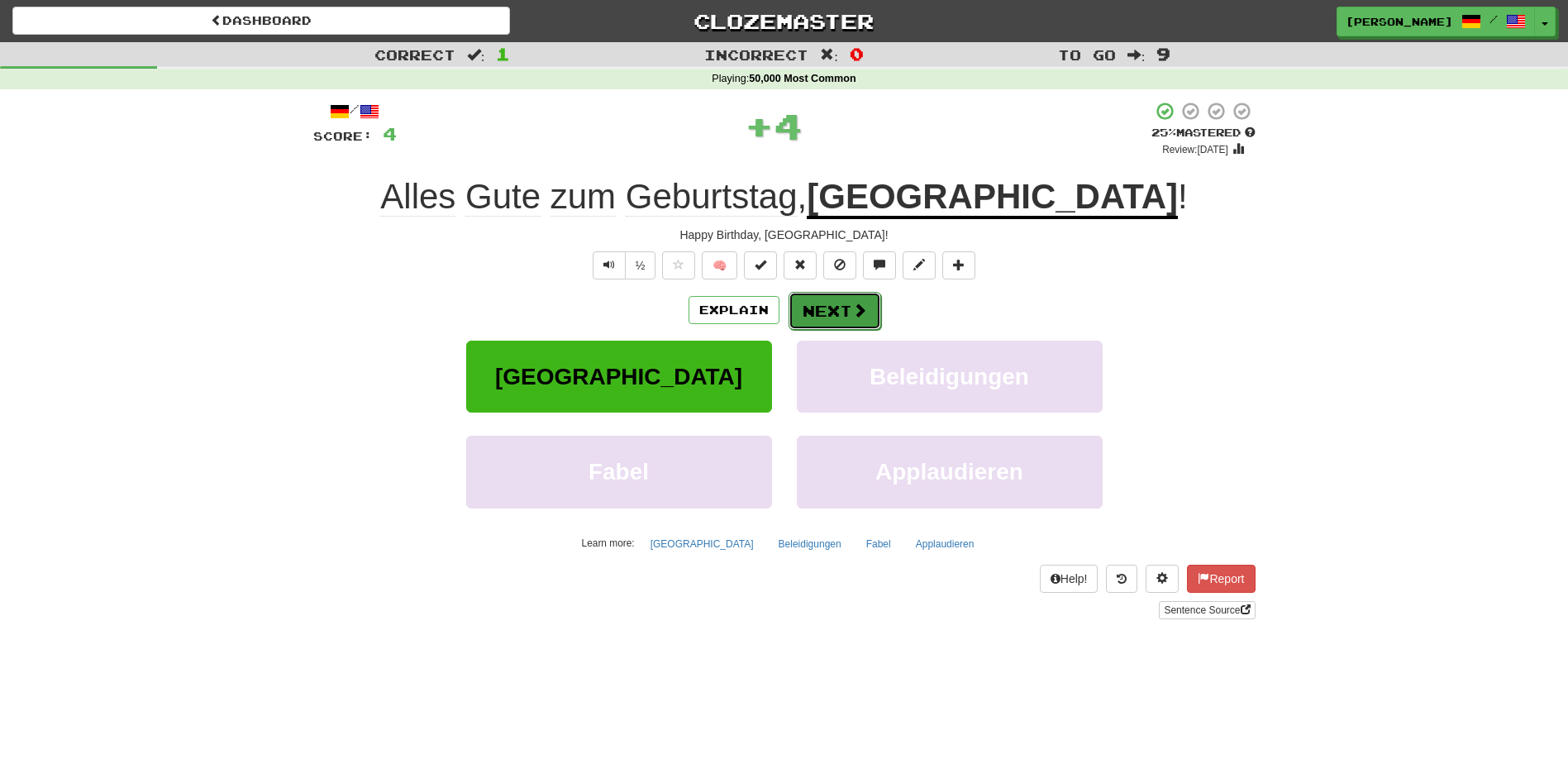
click at [823, 306] on button "Next" at bounding box center [834, 311] width 92 height 38
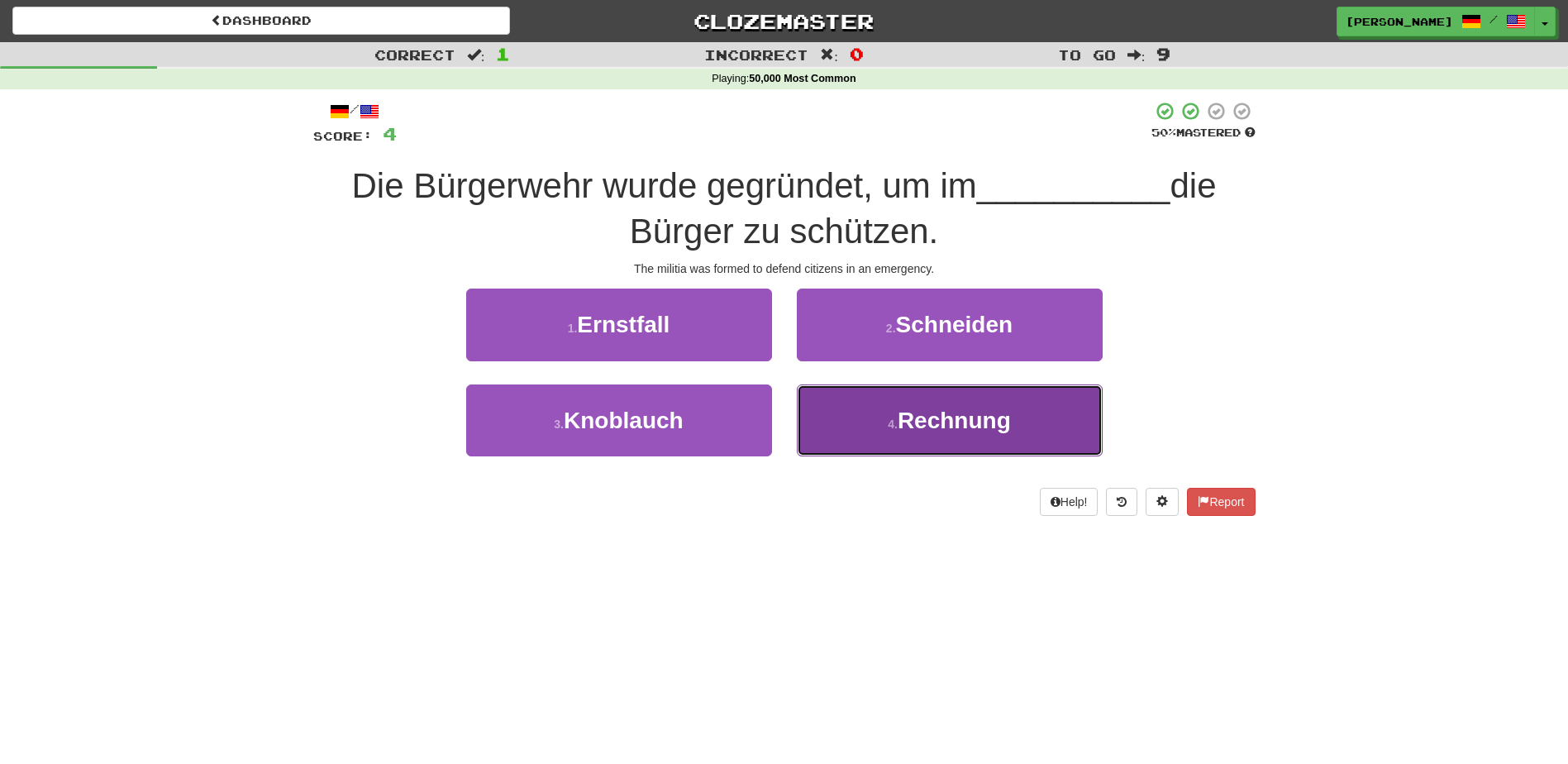
click at [881, 426] on button "4 . Rechnung" at bounding box center [950, 421] width 306 height 72
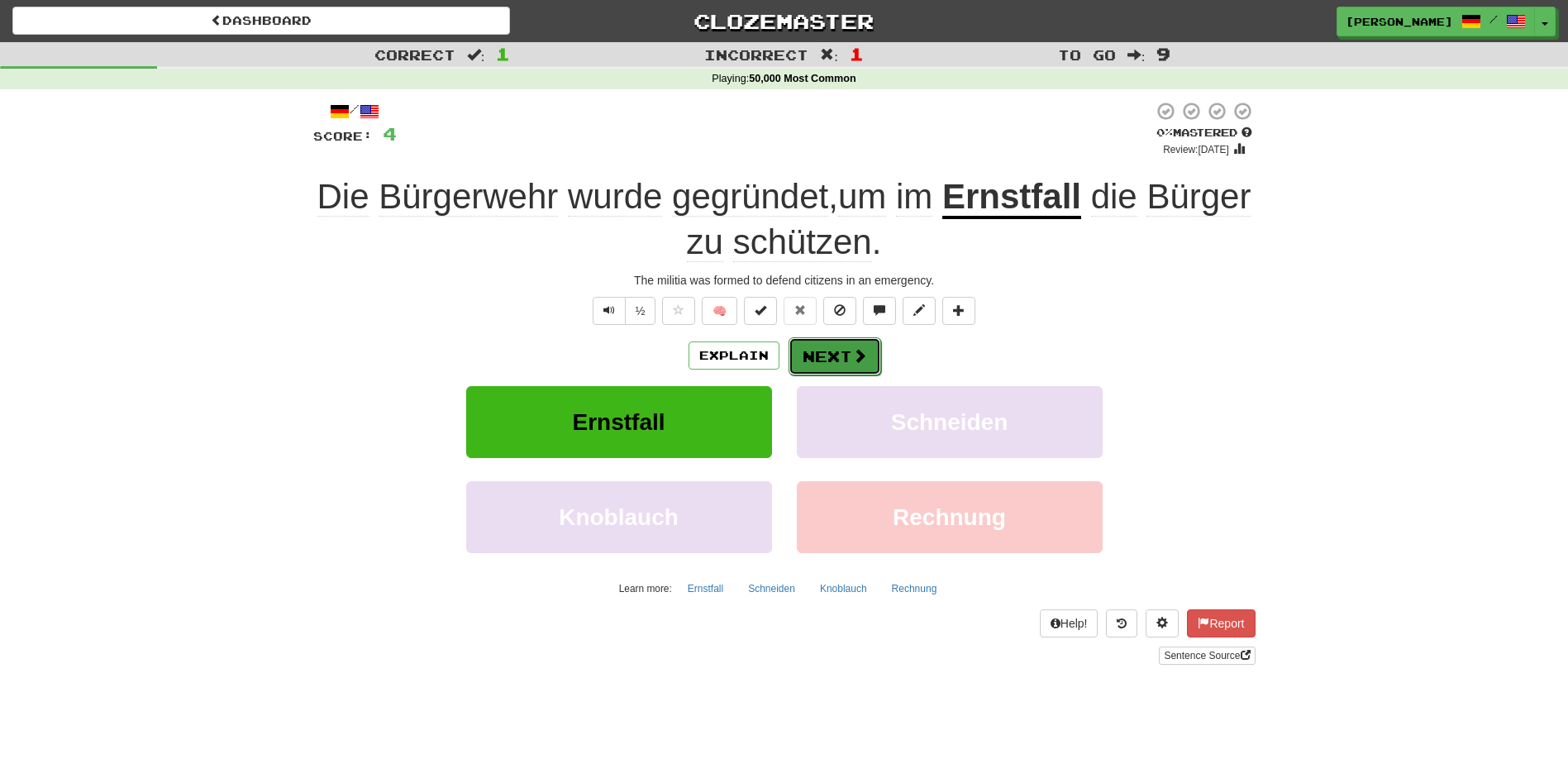
click at [843, 352] on button "Next" at bounding box center [834, 357] width 92 height 38
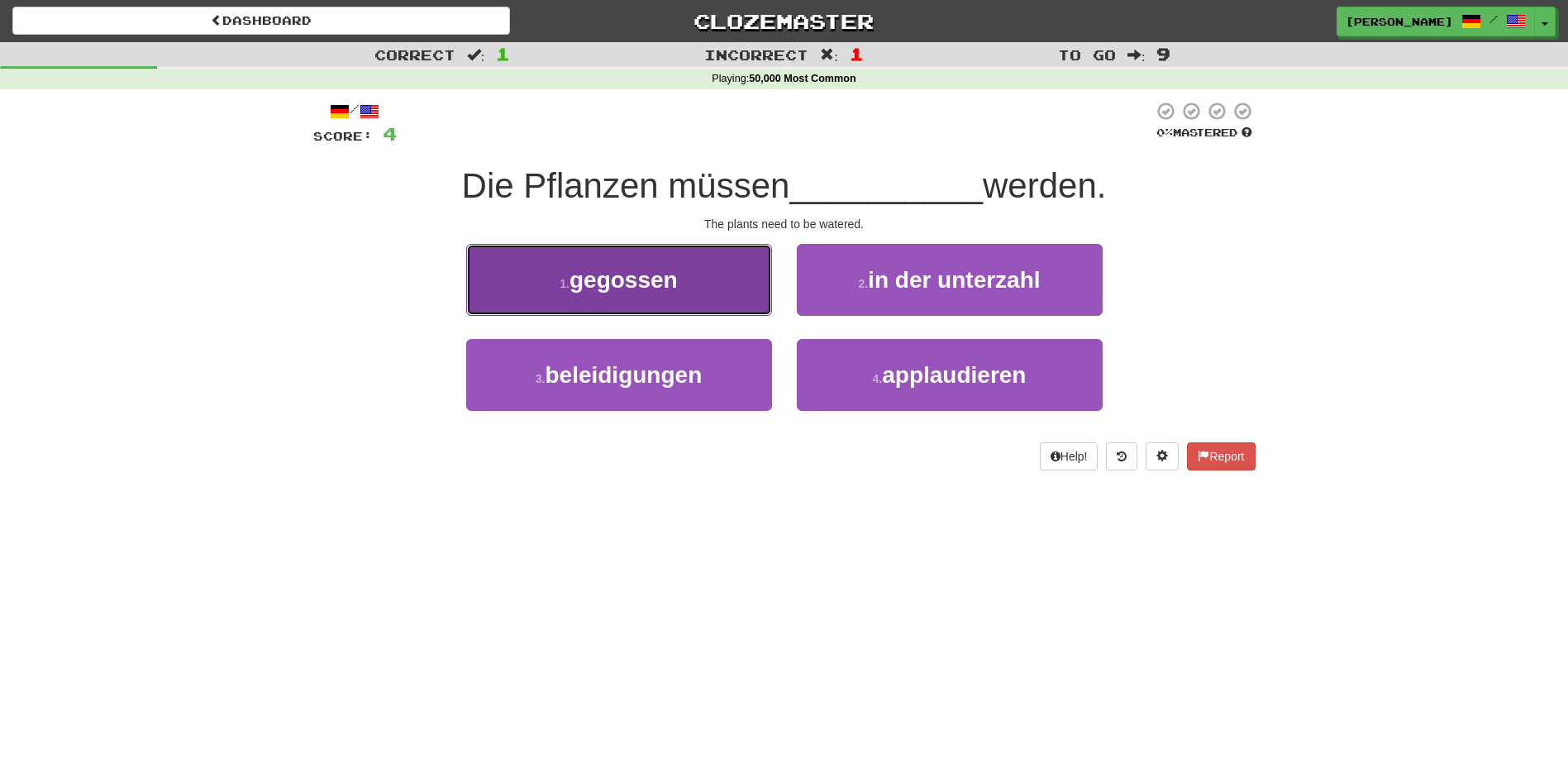
click at [711, 290] on button "1 . gegossen" at bounding box center [619, 280] width 306 height 72
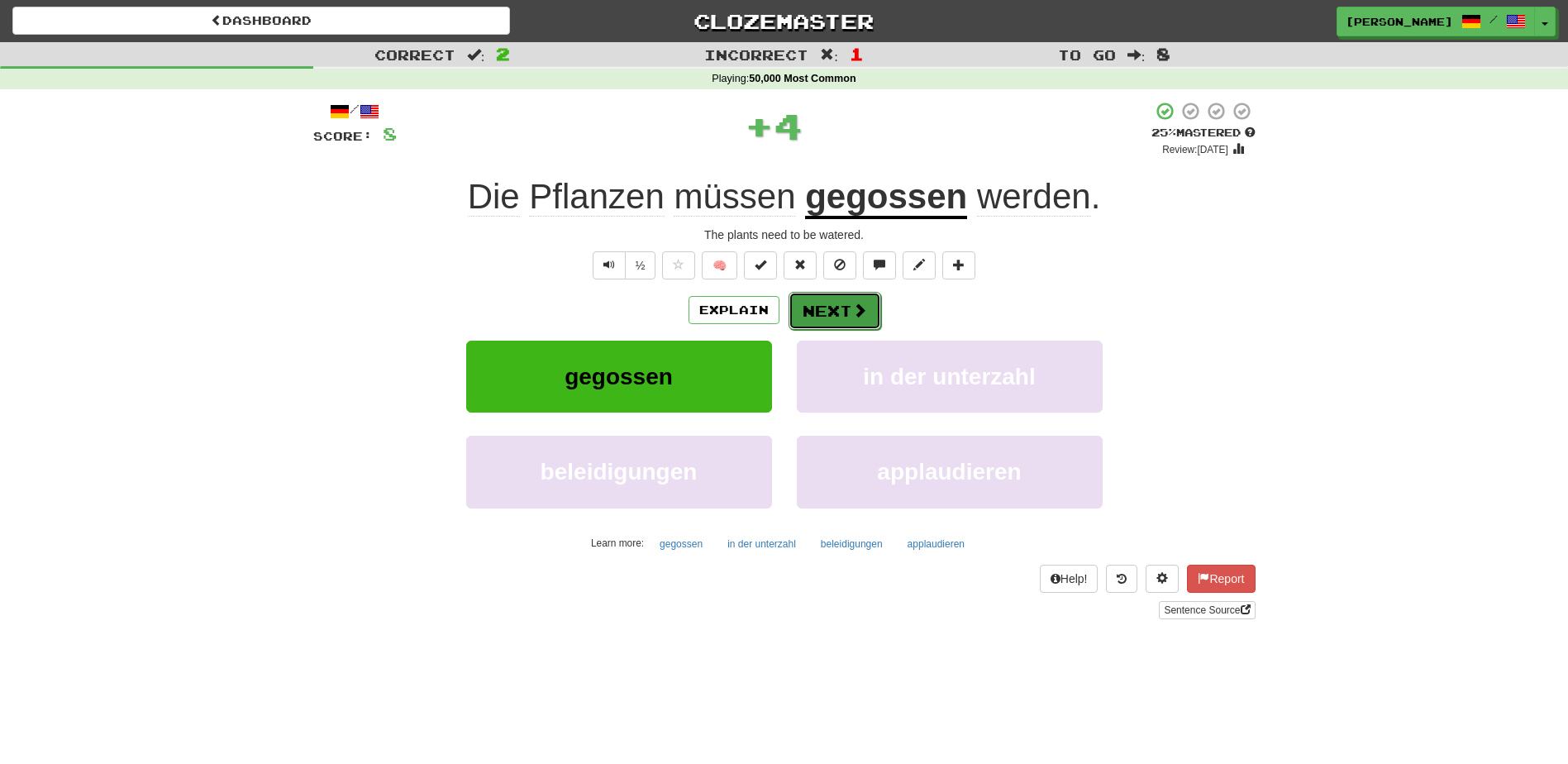
click at [835, 310] on button "Next" at bounding box center [834, 311] width 92 height 38
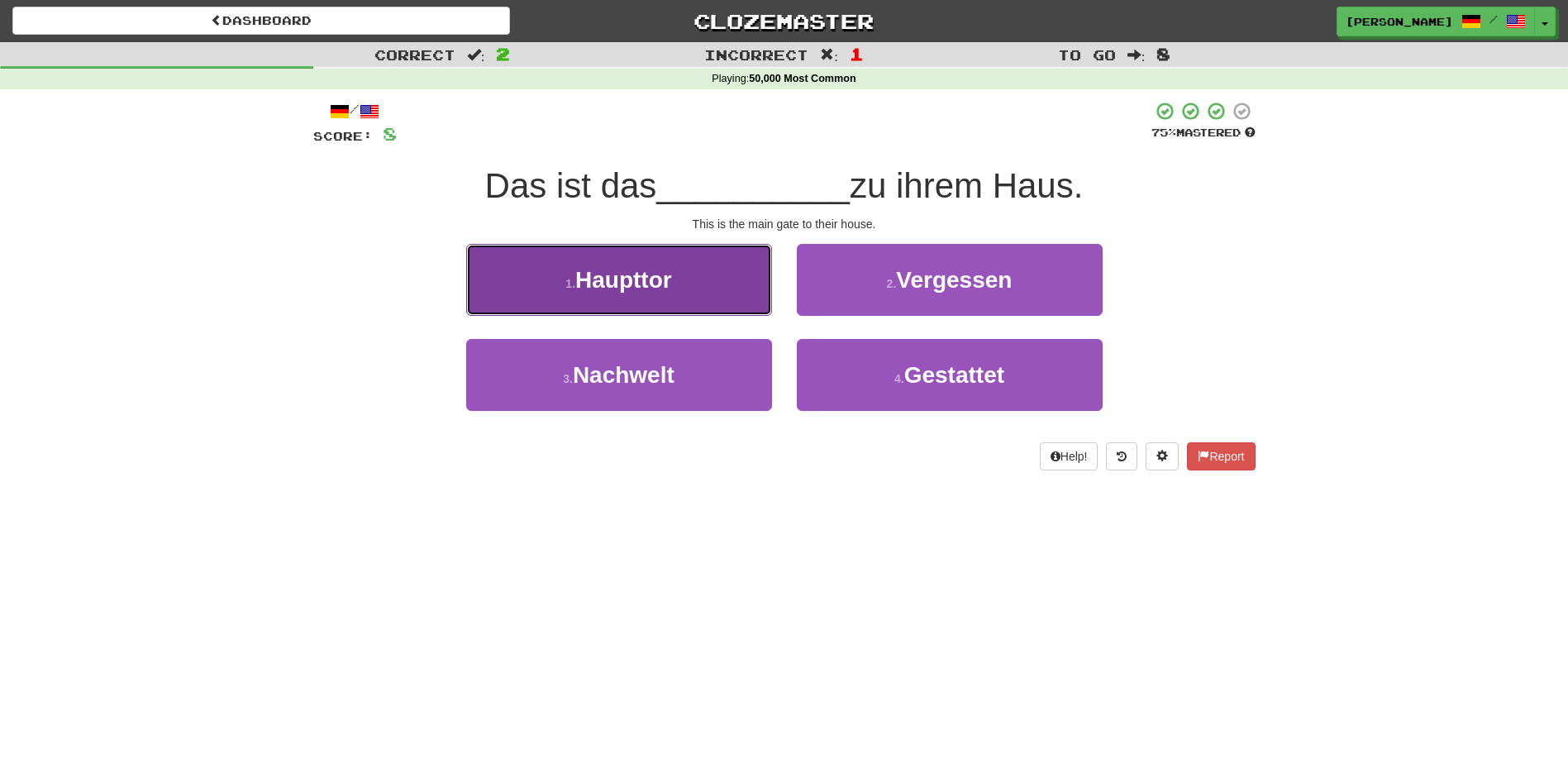
click at [740, 289] on button "1 . Haupttor" at bounding box center [619, 280] width 306 height 72
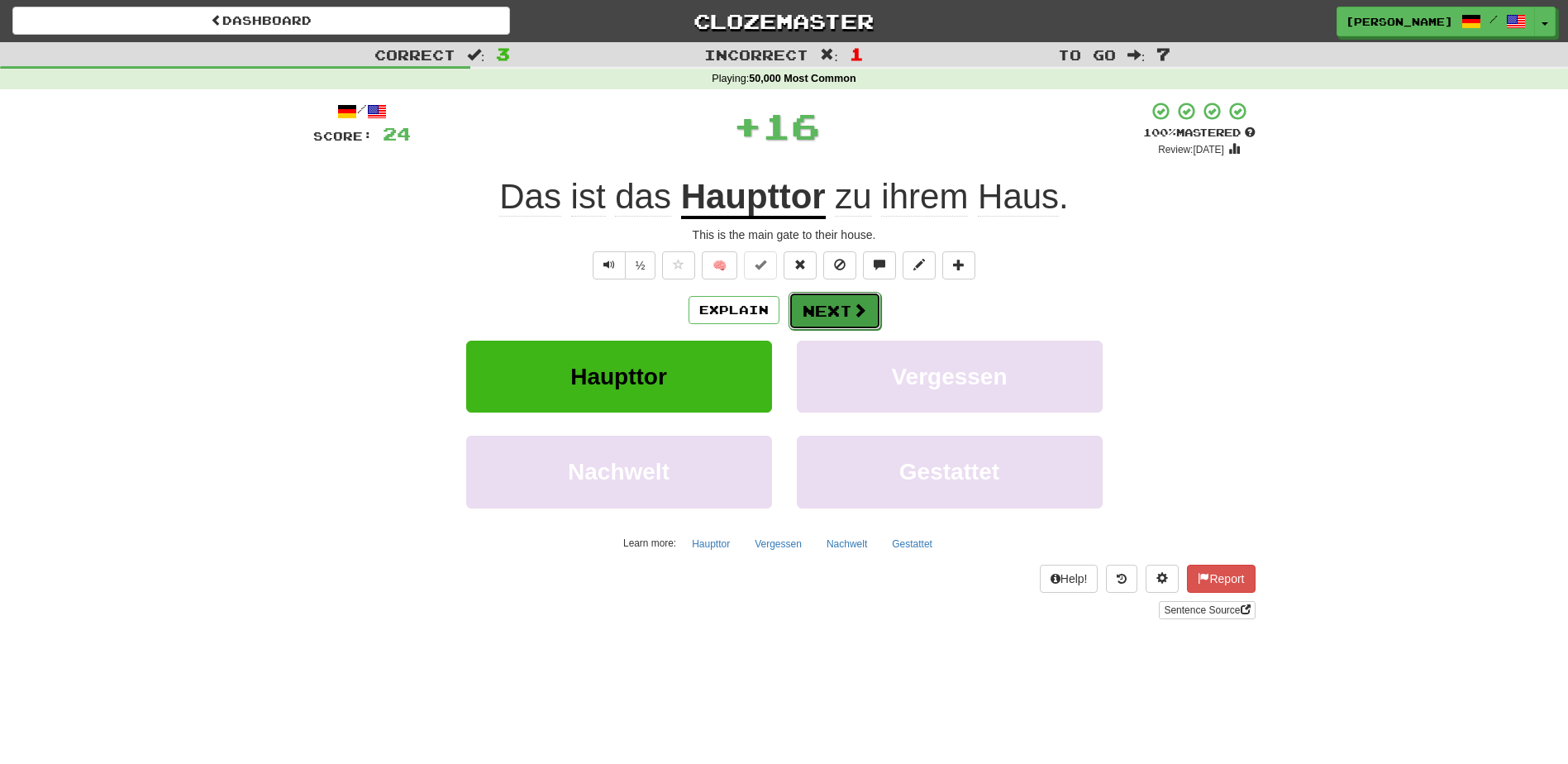
click at [819, 305] on button "Next" at bounding box center [834, 311] width 92 height 38
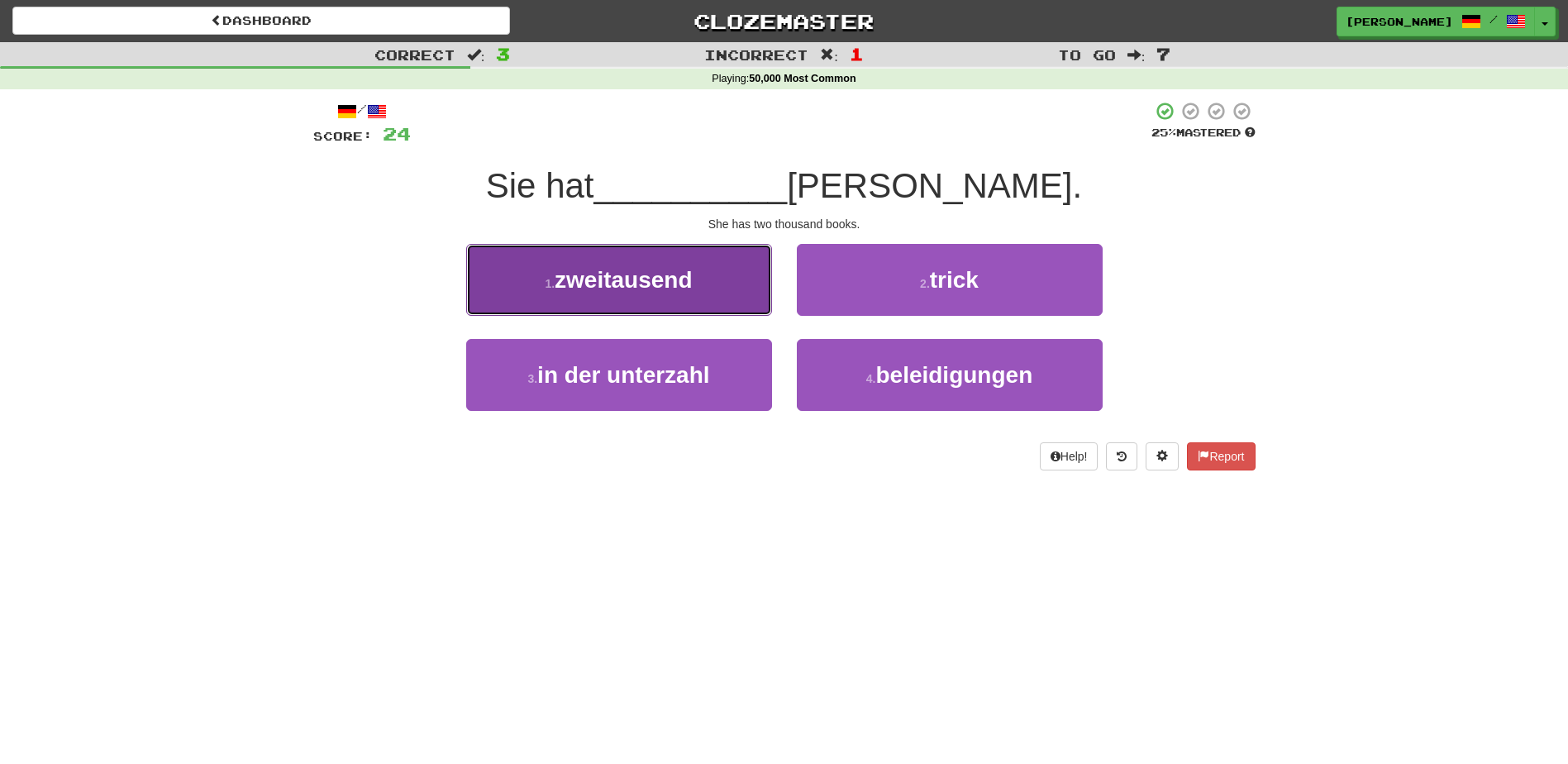
click at [718, 304] on button "1 . zweitausend" at bounding box center [619, 280] width 306 height 72
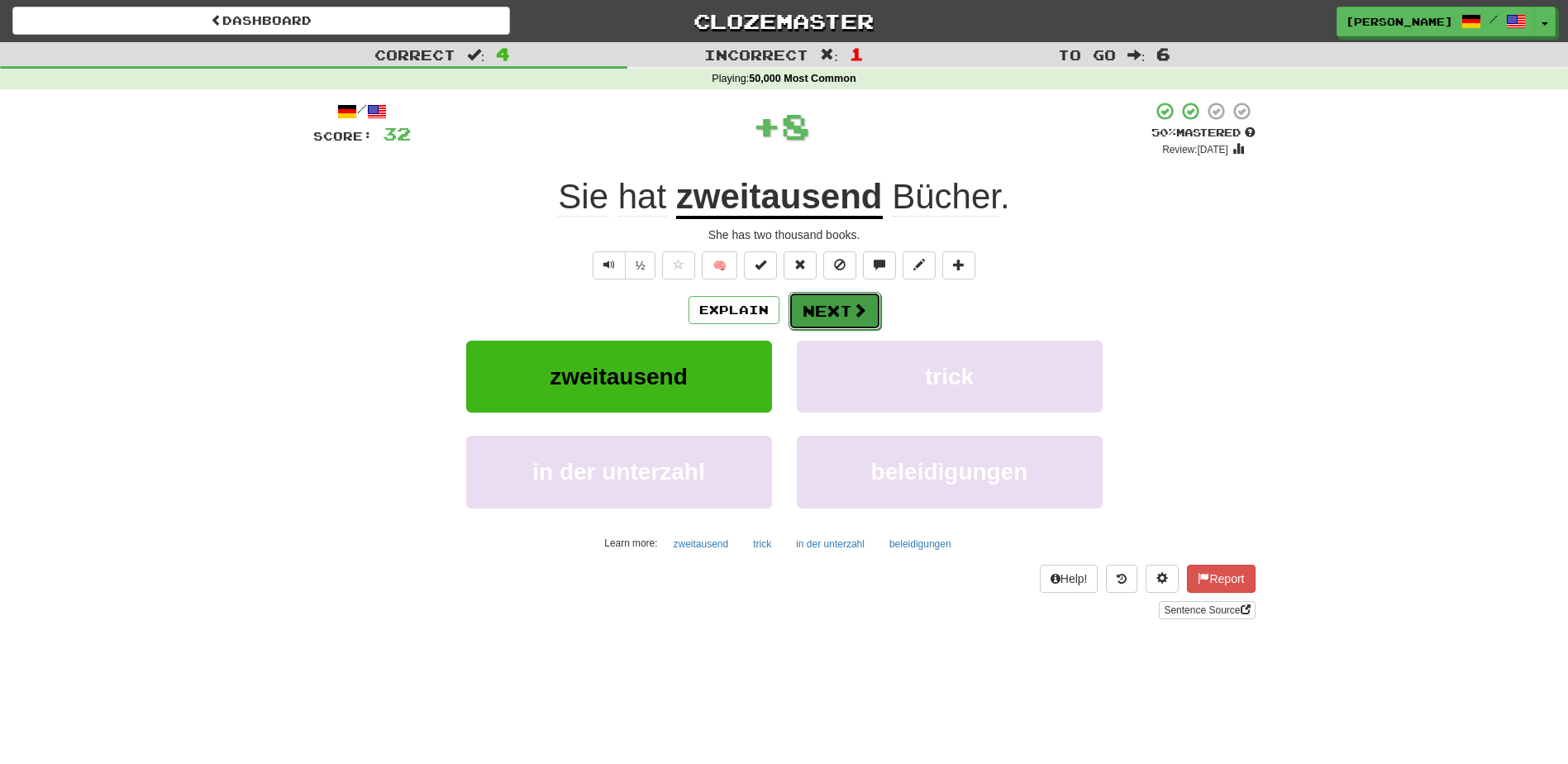
click at [821, 303] on button "Next" at bounding box center [834, 311] width 92 height 38
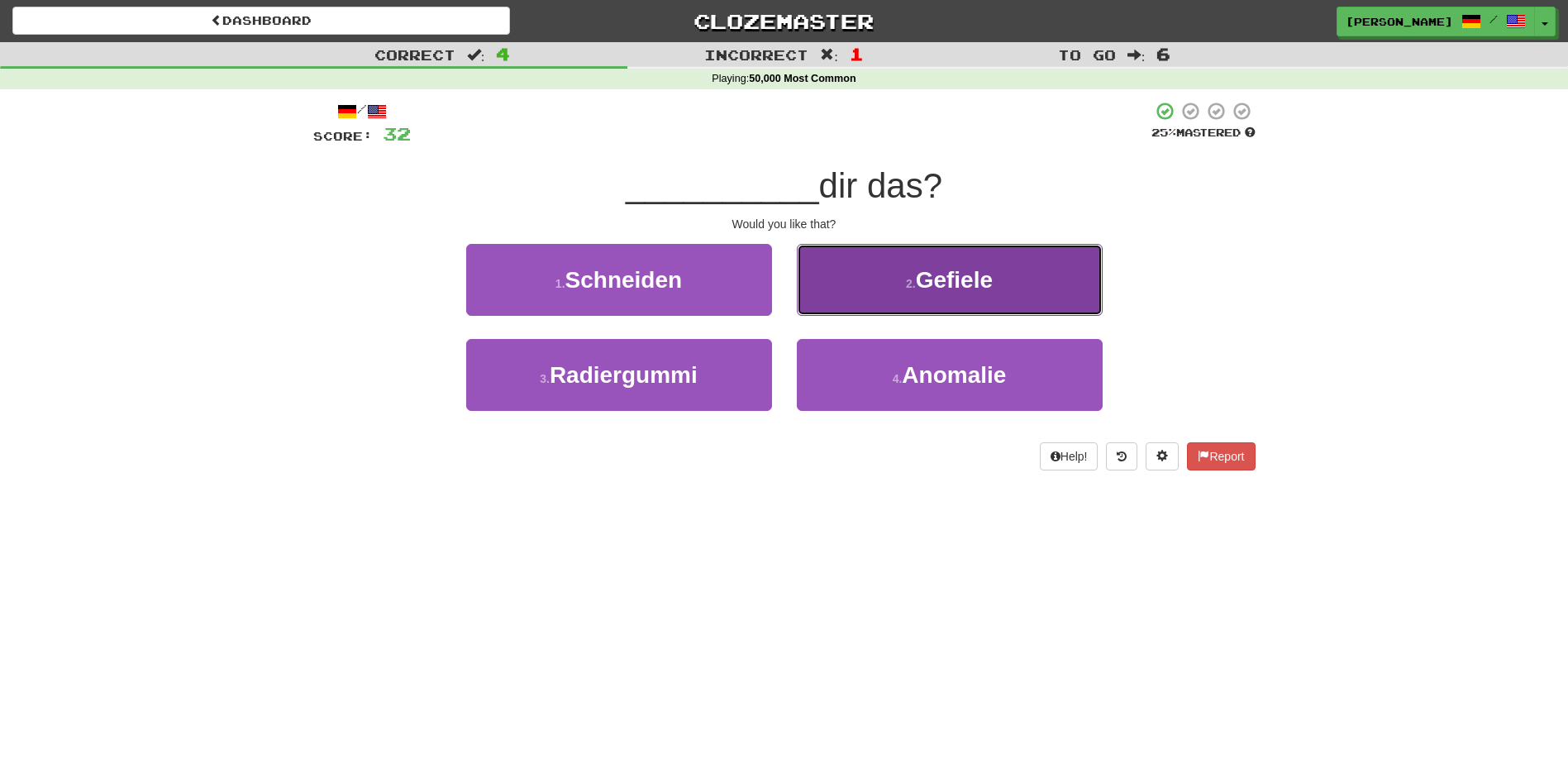
click at [823, 290] on button "2 . Gefiele" at bounding box center [950, 280] width 306 height 72
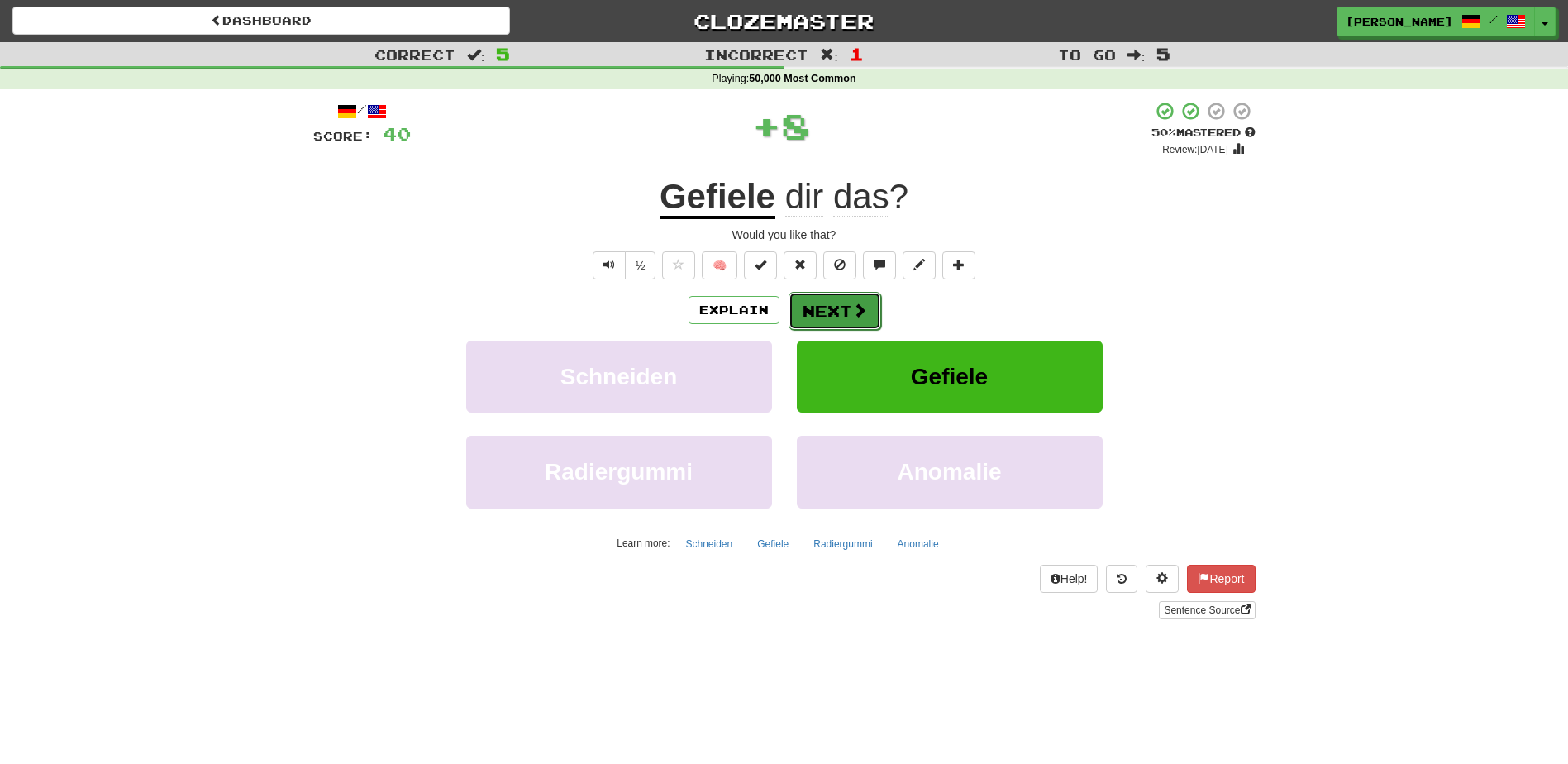
click at [818, 311] on button "Next" at bounding box center [834, 311] width 92 height 38
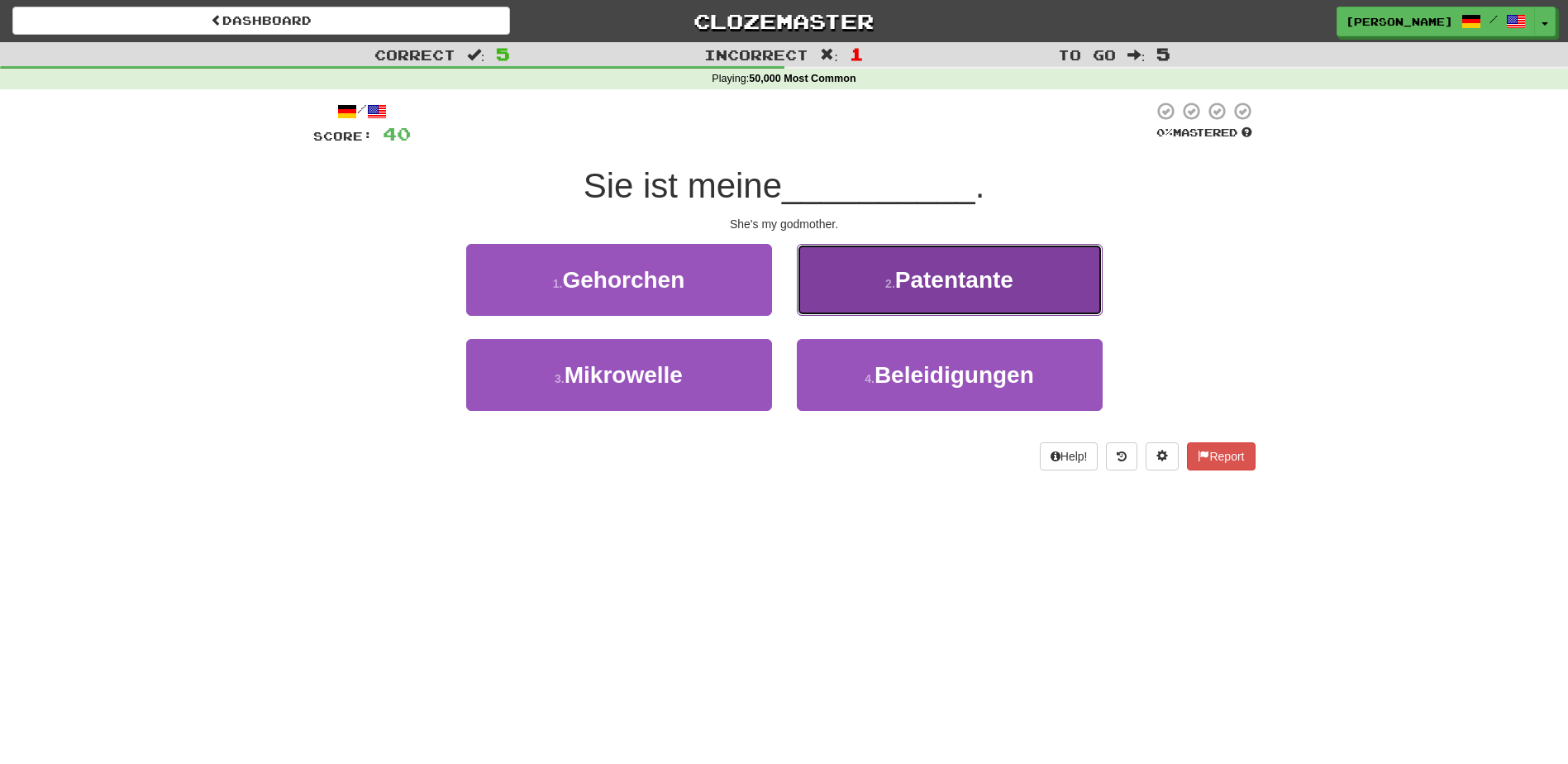
click at [833, 306] on button "2 . Patentante" at bounding box center [950, 280] width 306 height 72
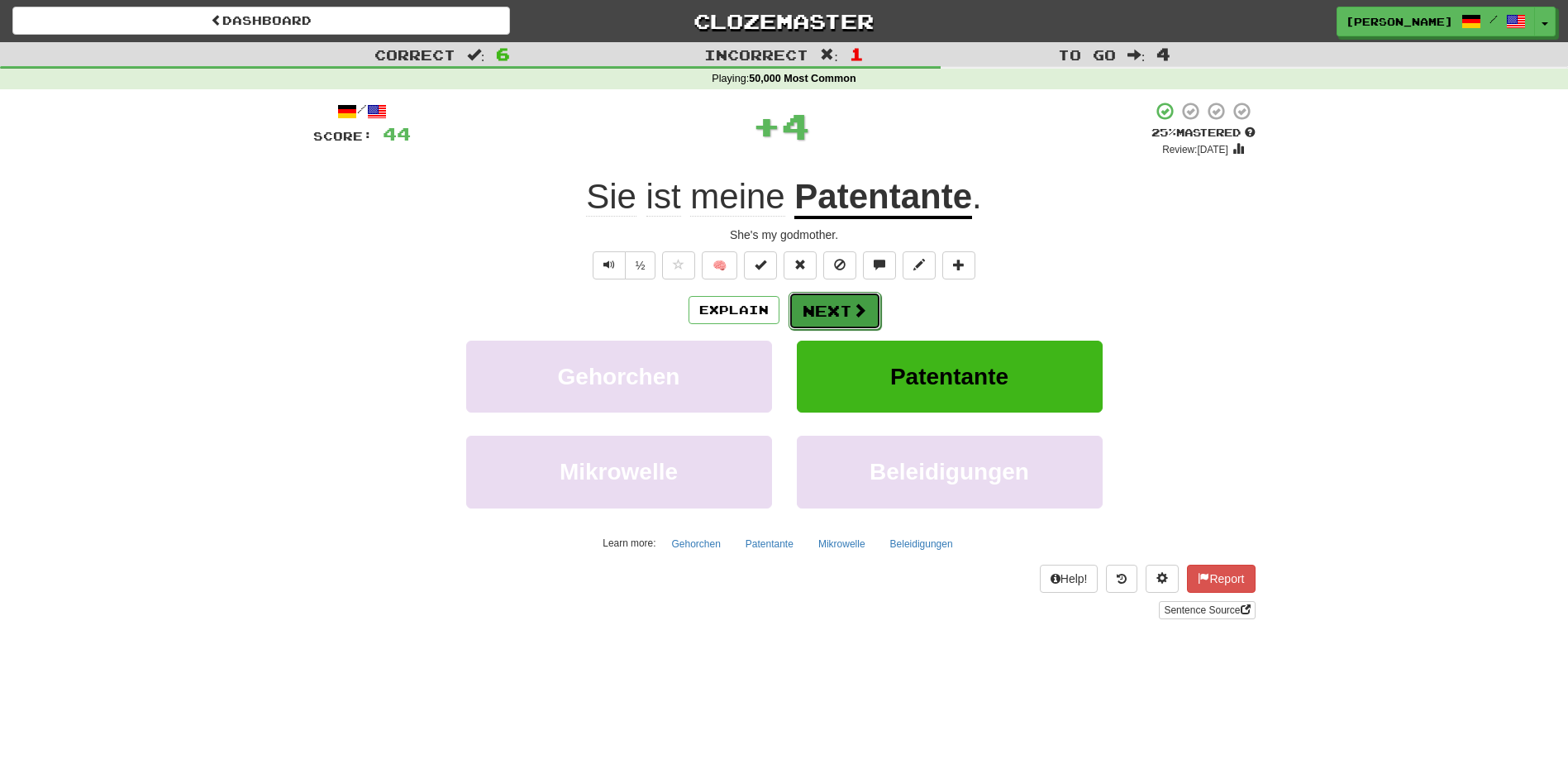
click at [823, 308] on button "Next" at bounding box center [834, 311] width 92 height 38
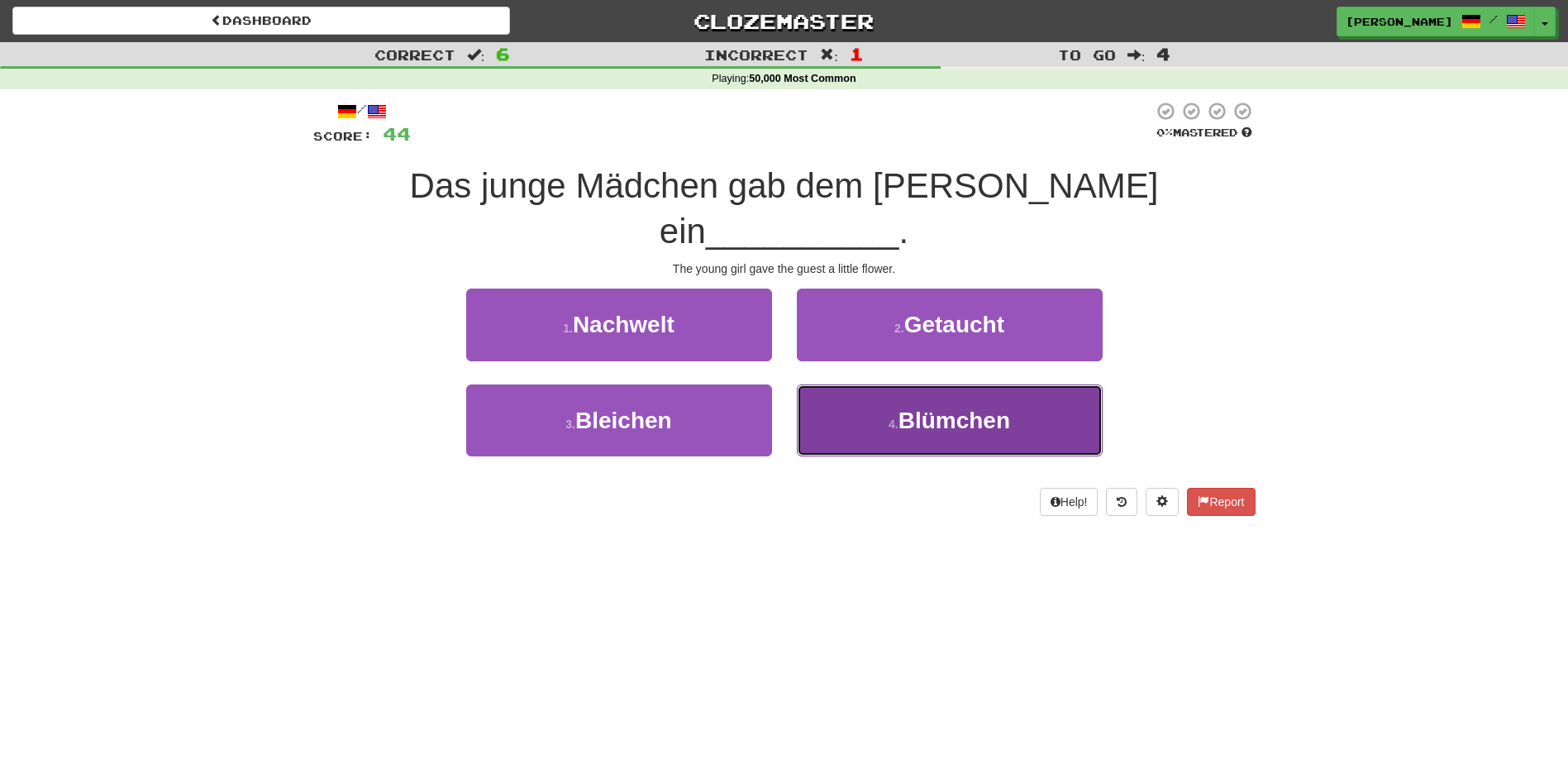
click at [849, 384] on button "4 . Blümchen" at bounding box center [950, 421] width 306 height 72
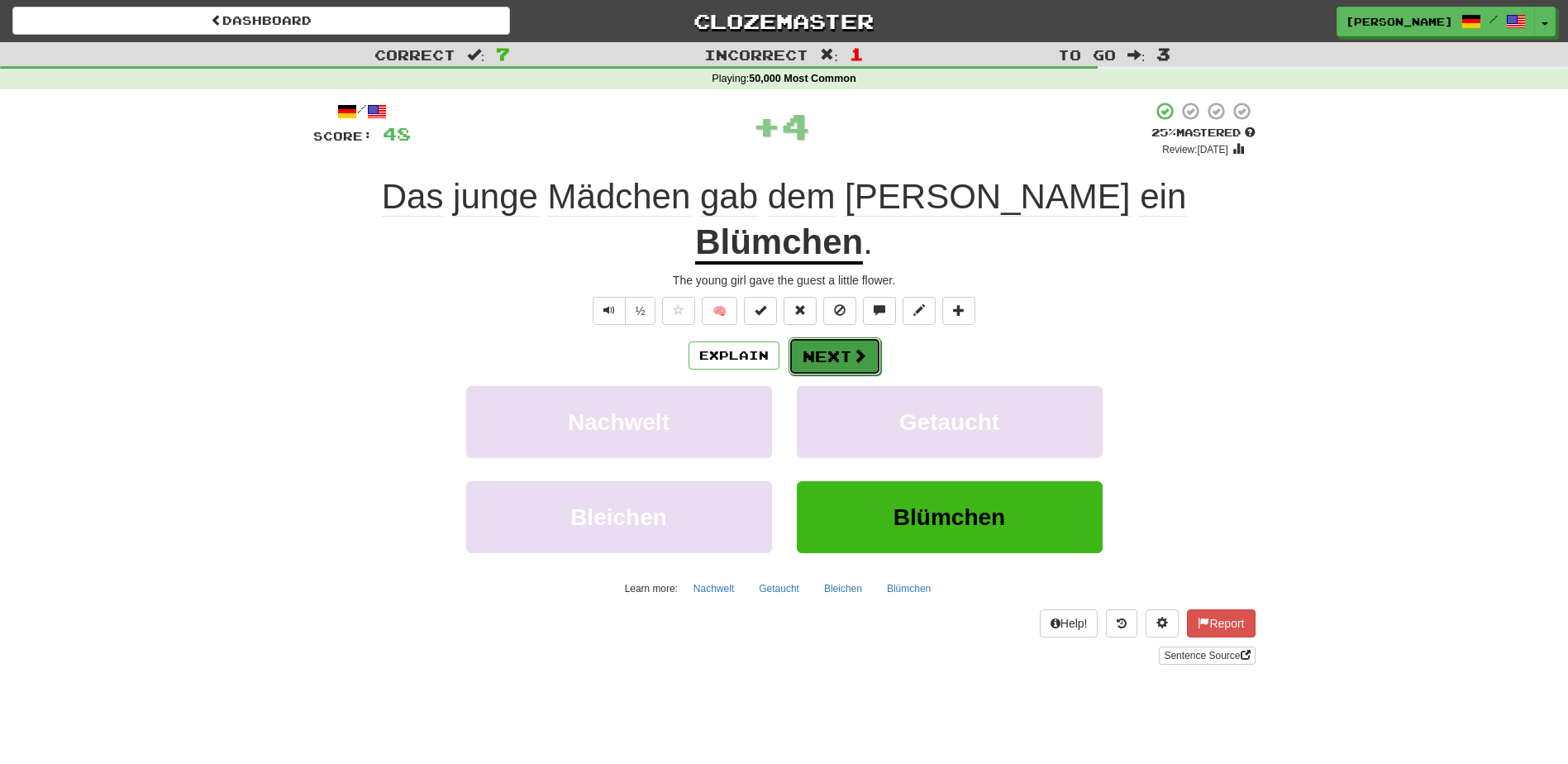
click at [831, 338] on button "Next" at bounding box center [834, 357] width 92 height 38
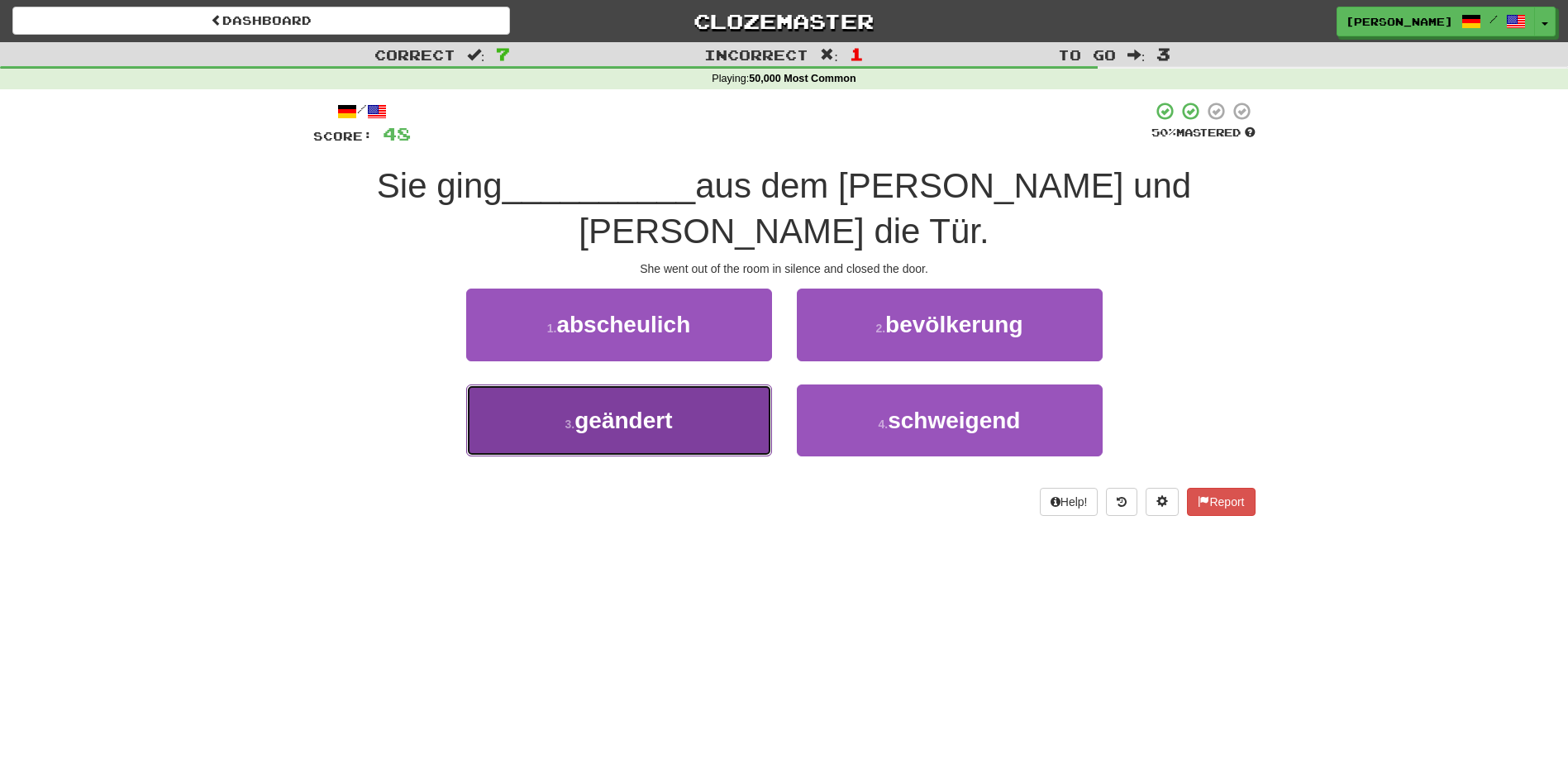
click at [692, 384] on button "3 . geändert" at bounding box center [619, 421] width 306 height 72
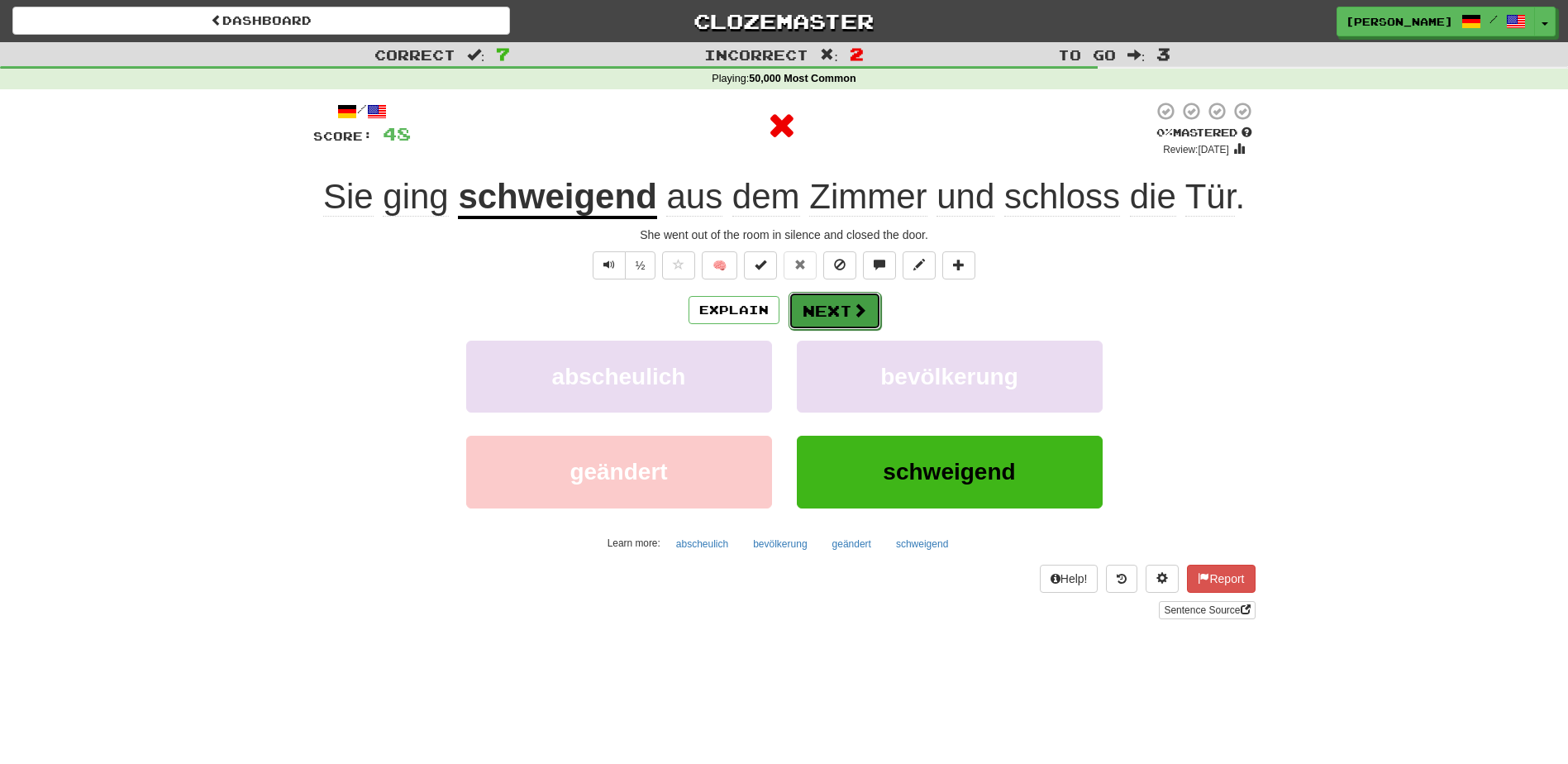
click at [800, 303] on button "Next" at bounding box center [834, 311] width 92 height 38
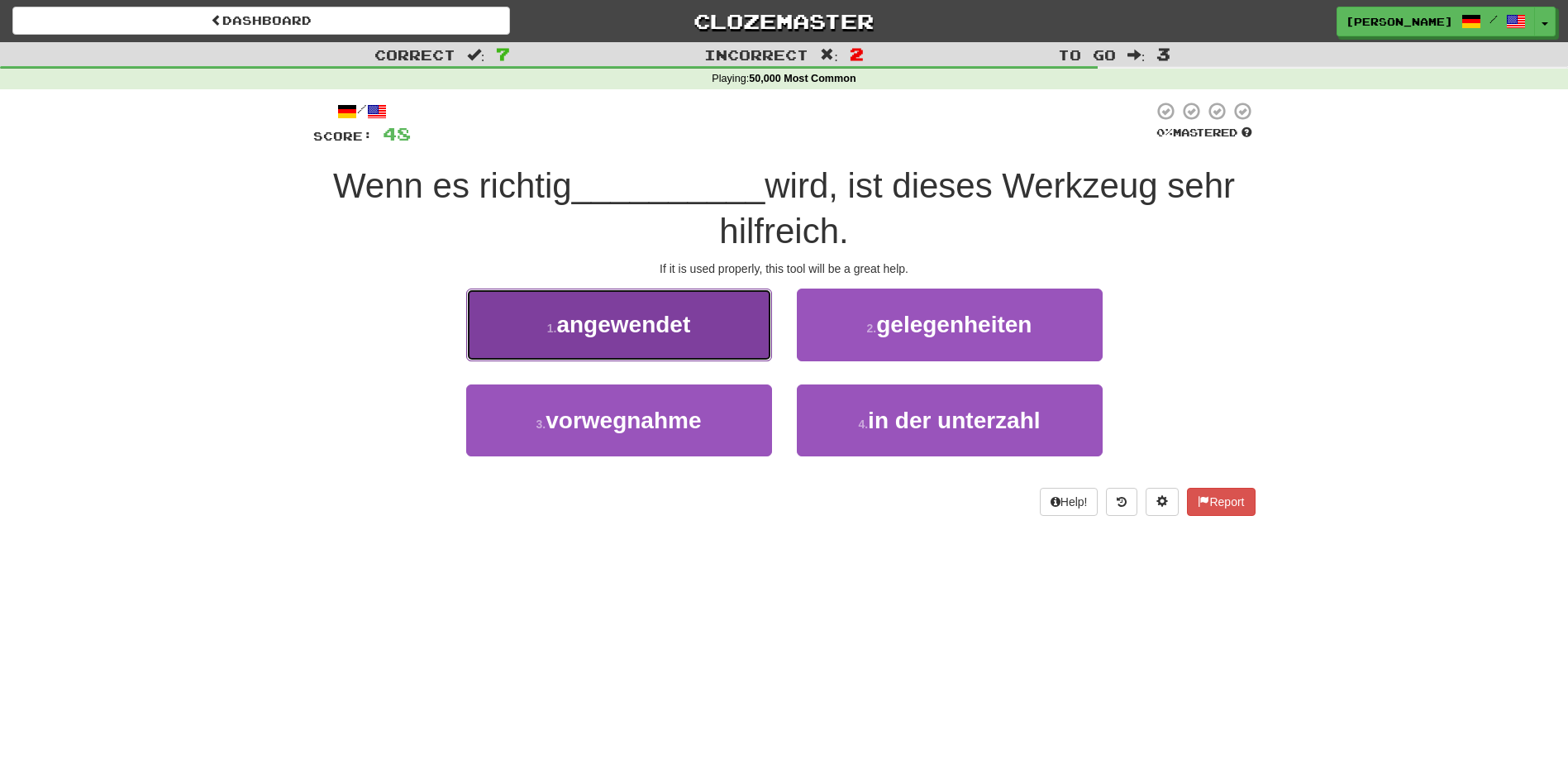
click at [681, 342] on button "1 . angewendet" at bounding box center [619, 324] width 306 height 72
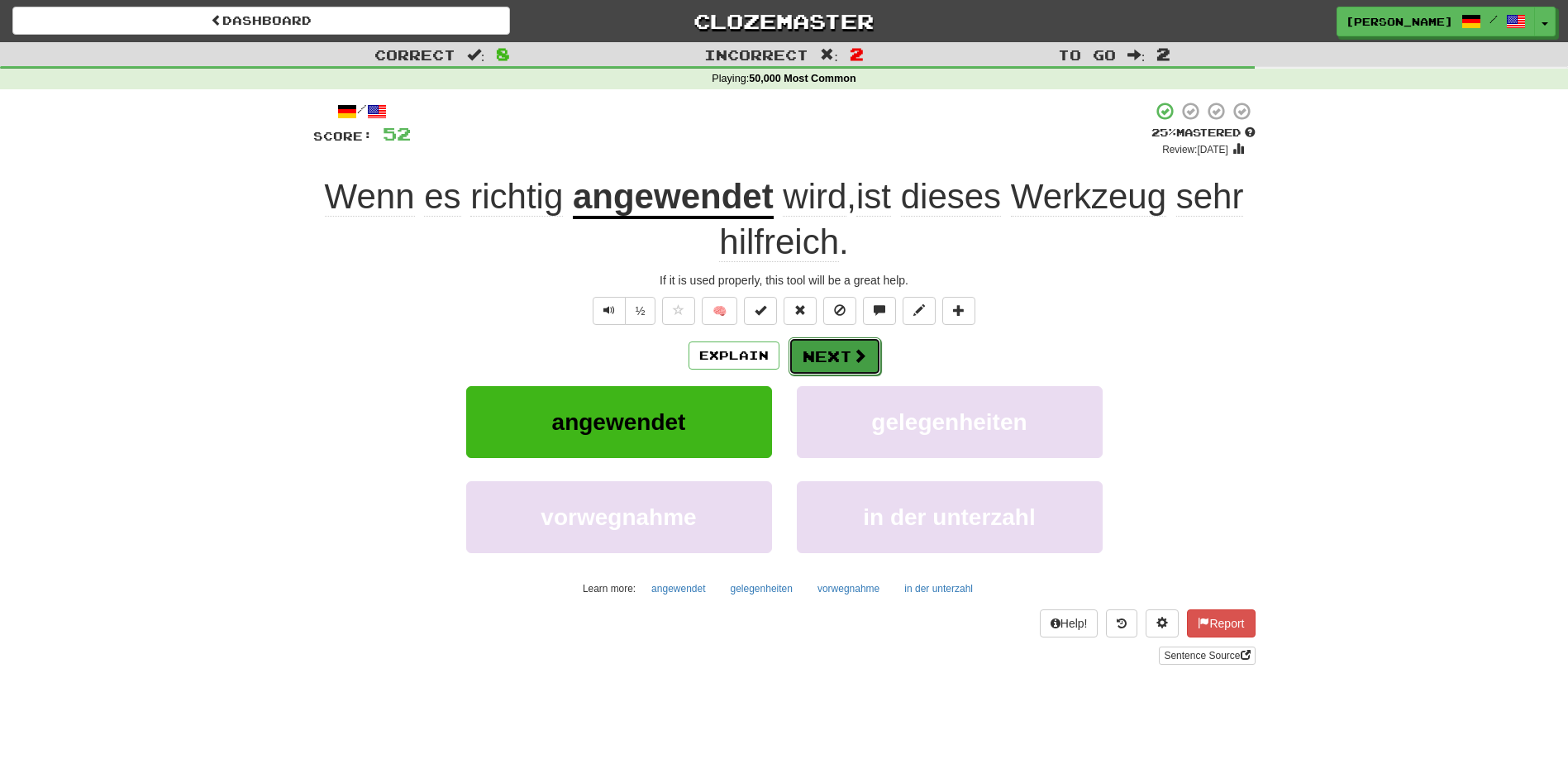
click at [852, 351] on span at bounding box center [860, 356] width 15 height 15
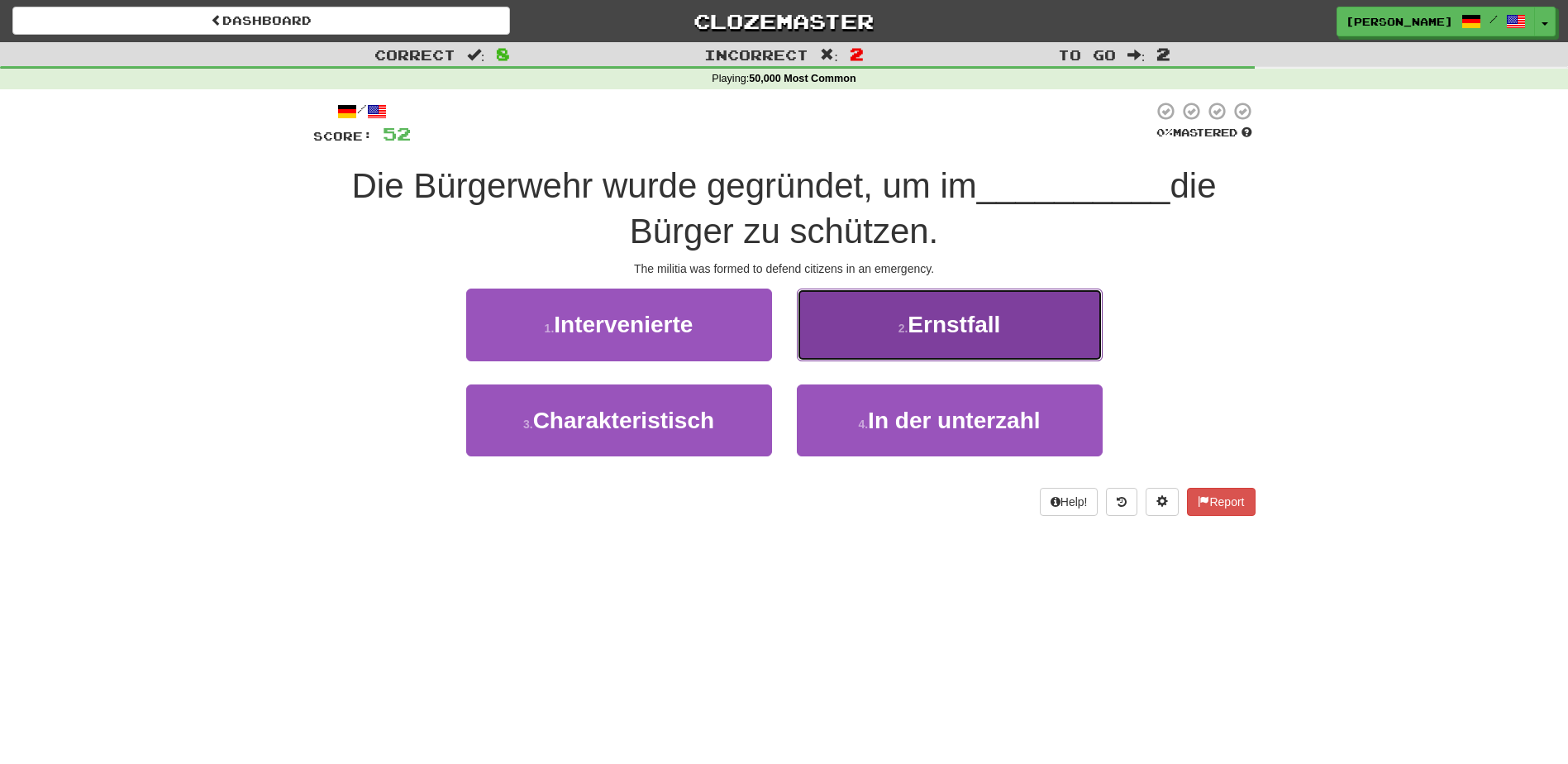
click at [920, 338] on button "2 . Ernstfall" at bounding box center [950, 324] width 306 height 72
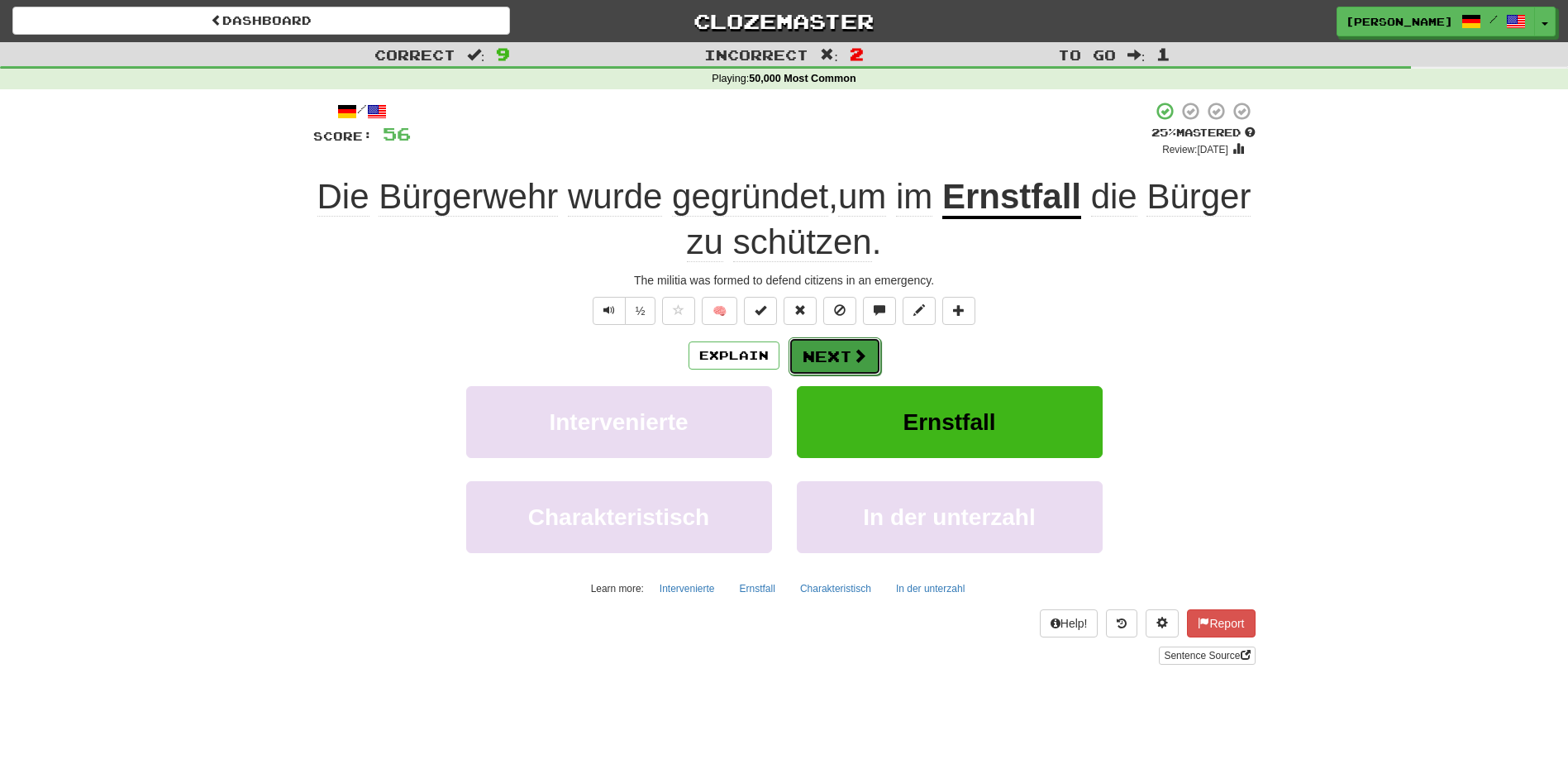
click at [842, 352] on button "Next" at bounding box center [834, 357] width 92 height 38
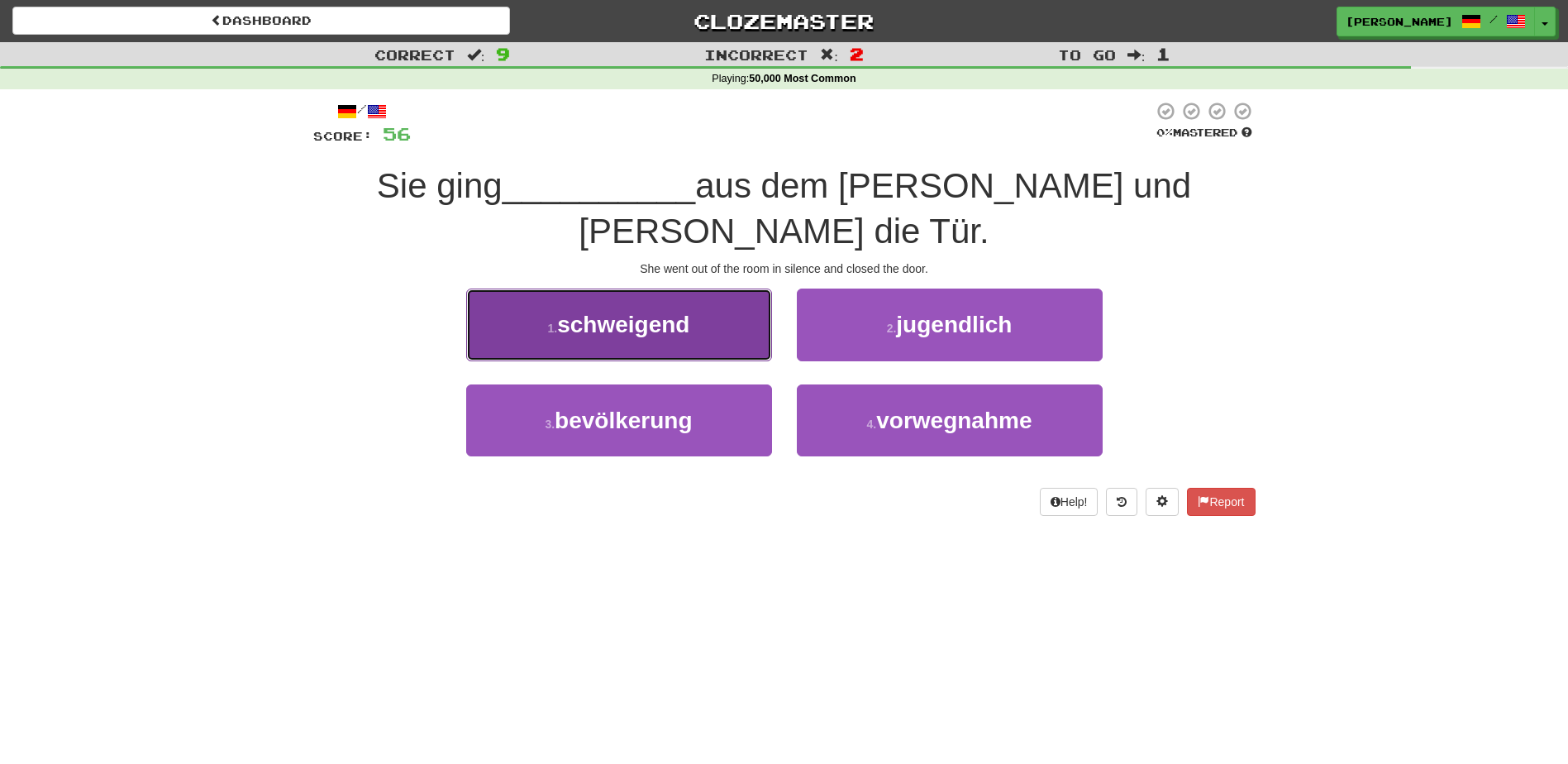
click at [732, 301] on button "1 . schweigend" at bounding box center [619, 324] width 306 height 72
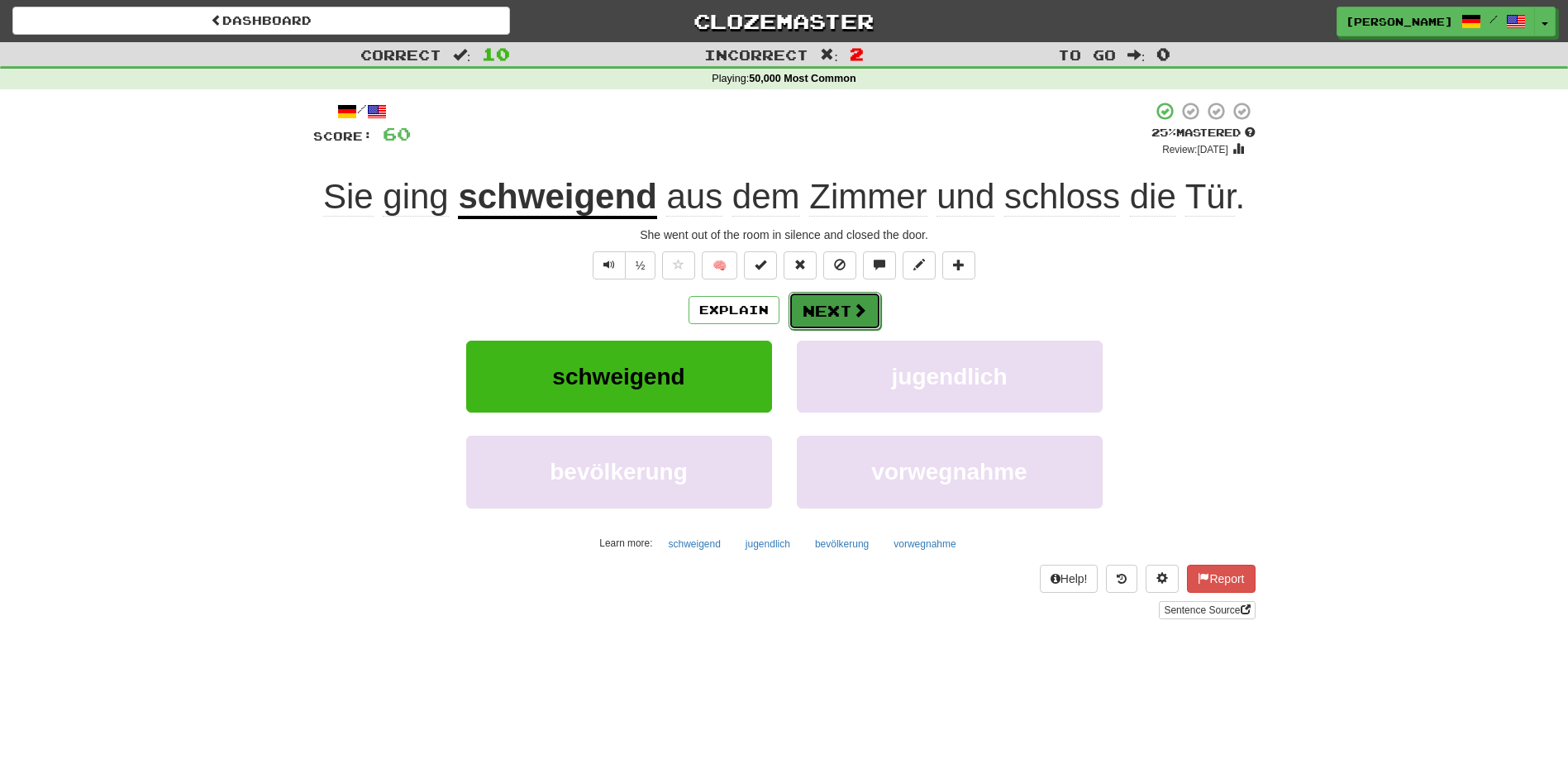
click at [831, 312] on button "Next" at bounding box center [834, 311] width 92 height 38
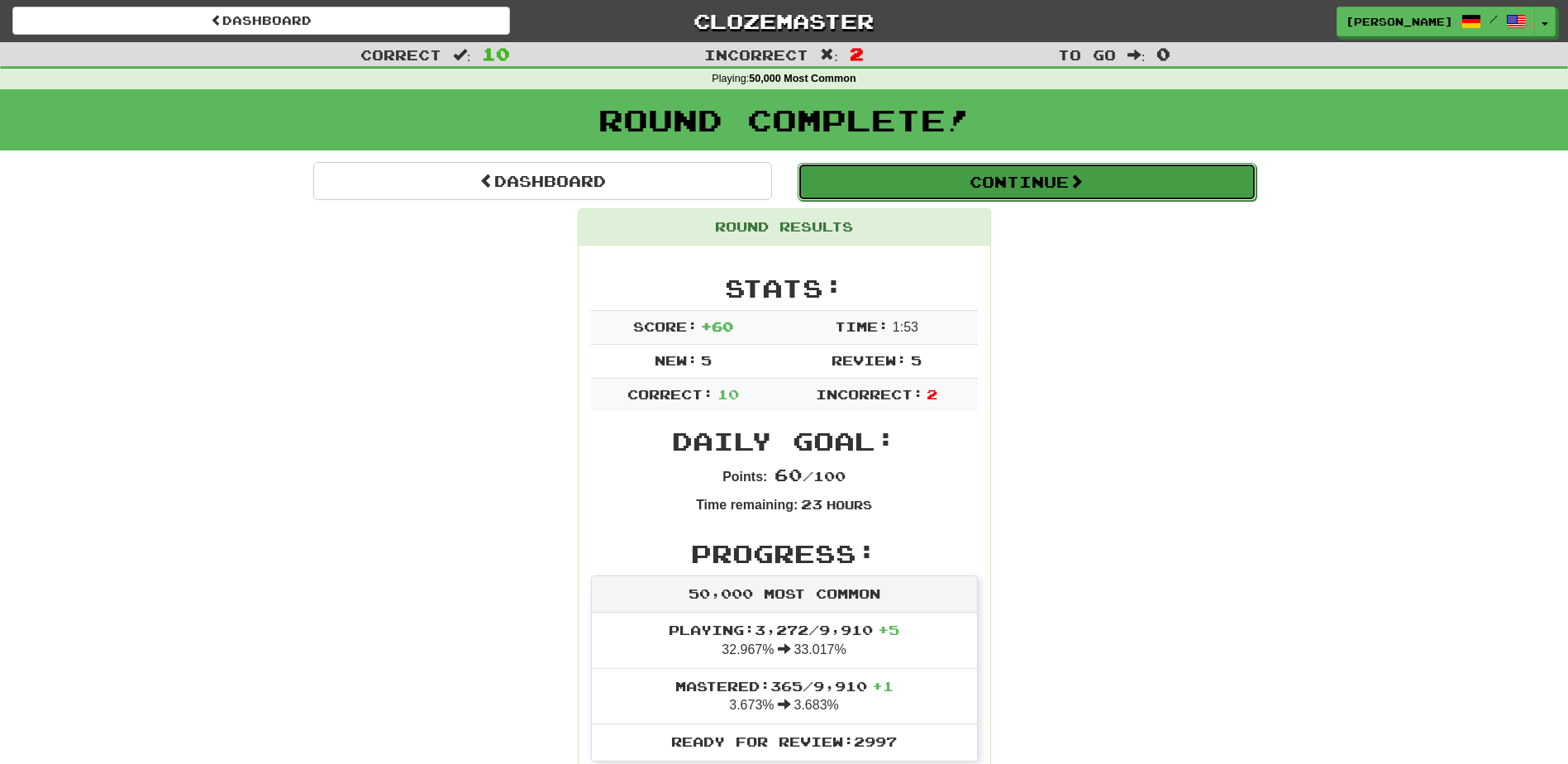
click at [976, 192] on button "Continue" at bounding box center [1027, 182] width 458 height 38
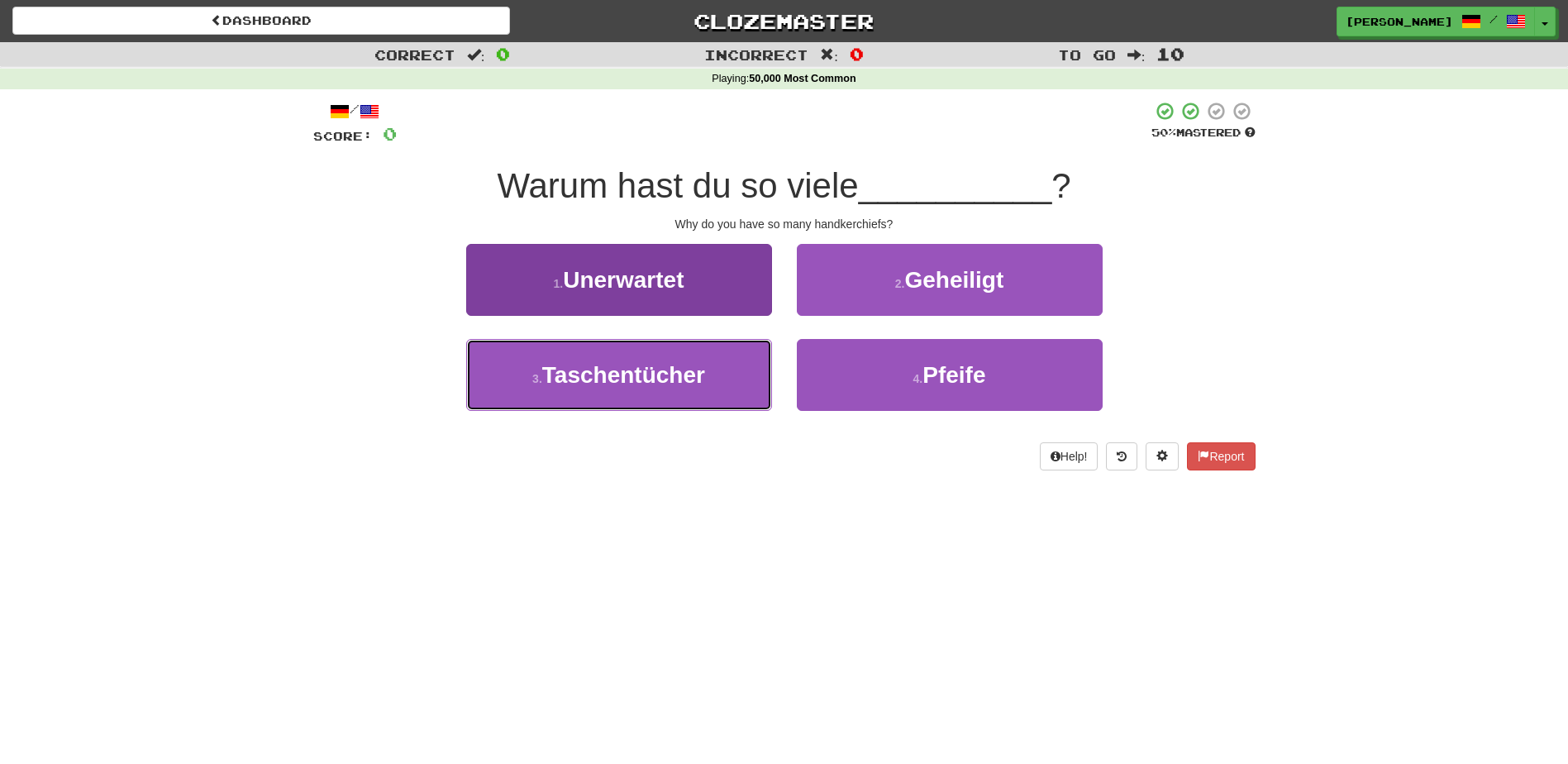
click at [679, 368] on span "Taschentücher" at bounding box center [623, 375] width 163 height 26
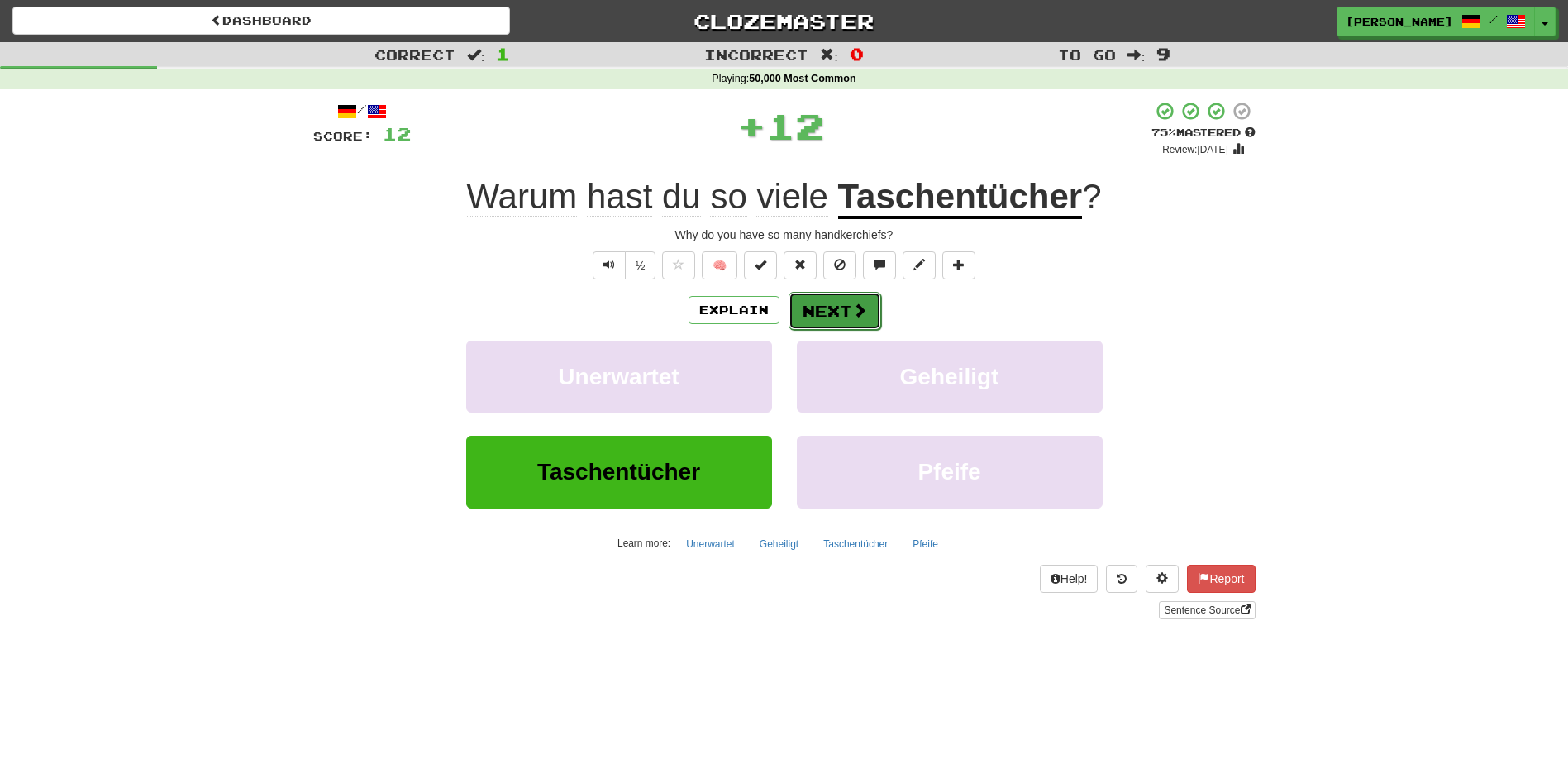
click at [819, 301] on button "Next" at bounding box center [834, 311] width 92 height 38
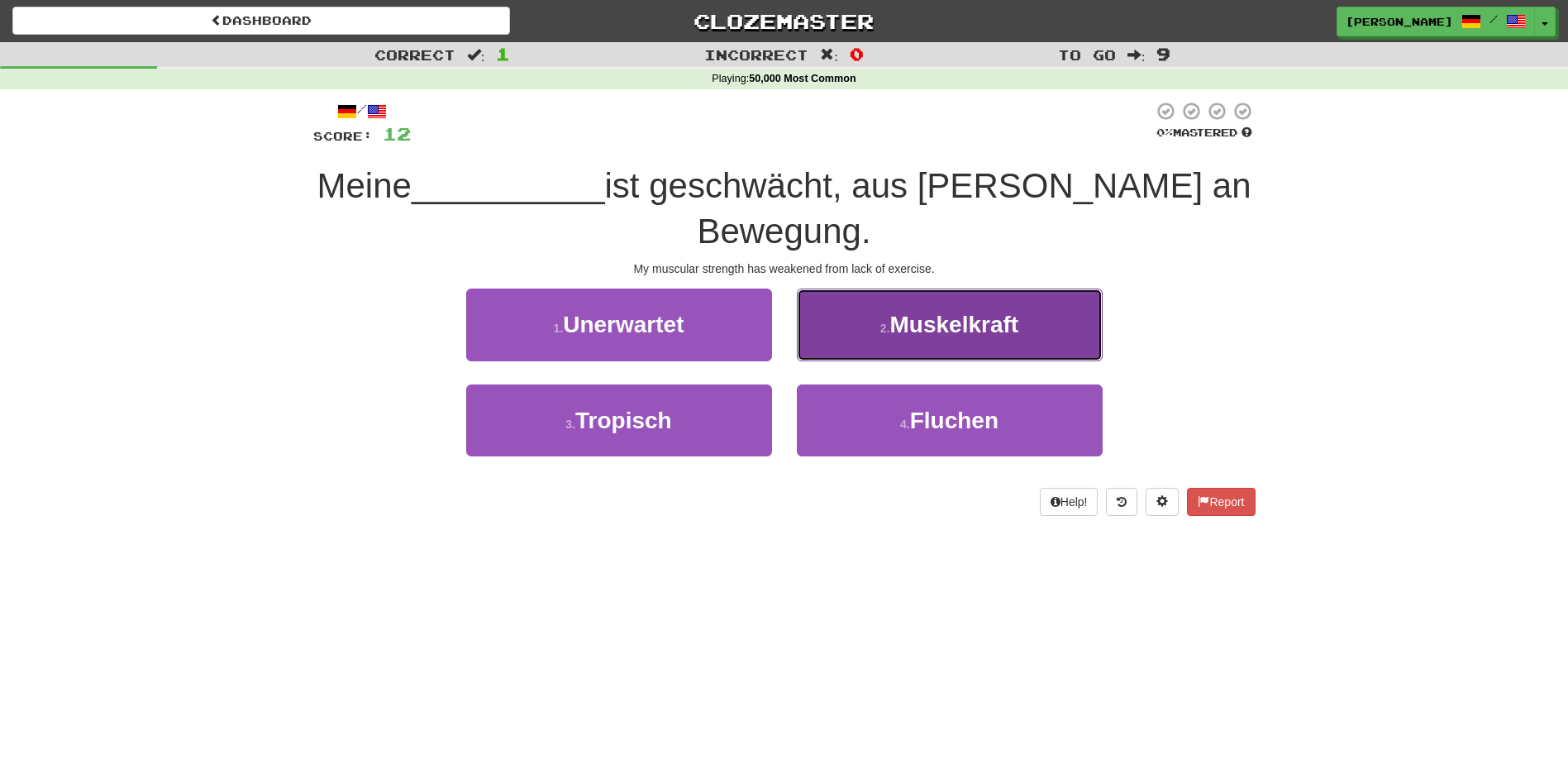
click at [835, 323] on button "2 . Muskelkraft" at bounding box center [950, 324] width 306 height 72
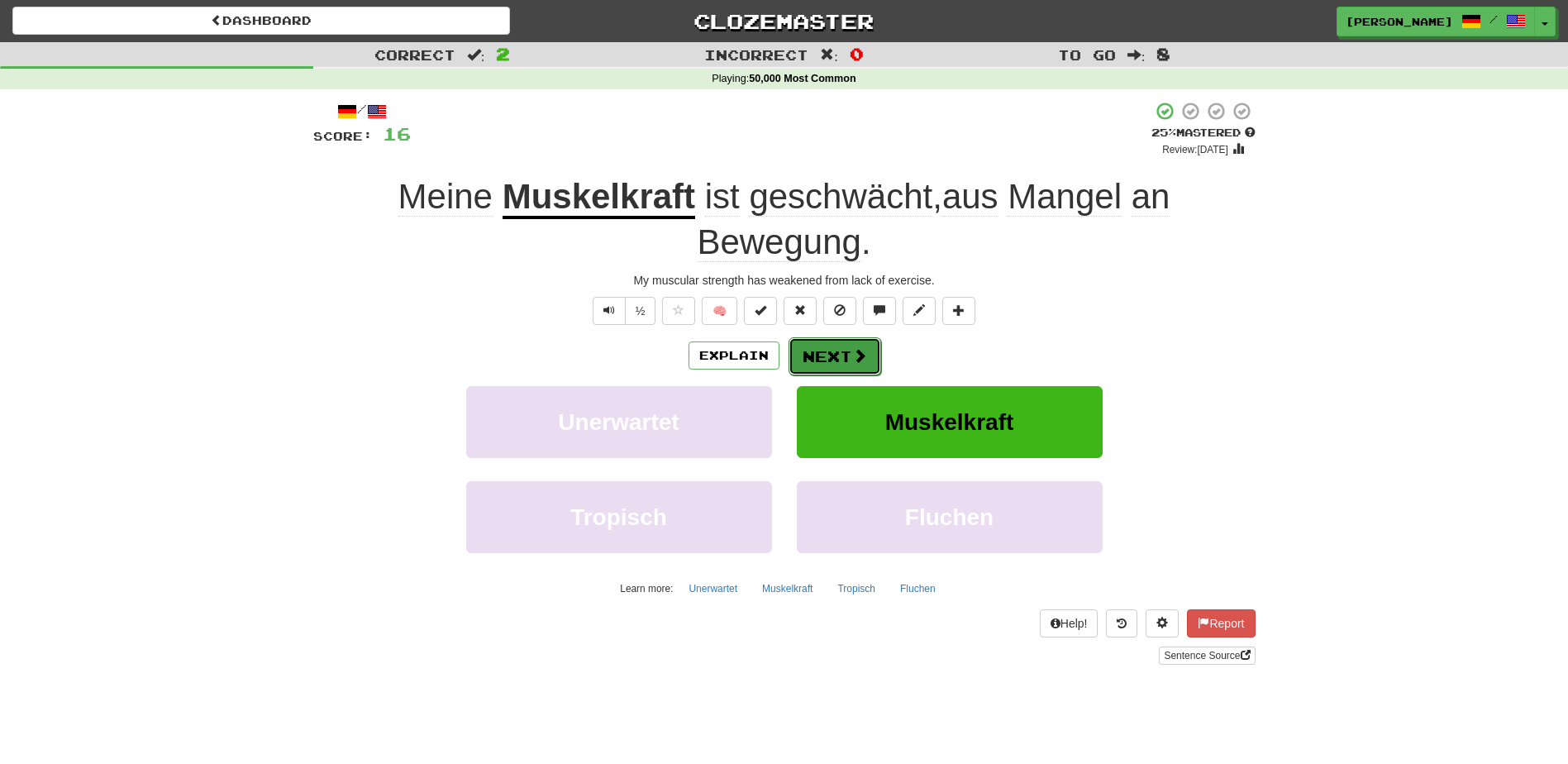
click at [820, 344] on button "Next" at bounding box center [834, 357] width 92 height 38
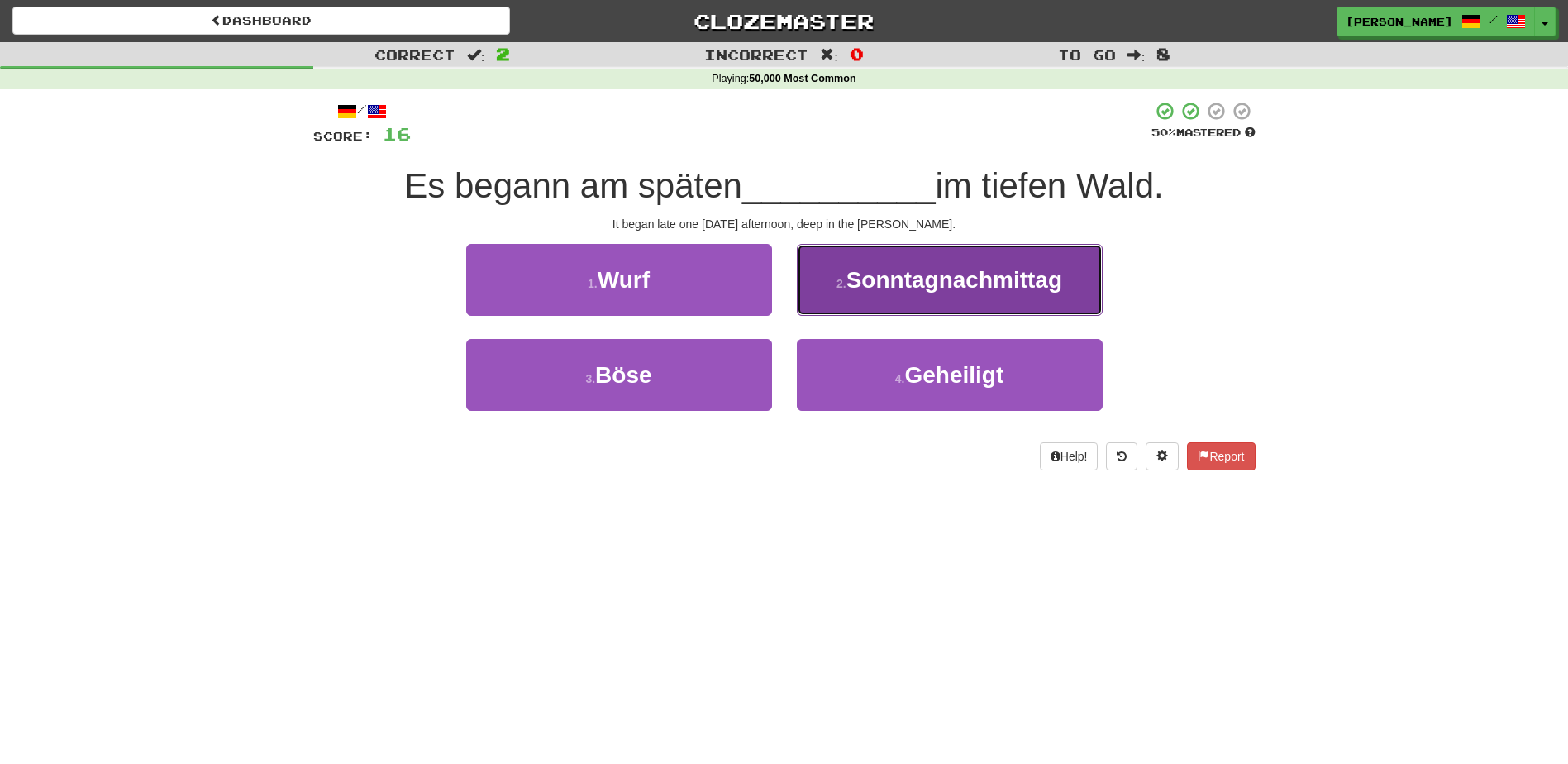
click at [844, 312] on button "2 . Sonntagnachmittag" at bounding box center [950, 280] width 306 height 72
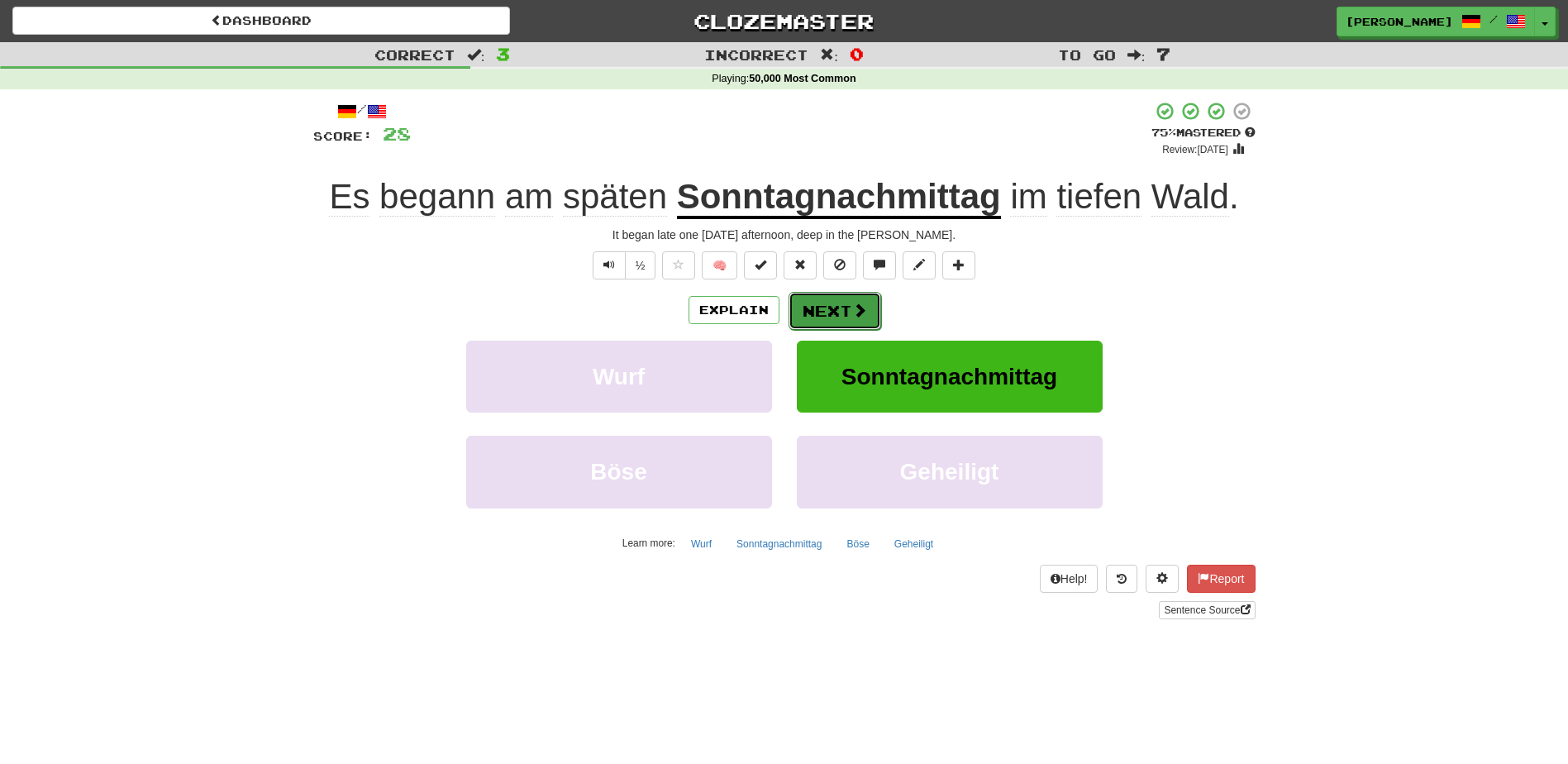
click at [831, 308] on button "Next" at bounding box center [834, 311] width 92 height 38
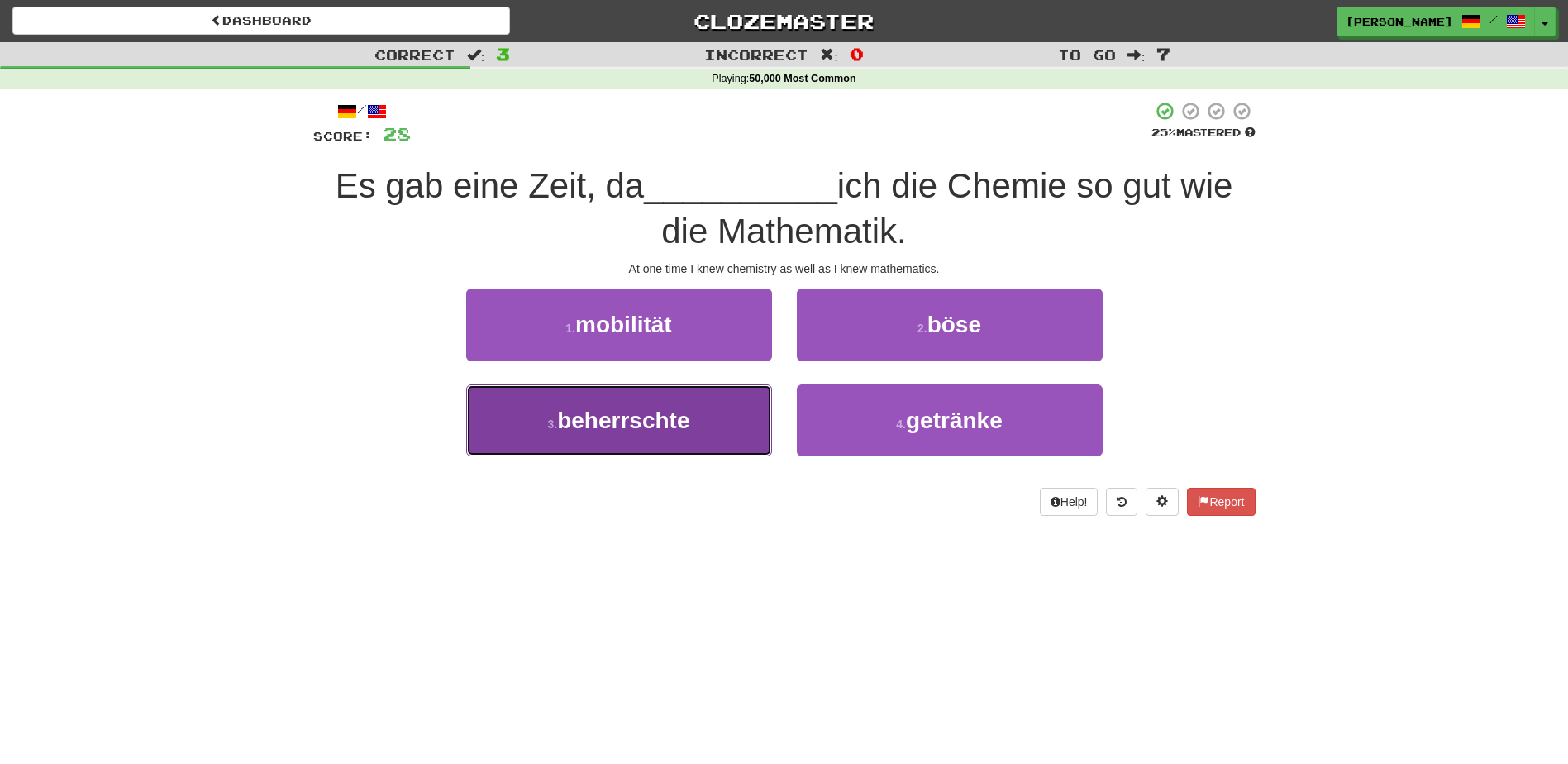
click at [710, 413] on button "3 . beherrschte" at bounding box center [619, 421] width 306 height 72
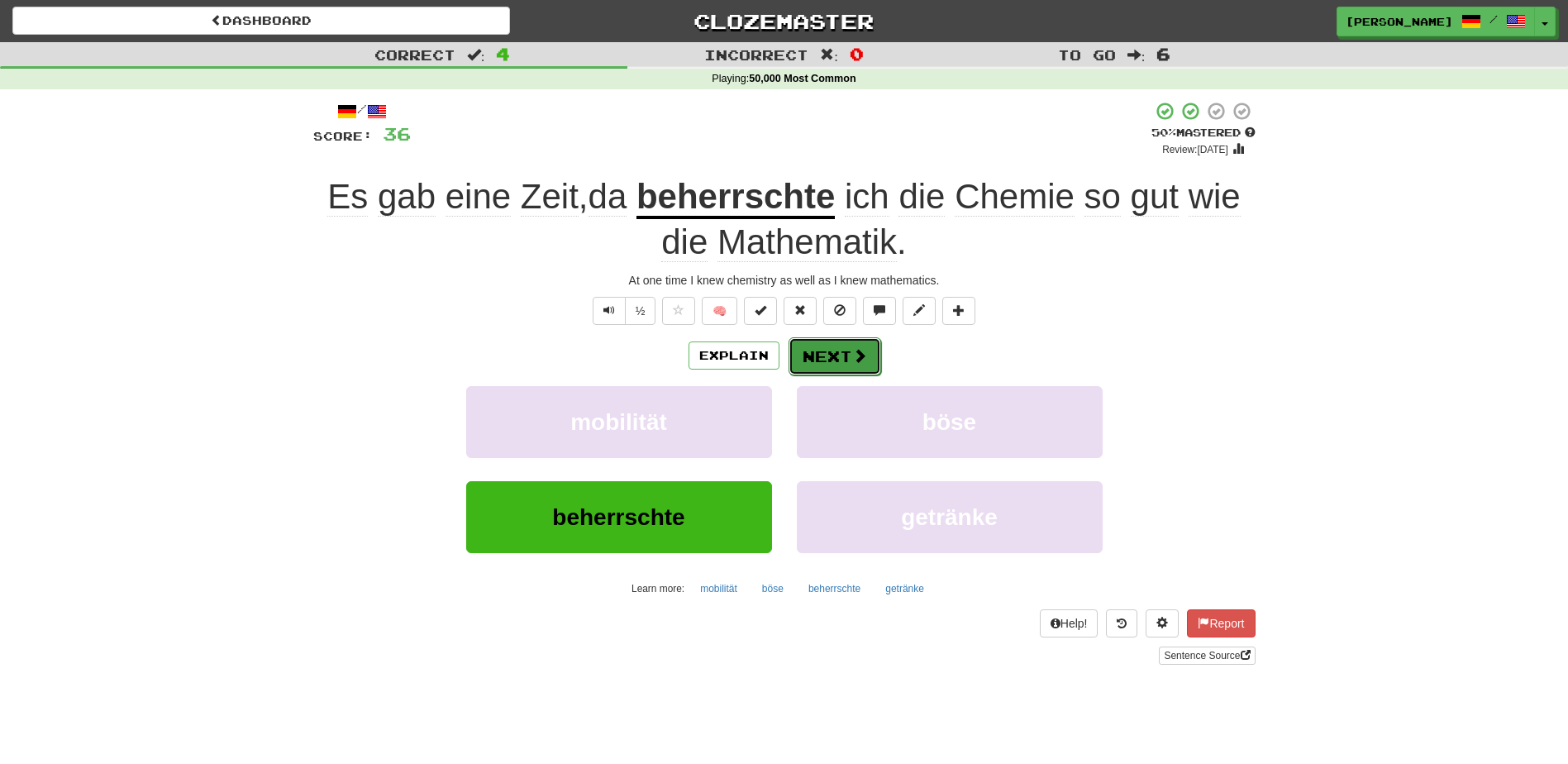
click at [830, 344] on button "Next" at bounding box center [834, 357] width 92 height 38
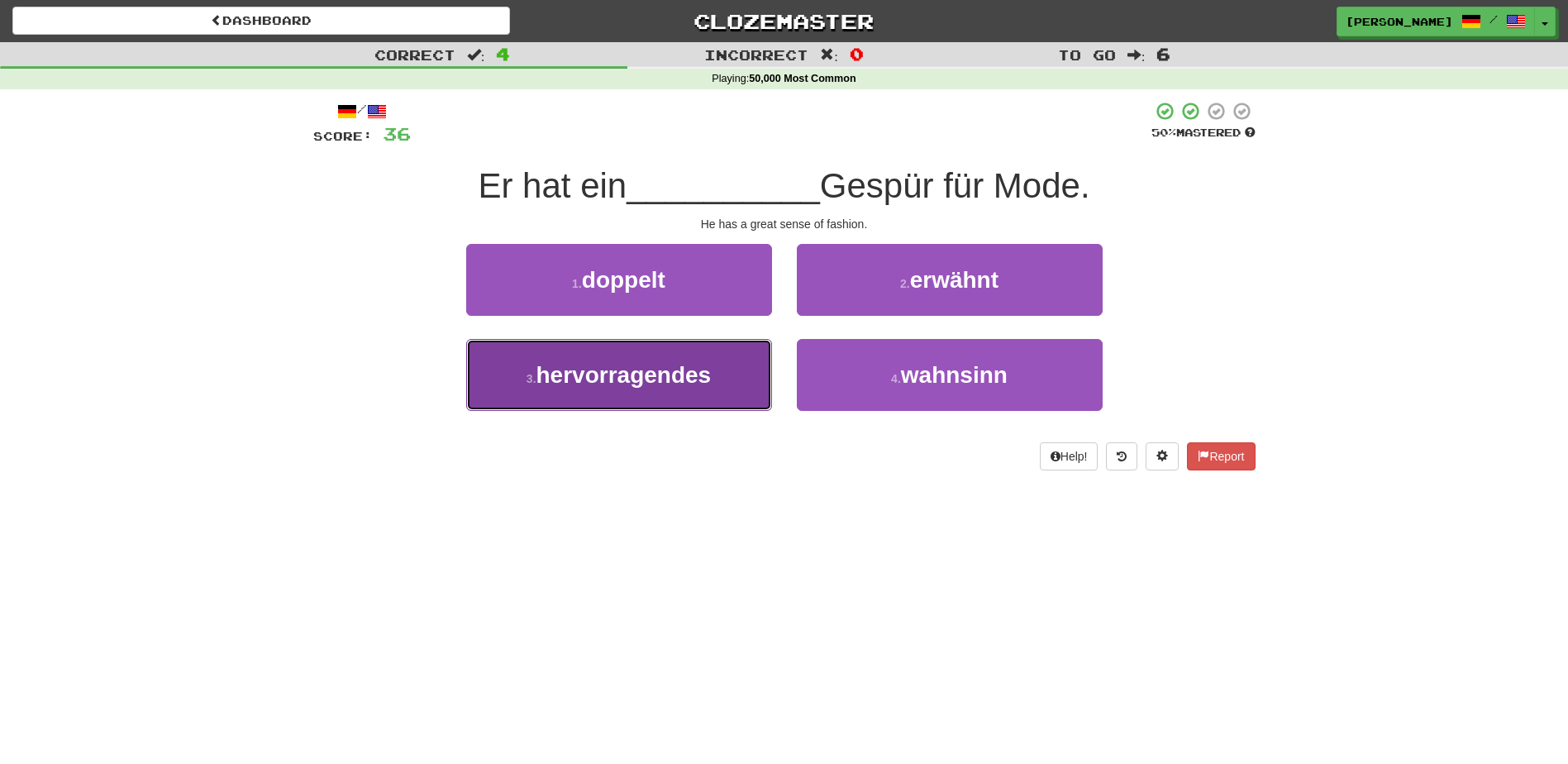
click at [729, 375] on button "3 . hervorragendes" at bounding box center [619, 375] width 306 height 72
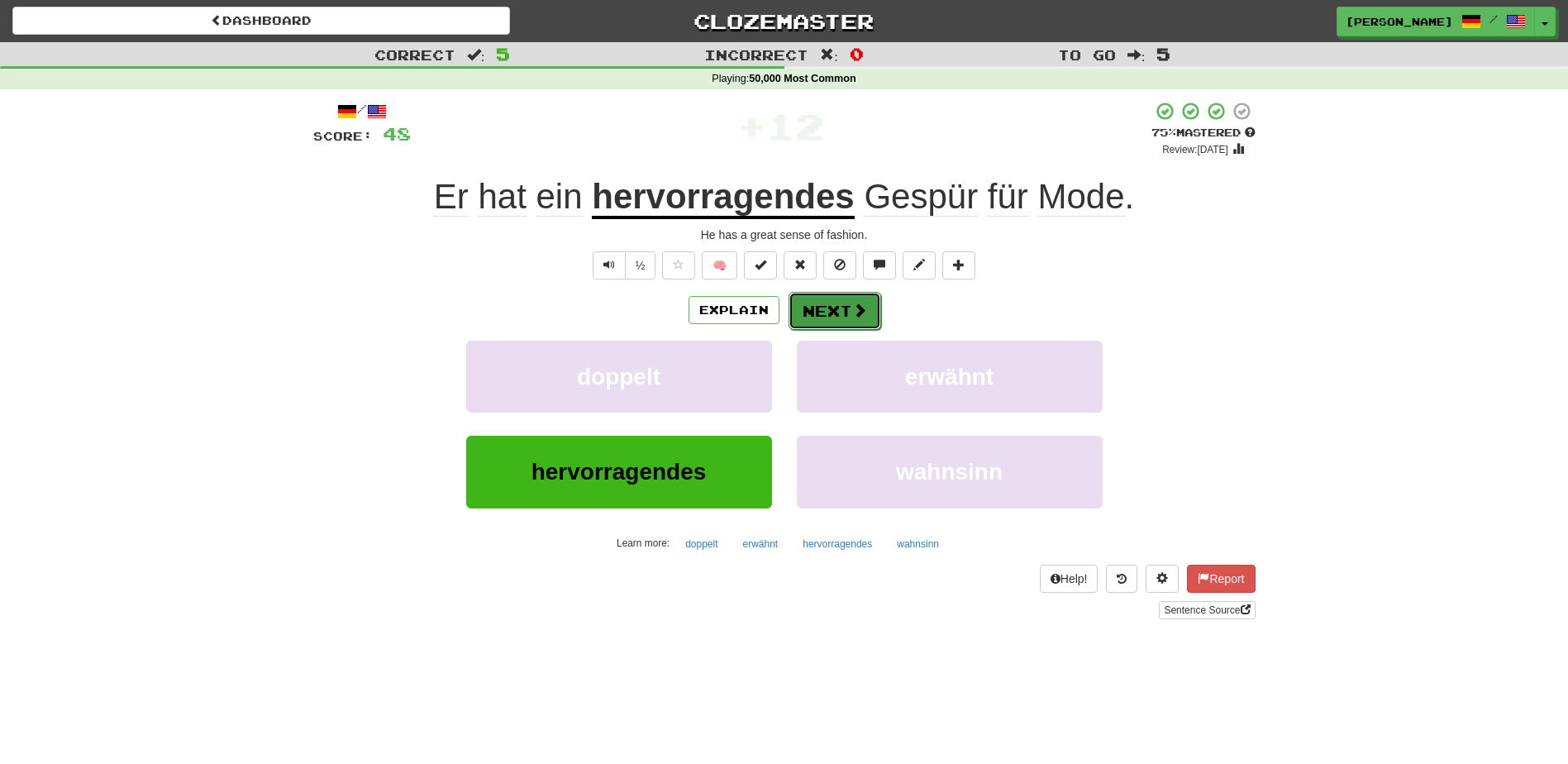
click at [823, 304] on button "Next" at bounding box center [834, 311] width 92 height 38
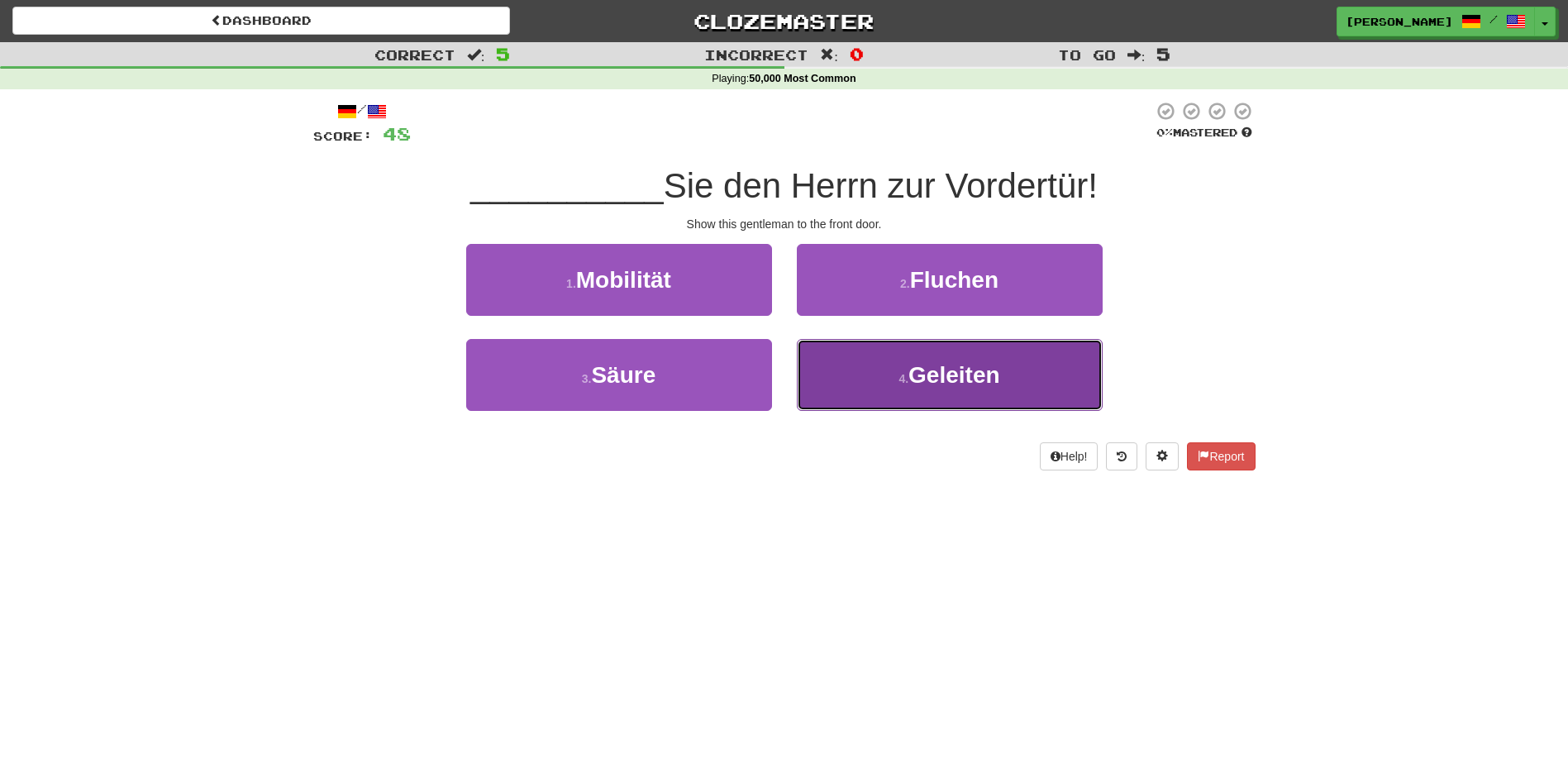
click at [814, 382] on button "4 . Geleiten" at bounding box center [950, 375] width 306 height 72
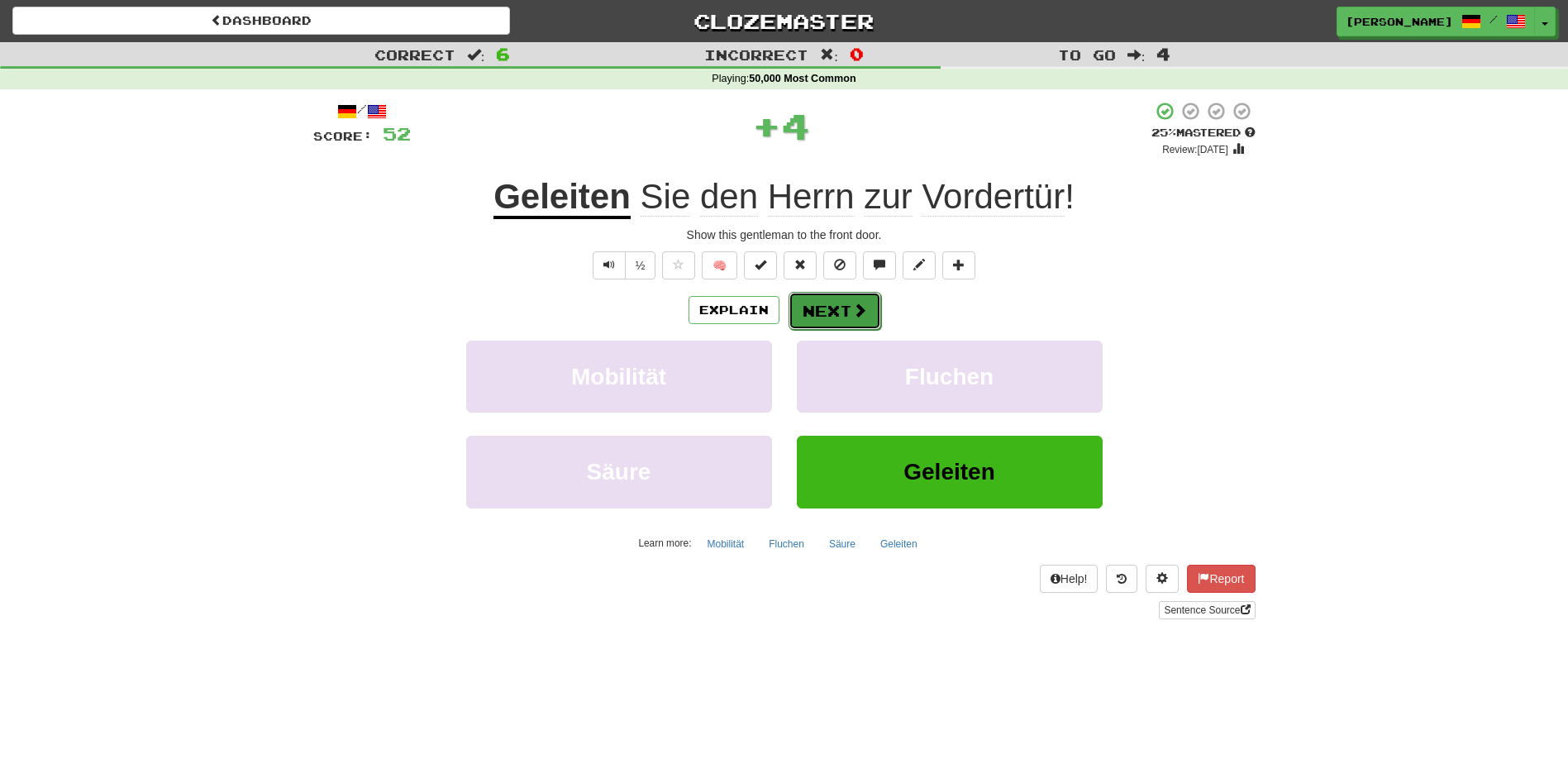
click at [835, 306] on button "Next" at bounding box center [834, 311] width 92 height 38
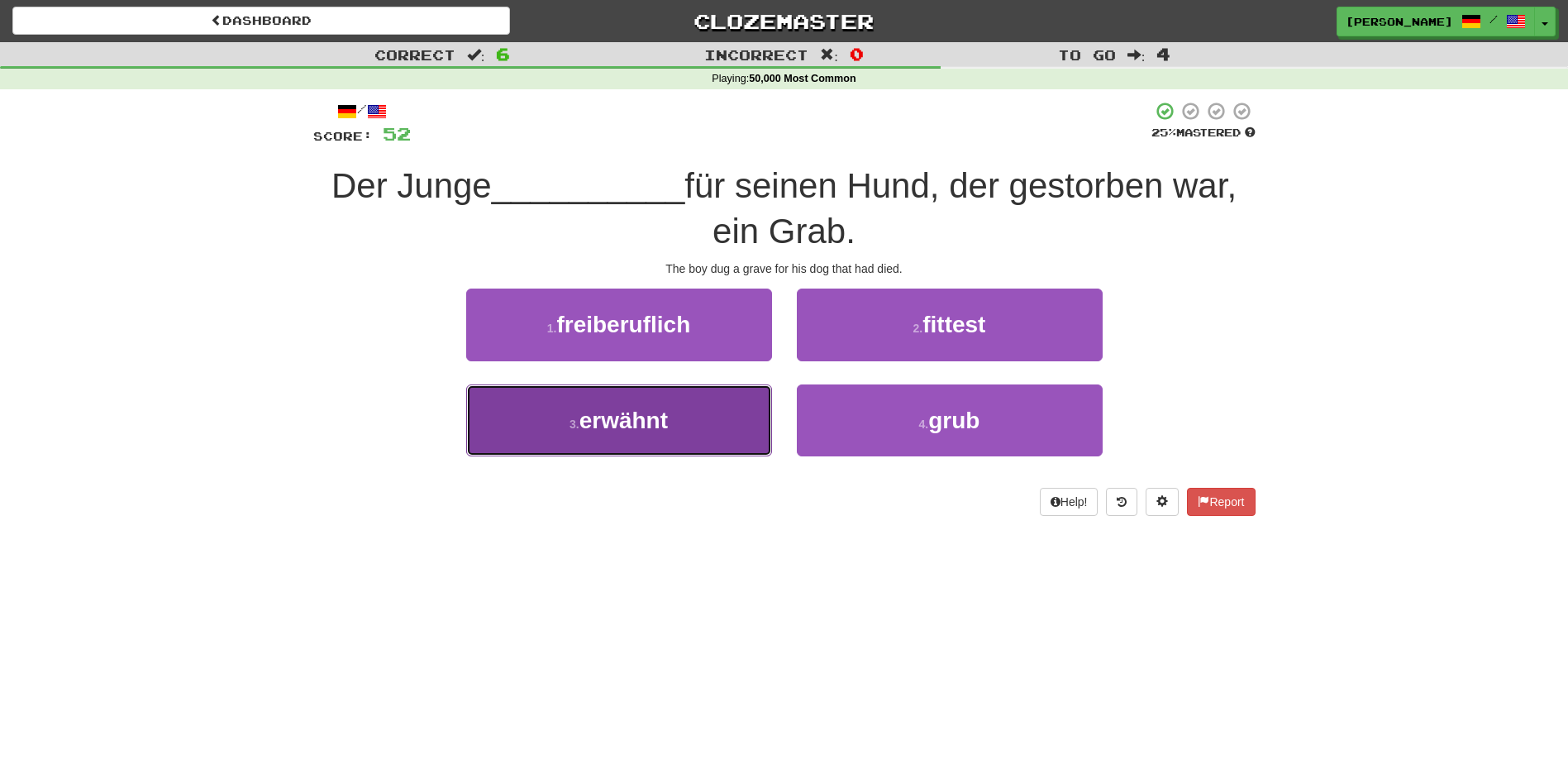
click at [715, 413] on button "3 . erwähnt" at bounding box center [619, 421] width 306 height 72
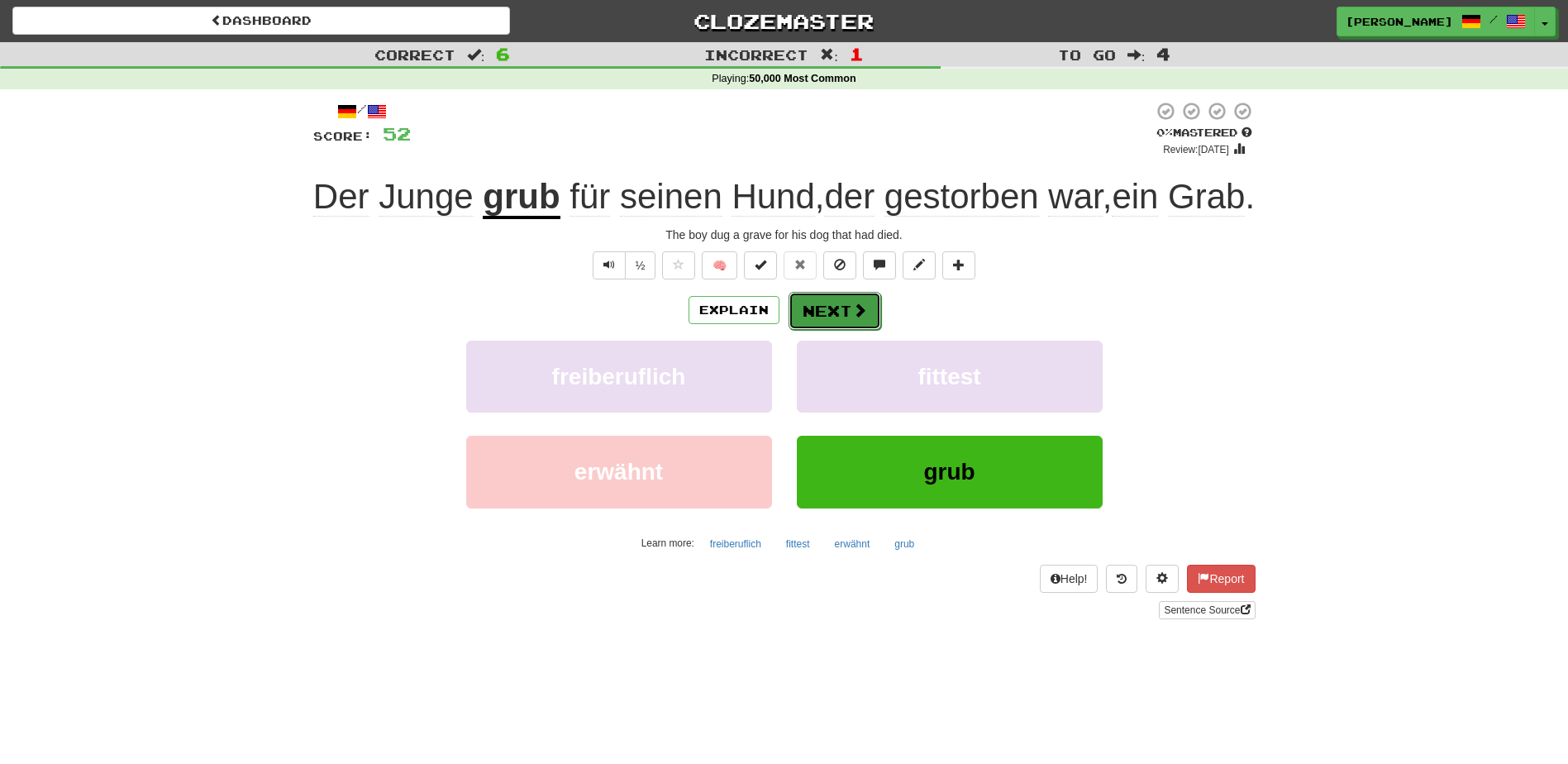
click at [843, 330] on button "Next" at bounding box center [834, 311] width 92 height 38
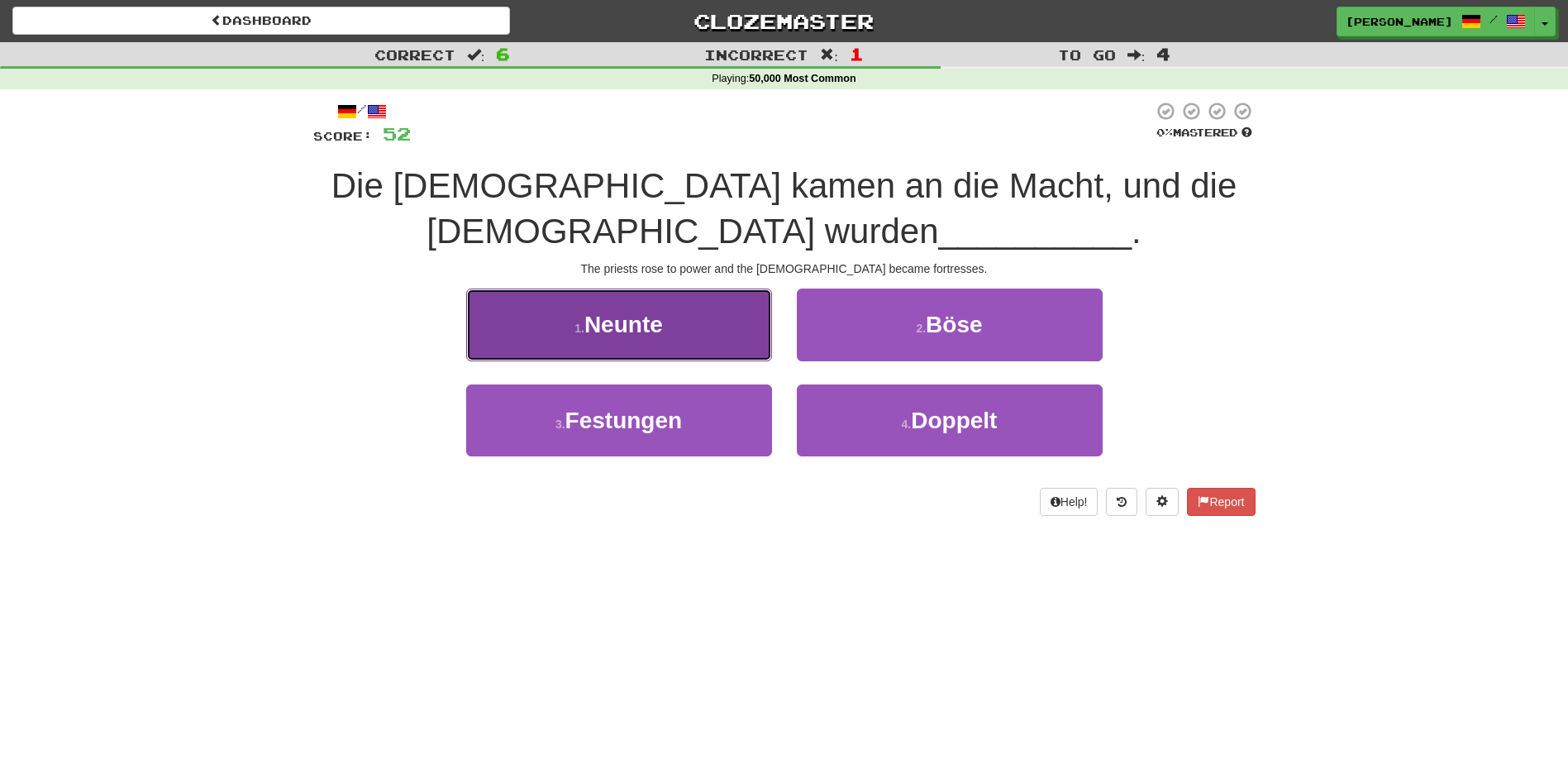
click at [644, 357] on button "1 . Neunte" at bounding box center [619, 324] width 306 height 72
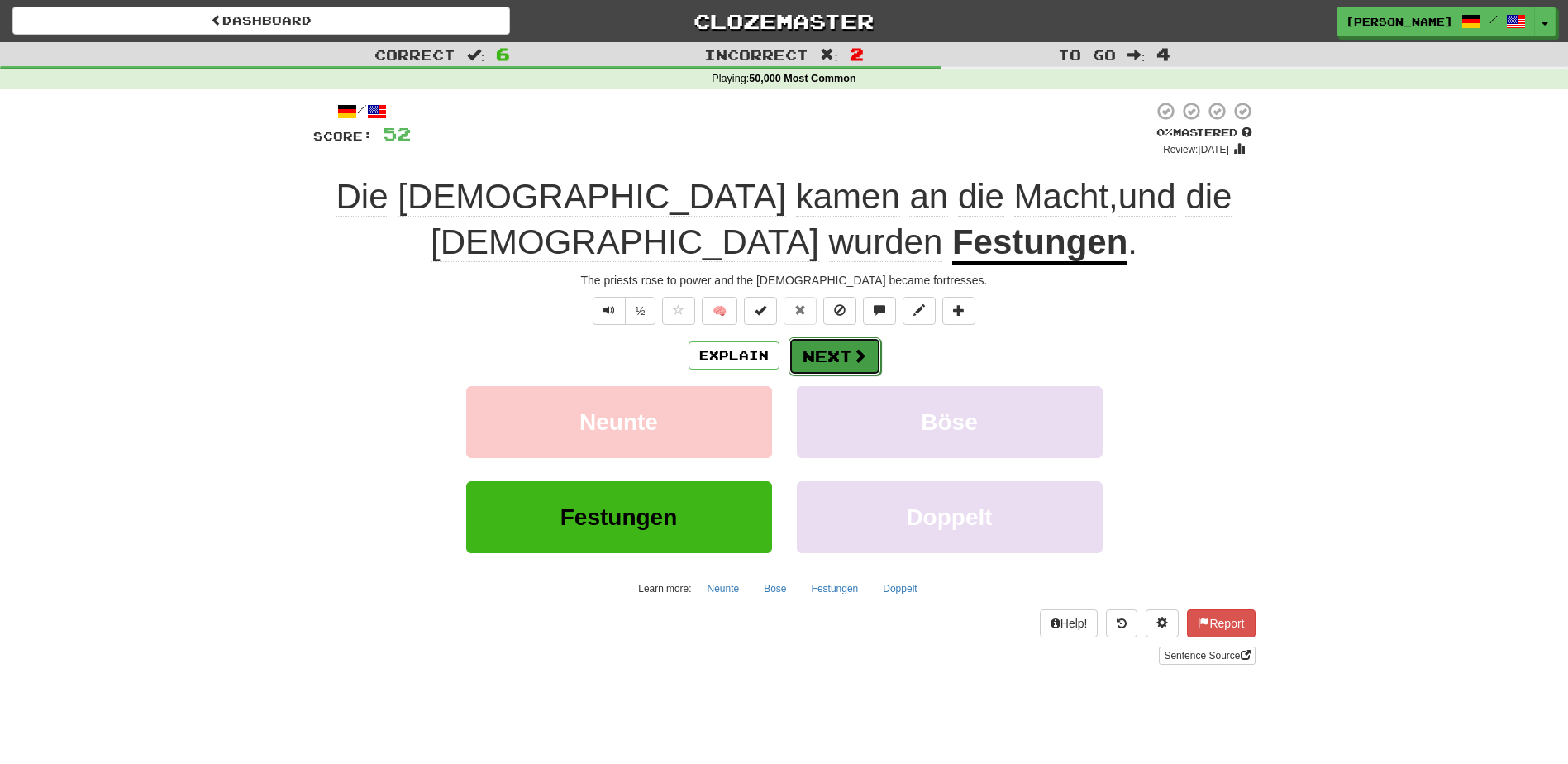
click at [823, 356] on button "Next" at bounding box center [834, 357] width 92 height 38
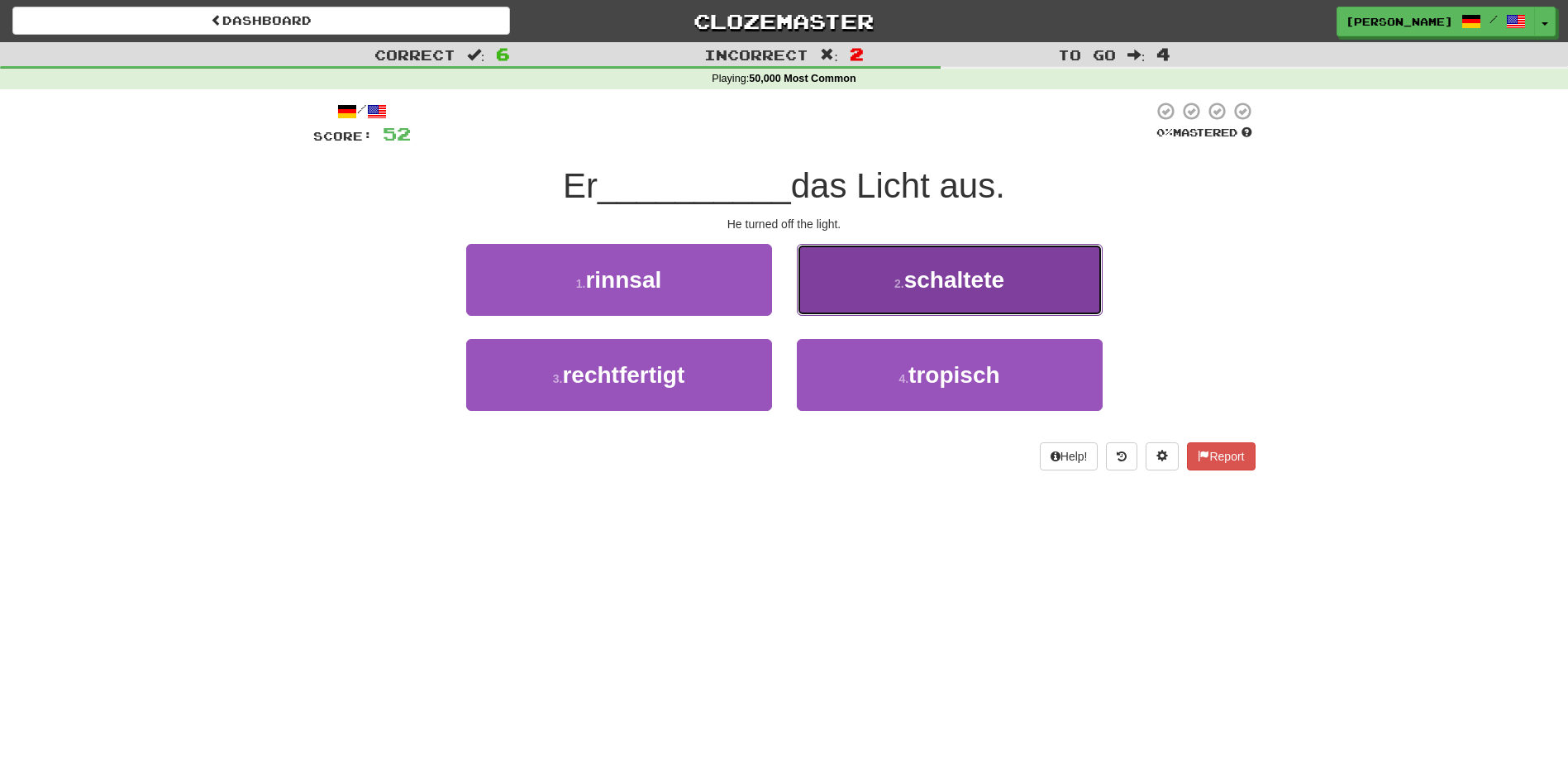
click at [874, 306] on button "2 . schaltete" at bounding box center [950, 280] width 306 height 72
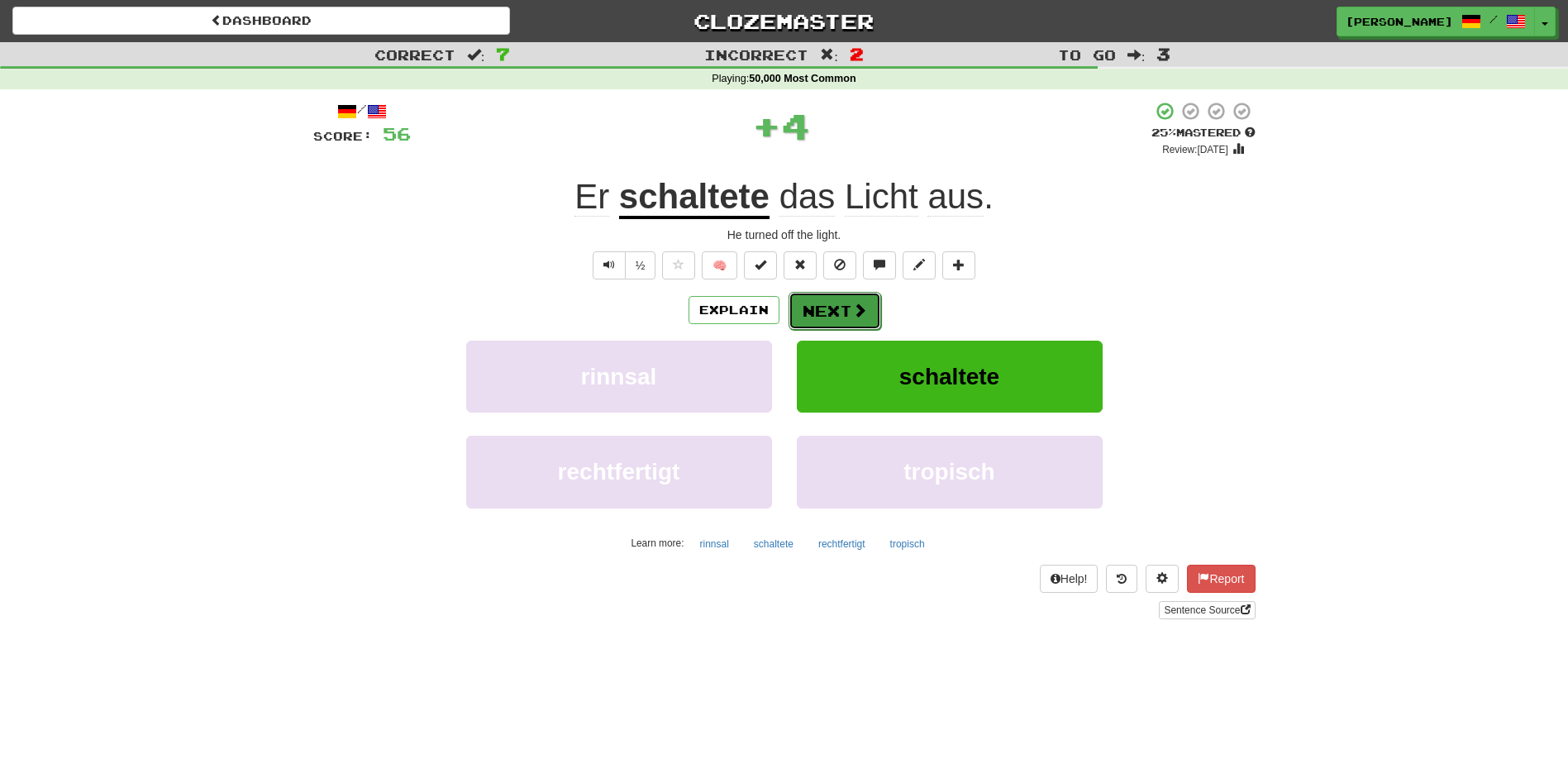
click at [842, 313] on button "Next" at bounding box center [834, 311] width 92 height 38
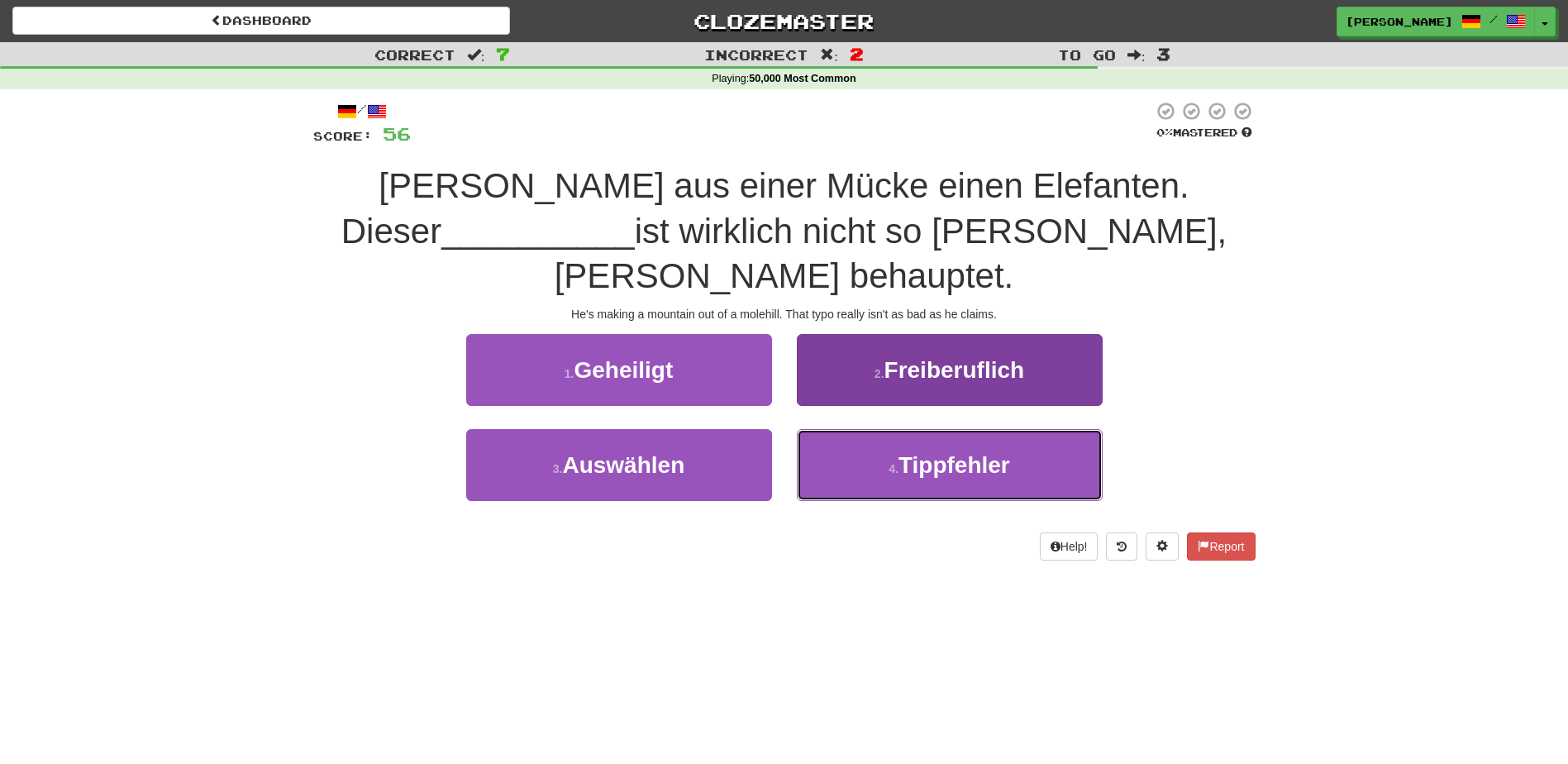
drag, startPoint x: 825, startPoint y: 422, endPoint x: 822, endPoint y: 415, distance: 7.6
click at [825, 429] on button "4 . Tippfehler" at bounding box center [950, 465] width 306 height 72
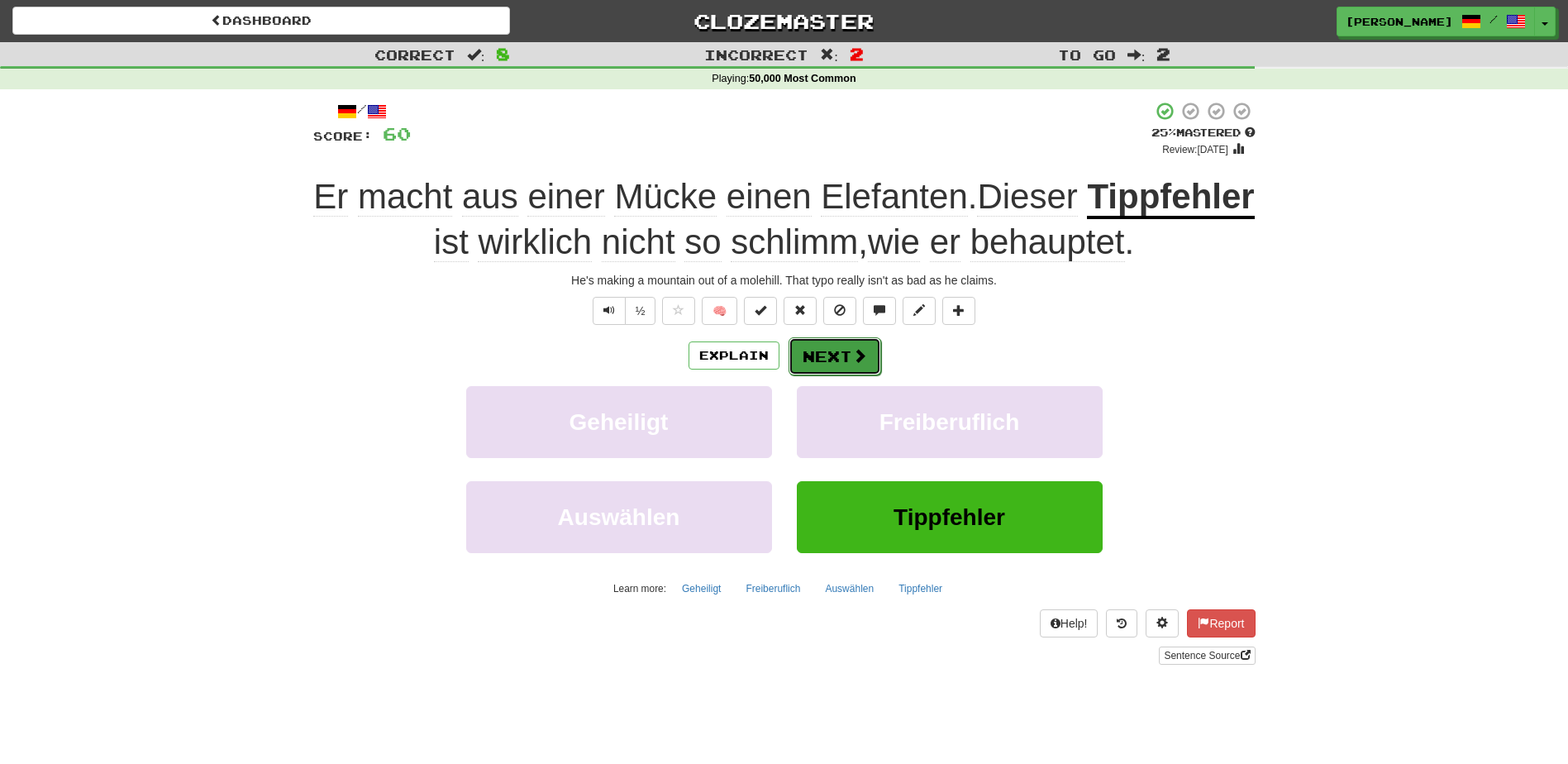
click at [821, 352] on button "Next" at bounding box center [834, 357] width 92 height 38
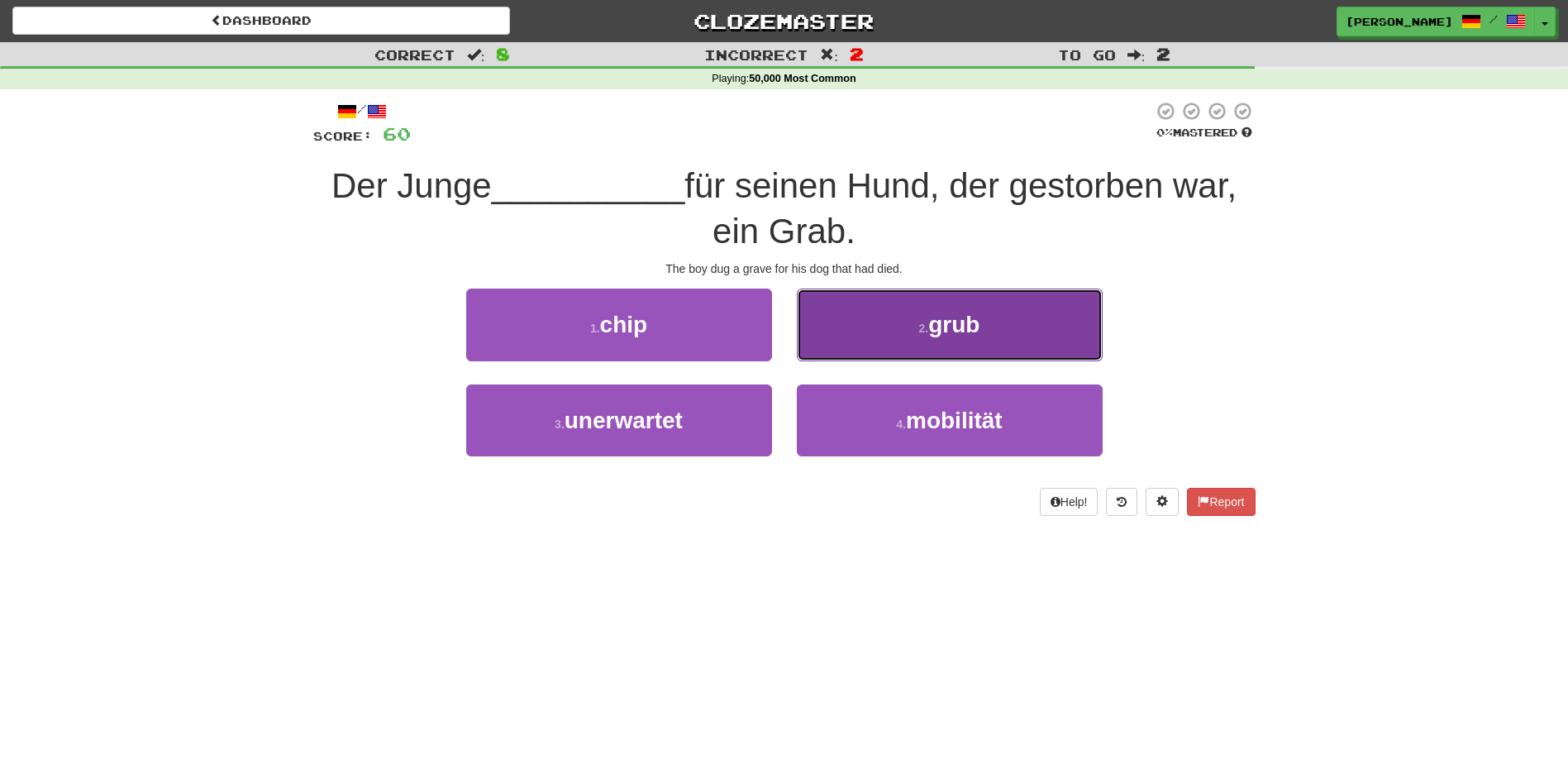
click at [842, 342] on button "2 . grub" at bounding box center [950, 324] width 306 height 72
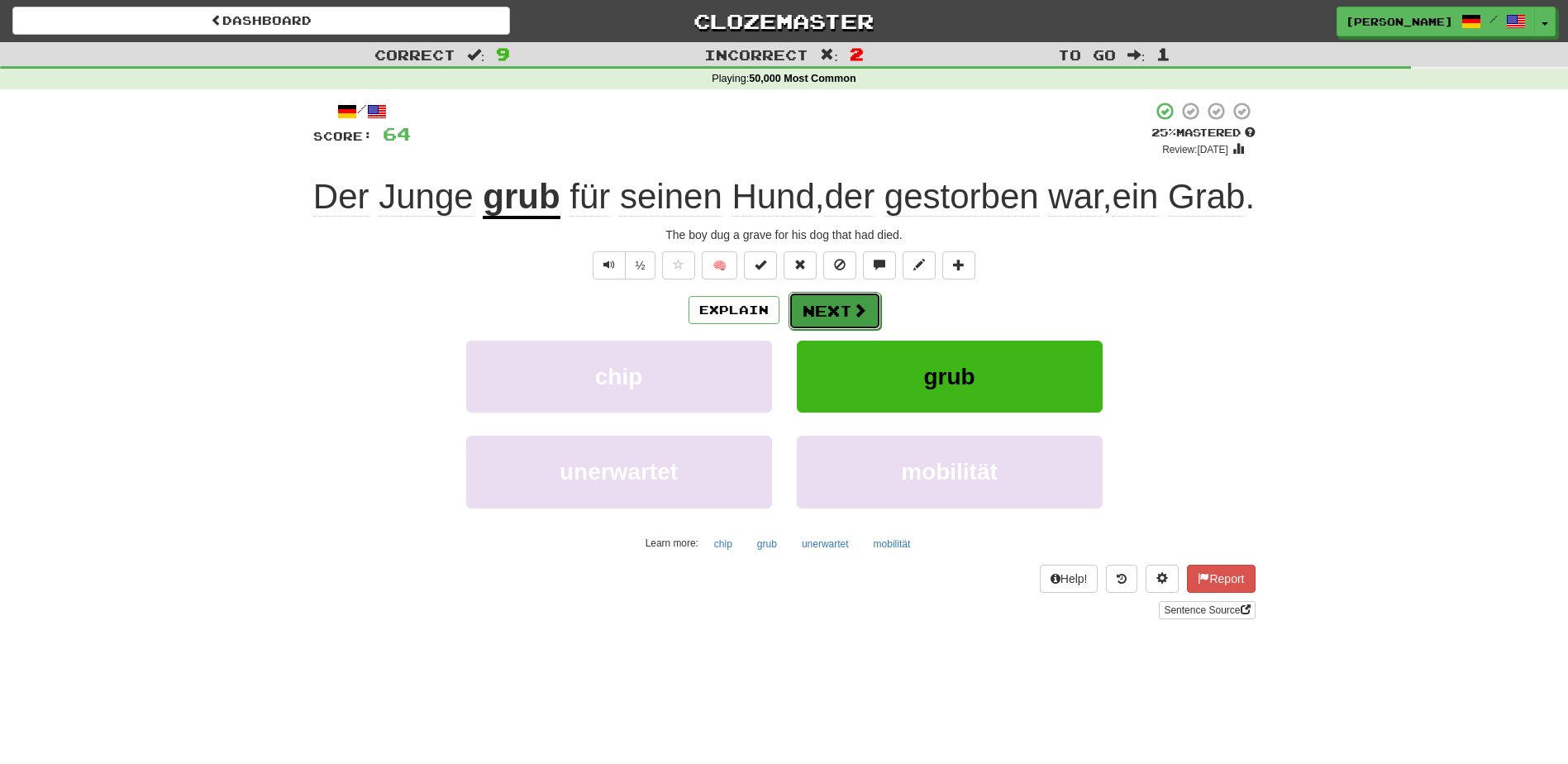
click at [818, 330] on button "Next" at bounding box center [834, 311] width 92 height 38
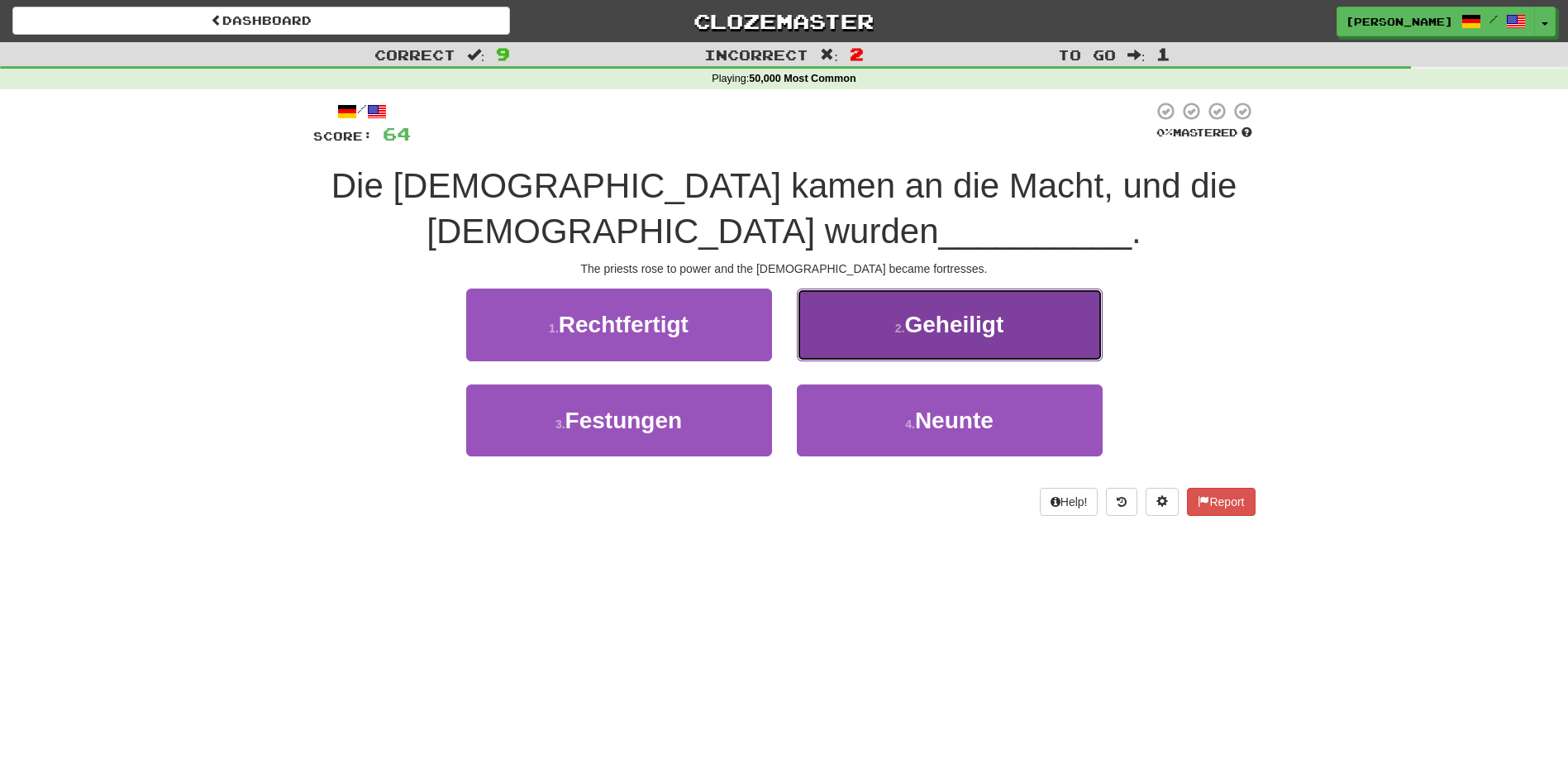
click at [826, 353] on button "2 . Geheiligt" at bounding box center [950, 324] width 306 height 72
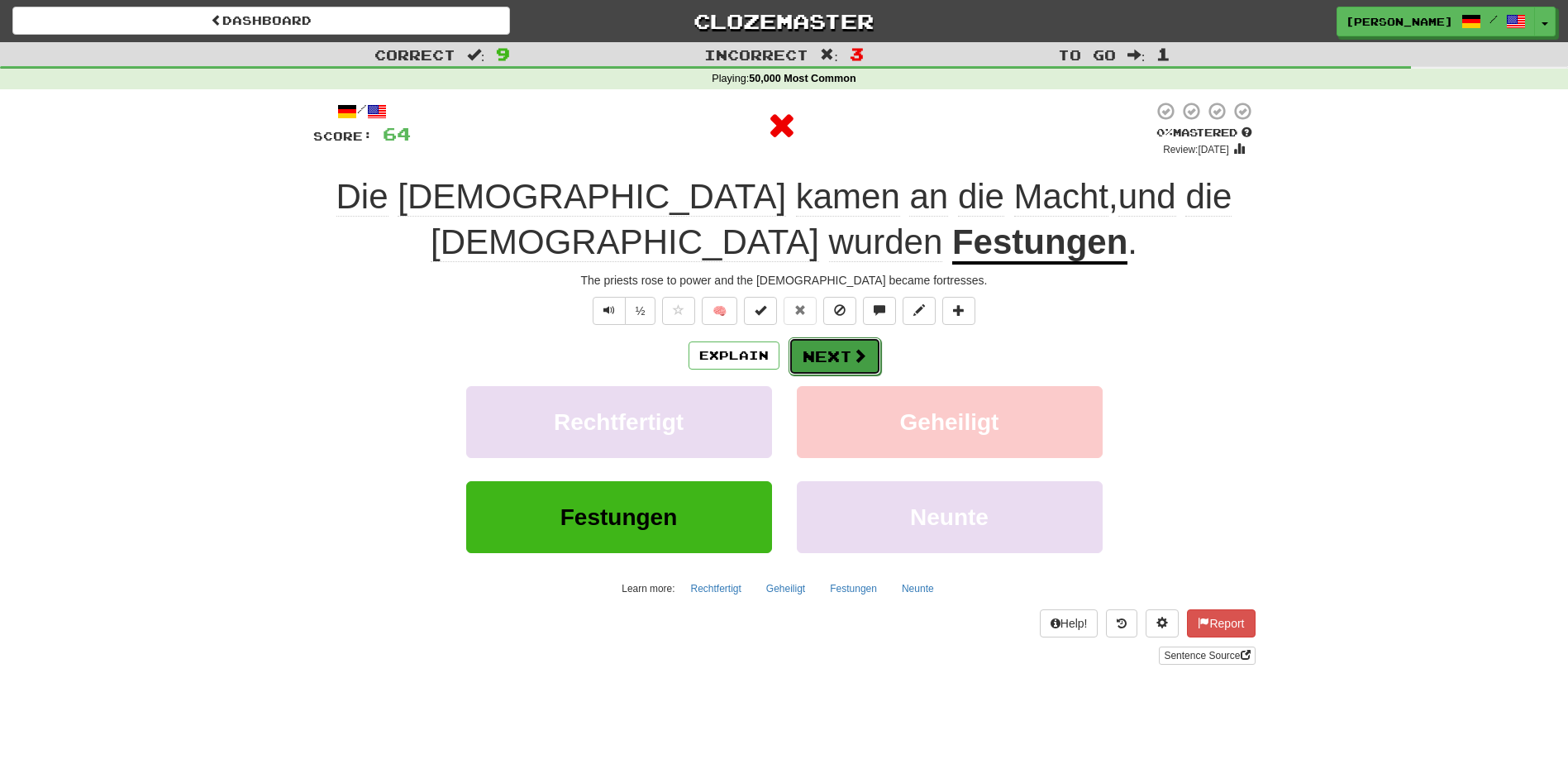
click at [827, 359] on button "Next" at bounding box center [834, 357] width 92 height 38
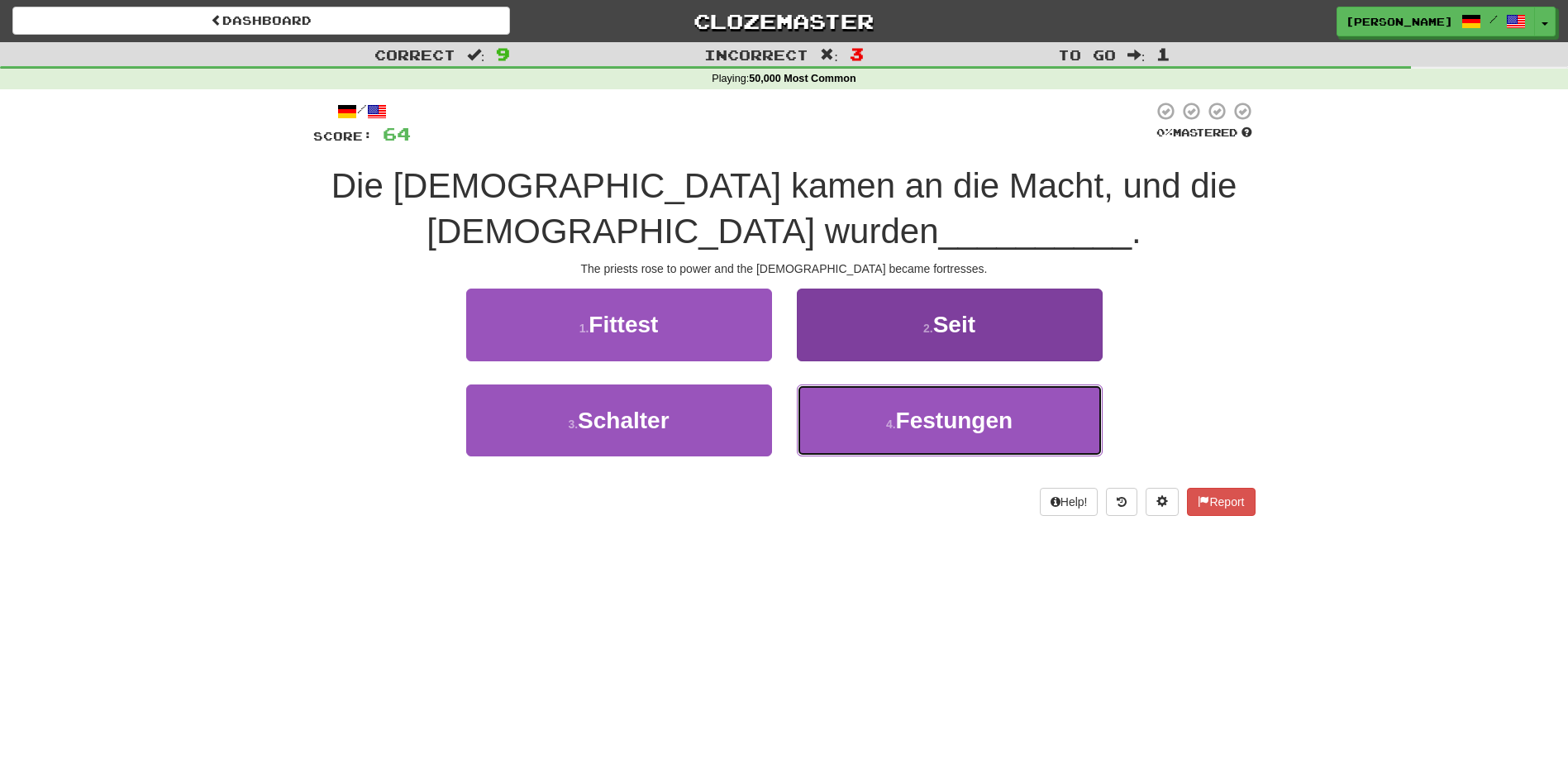
click at [854, 415] on button "4 . Festungen" at bounding box center [950, 421] width 306 height 72
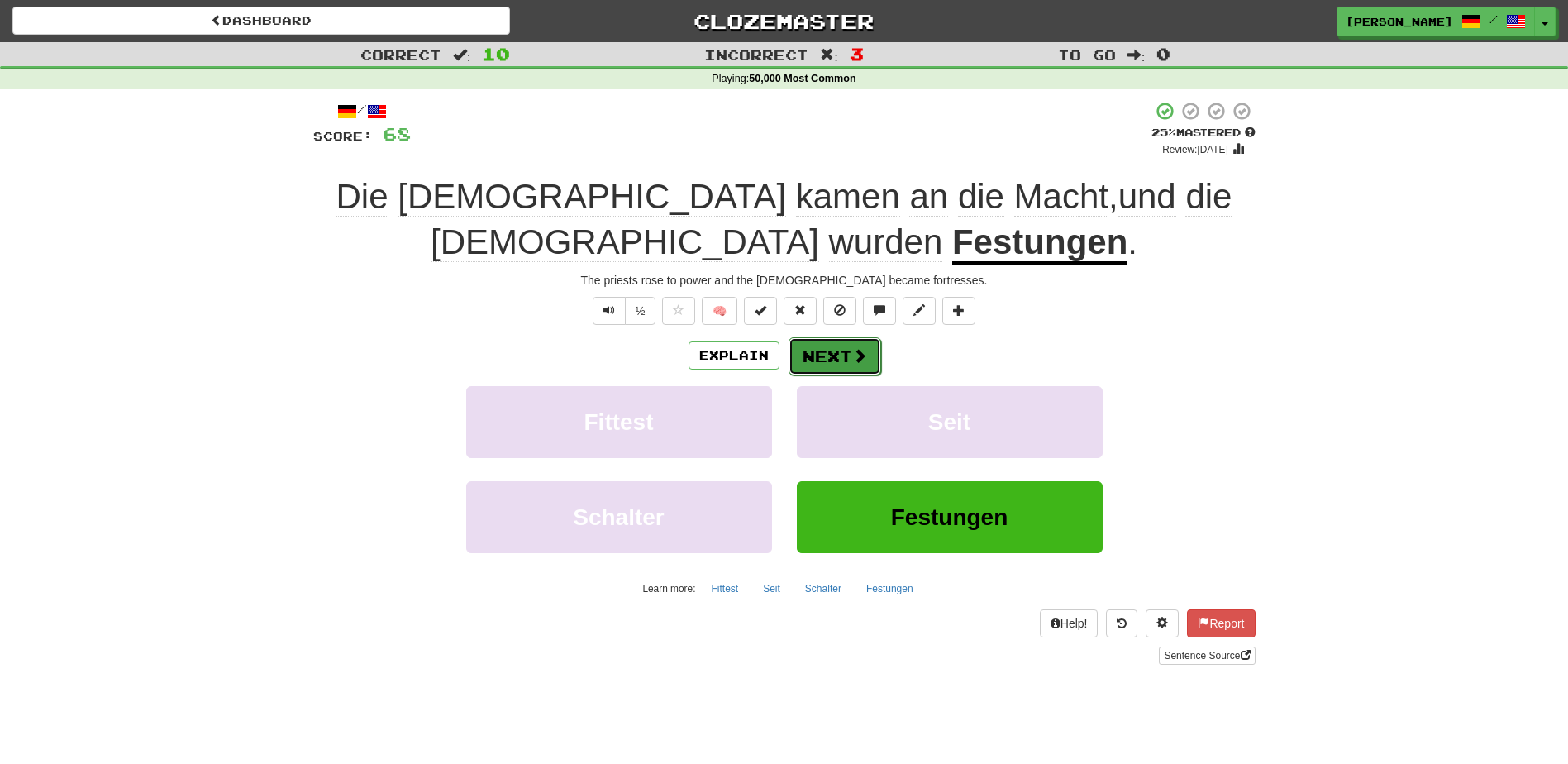
click at [831, 357] on button "Next" at bounding box center [834, 357] width 92 height 38
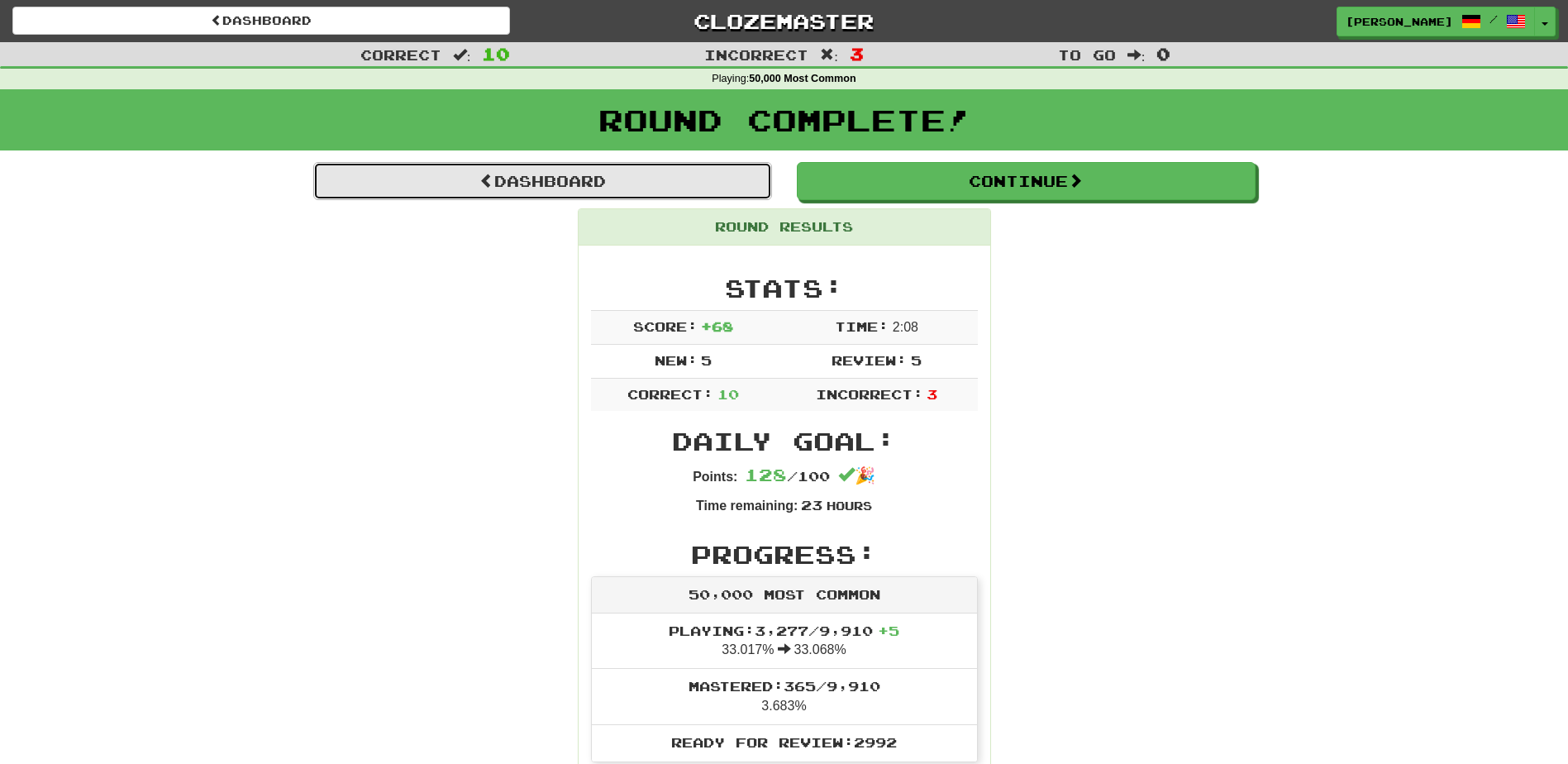
click at [494, 173] on link "Dashboard" at bounding box center [542, 181] width 458 height 38
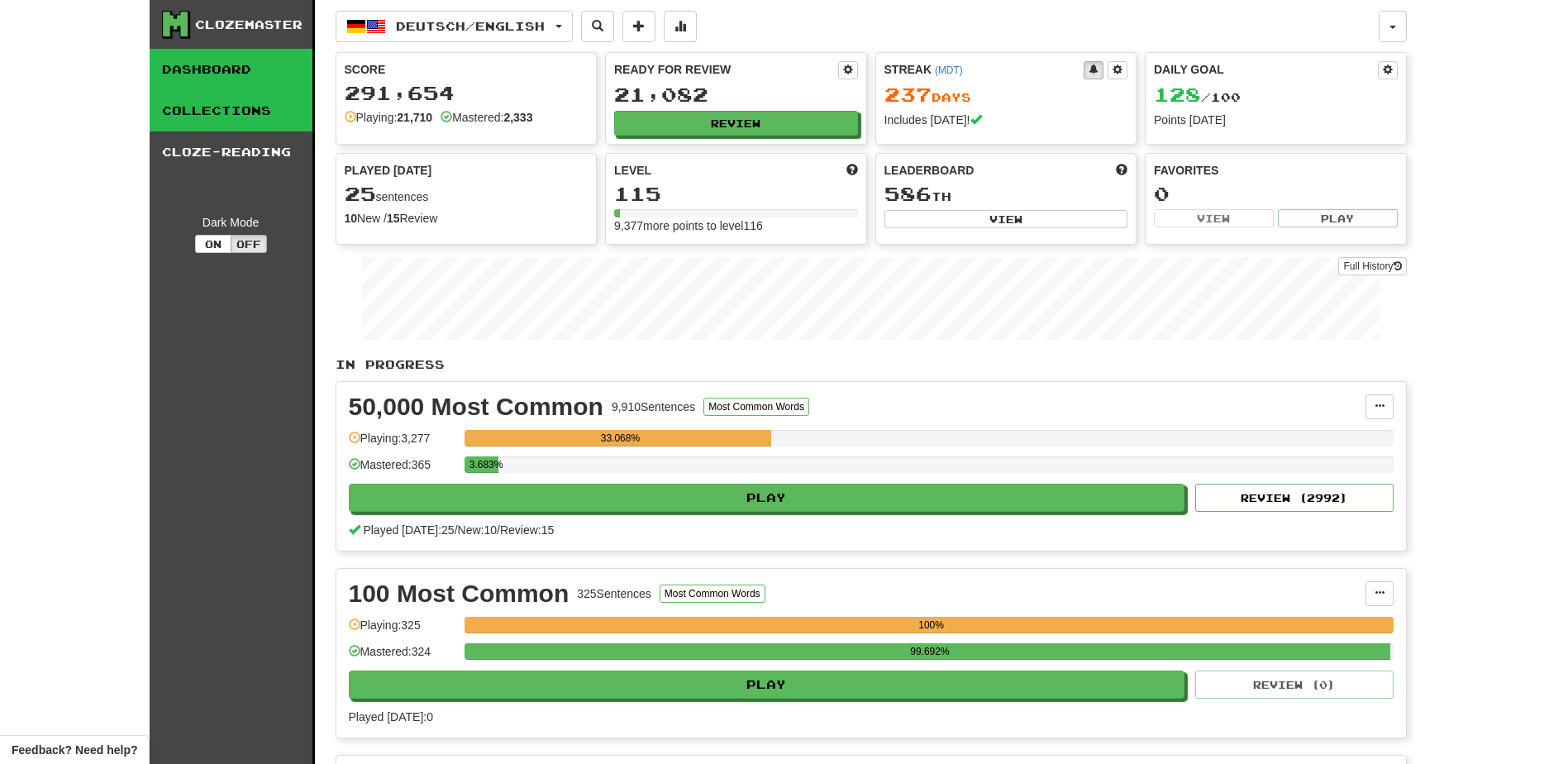
click at [242, 111] on link "Collections" at bounding box center [230, 110] width 163 height 41
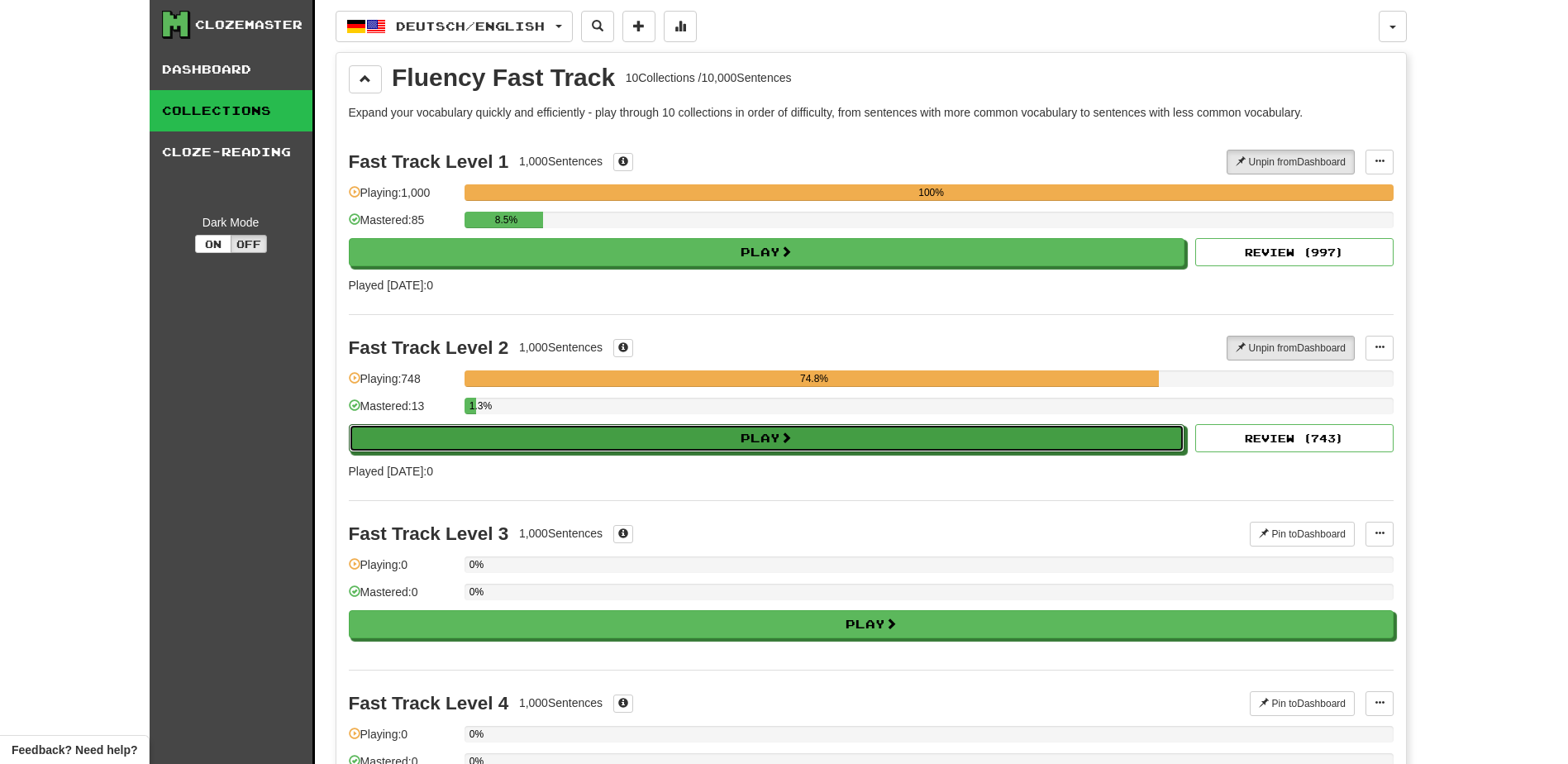
drag, startPoint x: 726, startPoint y: 449, endPoint x: 726, endPoint y: 284, distance: 165.0
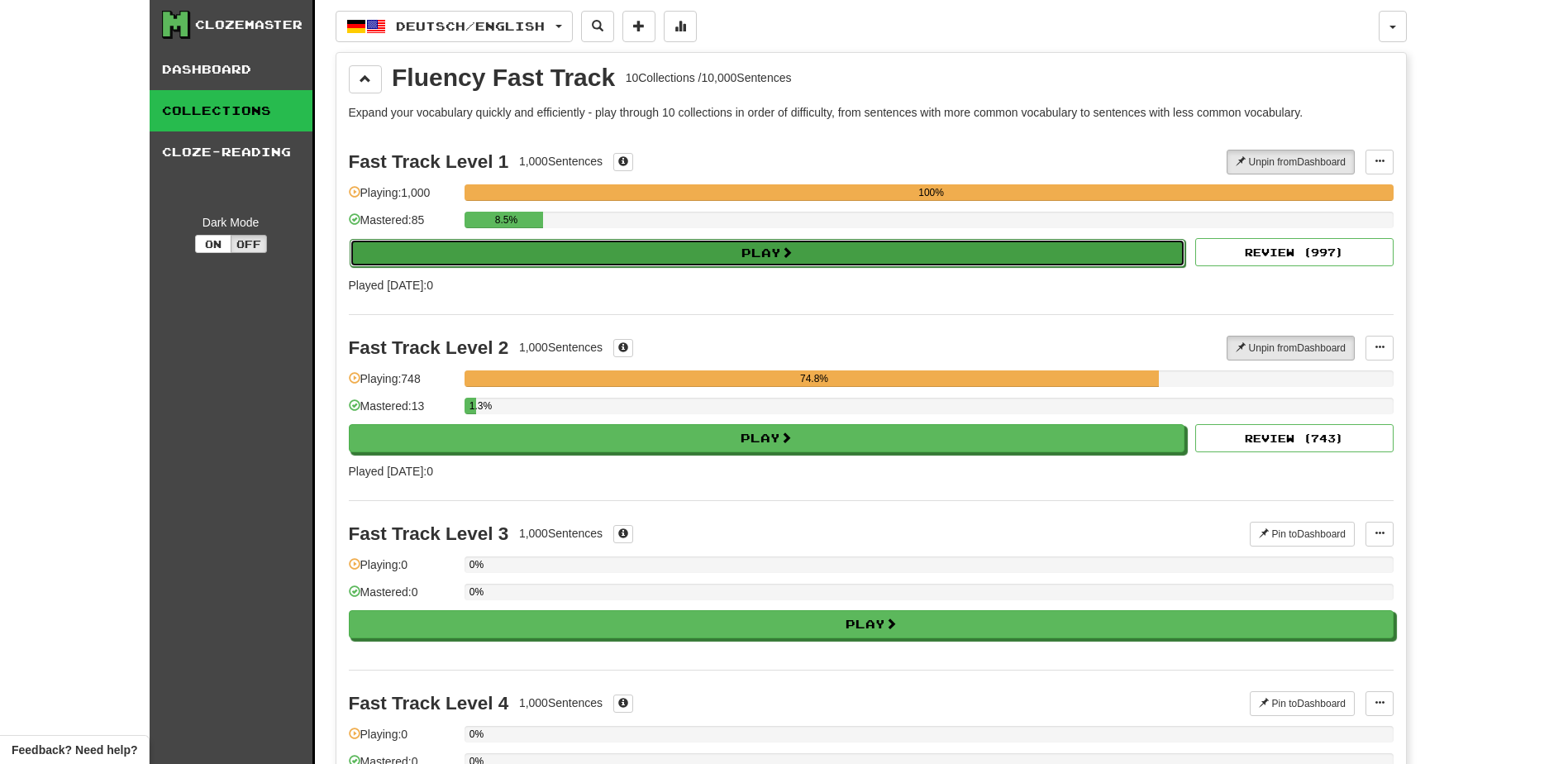
click at [721, 257] on button "Play" at bounding box center [768, 253] width 837 height 29
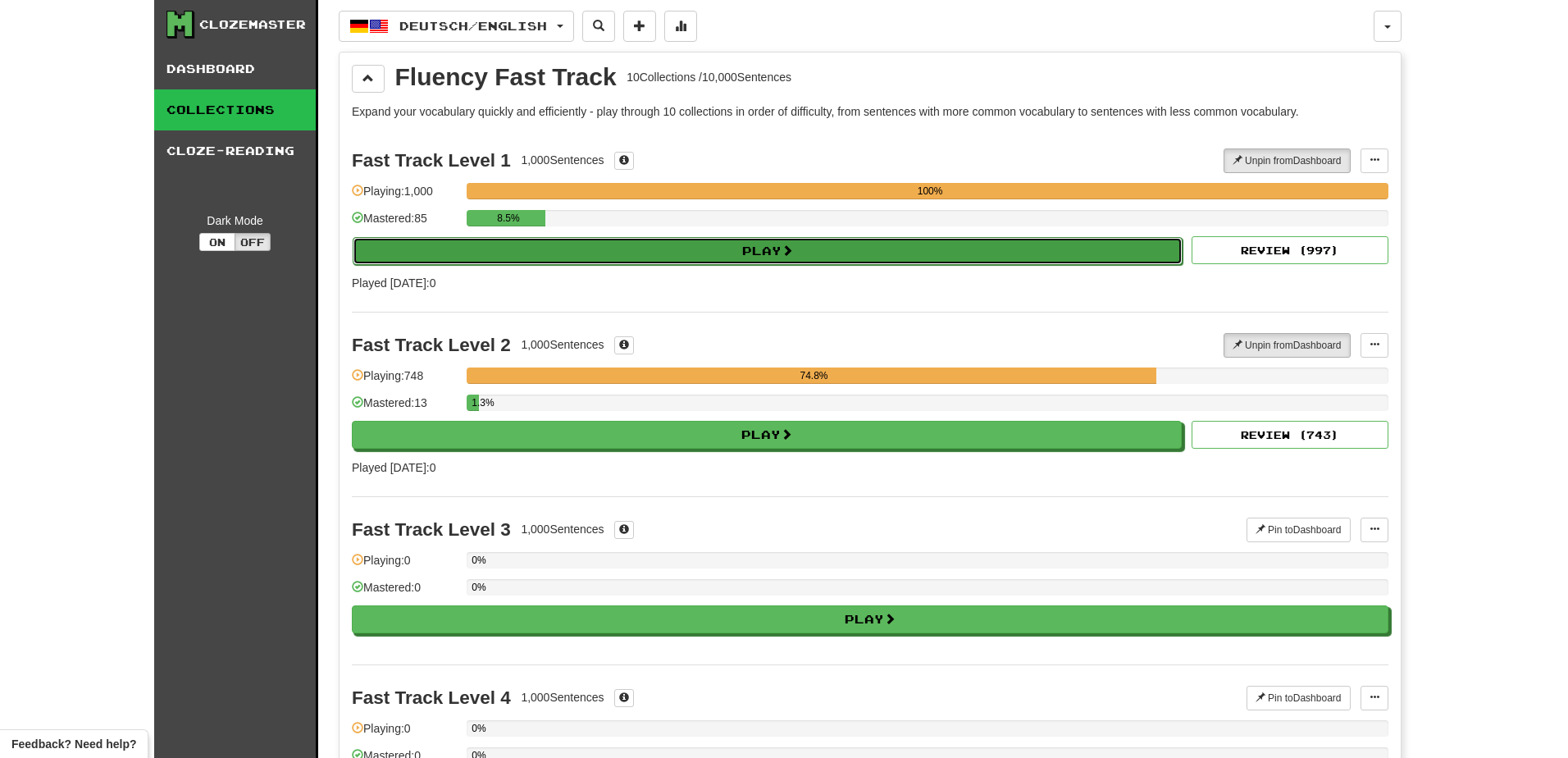
select select "**"
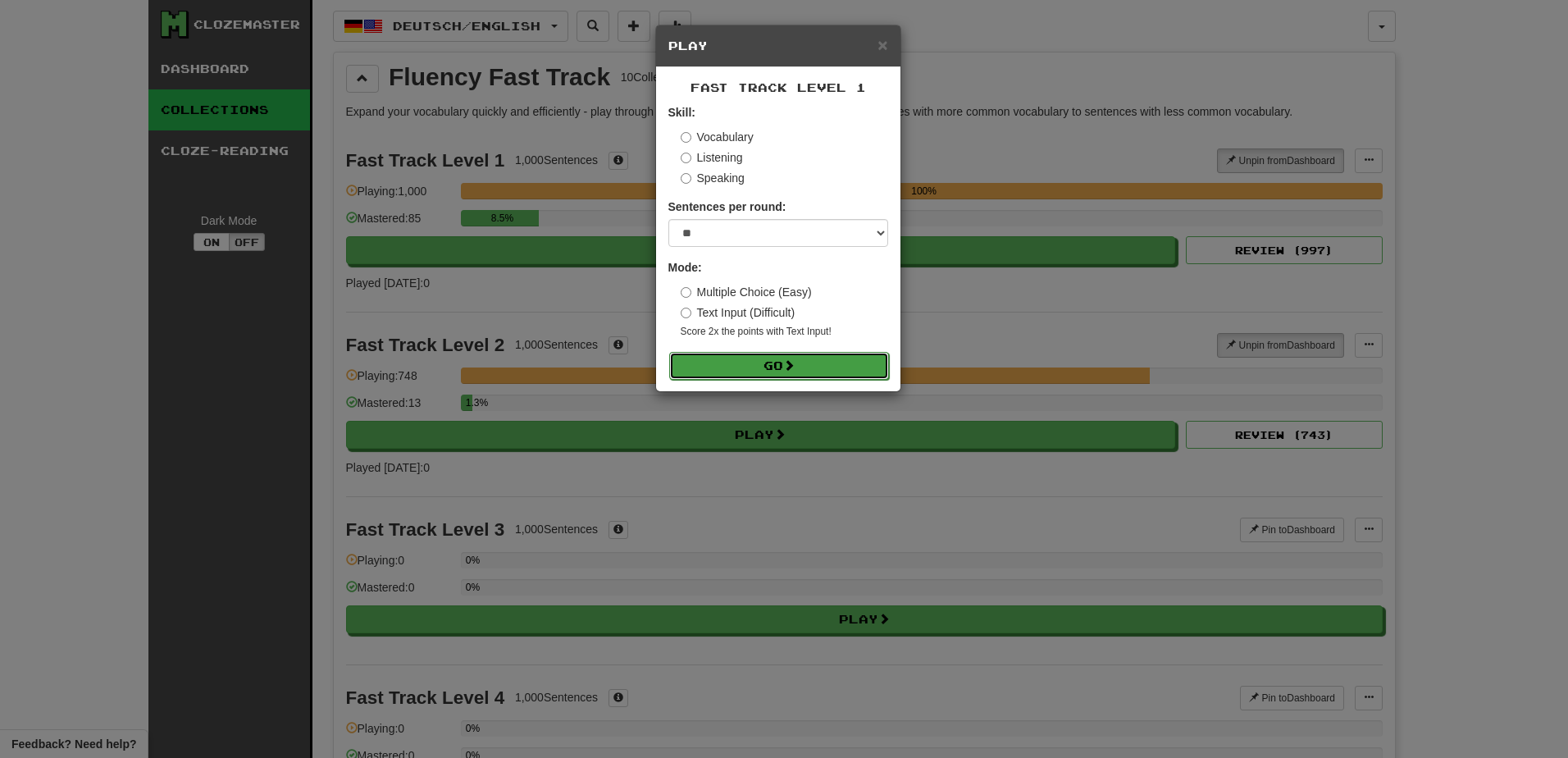
click at [729, 361] on button "Go" at bounding box center [778, 366] width 220 height 28
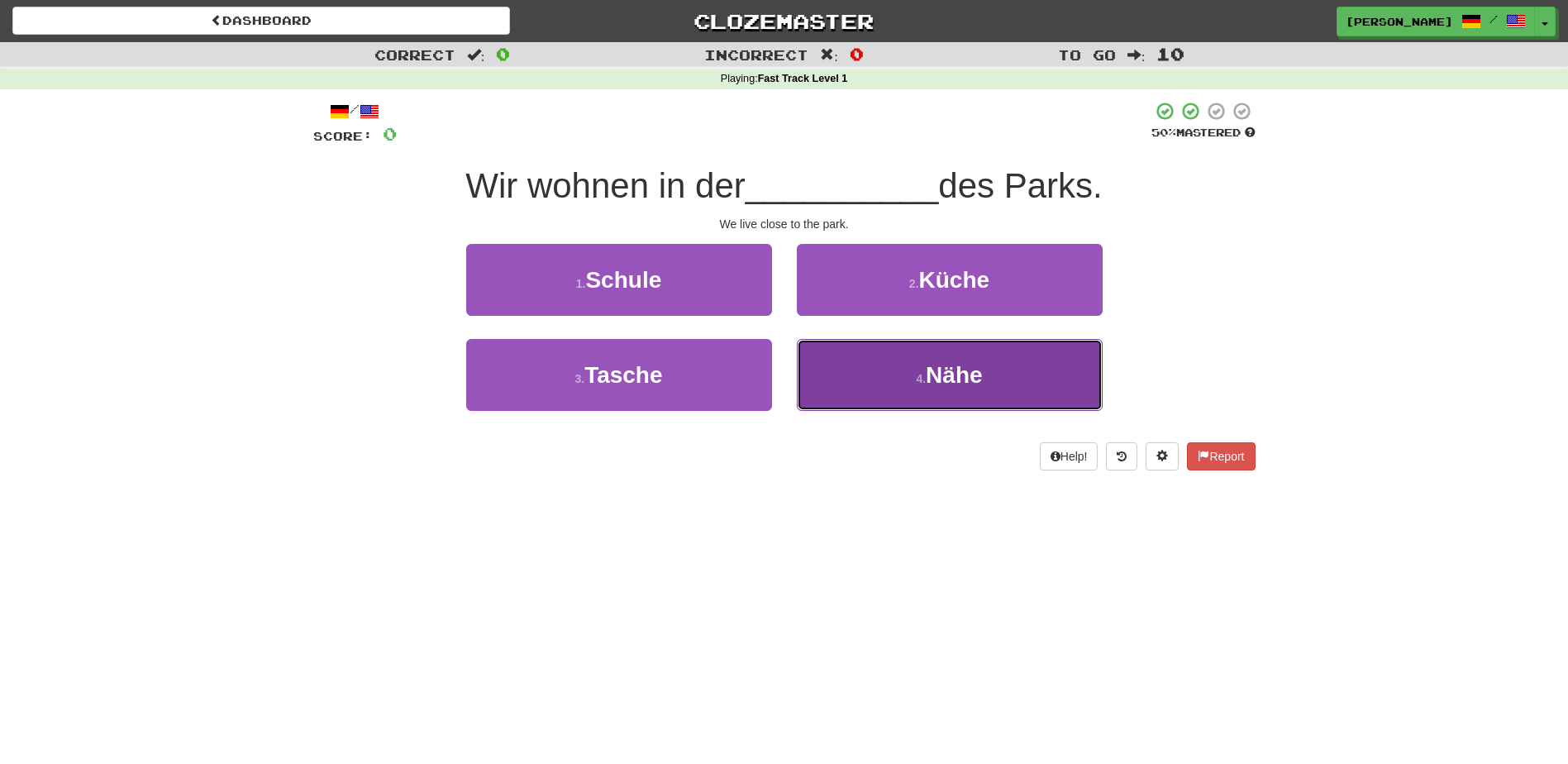
click at [855, 377] on button "4 . Nähe" at bounding box center [950, 375] width 306 height 72
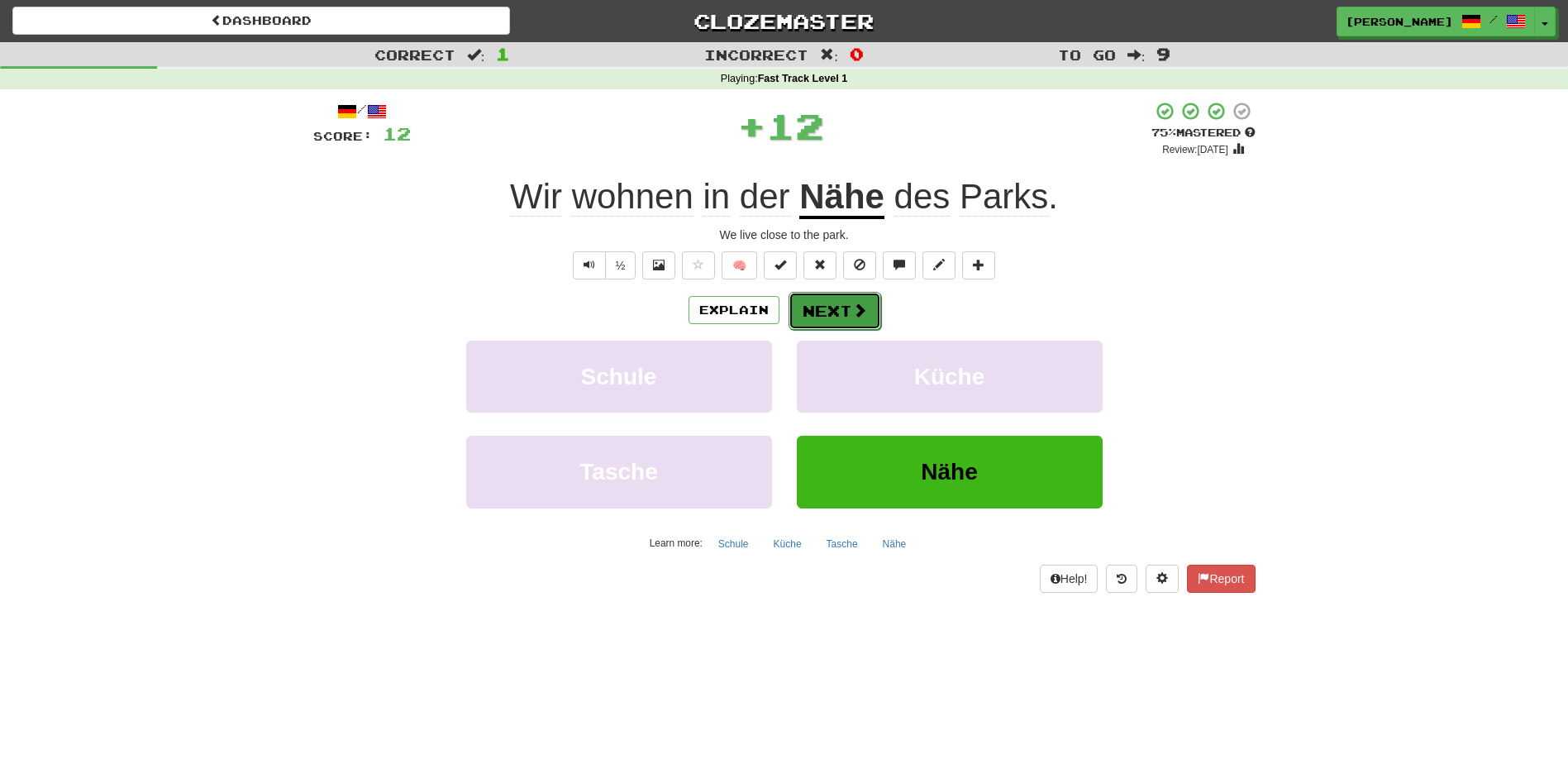
click at [821, 308] on button "Next" at bounding box center [834, 311] width 92 height 38
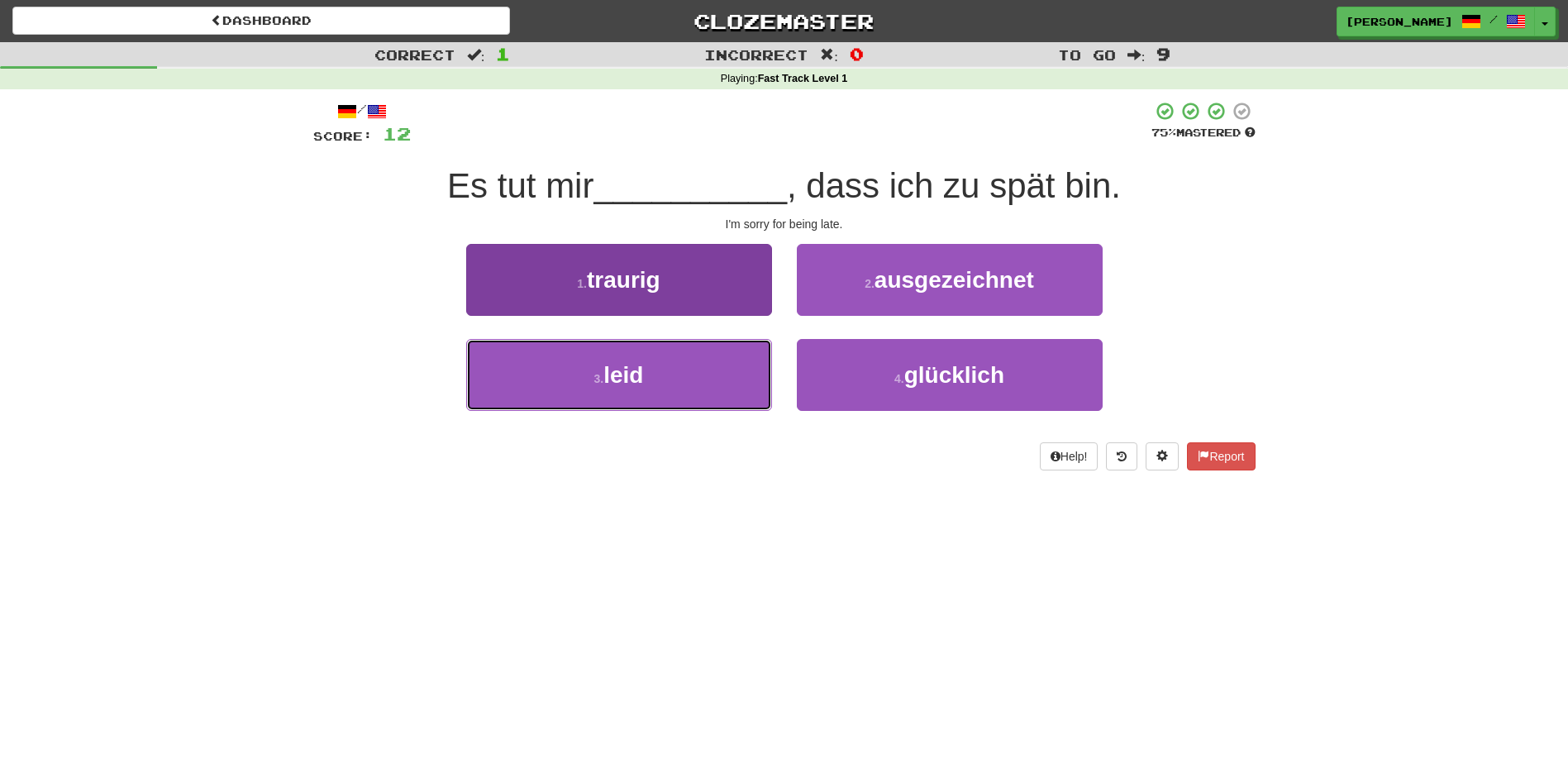
click at [726, 365] on button "3 . leid" at bounding box center [619, 375] width 306 height 72
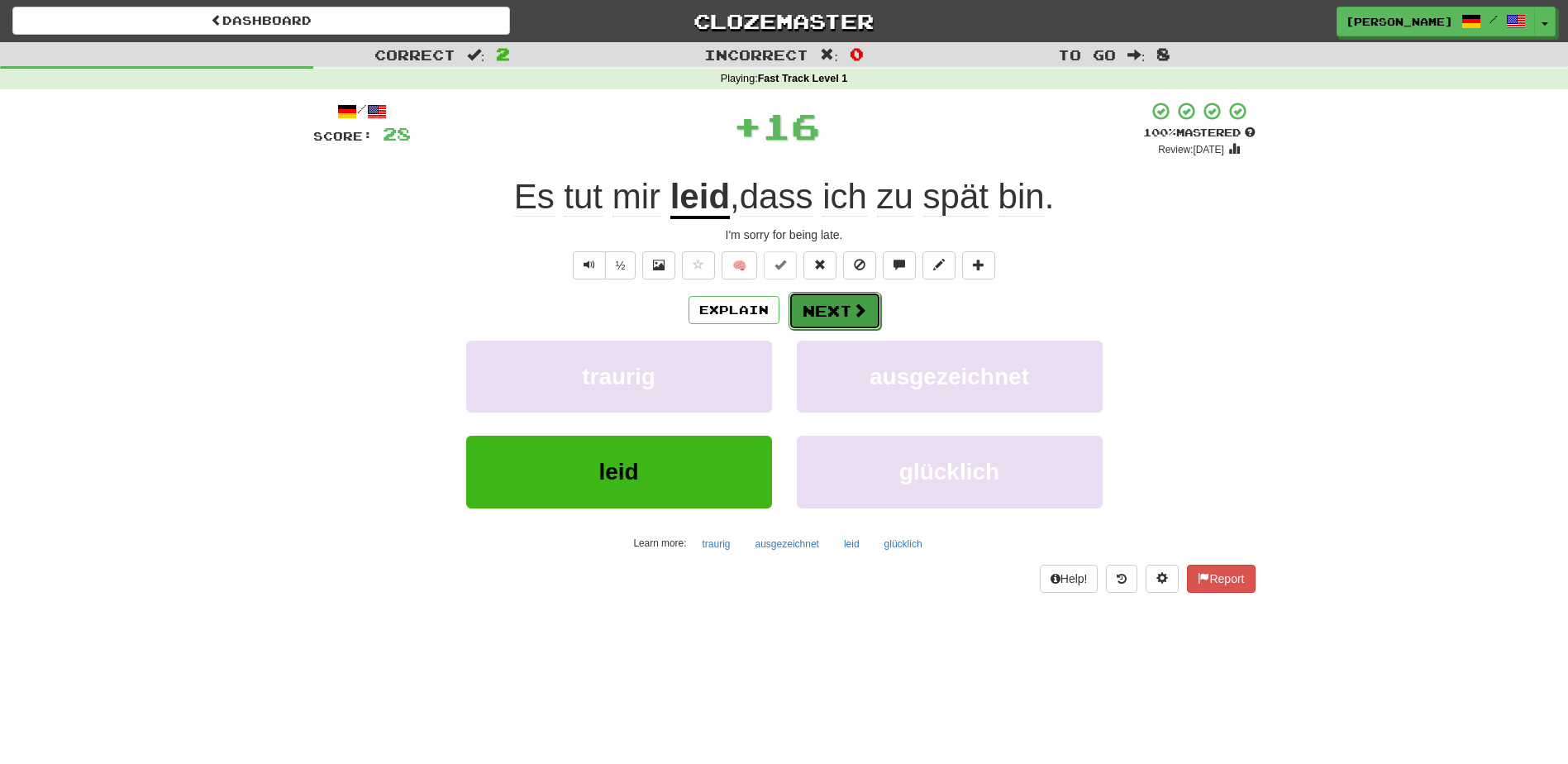
click at [793, 311] on button "Next" at bounding box center [834, 311] width 92 height 38
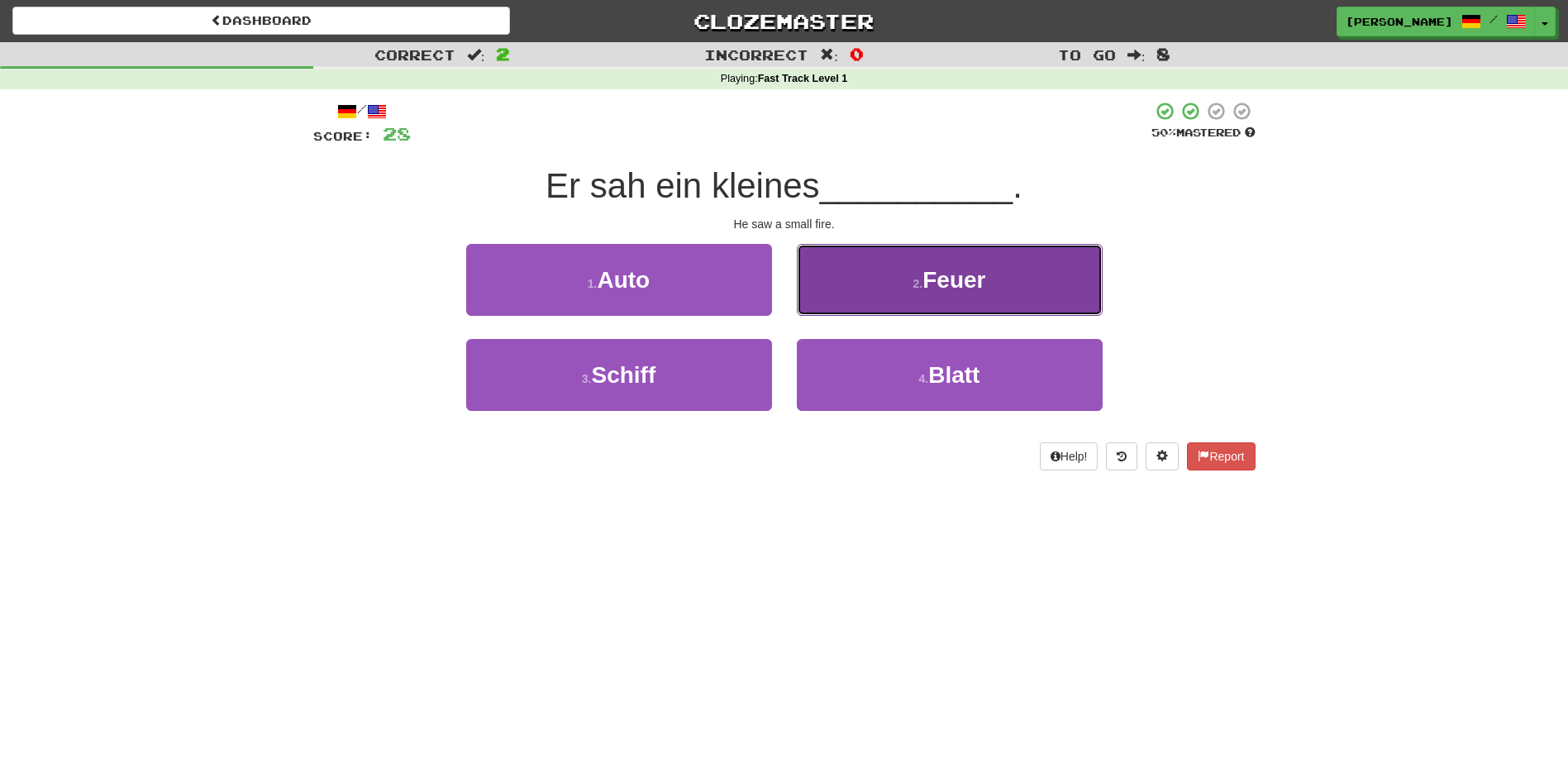
click at [828, 297] on button "2 . Feuer" at bounding box center [950, 280] width 306 height 72
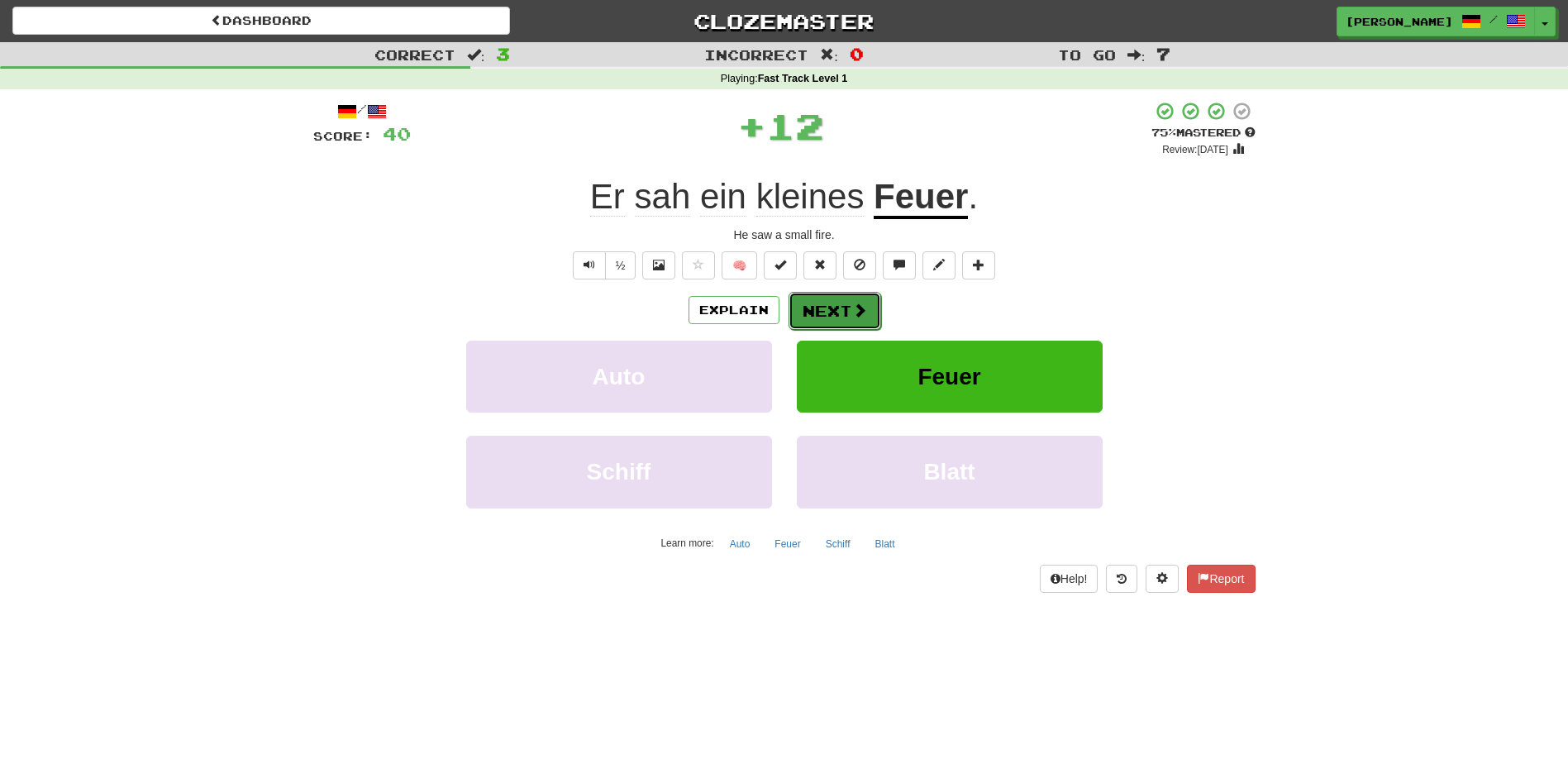
click at [818, 304] on button "Next" at bounding box center [834, 311] width 92 height 38
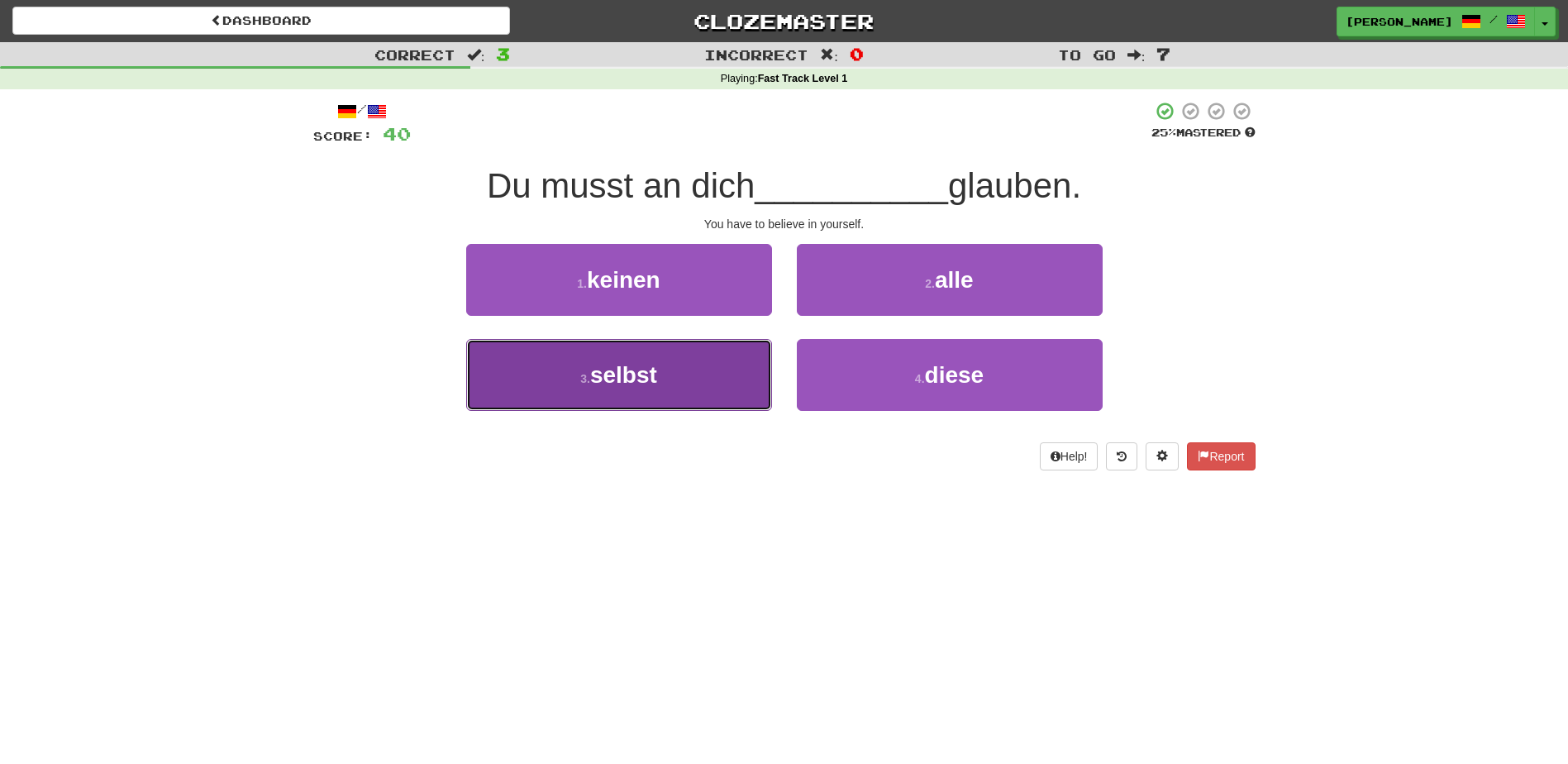
click at [711, 375] on button "3 . selbst" at bounding box center [619, 375] width 306 height 72
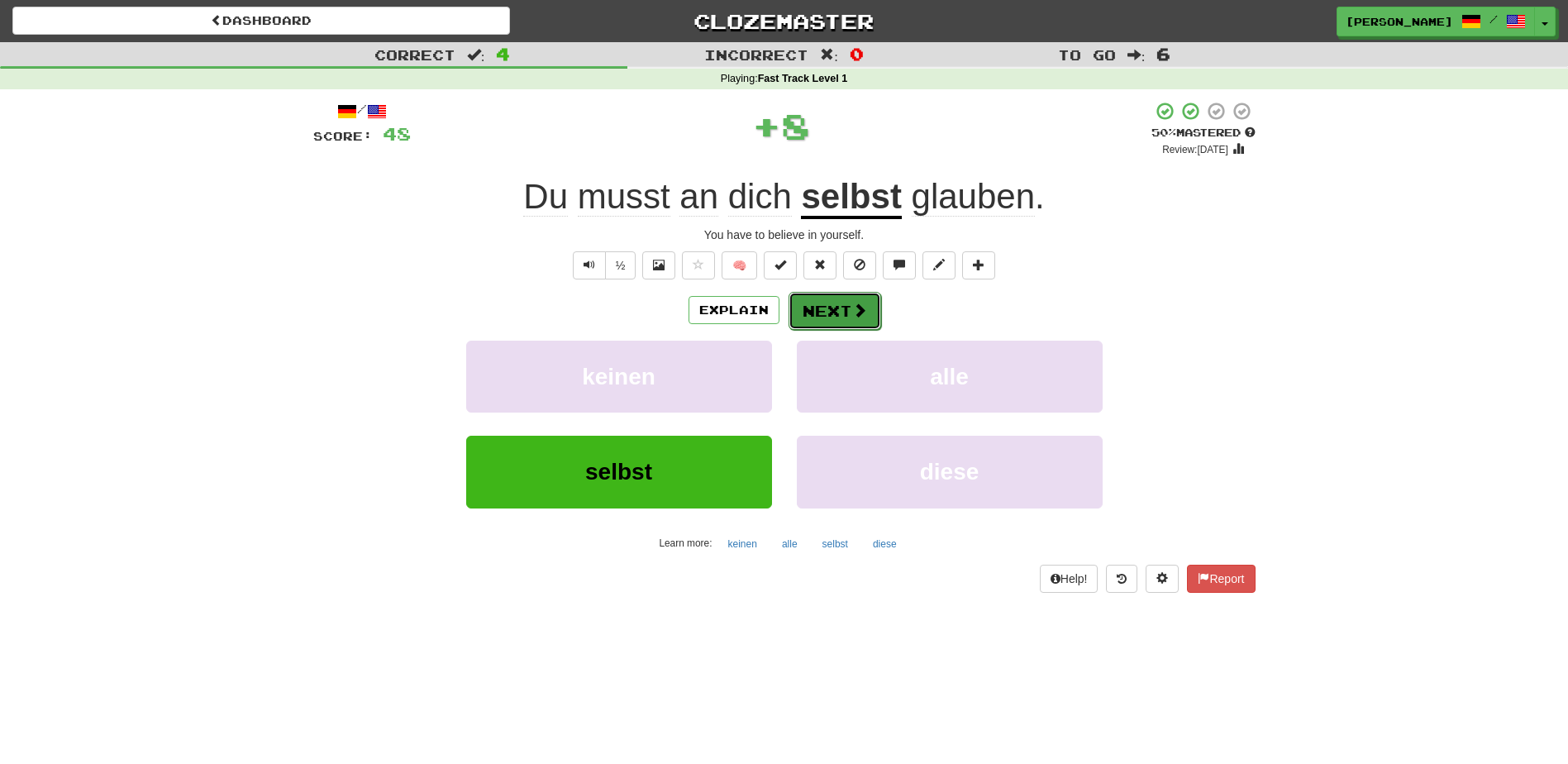
click at [842, 317] on button "Next" at bounding box center [834, 311] width 92 height 38
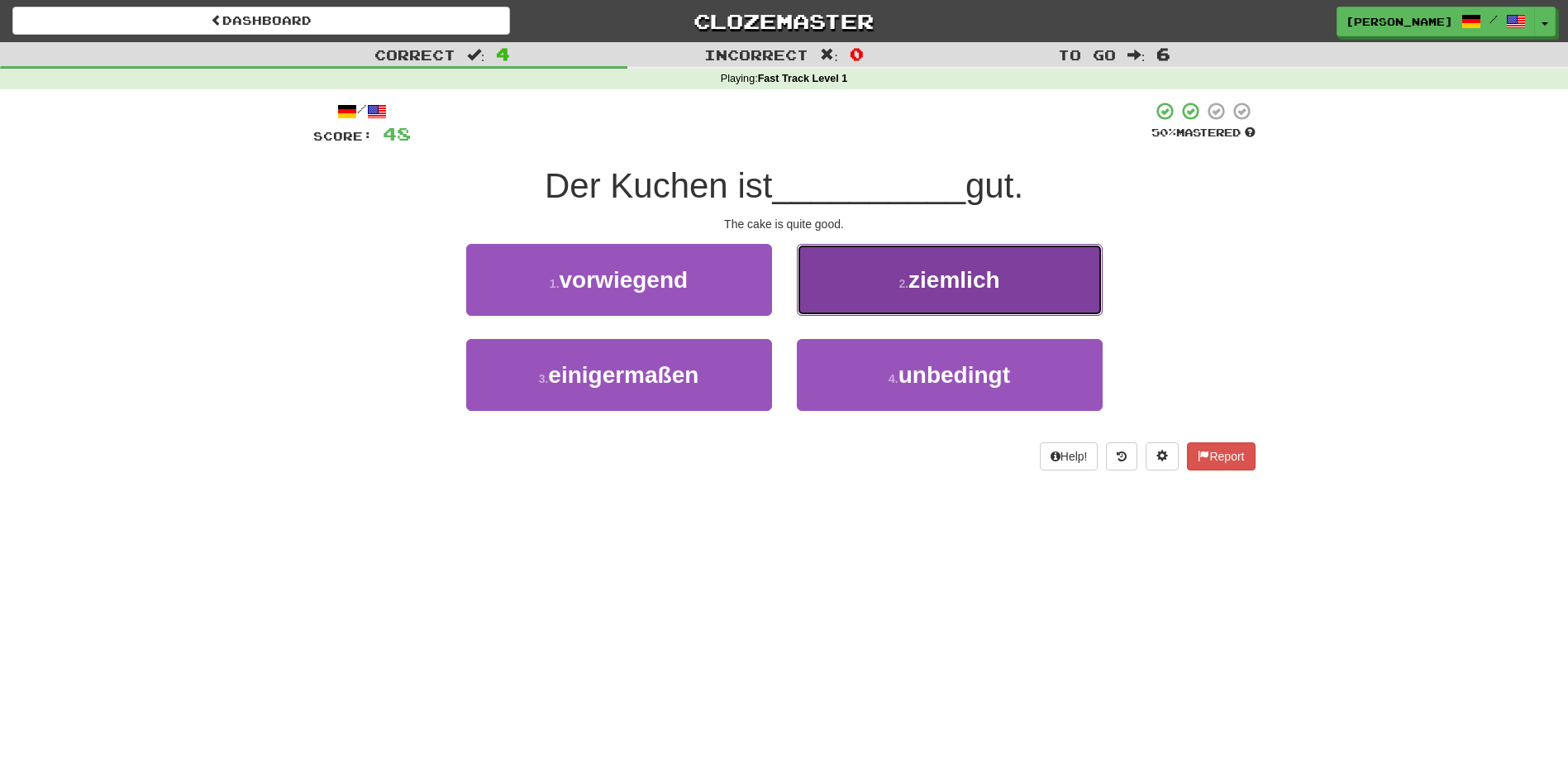
click at [842, 300] on button "2 . ziemlich" at bounding box center [950, 280] width 306 height 72
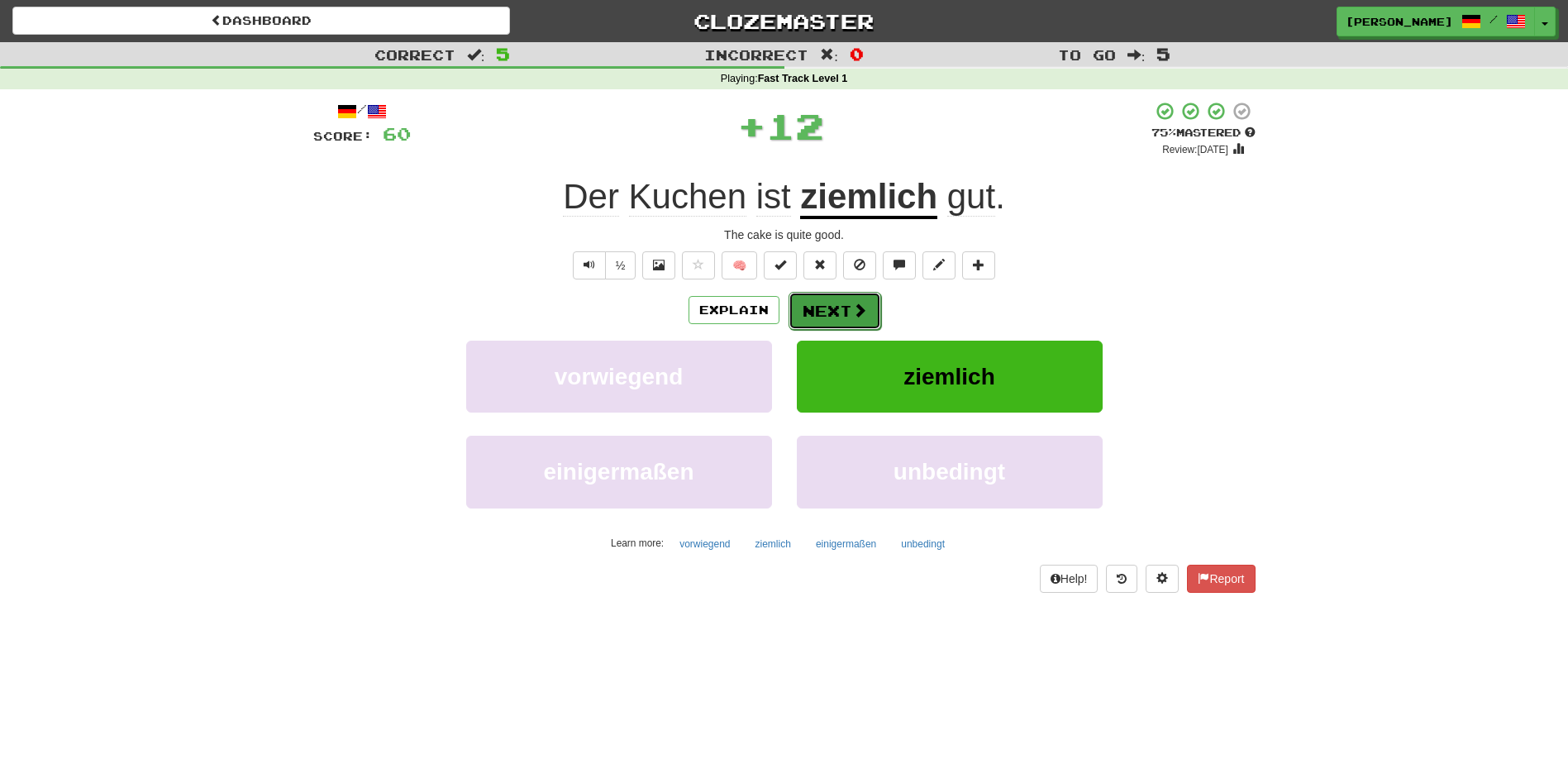
click at [823, 306] on button "Next" at bounding box center [834, 311] width 92 height 38
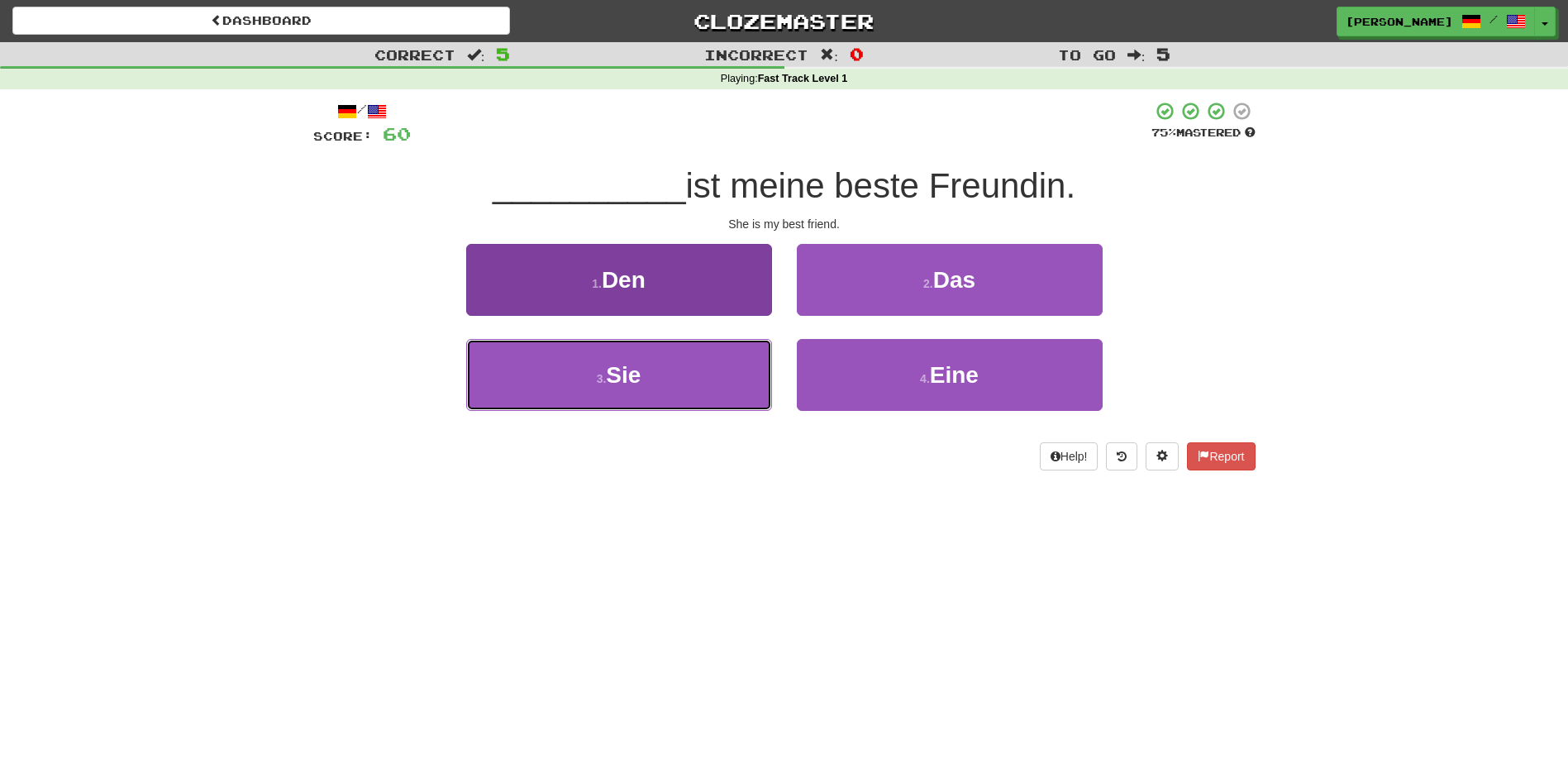
click at [736, 366] on button "3 . Sie" at bounding box center [619, 375] width 306 height 72
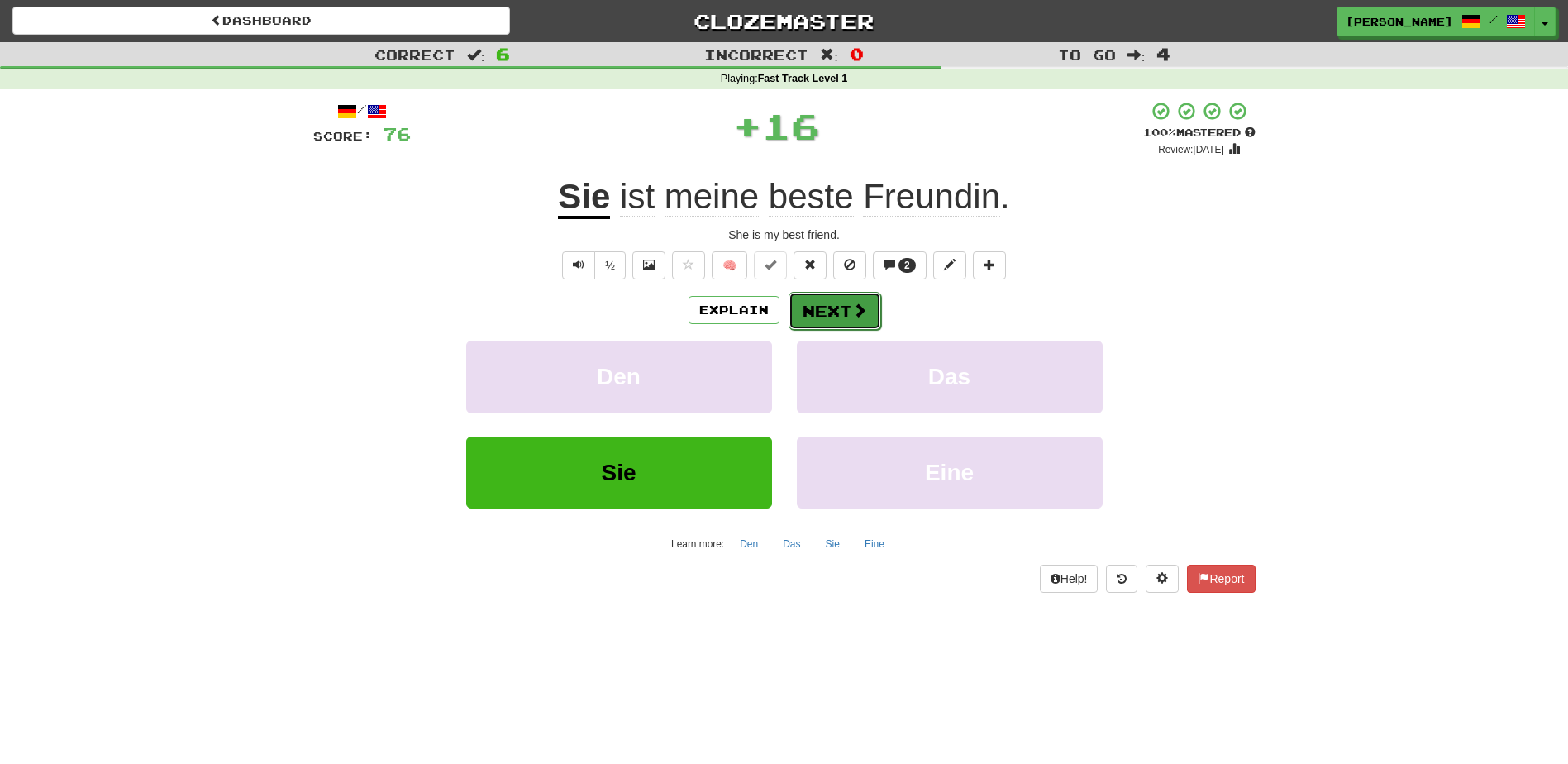
click at [820, 305] on button "Next" at bounding box center [834, 311] width 92 height 38
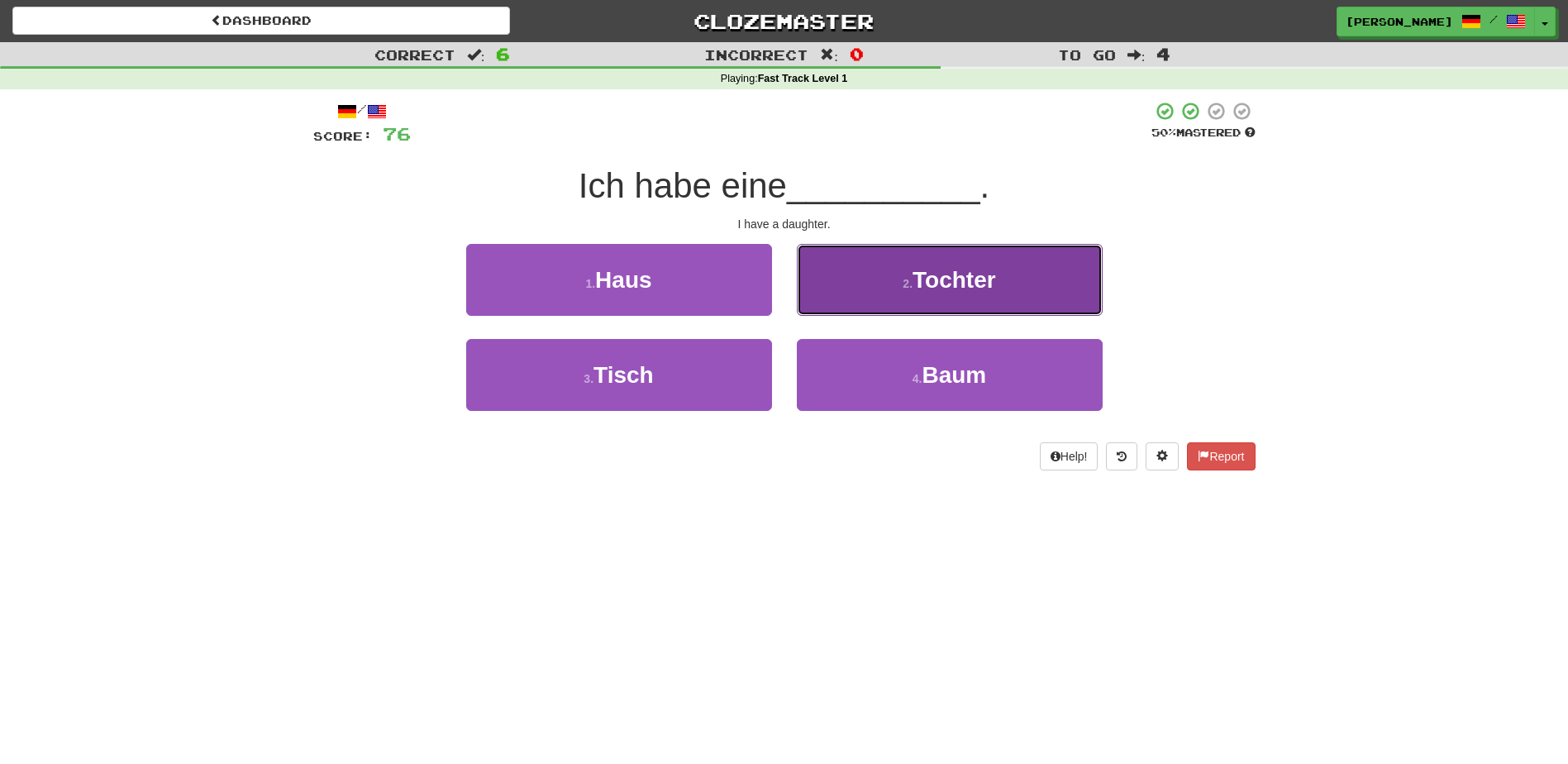
click at [838, 296] on button "2 . Tochter" at bounding box center [950, 280] width 306 height 72
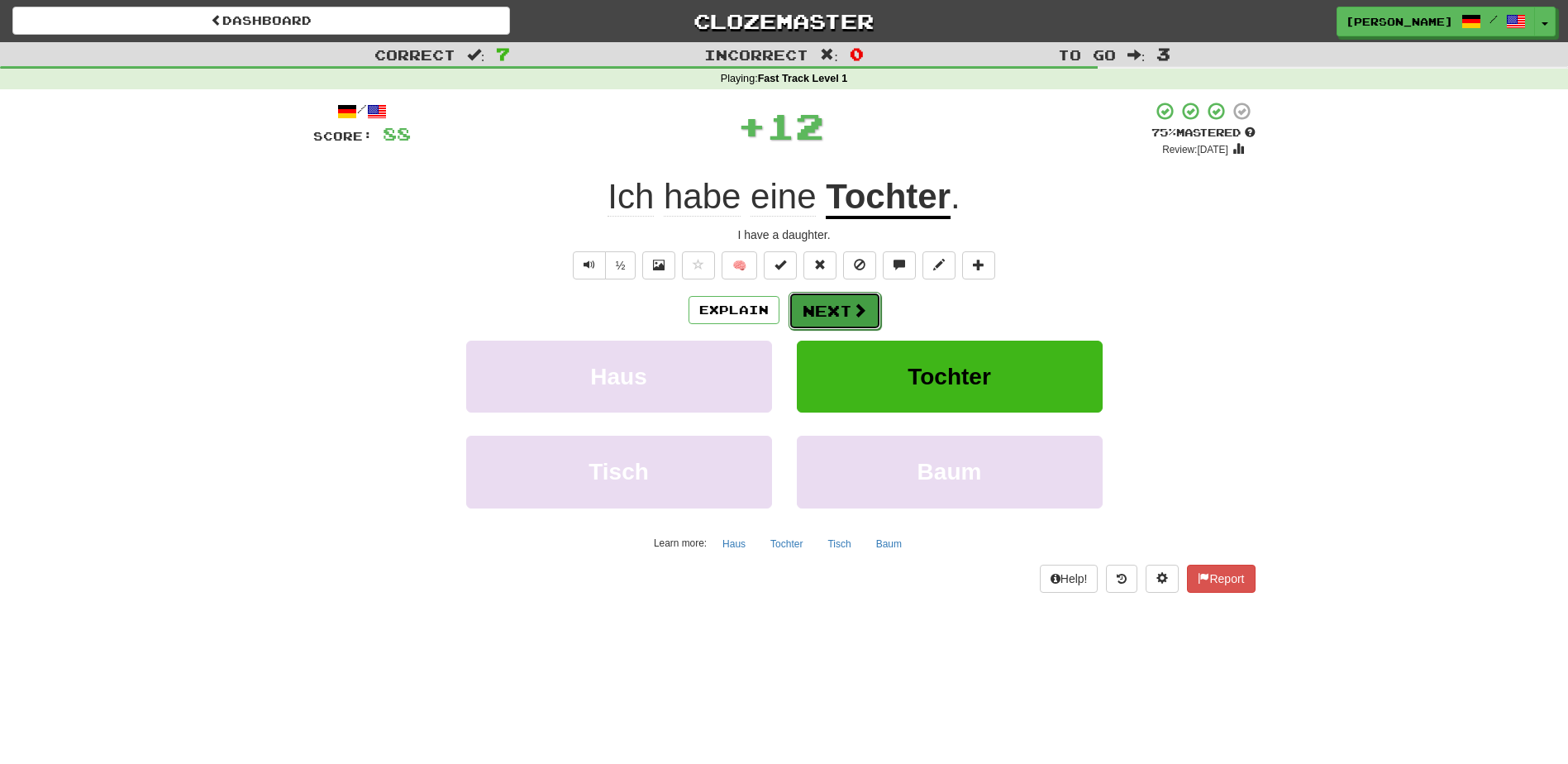
click at [821, 304] on button "Next" at bounding box center [834, 311] width 92 height 38
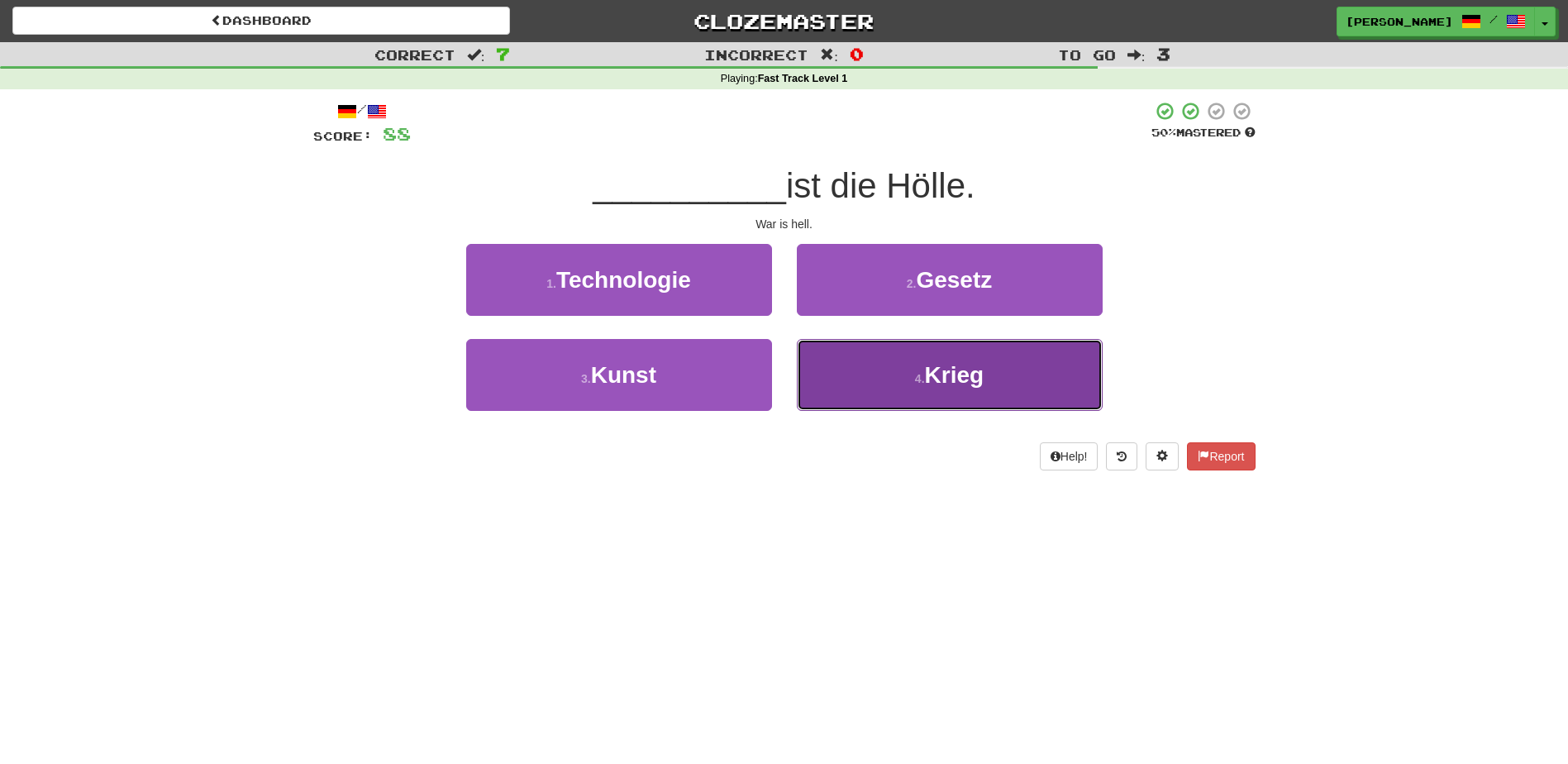
click at [853, 365] on button "4 . Krieg" at bounding box center [950, 375] width 306 height 72
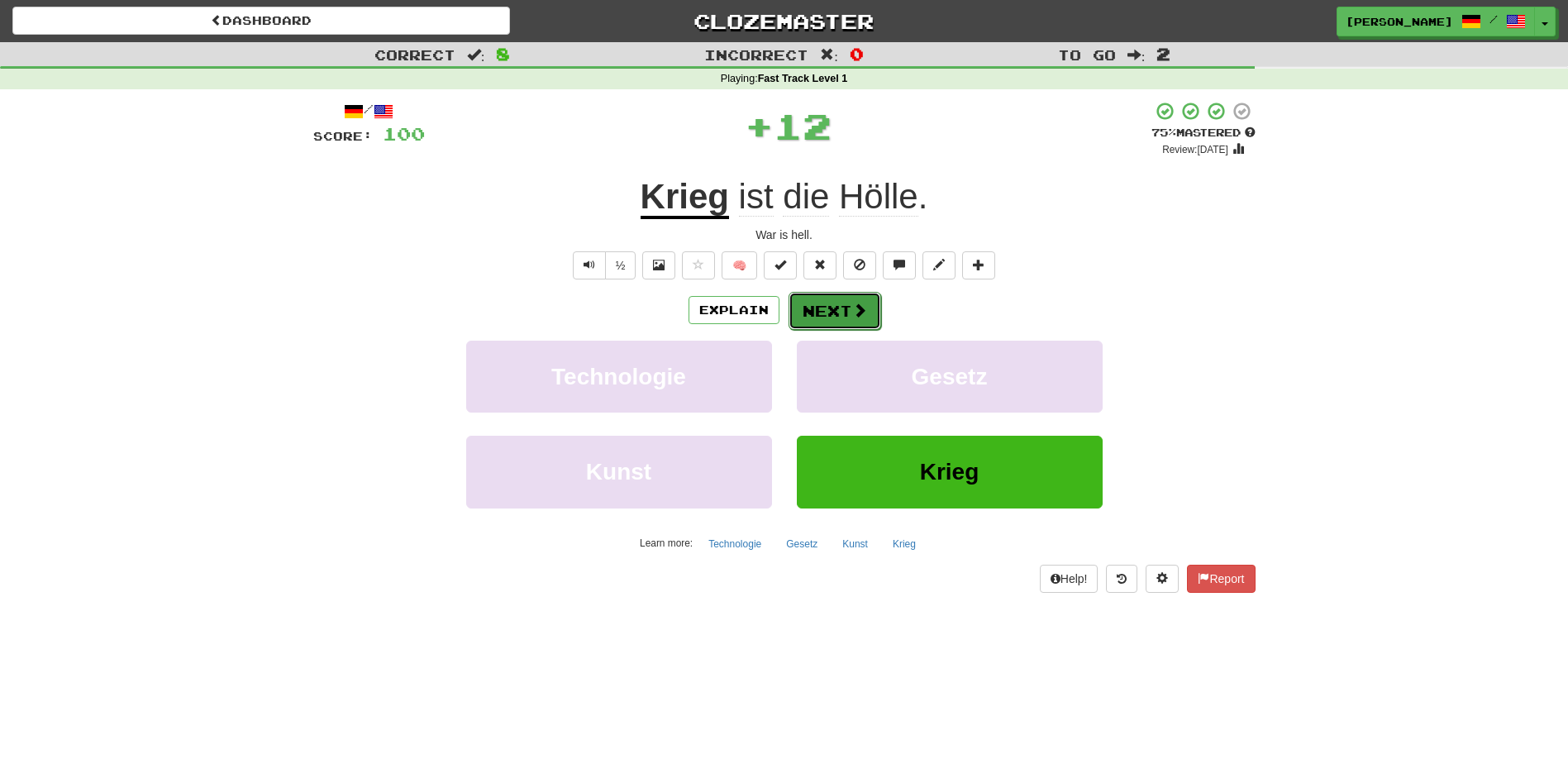
click at [837, 308] on button "Next" at bounding box center [834, 311] width 92 height 38
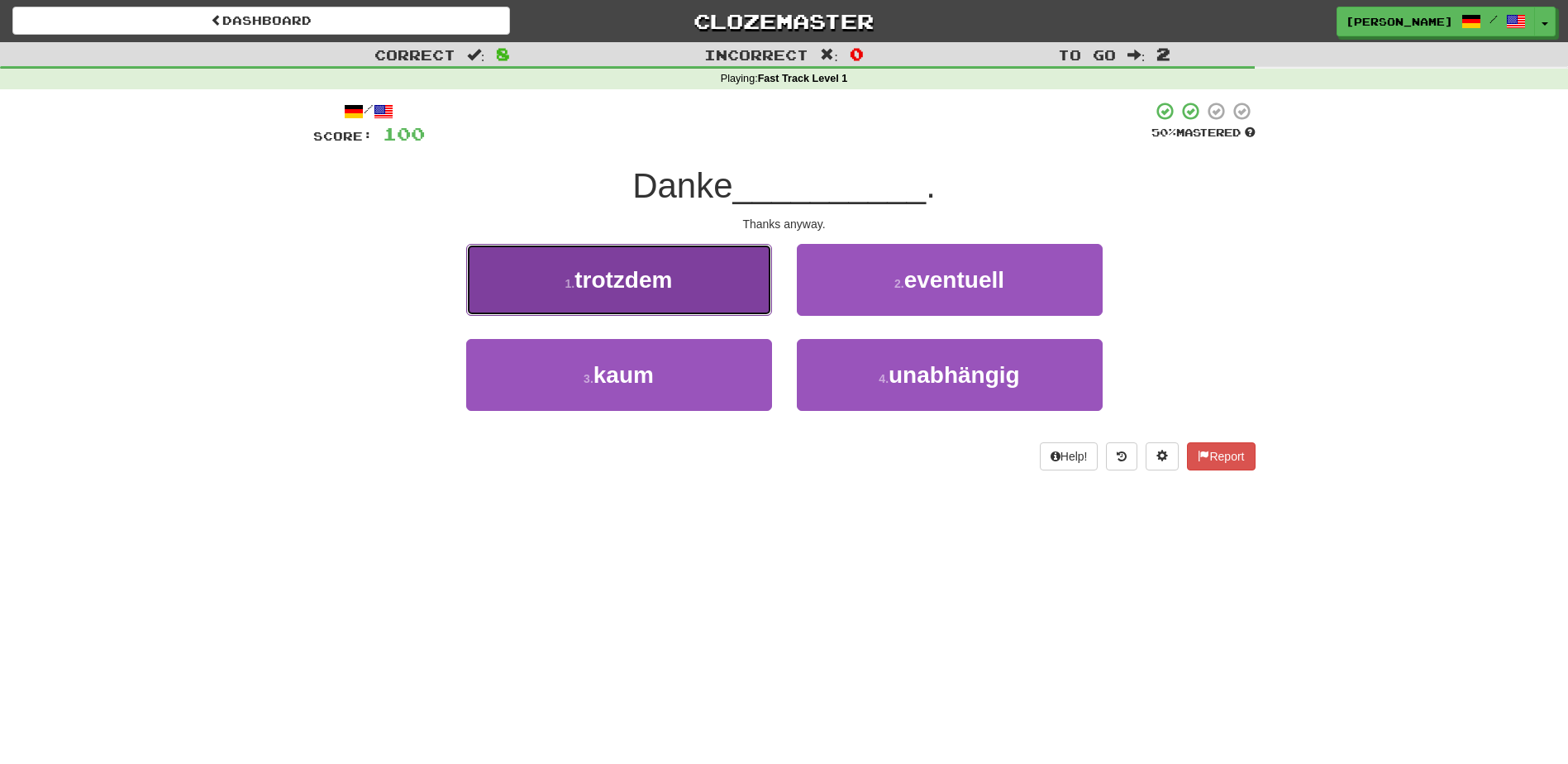
click at [719, 297] on button "1 . trotzdem" at bounding box center [619, 280] width 306 height 72
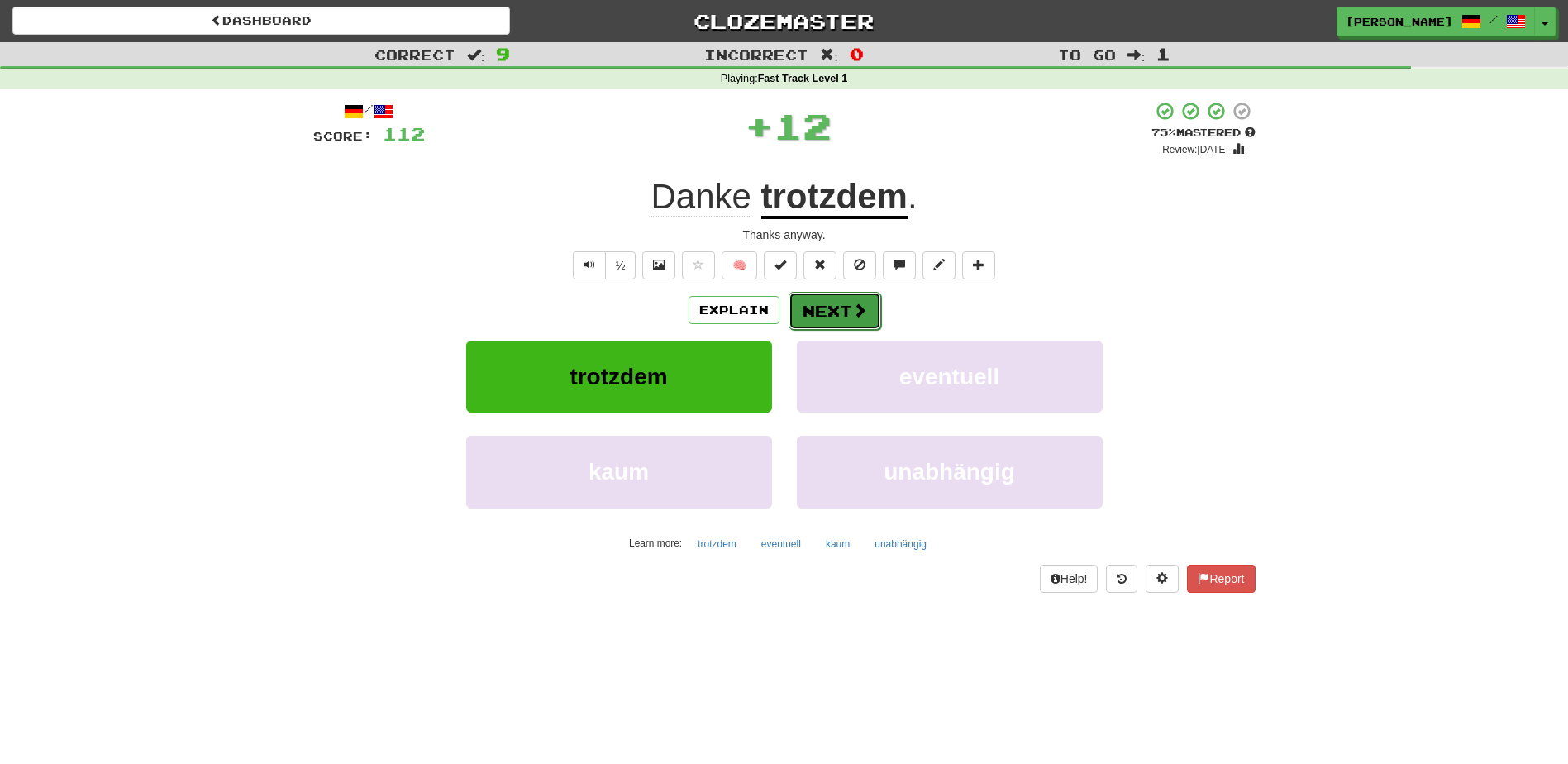
click at [809, 306] on button "Next" at bounding box center [834, 311] width 92 height 38
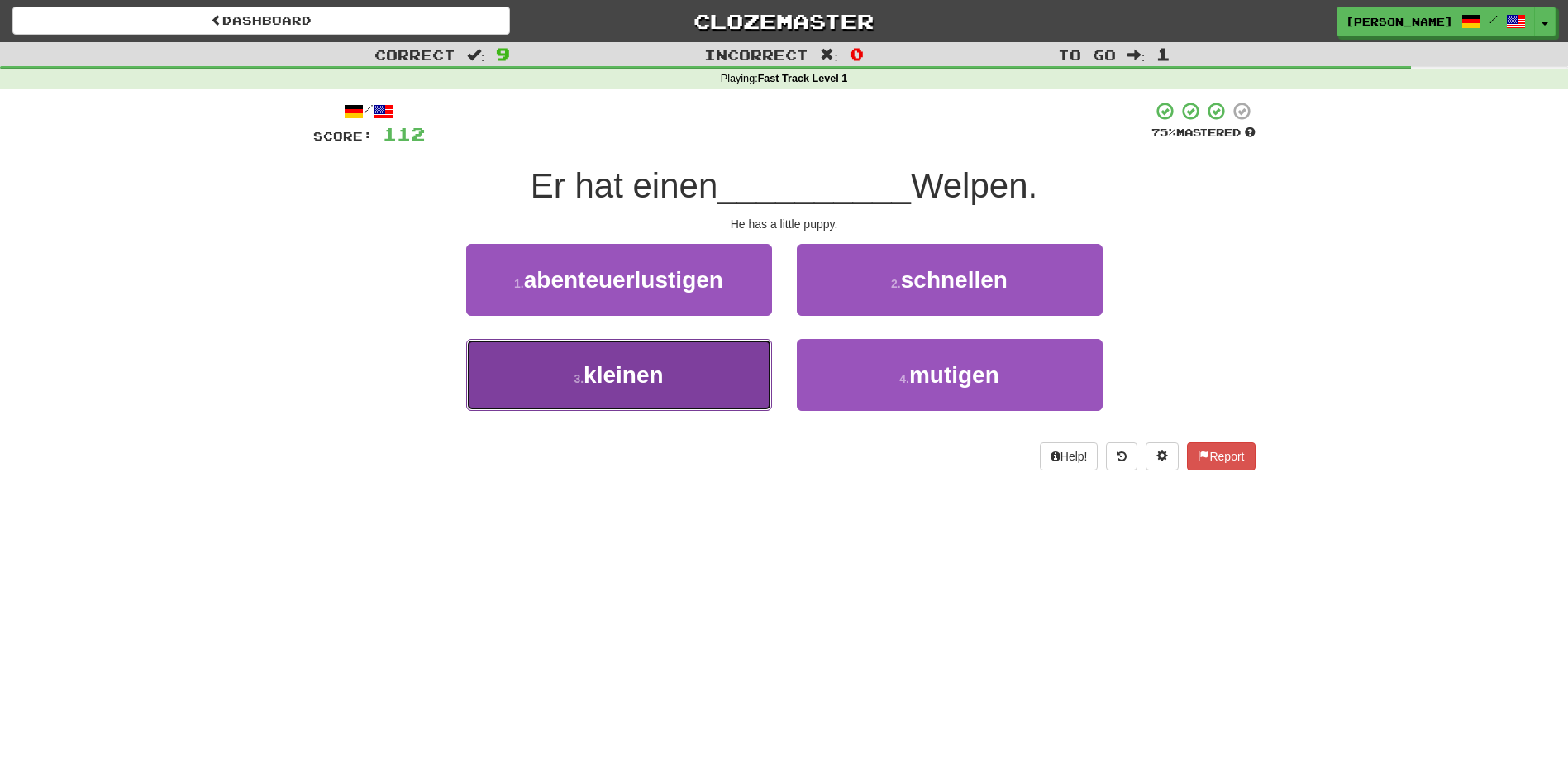
click at [707, 363] on button "3 . kleinen" at bounding box center [619, 375] width 306 height 72
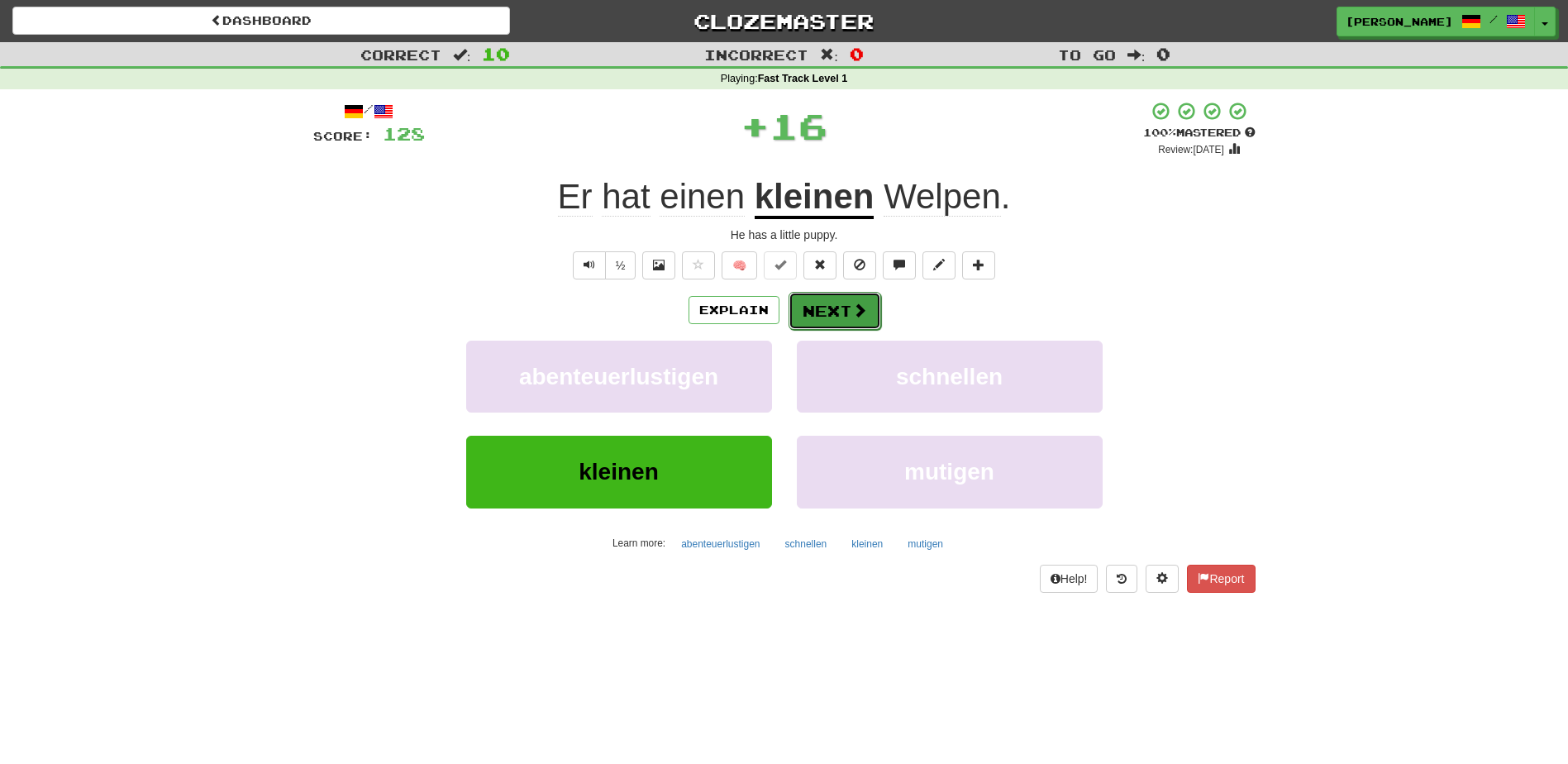
click at [837, 309] on button "Next" at bounding box center [834, 311] width 92 height 38
